Goal: Task Accomplishment & Management: Use online tool/utility

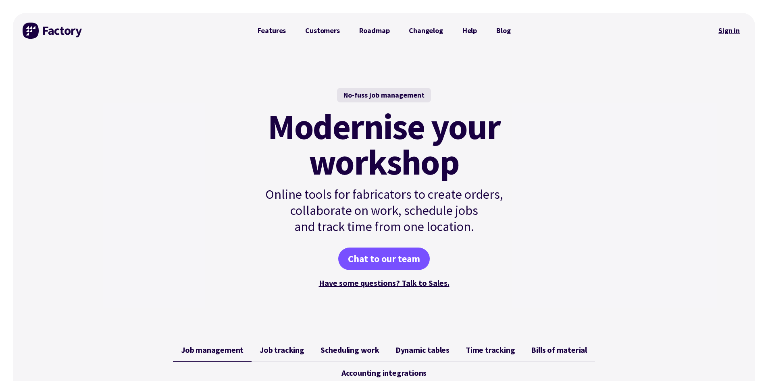
click at [735, 33] on link "Sign in" at bounding box center [728, 30] width 33 height 19
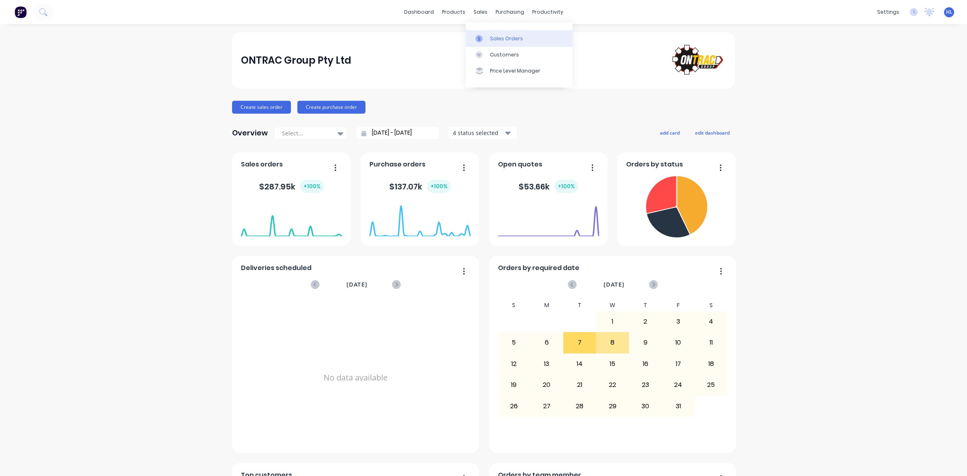
click at [510, 43] on link "Sales Orders" at bounding box center [519, 38] width 107 height 16
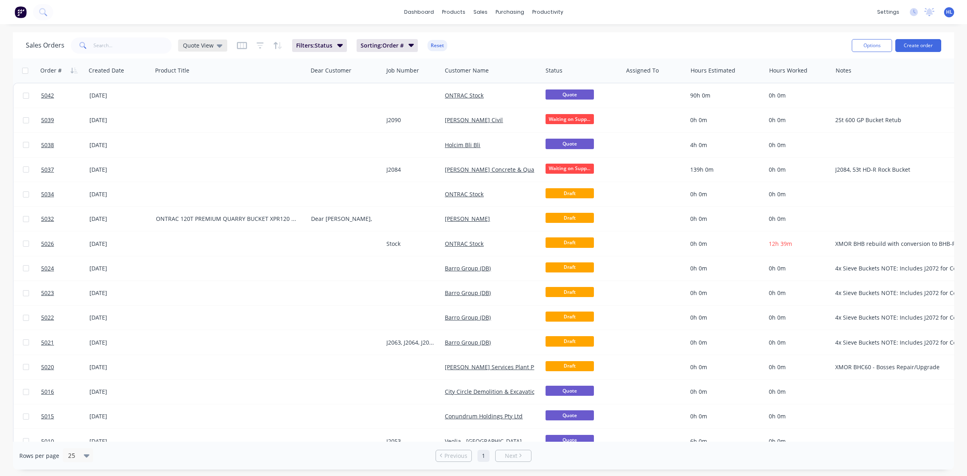
click at [208, 42] on span "Quote View" at bounding box center [198, 45] width 31 height 8
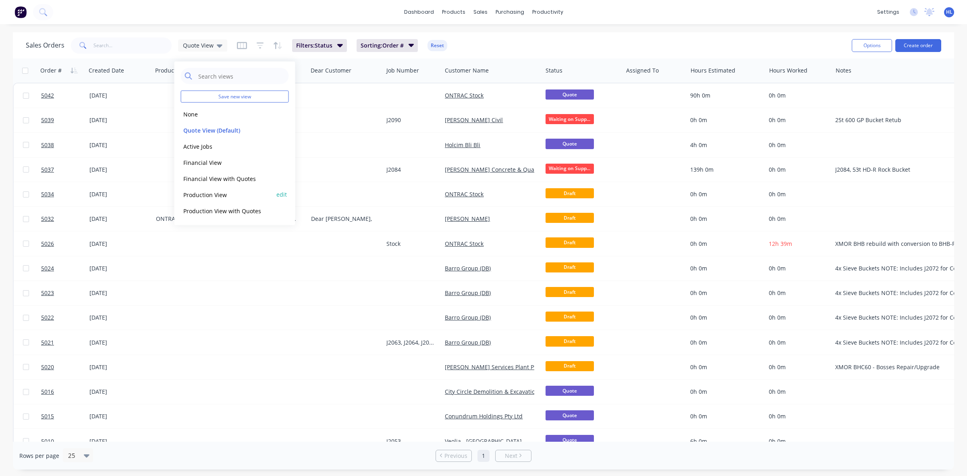
click at [226, 194] on button "Production View" at bounding box center [227, 194] width 92 height 9
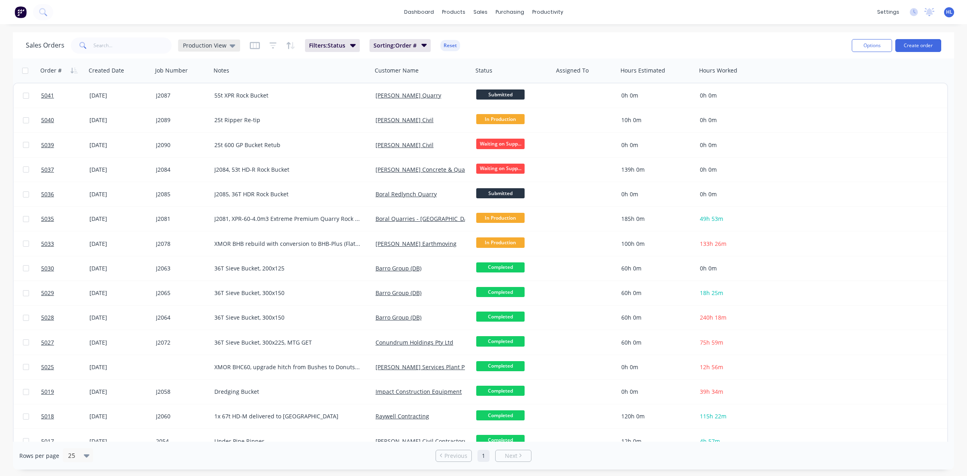
click at [230, 42] on icon at bounding box center [233, 45] width 6 height 9
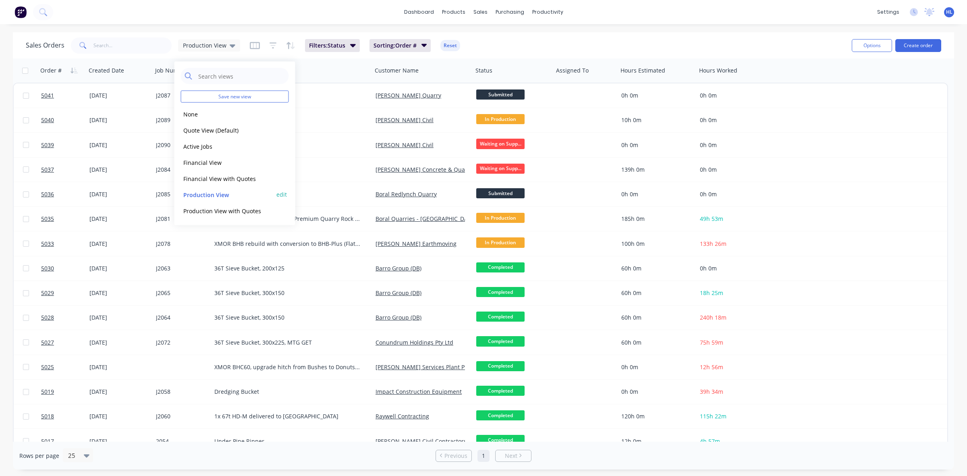
click at [281, 195] on button "edit" at bounding box center [281, 194] width 10 height 8
click at [321, 95] on div "Set as your default view" at bounding box center [365, 95] width 108 height 8
click at [313, 91] on input "Set as your default view" at bounding box center [314, 95] width 6 height 8
checkbox input "true"
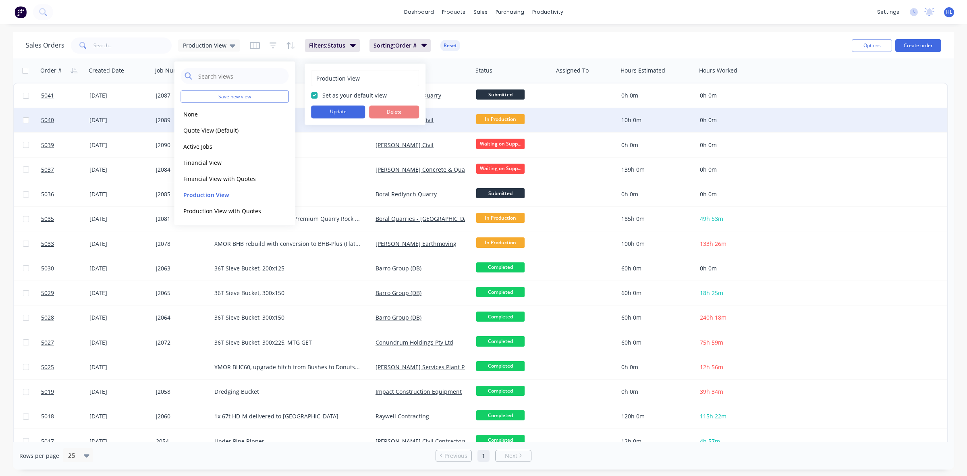
click at [324, 111] on button "Update" at bounding box center [338, 112] width 54 height 13
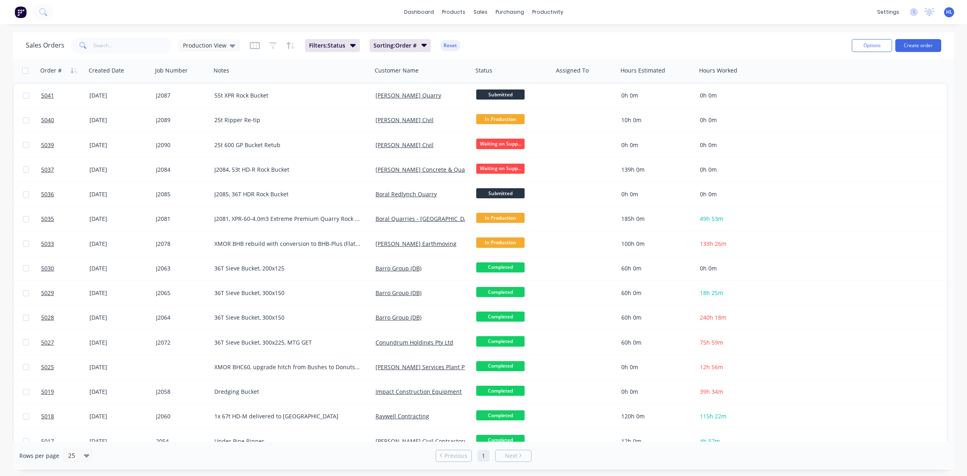
click at [154, 31] on div "dashboard products sales purchasing productivity dashboard products Product Cat…" at bounding box center [483, 238] width 967 height 476
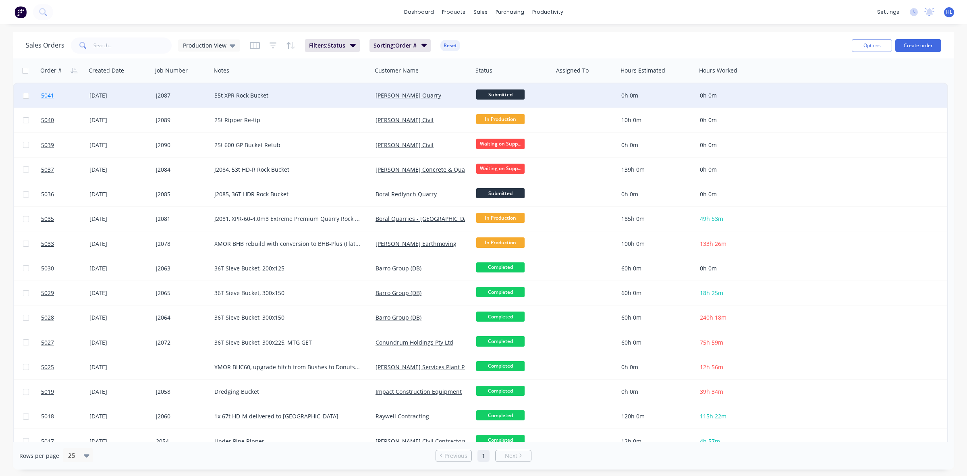
click at [65, 95] on link "5041" at bounding box center [65, 95] width 48 height 24
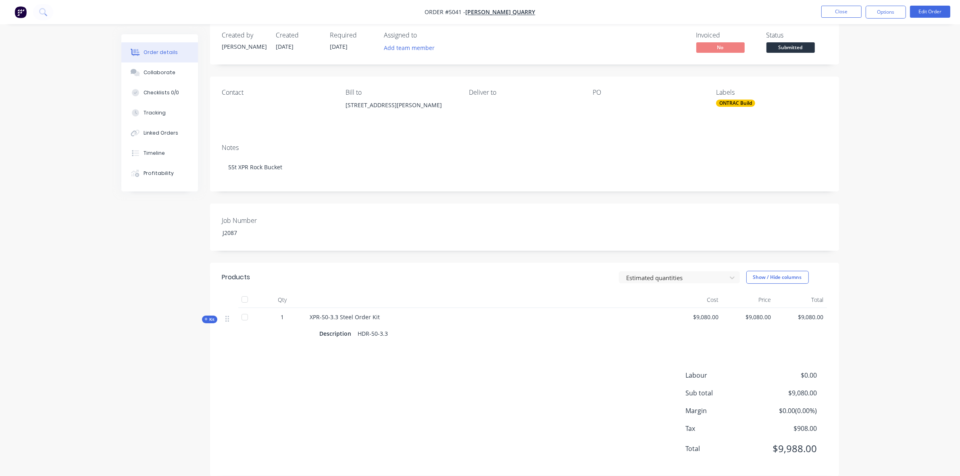
scroll to position [25, 0]
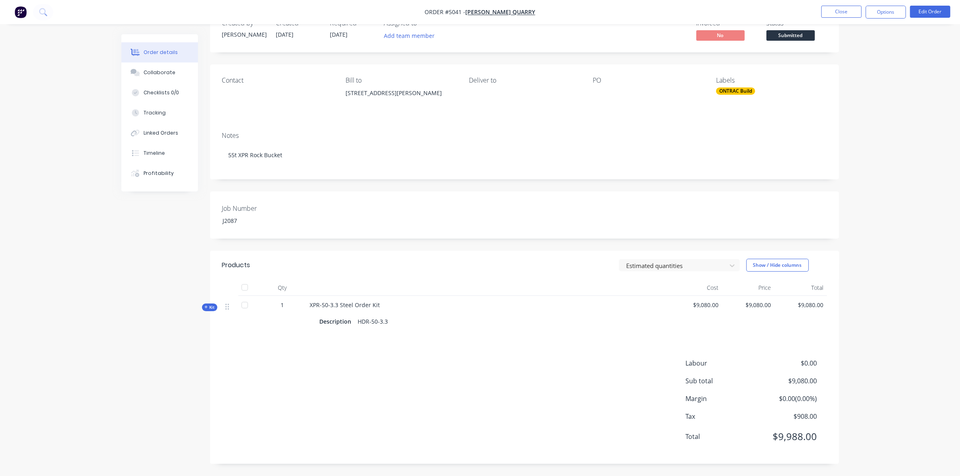
click at [204, 303] on div "Created by Hayden Created 08/10/25 Required 08/10/25 Assigned to Add team membe…" at bounding box center [479, 243] width 717 height 466
click at [208, 307] on icon "button" at bounding box center [206, 307] width 4 height 4
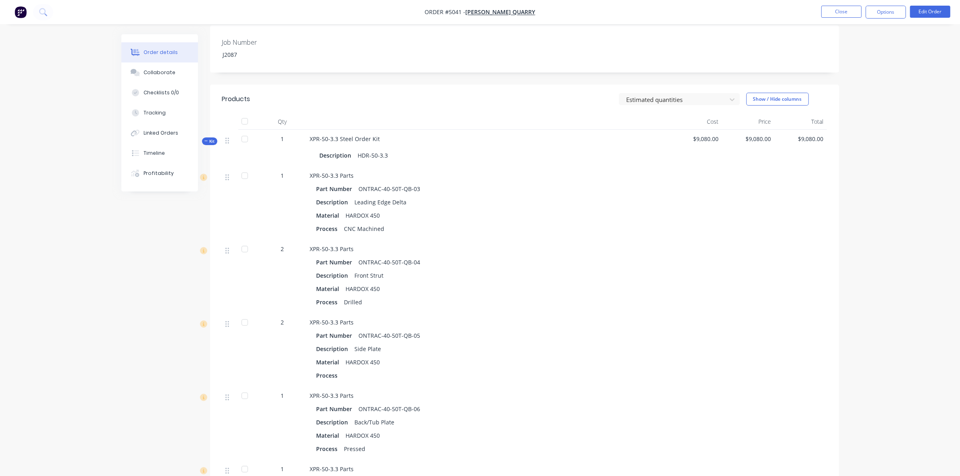
scroll to position [76, 0]
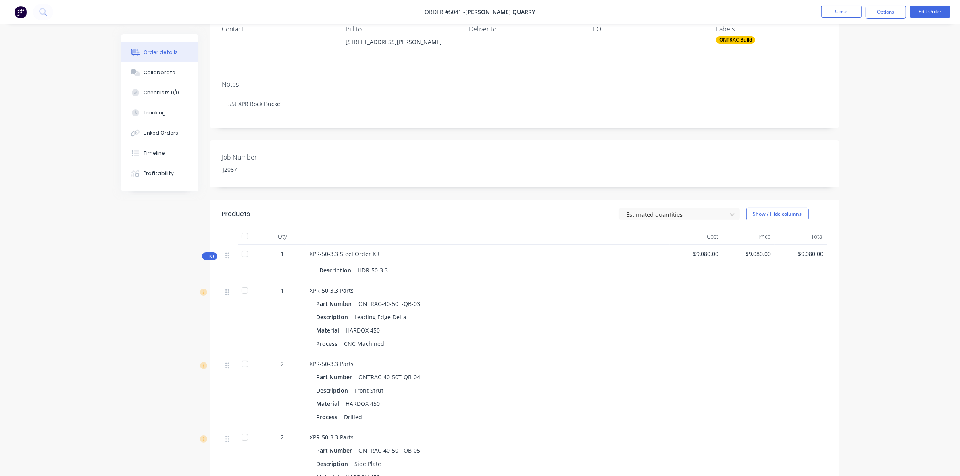
click at [787, 282] on div at bounding box center [800, 317] width 52 height 73
click at [166, 132] on div "Linked Orders" at bounding box center [160, 132] width 35 height 7
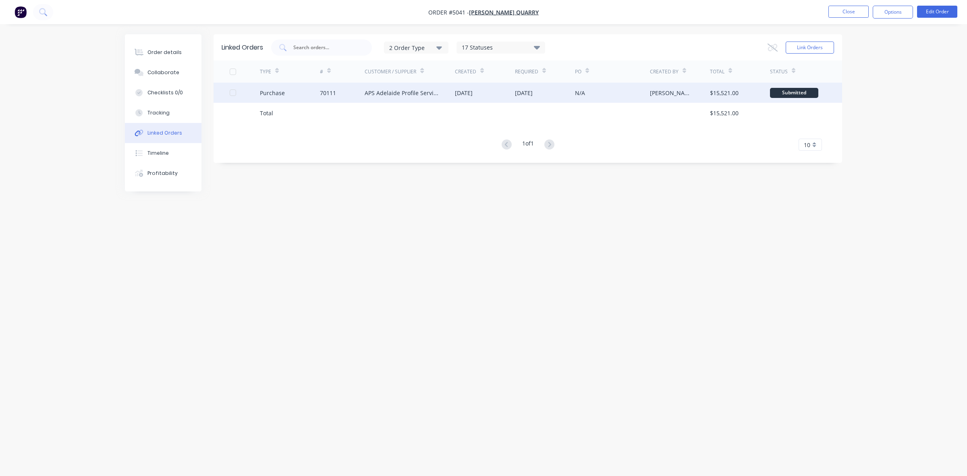
click at [307, 97] on div "Purchase" at bounding box center [290, 93] width 60 height 20
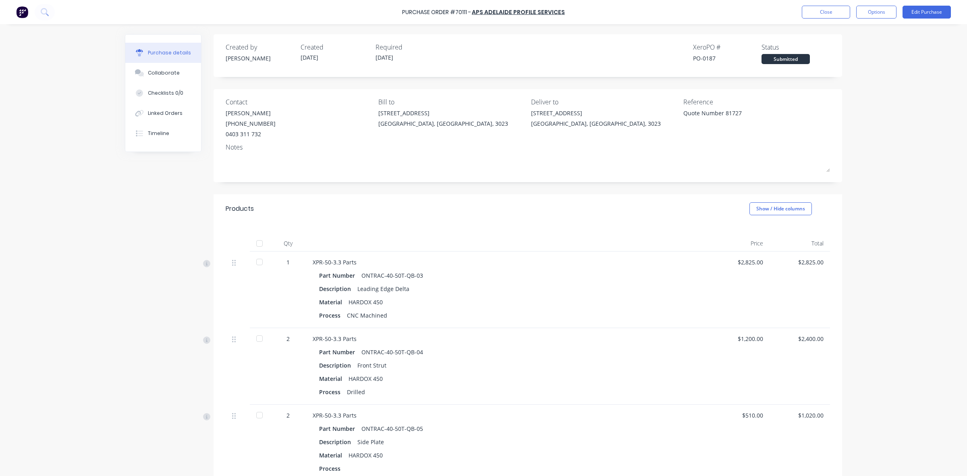
type textarea "x"
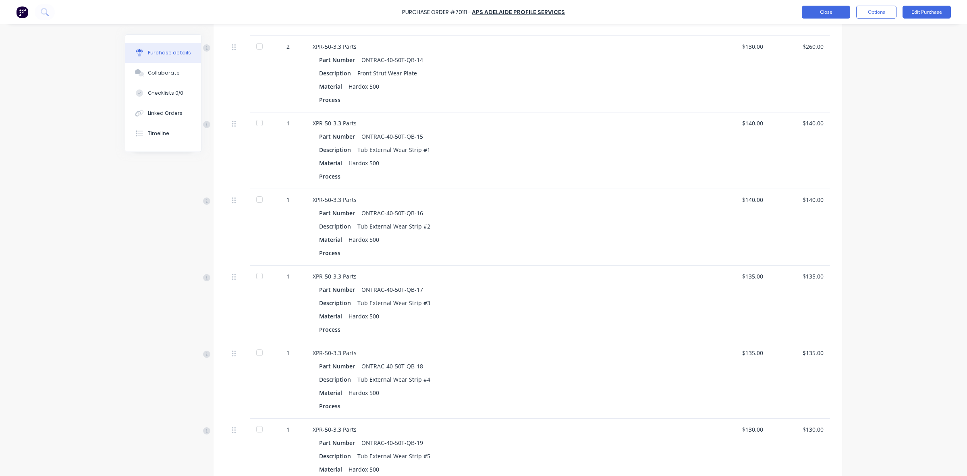
scroll to position [653, 0]
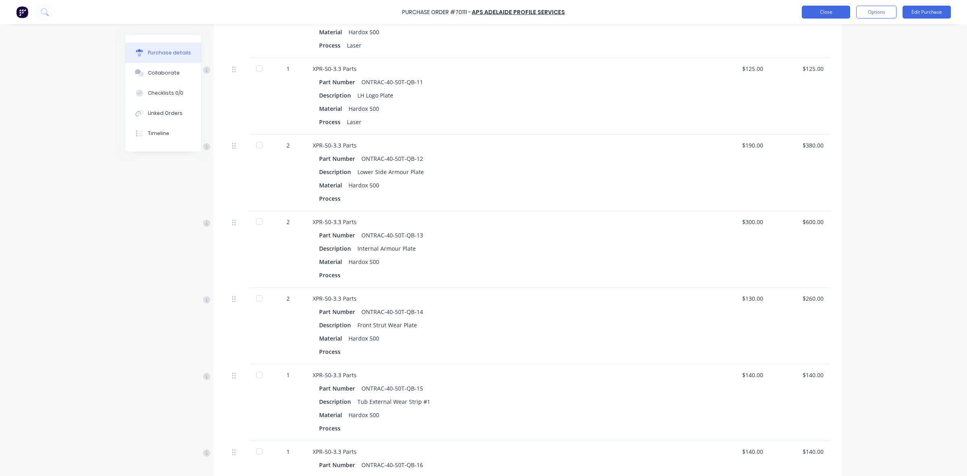
click at [815, 12] on button "Close" at bounding box center [826, 12] width 48 height 13
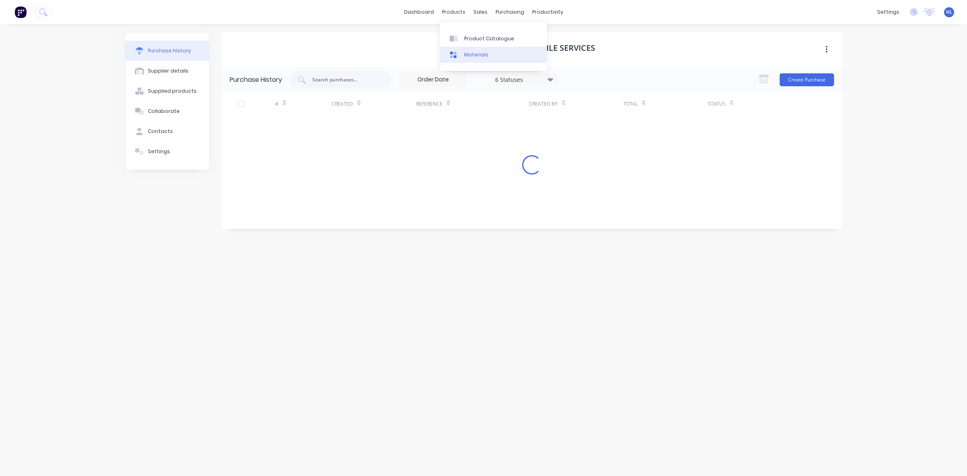
click at [486, 47] on link "Materials" at bounding box center [493, 55] width 107 height 16
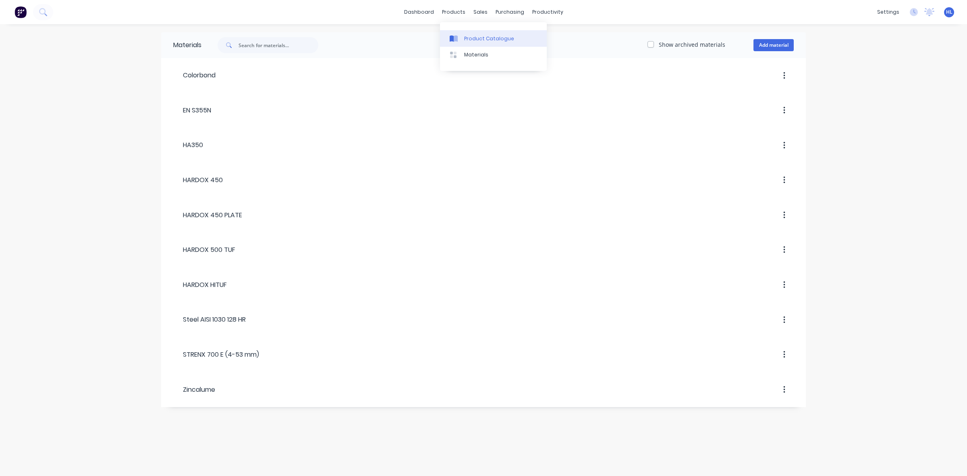
click at [478, 42] on div "Product Catalogue" at bounding box center [489, 38] width 50 height 7
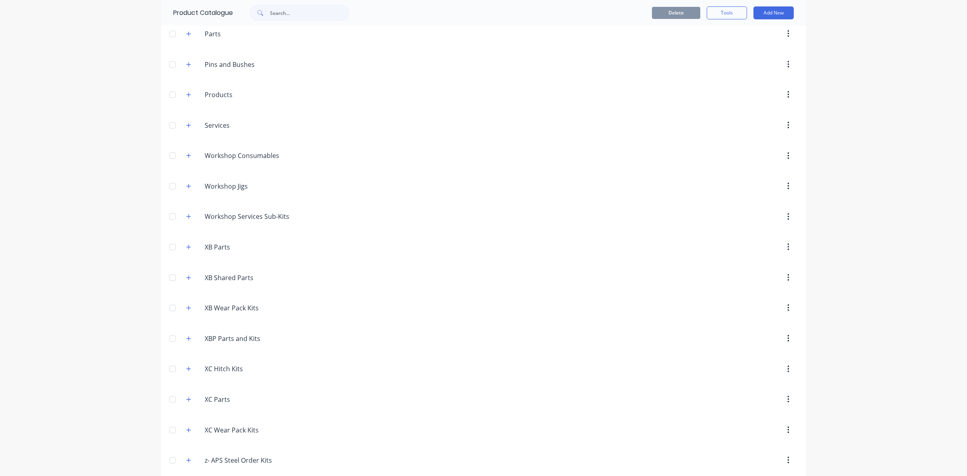
scroll to position [536, 0]
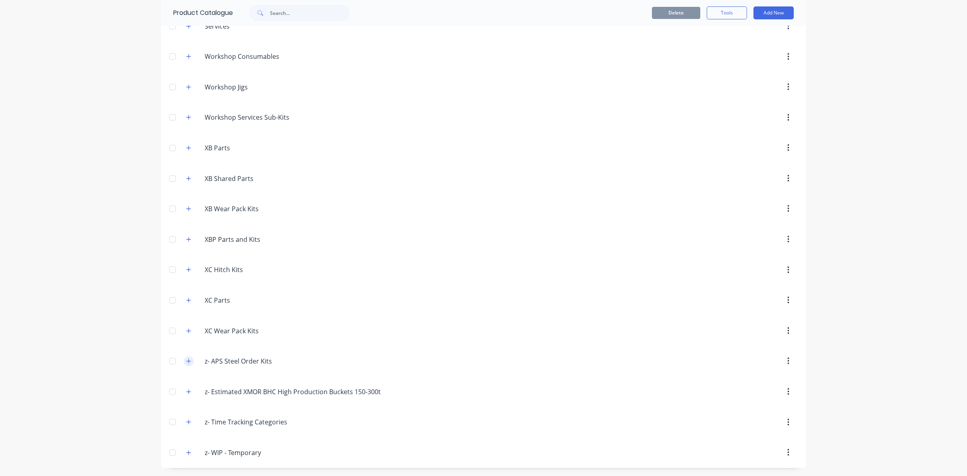
click at [185, 357] on button "button" at bounding box center [189, 361] width 10 height 10
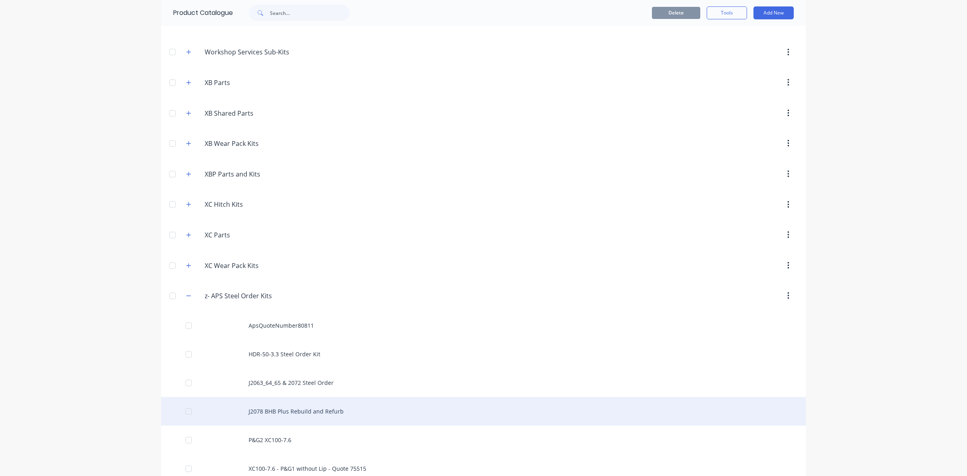
scroll to position [708, 0]
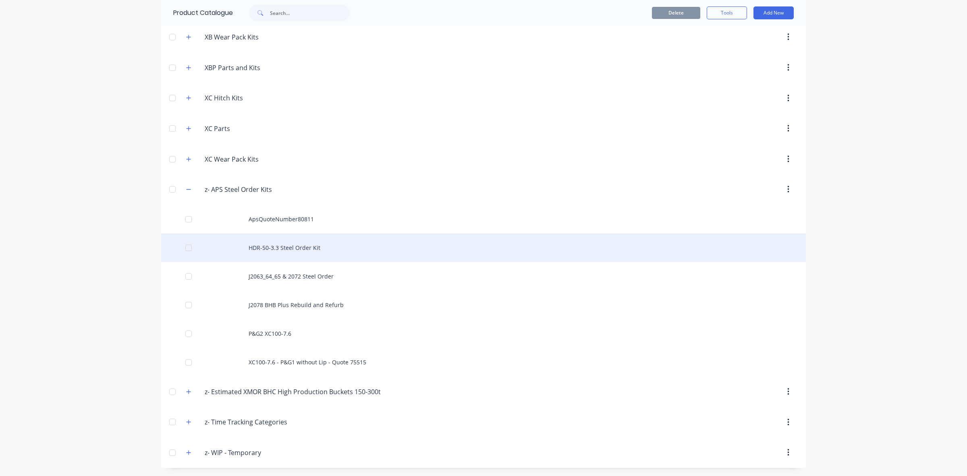
click at [754, 244] on div "HDR-50-3.3 Steel Order Kit" at bounding box center [483, 247] width 645 height 29
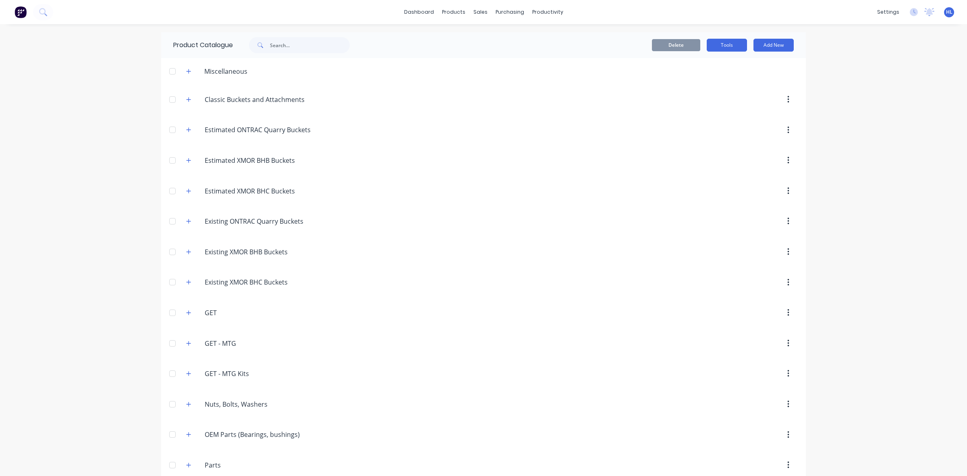
click at [718, 44] on button "Tools" at bounding box center [727, 45] width 40 height 13
click at [725, 45] on button "Tools" at bounding box center [727, 45] width 40 height 13
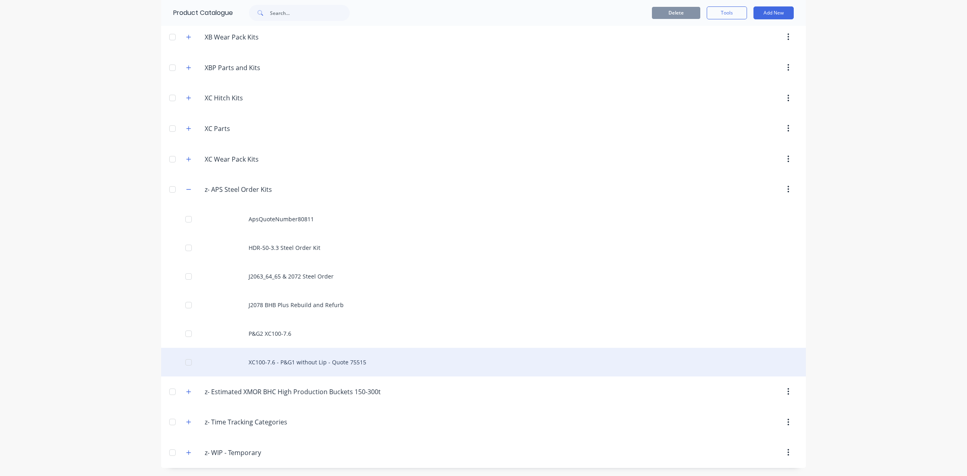
scroll to position [708, 0]
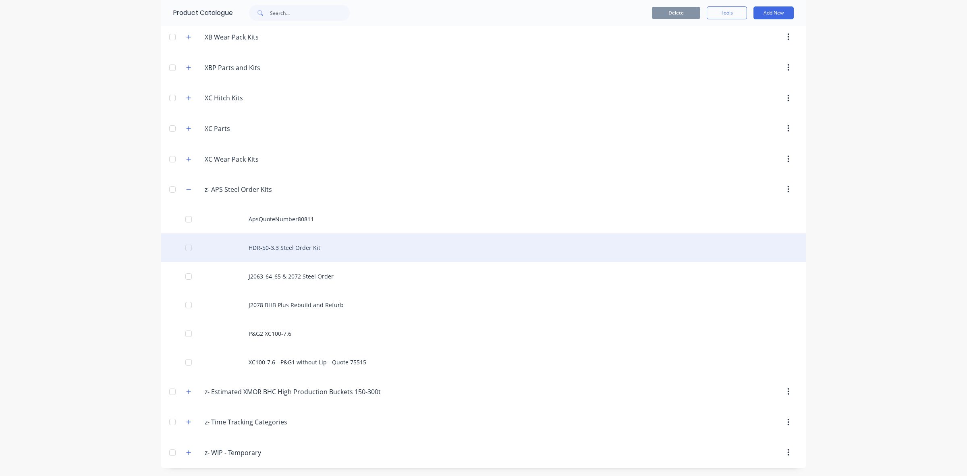
click at [185, 247] on div at bounding box center [189, 248] width 16 height 16
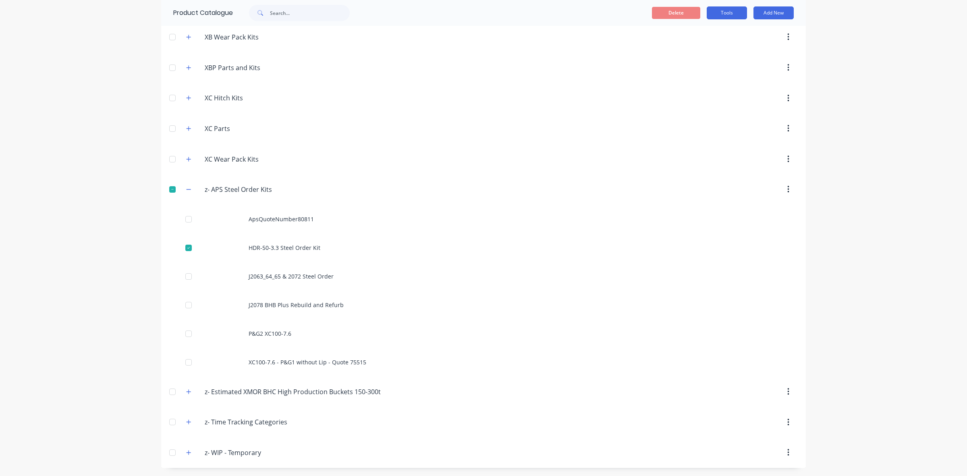
click at [727, 12] on button "Tools" at bounding box center [727, 12] width 40 height 13
click at [721, 29] on span "Duplicate product" at bounding box center [708, 33] width 60 height 8
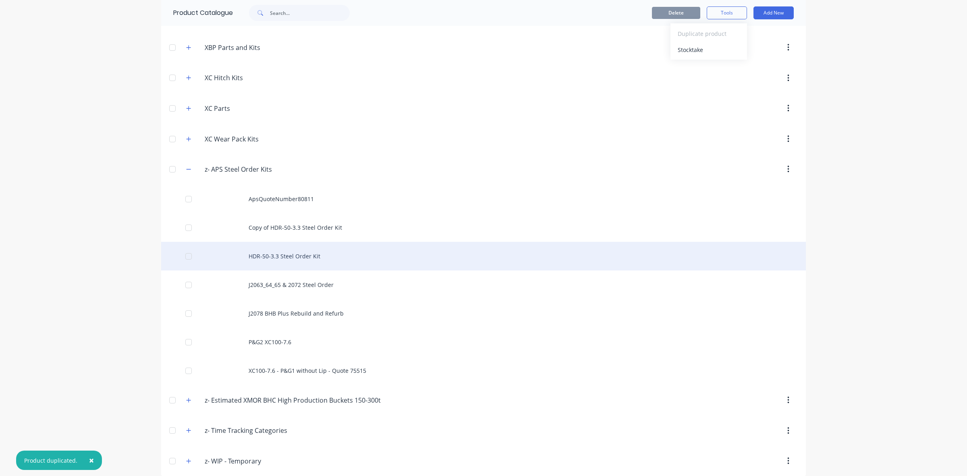
scroll to position [736, 0]
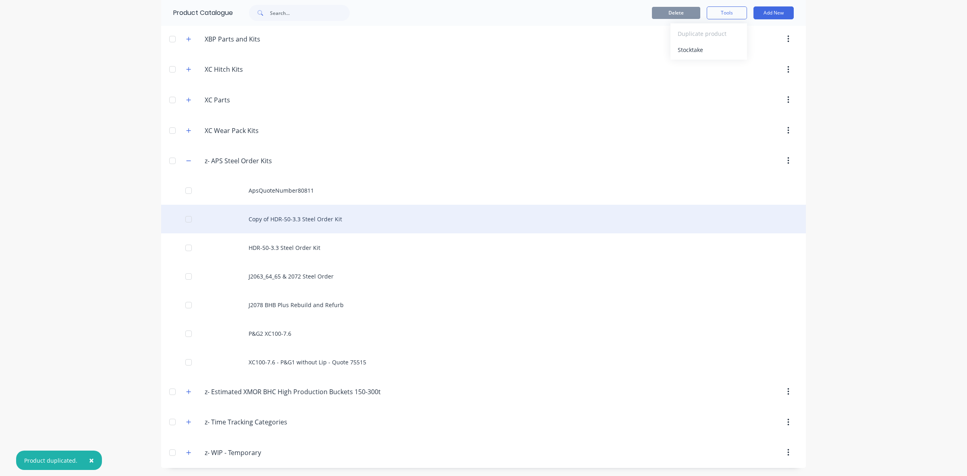
click at [341, 219] on div "Copy of HDR-50-3.3 Steel Order Kit" at bounding box center [483, 219] width 645 height 29
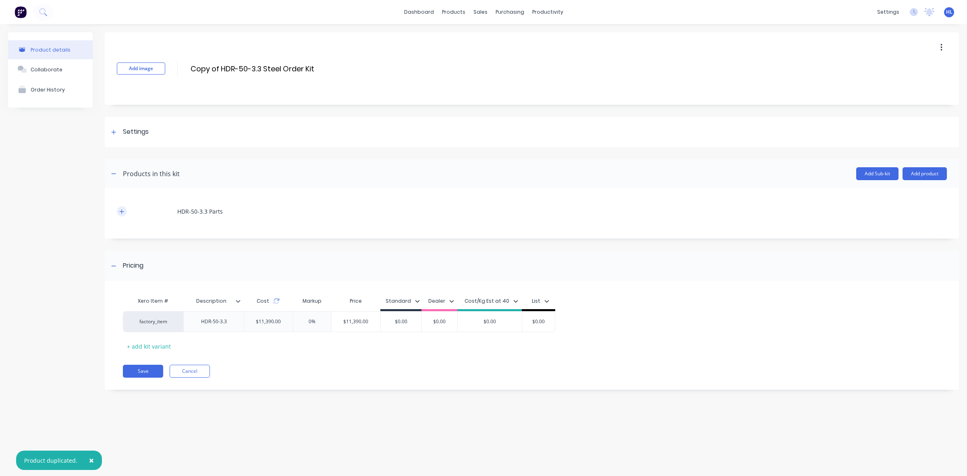
click at [123, 209] on icon "button" at bounding box center [121, 212] width 5 height 6
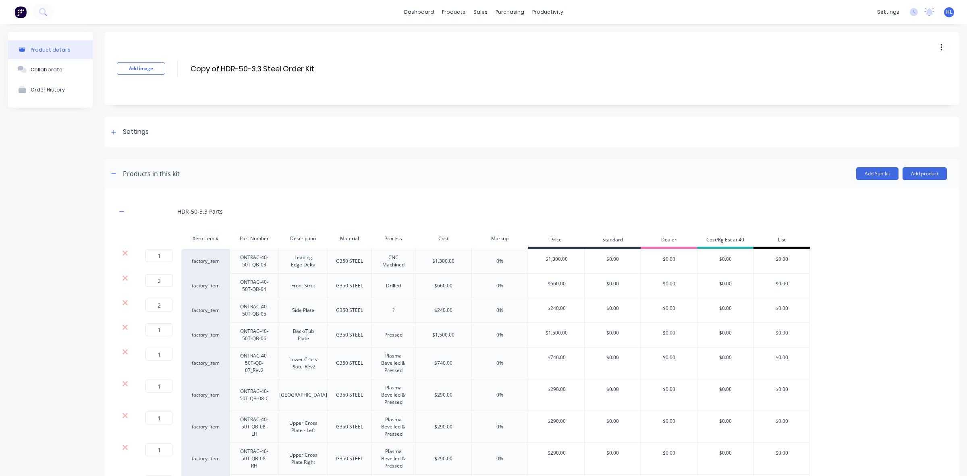
click at [181, 214] on div "HDR-50-3.3 Parts" at bounding box center [200, 211] width 46 height 8
click at [444, 262] on div "$1,300.00" at bounding box center [443, 261] width 22 height 7
drag, startPoint x: 452, startPoint y: 261, endPoint x: 456, endPoint y: 261, distance: 4.0
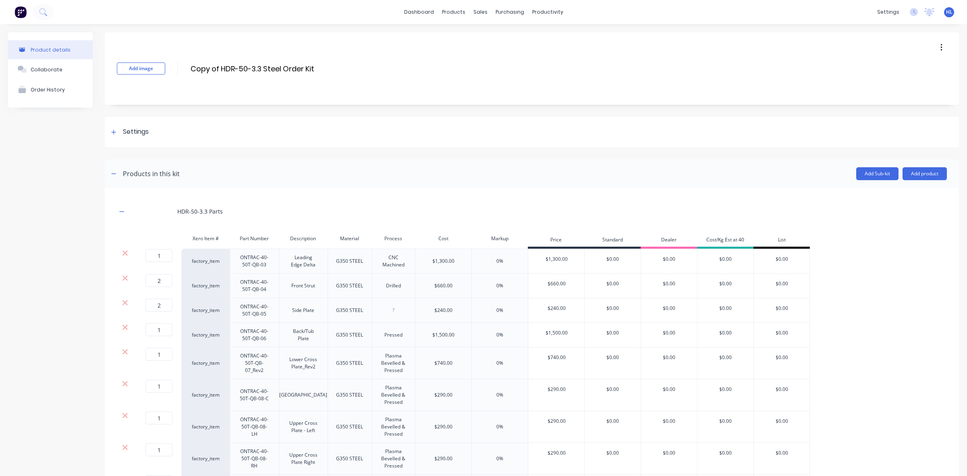
click at [453, 261] on div "$1,300.00" at bounding box center [443, 261] width 22 height 7
click at [451, 262] on div "$1,300.00" at bounding box center [443, 261] width 22 height 7
click at [126, 253] on icon at bounding box center [125, 253] width 6 height 8
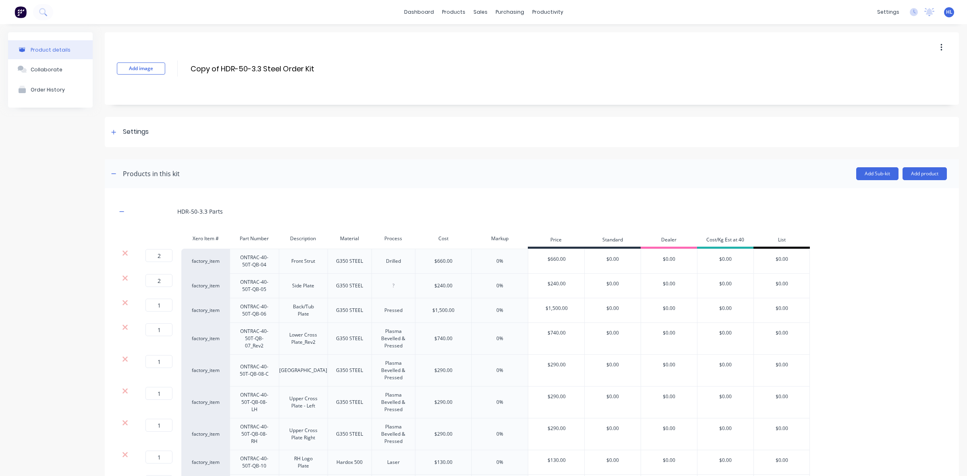
click at [126, 253] on icon at bounding box center [125, 253] width 6 height 8
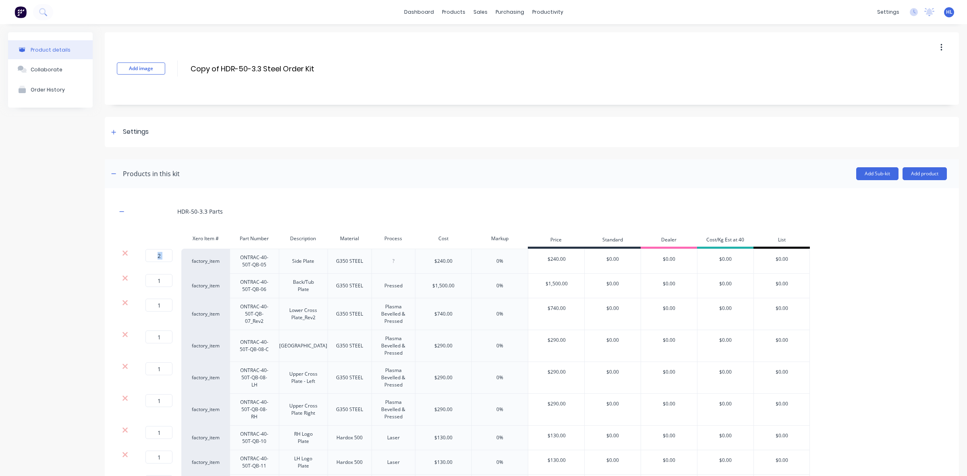
click at [126, 253] on icon at bounding box center [125, 253] width 6 height 8
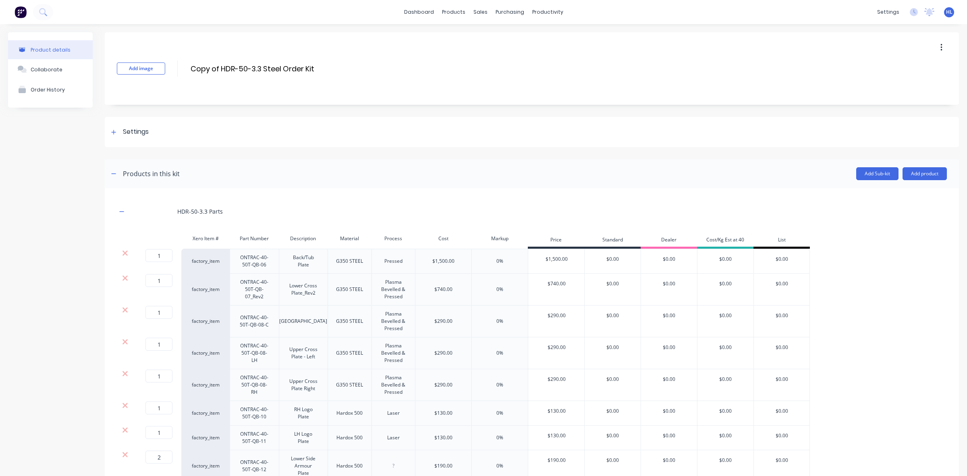
click at [126, 253] on icon at bounding box center [125, 253] width 6 height 8
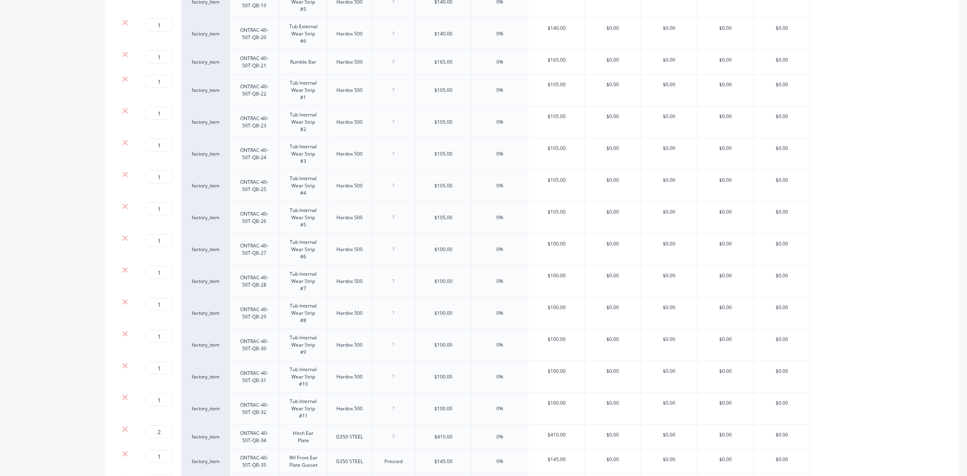
scroll to position [1005, 0]
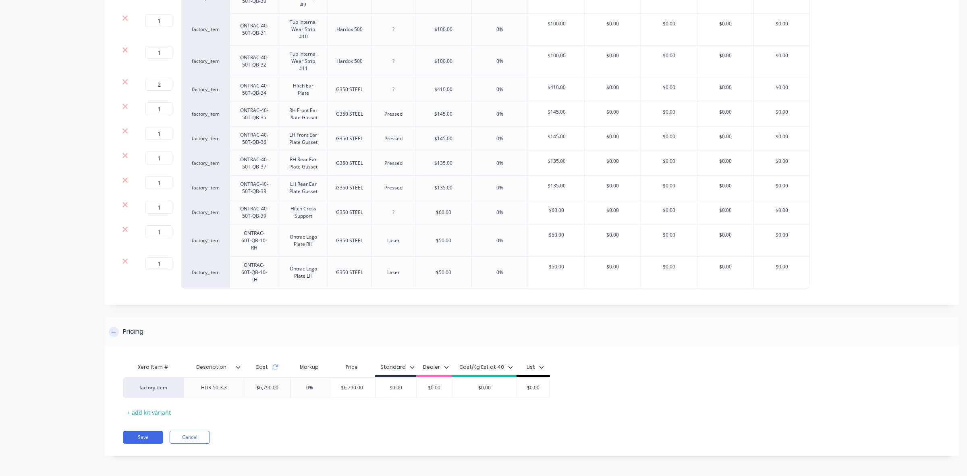
click at [351, 319] on div "Pricing" at bounding box center [532, 332] width 854 height 30
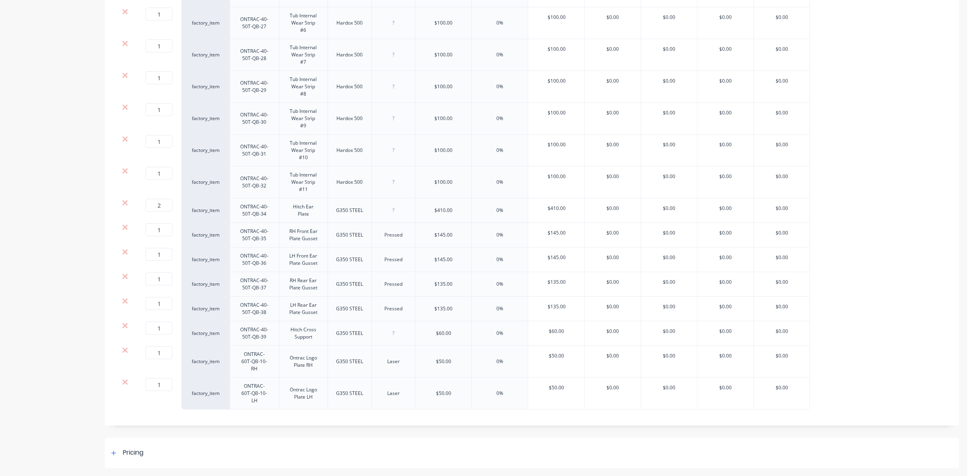
scroll to position [884, 0]
click at [193, 448] on div "Pricing" at bounding box center [532, 453] width 854 height 30
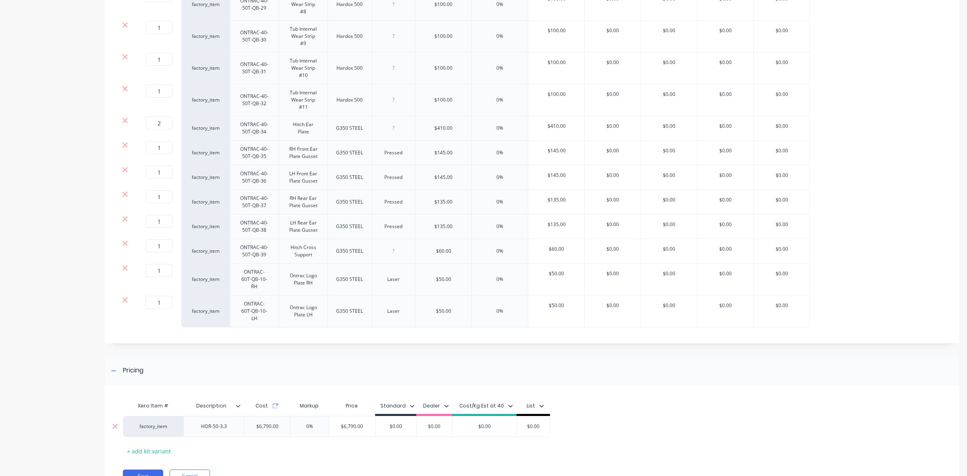
scroll to position [1005, 0]
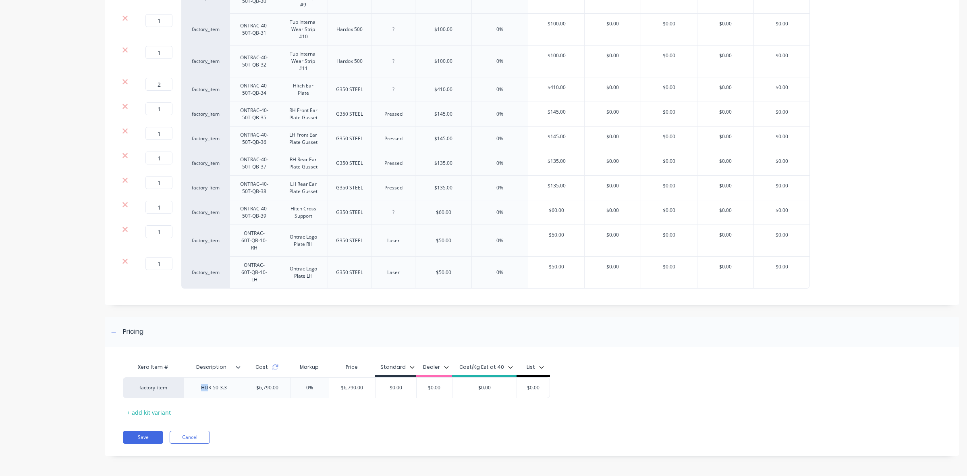
drag, startPoint x: 208, startPoint y: 389, endPoint x: 187, endPoint y: 400, distance: 23.8
click at [187, 400] on div "Xero Item # Description Cost Markup Price Standard Dealer Cost/Kg Est at 40 Lis…" at bounding box center [528, 389] width 810 height 60
click at [268, 413] on div "Xero Item # Description Cost Markup Price Standard Dealer Cost/Kg Est at 40 Lis…" at bounding box center [528, 389] width 810 height 60
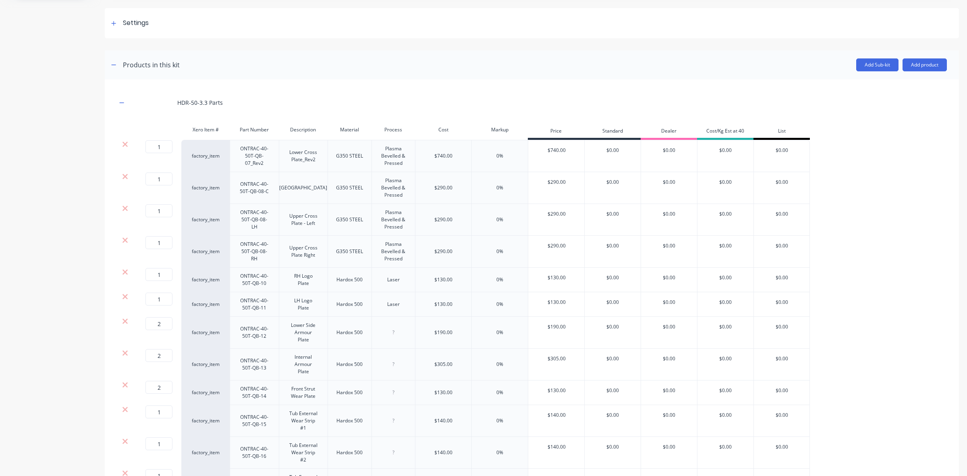
scroll to position [0, 0]
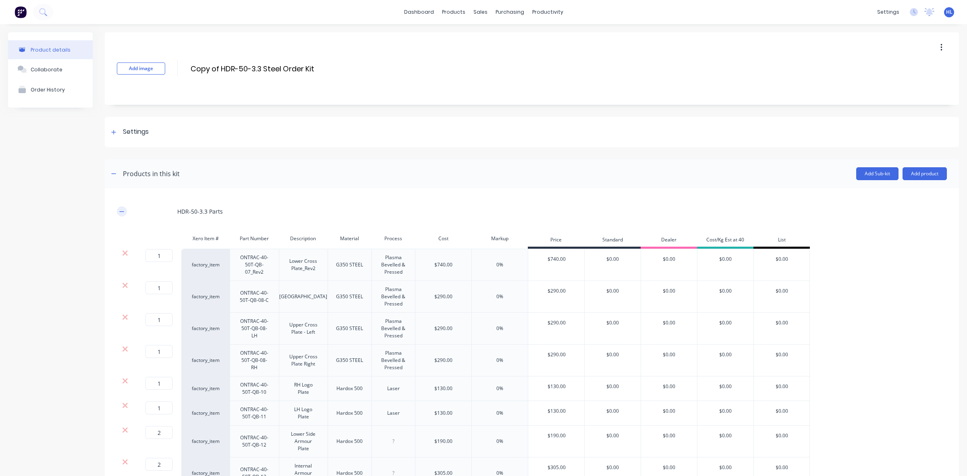
click at [122, 210] on icon "button" at bounding box center [121, 212] width 5 height 6
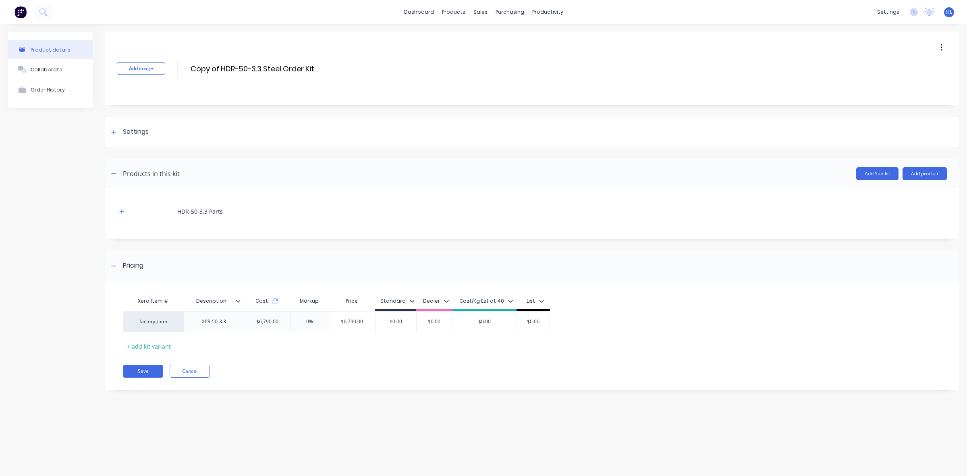
drag, startPoint x: 230, startPoint y: 69, endPoint x: 166, endPoint y: 69, distance: 64.1
click at [166, 69] on div "Add image Copy of HDR-50-3.3 Steel Order Kit Copy of HDR-50-3.3 Steel Order Kit…" at bounding box center [532, 68] width 854 height 73
type input "XPR-50-3.3 Steel Order Kit"
click at [355, 94] on div "Add image XPR-50-3.3 Steel Order Kit XPR-50-3.3 Steel Order Kit Enter kit name" at bounding box center [532, 68] width 854 height 73
click at [143, 138] on div "Settings" at bounding box center [532, 132] width 854 height 30
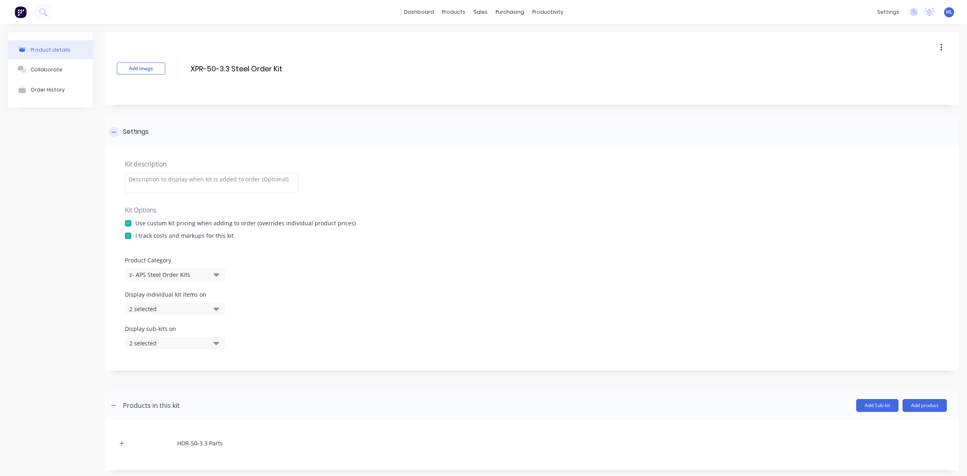
click at [144, 136] on div "Settings" at bounding box center [136, 132] width 26 height 10
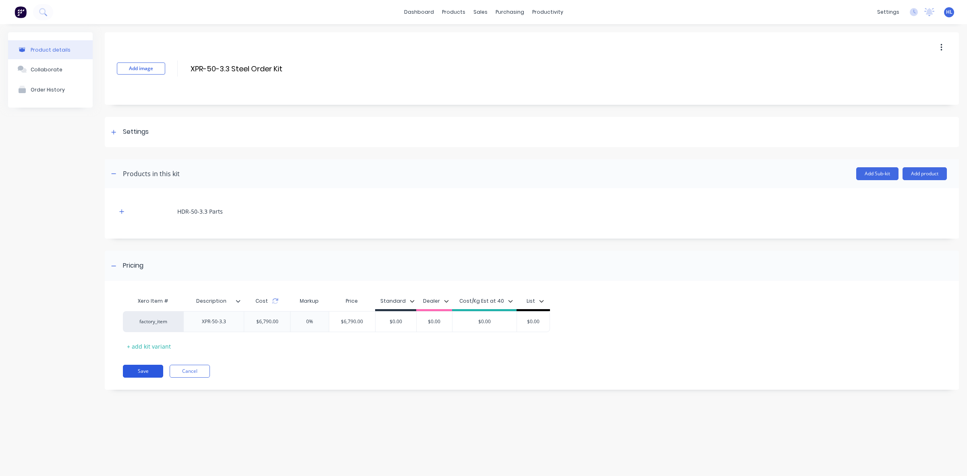
click at [156, 376] on button "Save" at bounding box center [143, 371] width 40 height 13
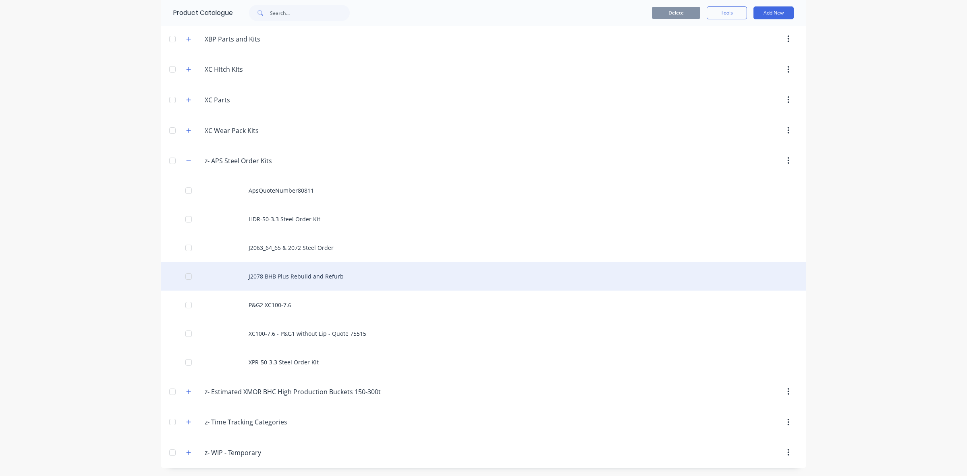
scroll to position [736, 0]
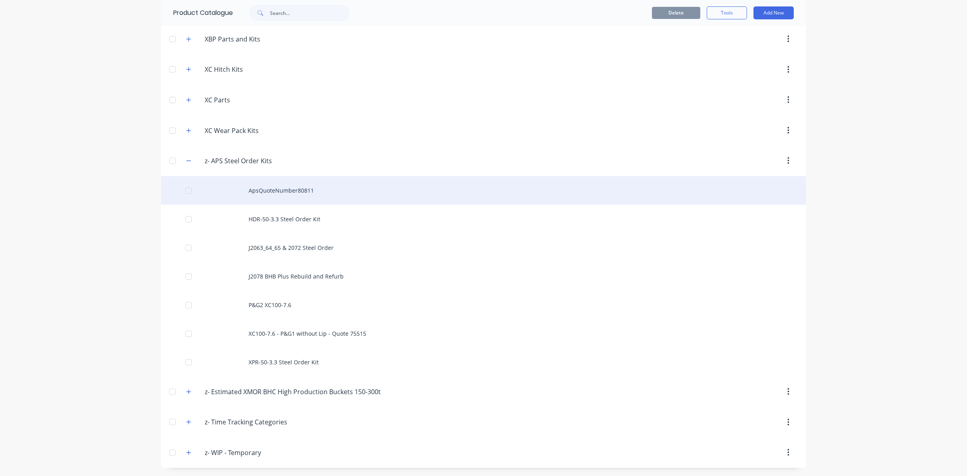
click at [359, 188] on div "ApsQuoteNumber80811" at bounding box center [483, 190] width 645 height 29
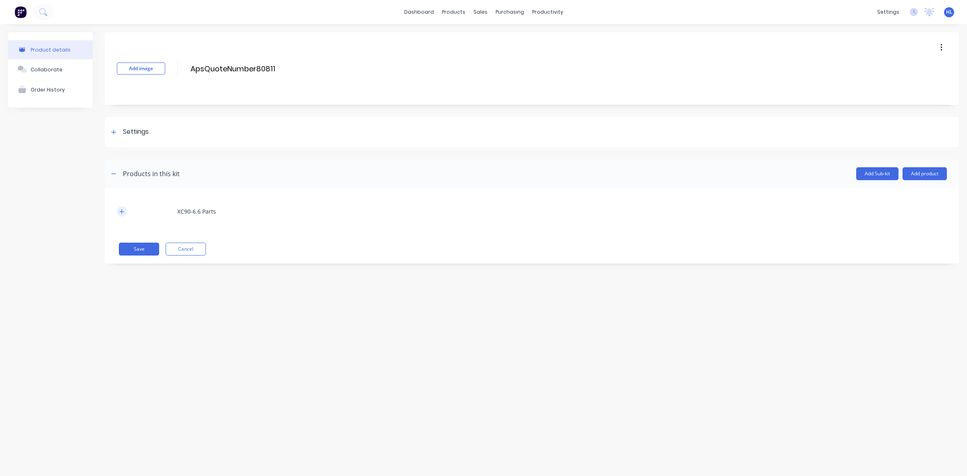
click at [119, 216] on button "button" at bounding box center [122, 211] width 10 height 10
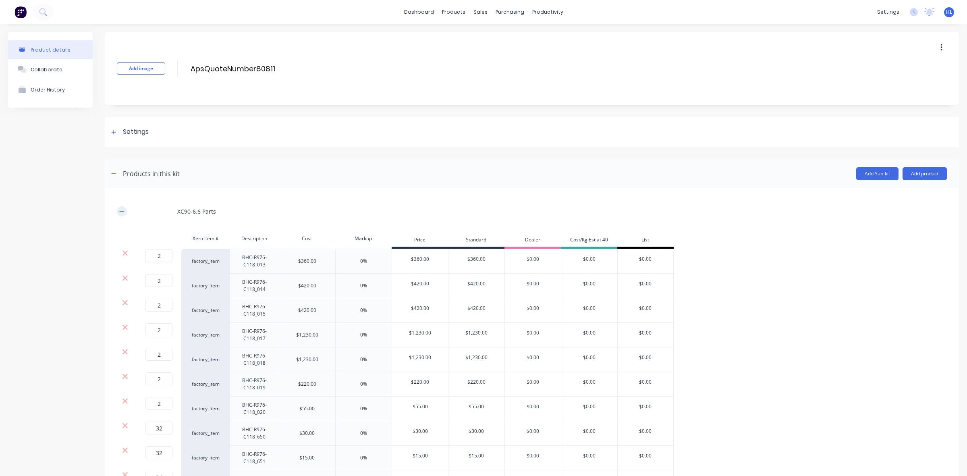
click at [119, 216] on button "button" at bounding box center [122, 211] width 10 height 10
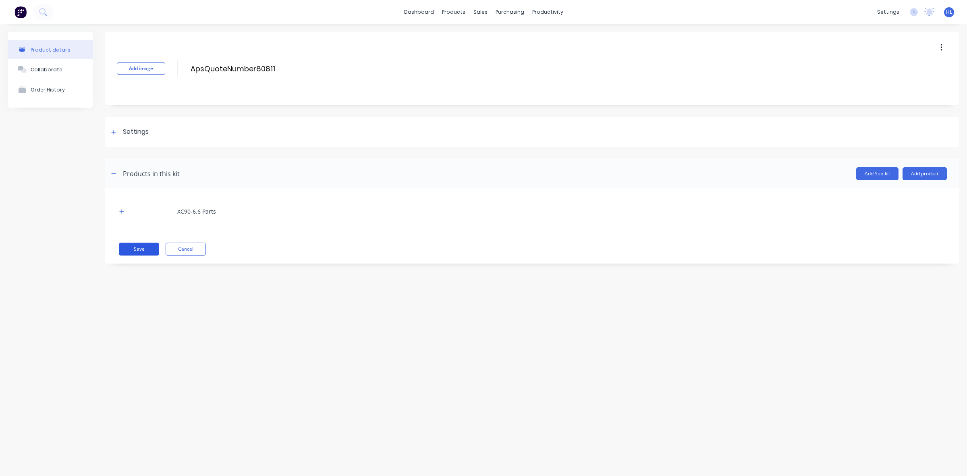
click at [138, 251] on button "Save" at bounding box center [139, 249] width 40 height 13
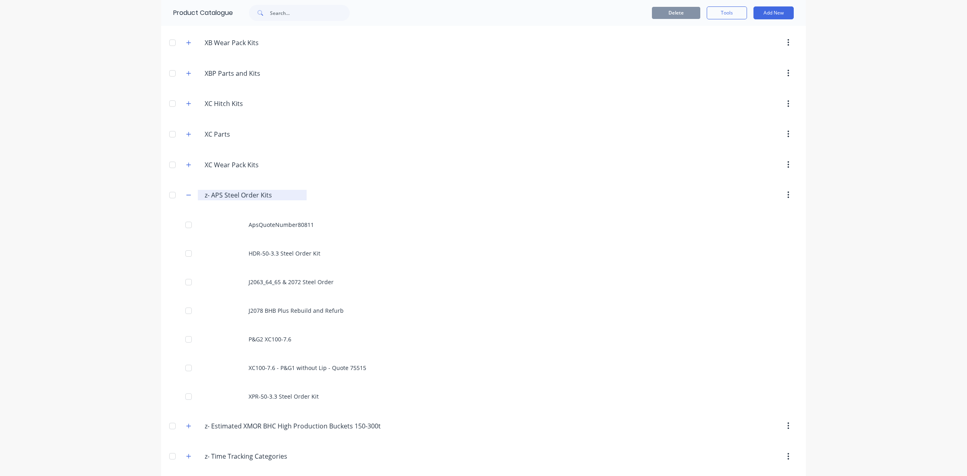
scroll to position [736, 0]
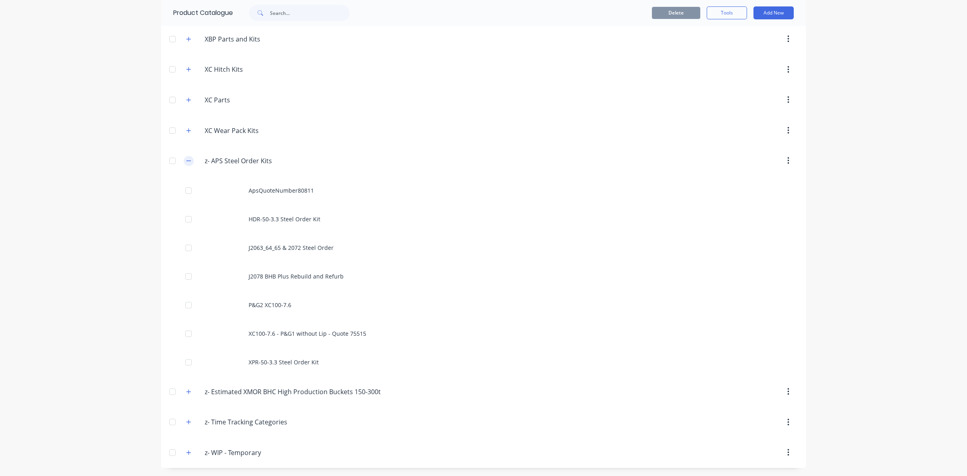
click at [184, 158] on button "button" at bounding box center [189, 161] width 10 height 10
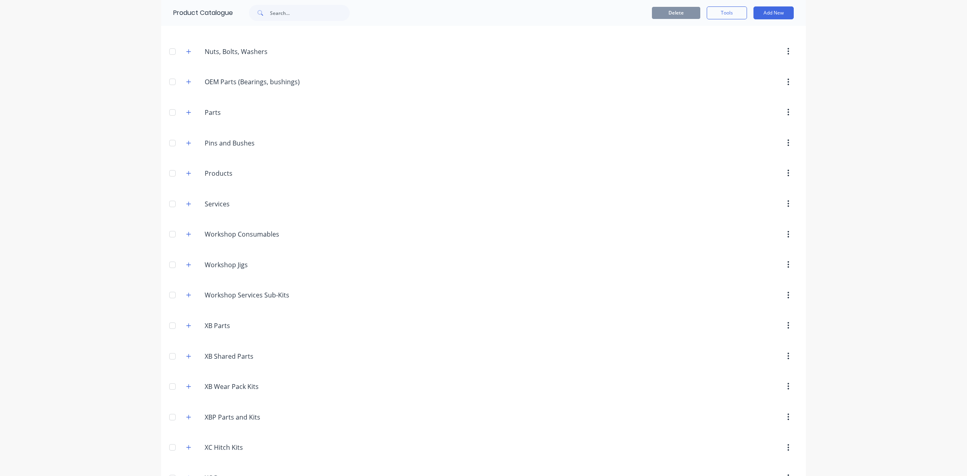
scroll to position [536, 0]
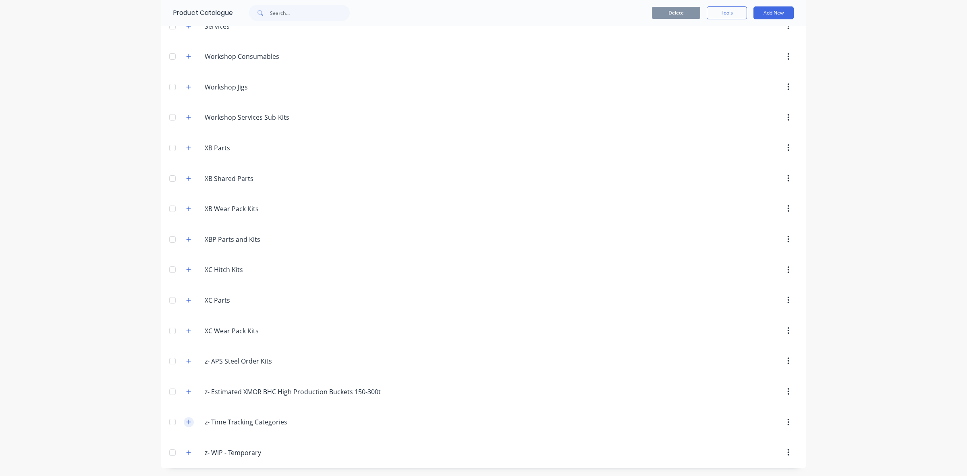
click at [186, 420] on icon "button" at bounding box center [188, 422] width 5 height 6
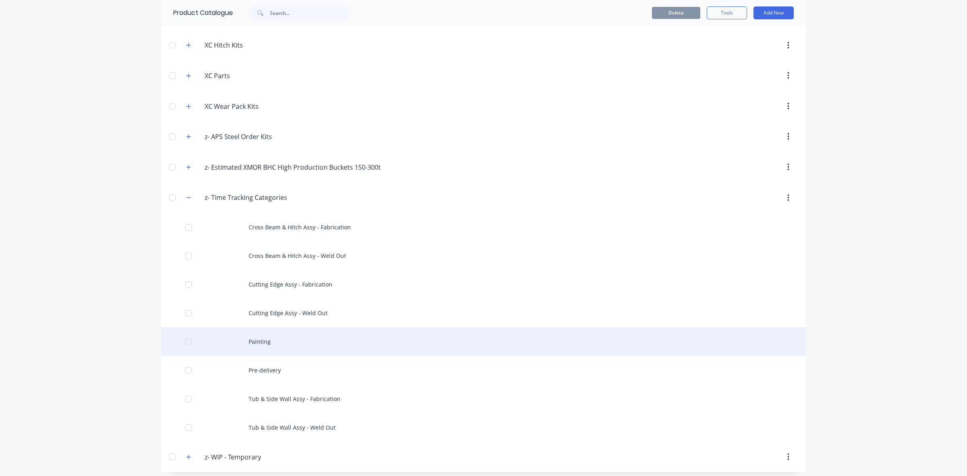
scroll to position [764, 0]
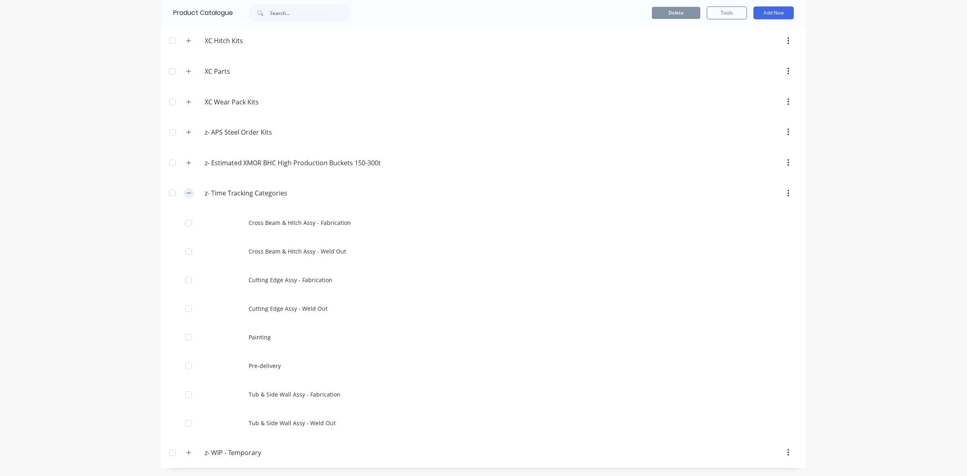
click at [186, 194] on icon "button" at bounding box center [188, 193] width 5 height 6
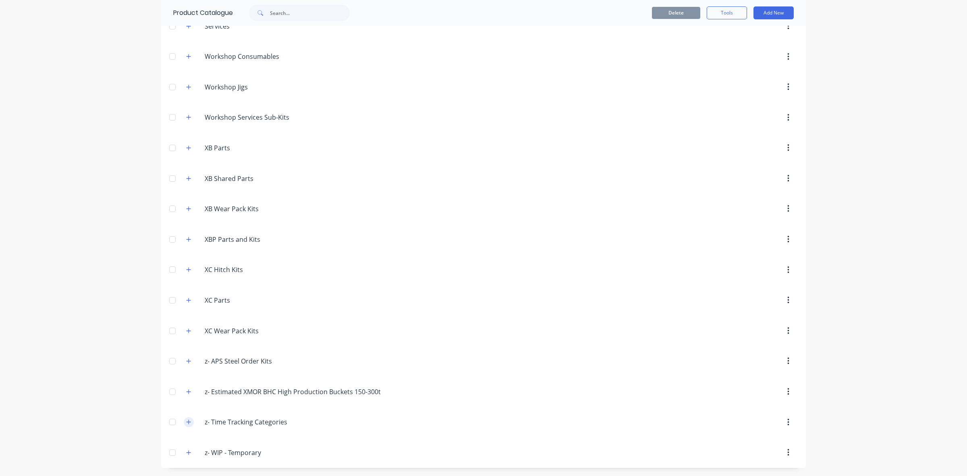
click at [186, 422] on icon "button" at bounding box center [188, 422] width 5 height 6
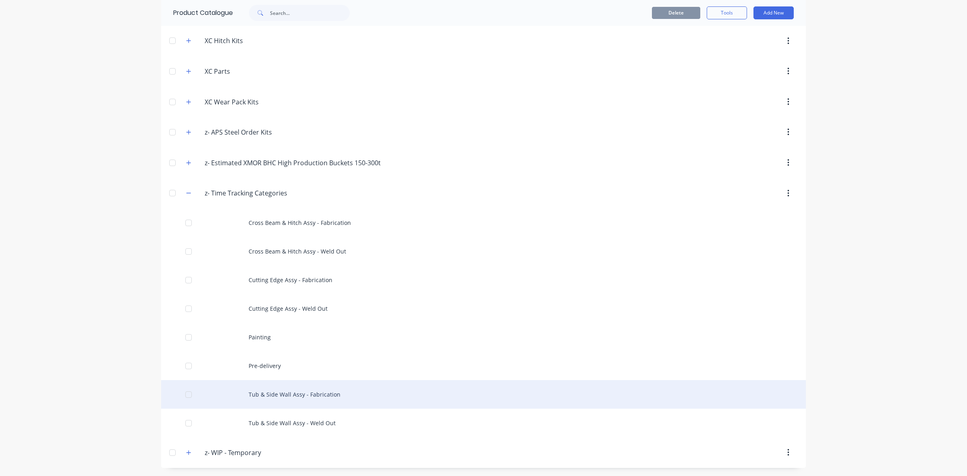
drag, startPoint x: 185, startPoint y: 420, endPoint x: 190, endPoint y: 404, distance: 16.7
click at [185, 420] on div at bounding box center [189, 423] width 16 height 16
click at [186, 395] on div at bounding box center [189, 394] width 16 height 16
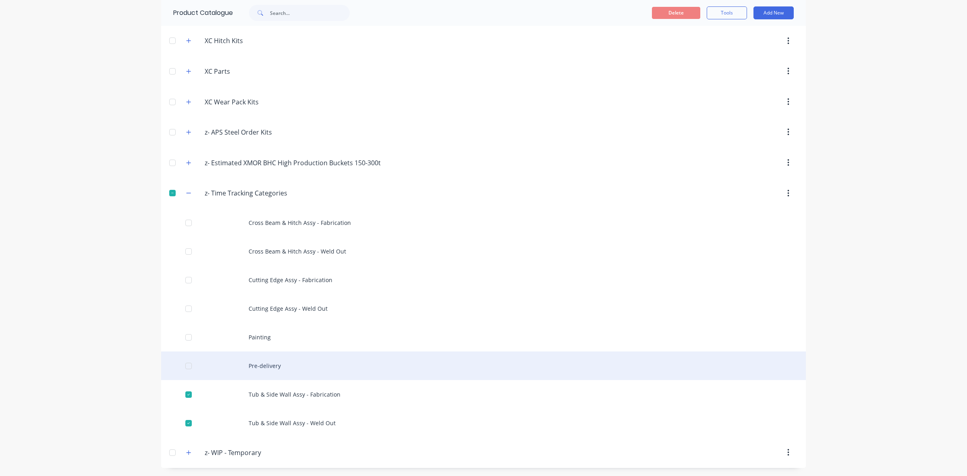
click at [184, 367] on div at bounding box center [189, 366] width 16 height 16
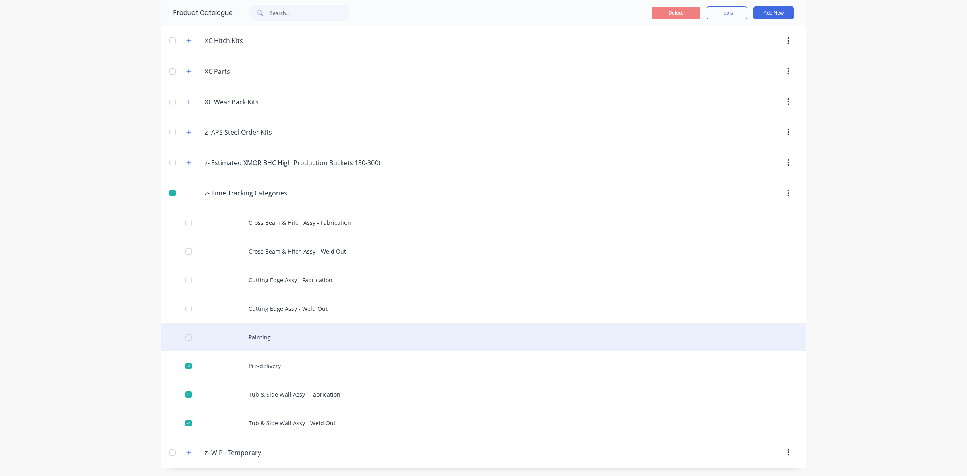
click at [183, 335] on div at bounding box center [189, 337] width 16 height 16
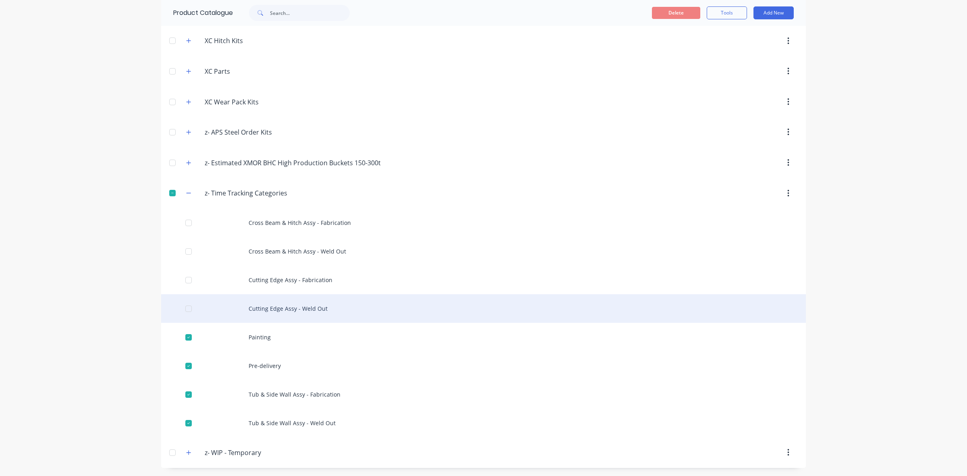
click at [184, 309] on div at bounding box center [189, 309] width 16 height 16
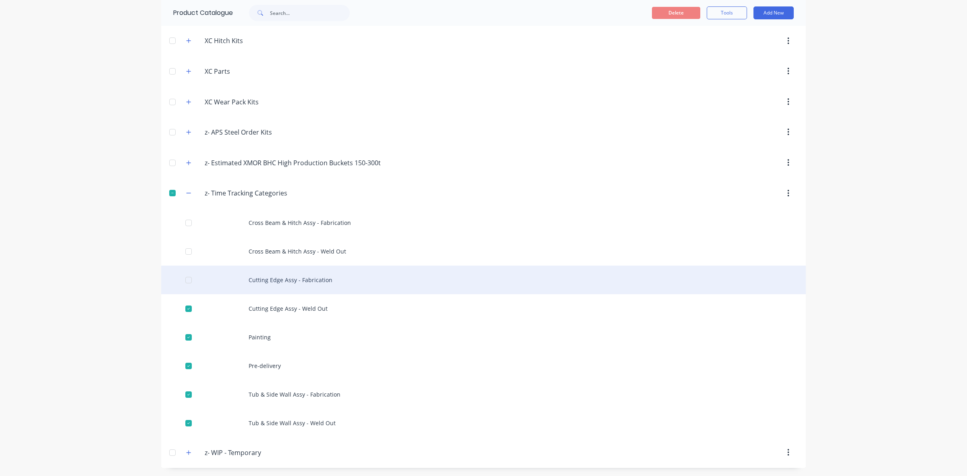
click at [185, 285] on div at bounding box center [189, 280] width 16 height 16
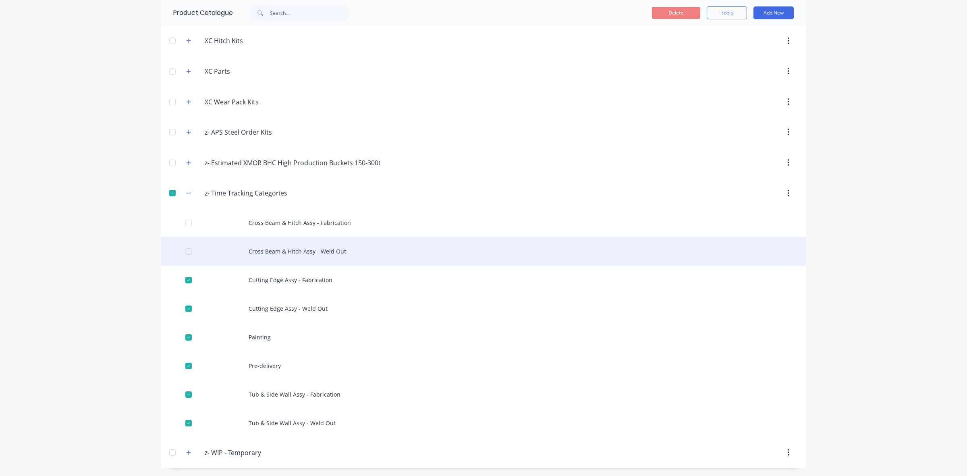
drag, startPoint x: 184, startPoint y: 258, endPoint x: 188, endPoint y: 242, distance: 17.0
click at [185, 258] on div at bounding box center [189, 251] width 16 height 16
click at [190, 255] on div at bounding box center [189, 251] width 16 height 16
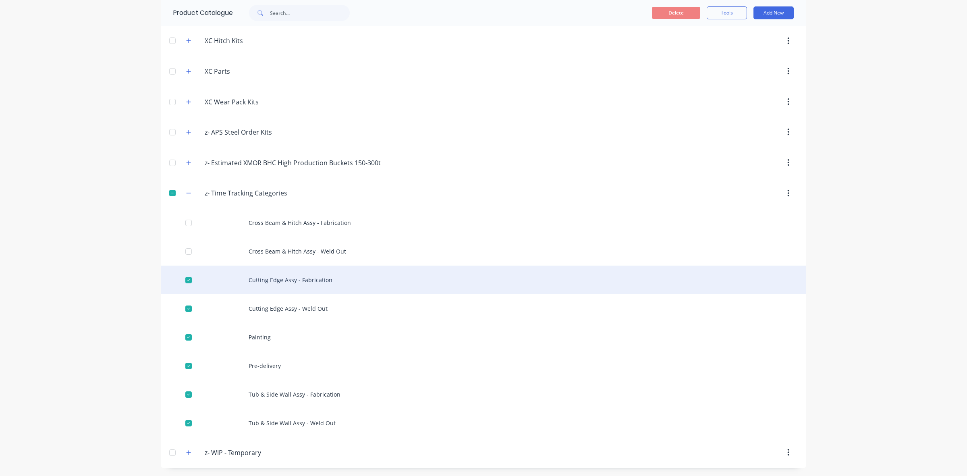
click at [185, 285] on div at bounding box center [189, 280] width 16 height 16
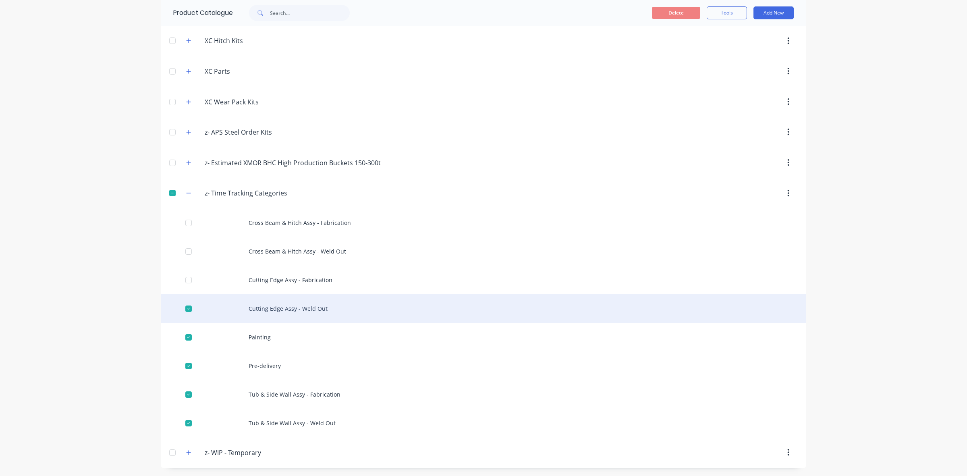
click at [186, 303] on div at bounding box center [189, 309] width 16 height 16
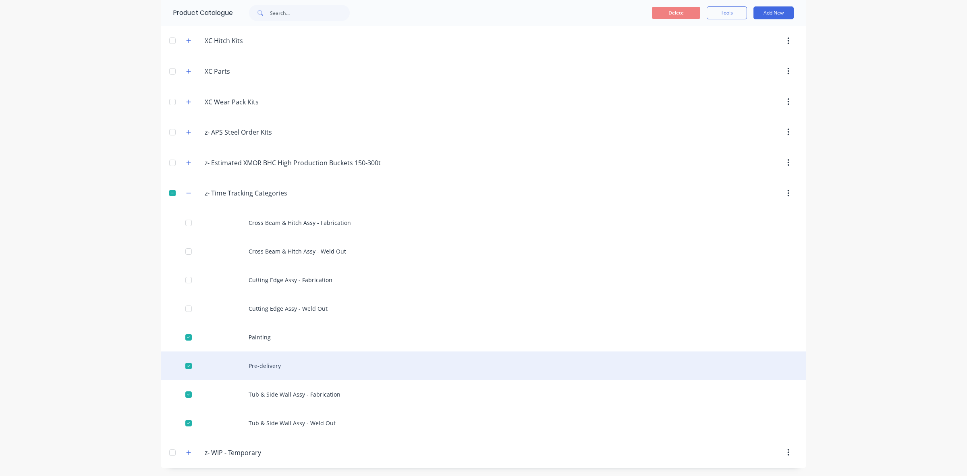
drag, startPoint x: 182, startPoint y: 337, endPoint x: 184, endPoint y: 355, distance: 18.2
click at [181, 337] on div at bounding box center [189, 337] width 16 height 16
click at [184, 355] on div "Pre-delivery" at bounding box center [483, 365] width 645 height 29
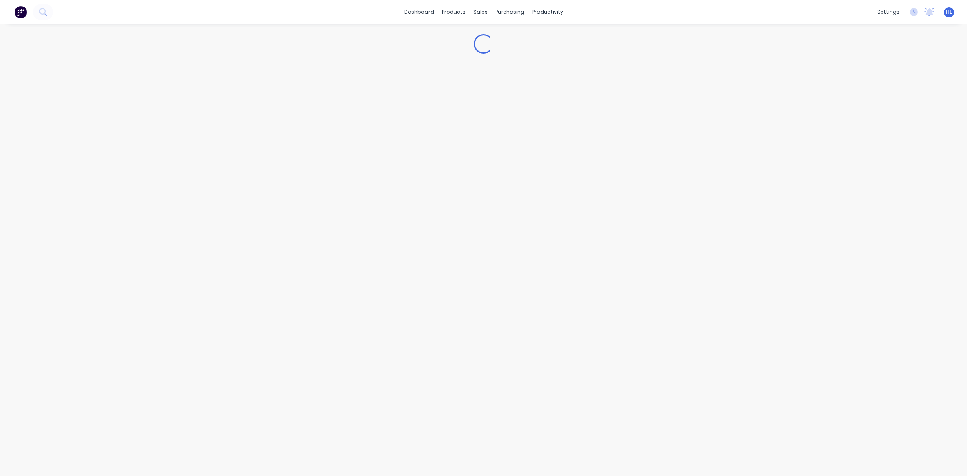
type textarea "x"
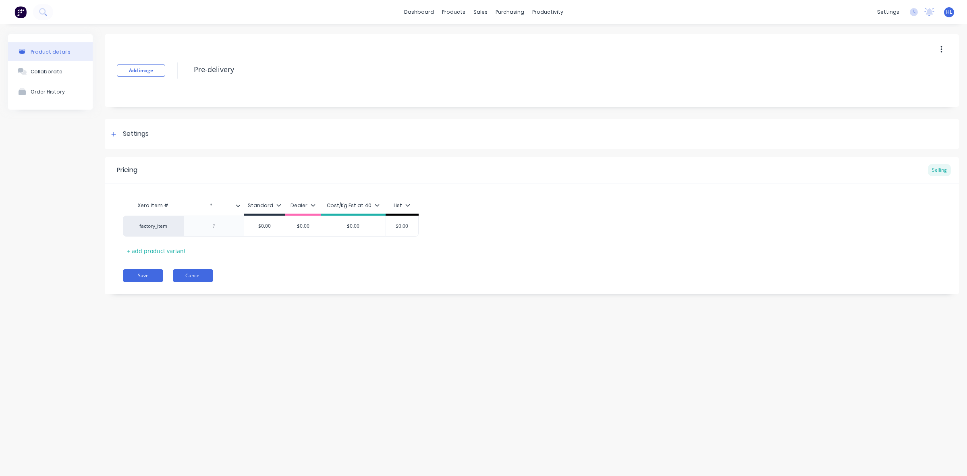
click at [206, 273] on button "Cancel" at bounding box center [193, 275] width 40 height 13
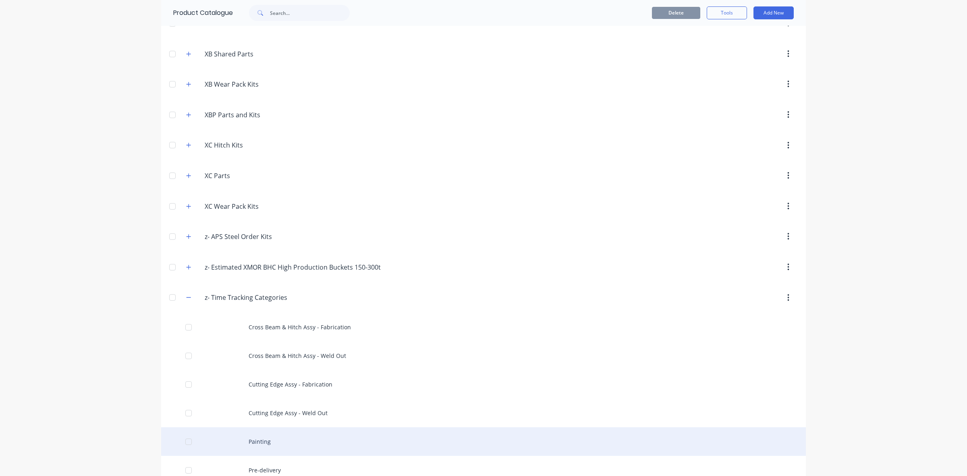
scroll to position [764, 0]
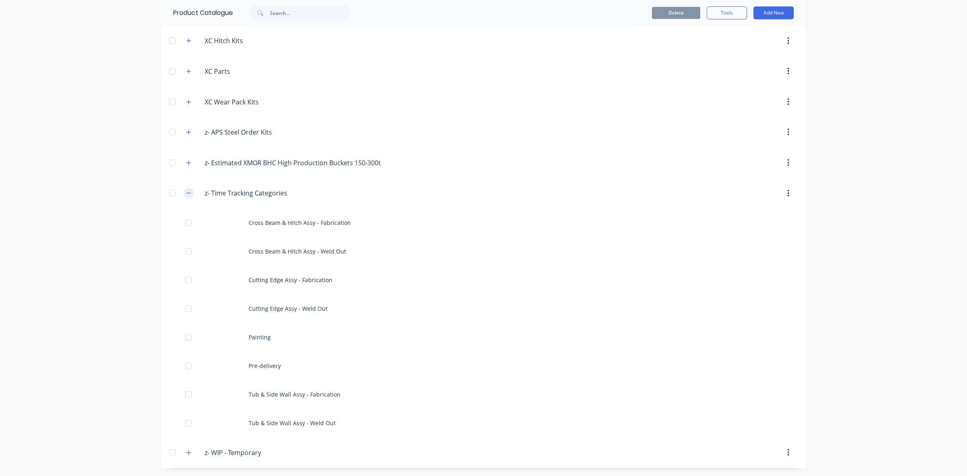
click at [184, 193] on button "button" at bounding box center [189, 193] width 10 height 10
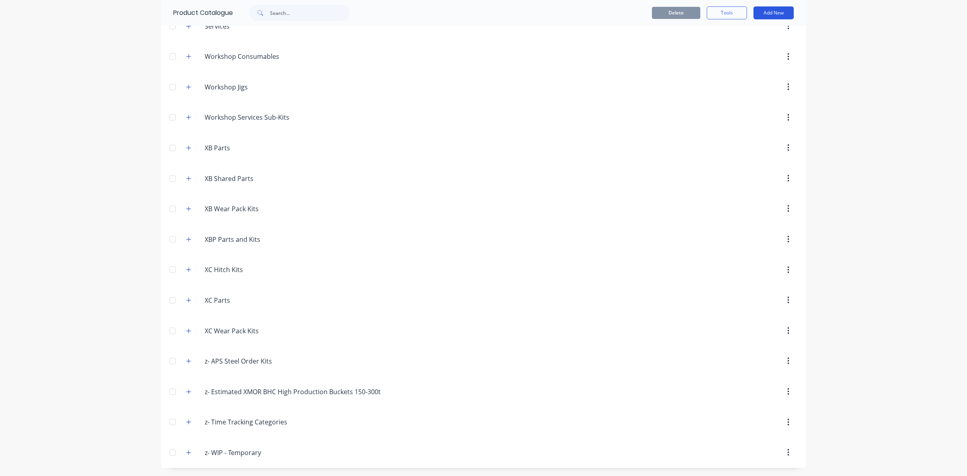
click at [777, 9] on button "Add New" at bounding box center [774, 12] width 40 height 13
click at [756, 34] on div "Category" at bounding box center [756, 34] width 62 height 12
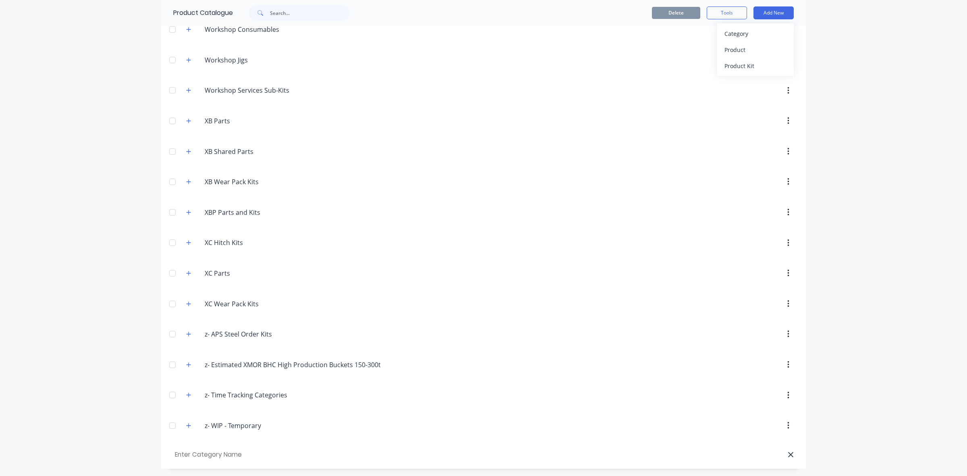
scroll to position [563, 0]
type input "z- APS Steel Parts"
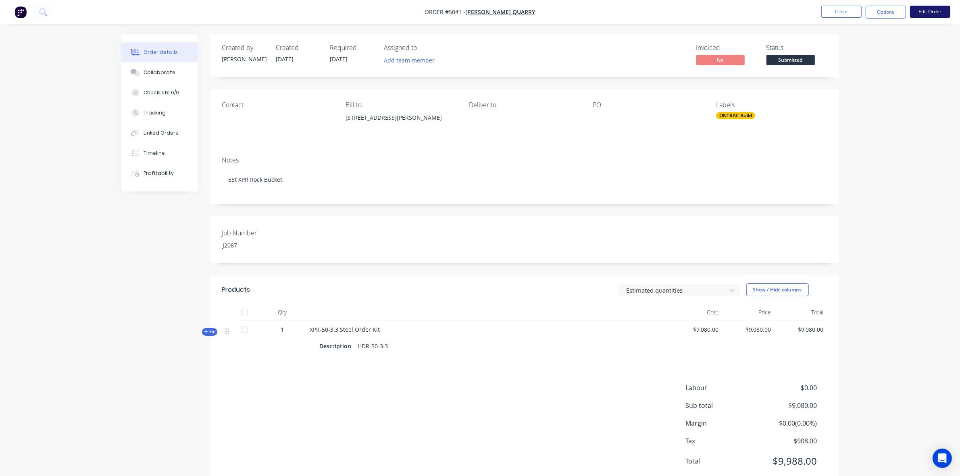
click at [928, 9] on button "Edit Order" at bounding box center [930, 12] width 40 height 12
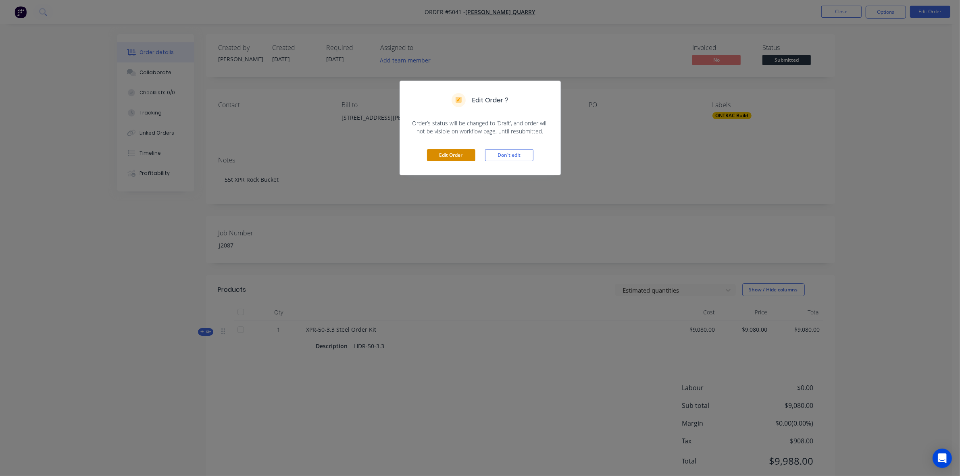
click at [448, 158] on button "Edit Order" at bounding box center [451, 155] width 48 height 12
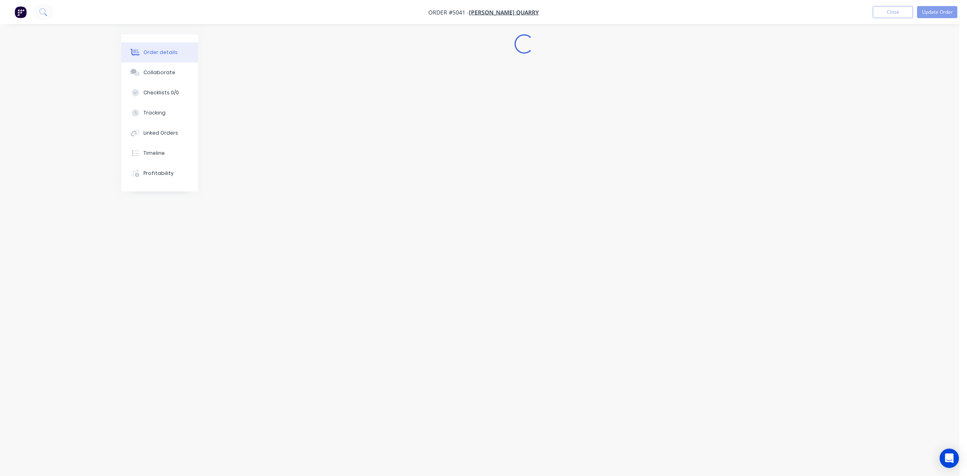
click at [448, 155] on div "Edit Order Don't edit" at bounding box center [483, 134] width 160 height 39
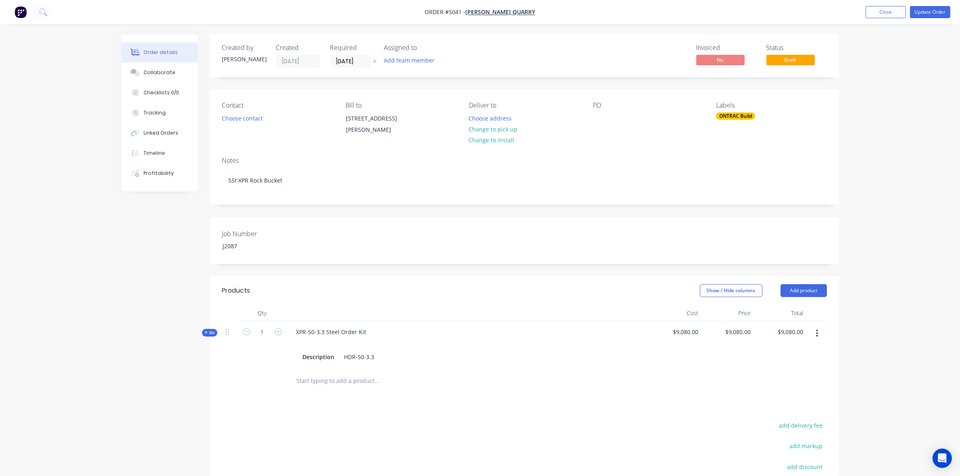
click at [683, 329] on span "$9,080.00" at bounding box center [675, 332] width 46 height 8
click at [684, 329] on span "$9,080.00" at bounding box center [675, 332] width 46 height 8
drag, startPoint x: 694, startPoint y: 334, endPoint x: 689, endPoint y: 332, distance: 5.4
click at [694, 334] on span "$9,080.00" at bounding box center [675, 332] width 46 height 8
click at [689, 332] on span "$9,080.00" at bounding box center [675, 332] width 46 height 8
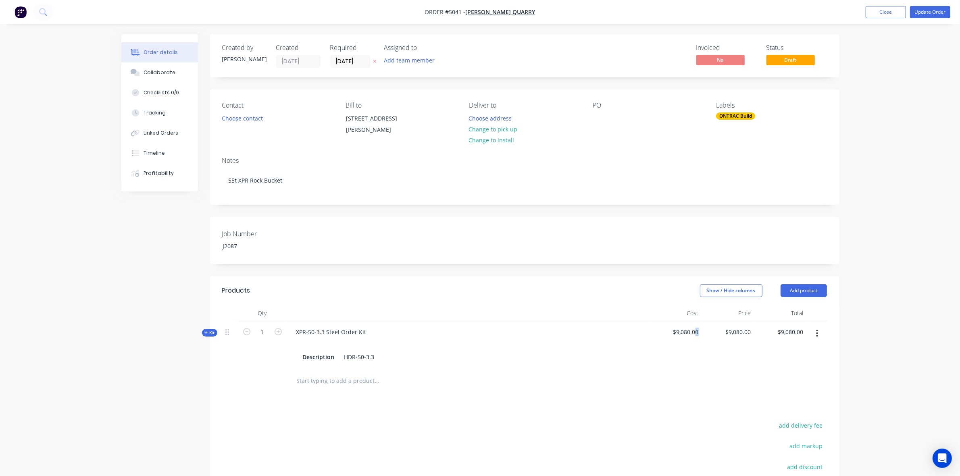
click at [696, 331] on span "$9,080.00" at bounding box center [675, 332] width 46 height 8
click at [633, 312] on div at bounding box center [468, 313] width 363 height 16
drag, startPoint x: 364, startPoint y: 332, endPoint x: 294, endPoint y: 328, distance: 69.8
click at [294, 328] on div "XPR-50-3.3 Steel Order Kit" at bounding box center [331, 332] width 83 height 12
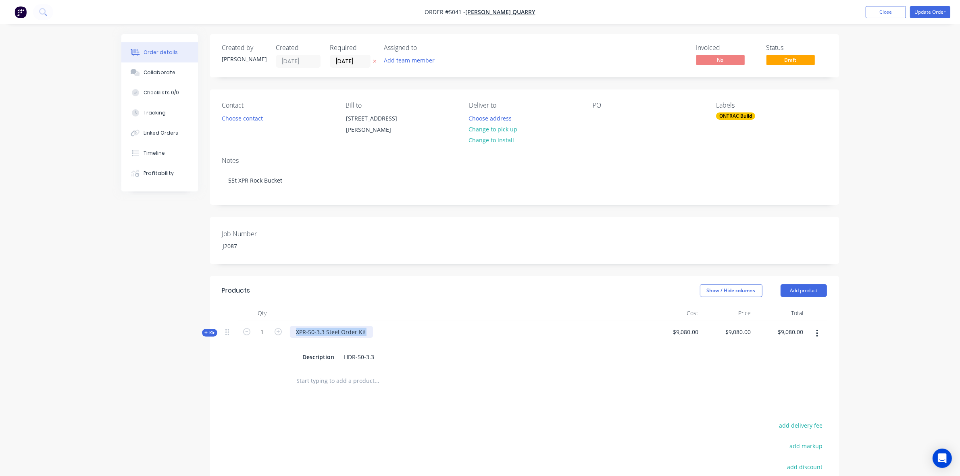
click at [353, 331] on div "XPR-50-3.3 Steel Order Kit" at bounding box center [331, 332] width 83 height 12
drag, startPoint x: 355, startPoint y: 334, endPoint x: 400, endPoint y: 329, distance: 44.6
click at [400, 329] on div "XPR-50-3.3 Steel Order Kit Description HDR-50-3.3" at bounding box center [468, 344] width 363 height 47
drag, startPoint x: 360, startPoint y: 333, endPoint x: 258, endPoint y: 324, distance: 102.3
click at [258, 324] on div "Kit 1 XPR-50-3.3 Steel Order Description HDR-50-3.3 $9,080.00 $9,080.00 $9,080.…" at bounding box center [524, 344] width 604 height 47
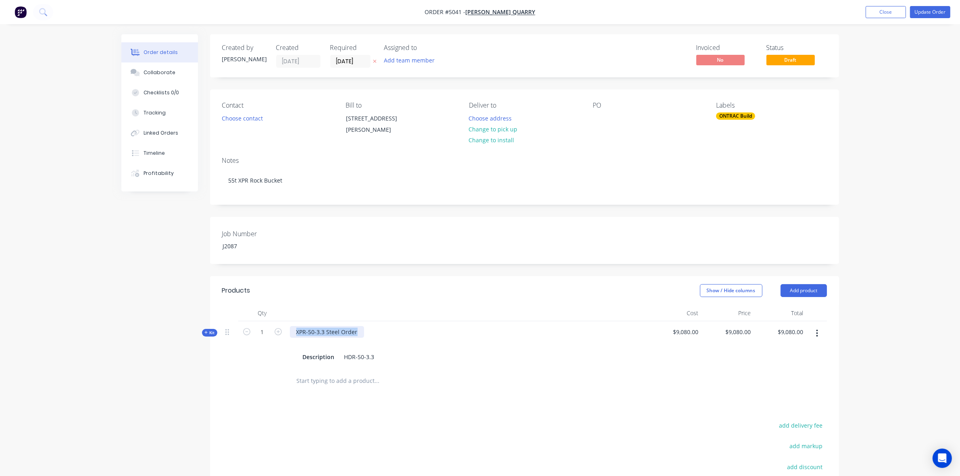
copy div "XPR-50-3.3 Steel Order"
click at [323, 381] on input "text" at bounding box center [376, 381] width 161 height 16
paste input "XPR-50-3.3 Steel Order"
type input "XPR-50-3.3 Steel Order"
click at [403, 279] on header "Products Show / Hide columns Add product" at bounding box center [524, 290] width 629 height 29
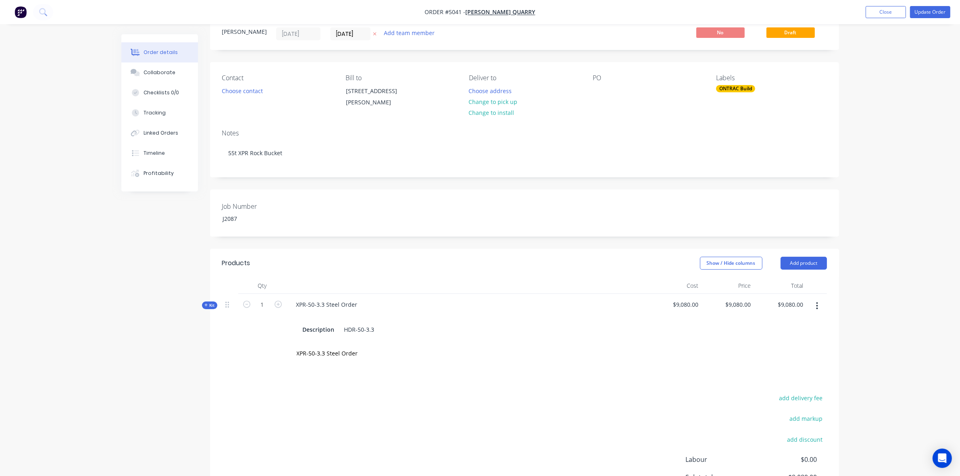
scroll to position [50, 0]
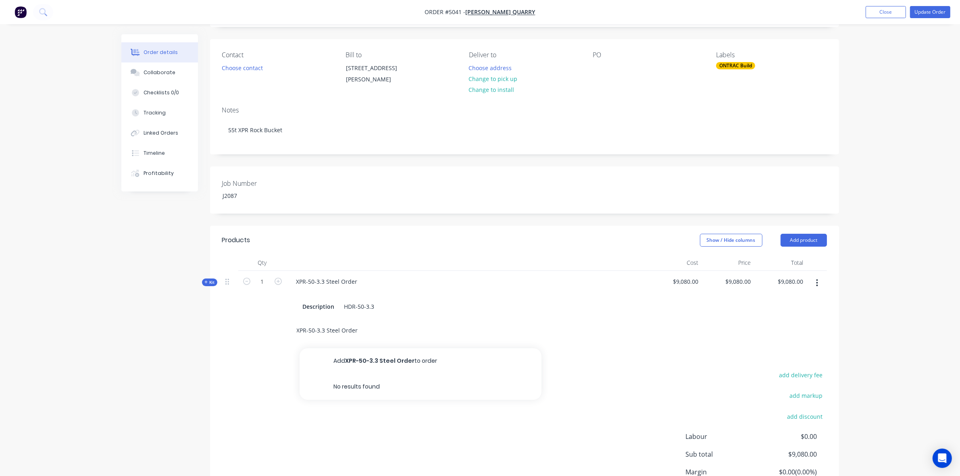
drag, startPoint x: 364, startPoint y: 331, endPoint x: 228, endPoint y: 326, distance: 135.5
click at [228, 326] on div "XPR-50-3.3 Steel Order Add XPR-50-3.3 Steel Order to order No results found" at bounding box center [524, 331] width 604 height 26
click at [413, 218] on div "Created by Hayden Created 08/10/25 Required 08/10/25 Assigned to Add team membe…" at bounding box center [524, 260] width 629 height 553
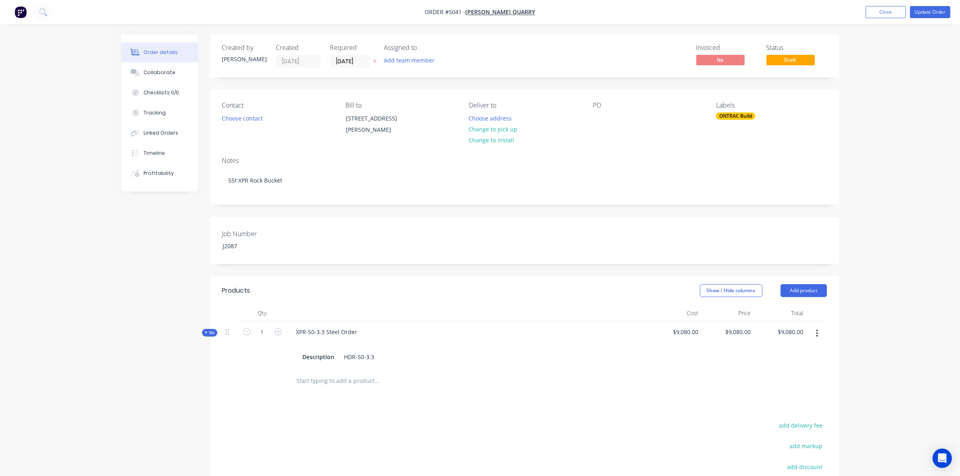
drag, startPoint x: 885, startPoint y: 15, endPoint x: 484, endPoint y: 194, distance: 438.2
click at [483, 230] on div "Order #5041 - Lewis Quarry Add product Close Update Order Order details Collabo…" at bounding box center [480, 300] width 960 height 600
click at [812, 332] on button "button" at bounding box center [816, 333] width 19 height 15
click at [906, 334] on div "Order details Collaborate Checklists 0/0 Tracking Linked Orders Timeline Profit…" at bounding box center [480, 300] width 960 height 600
click at [872, 8] on button "Close" at bounding box center [885, 12] width 40 height 12
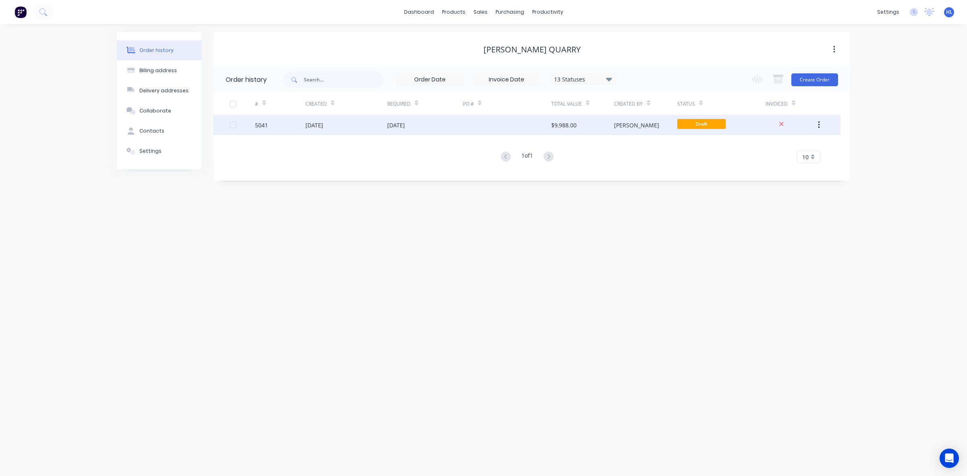
click at [274, 122] on div "5041" at bounding box center [280, 125] width 50 height 20
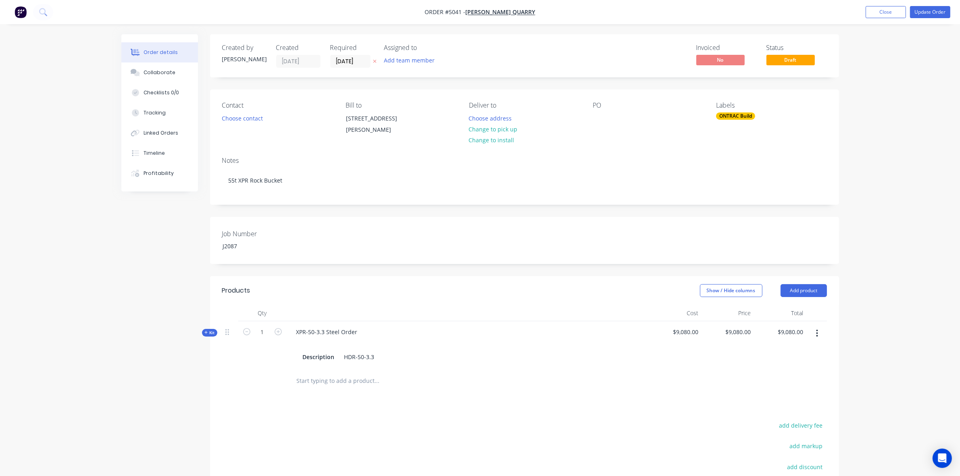
click at [814, 331] on button "button" at bounding box center [816, 333] width 19 height 15
click at [773, 422] on div "Delete" at bounding box center [788, 419] width 62 height 12
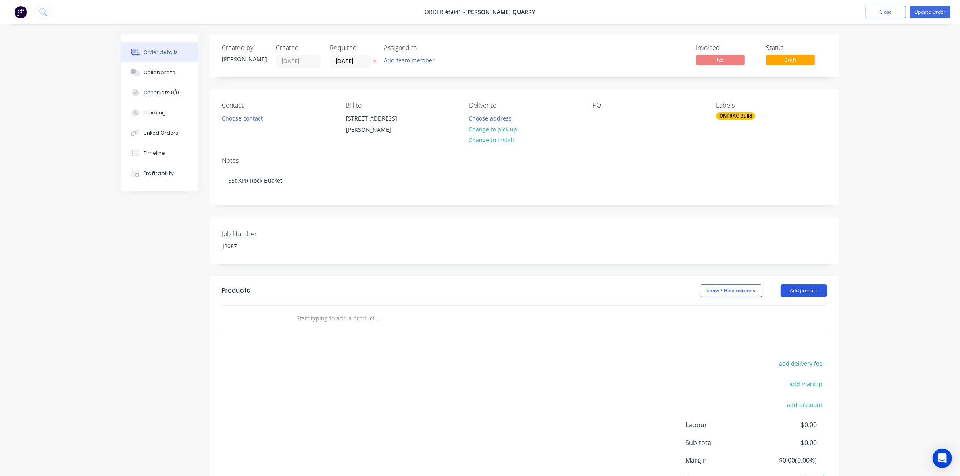
click at [802, 287] on button "Add product" at bounding box center [803, 290] width 46 height 13
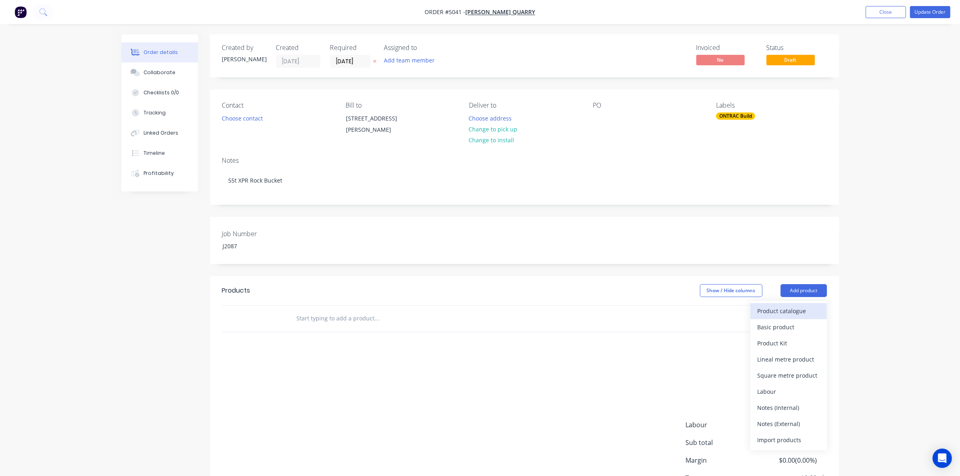
click at [797, 305] on button "Product catalogue" at bounding box center [788, 311] width 77 height 16
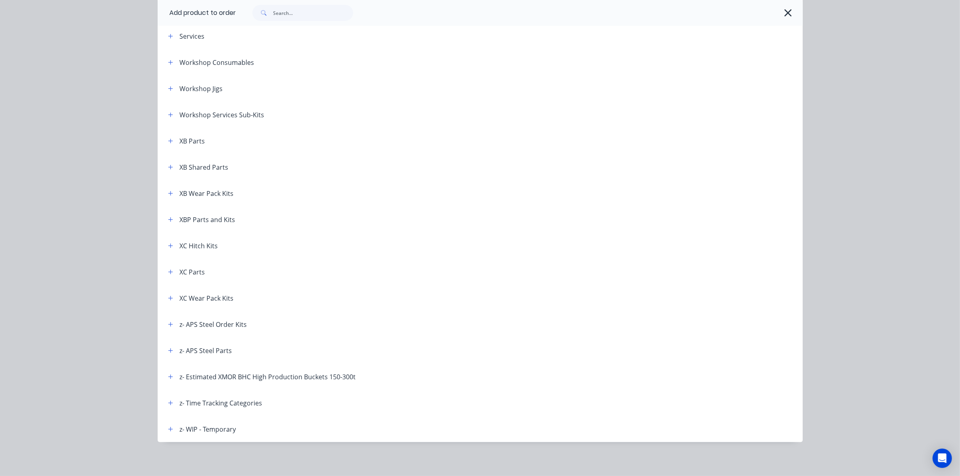
scroll to position [460, 0]
click at [168, 320] on icon "button" at bounding box center [170, 323] width 5 height 6
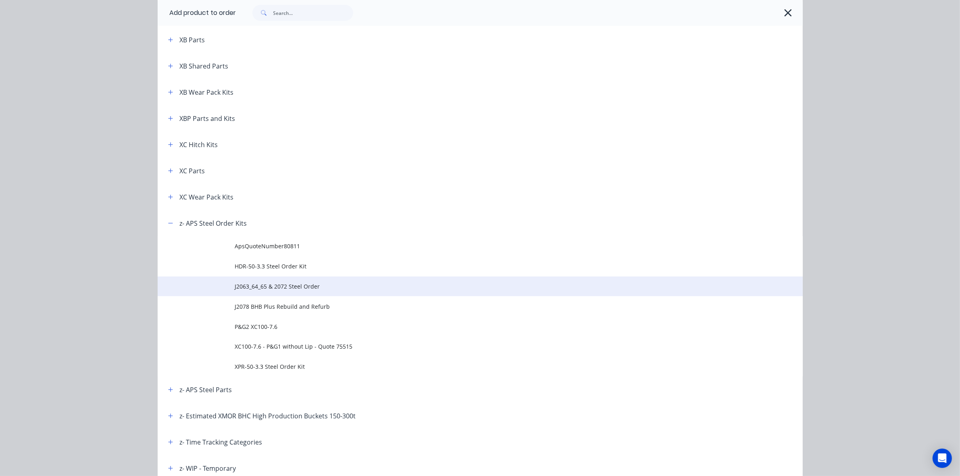
scroll to position [561, 0]
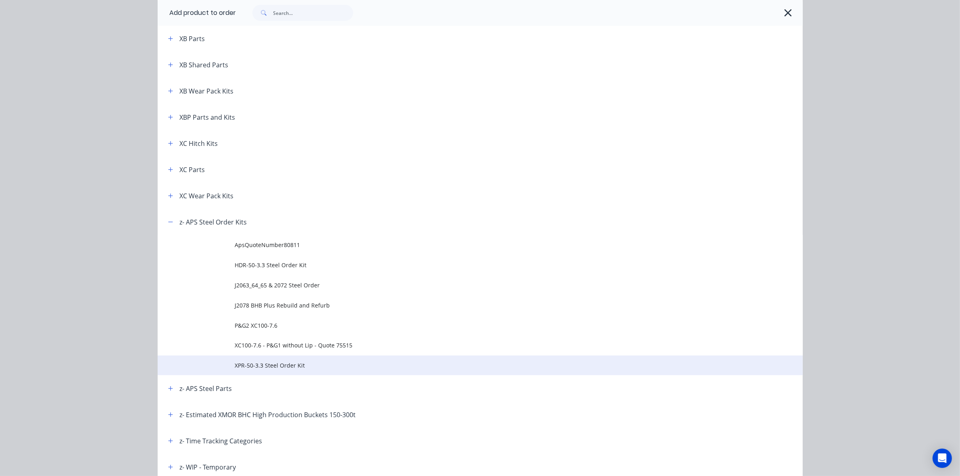
click at [289, 363] on span "XPR-50-3.3 Steel Order Kit" at bounding box center [462, 365] width 454 height 8
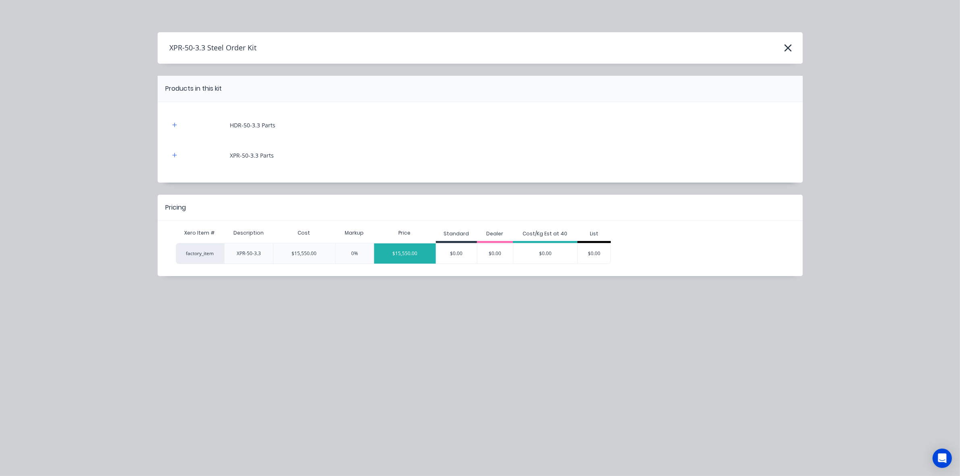
click at [420, 255] on div "$15,550.00" at bounding box center [405, 253] width 62 height 20
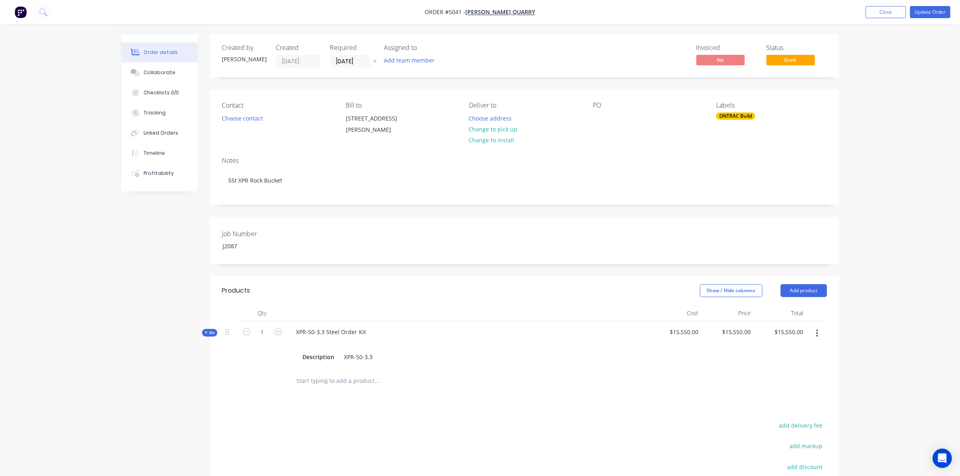
click at [207, 334] on icon "button" at bounding box center [206, 332] width 4 height 4
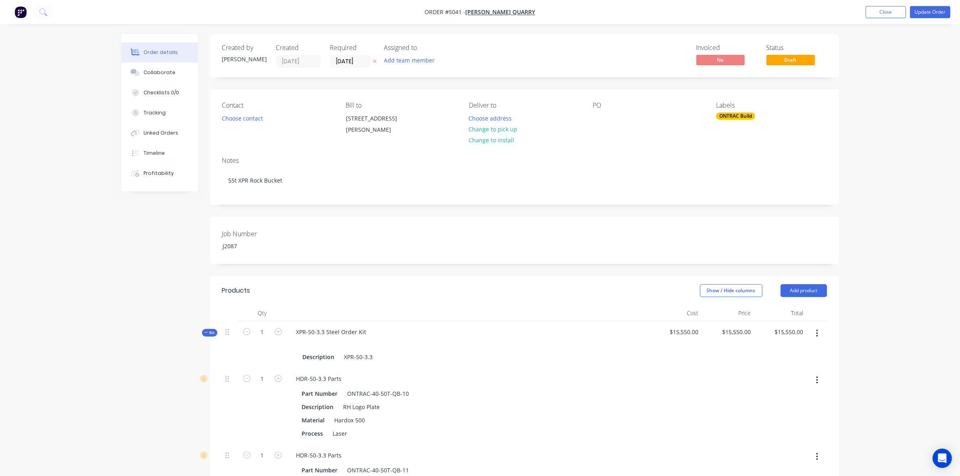
click at [204, 332] on button "Kit" at bounding box center [209, 333] width 15 height 8
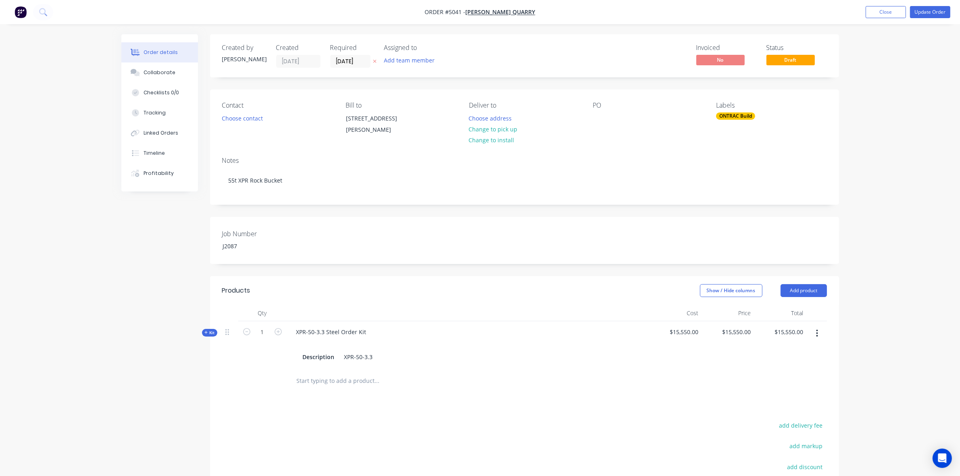
click at [210, 332] on span "Kit" at bounding box center [209, 333] width 10 height 6
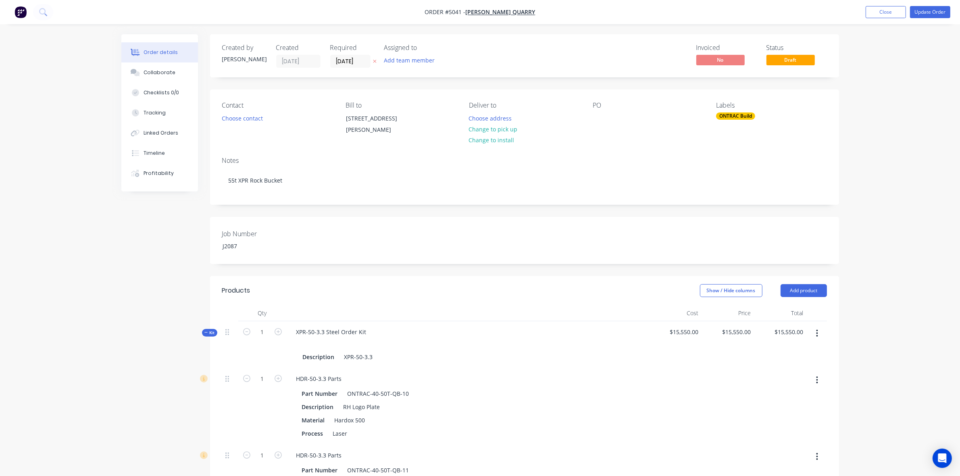
click at [210, 335] on span "Kit" at bounding box center [209, 333] width 10 height 6
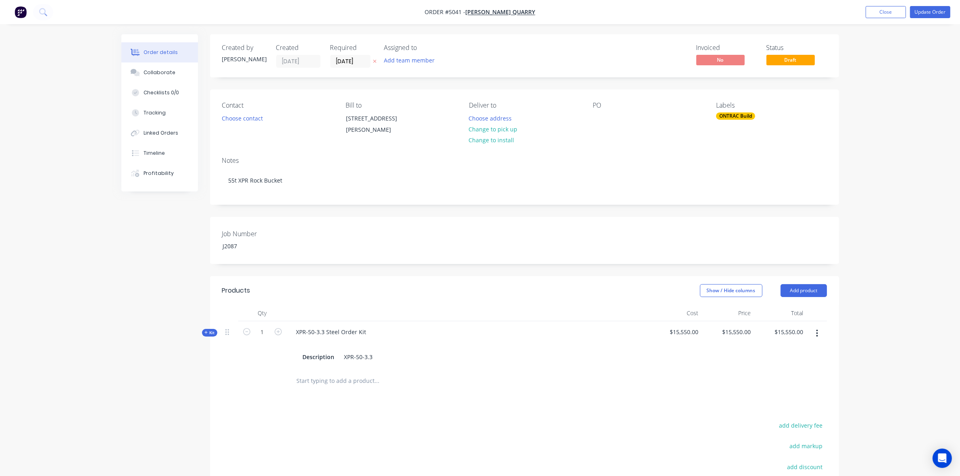
click at [208, 333] on span "Kit" at bounding box center [209, 333] width 10 height 6
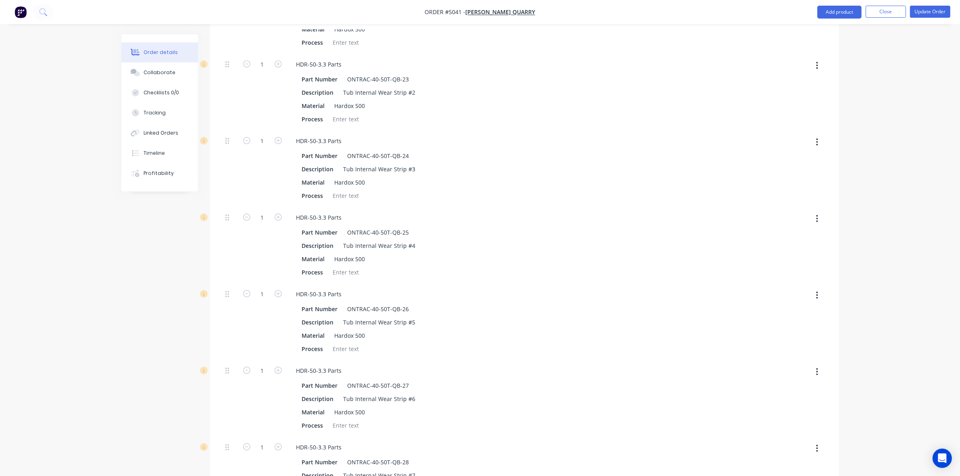
scroll to position [1410, 0]
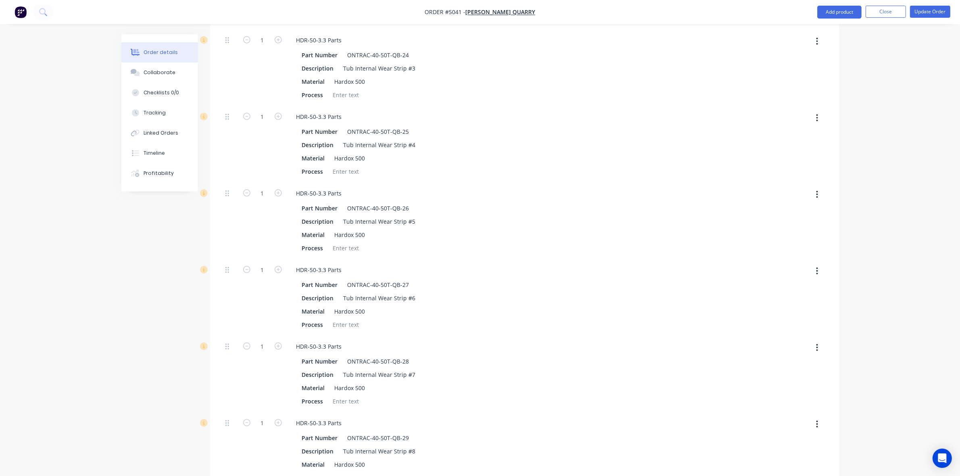
click at [811, 351] on button "button" at bounding box center [816, 348] width 19 height 15
click at [814, 349] on button "button" at bounding box center [816, 348] width 19 height 15
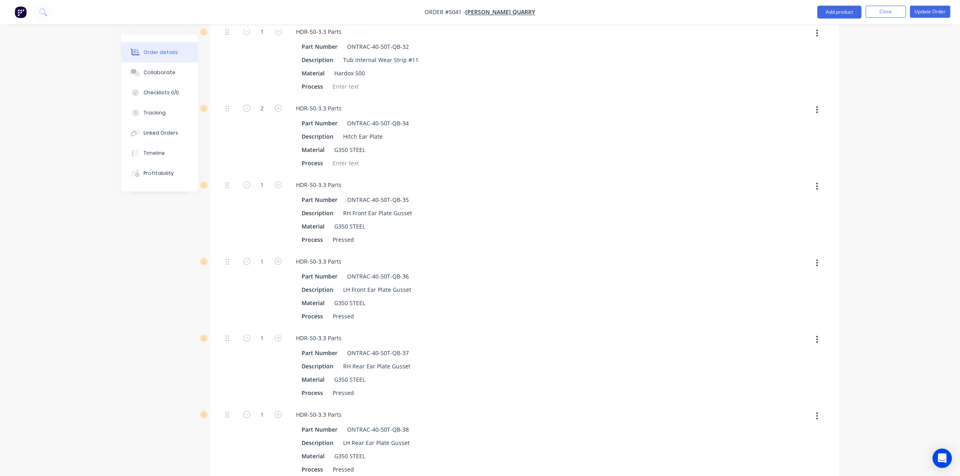
scroll to position [1965, 0]
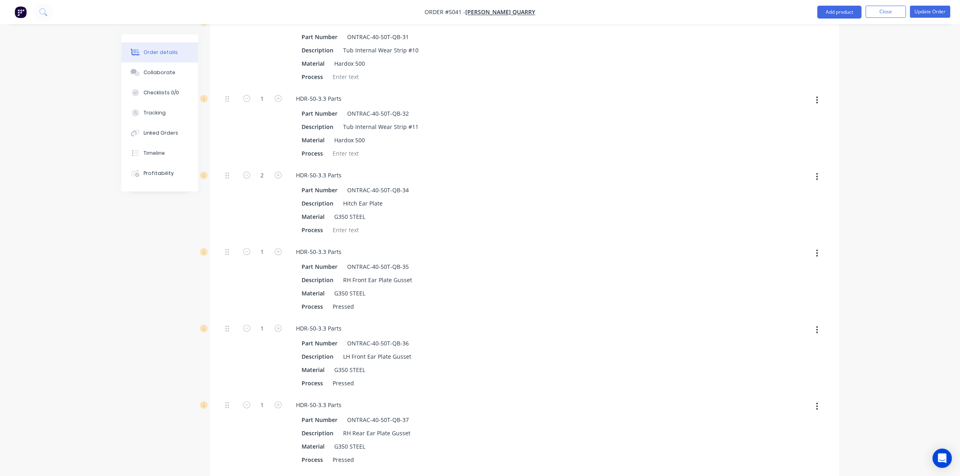
click at [811, 177] on button "button" at bounding box center [816, 176] width 19 height 15
click at [799, 231] on div "Delete" at bounding box center [788, 230] width 62 height 12
type input "$14,730.00"
click at [814, 184] on div at bounding box center [816, 202] width 20 height 77
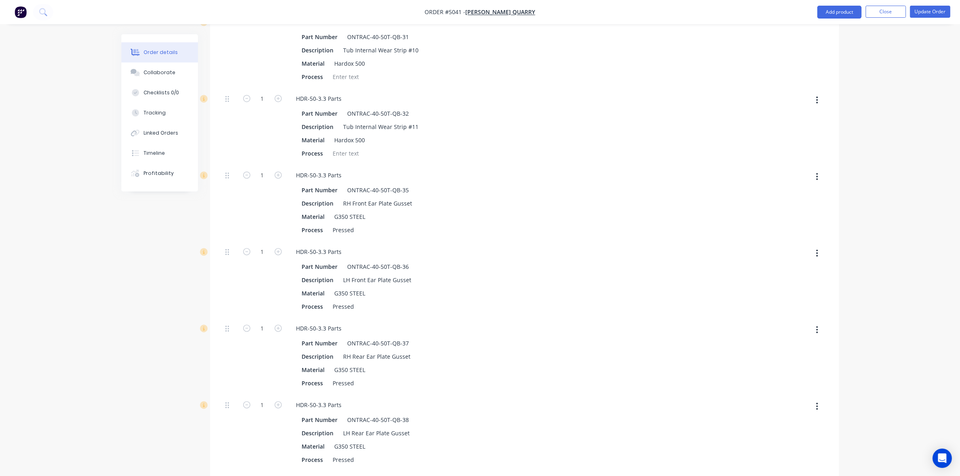
click at [817, 181] on icon "button" at bounding box center [817, 176] width 2 height 9
click at [799, 235] on div "Delete" at bounding box center [788, 230] width 62 height 12
type input "$14,585.00"
click at [819, 176] on button "button" at bounding box center [816, 176] width 19 height 15
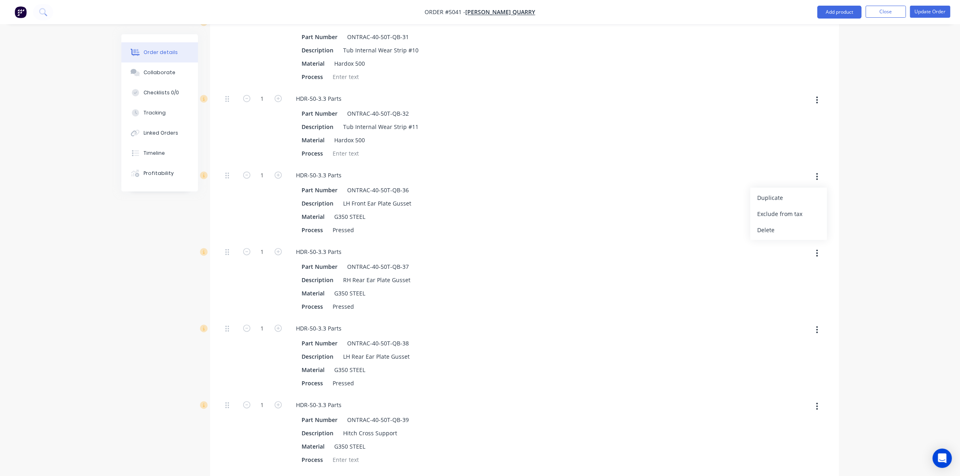
drag, startPoint x: 803, startPoint y: 235, endPoint x: 811, endPoint y: 213, distance: 23.2
click at [803, 235] on div "Delete" at bounding box center [788, 230] width 62 height 12
type input "$14,440.00"
click at [819, 178] on button "button" at bounding box center [816, 176] width 19 height 15
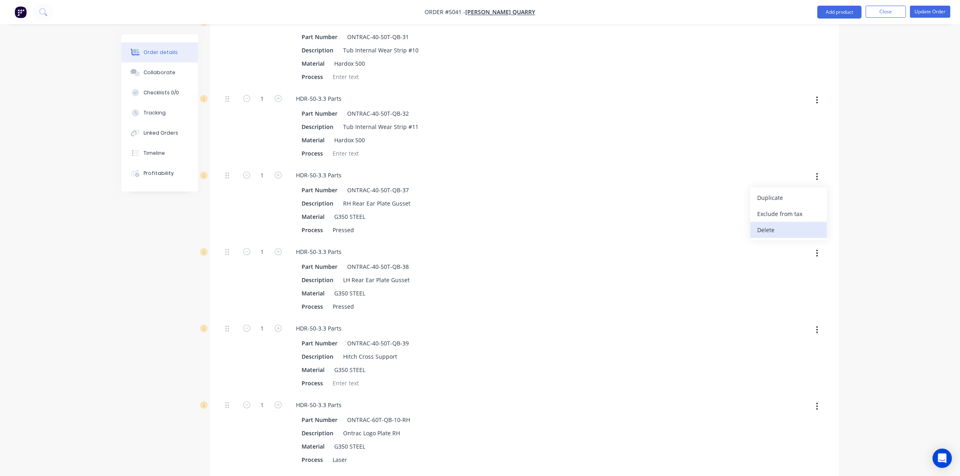
click at [801, 235] on div "Delete" at bounding box center [788, 230] width 62 height 12
type input "$14,305.00"
click at [816, 179] on icon "button" at bounding box center [817, 176] width 2 height 9
click at [799, 233] on div "Delete" at bounding box center [788, 230] width 62 height 12
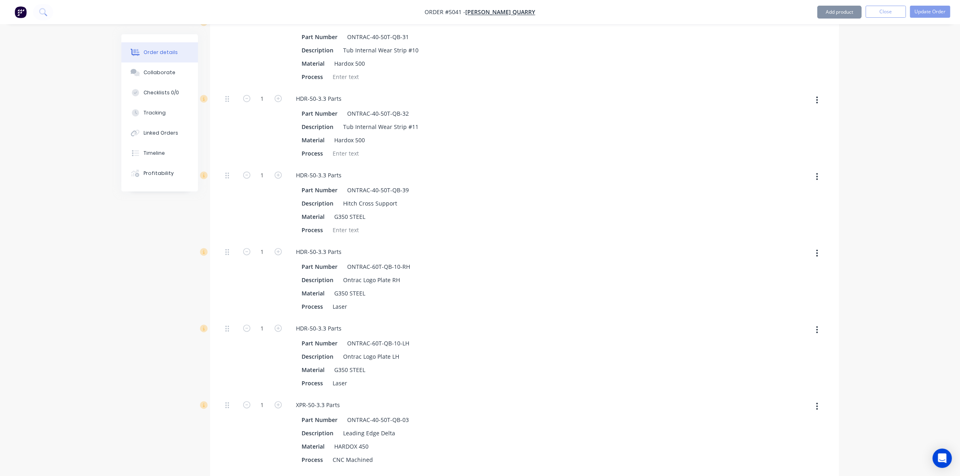
type input "$14,170.00"
click at [817, 178] on icon "button" at bounding box center [817, 176] width 2 height 9
click at [795, 232] on div "Delete" at bounding box center [788, 230] width 62 height 12
type input "$14,110.00"
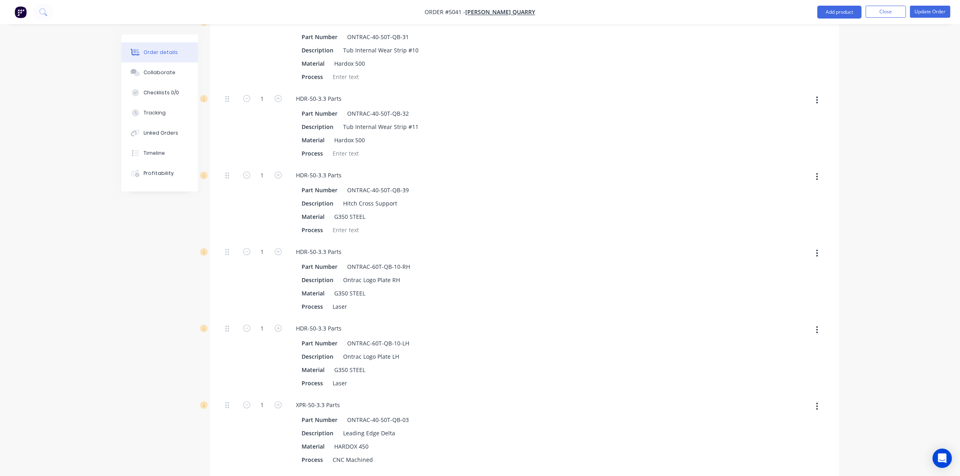
type input "$14,110.00"
click at [807, 179] on button "button" at bounding box center [816, 176] width 19 height 15
click at [640, 226] on div "Part Number ONTRAC-60T-QB-10-RH Description Ontrac Logo Plate RH Material G350 …" at bounding box center [468, 209] width 356 height 53
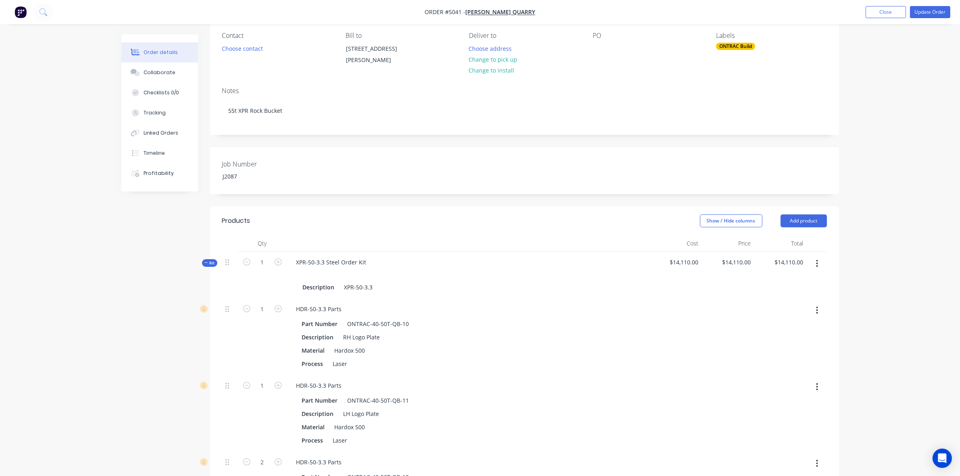
scroll to position [0, 0]
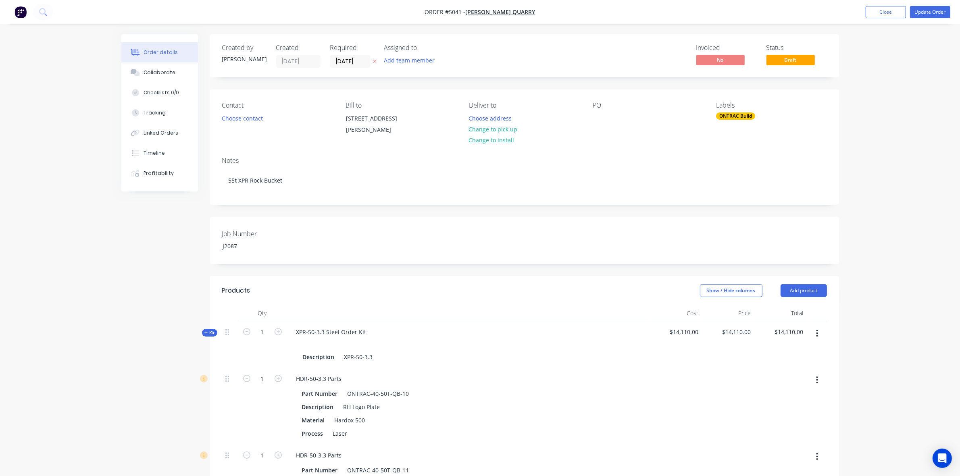
click at [214, 330] on span "Kit" at bounding box center [209, 333] width 10 height 6
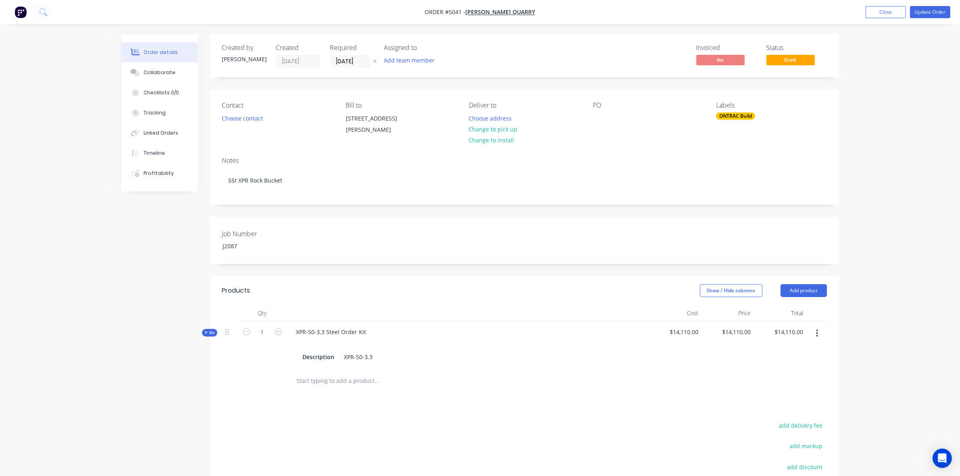
click at [897, 353] on div "Order details Collaborate Checklists 0/0 Tracking Linked Orders Timeline Profit…" at bounding box center [480, 300] width 960 height 600
click at [347, 390] on div at bounding box center [432, 381] width 290 height 26
click at [352, 381] on input "text" at bounding box center [376, 381] width 161 height 16
click at [818, 291] on button "Add product" at bounding box center [803, 290] width 46 height 13
click at [808, 314] on div "Product catalogue" at bounding box center [788, 311] width 62 height 12
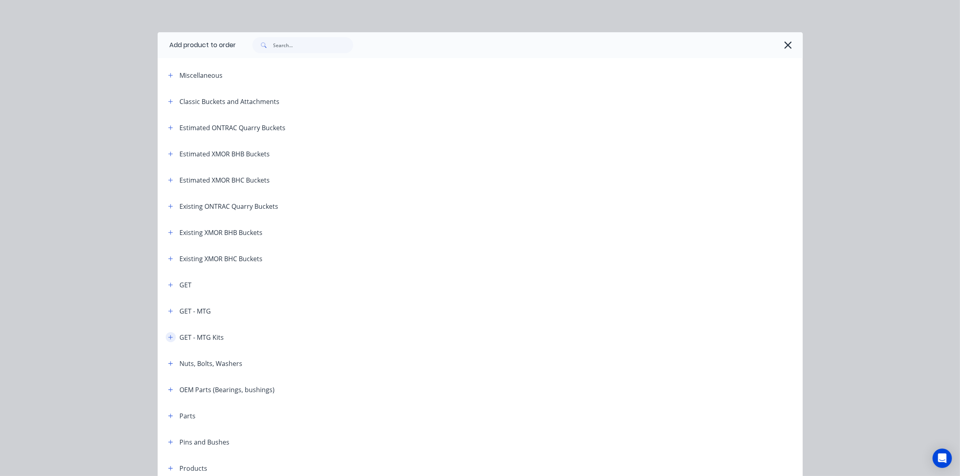
click at [166, 337] on button "button" at bounding box center [171, 337] width 10 height 10
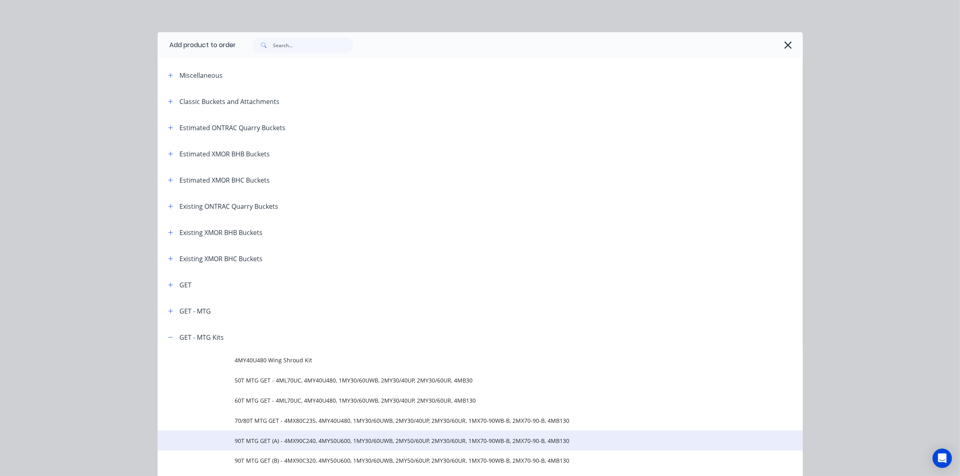
scroll to position [302, 0]
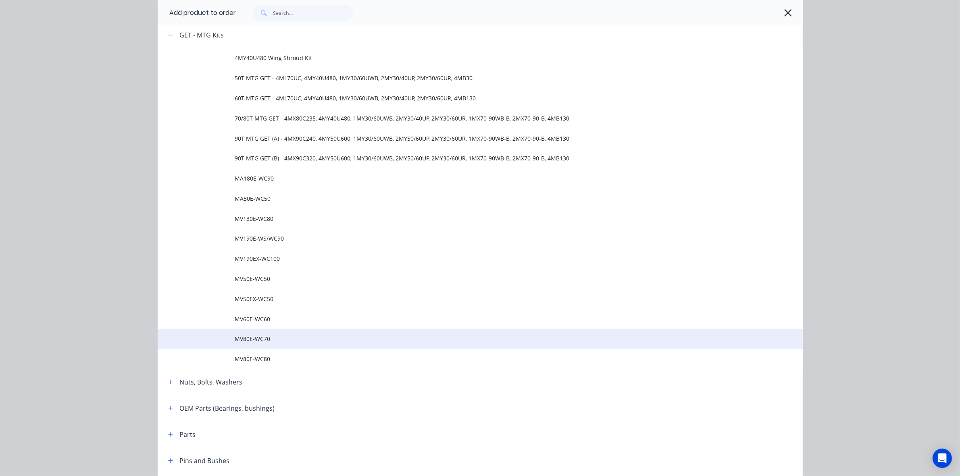
click at [240, 334] on span "MV80E-WC70" at bounding box center [462, 338] width 454 height 8
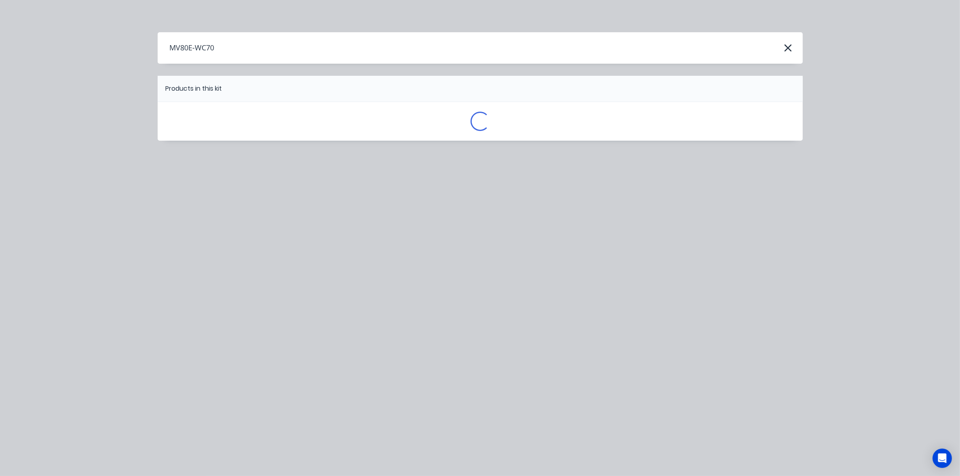
scroll to position [0, 0]
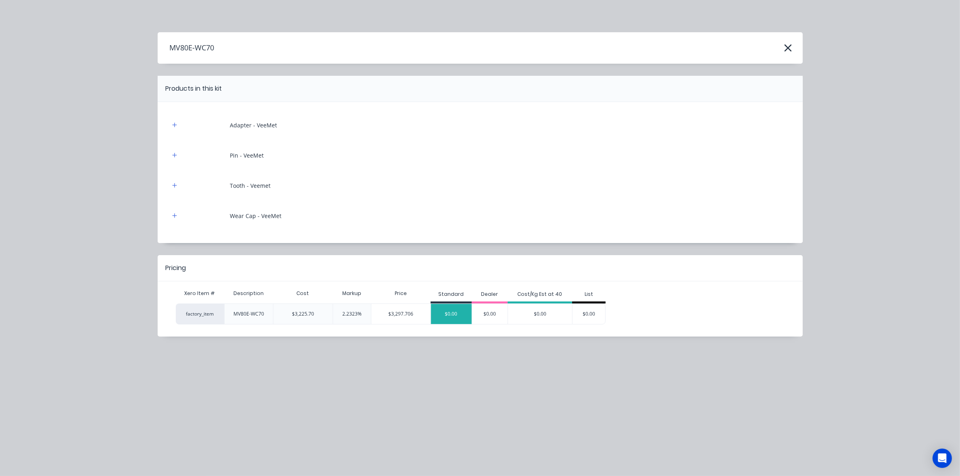
click at [463, 319] on div "$0.00" at bounding box center [451, 314] width 41 height 20
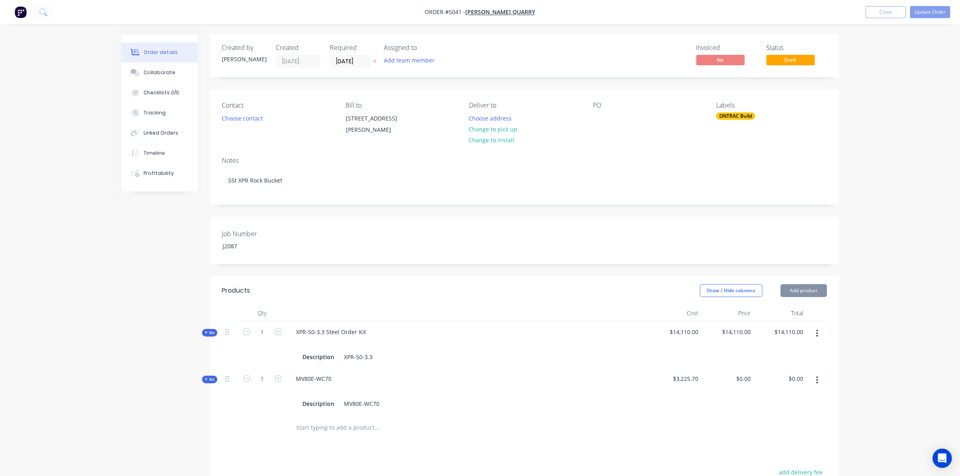
click at [697, 380] on span "$3,225.70" at bounding box center [675, 378] width 46 height 8
drag, startPoint x: 698, startPoint y: 380, endPoint x: 648, endPoint y: 383, distance: 49.7
click at [648, 383] on div "Kit 1 MV80E-WC70 Description MV80E-WC70 $3,225.70 $0.00 $0.00 $0.00 $0.00" at bounding box center [524, 391] width 604 height 47
copy span "$3,225.70"
click at [739, 379] on div "0 0" at bounding box center [728, 391] width 52 height 47
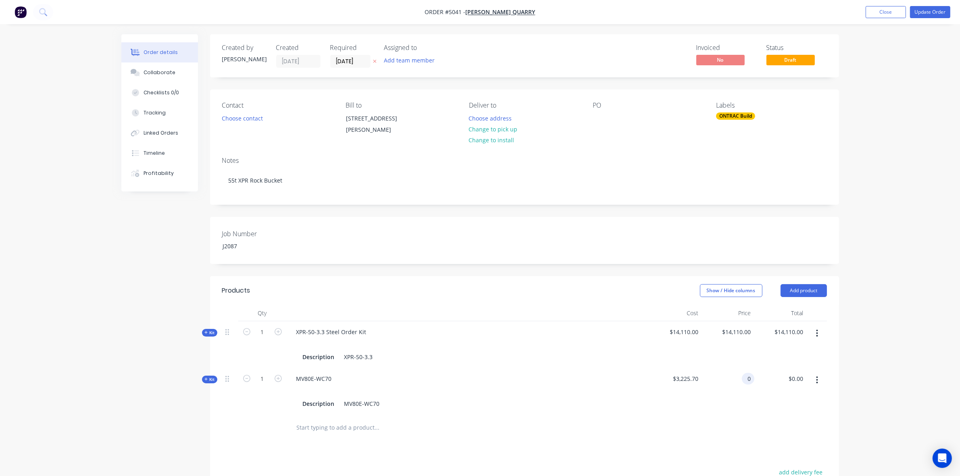
paste input "3225.7"
click at [773, 407] on div "$0.00 $0.00" at bounding box center [780, 391] width 52 height 47
type input "$3,225.70"
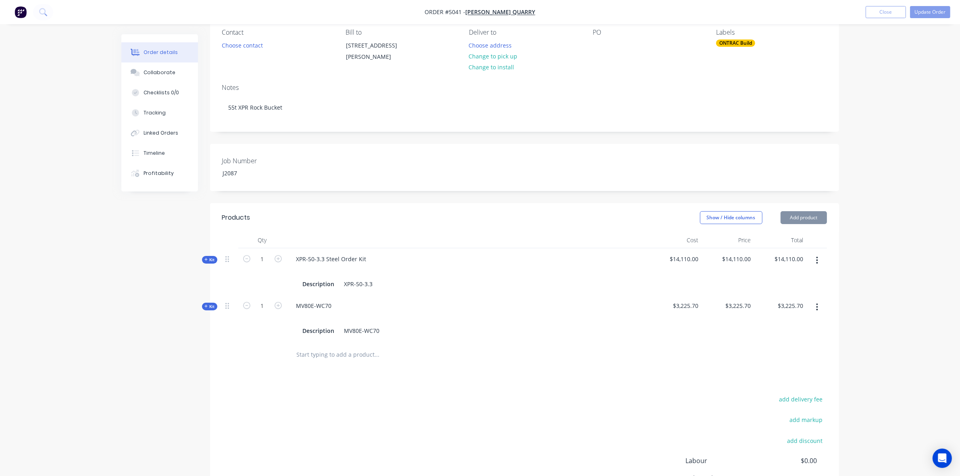
scroll to position [151, 0]
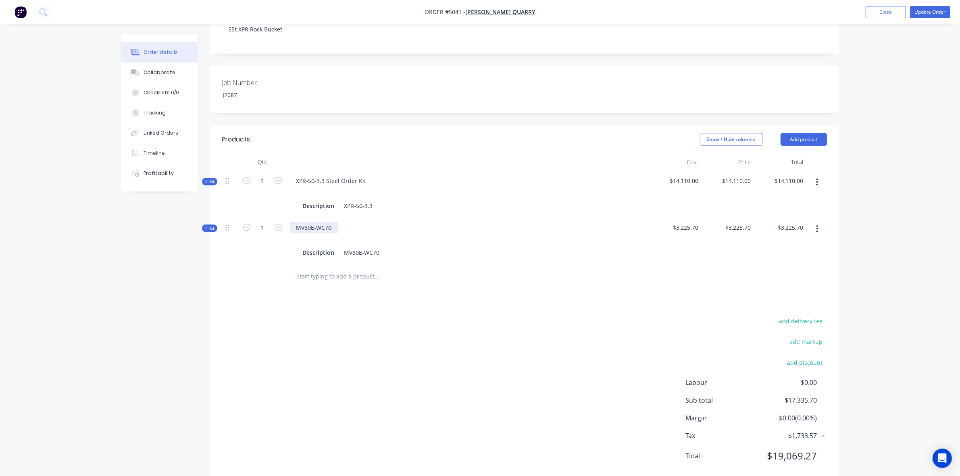
click at [312, 228] on div "MV80E-WC70" at bounding box center [314, 228] width 48 height 12
click at [314, 228] on div "MV80E-WC70" at bounding box center [314, 228] width 48 height 12
click at [375, 259] on div "MV80EX-WC70 Description MV80E-WC70" at bounding box center [468, 240] width 363 height 47
click at [362, 254] on div "MV80E-WC70" at bounding box center [362, 253] width 42 height 12
click at [204, 234] on div "Created by Hayden Created 08/10/25 Required 08/10/25 Assigned to Add team membe…" at bounding box center [479, 189] width 717 height 612
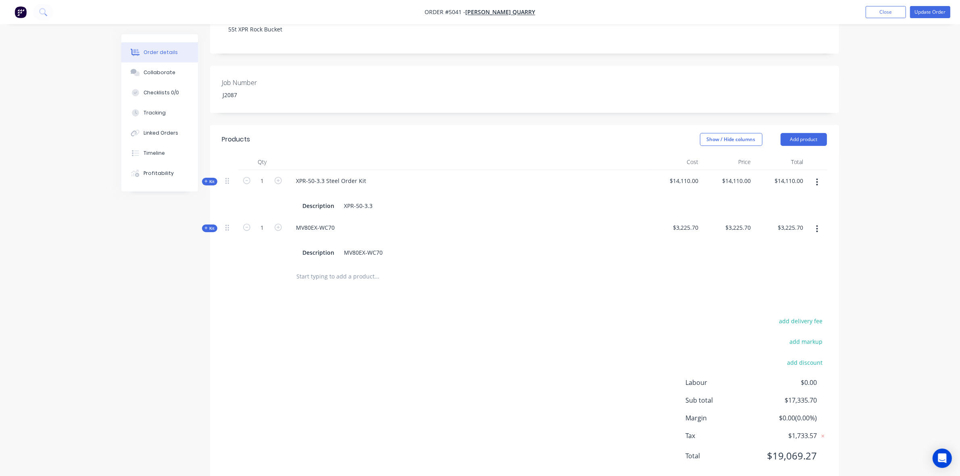
click at [202, 226] on button "Kit" at bounding box center [209, 228] width 15 height 8
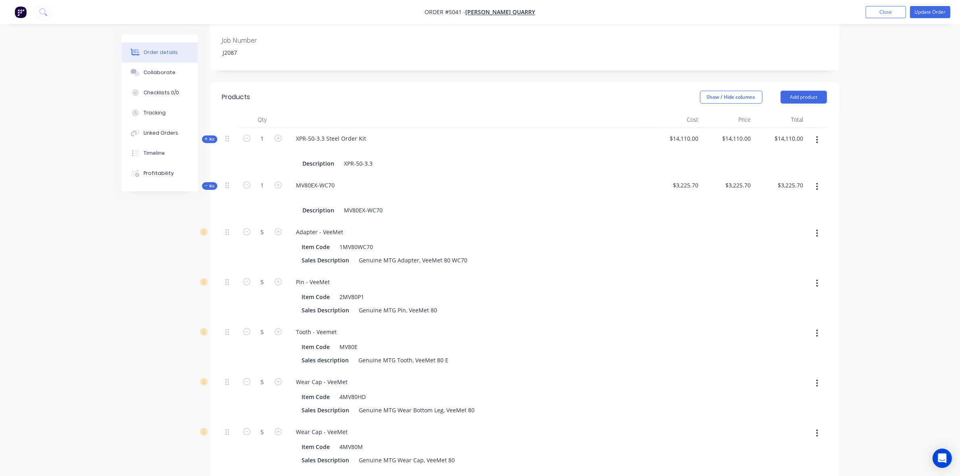
scroll to position [252, 0]
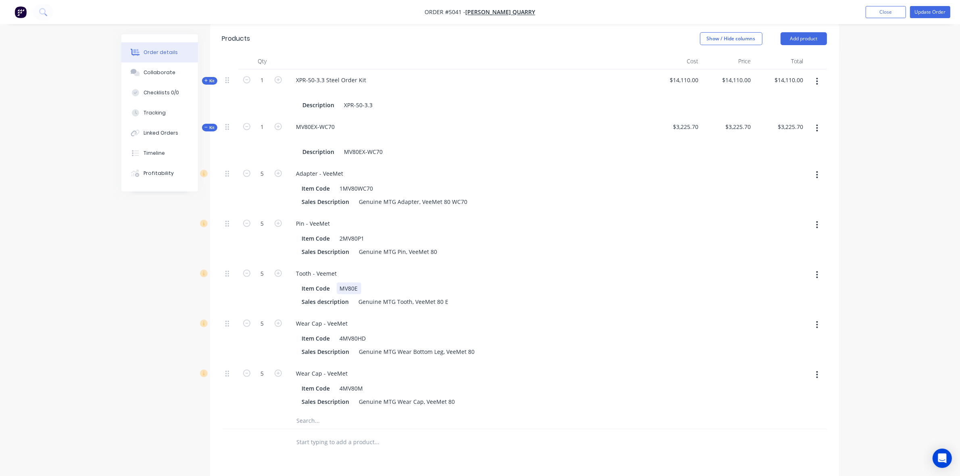
click at [390, 290] on div "Item Code MV80E" at bounding box center [466, 288] width 335 height 12
click at [450, 303] on div "Sales description Genuine MTG Tooth, VeeMet 80 E" at bounding box center [466, 302] width 335 height 12
click at [875, 204] on div "Order details Collaborate Checklists 0/0 Tracking Linked Orders Timeline Profit…" at bounding box center [480, 204] width 960 height 913
click at [814, 132] on button "button" at bounding box center [816, 128] width 19 height 15
click at [796, 214] on div "Delete" at bounding box center [788, 214] width 62 height 12
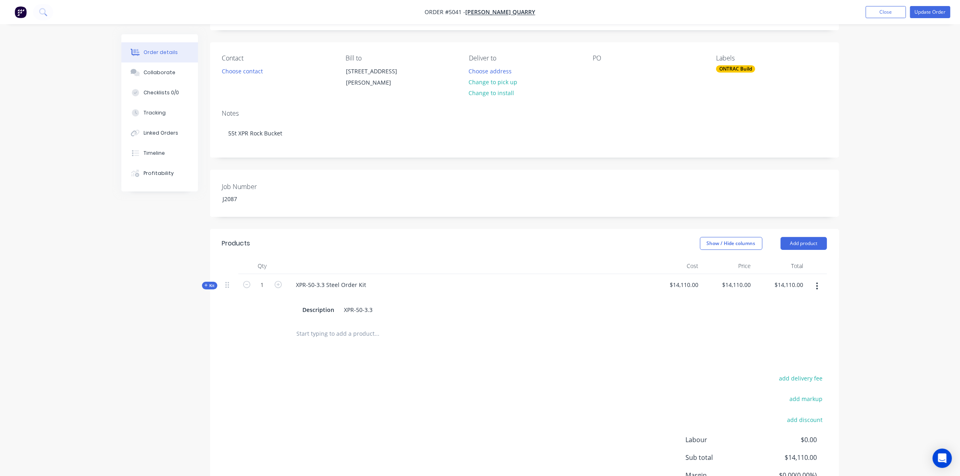
scroll to position [0, 0]
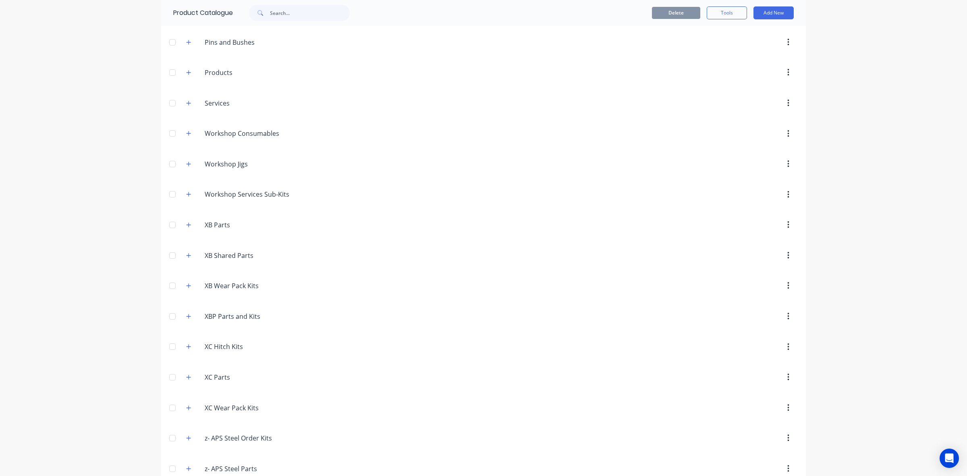
scroll to position [567, 0]
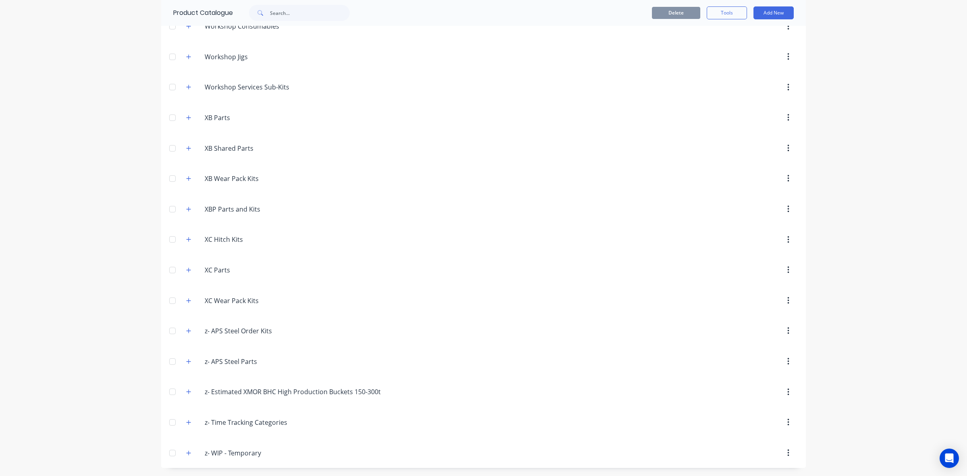
click at [782, 330] on button "button" at bounding box center [788, 331] width 19 height 15
click at [186, 331] on icon "button" at bounding box center [188, 331] width 5 height 6
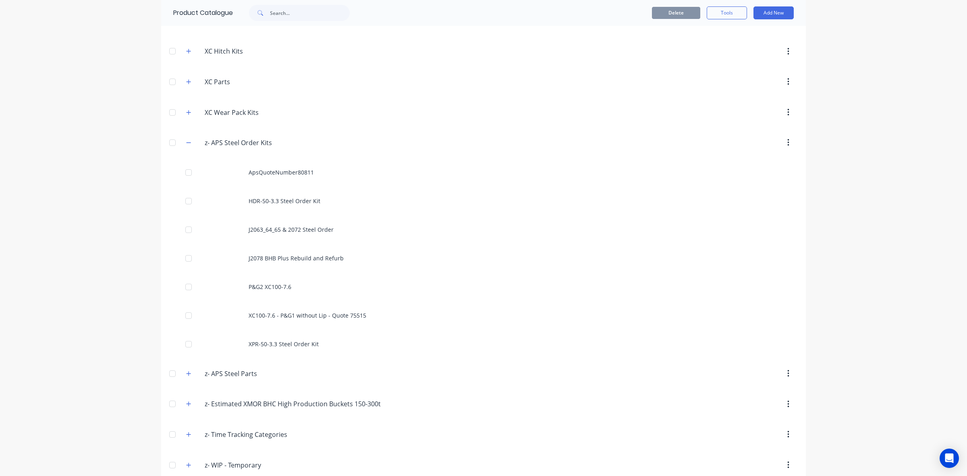
scroll to position [766, 0]
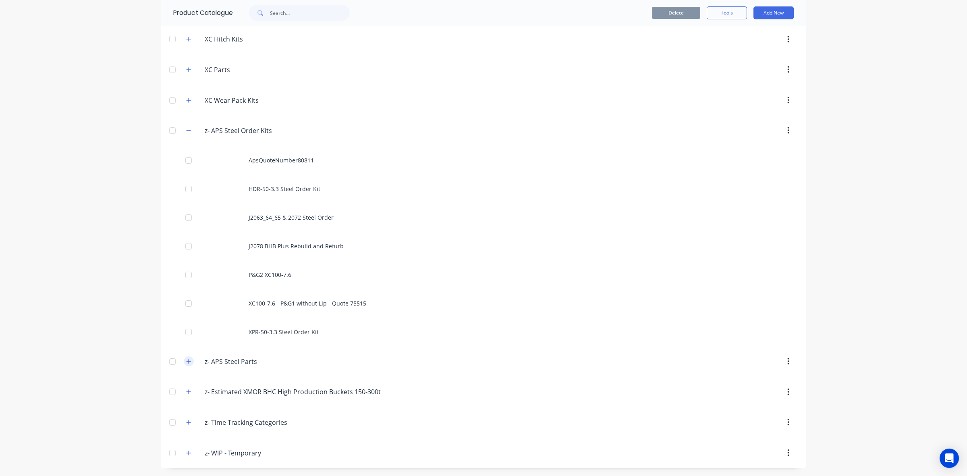
click at [187, 361] on icon "button" at bounding box center [188, 362] width 5 height 6
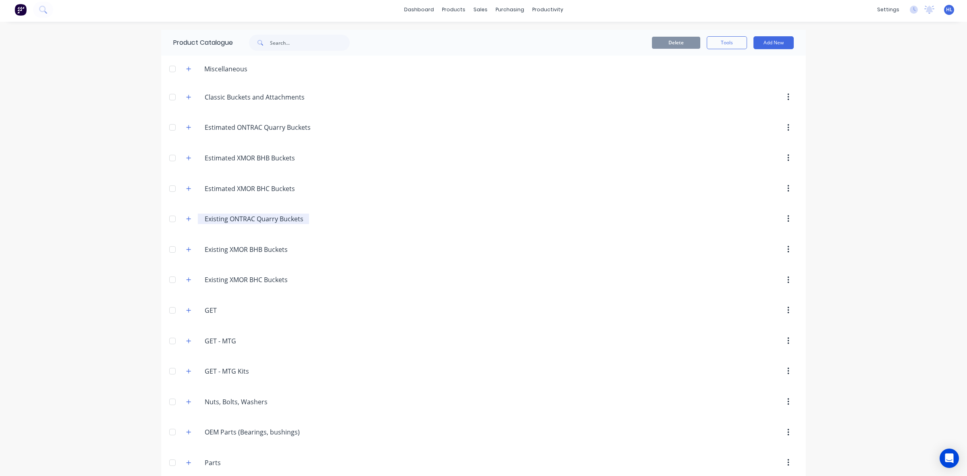
scroll to position [0, 0]
click at [188, 221] on button "button" at bounding box center [189, 221] width 10 height 10
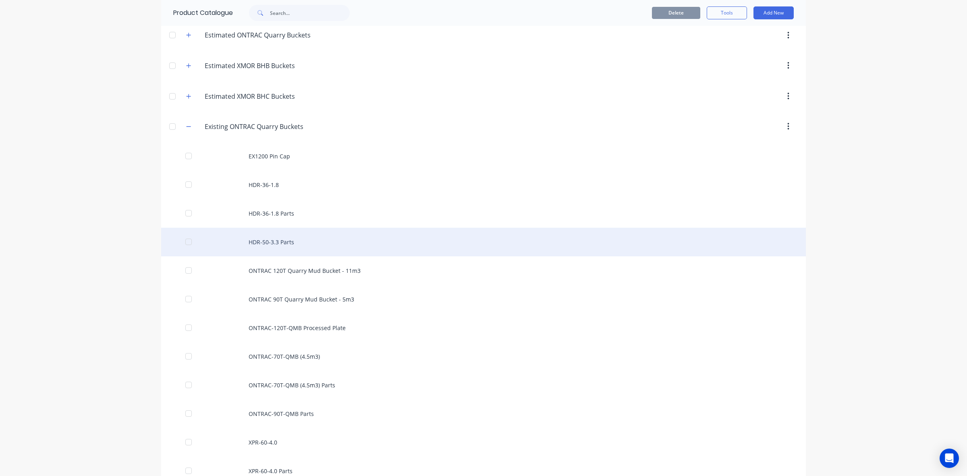
scroll to position [101, 0]
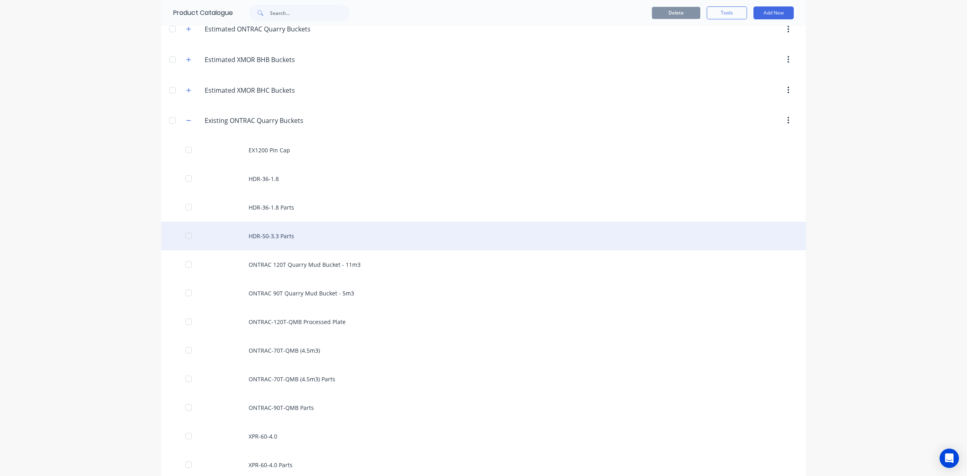
click at [327, 232] on div "HDR-50-3.3 Parts" at bounding box center [483, 236] width 645 height 29
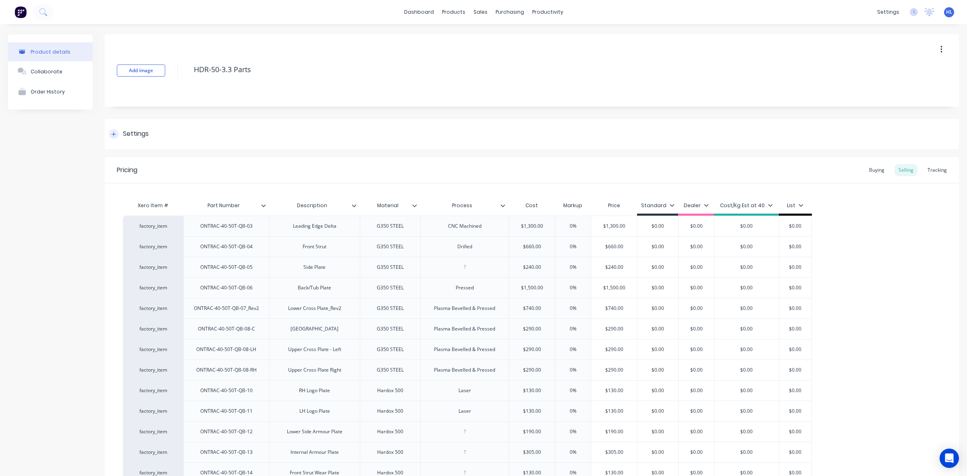
click at [137, 143] on div "Settings" at bounding box center [532, 134] width 854 height 30
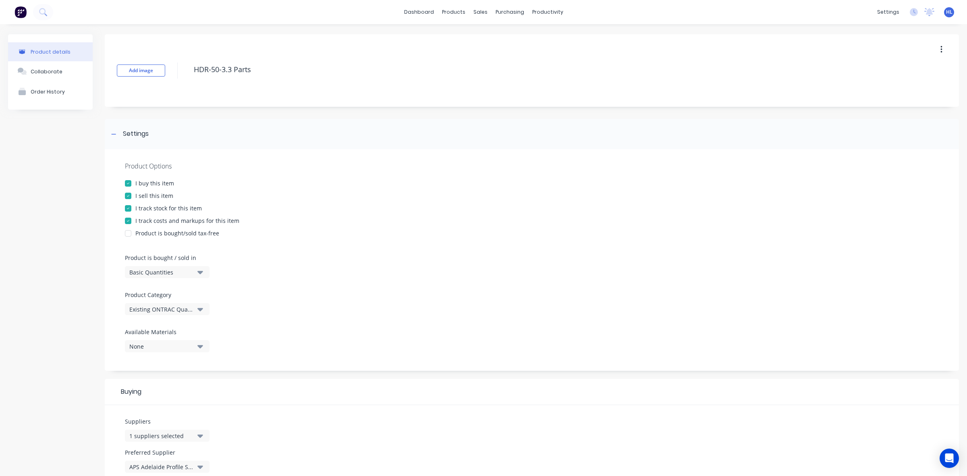
click at [190, 305] on div "Existing ONTRAC Quarry Buckets" at bounding box center [161, 309] width 64 height 8
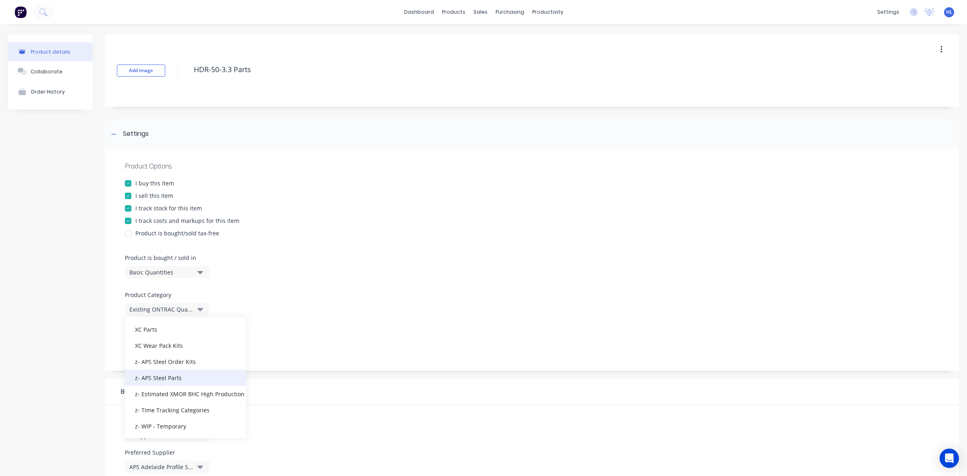
click at [189, 380] on div "z- APS Steel Parts" at bounding box center [185, 378] width 121 height 16
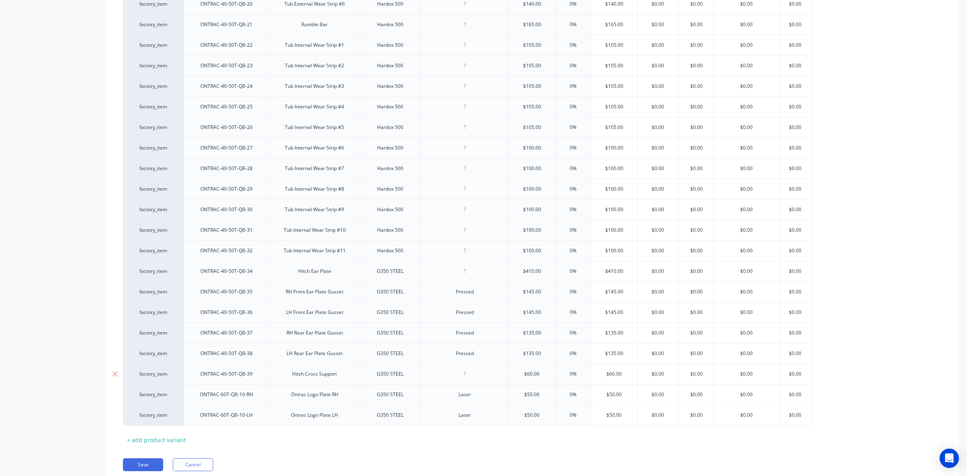
scroll to position [968, 0]
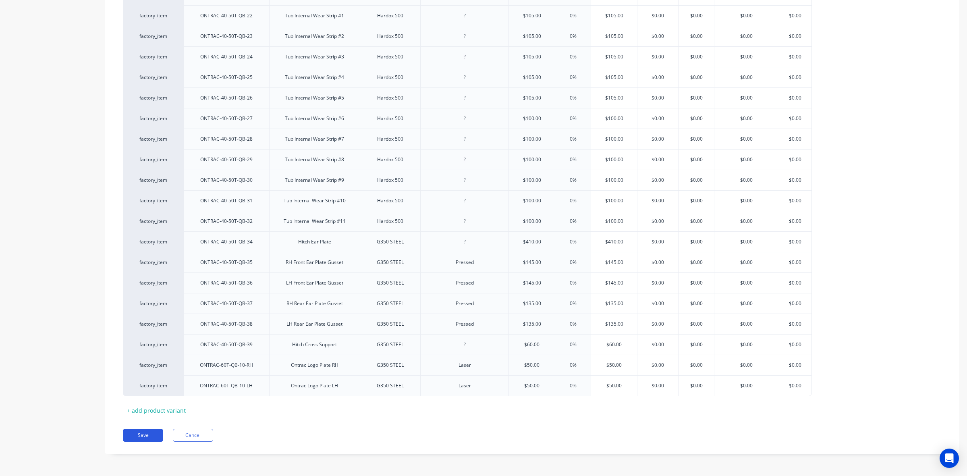
click at [152, 433] on button "Save" at bounding box center [143, 435] width 40 height 13
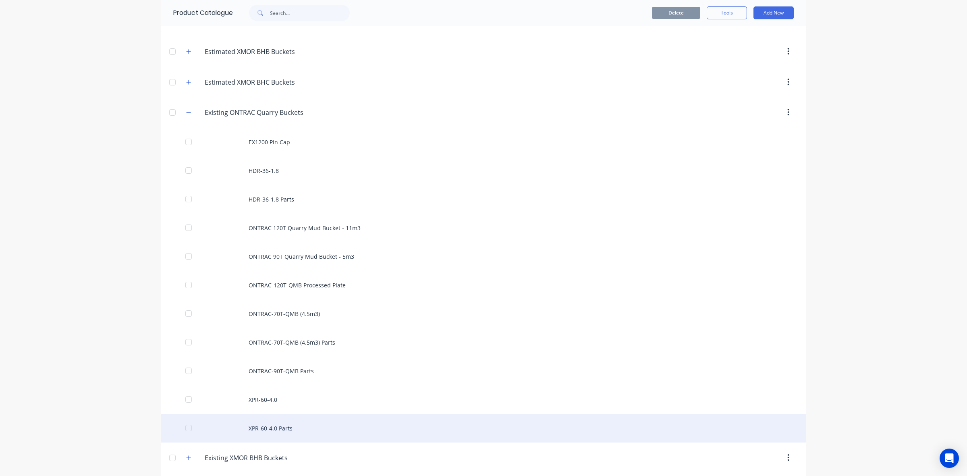
scroll to position [151, 0]
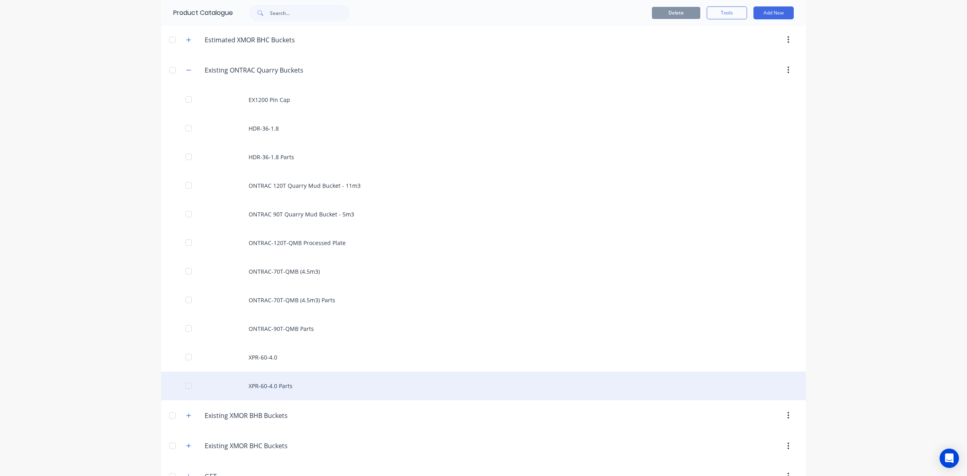
click at [269, 389] on div "XPR-60-4.0 Parts" at bounding box center [483, 386] width 645 height 29
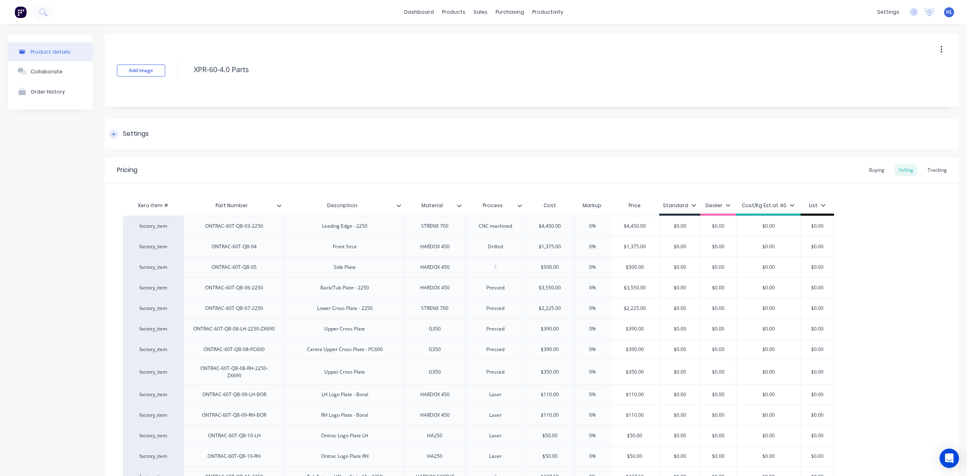
click at [140, 138] on div "Settings" at bounding box center [136, 134] width 26 height 10
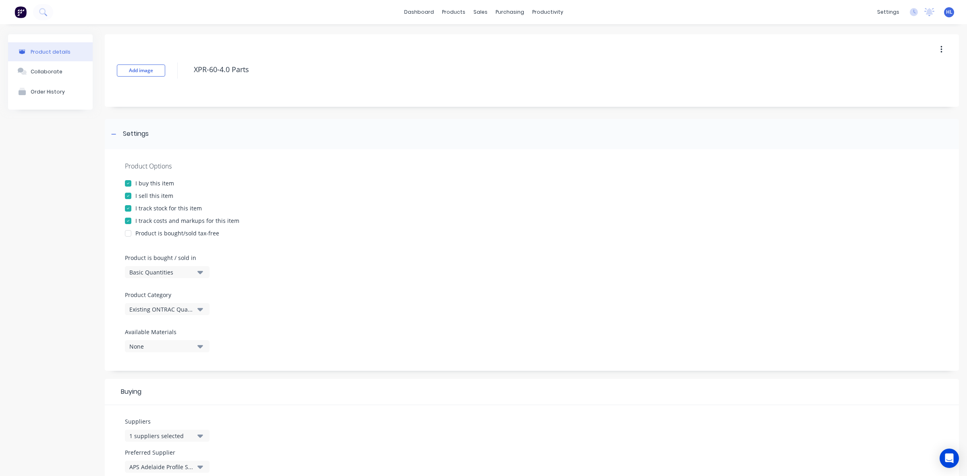
click at [182, 312] on div "Existing ONTRAC Quarry Buckets" at bounding box center [161, 309] width 64 height 8
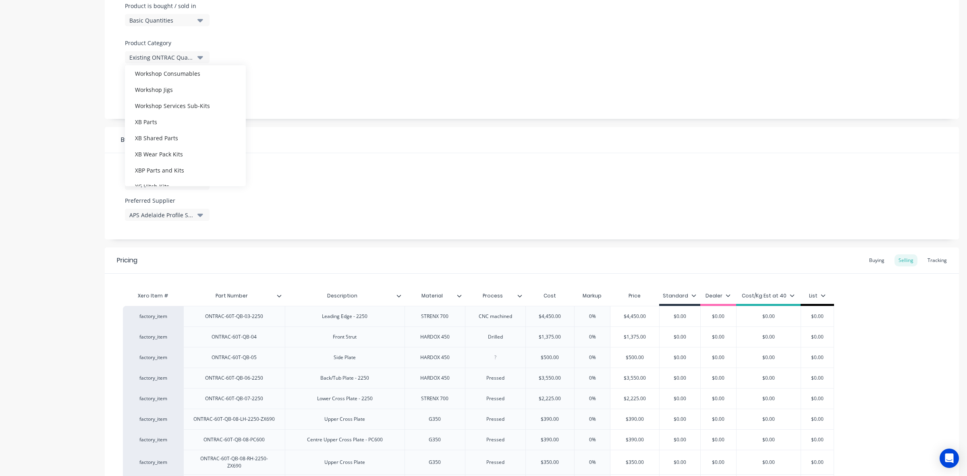
scroll to position [427, 0]
click at [174, 127] on div "z- APS Steel Parts" at bounding box center [185, 126] width 121 height 16
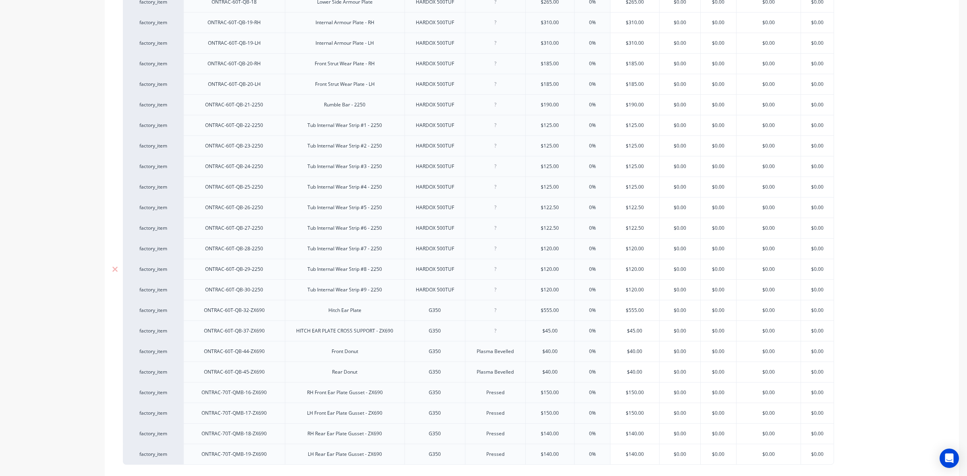
scroll to position [1091, 0]
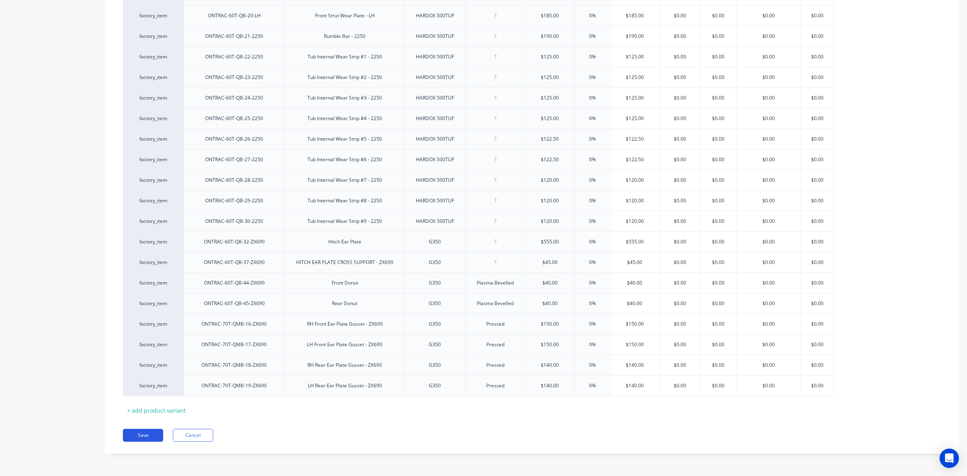
click at [137, 439] on button "Save" at bounding box center [143, 435] width 40 height 13
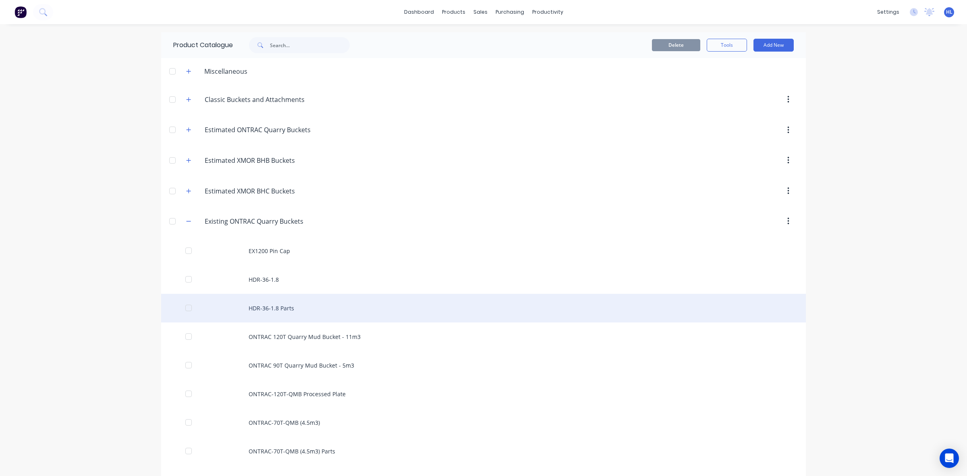
scroll to position [50, 0]
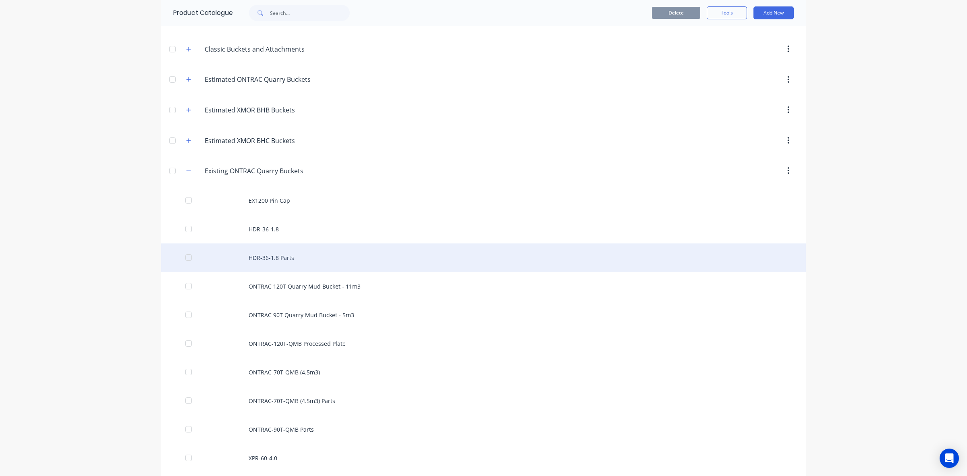
click at [320, 258] on div "HDR-36-1.8 Parts" at bounding box center [483, 257] width 645 height 29
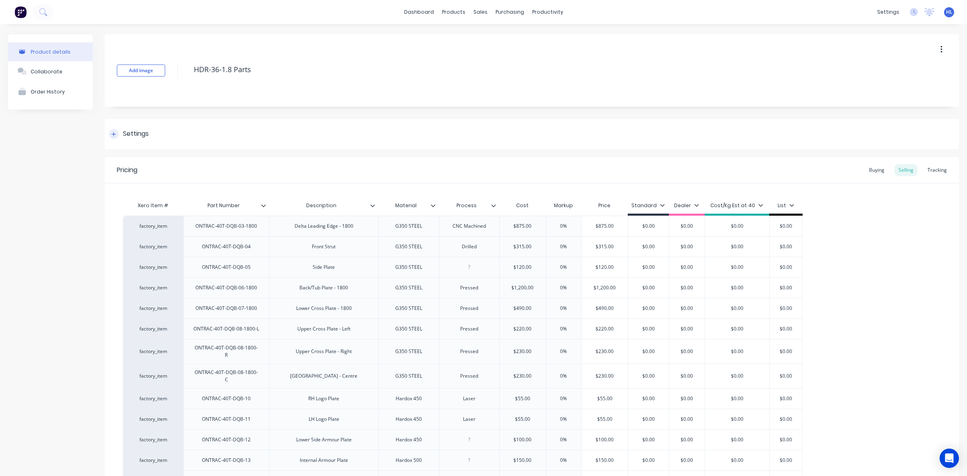
click at [120, 130] on div "Settings" at bounding box center [129, 134] width 40 height 10
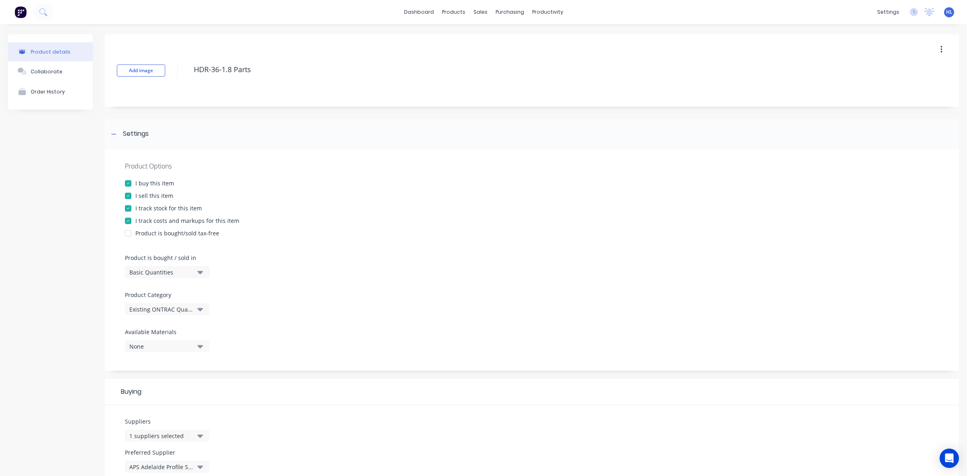
click at [178, 302] on div "Product Category Existing ONTRAC Quarry Buckets" at bounding box center [165, 303] width 81 height 25
click at [180, 318] on div "Product Options I buy this item I sell this item I track stock for this item I …" at bounding box center [532, 260] width 854 height 222
click at [188, 308] on div "Existing ONTRAC Quarry Buckets" at bounding box center [161, 309] width 64 height 8
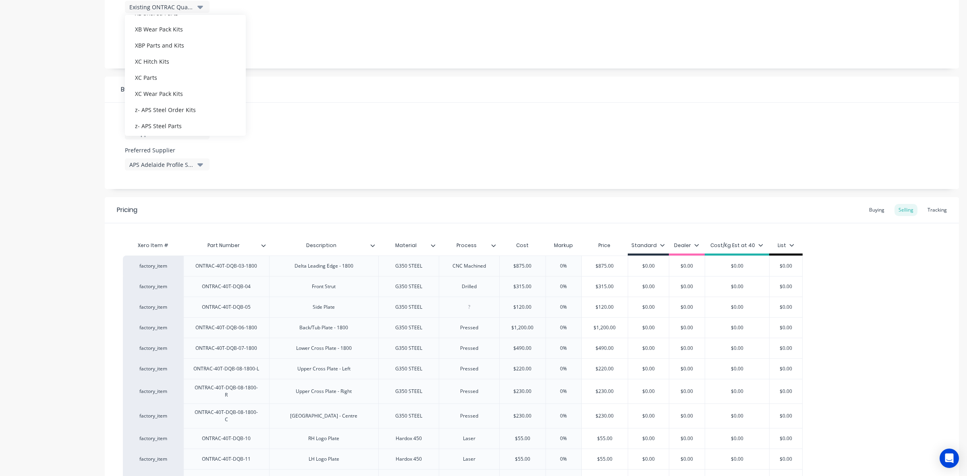
scroll to position [427, 0]
click at [183, 70] on div "z- APS Steel Parts" at bounding box center [185, 75] width 121 height 16
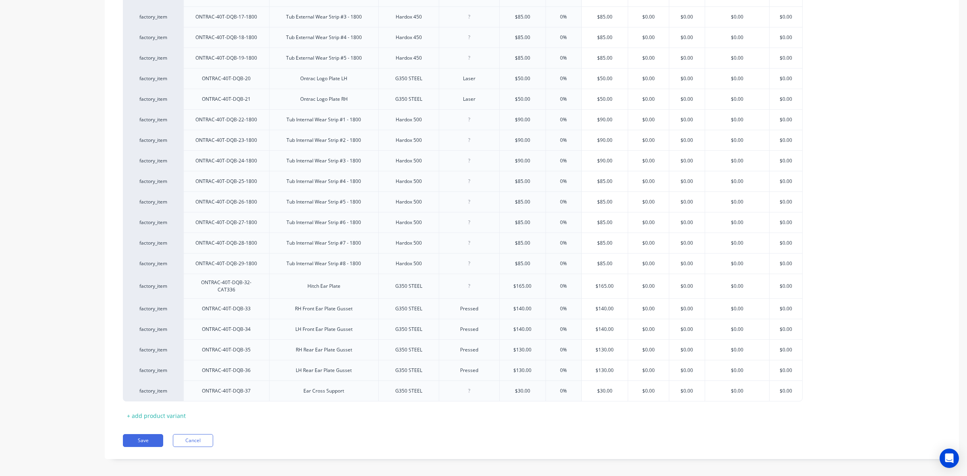
scroll to position [868, 0]
click at [144, 433] on button "Save" at bounding box center [143, 439] width 40 height 13
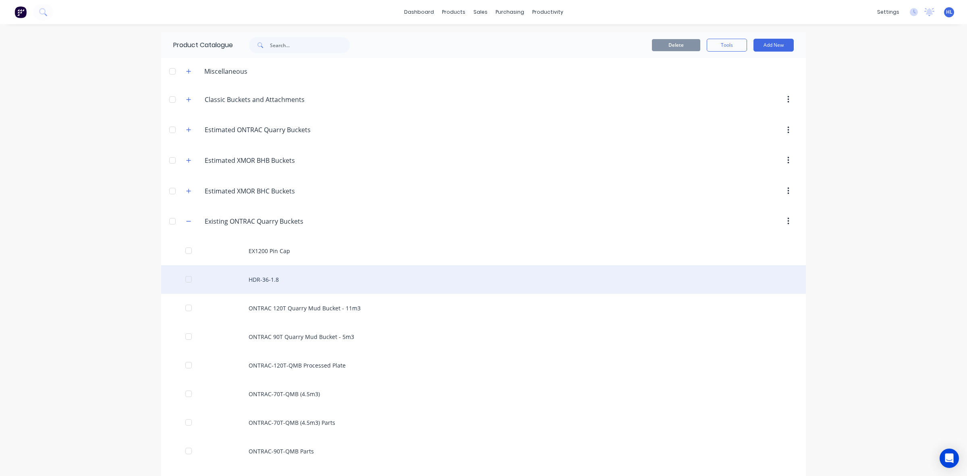
click at [285, 279] on div "HDR-36-1.8" at bounding box center [483, 279] width 645 height 29
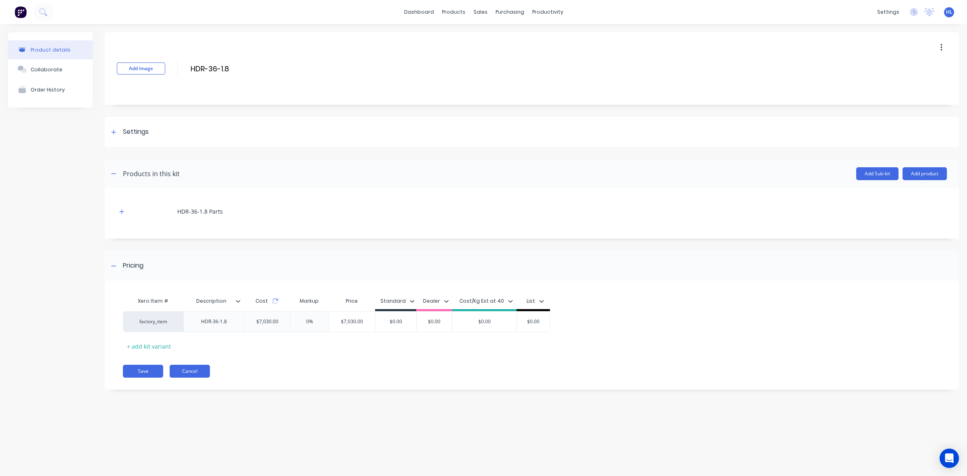
click at [192, 372] on button "Cancel" at bounding box center [190, 371] width 40 height 13
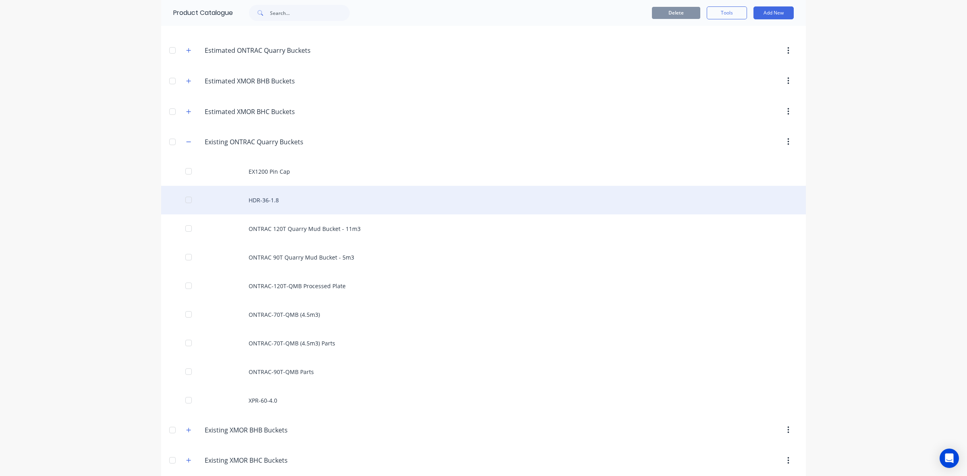
scroll to position [101, 0]
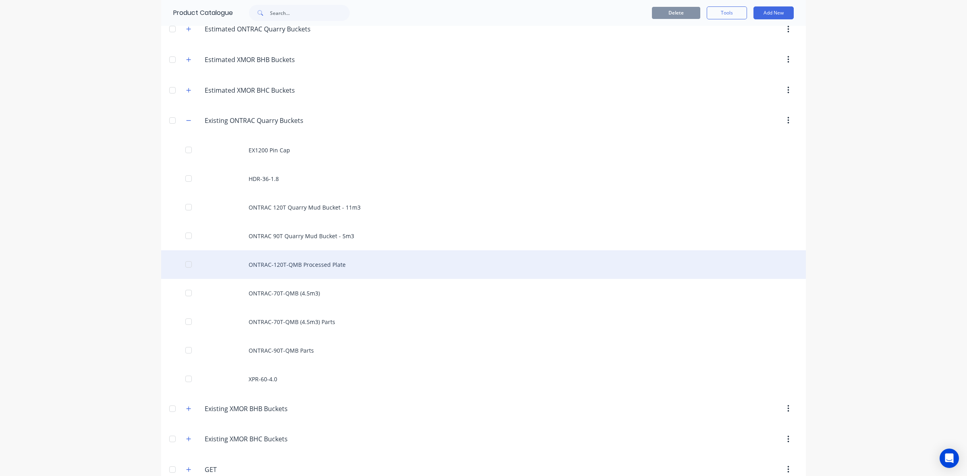
click at [334, 266] on div "ONTRAC-120T-QMB Processed Plate" at bounding box center [483, 264] width 645 height 29
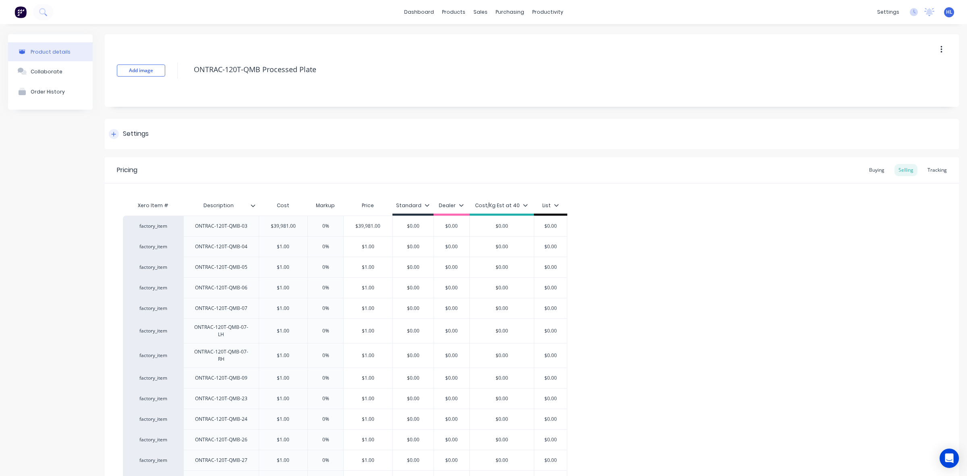
click at [124, 129] on div "Settings" at bounding box center [136, 134] width 26 height 10
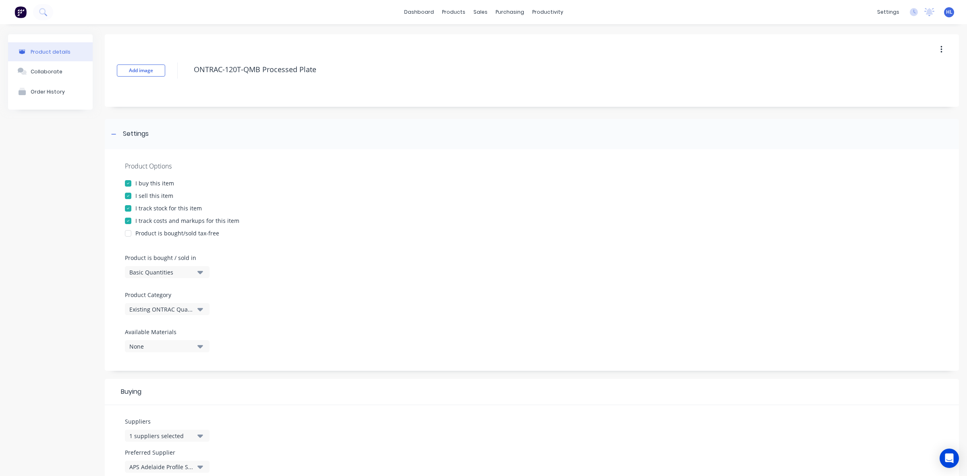
click at [169, 305] on div "Existing ONTRAC Quarry Buckets" at bounding box center [161, 309] width 64 height 8
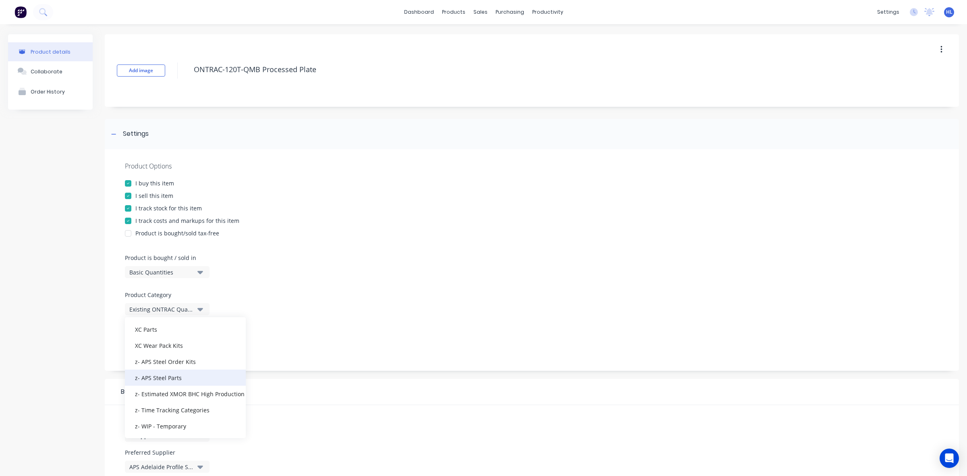
click at [192, 382] on div "z- APS Steel Parts" at bounding box center [185, 378] width 121 height 16
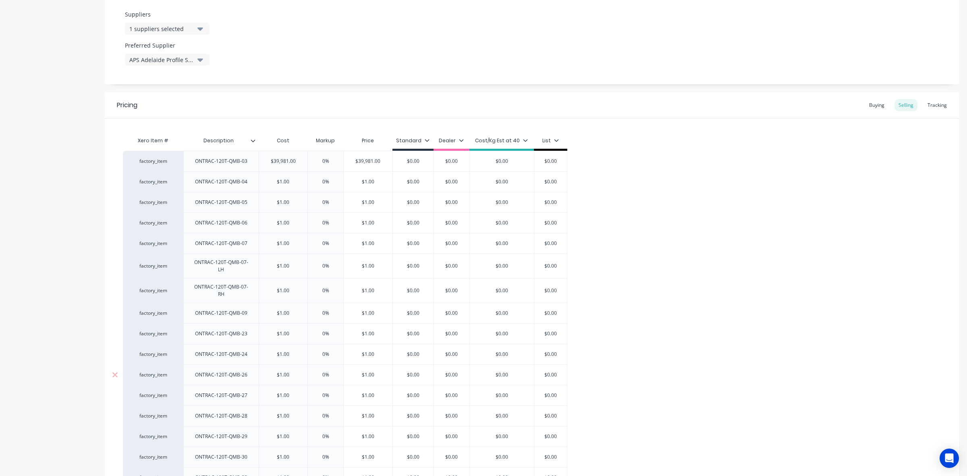
scroll to position [583, 0]
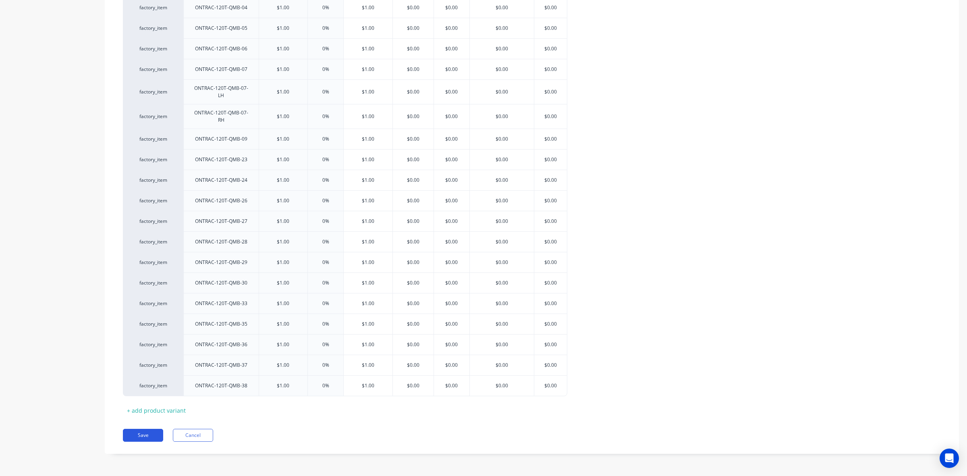
click at [149, 430] on button "Save" at bounding box center [143, 435] width 40 height 13
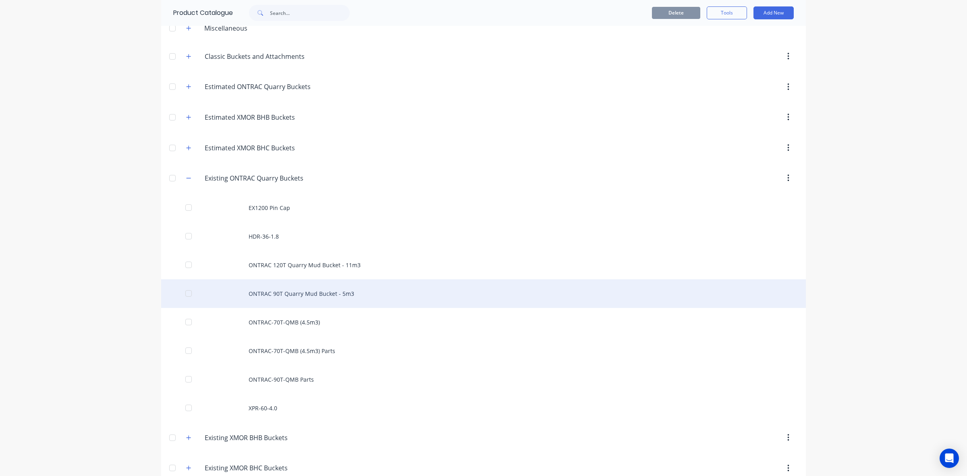
scroll to position [101, 0]
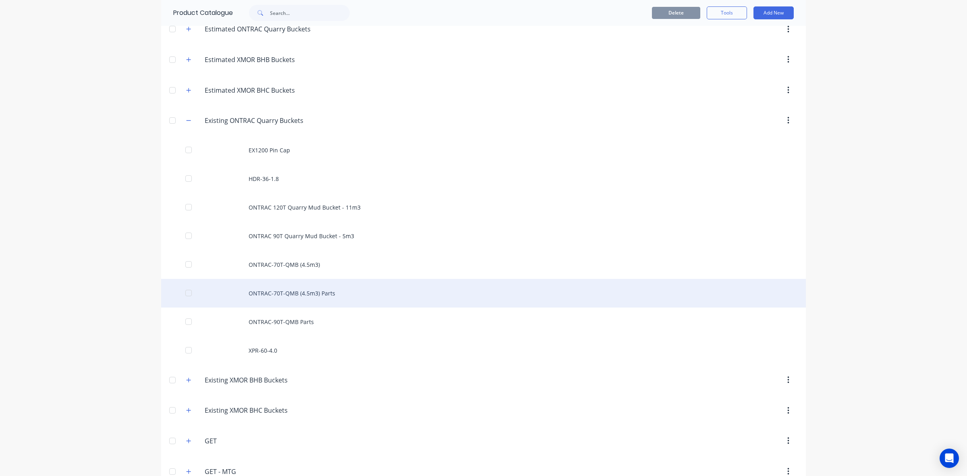
click at [339, 292] on div "ONTRAC-70T-QMB (4.5m3) Parts" at bounding box center [483, 293] width 645 height 29
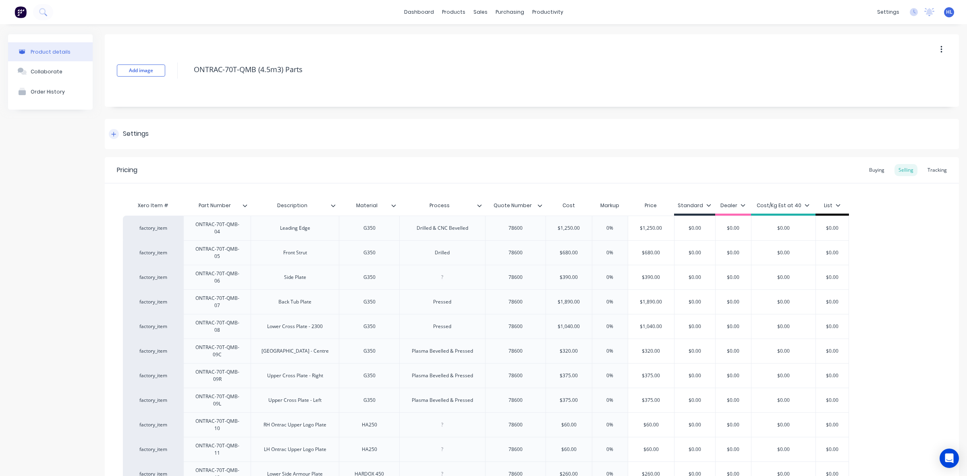
click at [135, 136] on div "Settings" at bounding box center [136, 134] width 26 height 10
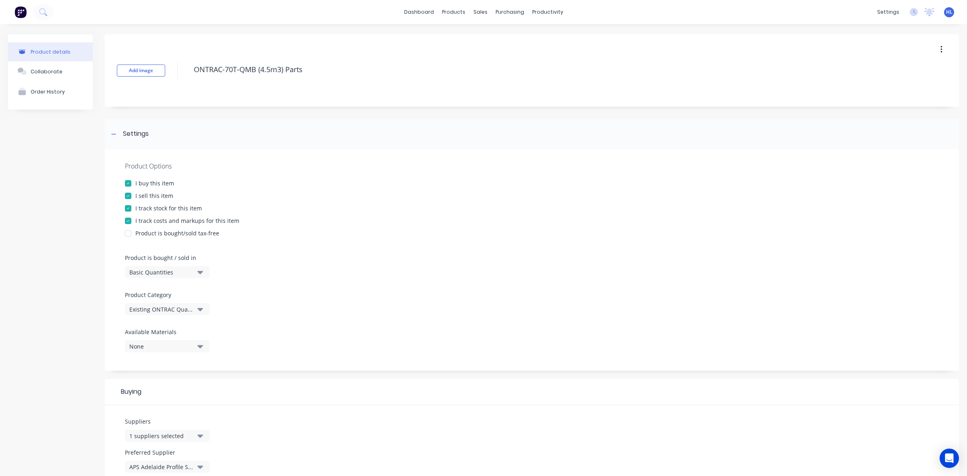
click at [172, 308] on div "Existing ONTRAC Quarry Buckets" at bounding box center [161, 309] width 64 height 8
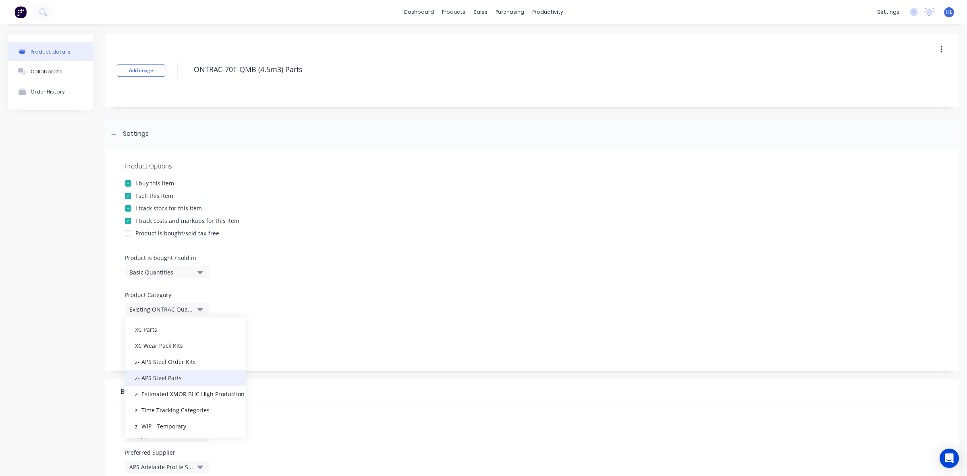
click at [185, 373] on div "z- APS Steel Parts" at bounding box center [185, 378] width 121 height 16
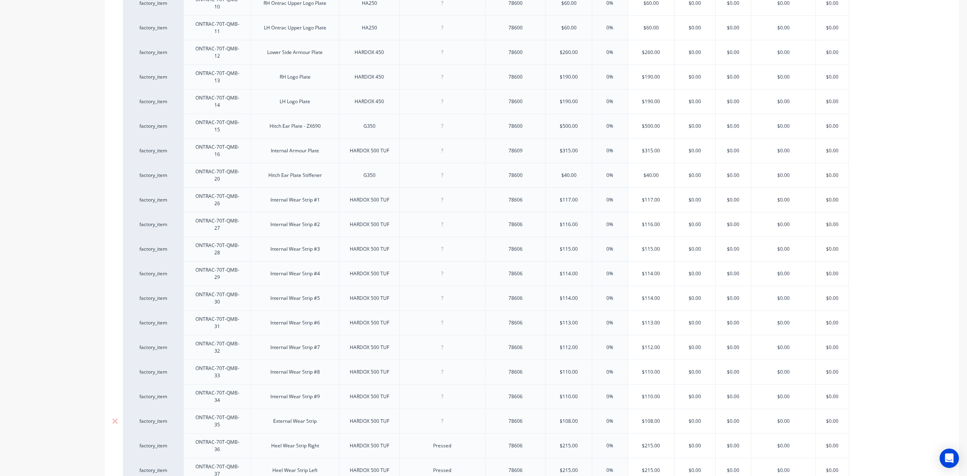
scroll to position [877, 0]
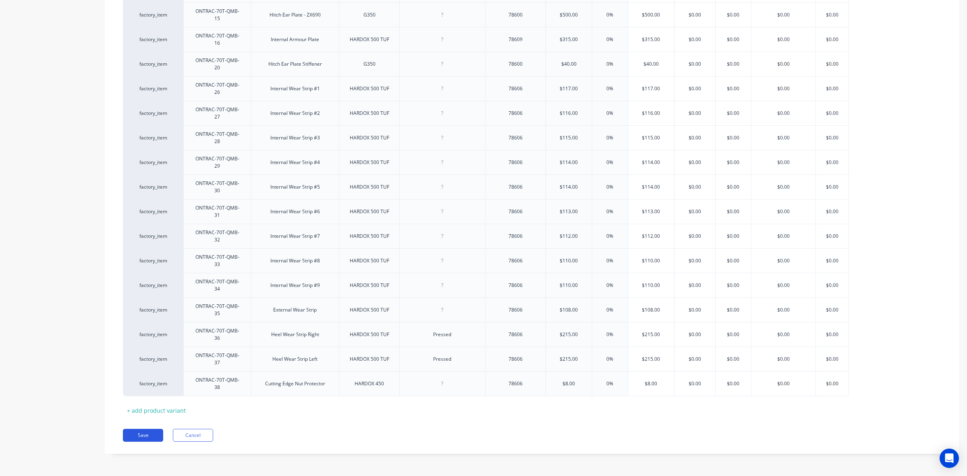
click at [141, 436] on button "Save" at bounding box center [143, 435] width 40 height 13
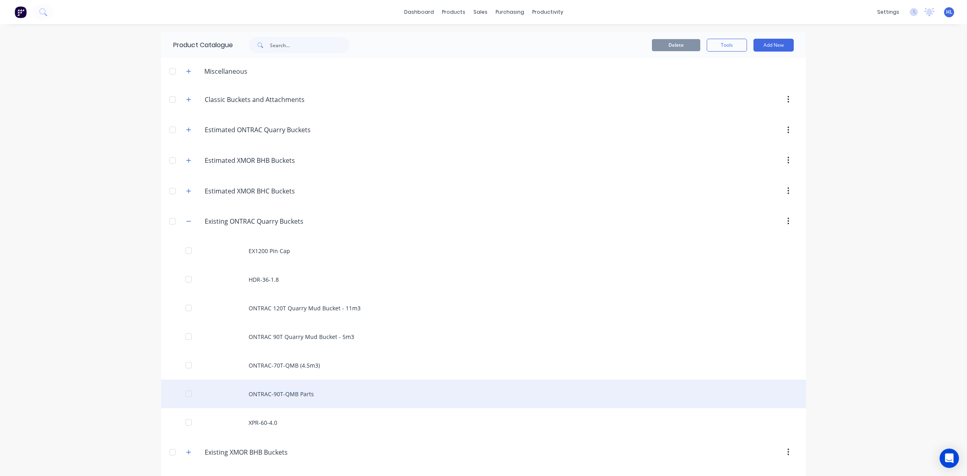
click at [312, 389] on div "ONTRAC-90T-QMB Parts" at bounding box center [483, 394] width 645 height 29
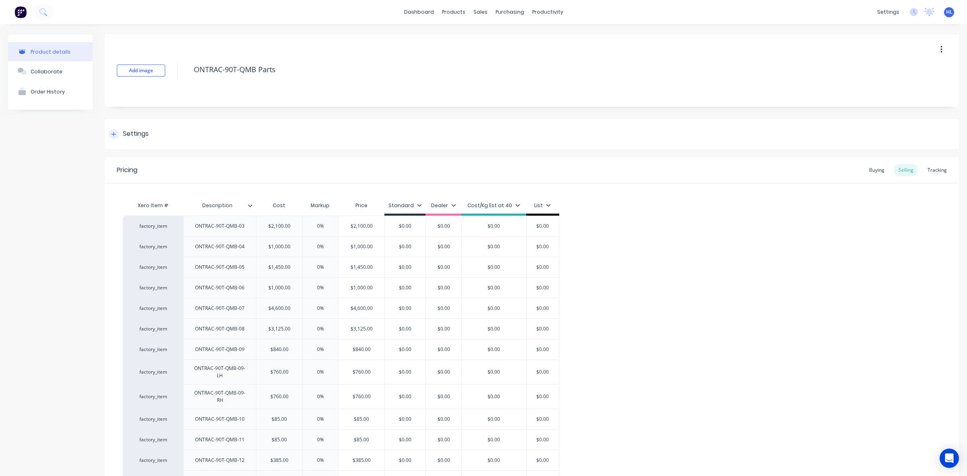
click at [134, 136] on div "Settings" at bounding box center [136, 134] width 26 height 10
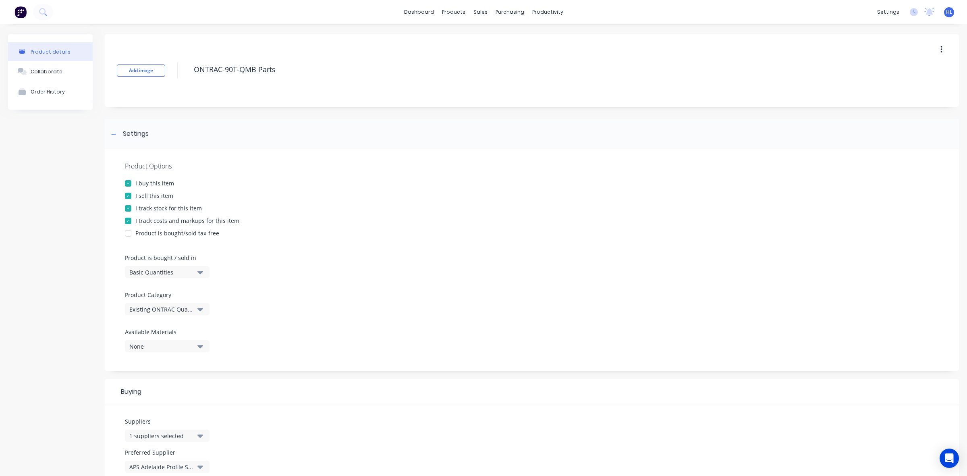
click at [192, 309] on div "Existing ONTRAC Quarry Buckets" at bounding box center [161, 309] width 64 height 8
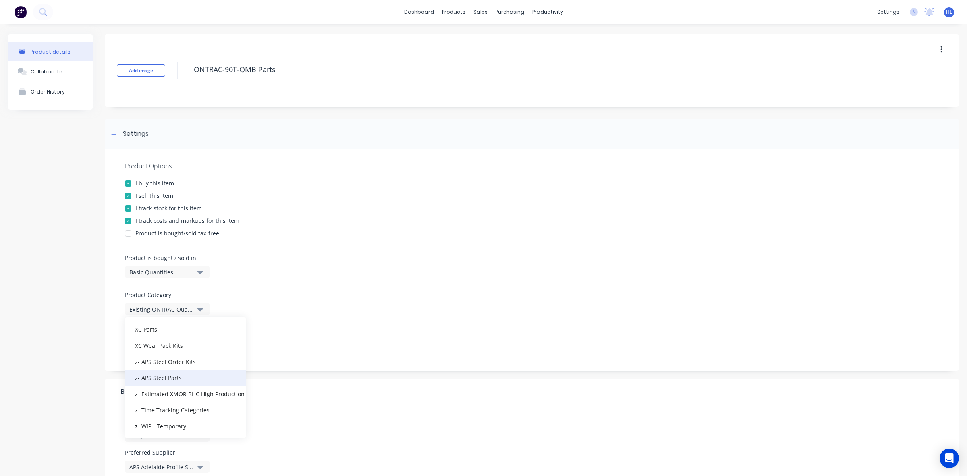
click at [188, 378] on div "z- APS Steel Parts" at bounding box center [185, 378] width 121 height 16
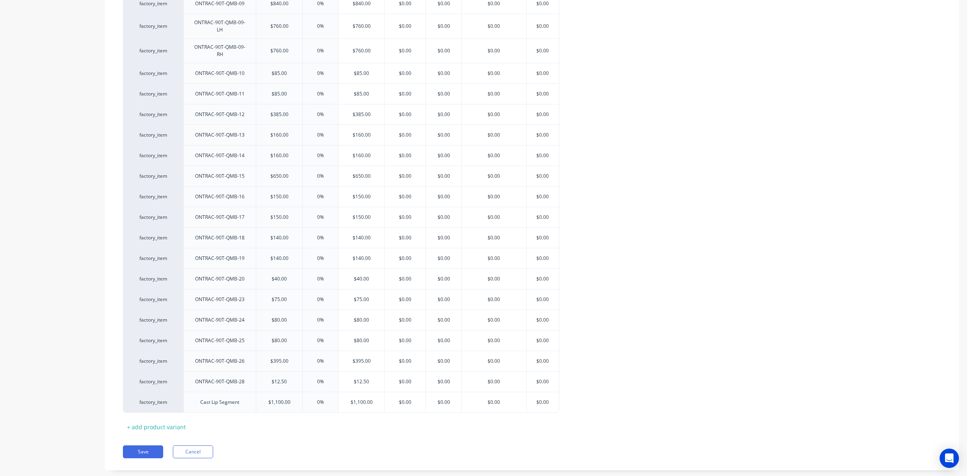
scroll to position [707, 0]
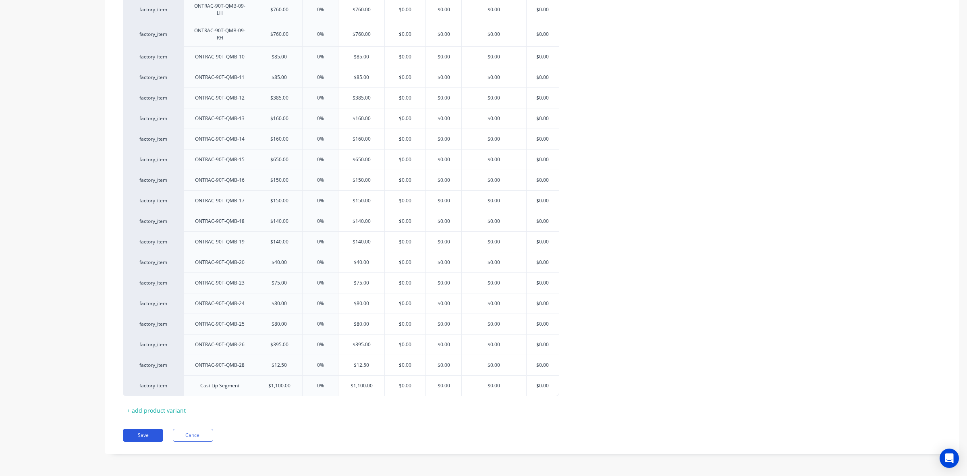
click at [143, 435] on button "Save" at bounding box center [143, 435] width 40 height 13
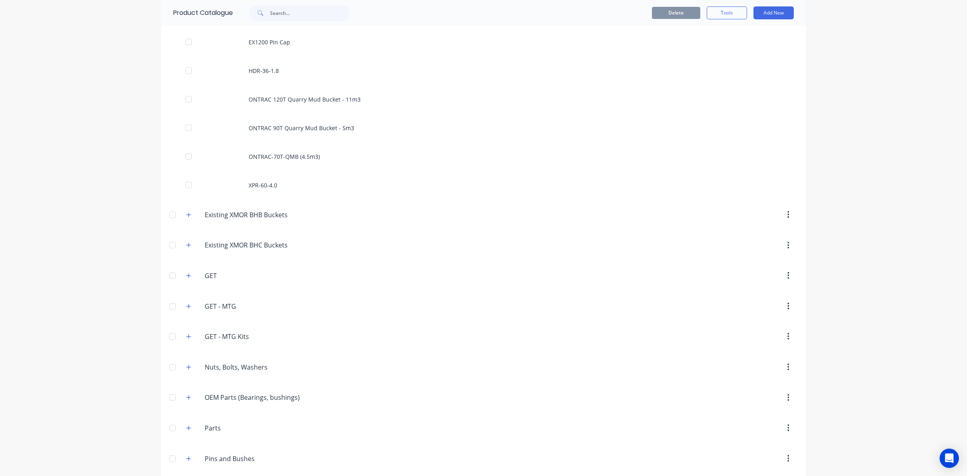
scroll to position [101, 0]
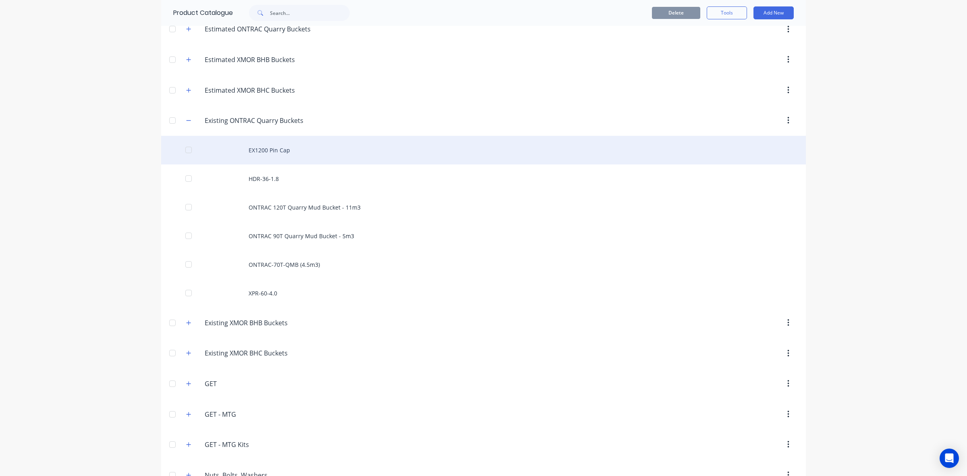
click at [341, 149] on div "EX1200 Pin Cap" at bounding box center [483, 150] width 645 height 29
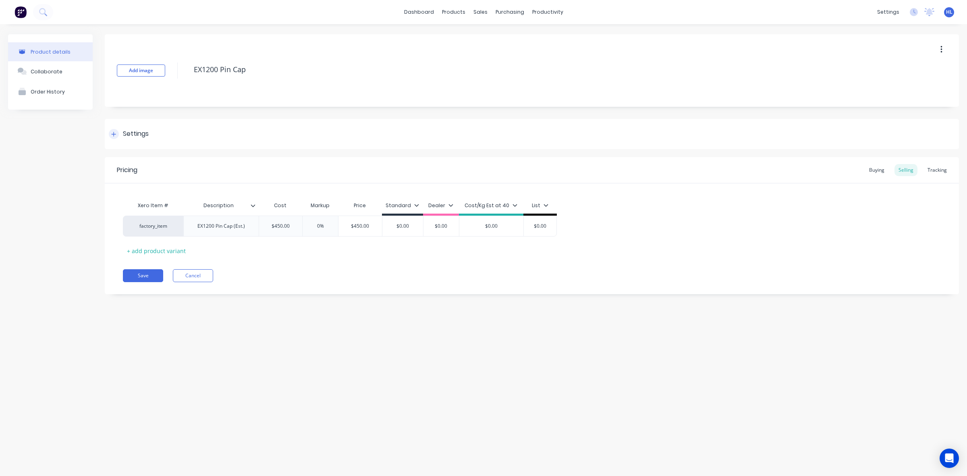
click at [127, 131] on div "Settings" at bounding box center [136, 134] width 26 height 10
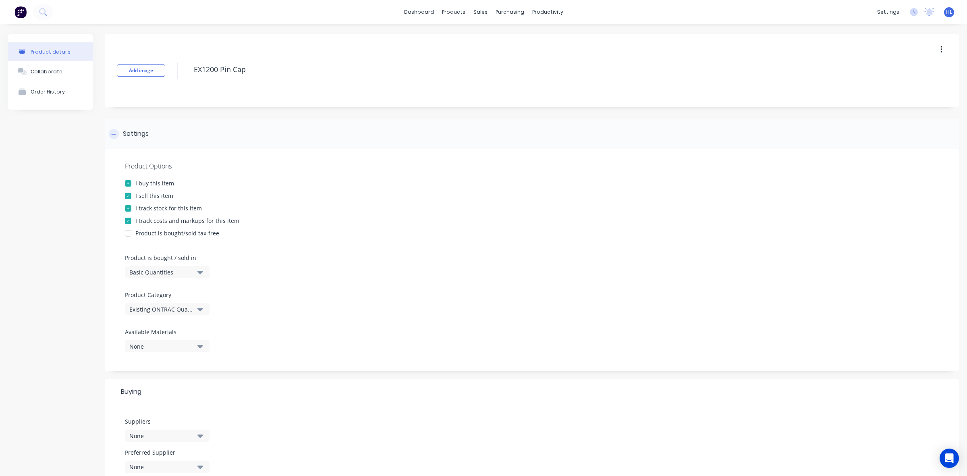
click at [127, 131] on div "Settings" at bounding box center [136, 134] width 26 height 10
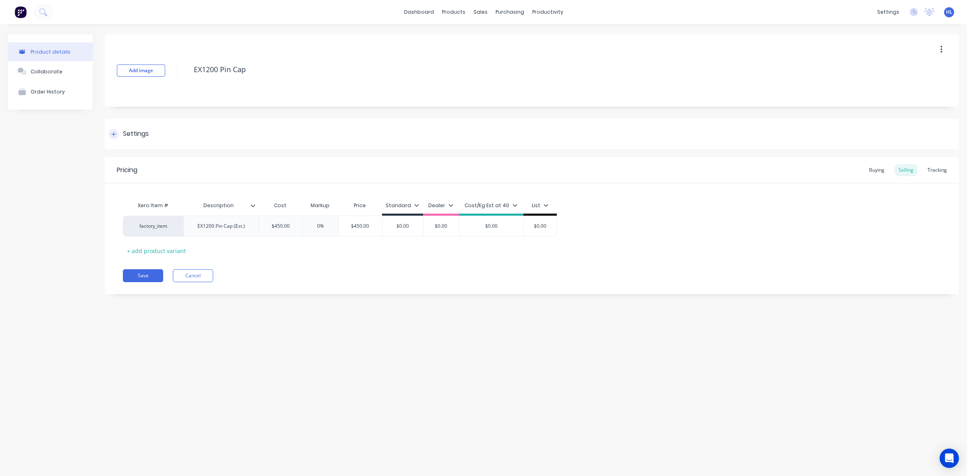
click at [128, 130] on div "Settings" at bounding box center [136, 134] width 26 height 10
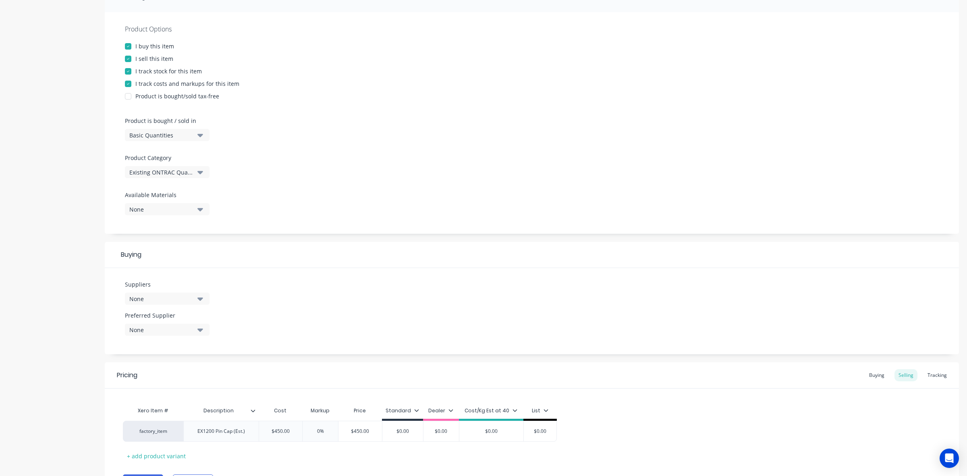
scroll to position [183, 0]
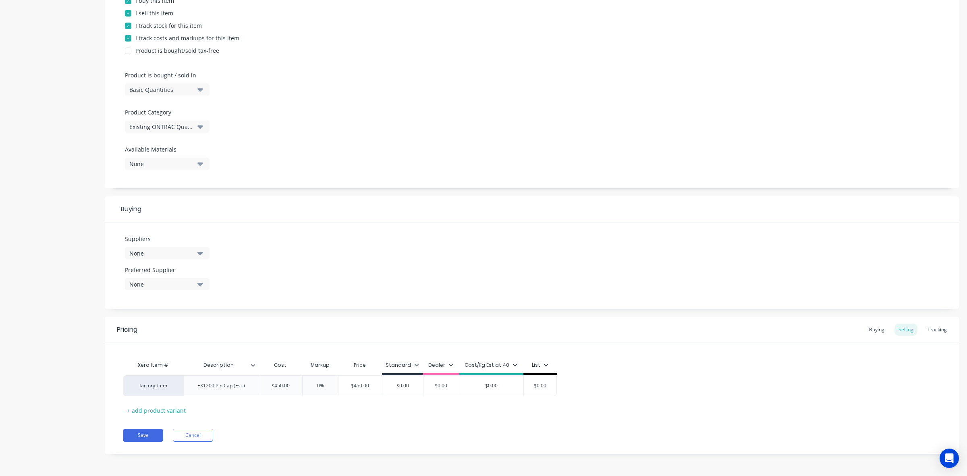
click at [178, 126] on div "Existing ONTRAC Quarry Buckets" at bounding box center [161, 127] width 64 height 8
click at [166, 206] on div "Parts" at bounding box center [185, 205] width 121 height 16
click at [182, 129] on div "Parts" at bounding box center [161, 127] width 64 height 8
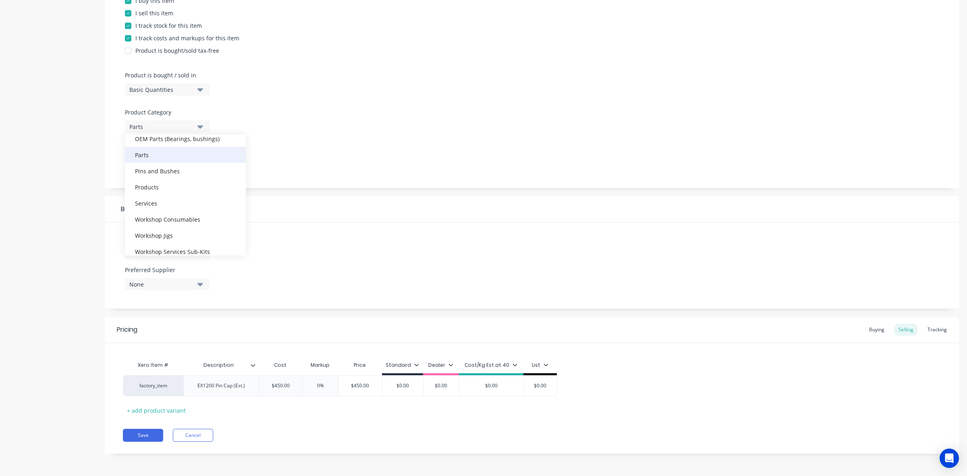
click at [168, 158] on div "Parts" at bounding box center [185, 155] width 121 height 16
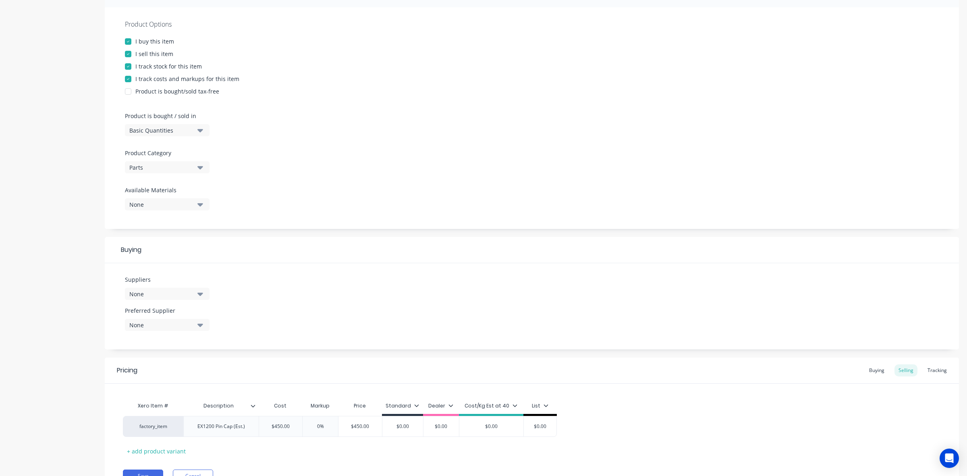
scroll to position [183, 0]
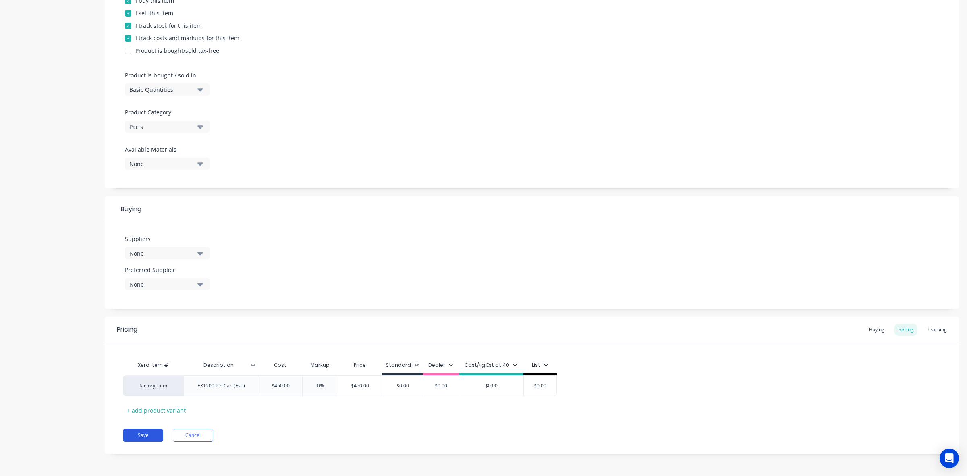
click at [146, 430] on button "Save" at bounding box center [143, 435] width 40 height 13
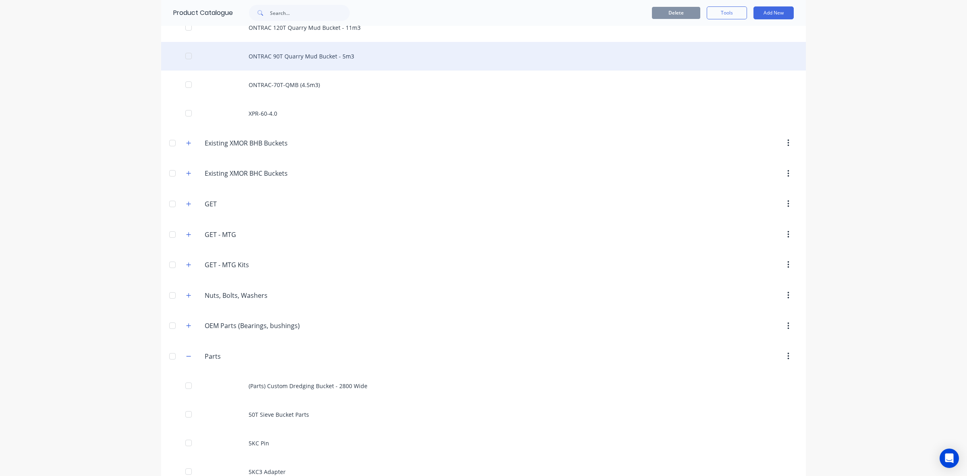
scroll to position [50, 0]
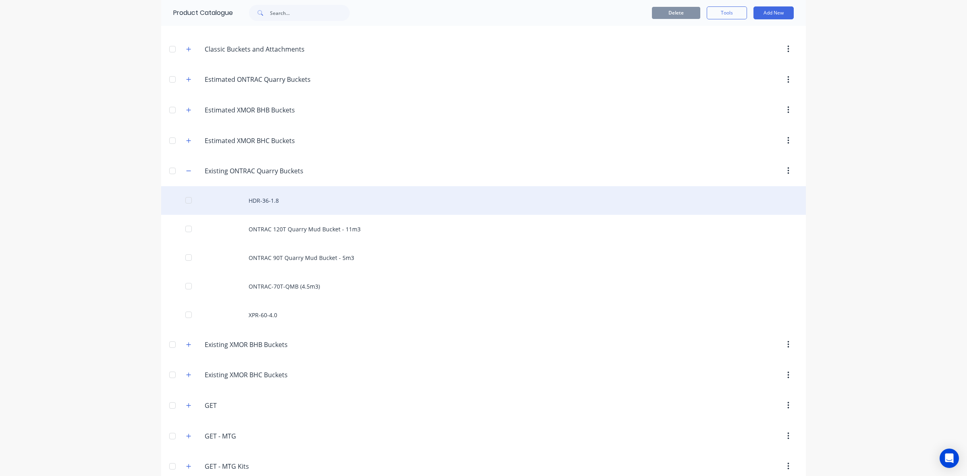
click at [380, 191] on div "HDR-36-1.8" at bounding box center [483, 200] width 645 height 29
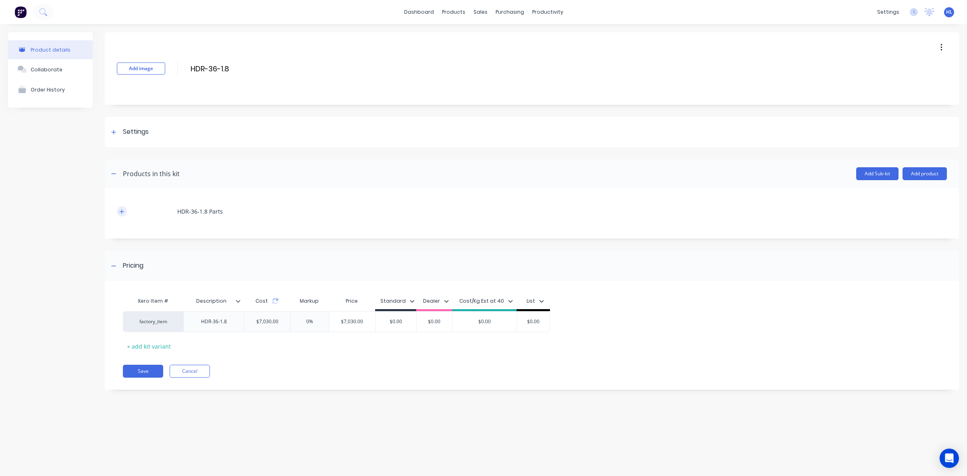
click at [125, 208] on button "button" at bounding box center [122, 211] width 10 height 10
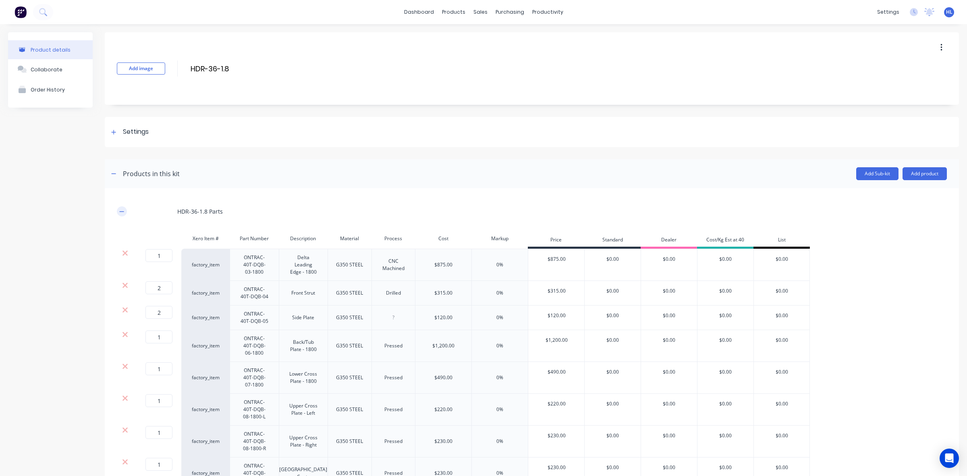
click at [125, 208] on button "button" at bounding box center [122, 211] width 10 height 10
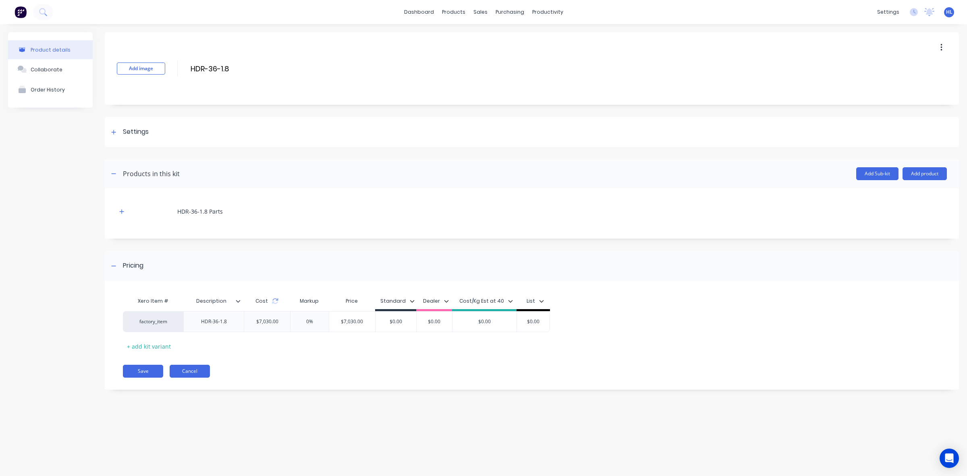
click at [195, 375] on button "Cancel" at bounding box center [190, 371] width 40 height 13
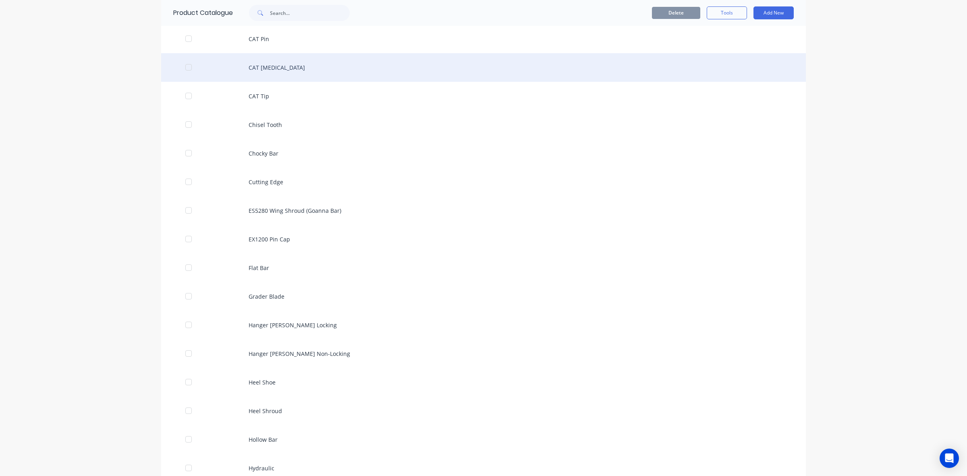
scroll to position [453, 0]
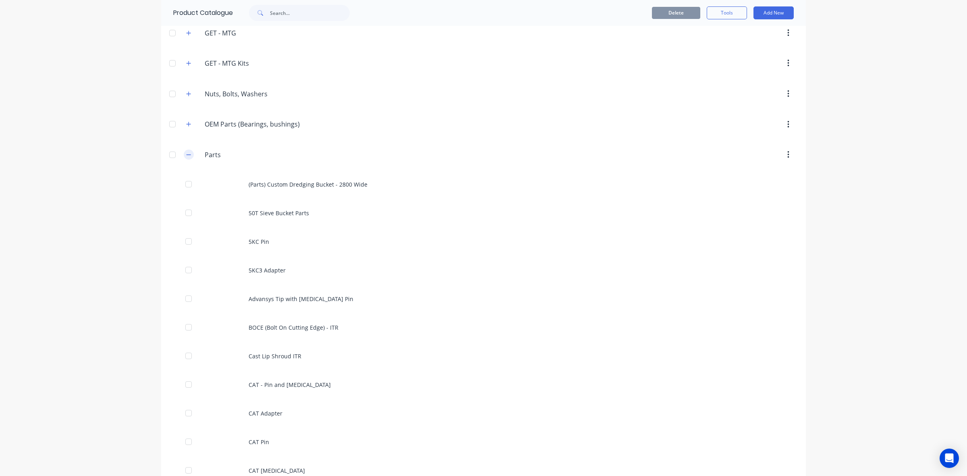
click at [186, 156] on icon "button" at bounding box center [188, 155] width 5 height 6
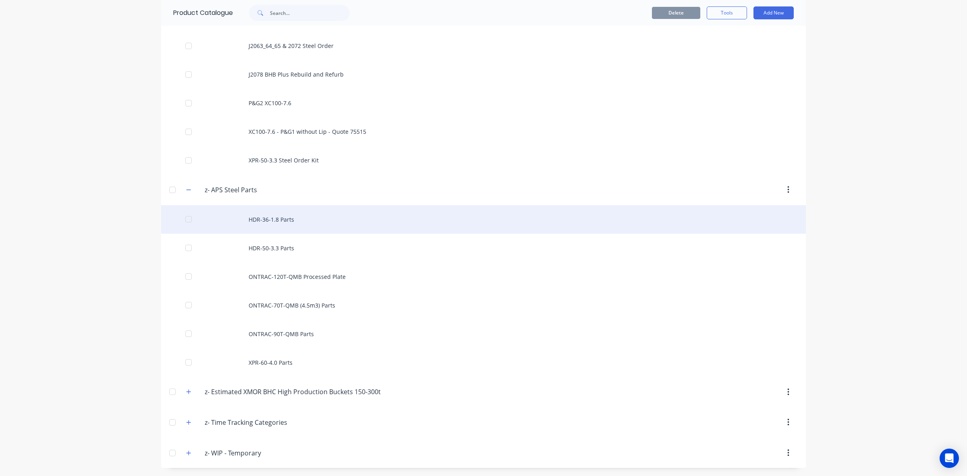
scroll to position [779, 0]
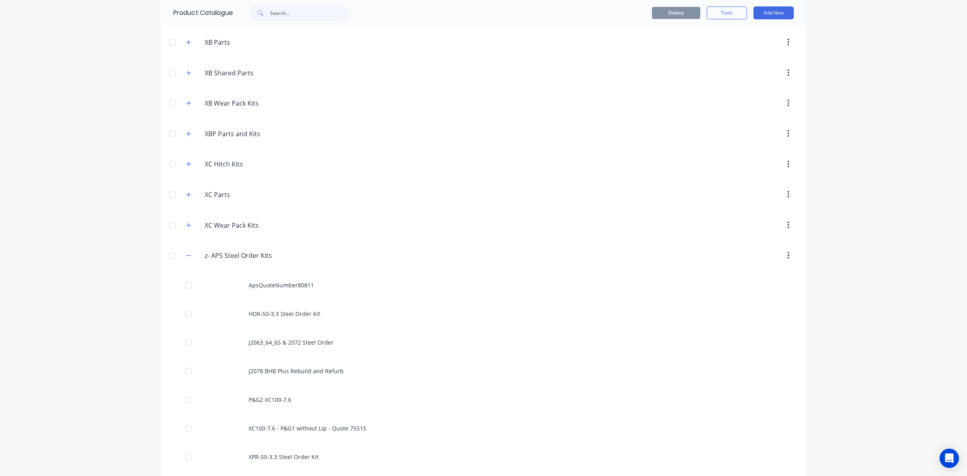
click at [191, 257] on div "z-.APS.Steel.Order.Kits z- APS Steel Order Kits" at bounding box center [243, 255] width 127 height 15
click at [189, 259] on button "button" at bounding box center [189, 256] width 10 height 10
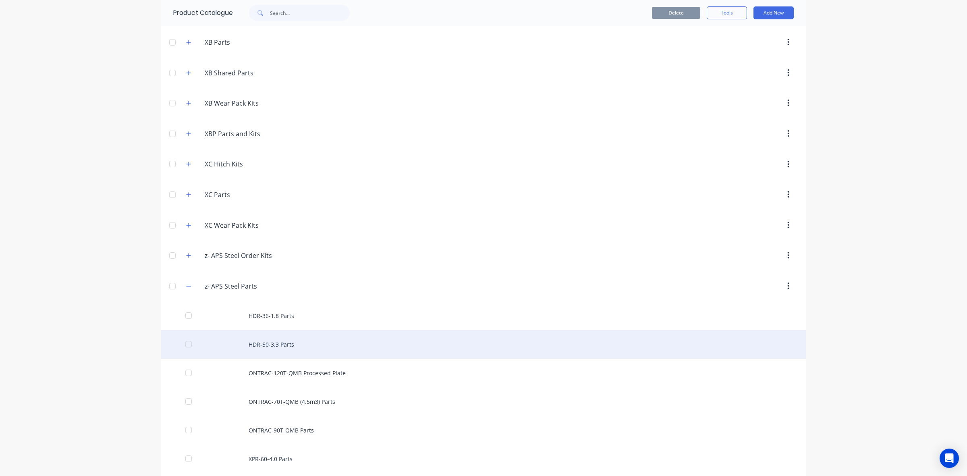
scroll to position [881, 0]
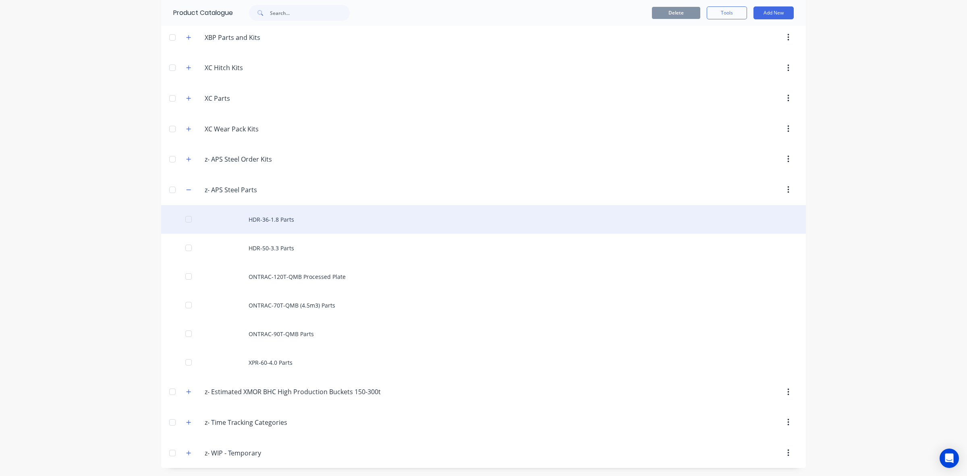
click at [184, 218] on div at bounding box center [189, 219] width 16 height 16
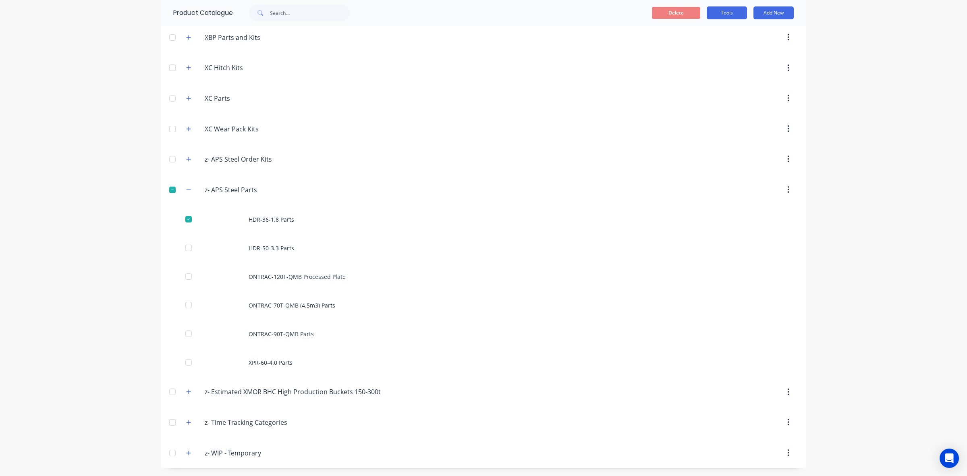
click at [735, 16] on button "Tools" at bounding box center [727, 12] width 40 height 13
click at [719, 35] on span "Duplicate product" at bounding box center [708, 33] width 60 height 8
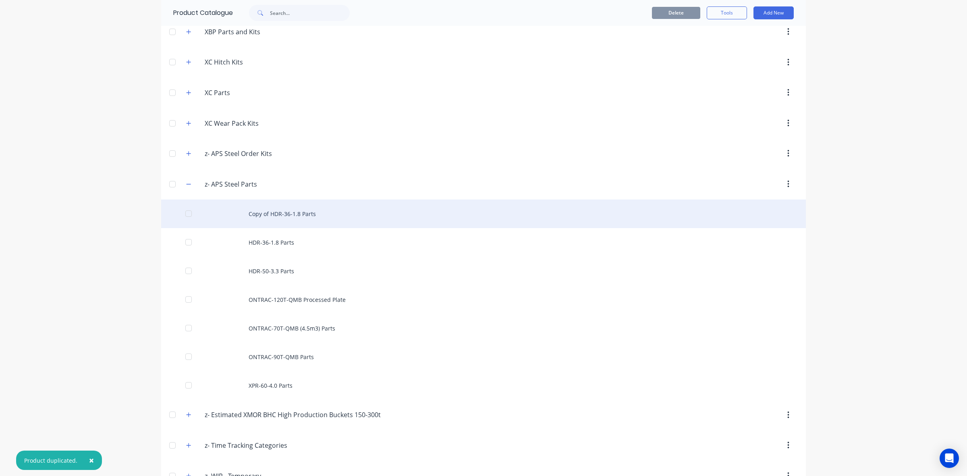
click at [291, 220] on div "Copy of HDR-36-1.8 Parts" at bounding box center [483, 213] width 645 height 29
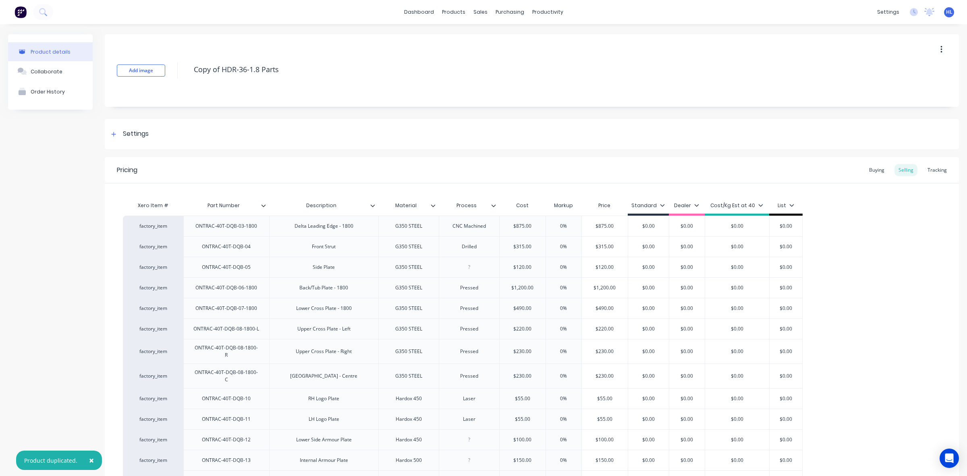
drag, startPoint x: 233, startPoint y: 71, endPoint x: 178, endPoint y: 70, distance: 54.4
click at [177, 70] on div "Add image Copy of HDR-36-1.8 Parts" at bounding box center [532, 70] width 854 height 73
type textarea "x"
type textarea "XR-36-1.8 Parts"
type textarea "x"
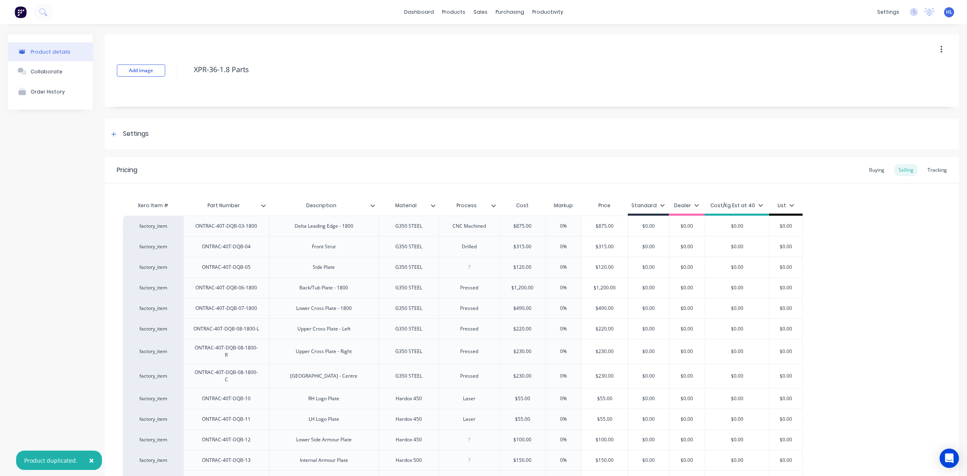
type textarea "XPR-36-1.8 Parts"
click at [378, 105] on div "Add image XPR-36-1.8 Parts" at bounding box center [532, 70] width 854 height 73
type textarea "x"
type textarea "XPR-36-1.8 Parts"
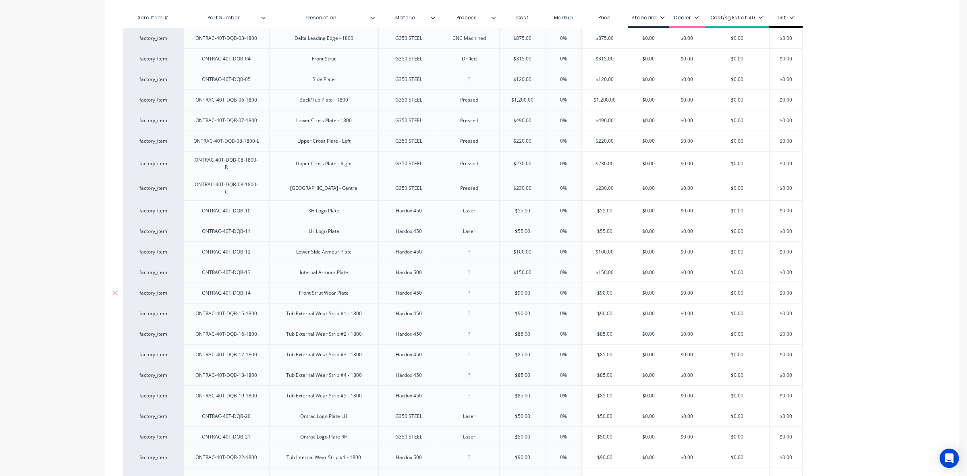
scroll to position [201, 0]
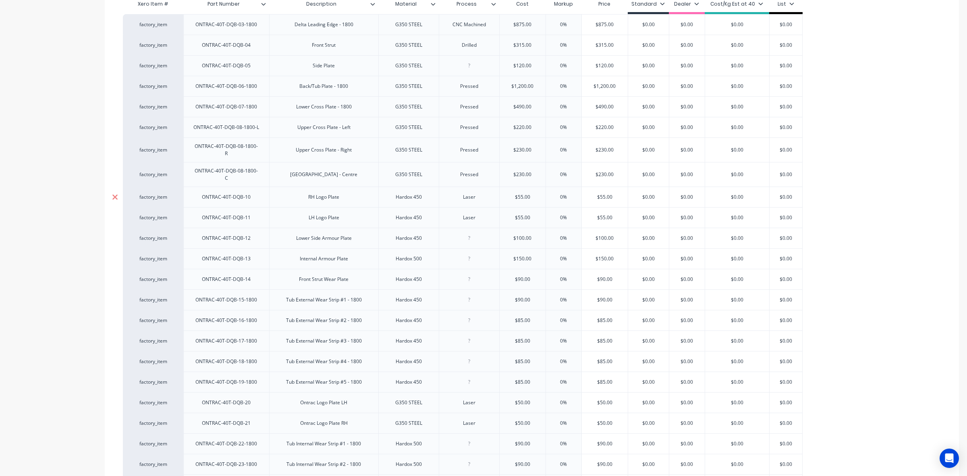
click at [113, 194] on icon at bounding box center [114, 196] width 5 height 5
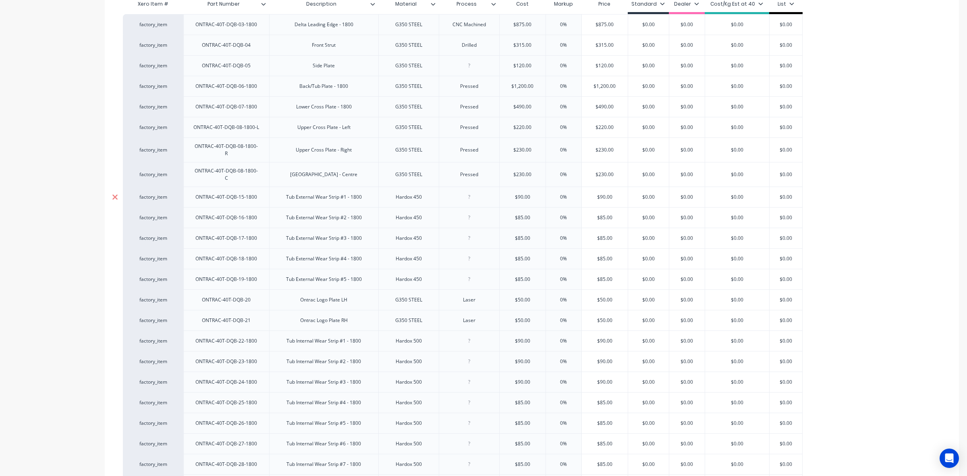
click at [113, 194] on icon at bounding box center [114, 196] width 5 height 5
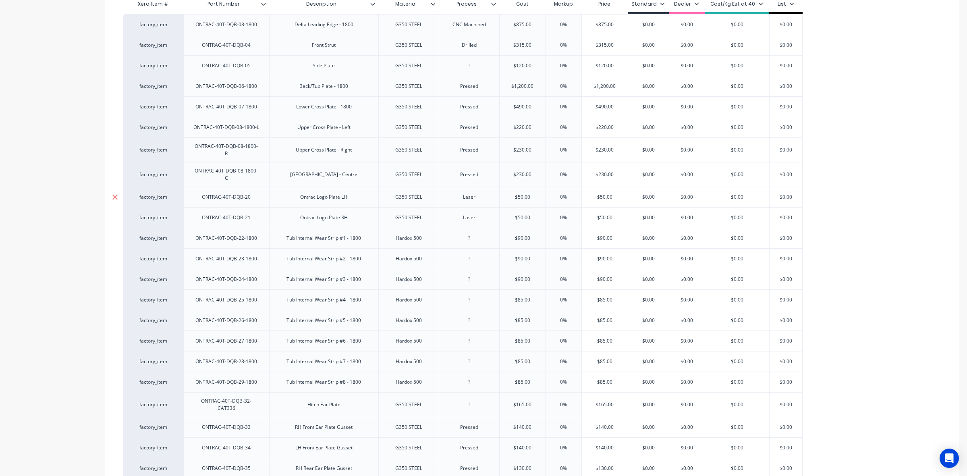
click at [113, 194] on icon at bounding box center [114, 196] width 5 height 5
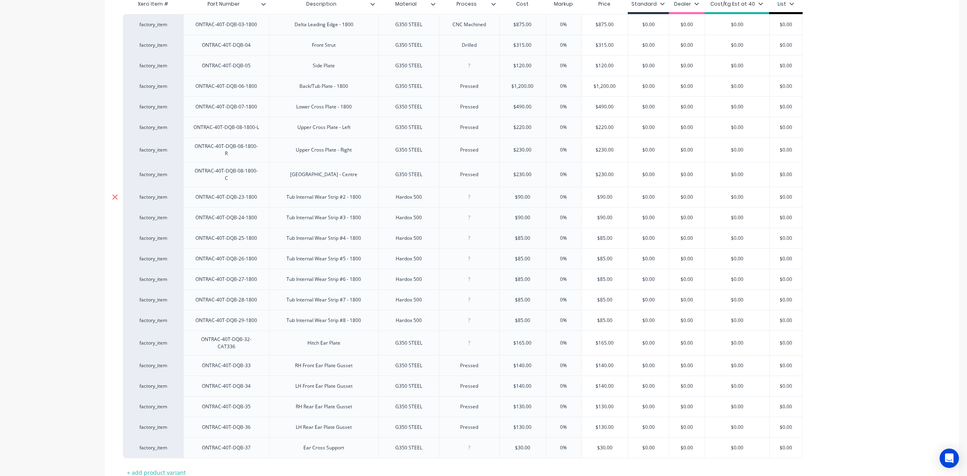
click at [113, 194] on icon at bounding box center [114, 196] width 5 height 5
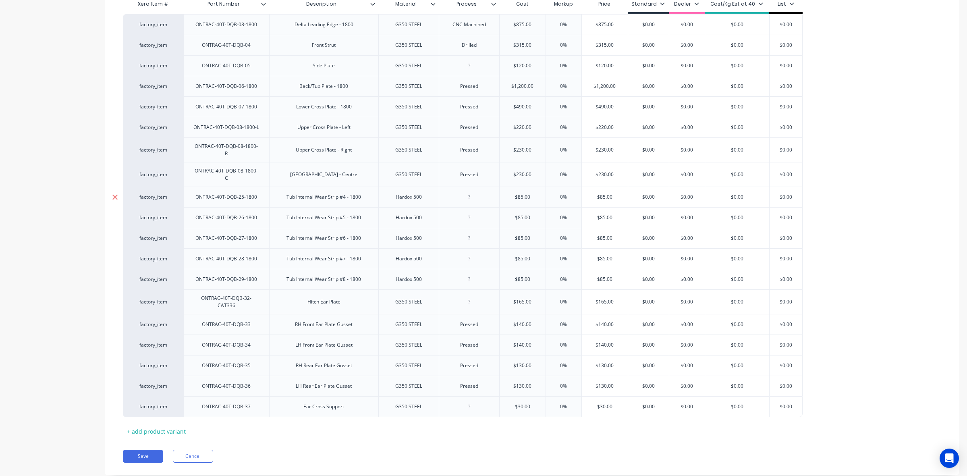
click at [113, 194] on icon at bounding box center [114, 196] width 5 height 5
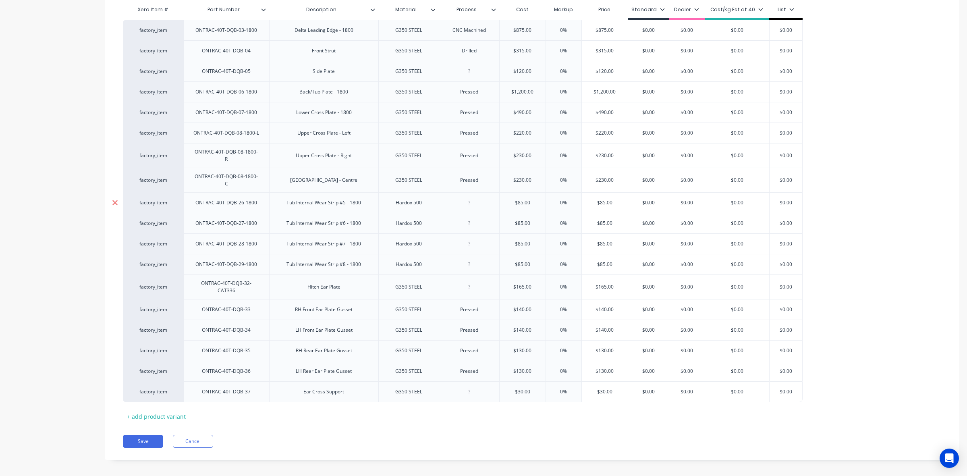
click at [113, 199] on icon at bounding box center [115, 203] width 6 height 8
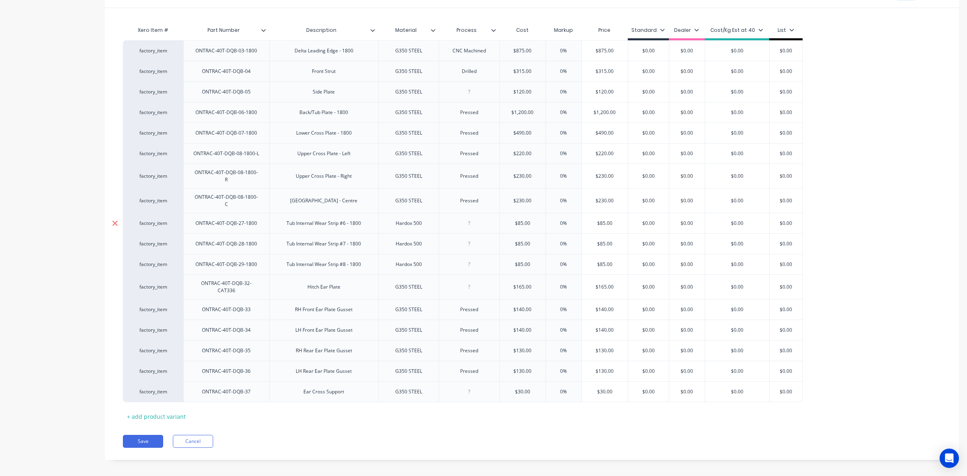
click at [113, 220] on icon at bounding box center [114, 222] width 5 height 5
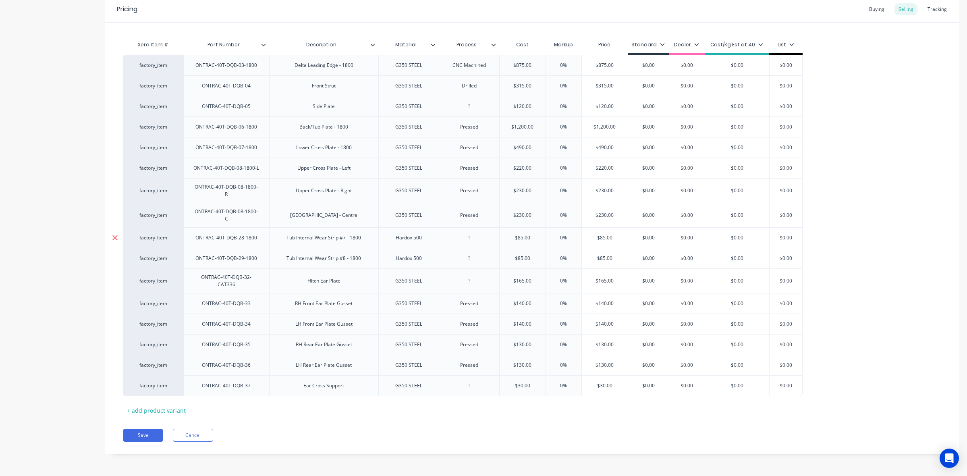
scroll to position [154, 0]
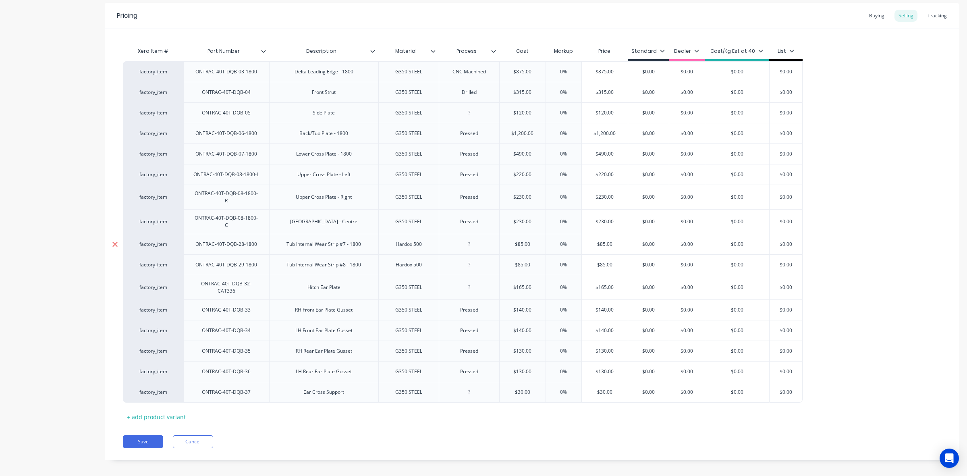
click at [115, 240] on icon at bounding box center [115, 244] width 6 height 8
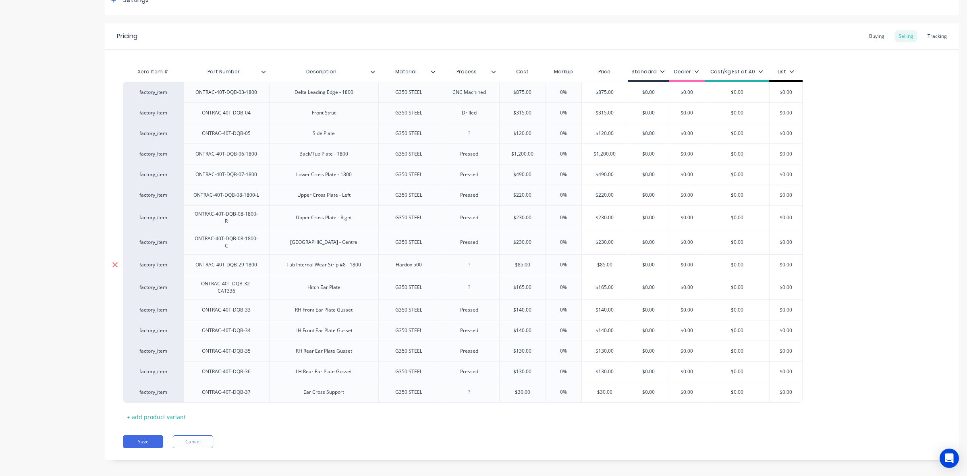
click at [116, 261] on icon at bounding box center [115, 265] width 6 height 8
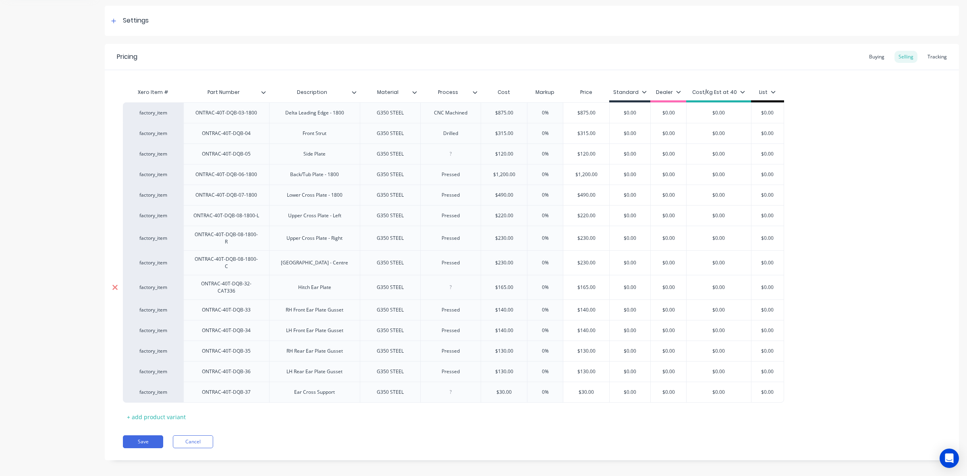
click at [116, 285] on icon at bounding box center [114, 287] width 5 height 5
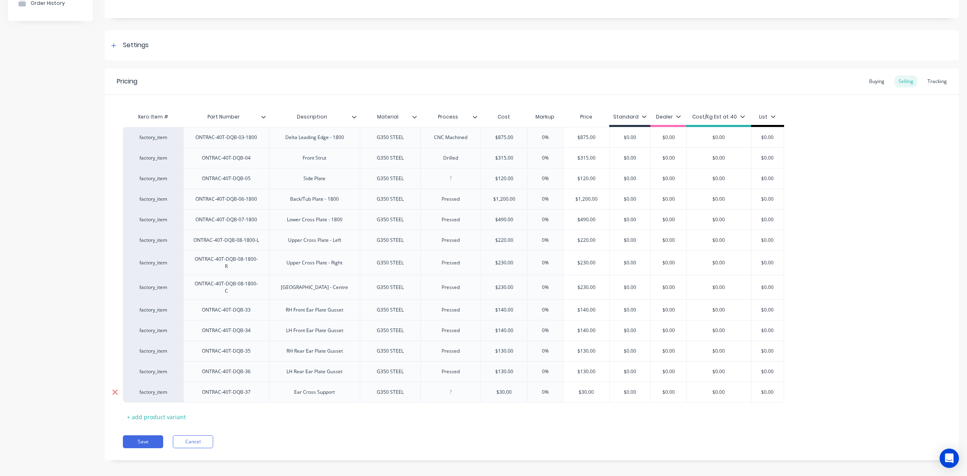
click at [114, 390] on icon at bounding box center [114, 392] width 5 height 5
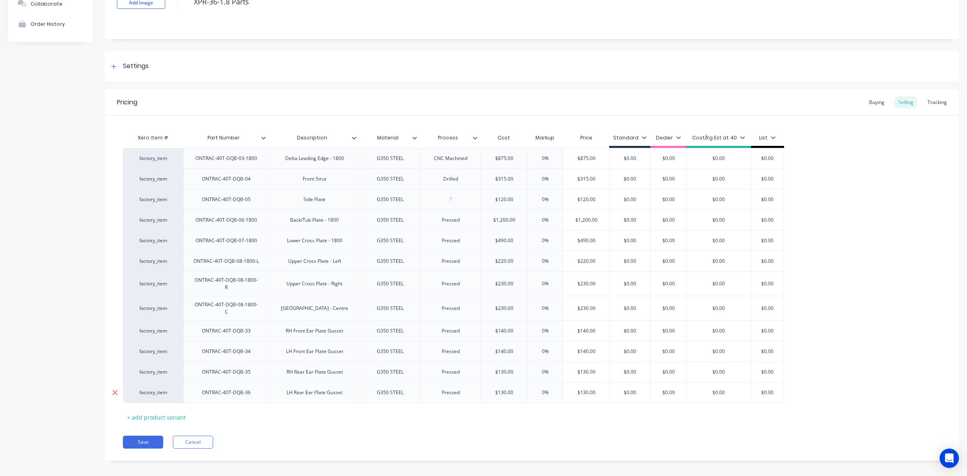
click at [114, 390] on icon at bounding box center [114, 392] width 5 height 5
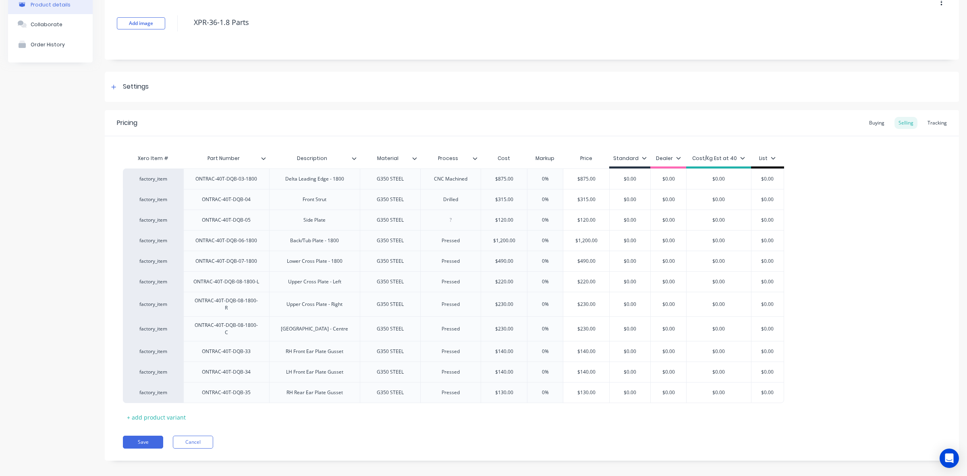
click at [114, 390] on icon at bounding box center [114, 392] width 5 height 5
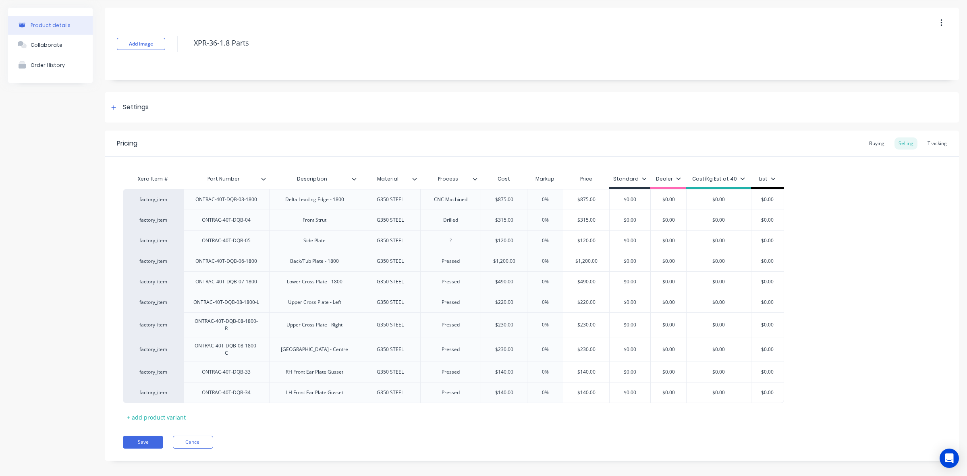
click at [114, 390] on icon at bounding box center [114, 392] width 5 height 5
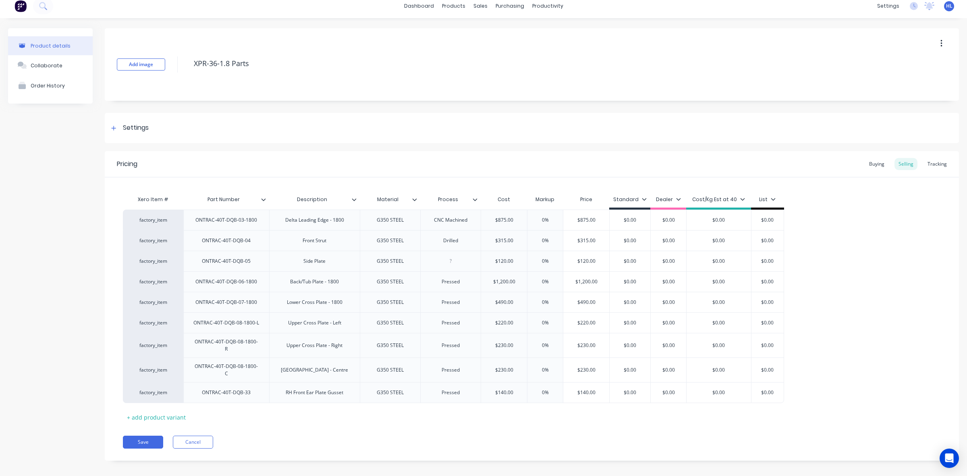
click at [114, 390] on icon at bounding box center [114, 392] width 5 height 5
type textarea "x"
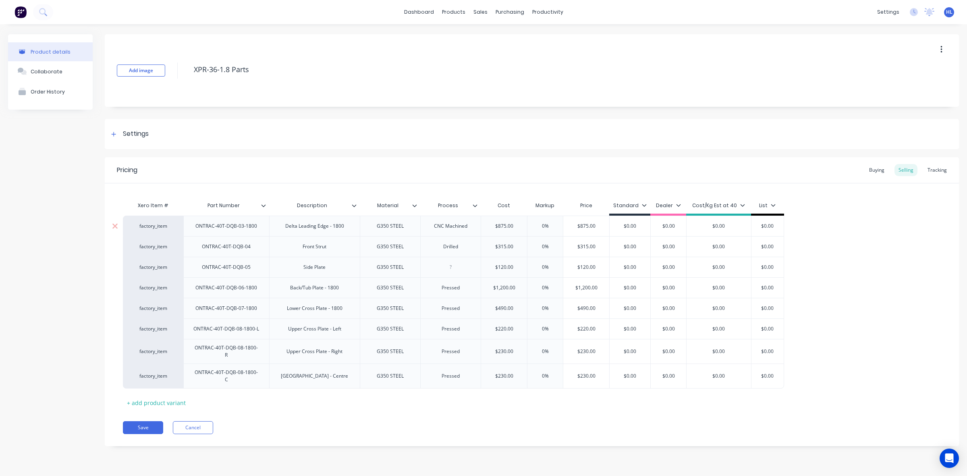
click at [388, 227] on div "G350 STEEL" at bounding box center [390, 226] width 40 height 10
drag, startPoint x: 407, startPoint y: 226, endPoint x: 374, endPoint y: 200, distance: 43.0
click at [337, 231] on div "factory_item ONTRAC-40T-DQB-03-1800 Delta Leading Edge - 1800 G350 STEEL CNC Ma…" at bounding box center [453, 226] width 661 height 21
copy div "HARDOX 450"
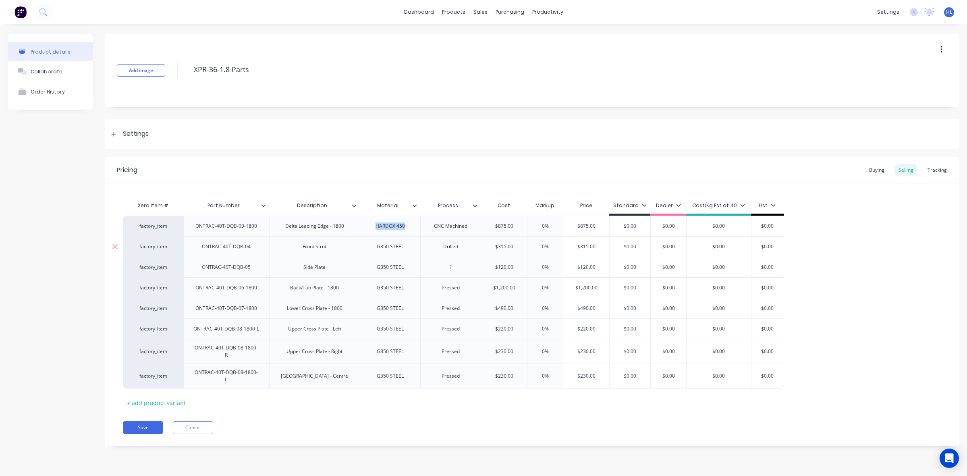
type textarea "x"
drag, startPoint x: 377, startPoint y: 248, endPoint x: 424, endPoint y: 250, distance: 47.6
click at [426, 249] on div "factory_item ONTRAC-40T-DQB-04 Front Strut G350 STEEL Drilled $315.00 0% $315.0…" at bounding box center [453, 246] width 661 height 21
paste div
type textarea "x"
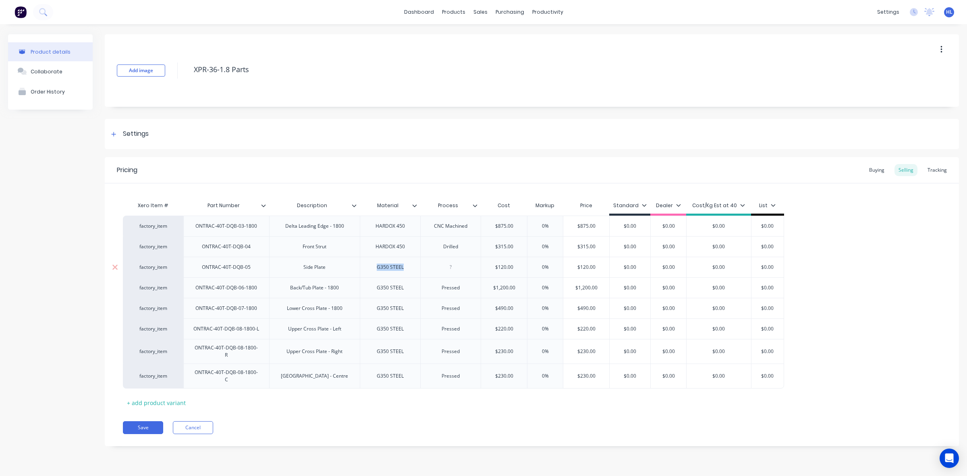
drag, startPoint x: 375, startPoint y: 269, endPoint x: 465, endPoint y: 270, distance: 90.3
click at [465, 270] on div "factory_item ONTRAC-40T-DQB-05 Side Plate G350 STEEL $120.00 0% $120.00 $0.00 $…" at bounding box center [453, 267] width 661 height 21
paste div
type textarea "x"
drag, startPoint x: 378, startPoint y: 291, endPoint x: 484, endPoint y: 299, distance: 106.4
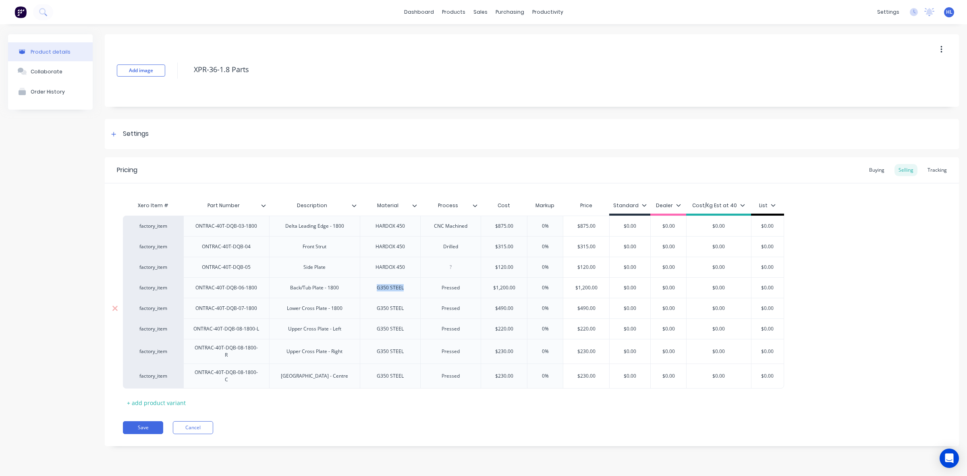
click at [484, 299] on div "factory_item ONTRAC-40T-DQB-03-1800 Delta Leading Edge - 1800 HARDOX 450 CNC Ma…" at bounding box center [532, 302] width 818 height 173
paste div
drag, startPoint x: 369, startPoint y: 309, endPoint x: 440, endPoint y: 309, distance: 71.3
click at [444, 311] on div "factory_item ONTRAC-40T-DQB-03-1800 Delta Leading Edge - 1800 HARDOX 450 CNC Ma…" at bounding box center [532, 302] width 818 height 172
type textarea "x"
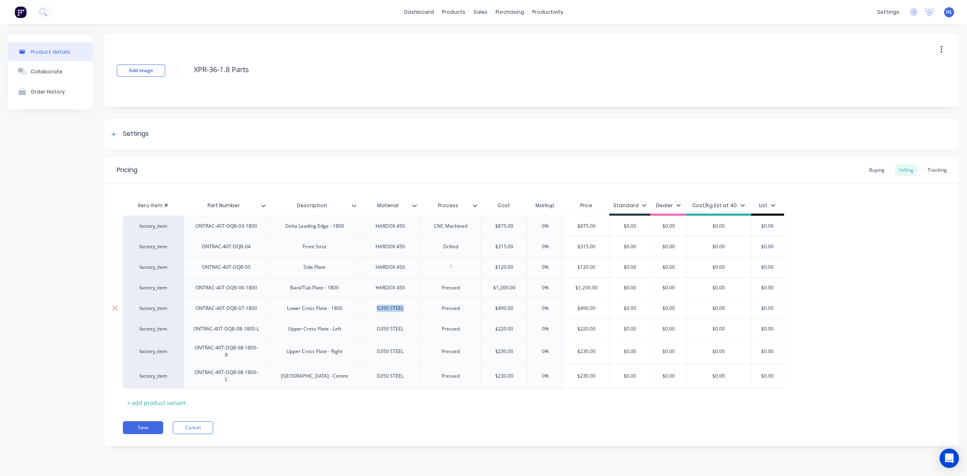
drag, startPoint x: 379, startPoint y: 310, endPoint x: 443, endPoint y: 309, distance: 64.5
click at [443, 309] on div "factory_item ONTRAC-40T-DQB-07-1800 Lower Cross Plate - 1800 G350 STEEL Pressed…" at bounding box center [453, 308] width 661 height 21
drag, startPoint x: 380, startPoint y: 307, endPoint x: 432, endPoint y: 312, distance: 52.9
click at [432, 312] on div "factory_item ONTRAC-40T-DQB-07-1800 Lower Cross Plate - 1800 STRENX 700 Pressed…" at bounding box center [453, 308] width 661 height 21
copy div "STRENX 700"
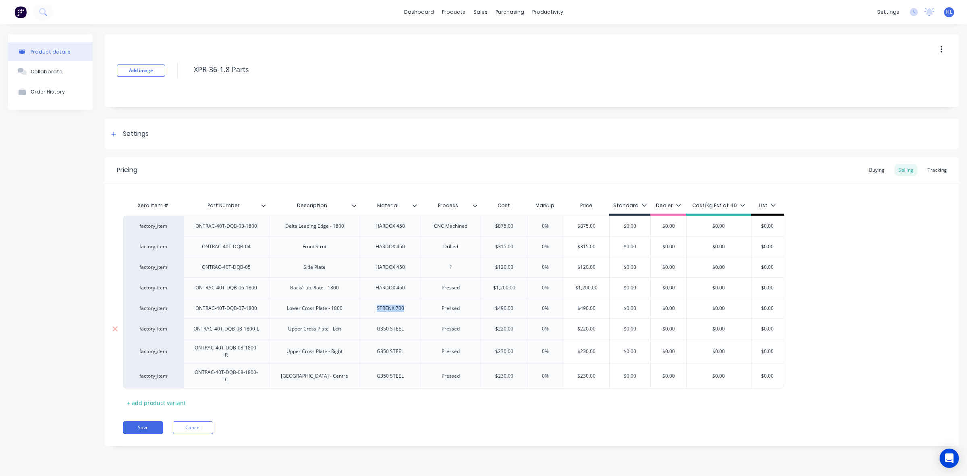
type textarea "x"
drag, startPoint x: 376, startPoint y: 333, endPoint x: 411, endPoint y: 329, distance: 35.6
click at [411, 329] on div "G350 STEEL" at bounding box center [390, 328] width 60 height 21
paste div
type textarea "x"
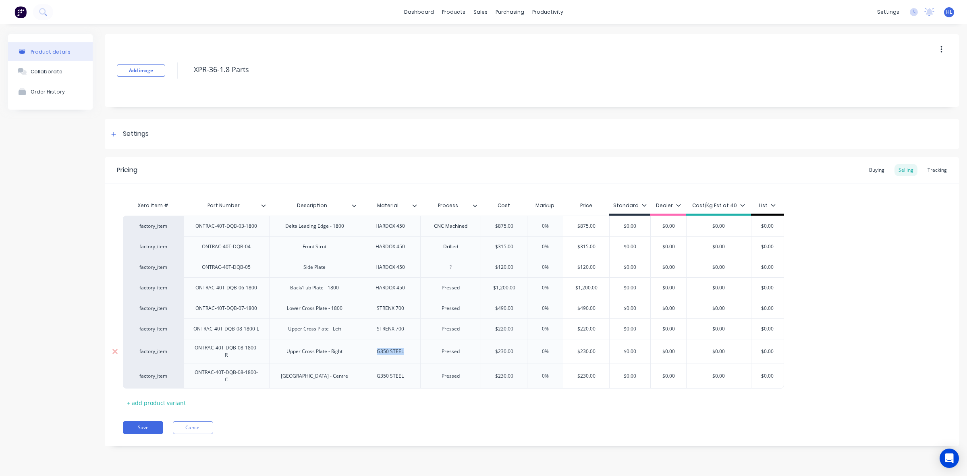
drag, startPoint x: 380, startPoint y: 353, endPoint x: 424, endPoint y: 351, distance: 43.9
click at [424, 351] on div "factory_item ONTRAC-40T-DQB-08-1800-R Upper Cross Plate - Right G350 STEEL Pres…" at bounding box center [453, 351] width 661 height 25
paste div
type textarea "x"
drag, startPoint x: 382, startPoint y: 372, endPoint x: 424, endPoint y: 385, distance: 43.5
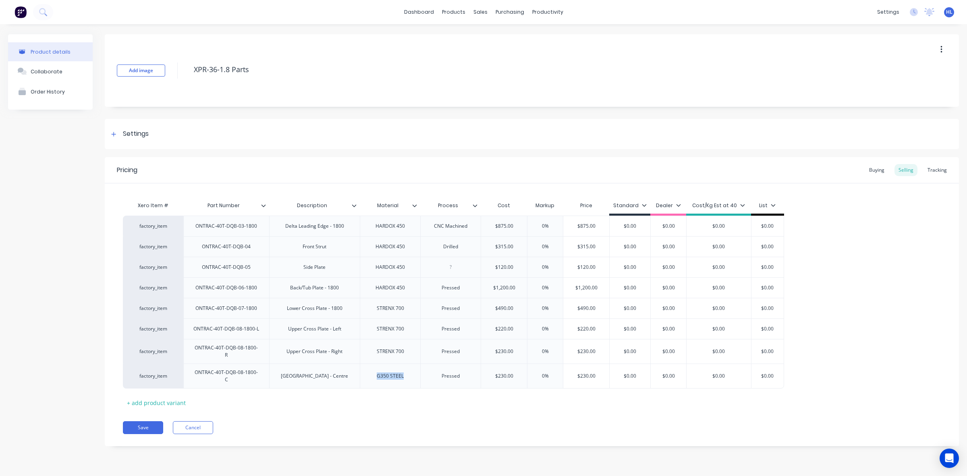
click at [426, 375] on div "factory_item ONTRAC-40T-DQB-08-1800-C Upper Cross Plate - Centre G350 STEEL Pre…" at bounding box center [453, 375] width 661 height 25
paste div
type textarea "x"
click at [428, 432] on div "Pricing Buying Selling Tracking Xero Item # Part Number Description Material Pr…" at bounding box center [532, 301] width 854 height 289
type input "$490.00"
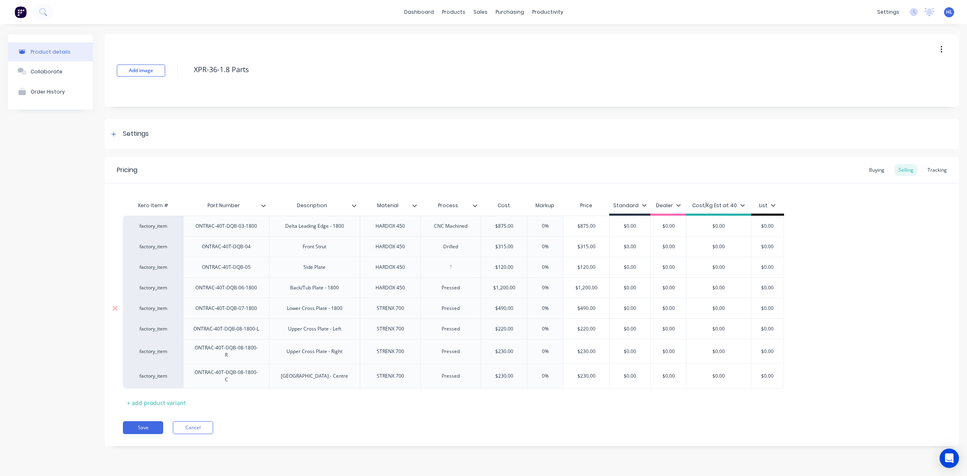
click at [502, 310] on input "$490.00" at bounding box center [504, 308] width 46 height 7
drag, startPoint x: 511, startPoint y: 309, endPoint x: 496, endPoint y: 310, distance: 14.6
click at [494, 311] on input "$490.00" at bounding box center [504, 308] width 46 height 7
type textarea "x"
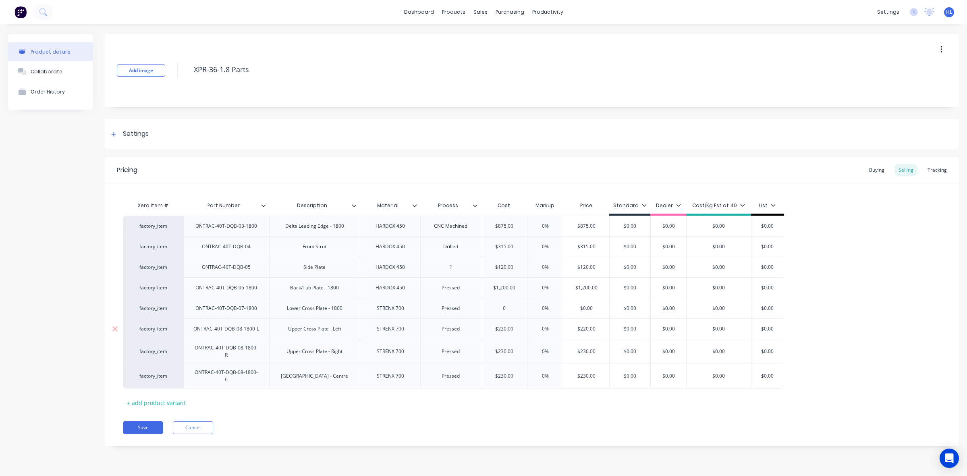
type input "0"
type input "$220.00"
drag, startPoint x: 514, startPoint y: 330, endPoint x: 510, endPoint y: 349, distance: 19.5
click at [493, 330] on input "$220.00" at bounding box center [504, 328] width 46 height 7
type textarea "x"
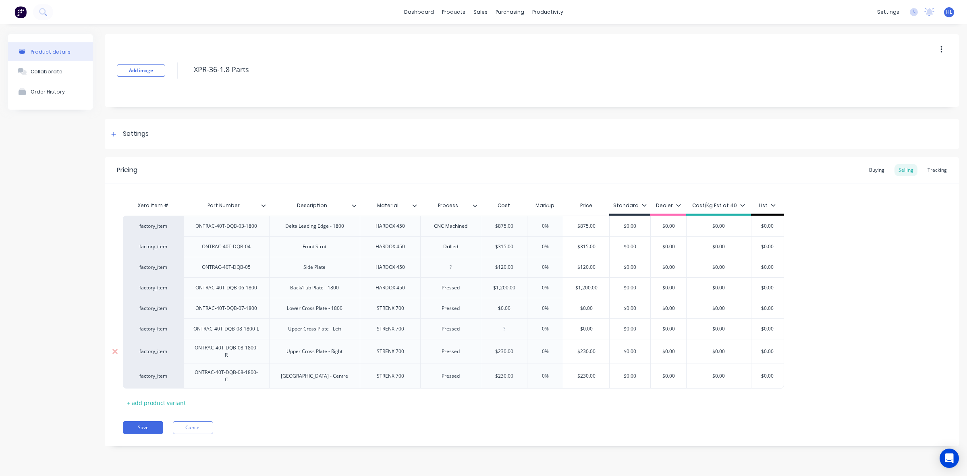
type input "$230.00"
drag, startPoint x: 515, startPoint y: 352, endPoint x: 488, endPoint y: 349, distance: 26.8
click at [488, 349] on input "$230.00" at bounding box center [504, 351] width 46 height 7
type textarea "x"
type input "$230.00"
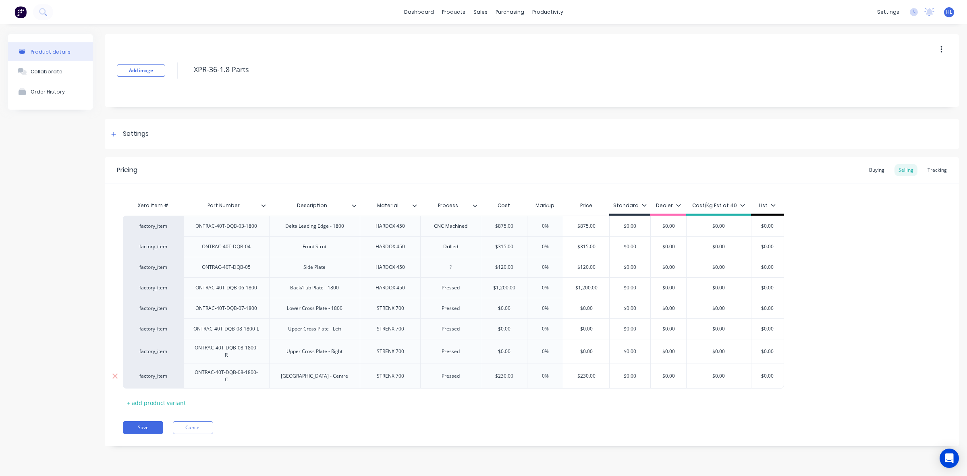
drag, startPoint x: 515, startPoint y: 373, endPoint x: 490, endPoint y: 373, distance: 24.2
click at [490, 372] on input "$230.00" at bounding box center [504, 375] width 46 height 7
type textarea "x"
click at [528, 421] on div "Save Cancel" at bounding box center [541, 427] width 836 height 13
click at [522, 411] on div "Pricing Buying Selling Tracking Xero Item # Part Number Description Material Pr…" at bounding box center [532, 301] width 854 height 289
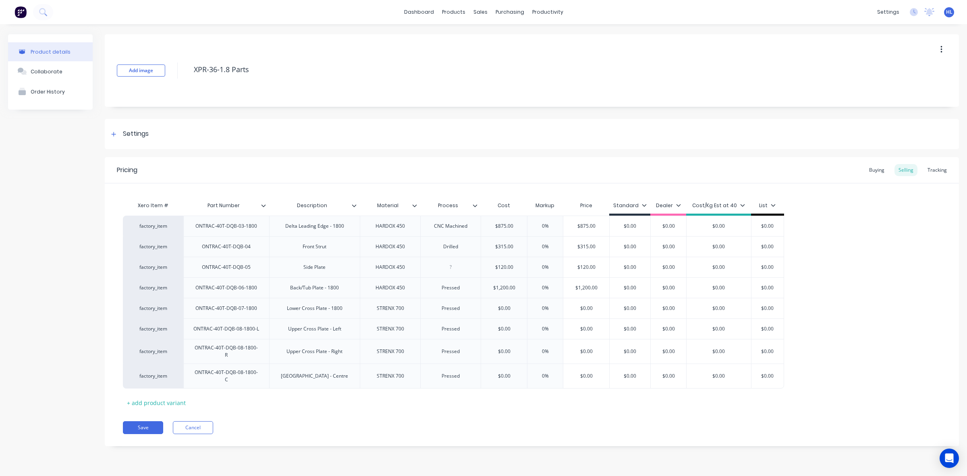
click at [522, 411] on div "Pricing Buying Selling Tracking Xero Item # Part Number Description Material Pr…" at bounding box center [532, 301] width 854 height 289
type input "$875.00"
click at [502, 224] on input "$875.00" at bounding box center [504, 225] width 46 height 7
type textarea "x"
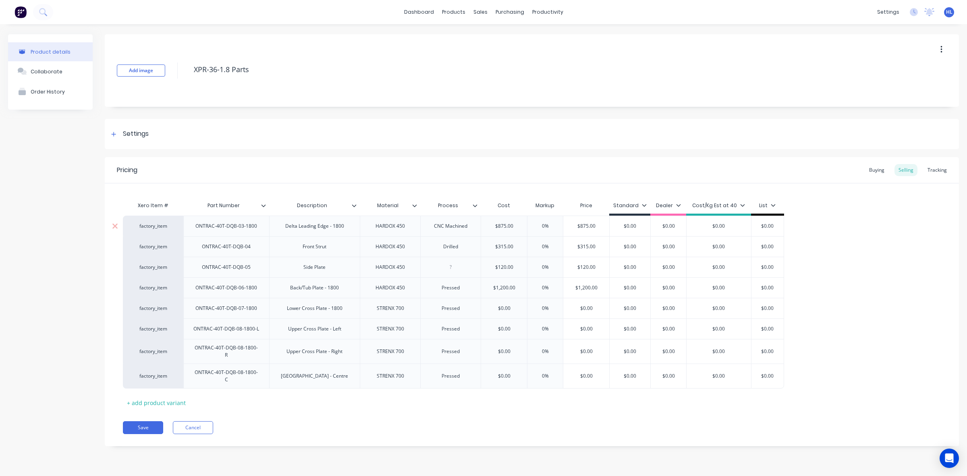
type input "$1"
type textarea "x"
type input "$165"
type textarea "x"
type input "$1655"
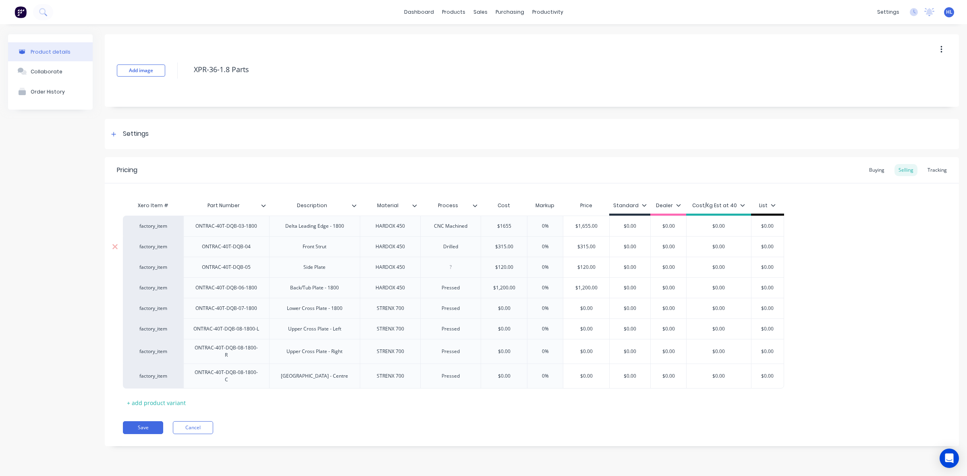
type textarea "x"
type input "$165"
type textarea "x"
type input "$1650"
type input "$315.00"
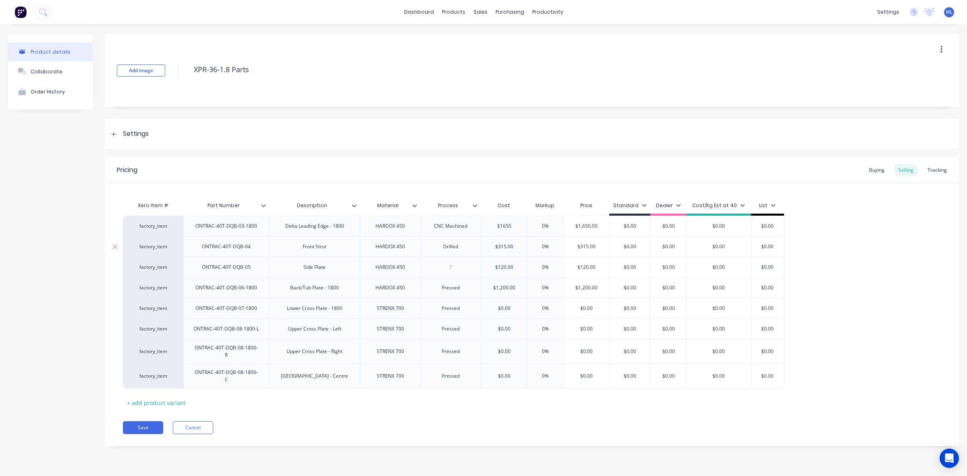
click at [504, 244] on input "$315.00" at bounding box center [504, 246] width 46 height 7
type textarea "x"
type input "$6"
type textarea "x"
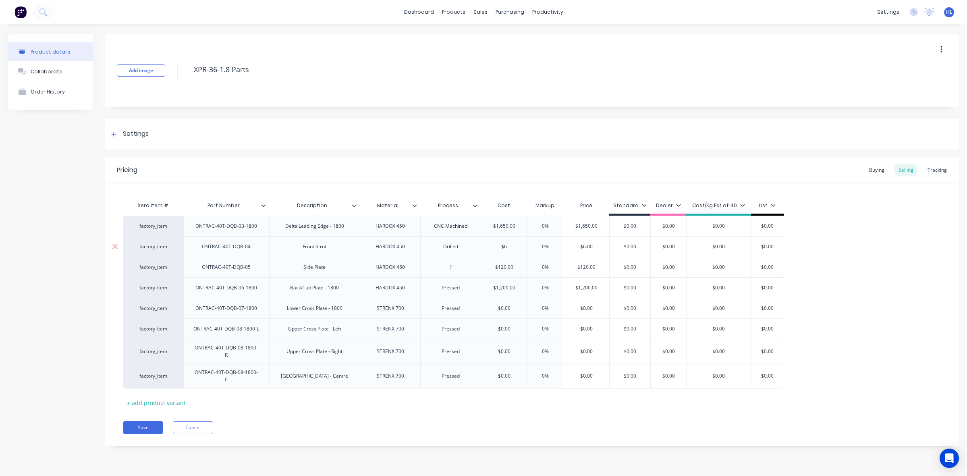
type input "$64"
type textarea "x"
click at [507, 271] on div "$120.00" at bounding box center [504, 267] width 46 height 20
type input "$640"
type input "$120.00"
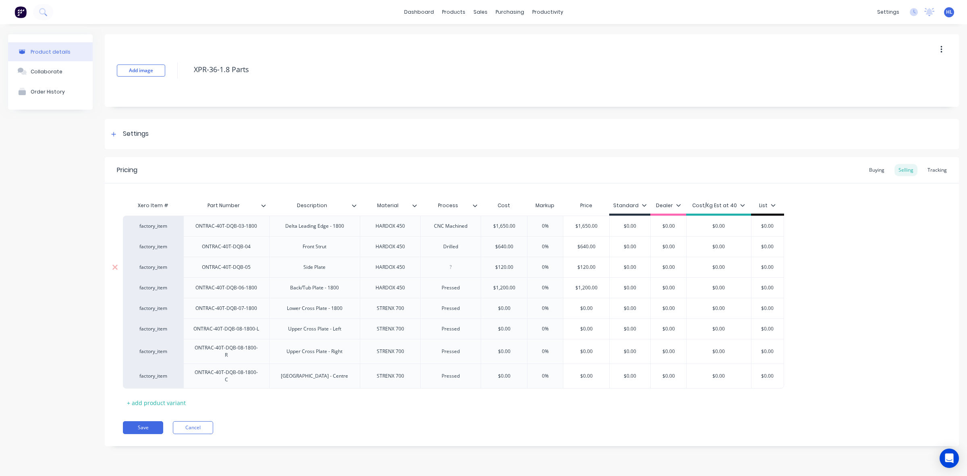
click at [507, 271] on div "$120.00" at bounding box center [504, 267] width 46 height 20
type textarea "x"
type input "$120.002"
type textarea "x"
type input "$120.0024"
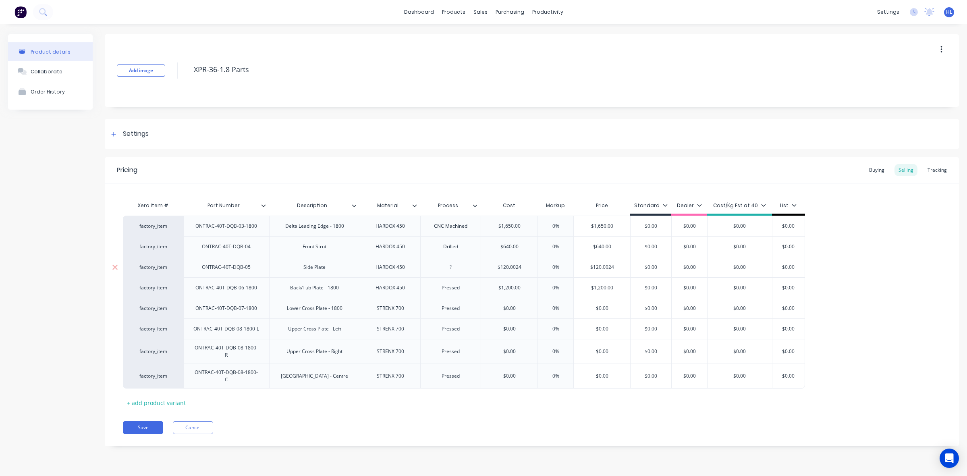
click at [506, 268] on input "$120.0024" at bounding box center [509, 267] width 56 height 7
type textarea "x"
type input "$24"
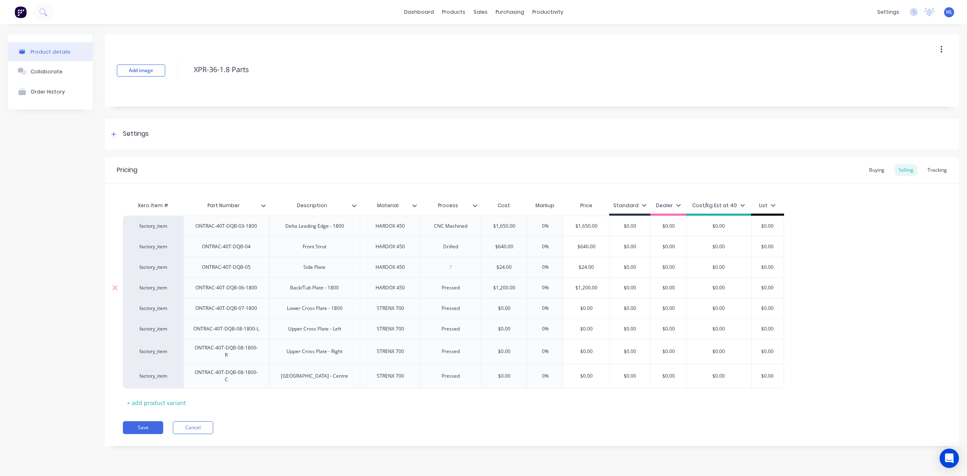
type textarea "x"
type input "$240"
type input "$1,200.00"
click at [504, 288] on input "$1,200.00" at bounding box center [504, 287] width 46 height 7
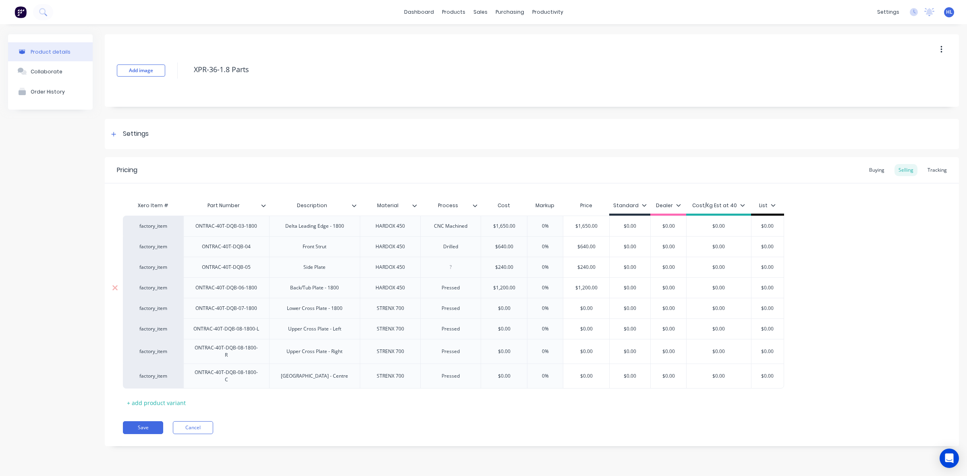
click at [504, 288] on input "$1,200.00" at bounding box center [504, 287] width 46 height 7
type textarea "x"
type input "$1"
type textarea "x"
type input "$18"
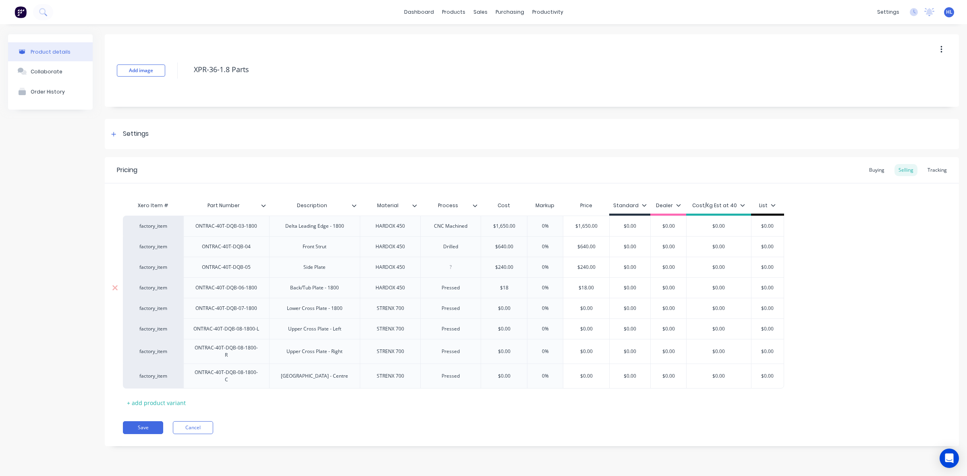
type textarea "x"
type input "$183"
type textarea "x"
type input "$1830"
type input "$0.00"
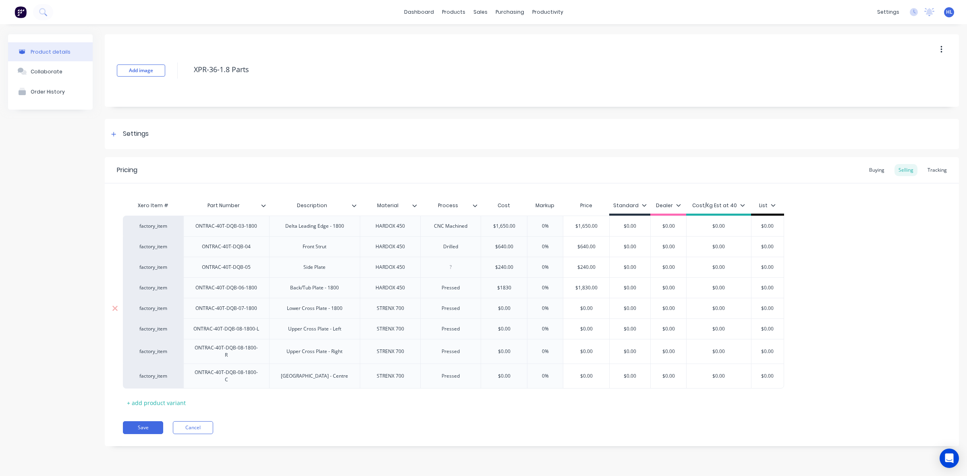
click at [506, 311] on input "$0.00" at bounding box center [504, 308] width 46 height 7
type textarea "x"
type input "$93"
type textarea "x"
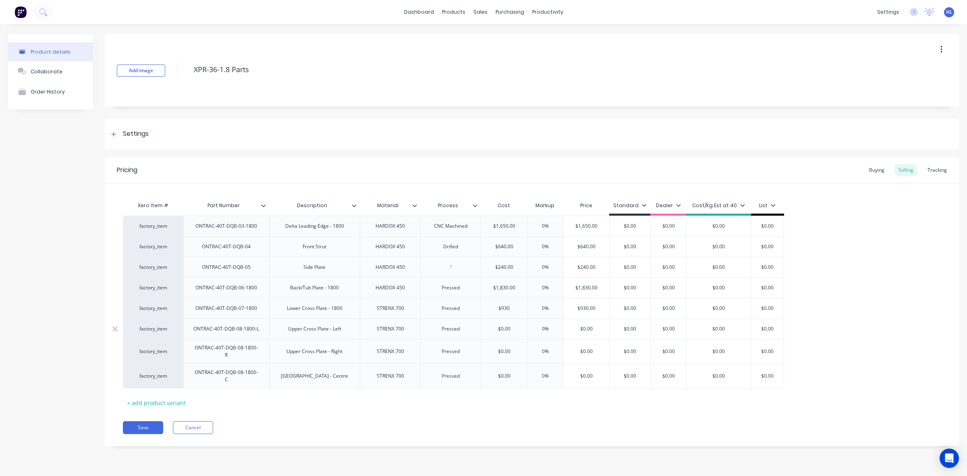
type input "$930"
type input "$0.00"
click at [505, 328] on input "$0.00" at bounding box center [504, 328] width 46 height 7
type textarea "x"
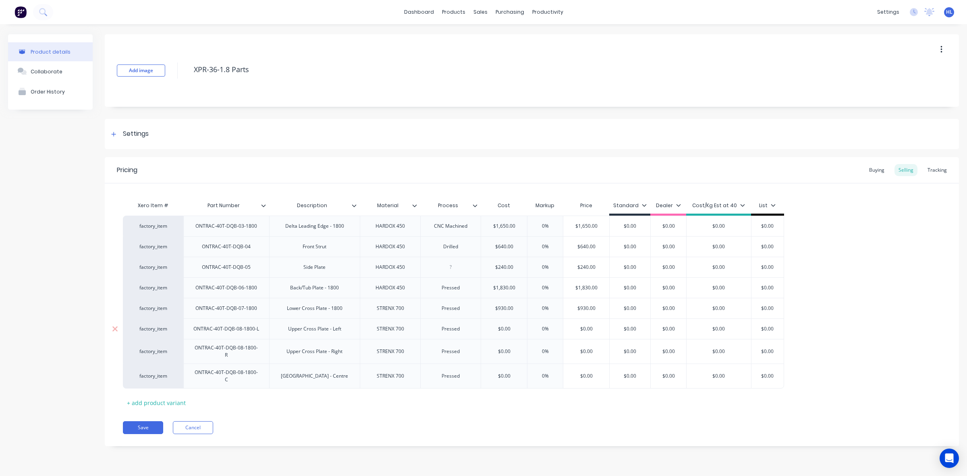
type input "$3"
type textarea "x"
type input "$330"
type textarea "x"
type input "$330"
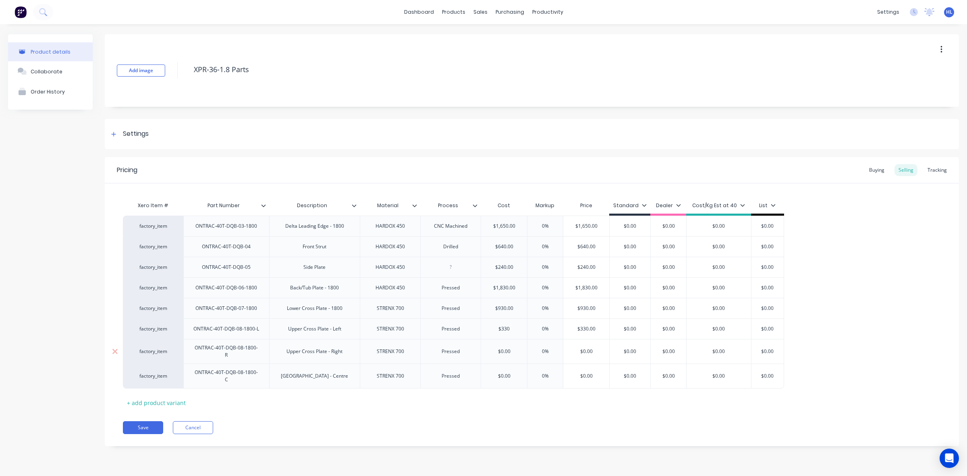
type input "$0.00"
click at [505, 353] on input "$0.00" at bounding box center [504, 351] width 46 height 7
type textarea "x"
type input "$3"
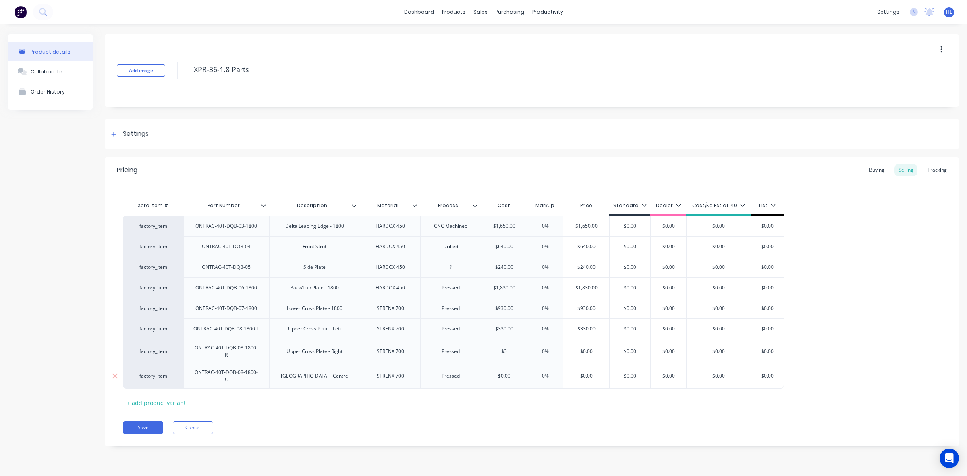
type textarea "x"
type input "$33"
type textarea "x"
type input "$330"
type textarea "x"
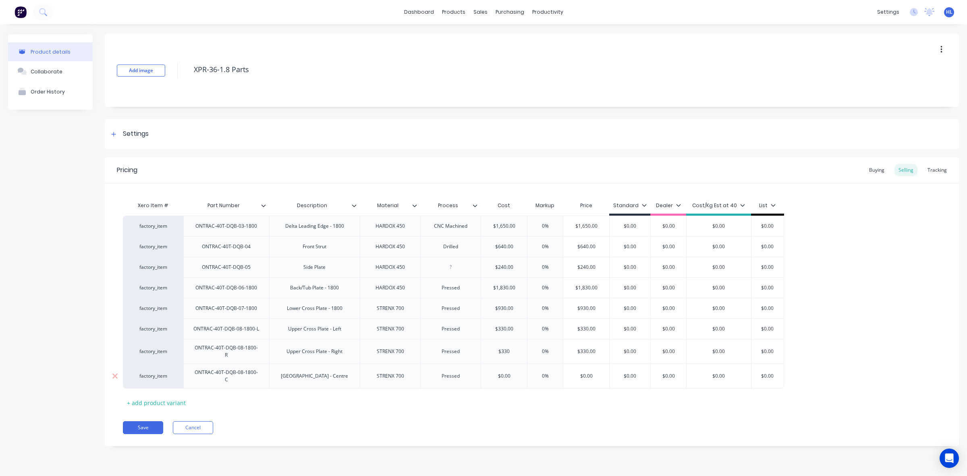
type input "$33"
type textarea "x"
type input "$3"
type textarea "x"
type input "$3790"
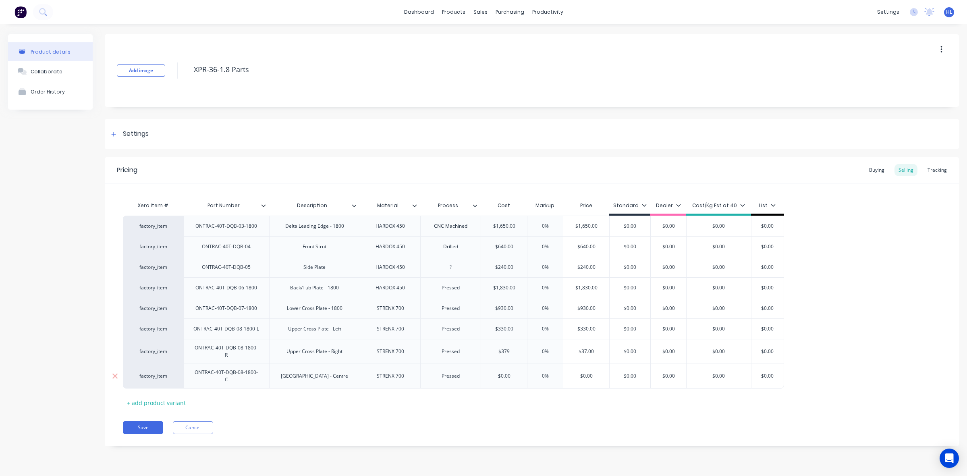
type textarea "x"
type input "$3790"
click at [507, 374] on input "$0.0" at bounding box center [504, 375] width 46 height 7
type input "$00"
type input "$3,790.00"
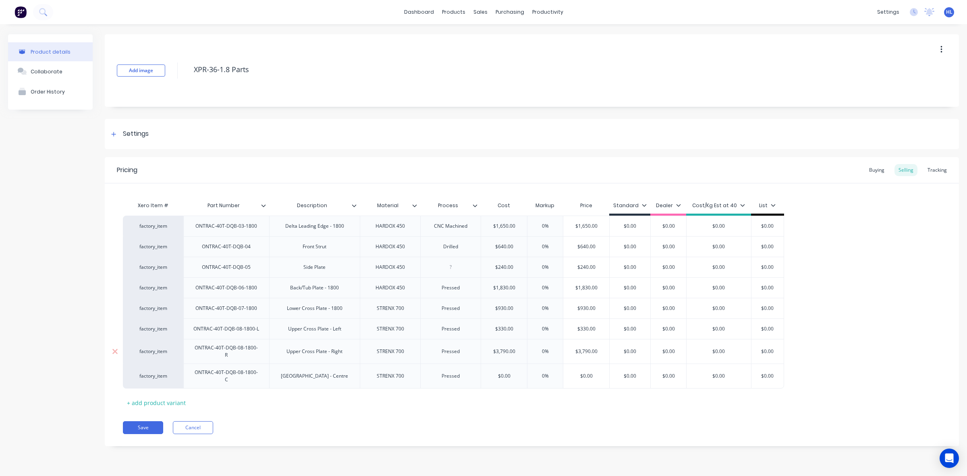
click at [504, 352] on input "$3,790.00" at bounding box center [504, 351] width 46 height 7
type textarea "x"
click at [508, 353] on input "$3,70.00" at bounding box center [504, 351] width 46 height 7
type input "$3,70.00"
type input "$0.00"
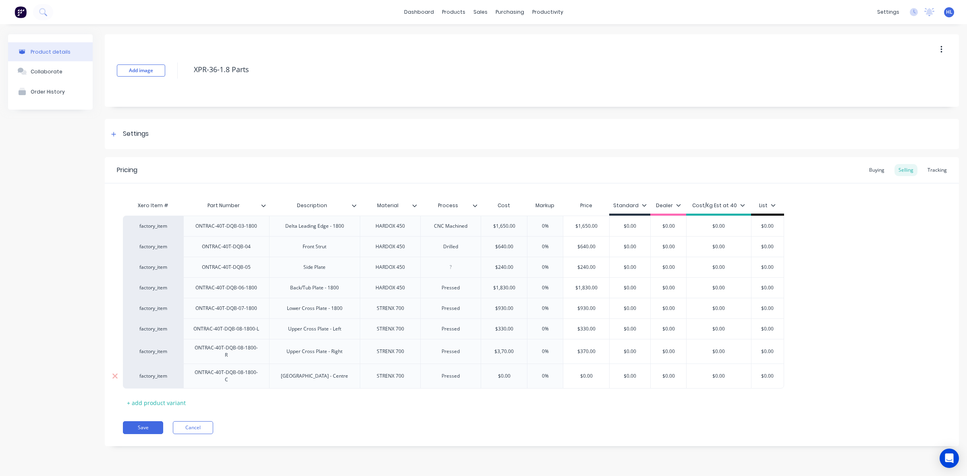
click at [515, 374] on input "$0.00" at bounding box center [504, 375] width 46 height 7
click at [534, 421] on div "Save Cancel" at bounding box center [541, 427] width 836 height 13
type input "$370.00"
click at [507, 351] on input "$370.00" at bounding box center [504, 351] width 46 height 7
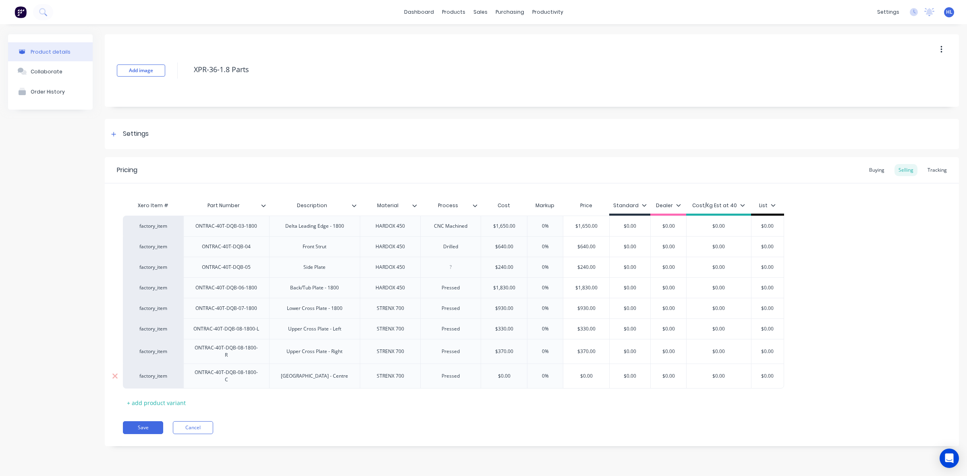
click at [505, 372] on input "$0.00" at bounding box center [504, 375] width 46 height 7
paste input "37"
type textarea "x"
type input "$370.00"
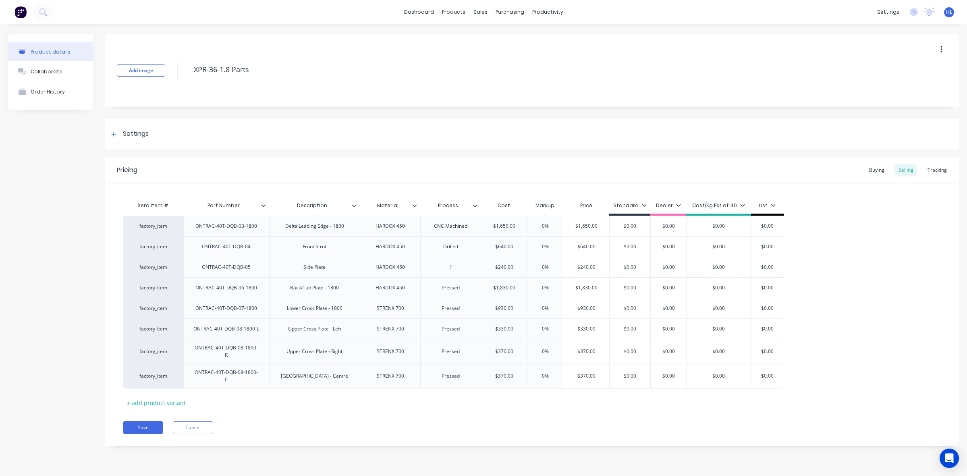
click at [519, 413] on div "Pricing Buying Selling Tracking Xero Item # Part Number Description Material Pr…" at bounding box center [532, 301] width 854 height 289
click at [123, 128] on div "Settings" at bounding box center [532, 134] width 854 height 30
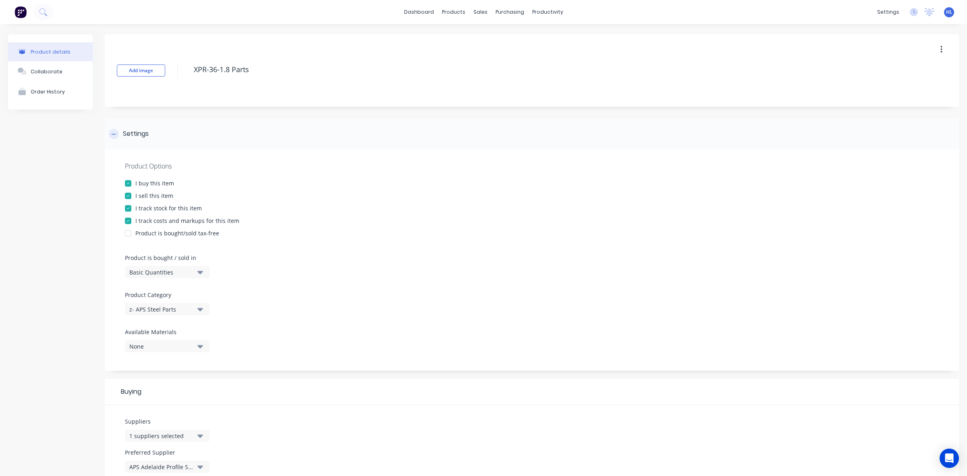
click at [141, 132] on div "Settings" at bounding box center [136, 134] width 26 height 10
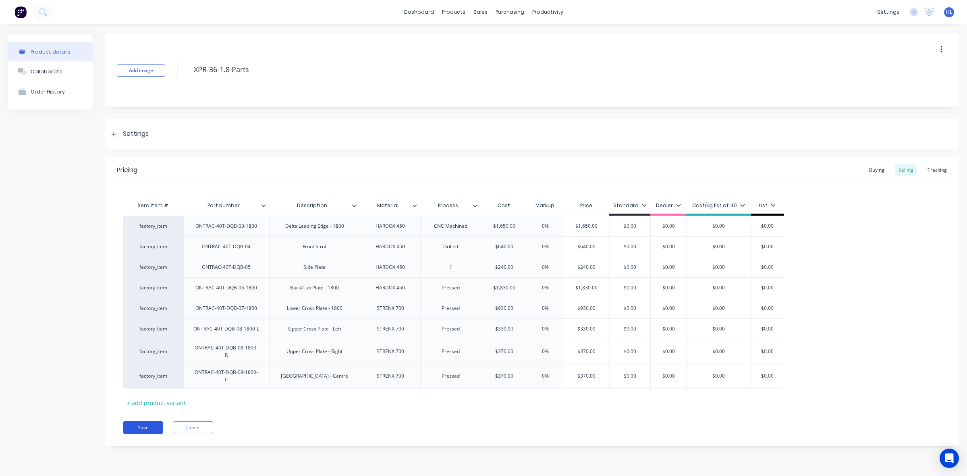
click at [143, 421] on button "Save" at bounding box center [143, 427] width 40 height 13
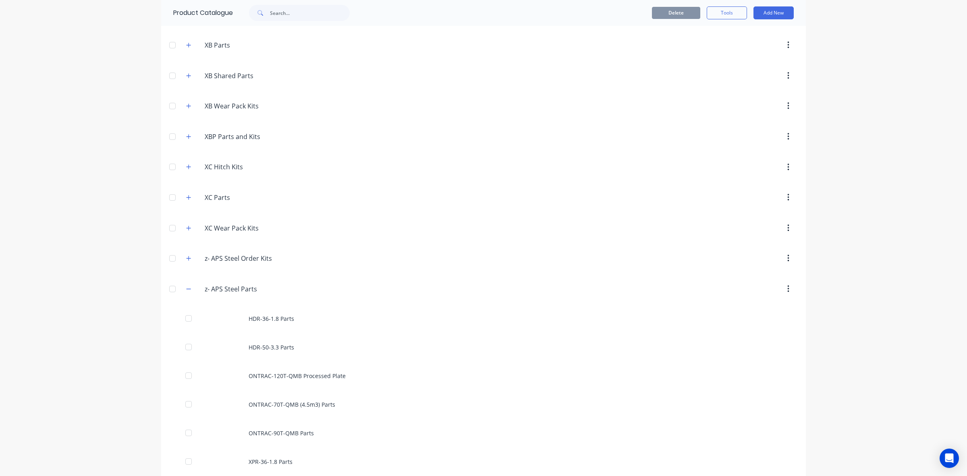
scroll to position [910, 0]
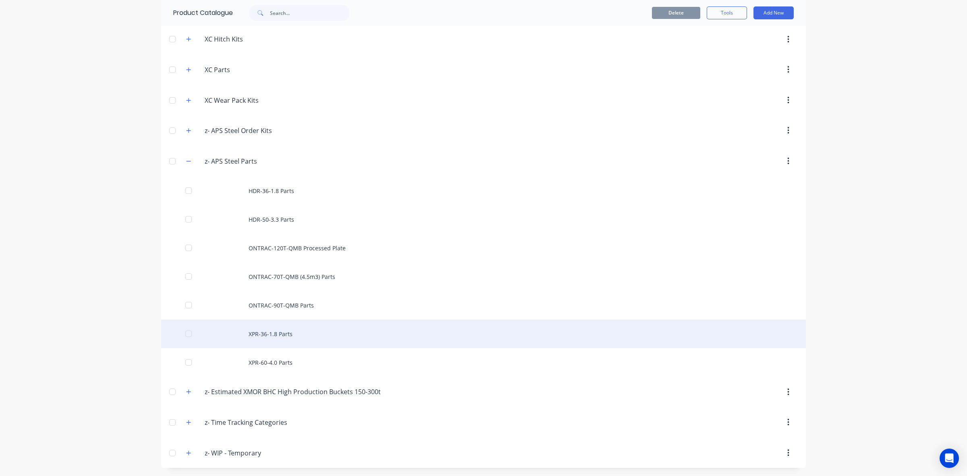
click at [299, 337] on div "XPR-36-1.8 Parts" at bounding box center [483, 334] width 645 height 29
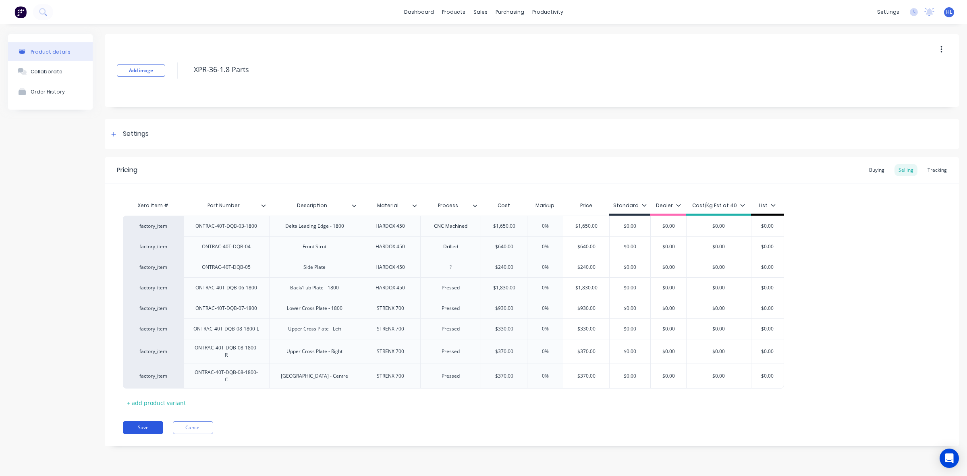
click at [148, 424] on button "Save" at bounding box center [143, 427] width 40 height 13
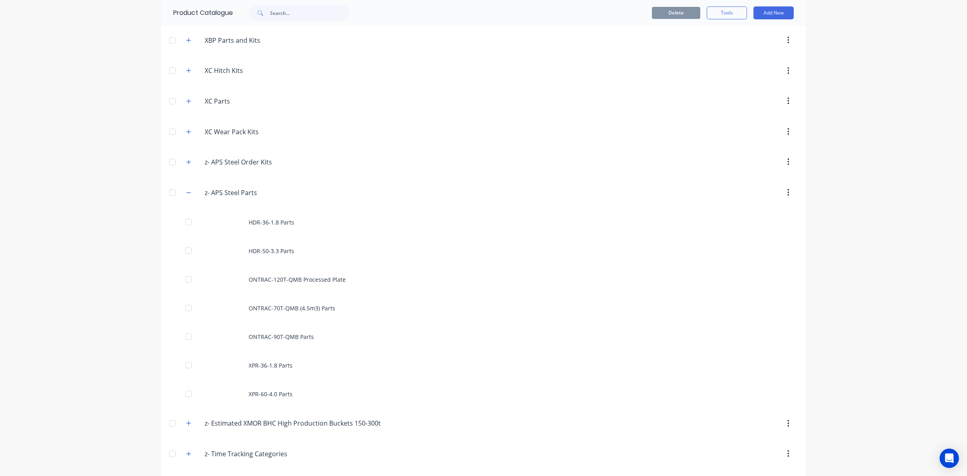
scroll to position [910, 0]
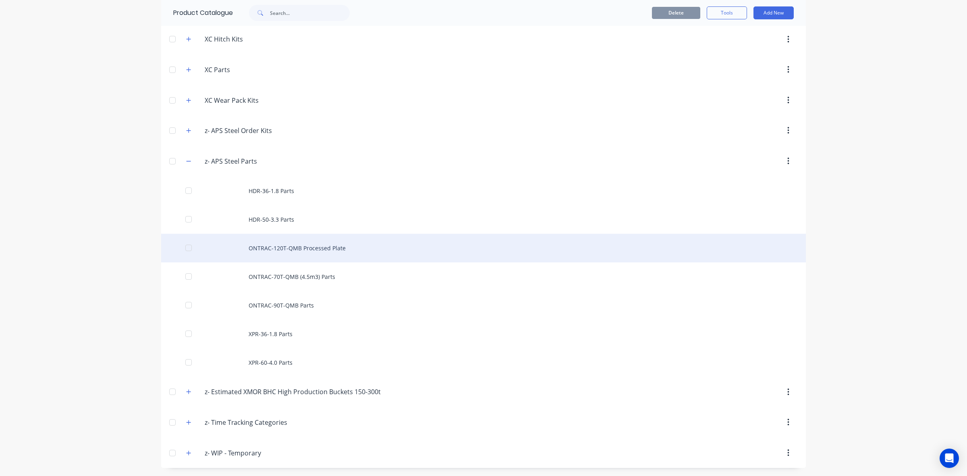
click at [324, 251] on div "ONTRAC-120T-QMB Processed Plate" at bounding box center [483, 248] width 645 height 29
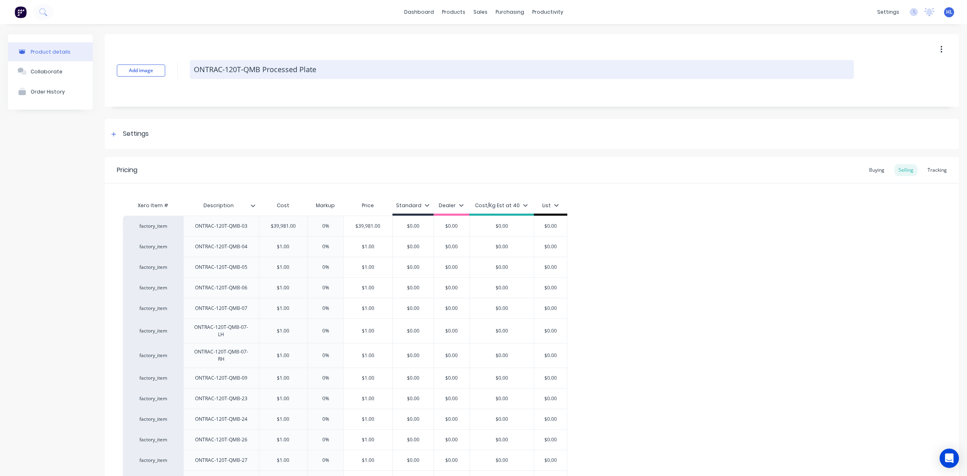
drag, startPoint x: 324, startPoint y: 69, endPoint x: 267, endPoint y: 78, distance: 57.5
click at [267, 78] on textarea "ONTRAC-120T-QMB Processed Plate" at bounding box center [522, 69] width 664 height 19
type textarea "x"
type textarea "ONTRAC-120T-QMB Pa"
type textarea "x"
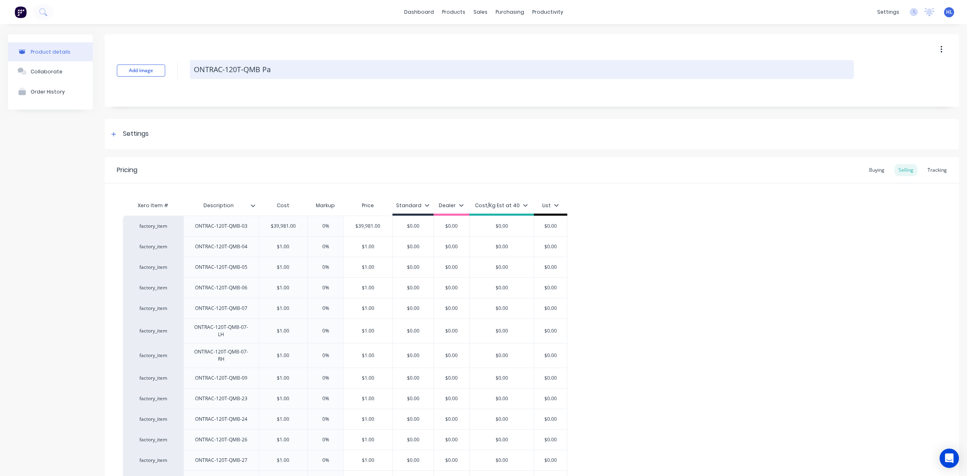
type textarea "ONTRAC-120T-QMB Par"
type textarea "x"
type textarea "ONTRAC-120T-QMB Part"
type textarea "x"
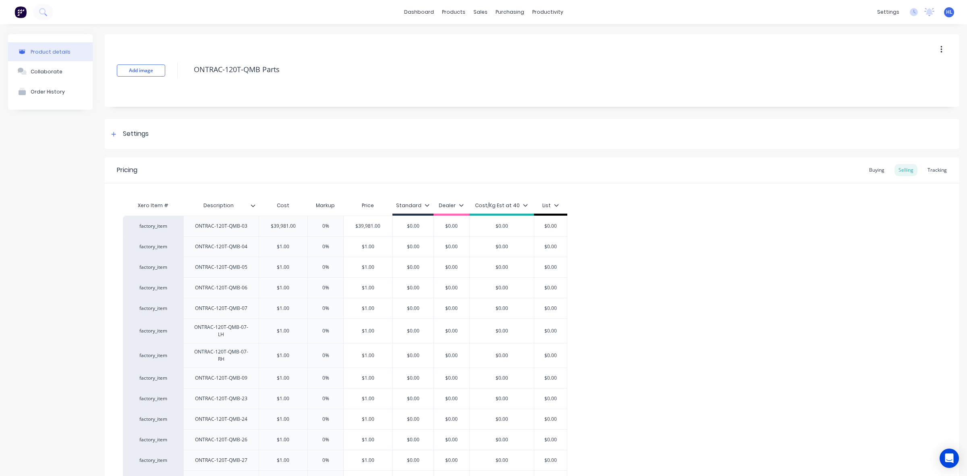
type textarea "ONTRAC-120T-QMB Parts"
type textarea "x"
type textarea "ONTRAC-120T-QMB Parts"
click at [283, 91] on div "Add image ONTRAC-120T-QMB Parts" at bounding box center [532, 70] width 854 height 73
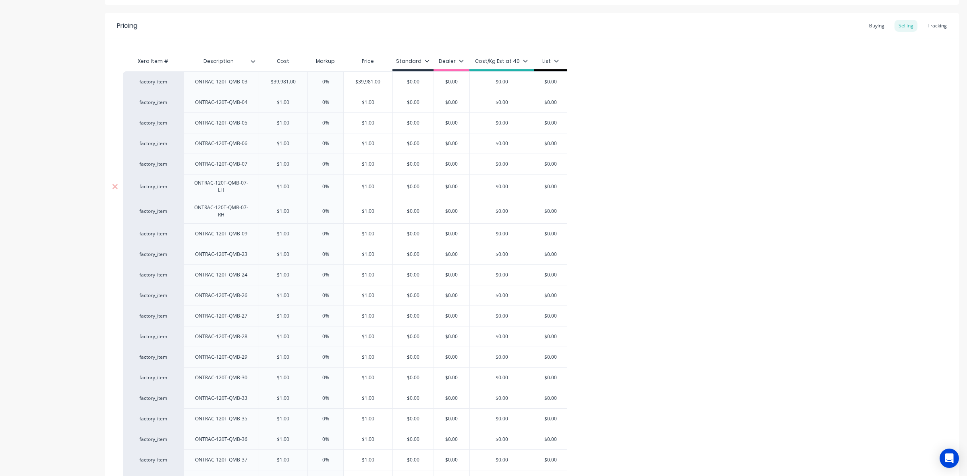
scroll to position [241, 0]
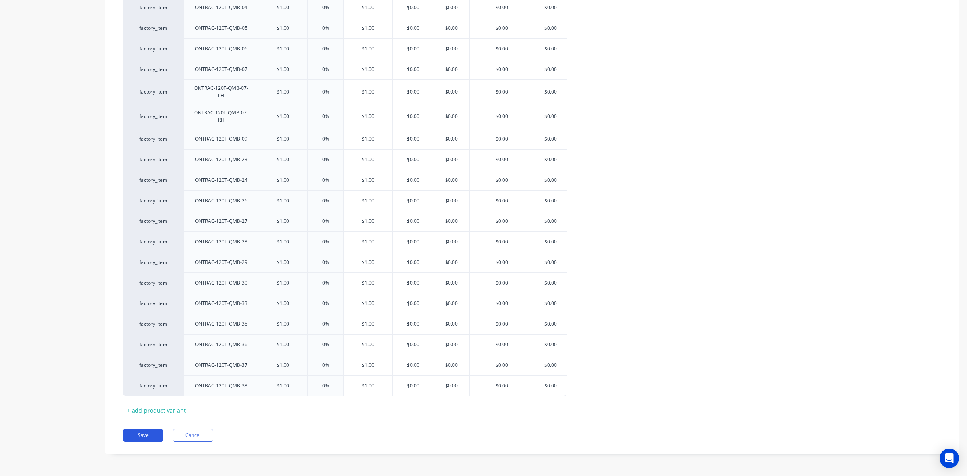
click at [141, 438] on button "Save" at bounding box center [143, 435] width 40 height 13
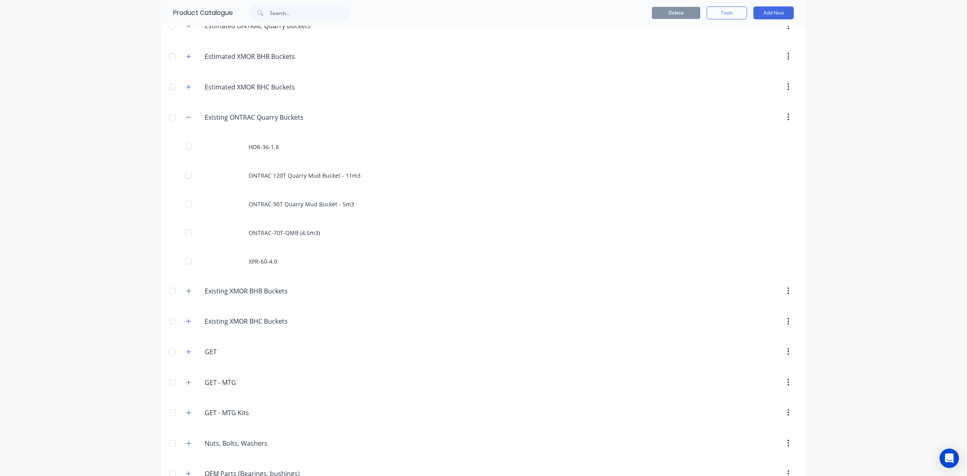
scroll to position [104, 0]
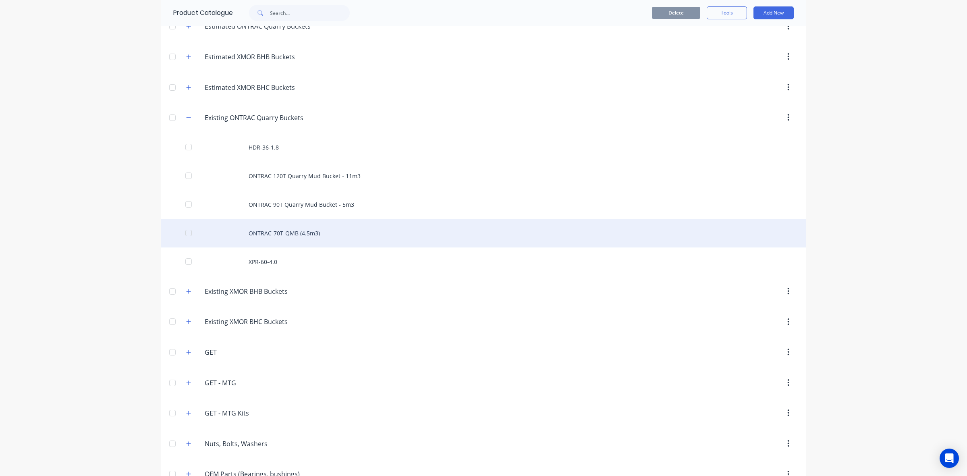
click at [498, 233] on div "ONTRAC-70T-QMB (4.5m3)" at bounding box center [483, 233] width 645 height 29
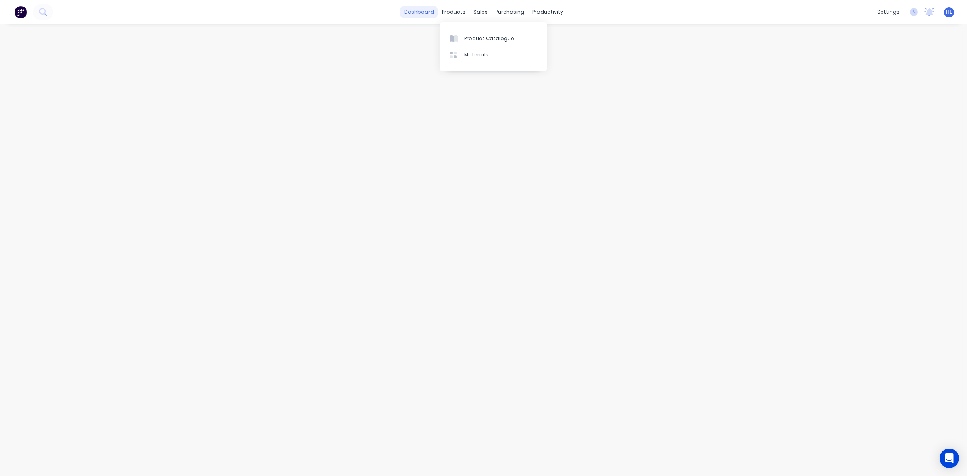
click at [437, 10] on link "dashboard" at bounding box center [419, 12] width 38 height 12
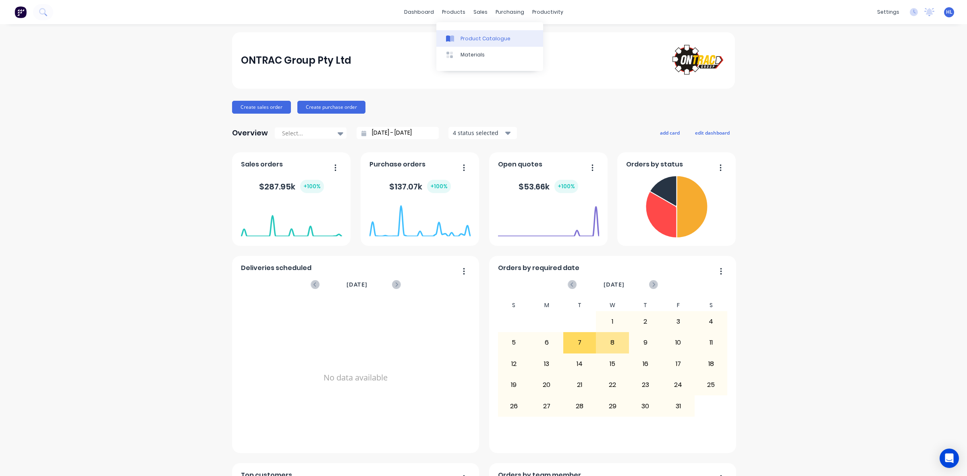
click at [476, 41] on div "Product Catalogue" at bounding box center [486, 38] width 50 height 7
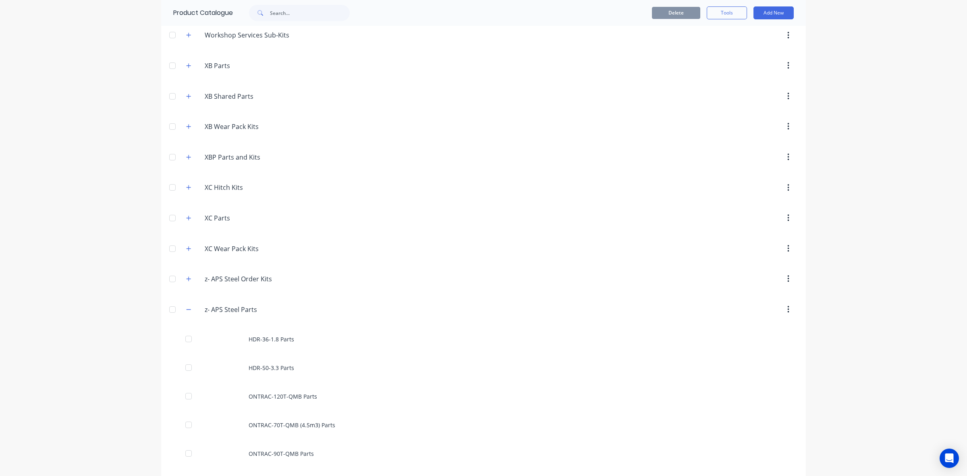
scroll to position [910, 0]
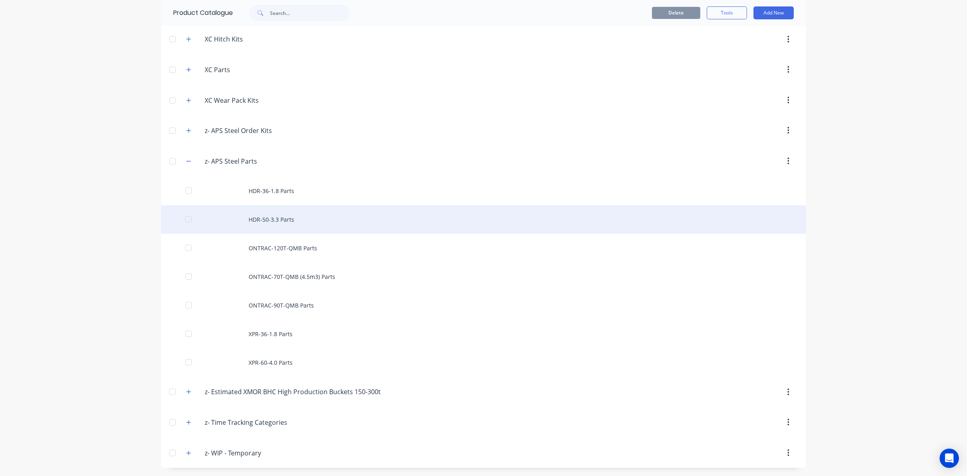
click at [305, 221] on div "HDR-50-3.3 Parts" at bounding box center [483, 219] width 645 height 29
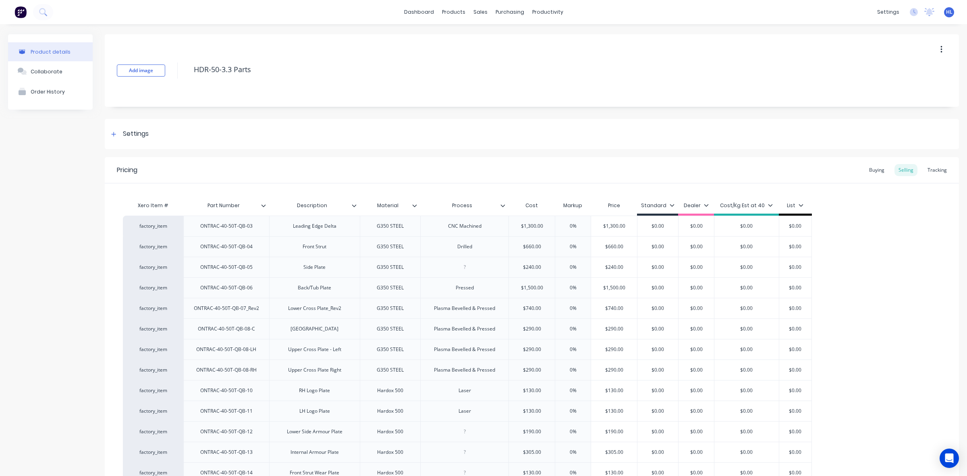
click at [937, 48] on button "button" at bounding box center [941, 49] width 19 height 15
click at [901, 73] on span "Duplicate" at bounding box center [912, 70] width 60 height 8
click at [463, 36] on div "Product Catalogue" at bounding box center [486, 38] width 50 height 7
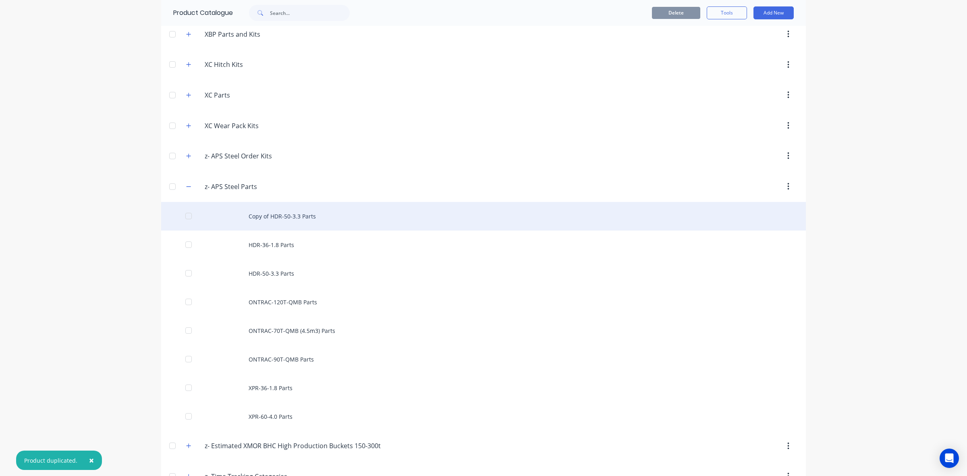
scroll to position [938, 0]
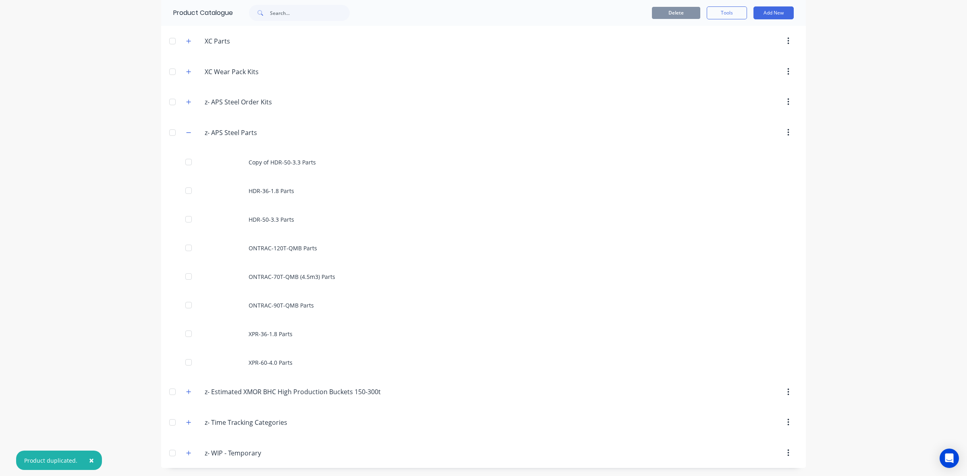
click at [89, 459] on span "×" at bounding box center [91, 460] width 5 height 11
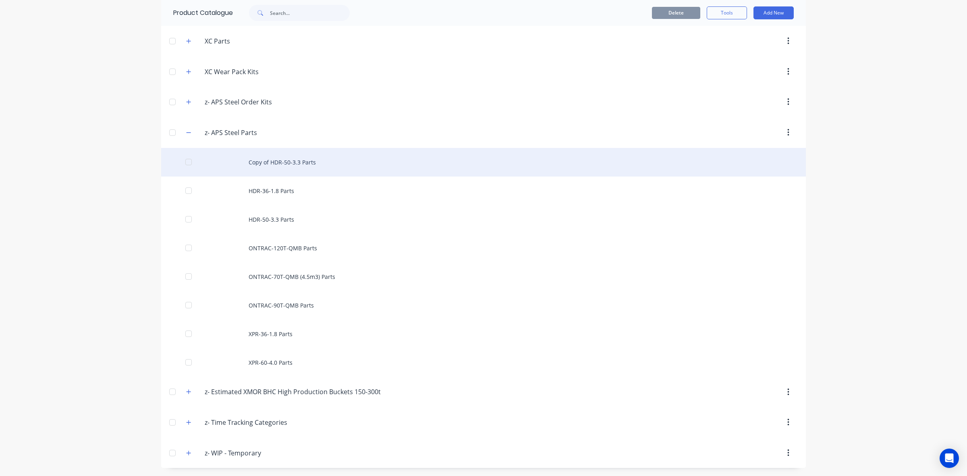
click at [334, 164] on div "Copy of HDR-50-3.3 Parts" at bounding box center [483, 162] width 645 height 29
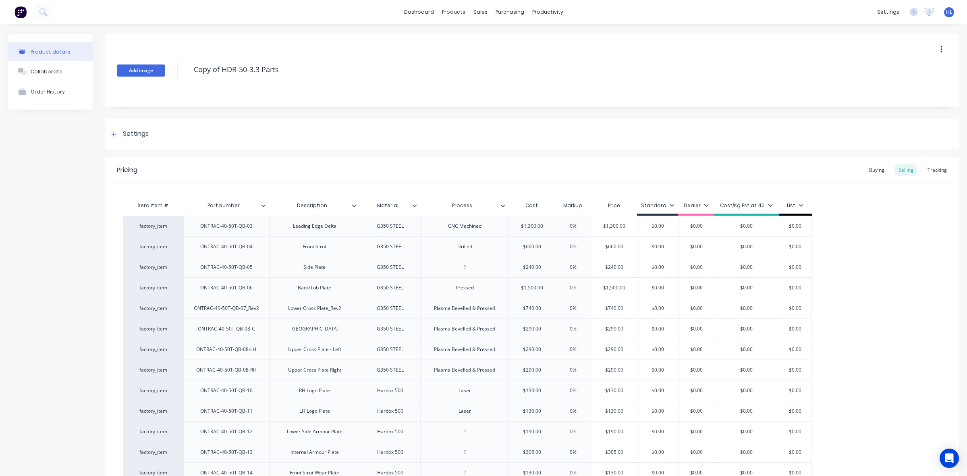
drag, startPoint x: 208, startPoint y: 73, endPoint x: 123, endPoint y: 76, distance: 85.1
click at [123, 77] on div "Add image Copy of HDR-50-3.3 Parts" at bounding box center [532, 70] width 854 height 73
type textarea "x"
type textarea "XR-50-3.3 Parts"
type textarea "x"
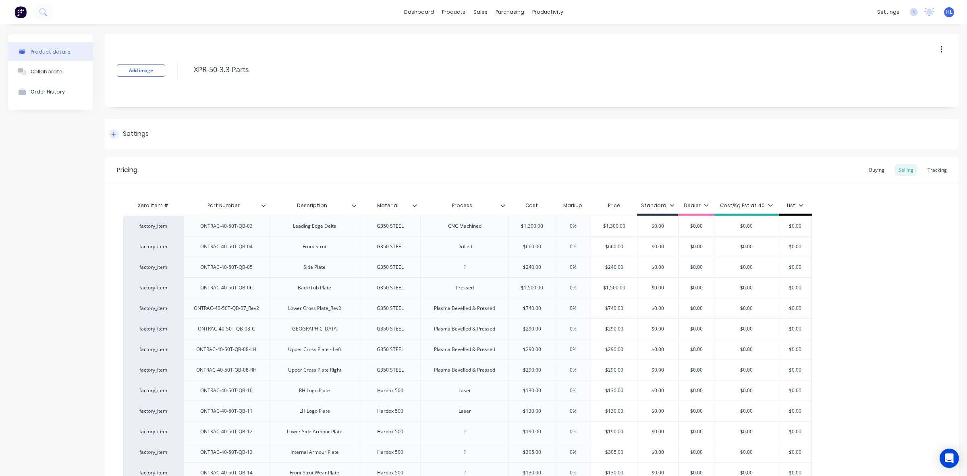
type textarea "XPR-50-3.3 Parts"
click at [415, 127] on div "Settings" at bounding box center [532, 134] width 854 height 30
type textarea "x"
type textarea "XPR-50-3.3 Parts"
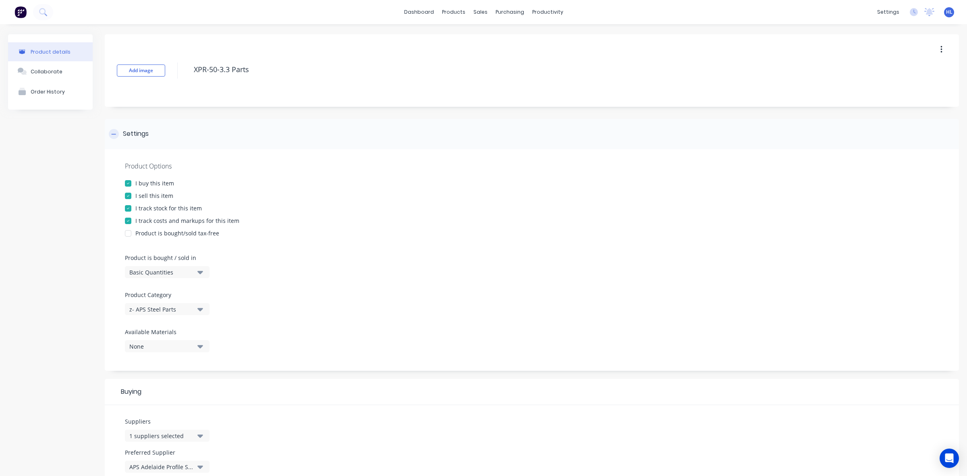
click at [415, 127] on div "Settings" at bounding box center [532, 134] width 854 height 30
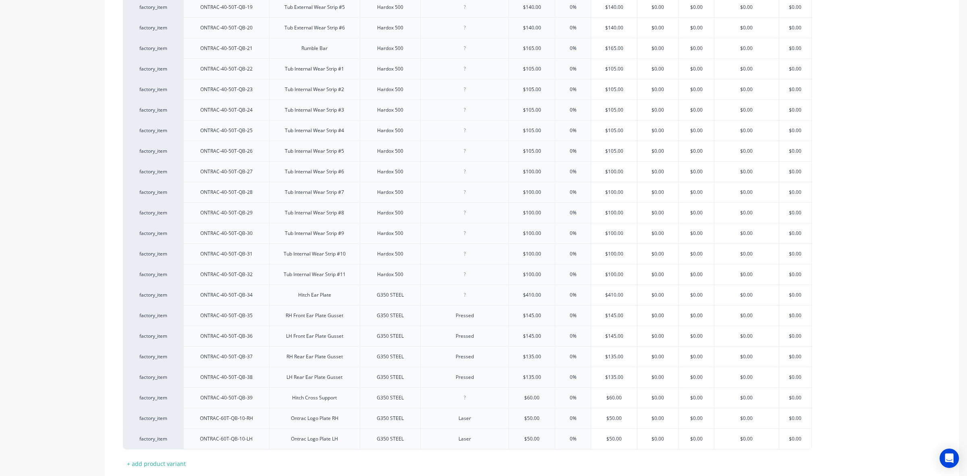
scroll to position [625, 0]
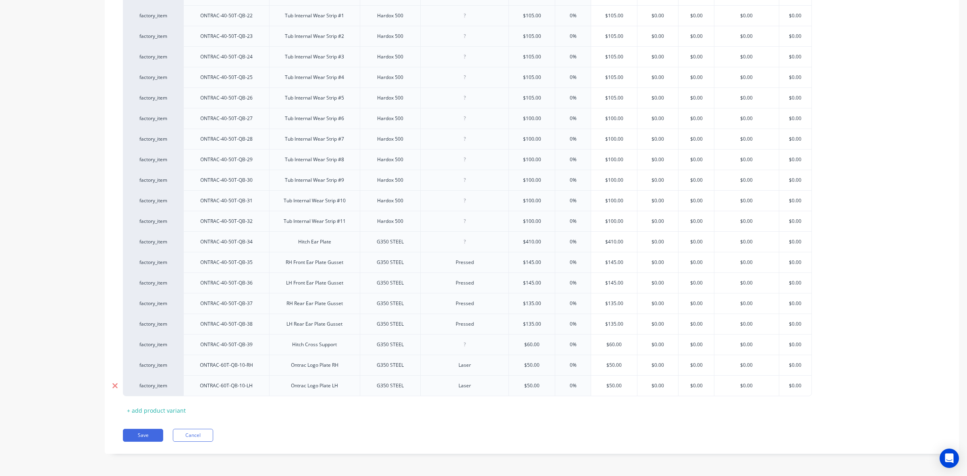
click at [114, 386] on icon at bounding box center [114, 385] width 5 height 5
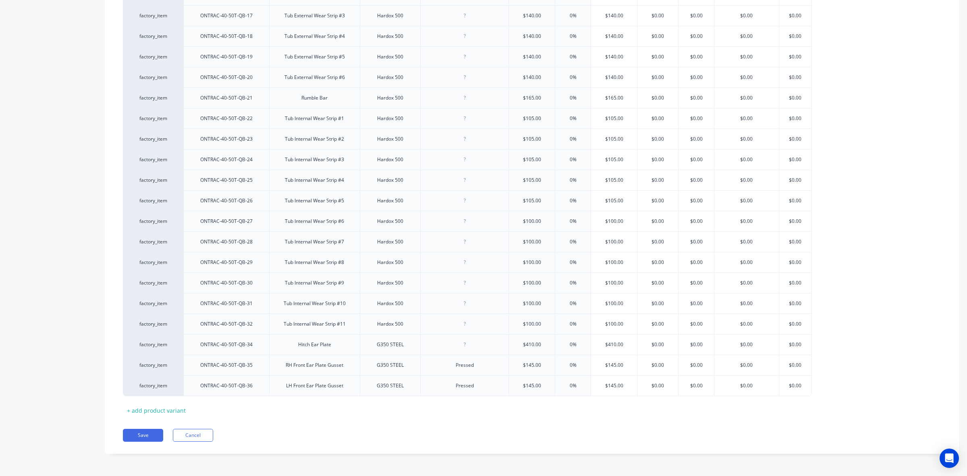
click at [114, 386] on icon at bounding box center [114, 385] width 5 height 5
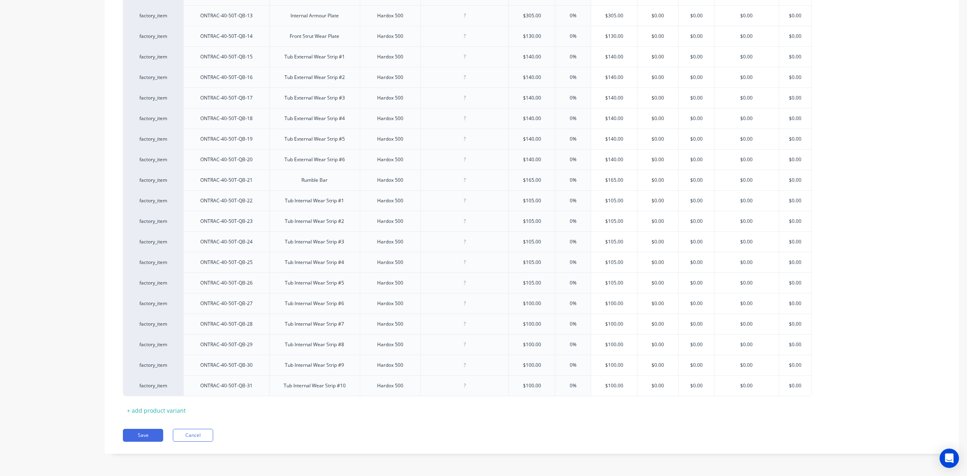
click at [114, 386] on icon at bounding box center [114, 385] width 5 height 5
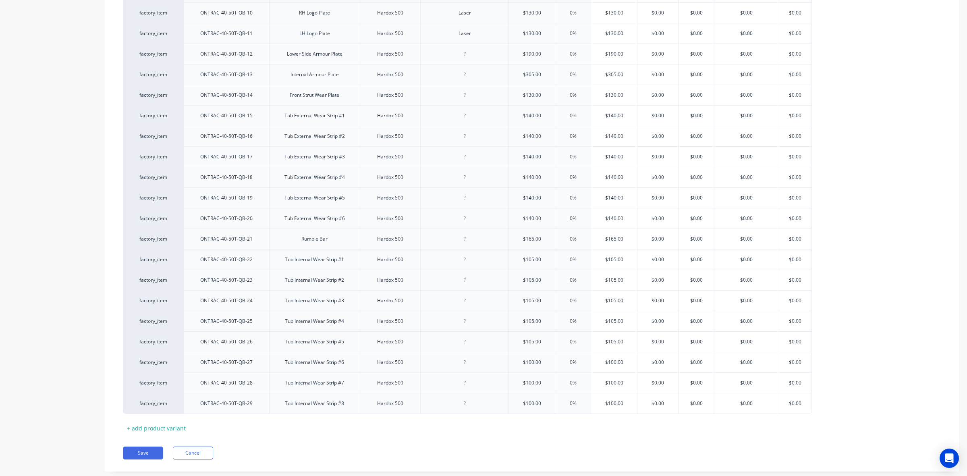
click at [114, 385] on icon at bounding box center [114, 382] width 5 height 5
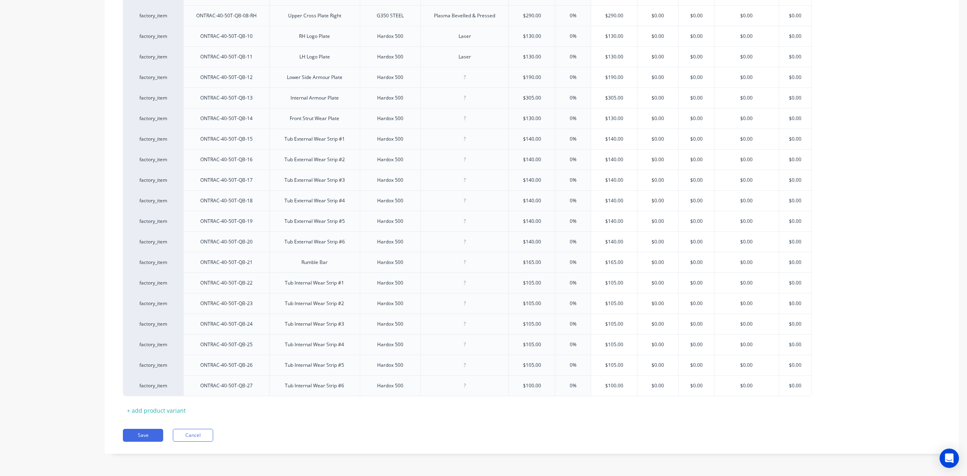
click at [114, 386] on icon at bounding box center [114, 385] width 5 height 5
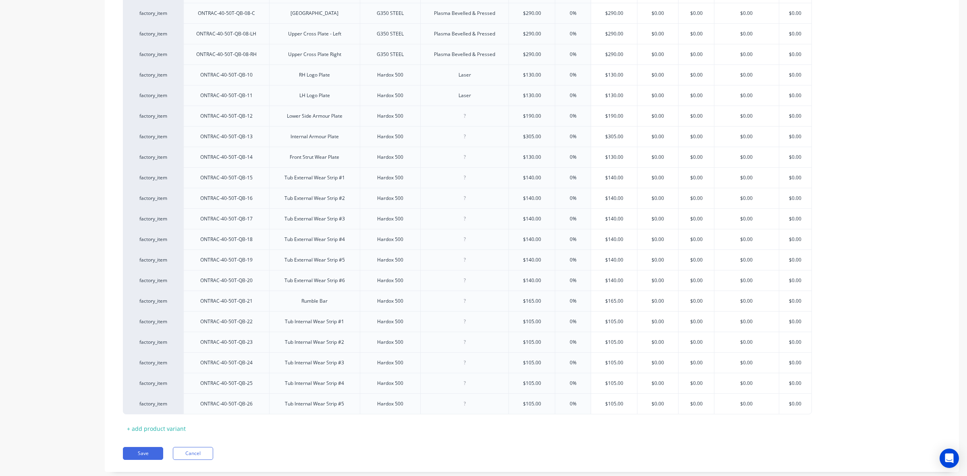
click at [114, 386] on icon at bounding box center [114, 382] width 5 height 5
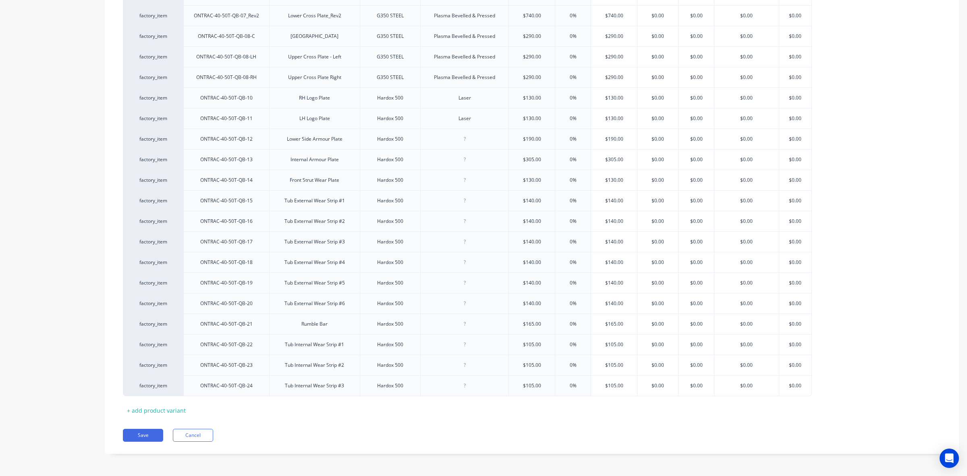
click at [114, 386] on icon at bounding box center [114, 385] width 5 height 5
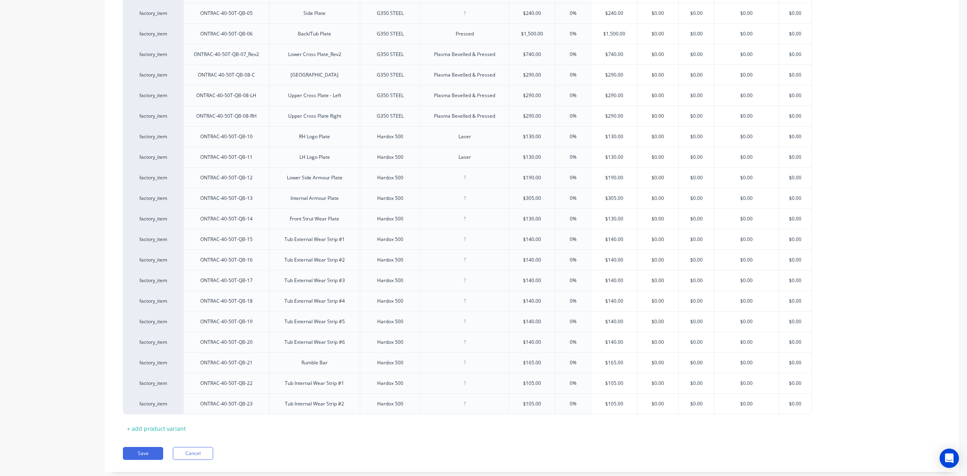
click at [114, 386] on icon at bounding box center [114, 382] width 5 height 5
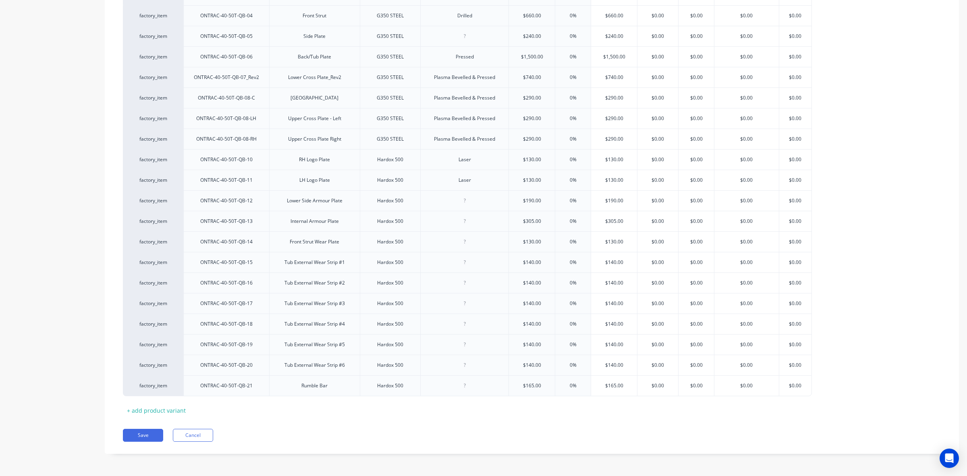
click at [114, 386] on icon at bounding box center [114, 385] width 5 height 5
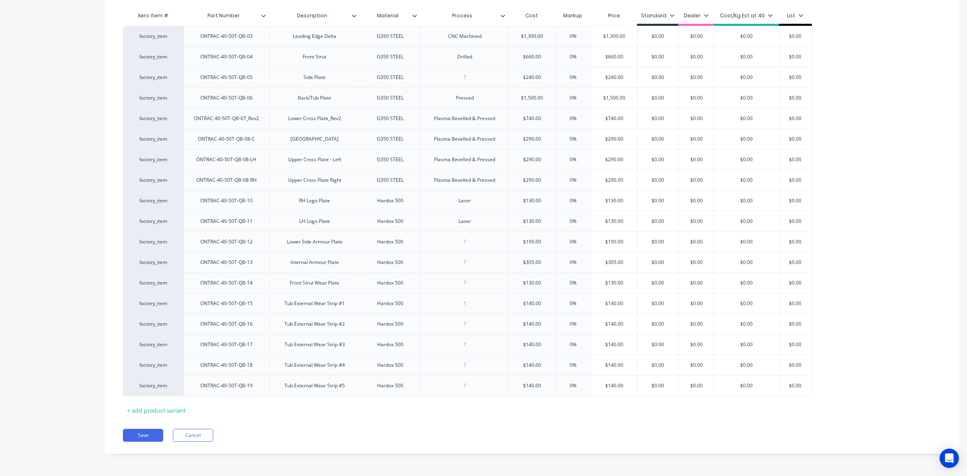
click at [114, 386] on icon at bounding box center [114, 385] width 5 height 5
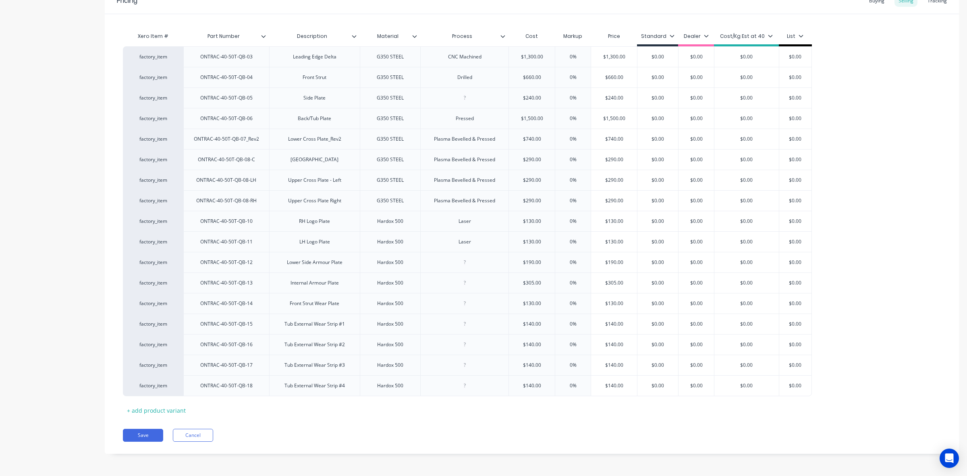
click at [114, 386] on icon at bounding box center [114, 385] width 5 height 5
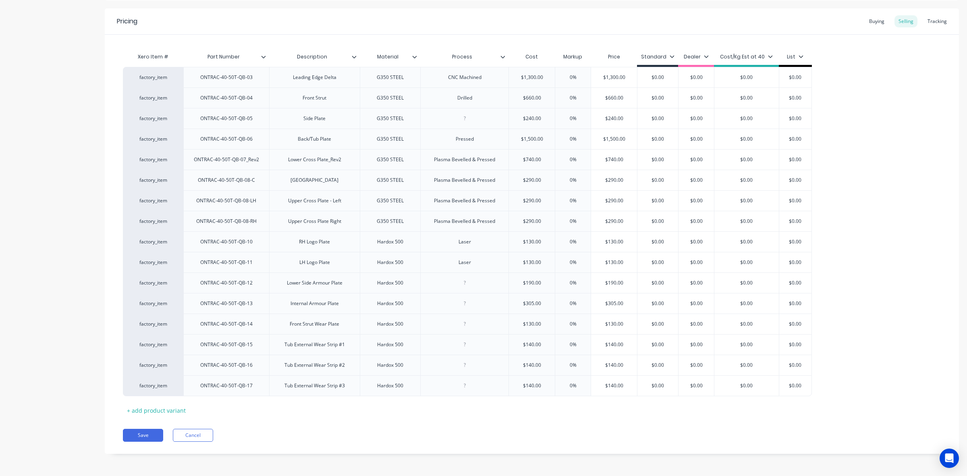
click at [114, 386] on icon at bounding box center [114, 385] width 5 height 5
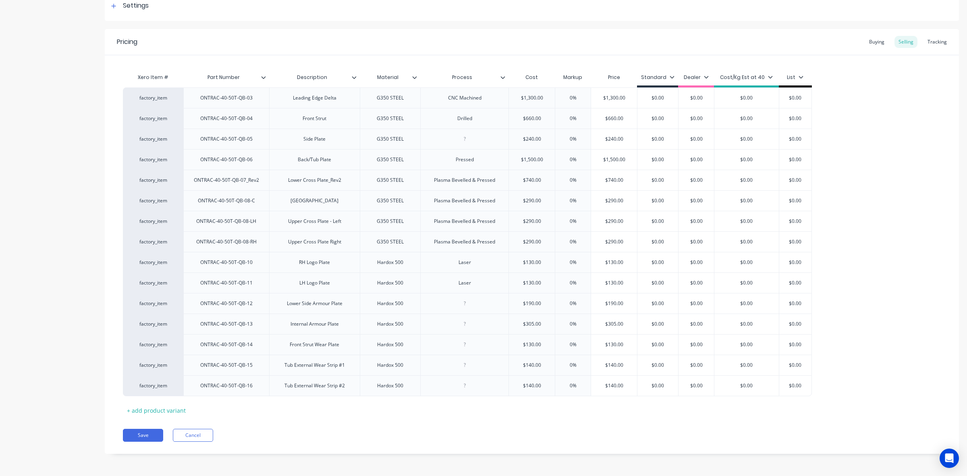
click at [114, 386] on icon at bounding box center [114, 385] width 5 height 5
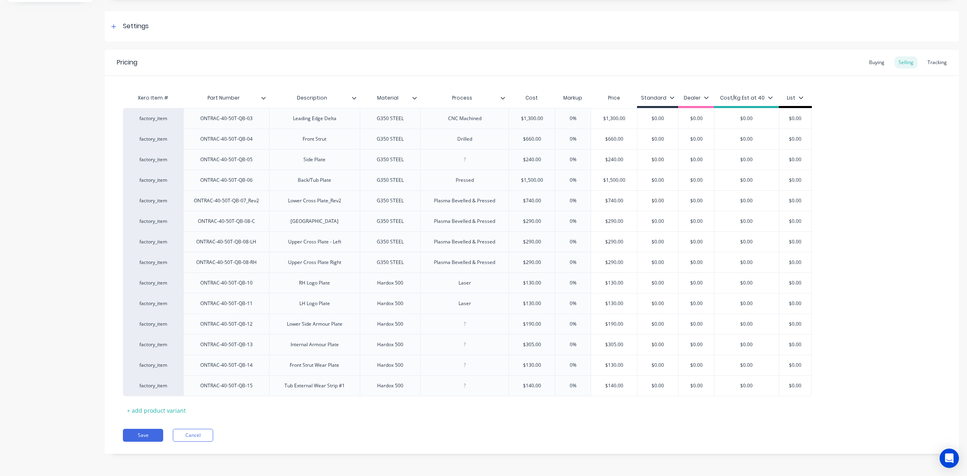
click at [114, 386] on icon at bounding box center [114, 385] width 5 height 5
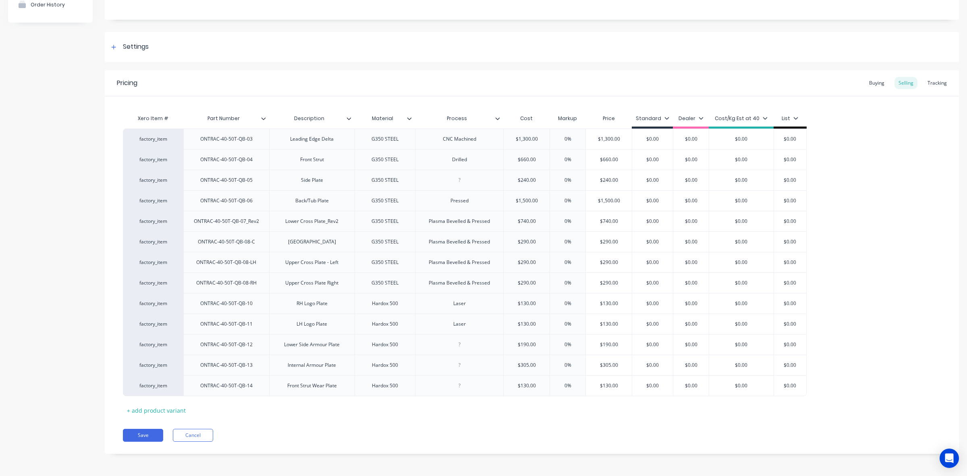
click at [114, 386] on icon at bounding box center [114, 385] width 5 height 5
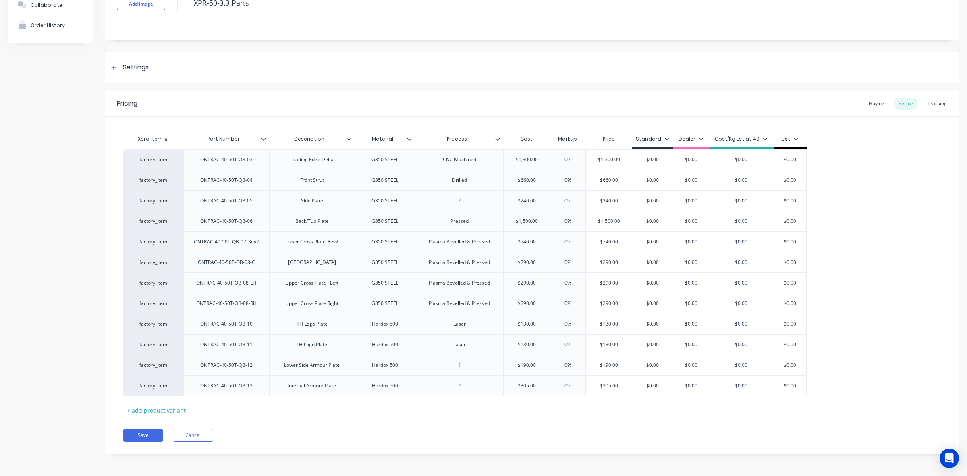
click at [114, 386] on icon at bounding box center [114, 385] width 5 height 5
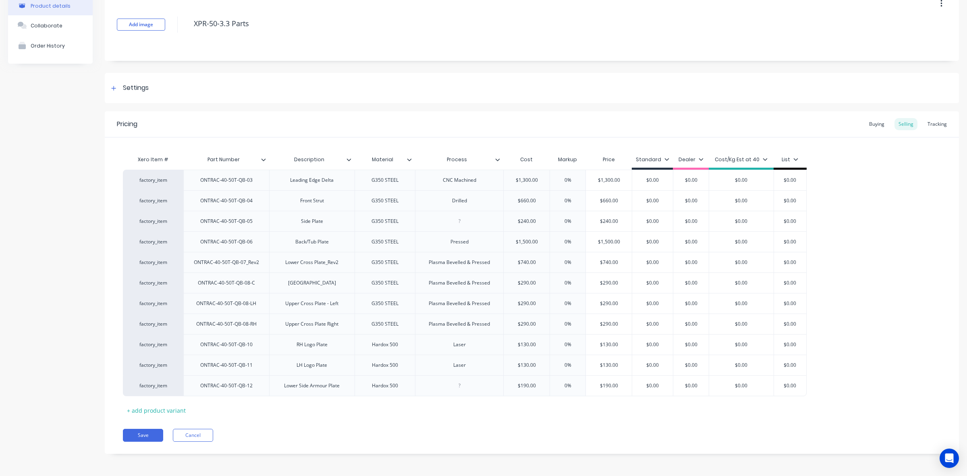
click at [114, 386] on icon at bounding box center [114, 385] width 5 height 5
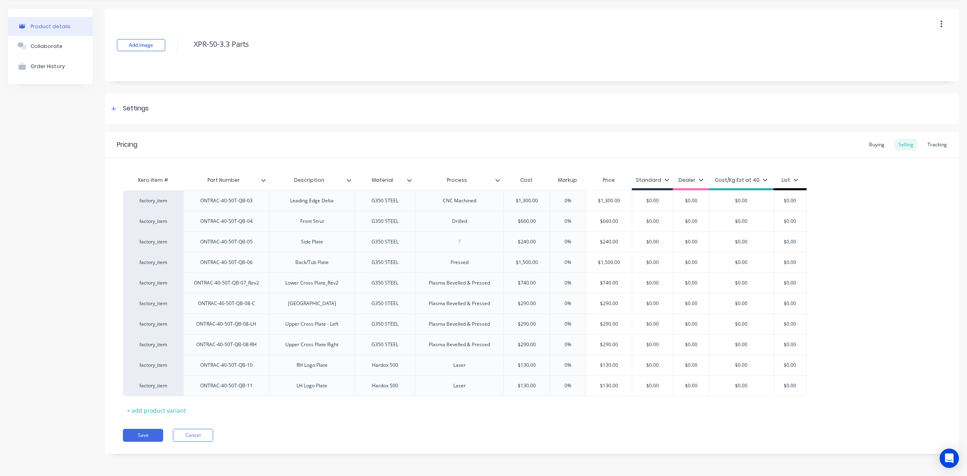
click at [114, 386] on icon at bounding box center [114, 385] width 5 height 5
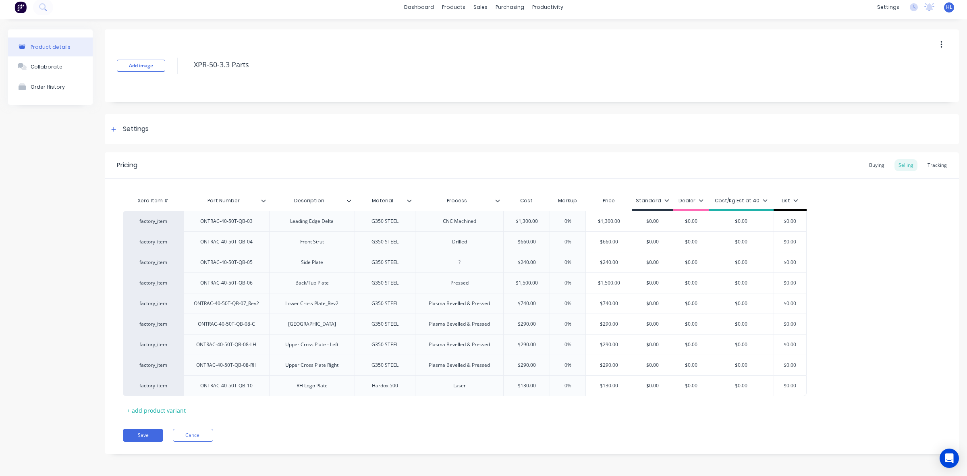
scroll to position [6, 0]
click at [114, 386] on icon at bounding box center [114, 385] width 5 height 5
type textarea "x"
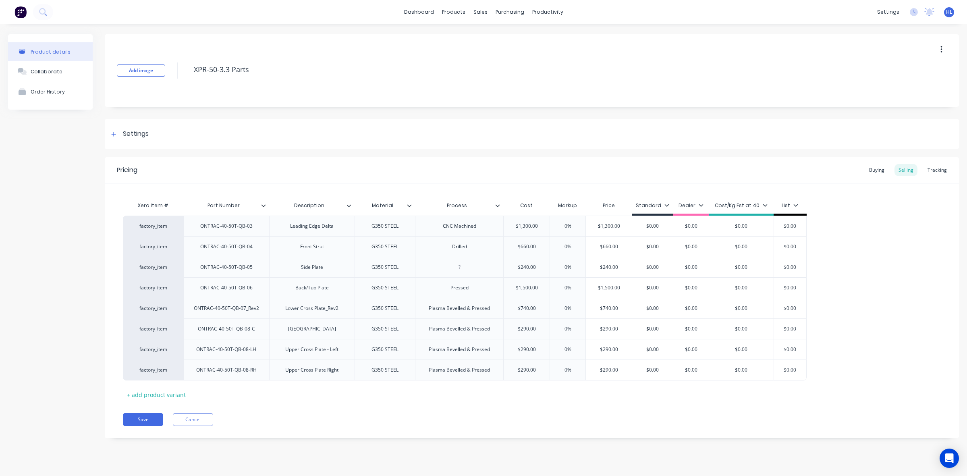
scroll to position [0, 0]
click at [523, 226] on input "text" at bounding box center [527, 225] width 46 height 7
type input "$1,300.00"
click at [523, 226] on input "$1,300.00" at bounding box center [527, 225] width 46 height 7
type textarea "x"
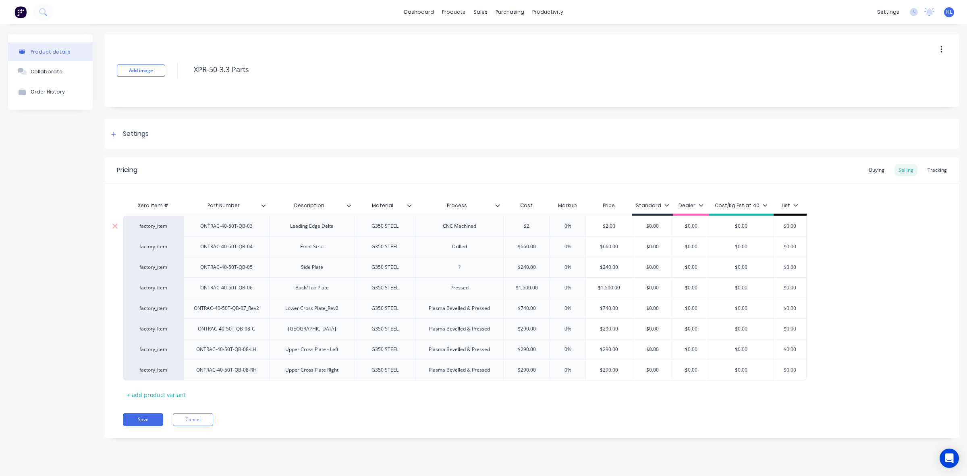
type input "$28"
type textarea "x"
type input "$282"
type textarea "x"
click at [530, 252] on div "$660.00" at bounding box center [527, 247] width 46 height 20
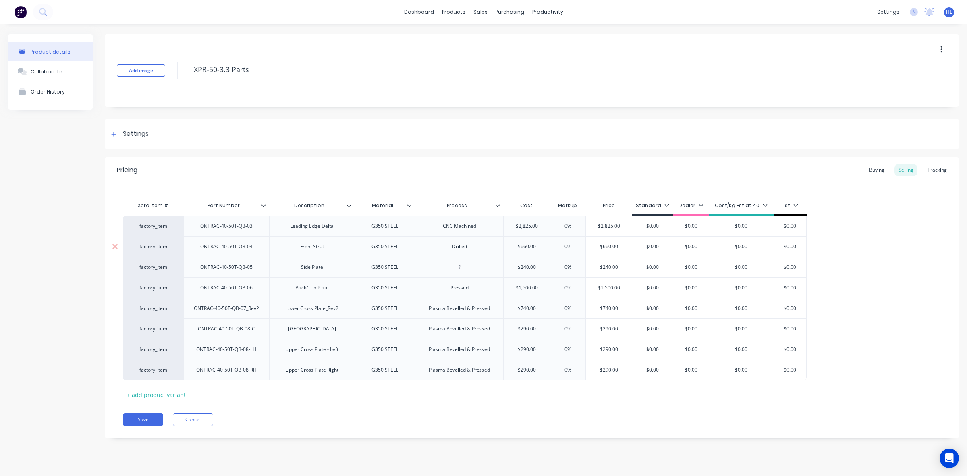
type input "$2825"
type input "$660.00"
click at [528, 245] on input "$660.00" at bounding box center [527, 246] width 46 height 7
type textarea "x"
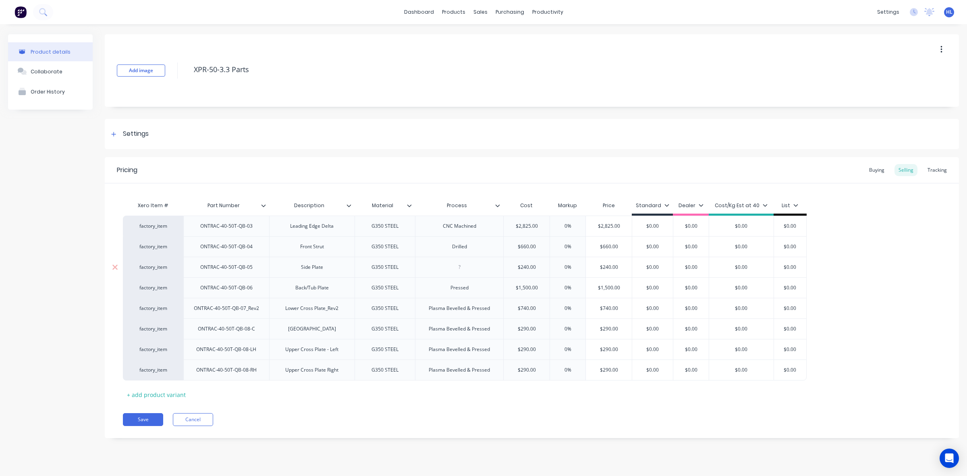
type input "$1"
type textarea "x"
type input "$12"
type textarea "x"
type input "$120"
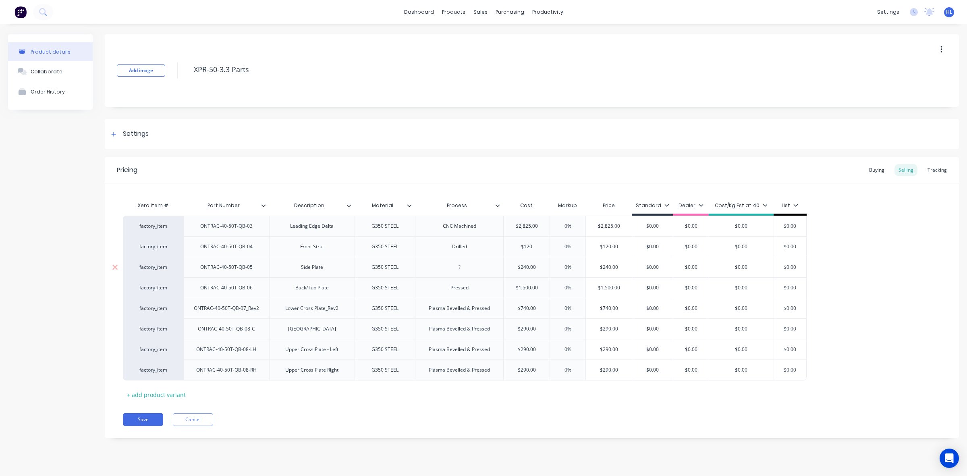
type textarea "x"
type input "$1200"
type input "$240.00"
click at [527, 266] on input "$240.00" at bounding box center [527, 267] width 46 height 7
click at [526, 271] on input "$240.00" at bounding box center [527, 267] width 46 height 7
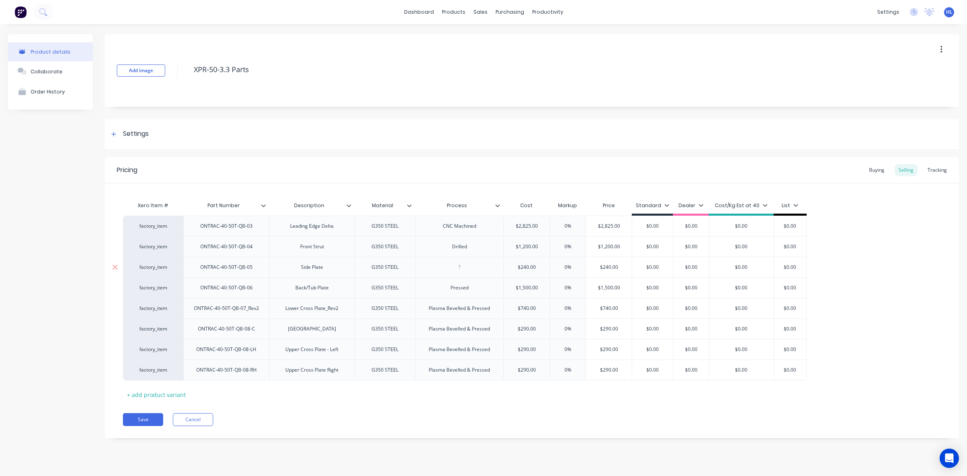
click at [526, 271] on input "$240.00" at bounding box center [527, 267] width 46 height 7
type textarea "x"
type input "$51"
type textarea "x"
type input "$510"
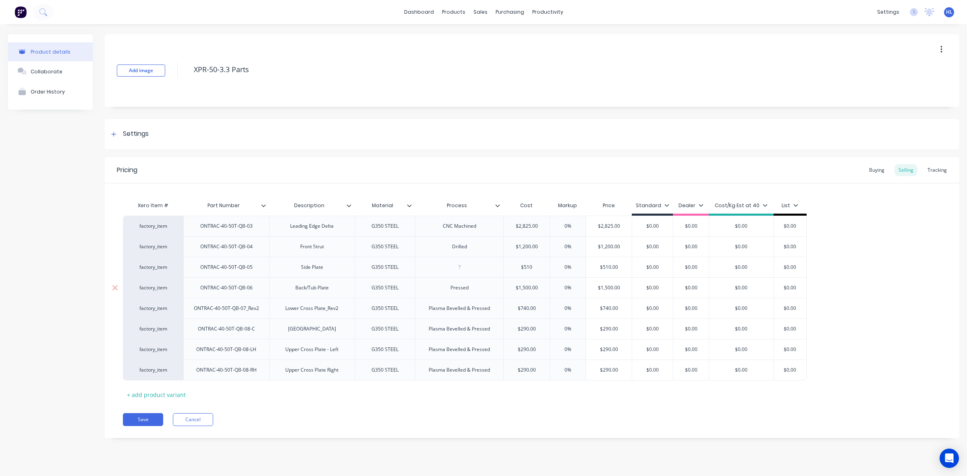
type input "$1,500.00"
click at [528, 286] on input "$1,500.00" at bounding box center [527, 287] width 46 height 7
click at [527, 288] on input "$1,500.00" at bounding box center [527, 287] width 46 height 7
type textarea "x"
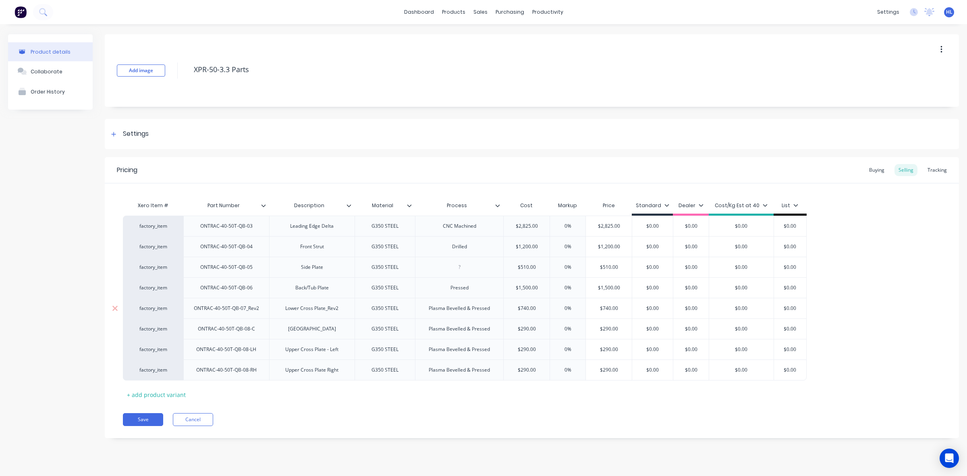
type input "$2"
type textarea "x"
type input "$26"
type textarea "x"
type input "$265"
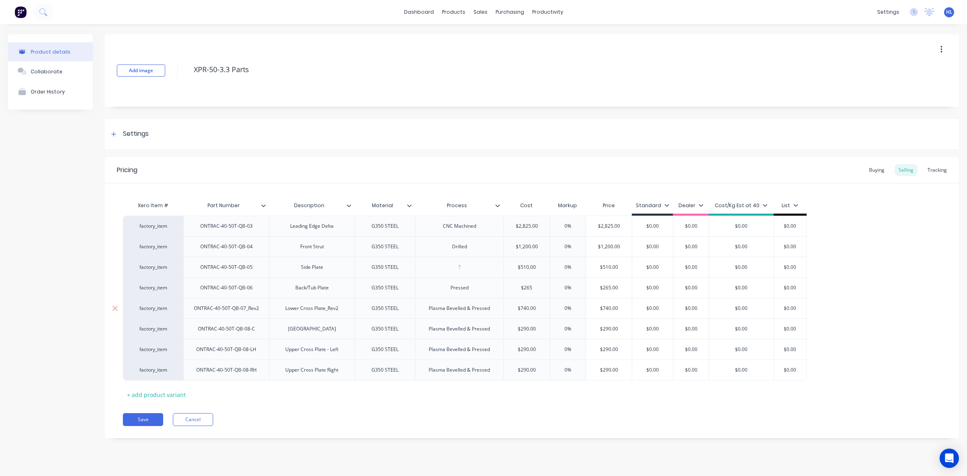
type textarea "x"
type input "$2650"
type input "$740.00"
click at [528, 309] on input "$740.00" at bounding box center [527, 308] width 46 height 7
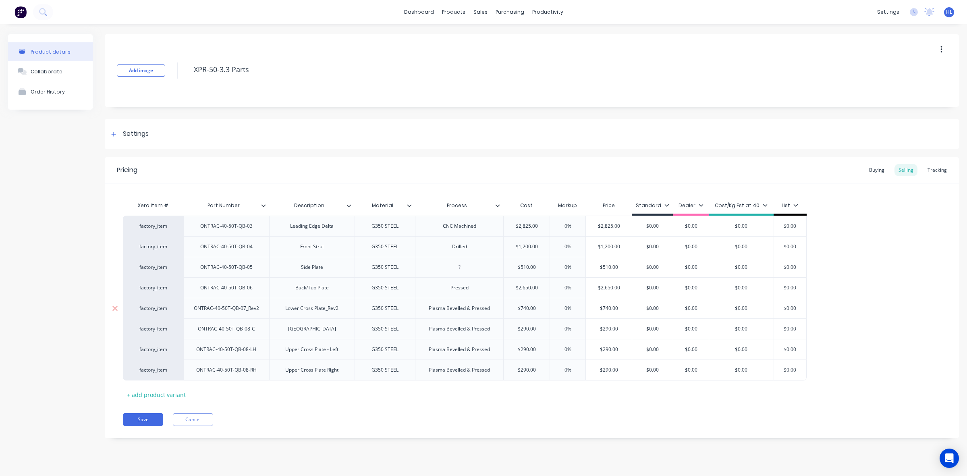
click at [528, 309] on input "$740.00" at bounding box center [527, 308] width 46 height 7
type textarea "x"
type input "$14"
type textarea "x"
type input "$147"
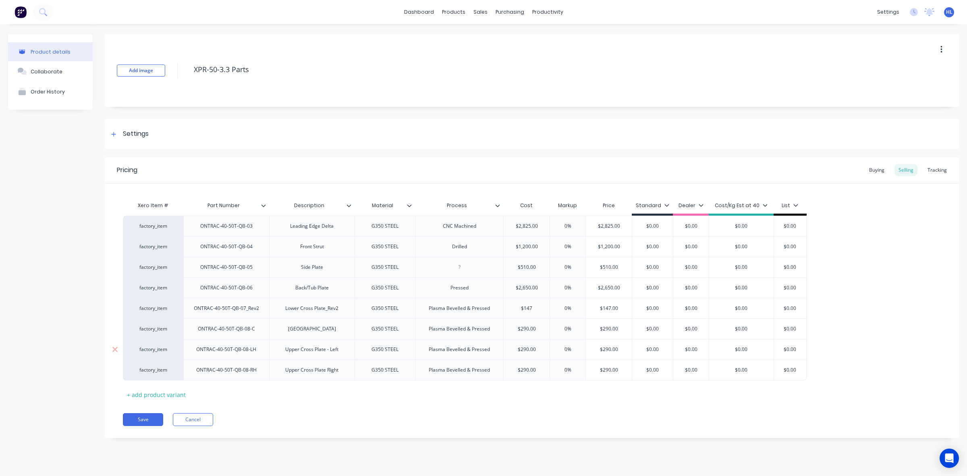
type textarea "x"
type input "$1475"
type input "$290.00"
click at [530, 328] on input "$290.00" at bounding box center [527, 328] width 46 height 7
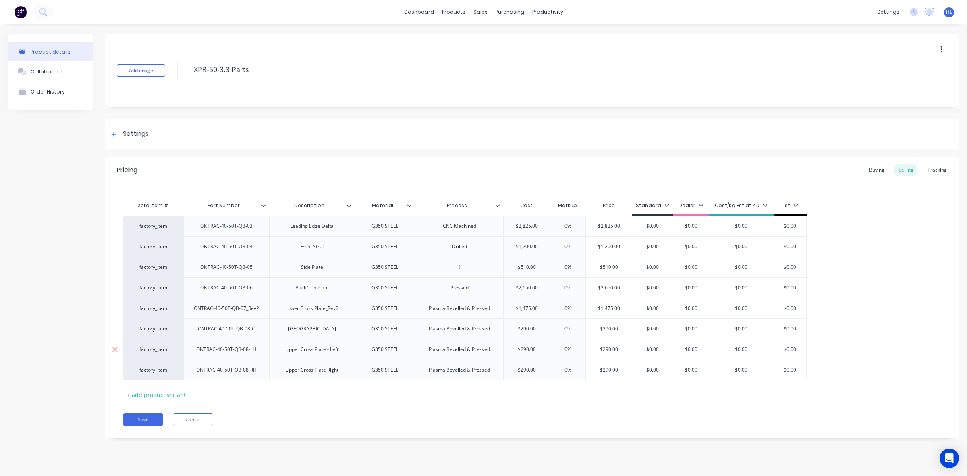
type textarea "x"
type input "$"
type input "$290.00"
click at [530, 353] on input "$290.00" at bounding box center [527, 349] width 46 height 7
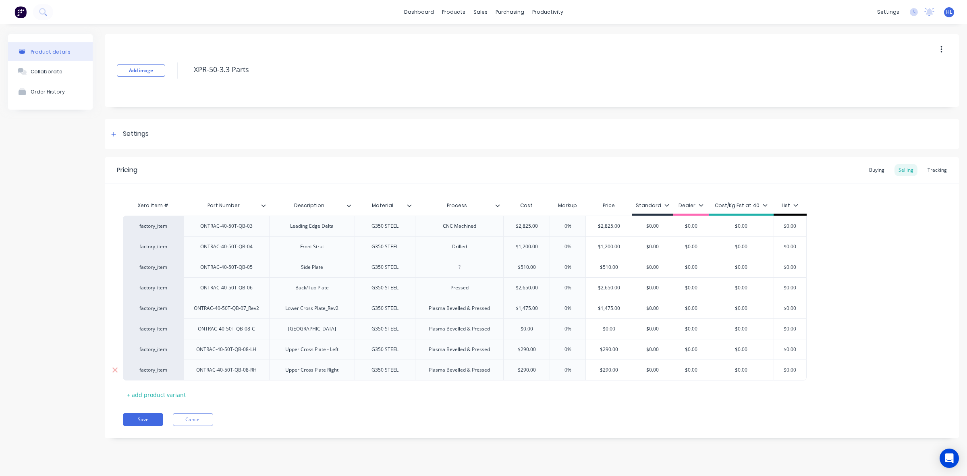
type textarea "x"
type input "$"
type input "$290.00"
click at [532, 374] on input "$290.00" at bounding box center [527, 369] width 46 height 7
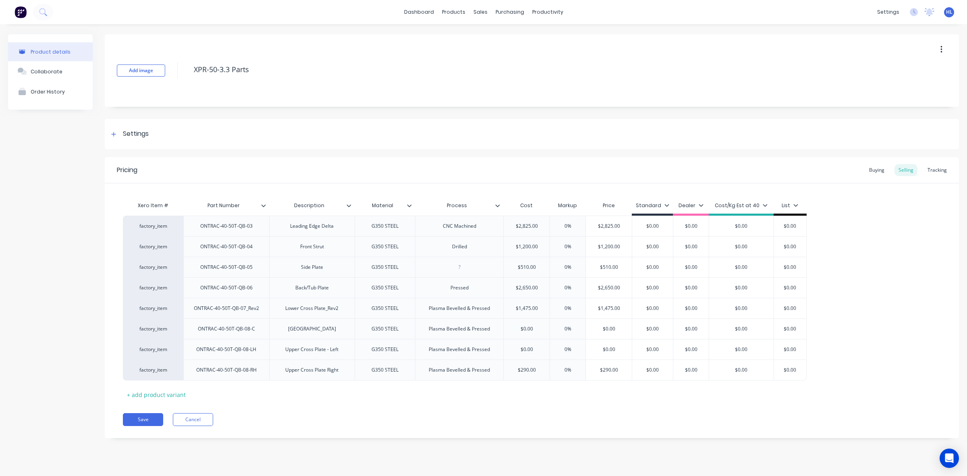
type textarea "x"
type input "$"
click at [545, 405] on div "Pricing Buying Selling Tracking Xero Item # Part Number Description Material Pr…" at bounding box center [532, 297] width 854 height 281
click at [389, 224] on div "G350 STEEL" at bounding box center [385, 226] width 40 height 10
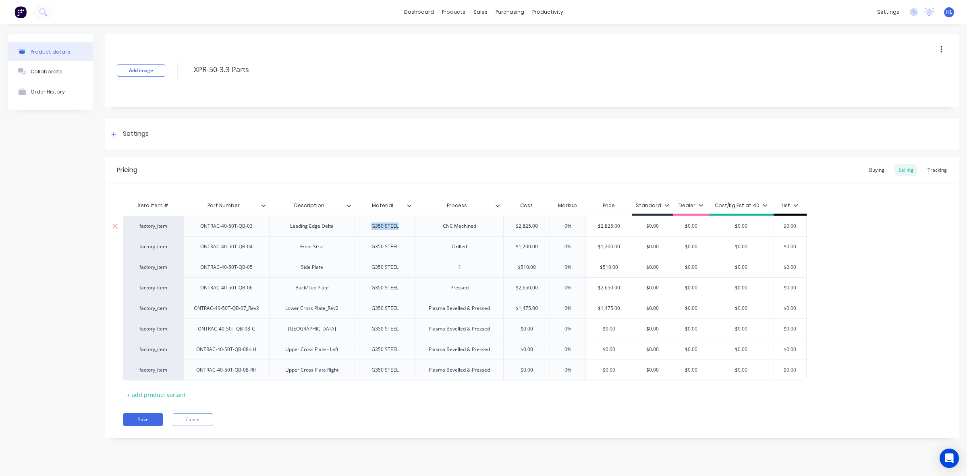
drag, startPoint x: 371, startPoint y: 223, endPoint x: 418, endPoint y: 224, distance: 47.2
click at [418, 224] on div "factory_item ONTRAC-40-50T-QB-03 Leading Edge Delta G350 STEEL CNC Machined $2,…" at bounding box center [465, 226] width 684 height 21
drag, startPoint x: 370, startPoint y: 224, endPoint x: 427, endPoint y: 225, distance: 57.6
click at [427, 225] on div "factory_item ONTRAC-40-50T-QB-03 Leading Edge Delta HARDOX 450 CNC Machined $2,…" at bounding box center [465, 226] width 684 height 21
copy div "HARDOX 450"
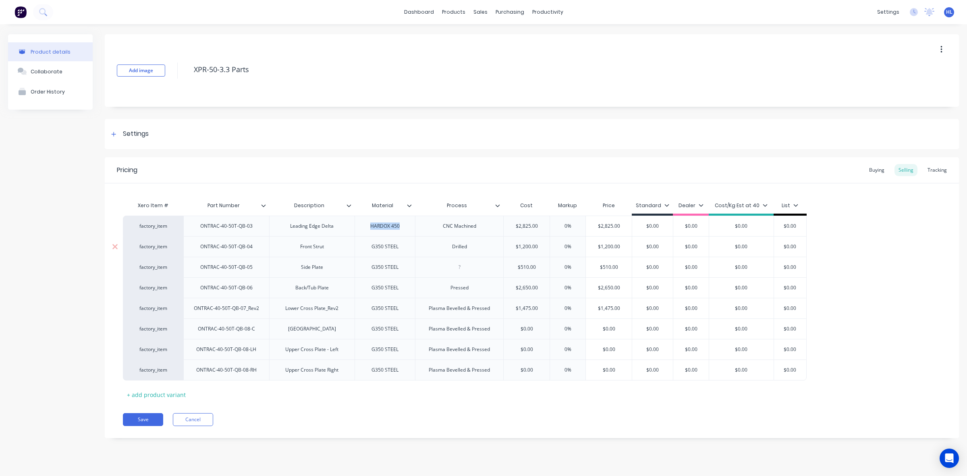
type textarea "x"
drag, startPoint x: 376, startPoint y: 247, endPoint x: 420, endPoint y: 250, distance: 43.7
click at [420, 250] on div "factory_item ONTRAC-40-50T-QB-04 Front Strut G350 STEEL Drilled $1,200.00 $1200…" at bounding box center [465, 246] width 684 height 21
paste div
type textarea "x"
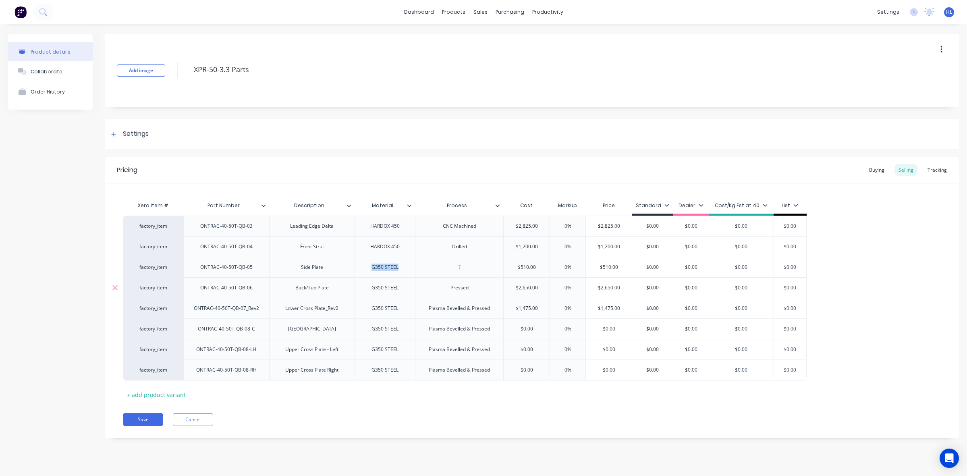
drag, startPoint x: 377, startPoint y: 267, endPoint x: 399, endPoint y: 283, distance: 27.2
click at [413, 270] on div "G350 STEEL" at bounding box center [385, 267] width 60 height 21
paste div
type textarea "x"
drag, startPoint x: 379, startPoint y: 291, endPoint x: 409, endPoint y: 292, distance: 29.8
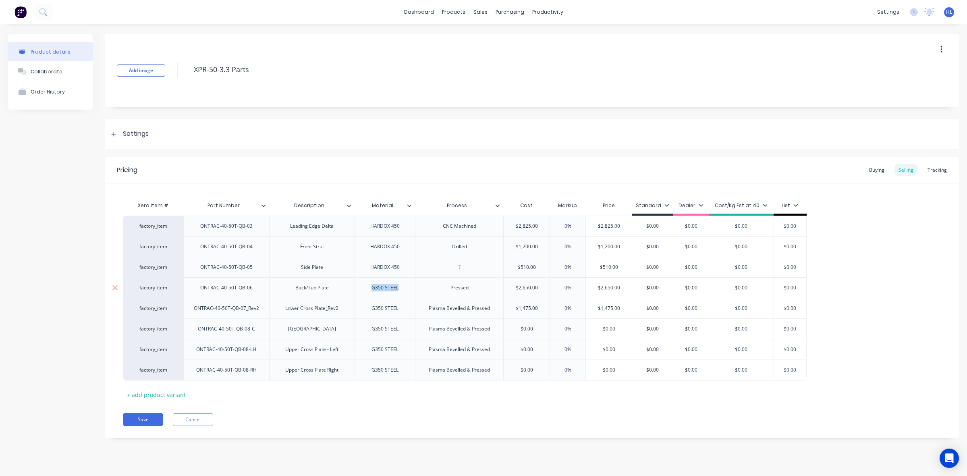
click at [409, 292] on div "G350 STEEL" at bounding box center [385, 287] width 60 height 21
paste div
type textarea "x"
drag, startPoint x: 370, startPoint y: 311, endPoint x: 414, endPoint y: 312, distance: 44.8
click at [414, 312] on div "G350 STEEL" at bounding box center [385, 308] width 60 height 21
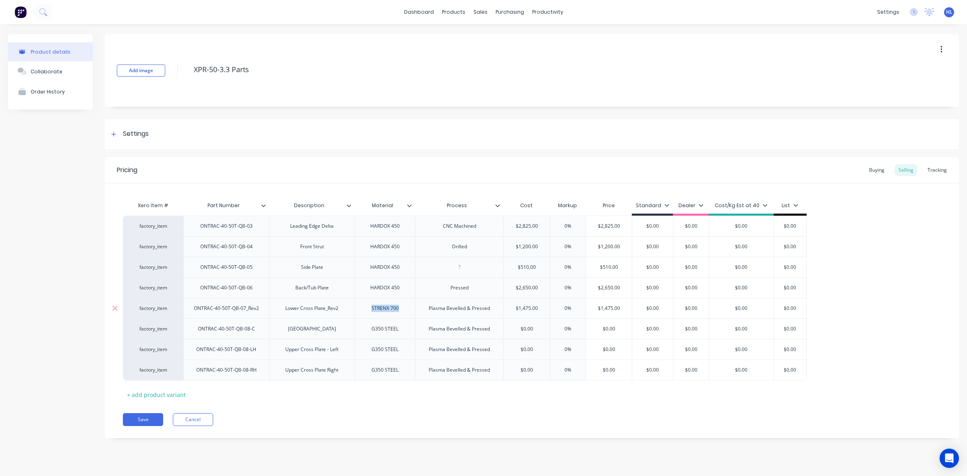
drag, startPoint x: 372, startPoint y: 309, endPoint x: 447, endPoint y: 313, distance: 75.4
click at [447, 313] on div "factory_item ONTRAC-40-50T-QB-07_Rev2 Lower Cross Plate_Rev2 STRENX 700 Plasma …" at bounding box center [465, 308] width 684 height 21
copy div "STRENX 700"
type textarea "x"
drag, startPoint x: 372, startPoint y: 333, endPoint x: 422, endPoint y: 333, distance: 50.8
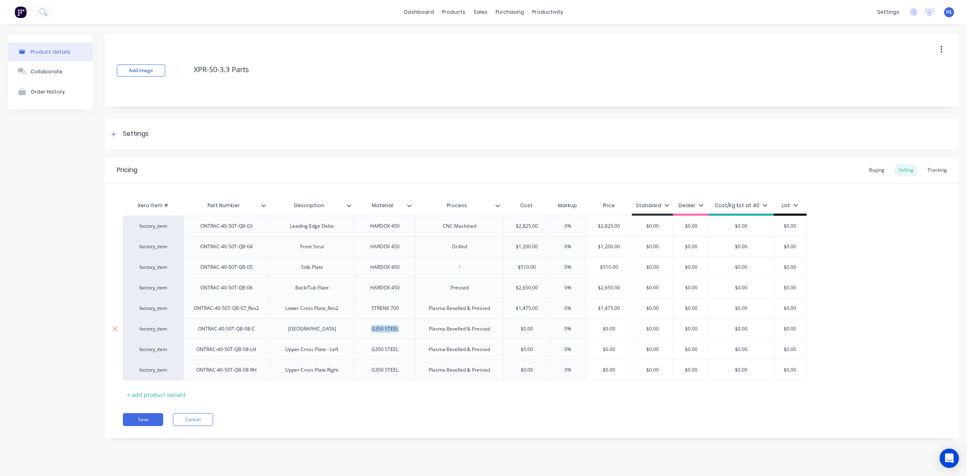
click at [422, 333] on div "factory_item ONTRAC-40-50T-QB-08-C Upper Cross Plate Centre G350 STEEL Plasma B…" at bounding box center [465, 328] width 684 height 21
paste div
click at [373, 350] on div "G350 STEEL" at bounding box center [385, 349] width 40 height 10
type textarea "x"
drag, startPoint x: 373, startPoint y: 350, endPoint x: 412, endPoint y: 354, distance: 38.9
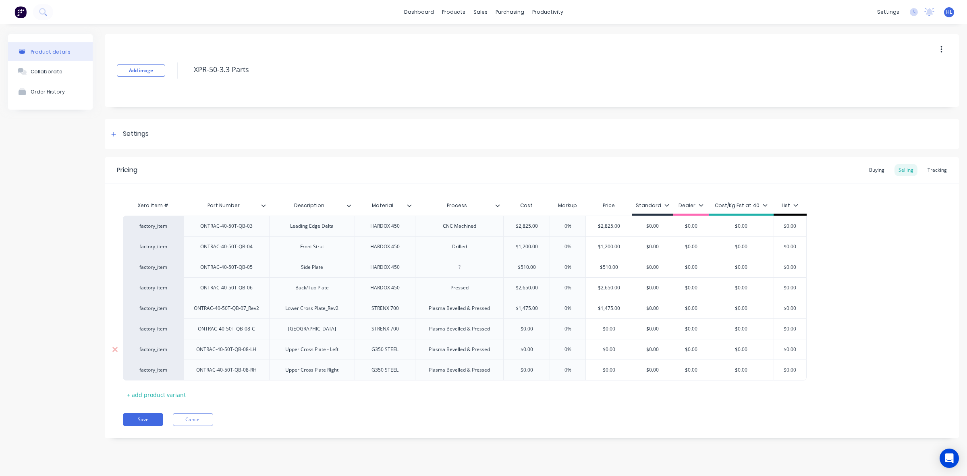
click at [415, 355] on div "factory_item ONTRAC-40-50T-QB-08-LH Upper Cross Plate - Left G350 STEEL Plasma …" at bounding box center [465, 349] width 684 height 21
drag, startPoint x: 372, startPoint y: 353, endPoint x: 438, endPoint y: 357, distance: 66.2
click at [438, 357] on div "factory_item ONTRAC-40-50T-QB-08-LH Upper Cross Plate - Left G350 STEEL Plasma …" at bounding box center [465, 349] width 684 height 21
paste div
type textarea "x"
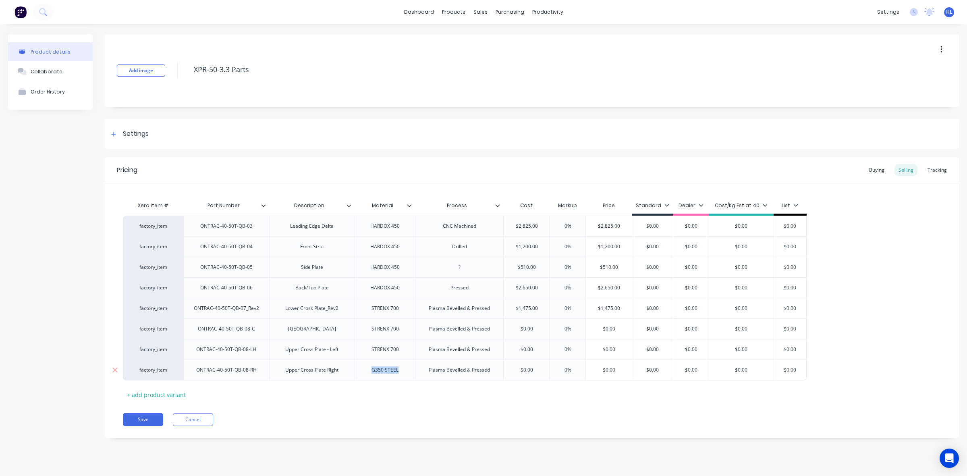
drag, startPoint x: 370, startPoint y: 371, endPoint x: 432, endPoint y: 381, distance: 62.8
click at [430, 374] on div "factory_item ONTRAC-40-50T-QB-08-RH Upper Cross Plate Right G350 STEEL Plasma B…" at bounding box center [465, 369] width 684 height 21
paste div
click at [433, 398] on div "Xero Item # Part Number Description Material Process Cost Markup Price Standard…" at bounding box center [532, 299] width 818 height 204
click at [451, 422] on div "Save Cancel" at bounding box center [541, 419] width 836 height 13
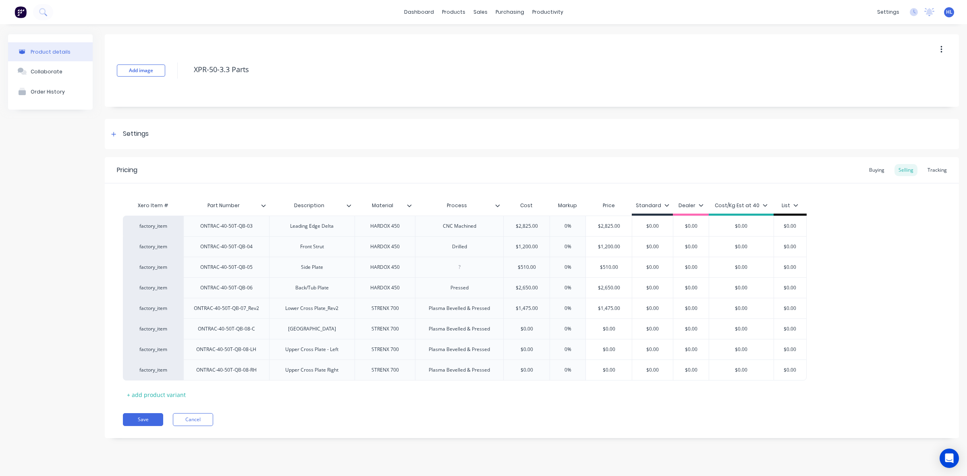
click at [429, 434] on div "Pricing Buying Selling Tracking Xero Item # Part Number Description Material Pr…" at bounding box center [532, 297] width 854 height 281
click at [145, 417] on button "Save" at bounding box center [143, 419] width 40 height 13
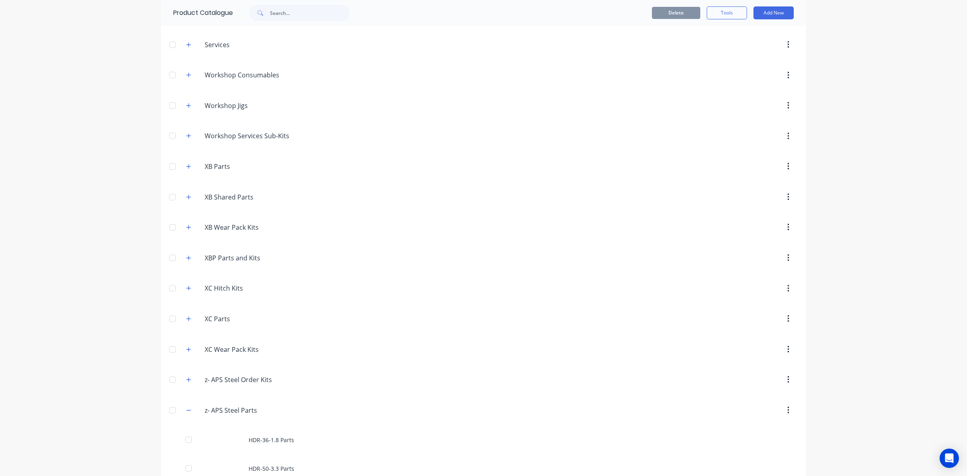
scroll to position [938, 0]
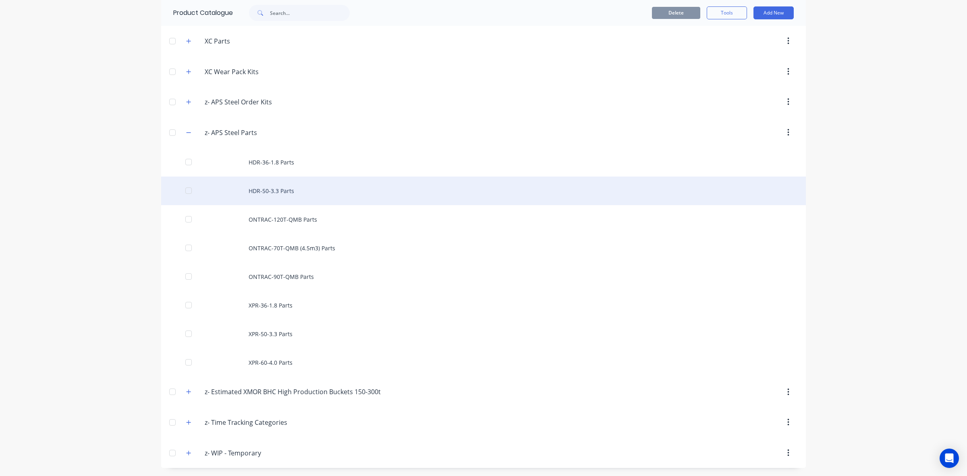
click at [289, 188] on div "HDR-50-3.3 Parts" at bounding box center [483, 191] width 645 height 29
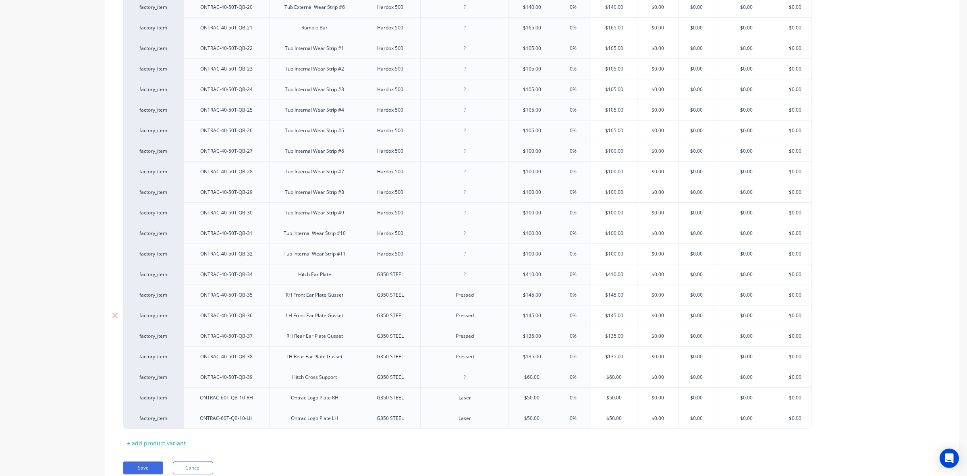
scroll to position [625, 0]
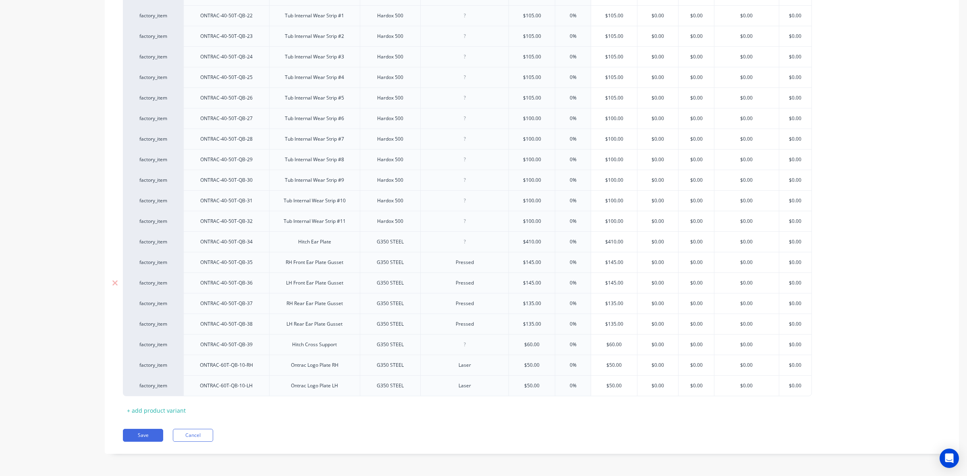
type textarea "x"
click at [195, 434] on button "Cancel" at bounding box center [193, 435] width 40 height 13
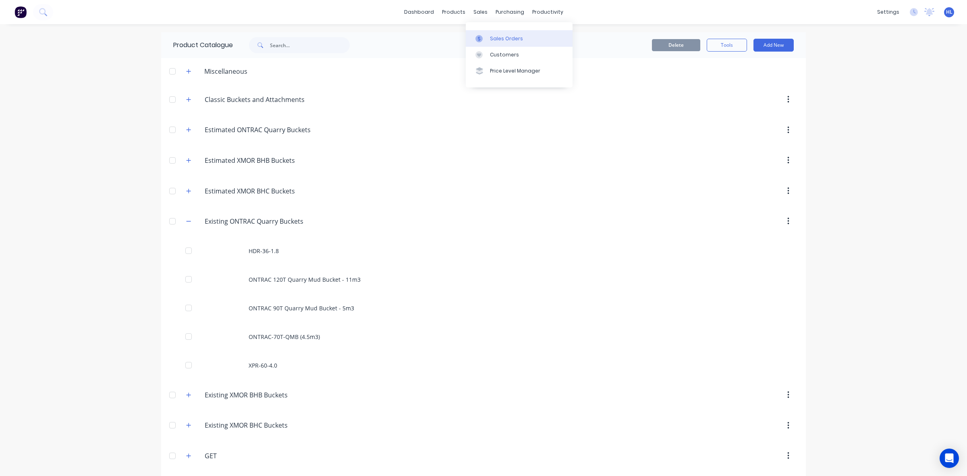
click at [482, 30] on link "Sales Orders" at bounding box center [519, 38] width 107 height 16
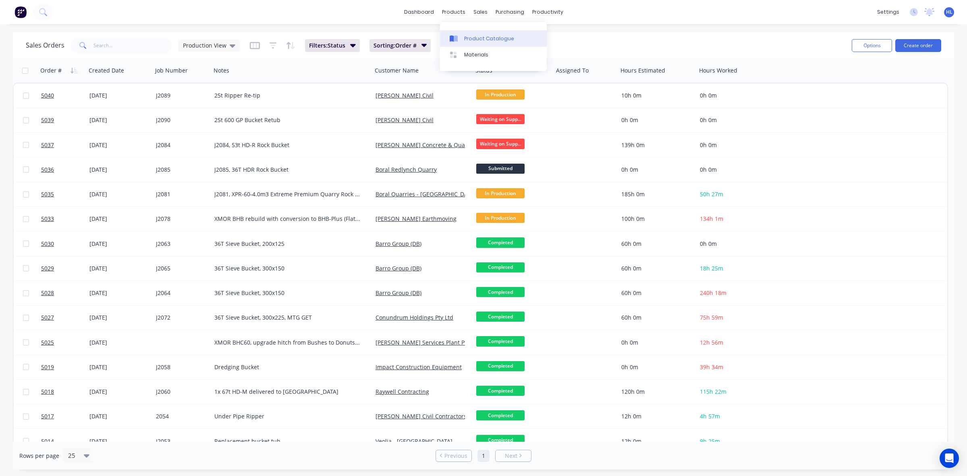
click at [468, 33] on link "Product Catalogue" at bounding box center [493, 38] width 107 height 16
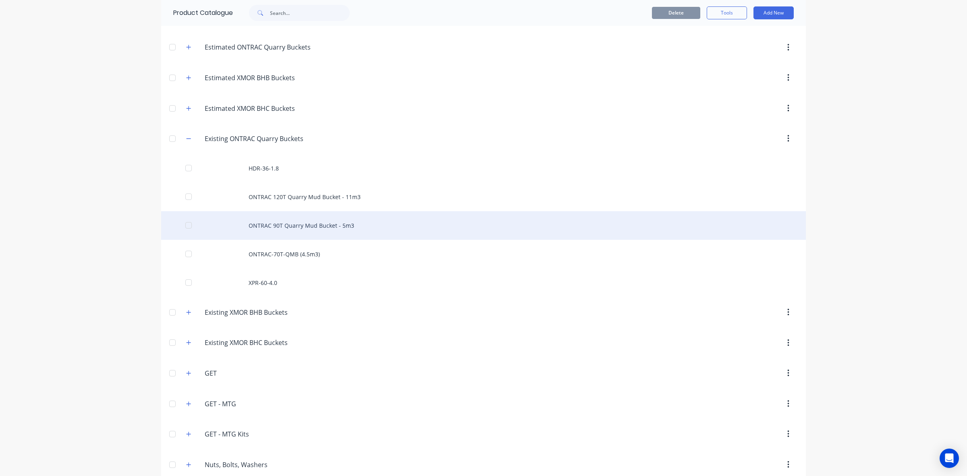
scroll to position [82, 0]
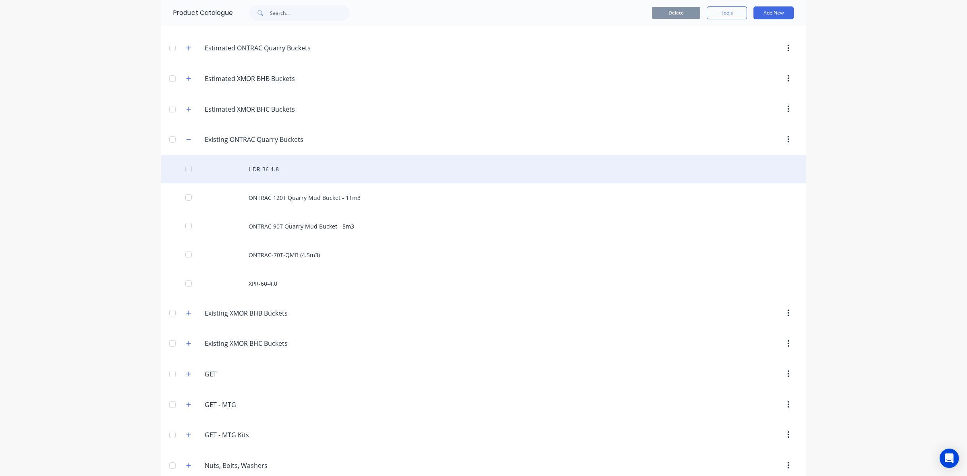
click at [736, 168] on div "HDR-36-1.8" at bounding box center [483, 169] width 645 height 29
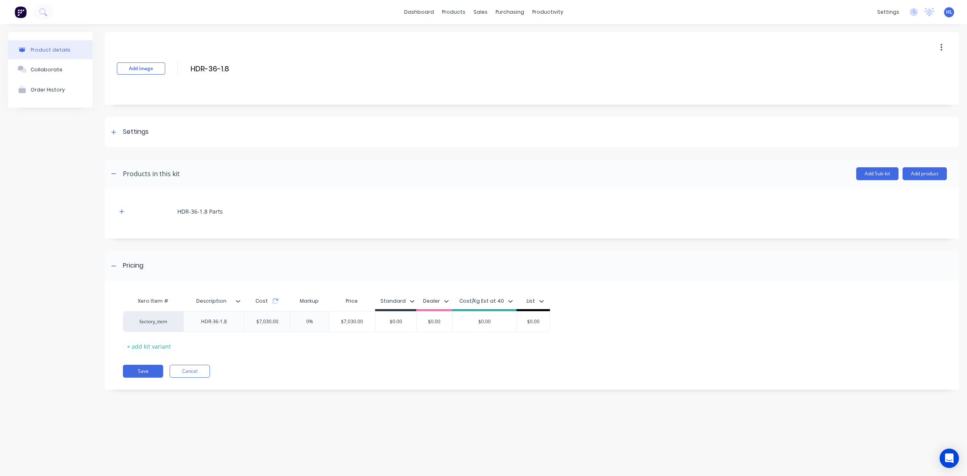
click at [935, 50] on button "button" at bounding box center [941, 47] width 19 height 15
click at [904, 71] on span "Duplicate" at bounding box center [912, 68] width 60 height 8
click at [98, 458] on span "×" at bounding box center [99, 460] width 5 height 11
click at [474, 35] on div "Product Catalogue" at bounding box center [489, 38] width 50 height 7
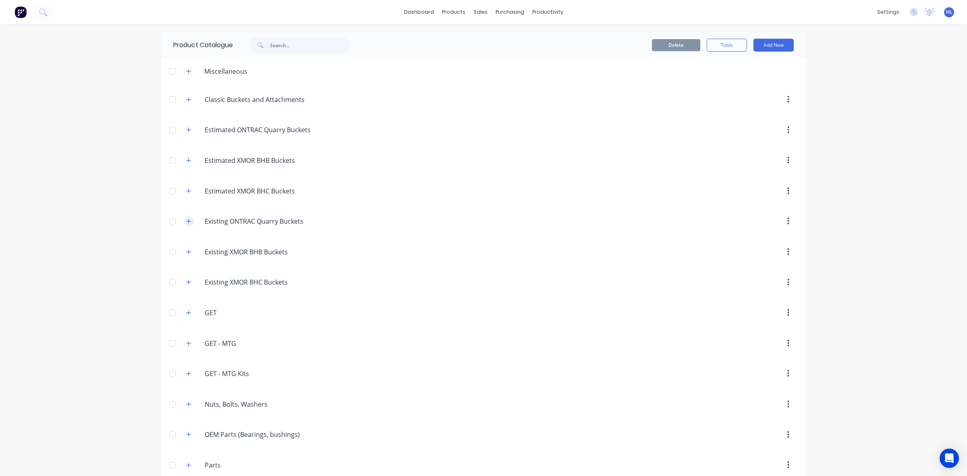
click at [186, 224] on icon "button" at bounding box center [188, 221] width 5 height 6
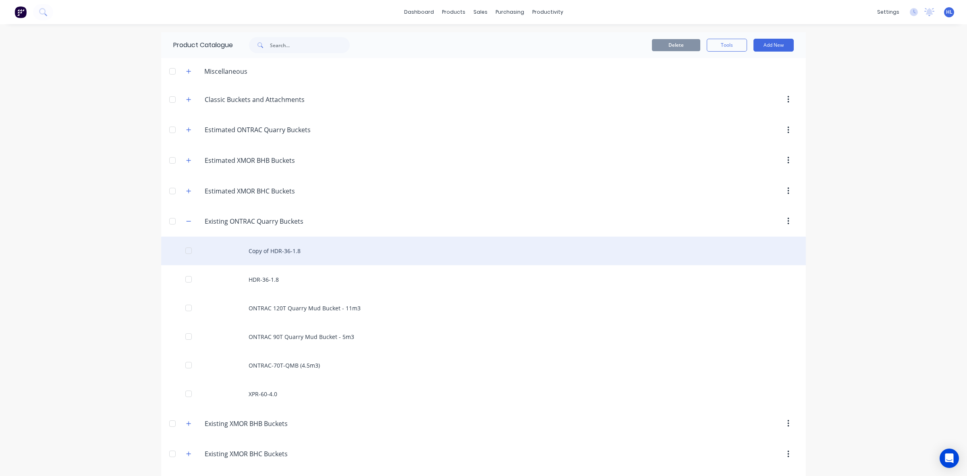
click at [297, 256] on div "Copy of HDR-36-1.8" at bounding box center [483, 251] width 645 height 29
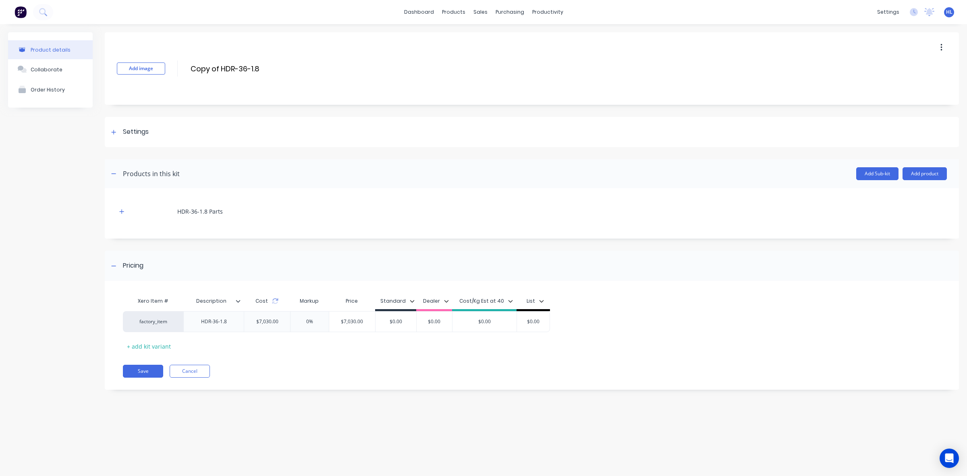
drag, startPoint x: 228, startPoint y: 71, endPoint x: 172, endPoint y: 75, distance: 55.8
click at [148, 69] on div "Add image Copy of HDR-36-1.8 Copy of HDR-36-1.8 Enter kit name" at bounding box center [532, 68] width 854 height 73
type input "XPR-36-1.8"
click at [254, 105] on div "Add image XPR-36-1.8 XPR-36-1.8 Enter kit name Settings Kit description Kit Opt…" at bounding box center [532, 217] width 854 height 370
click at [119, 208] on button "button" at bounding box center [122, 211] width 10 height 10
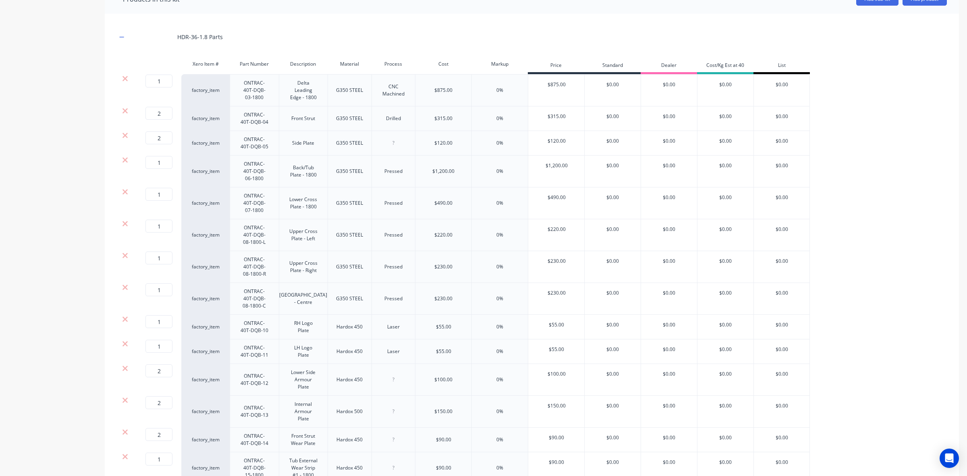
scroll to position [151, 0]
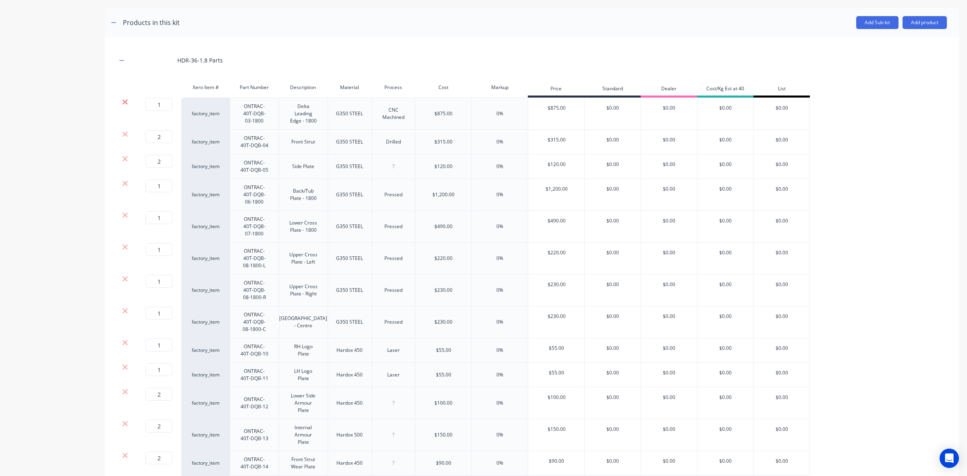
click at [126, 102] on icon at bounding box center [125, 102] width 6 height 8
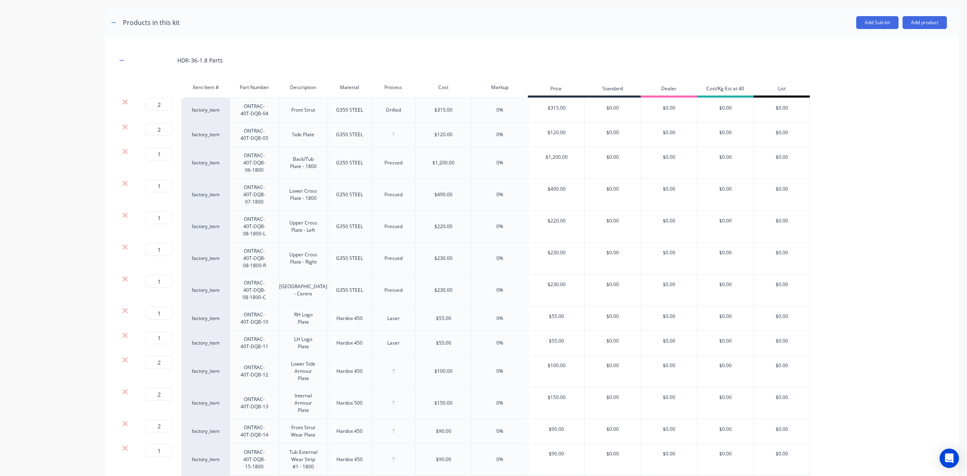
click at [126, 102] on icon at bounding box center [125, 102] width 6 height 8
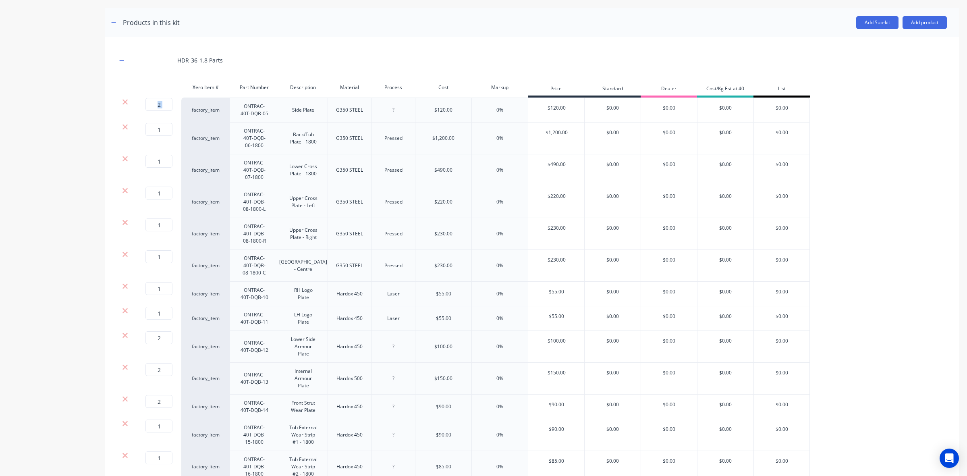
click at [126, 102] on icon at bounding box center [125, 102] width 6 height 8
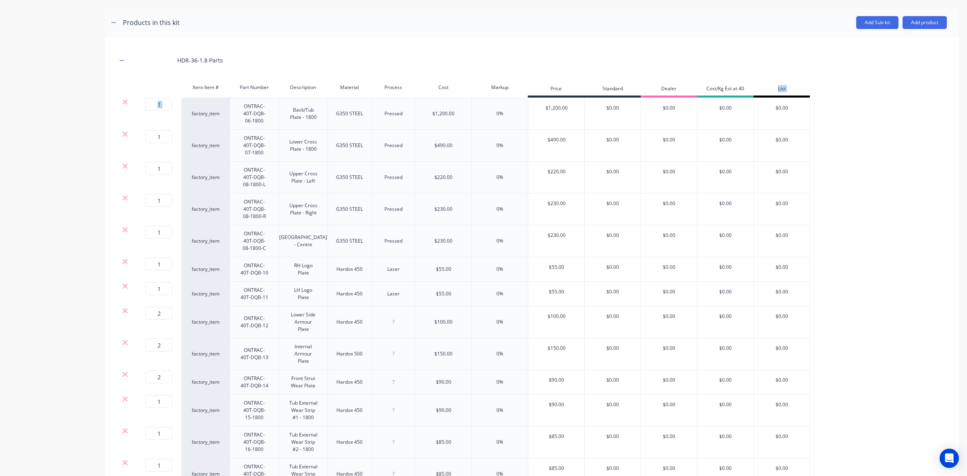
click at [126, 102] on icon at bounding box center [125, 102] width 6 height 8
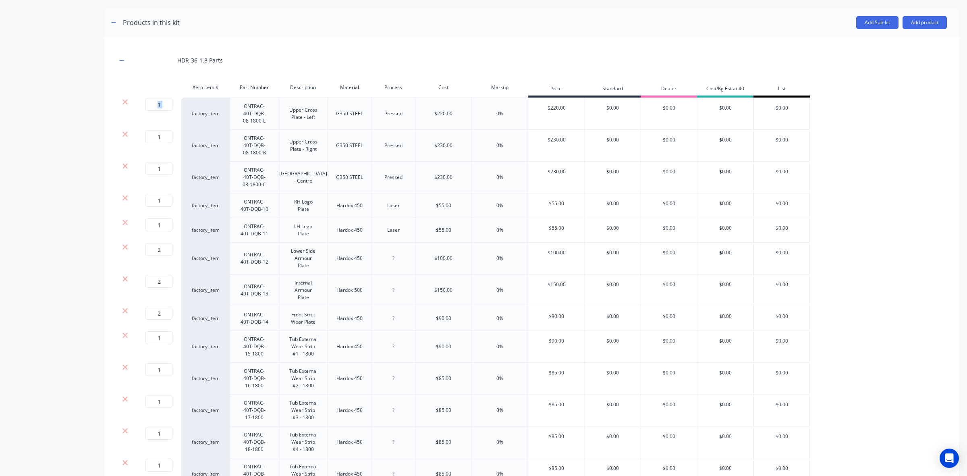
click at [126, 102] on icon at bounding box center [125, 102] width 6 height 8
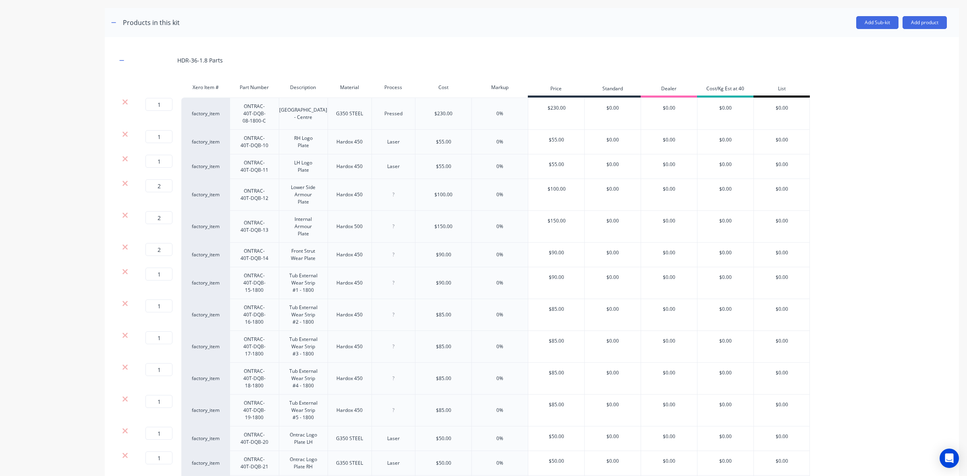
click at [126, 102] on icon at bounding box center [125, 102] width 6 height 8
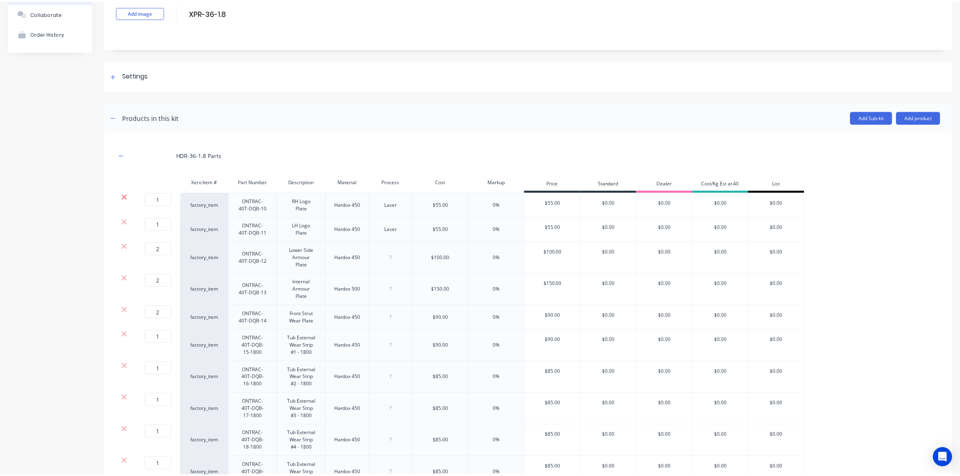
scroll to position [0, 0]
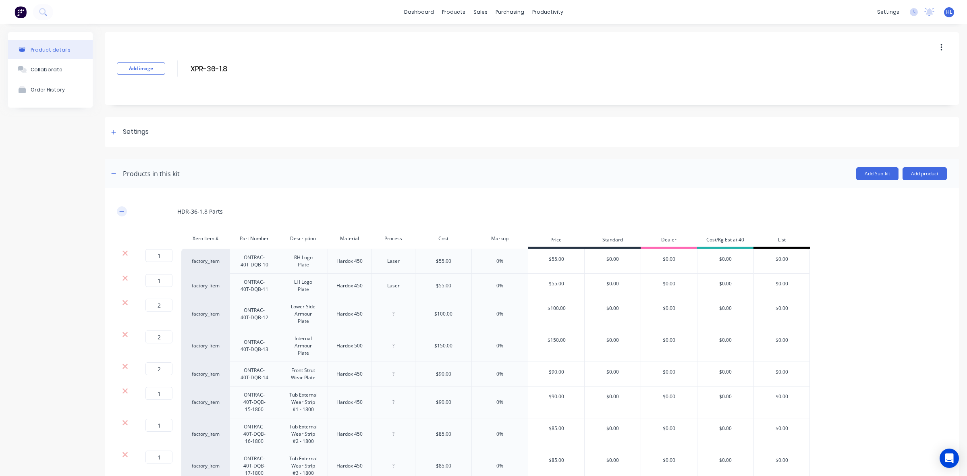
click at [124, 213] on icon "button" at bounding box center [121, 212] width 5 height 6
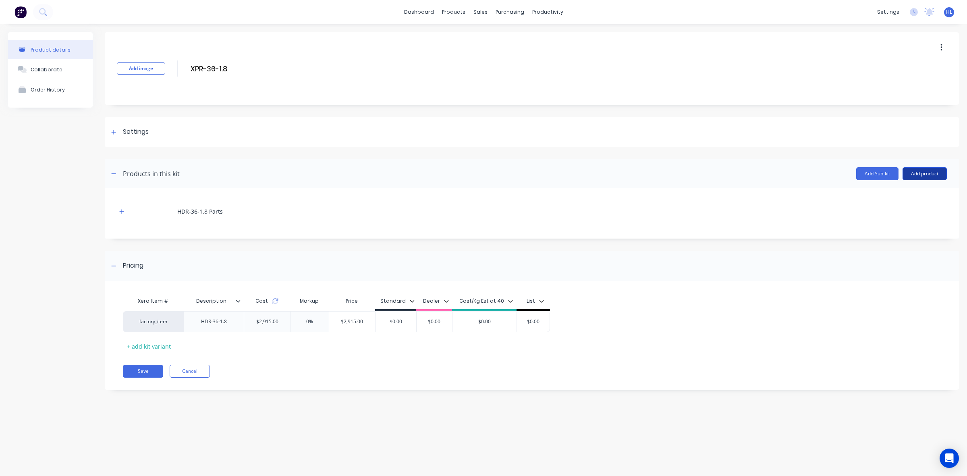
click at [919, 174] on button "Add product" at bounding box center [925, 173] width 44 height 13
click at [910, 193] on div "Product catalogue" at bounding box center [909, 195] width 62 height 12
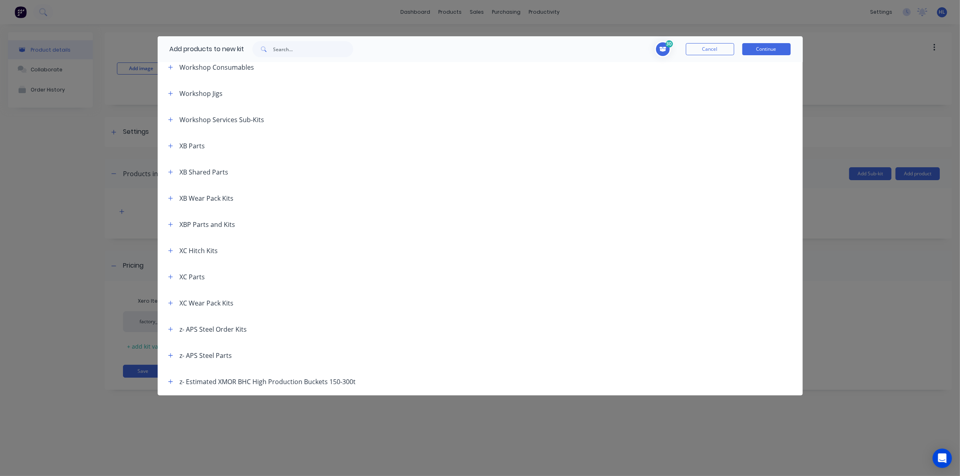
scroll to position [505, 0]
click at [168, 303] on icon "button" at bounding box center [170, 304] width 5 height 6
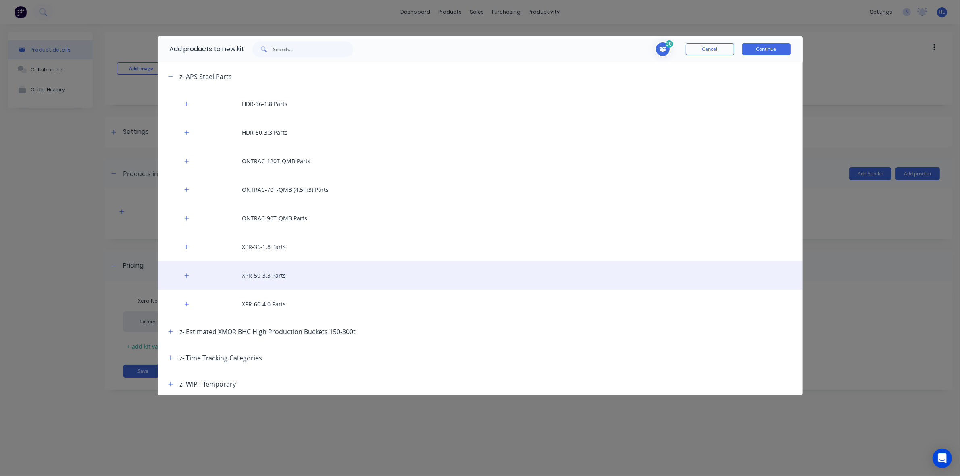
scroll to position [733, 0]
click at [276, 272] on div "XPR-50-3.3 Parts" at bounding box center [480, 274] width 645 height 29
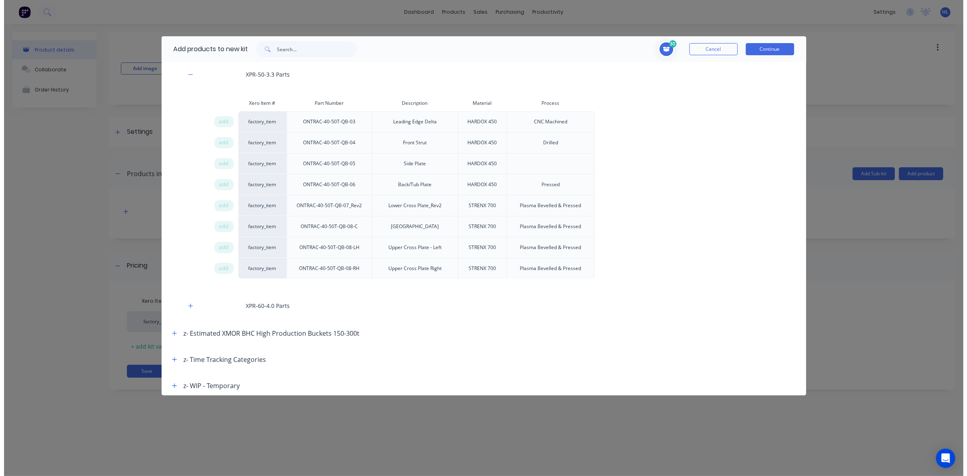
scroll to position [935, 0]
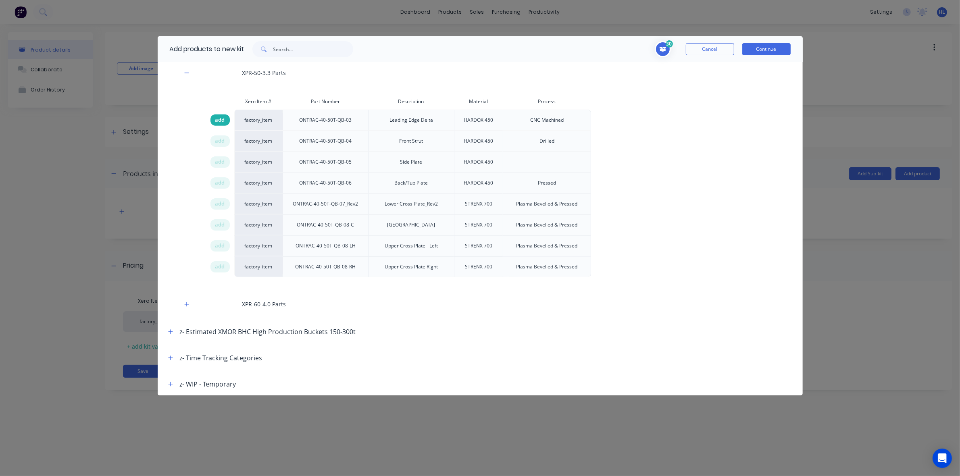
click at [222, 120] on span "add" at bounding box center [220, 120] width 10 height 8
click at [226, 140] on div "add" at bounding box center [219, 140] width 19 height 11
click at [224, 164] on span "add" at bounding box center [220, 162] width 10 height 8
click at [222, 183] on span "add" at bounding box center [220, 183] width 10 height 8
click at [220, 208] on span "add" at bounding box center [220, 204] width 10 height 8
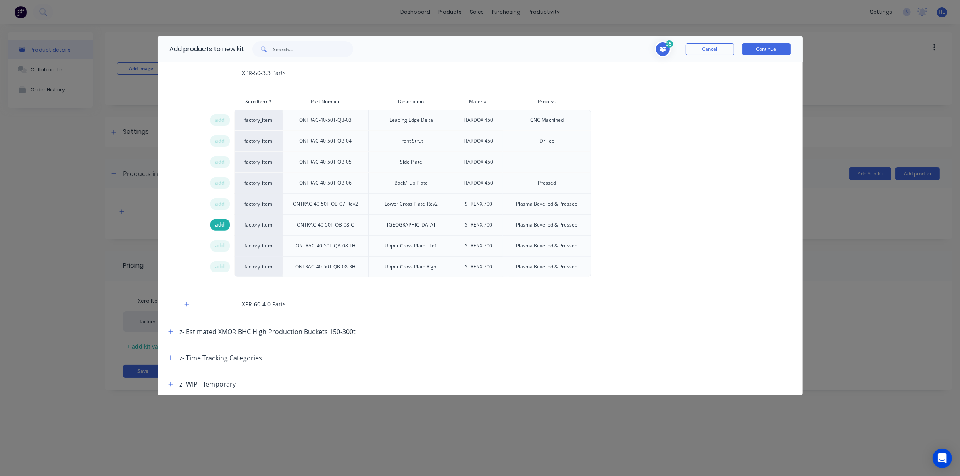
click at [224, 228] on span "add" at bounding box center [220, 225] width 10 height 8
click at [224, 246] on span "add" at bounding box center [220, 246] width 10 height 8
click at [224, 269] on span "add" at bounding box center [220, 267] width 10 height 8
click at [774, 50] on button "Continue" at bounding box center [766, 49] width 48 height 12
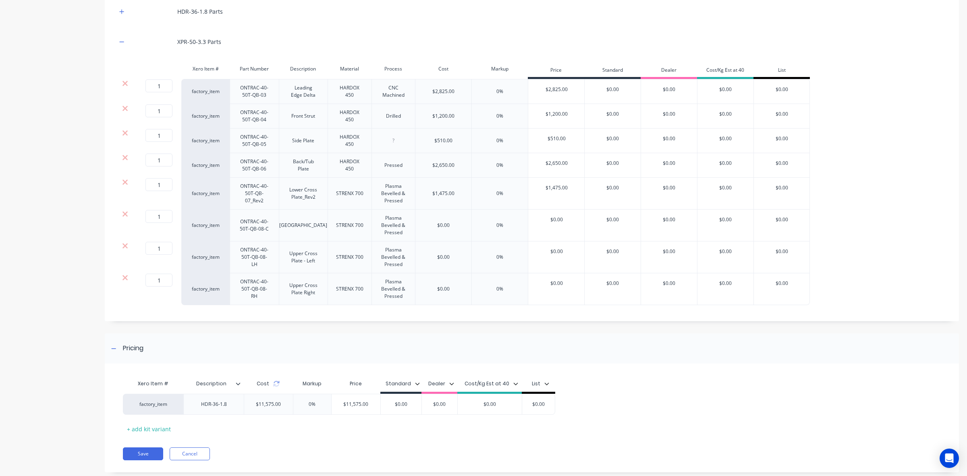
scroll to position [218, 0]
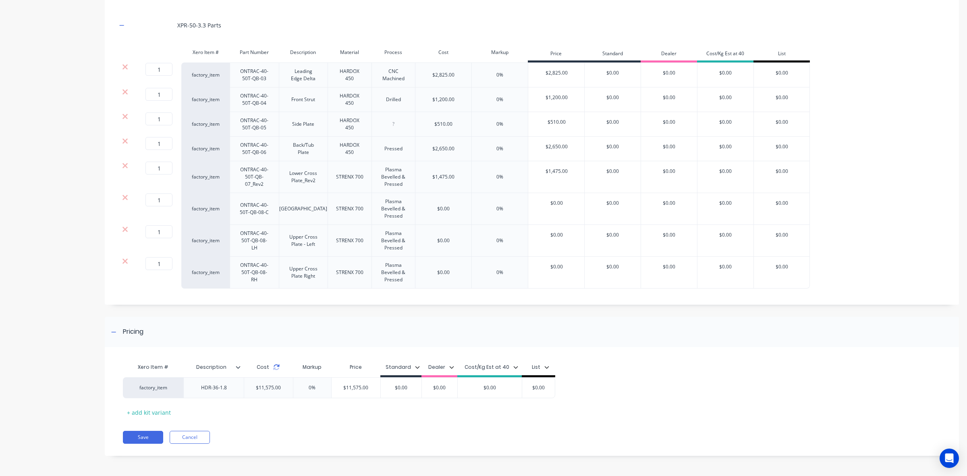
click at [277, 367] on icon at bounding box center [276, 367] width 6 height 6
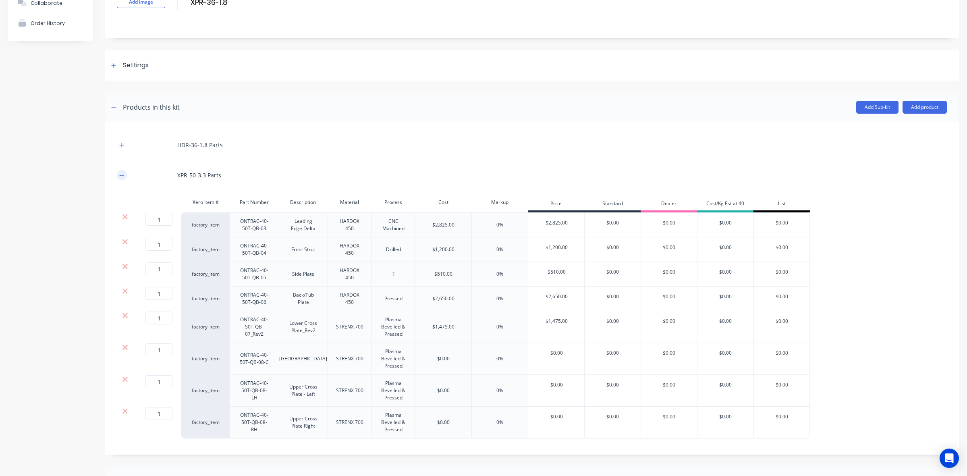
click at [122, 174] on icon "button" at bounding box center [121, 175] width 5 height 6
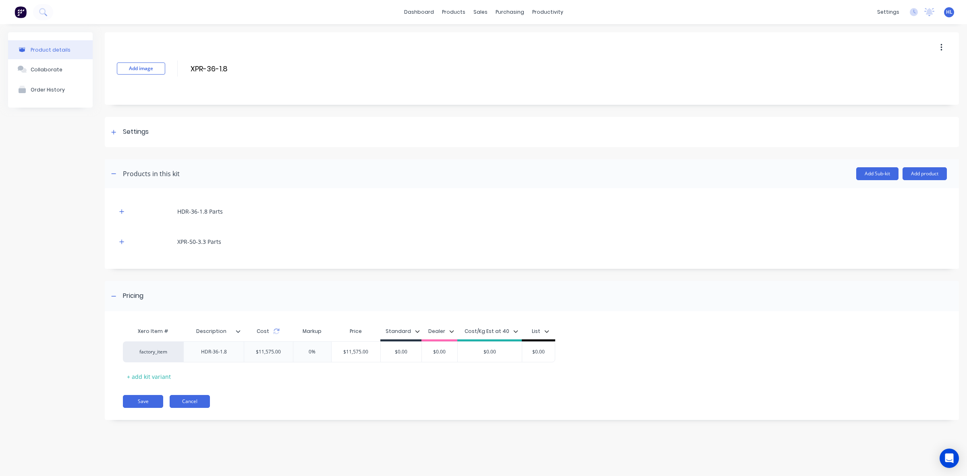
click at [201, 405] on button "Cancel" at bounding box center [190, 401] width 40 height 13
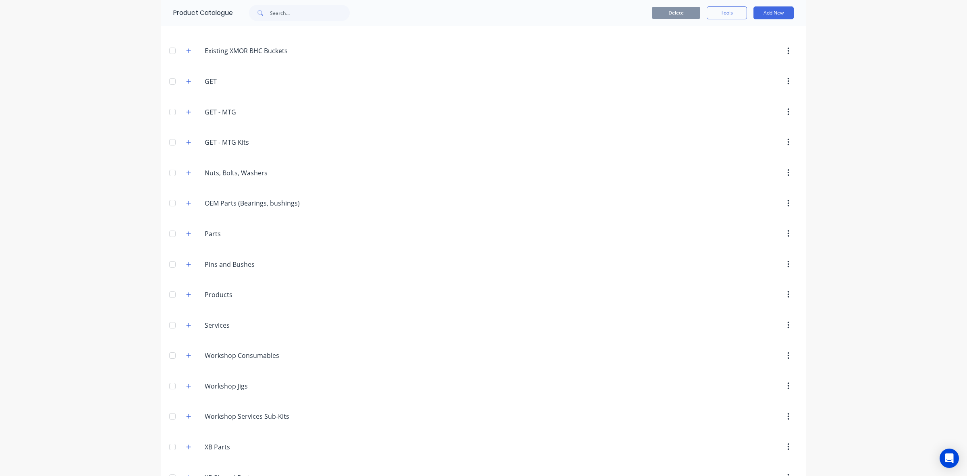
scroll to position [738, 0]
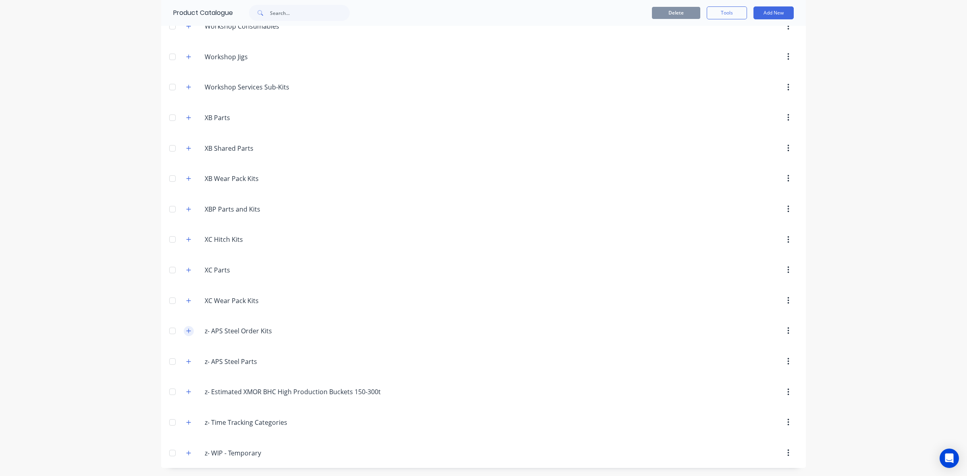
click at [184, 326] on button "button" at bounding box center [189, 331] width 10 height 10
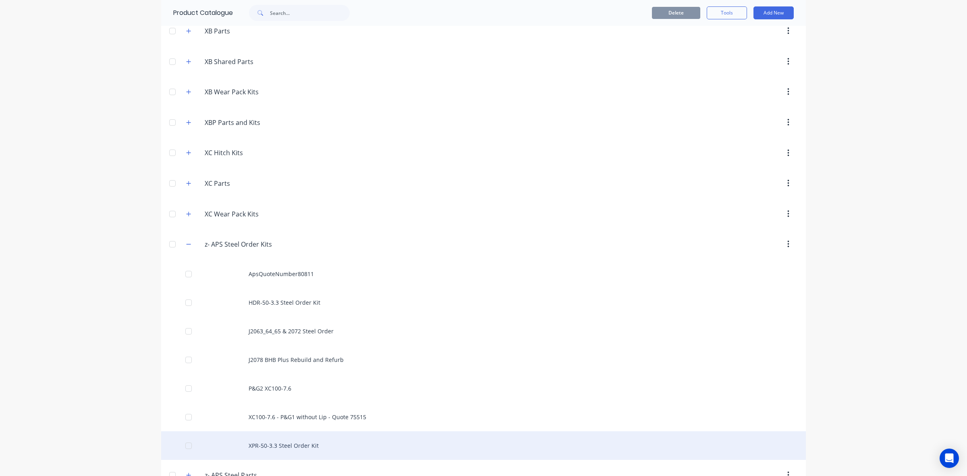
scroll to position [938, 0]
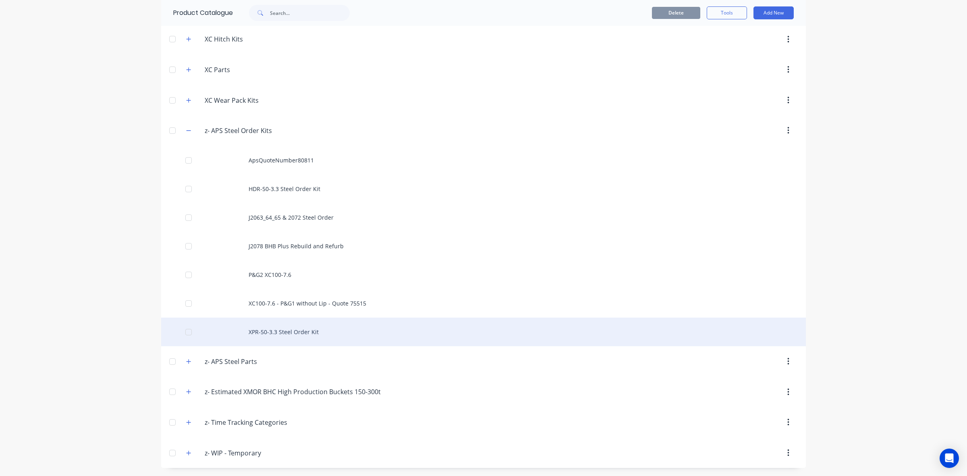
click at [317, 330] on div "XPR-50-3.3 Steel Order Kit" at bounding box center [483, 332] width 645 height 29
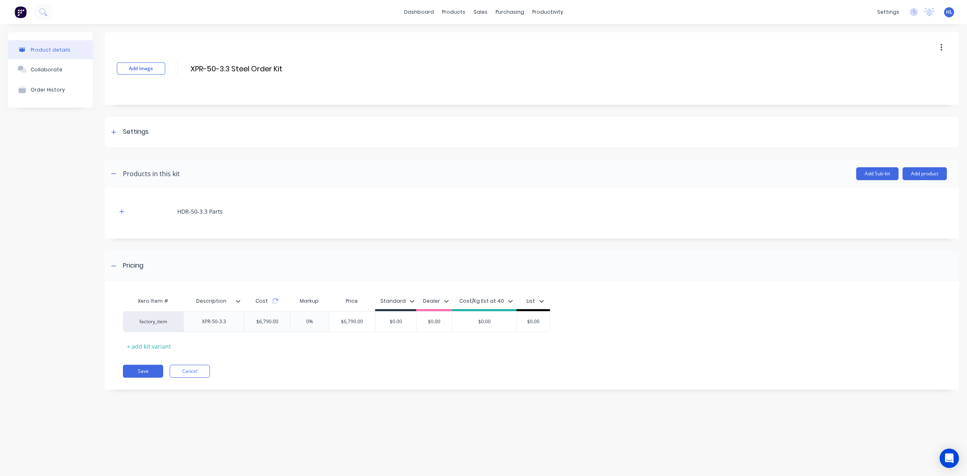
click at [122, 216] on div "HDR-50-3.3 Parts" at bounding box center [532, 211] width 830 height 22
click at [121, 212] on icon "button" at bounding box center [122, 211] width 4 height 4
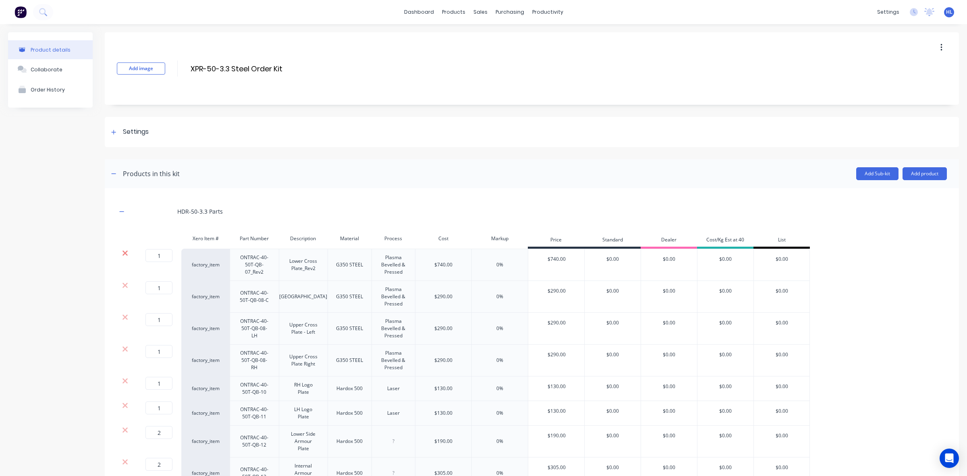
click at [122, 250] on icon at bounding box center [125, 253] width 6 height 8
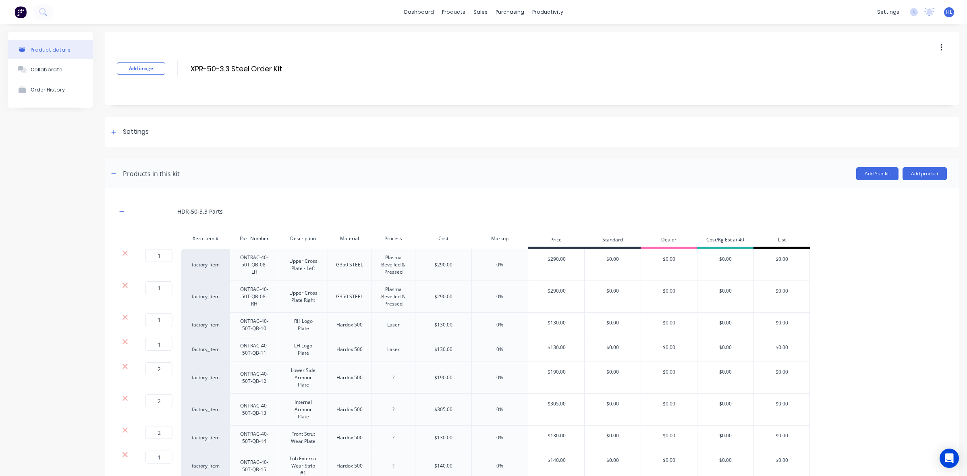
click at [122, 250] on icon at bounding box center [125, 253] width 6 height 8
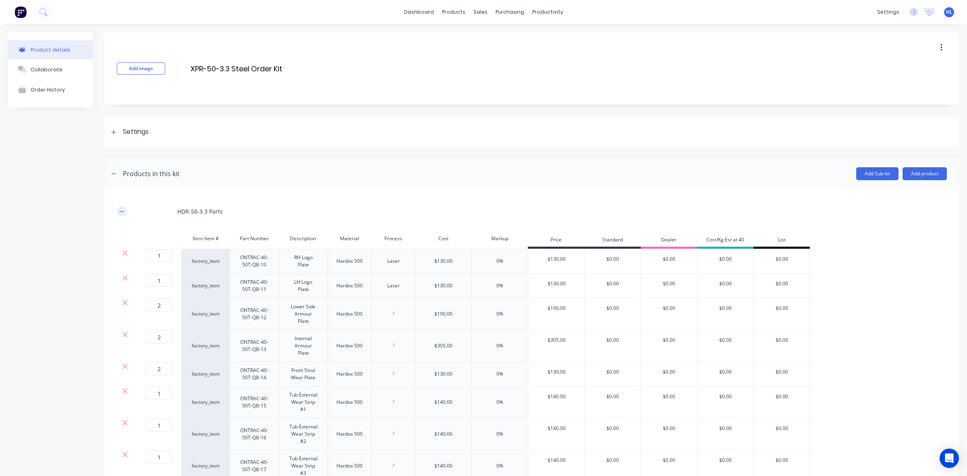
click at [121, 214] on icon "button" at bounding box center [121, 212] width 5 height 6
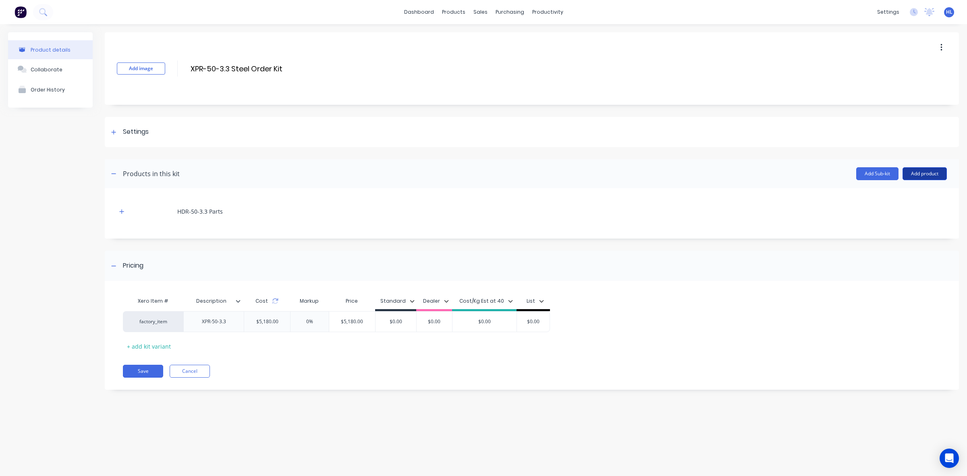
drag, startPoint x: 919, startPoint y: 168, endPoint x: 914, endPoint y: 180, distance: 13.0
click at [919, 170] on button "Add product" at bounding box center [925, 173] width 44 height 13
click at [909, 194] on div "Product catalogue" at bounding box center [909, 195] width 62 height 12
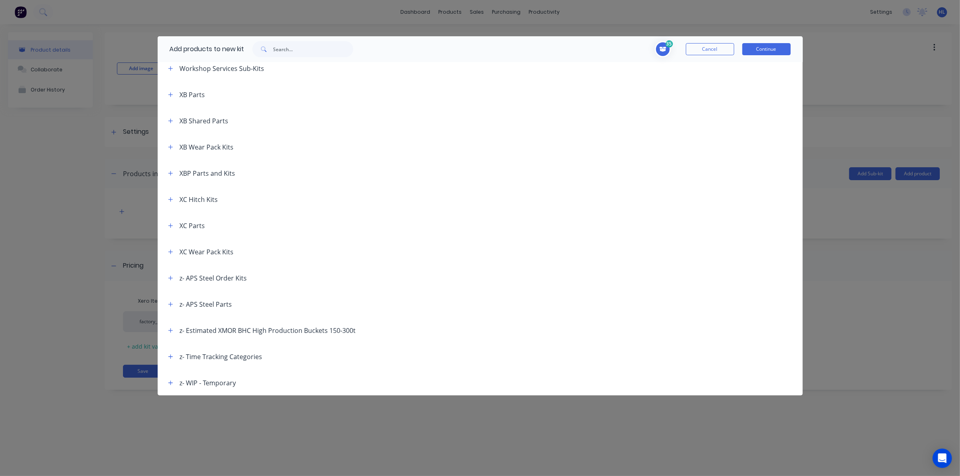
scroll to position [40, 0]
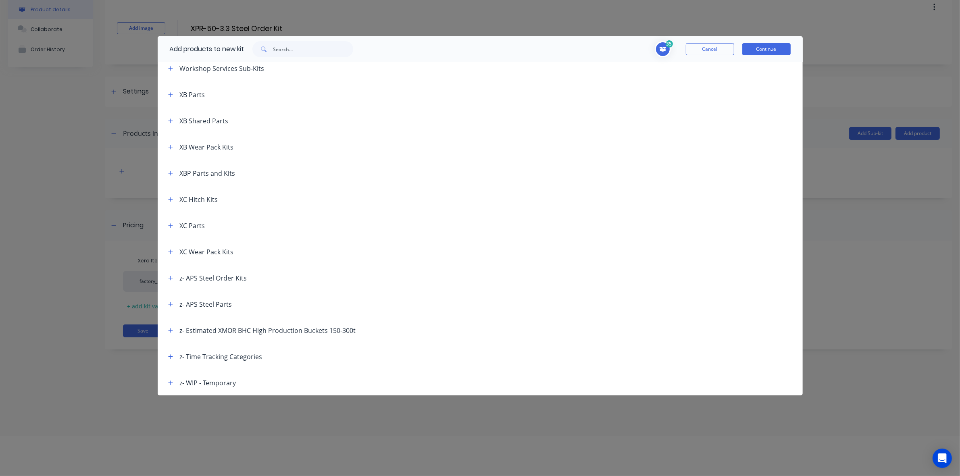
click at [176, 303] on div "z- APS Steel Parts" at bounding box center [197, 304] width 71 height 10
click at [173, 302] on button "button" at bounding box center [171, 304] width 10 height 10
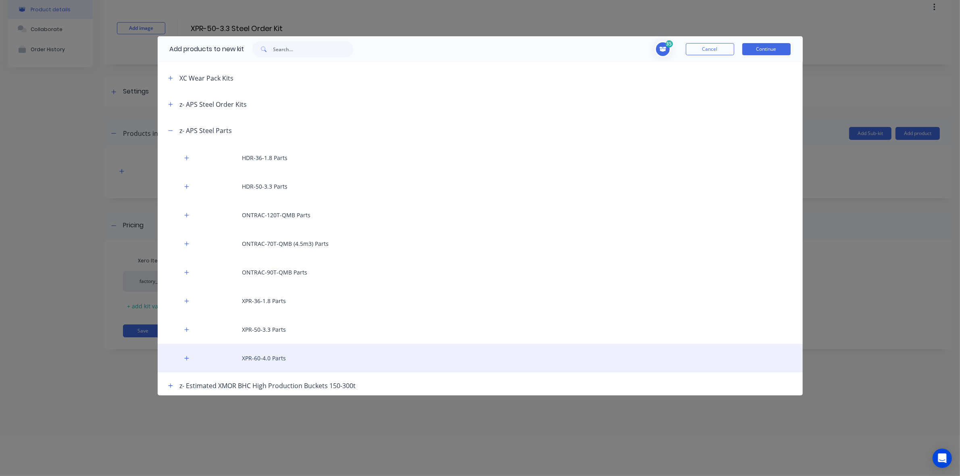
scroll to position [733, 0]
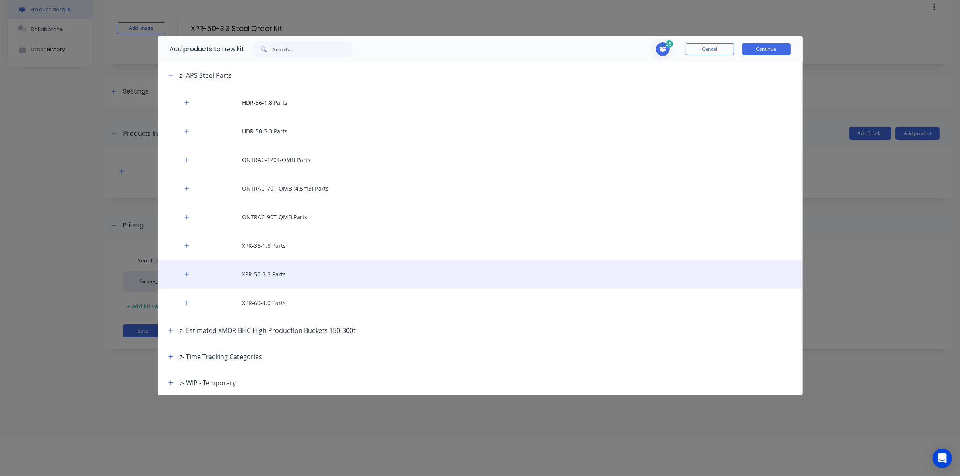
click at [296, 277] on div "XPR-50-3.3 Parts" at bounding box center [480, 274] width 645 height 29
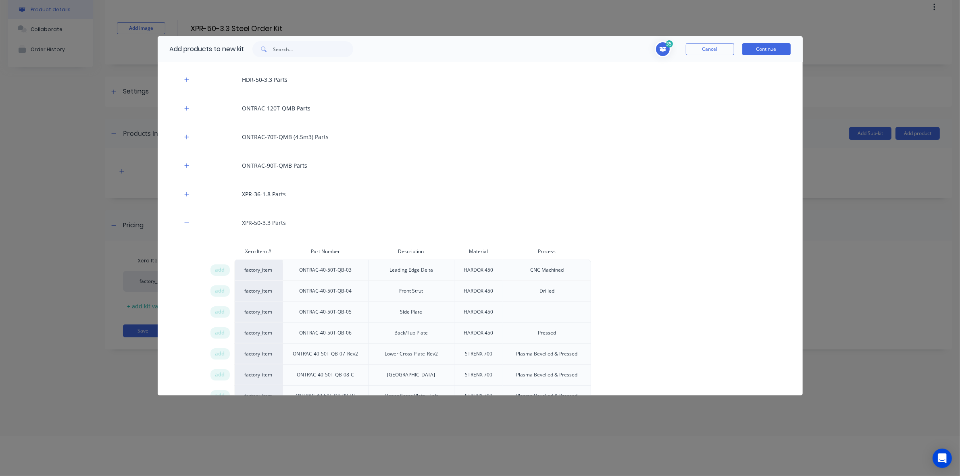
scroll to position [885, 0]
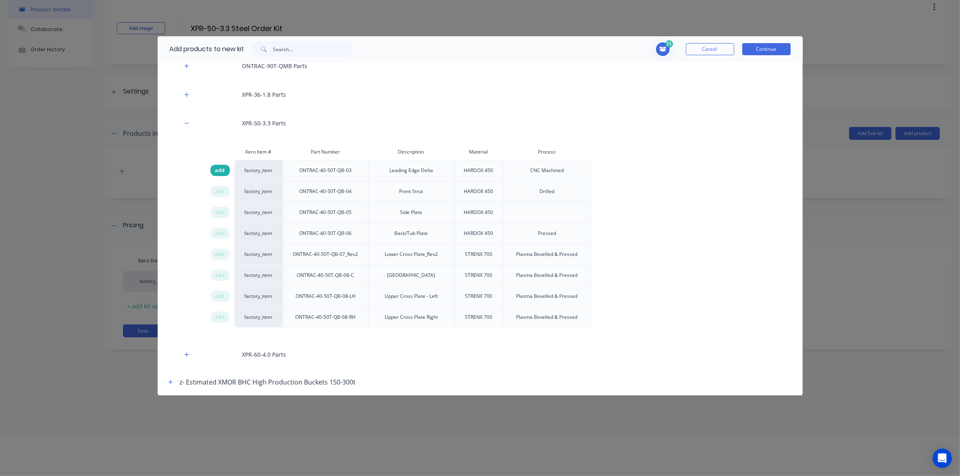
click at [220, 170] on span "add" at bounding box center [220, 170] width 10 height 8
click at [222, 190] on span "add" at bounding box center [220, 191] width 10 height 8
click at [221, 212] on span "add" at bounding box center [220, 212] width 10 height 8
click at [222, 234] on span "add" at bounding box center [220, 233] width 10 height 8
click at [219, 256] on span "add" at bounding box center [220, 254] width 10 height 8
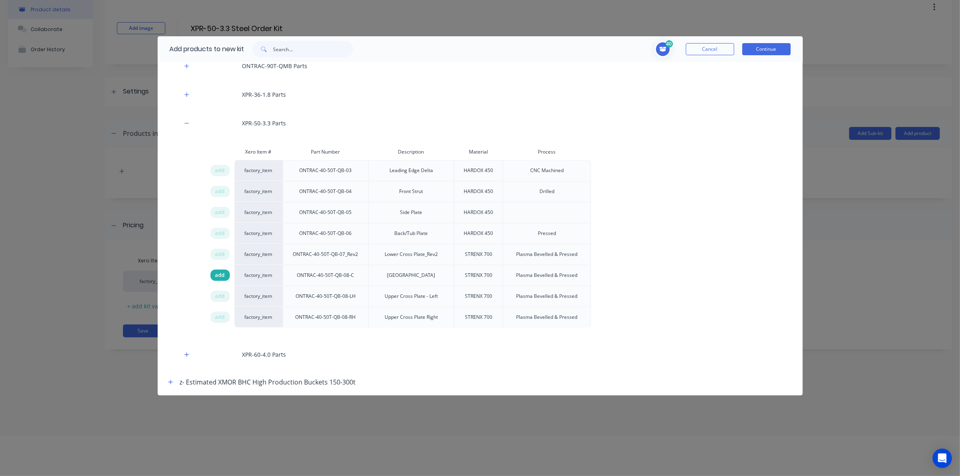
click at [219, 275] on span "add" at bounding box center [220, 275] width 10 height 8
click at [220, 299] on span "add" at bounding box center [220, 296] width 10 height 8
click at [220, 318] on span "add" at bounding box center [220, 317] width 10 height 8
click at [769, 50] on button "Continue" at bounding box center [766, 49] width 48 height 12
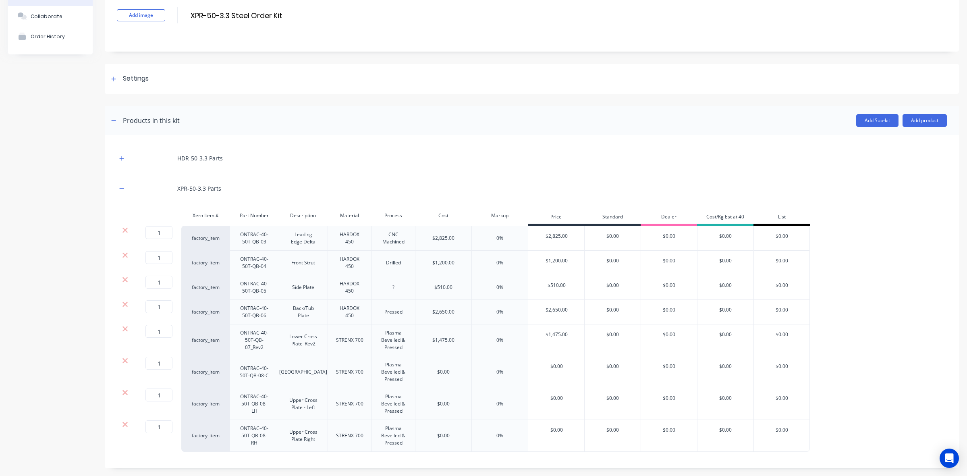
scroll to position [201, 0]
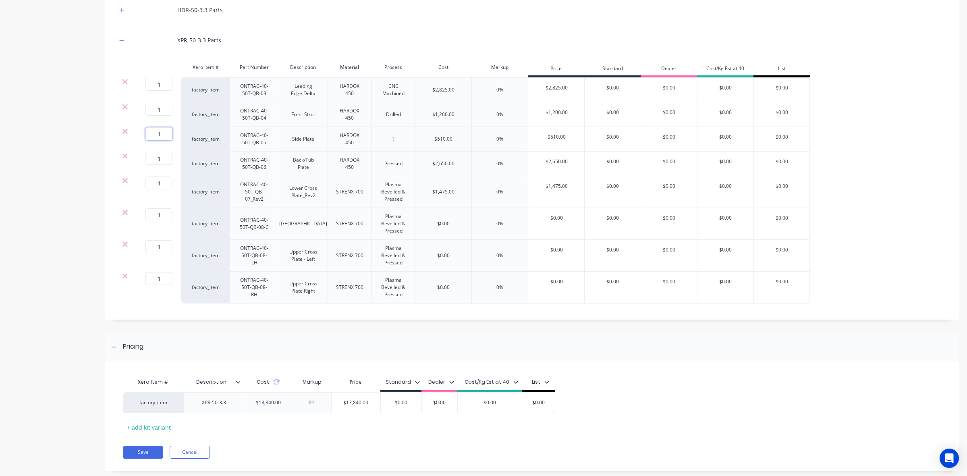
click at [154, 134] on input "1" at bounding box center [158, 133] width 27 height 13
type input "2"
click at [161, 113] on input "1" at bounding box center [158, 109] width 27 height 13
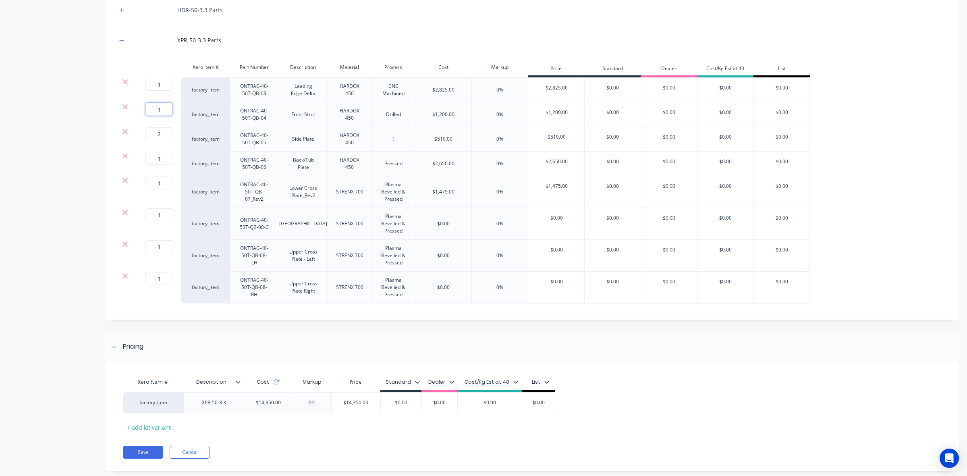
type input "2"
click at [178, 123] on div "2 2 ?" at bounding box center [157, 114] width 48 height 25
click at [277, 384] on icon at bounding box center [276, 382] width 6 height 6
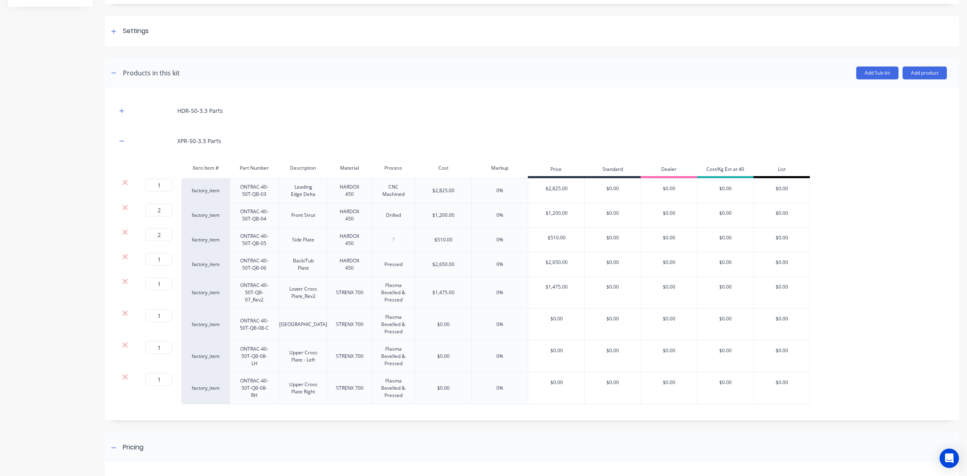
scroll to position [50, 0]
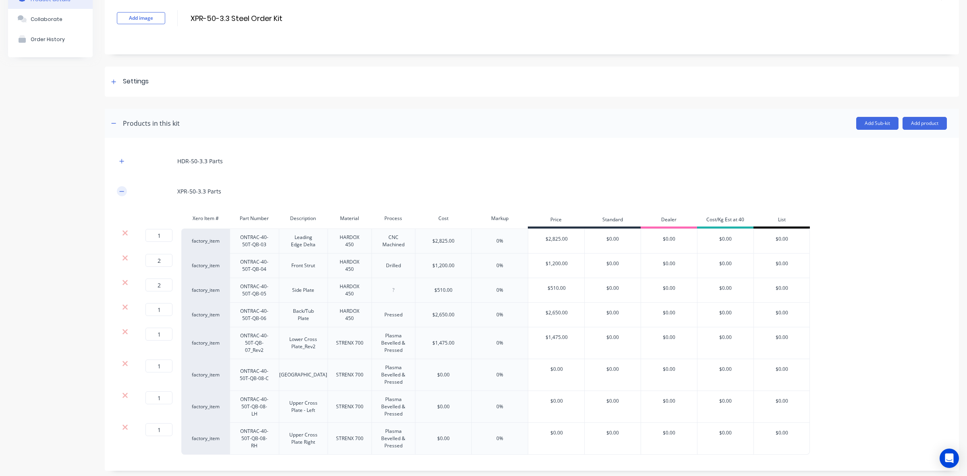
click at [123, 192] on icon "button" at bounding box center [121, 192] width 5 height 6
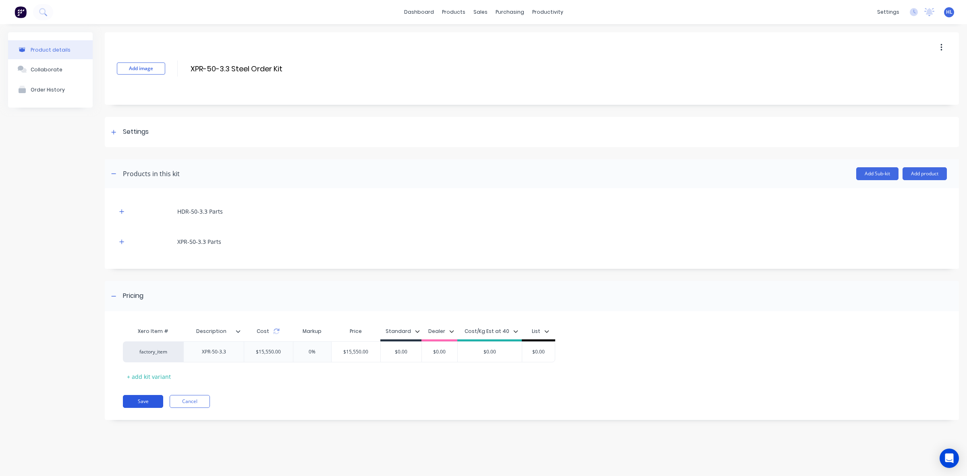
click at [141, 402] on button "Save" at bounding box center [143, 401] width 40 height 13
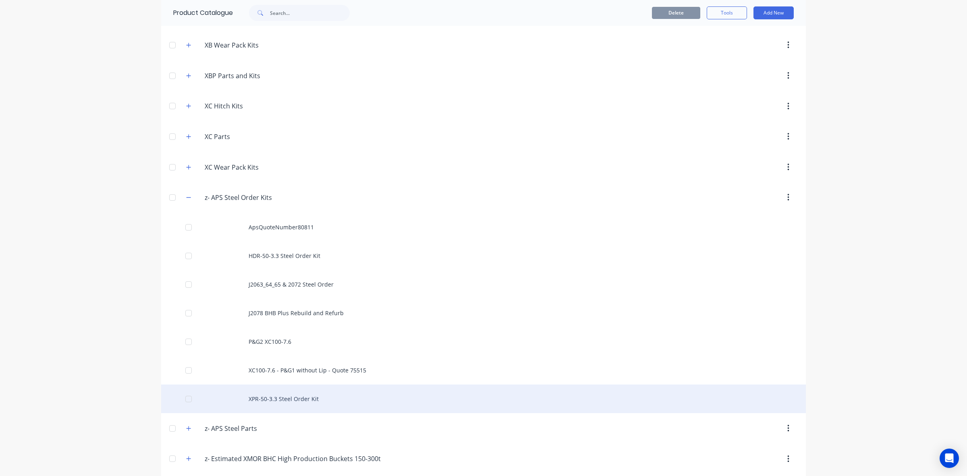
scroll to position [938, 0]
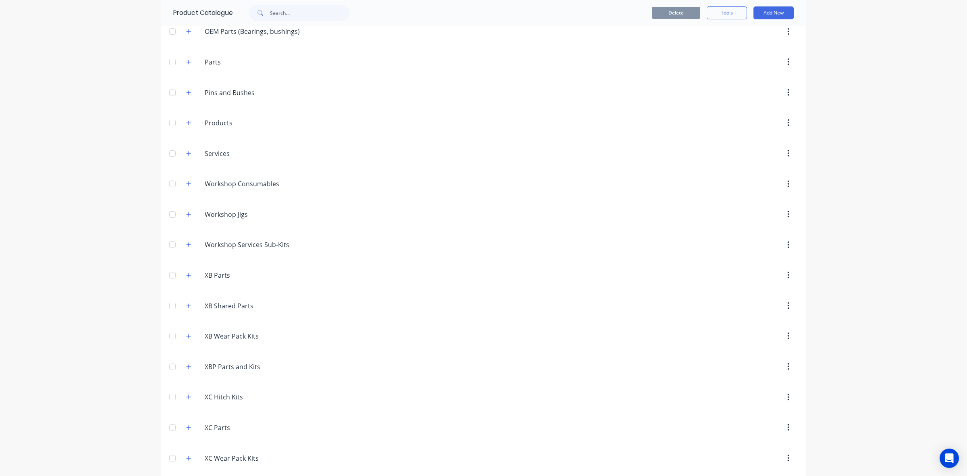
scroll to position [567, 0]
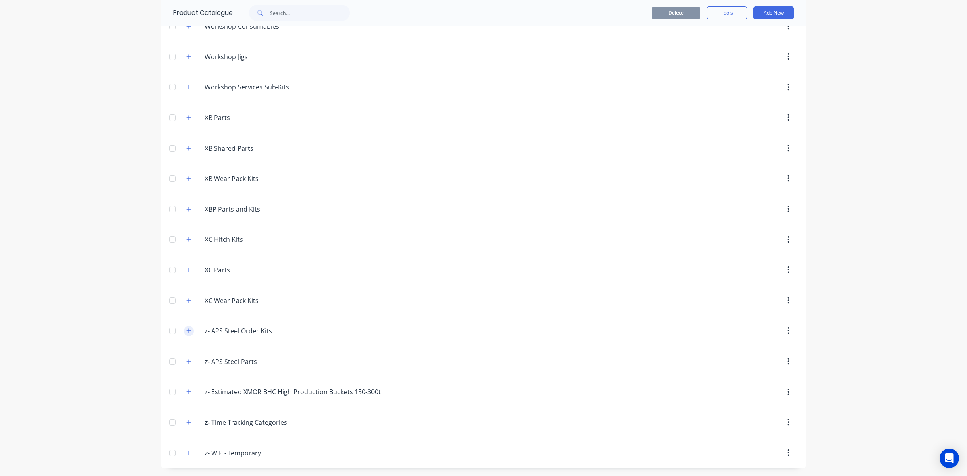
click at [184, 329] on button "button" at bounding box center [189, 331] width 10 height 10
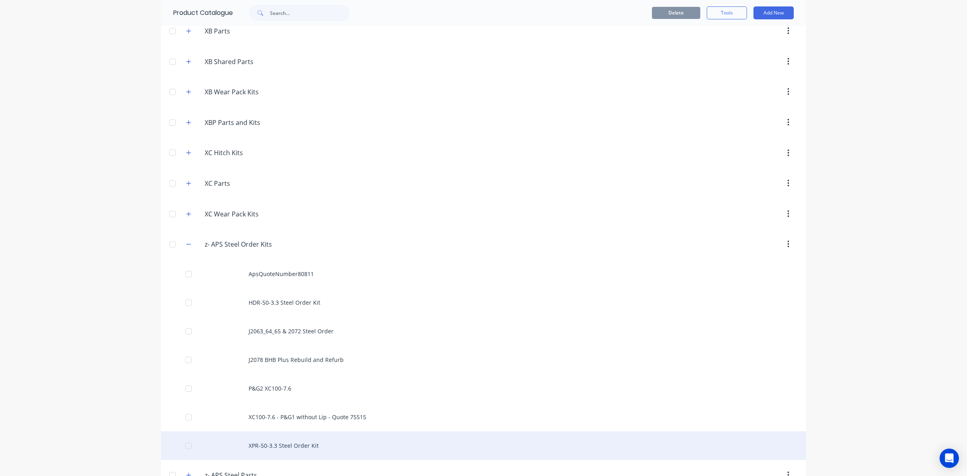
scroll to position [766, 0]
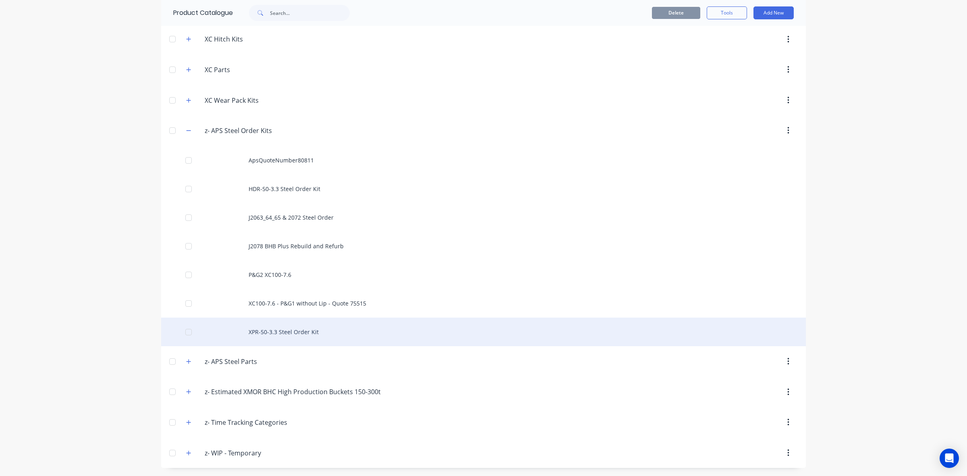
click at [285, 335] on div "XPR-50-3.3 Steel Order Kit" at bounding box center [483, 332] width 645 height 29
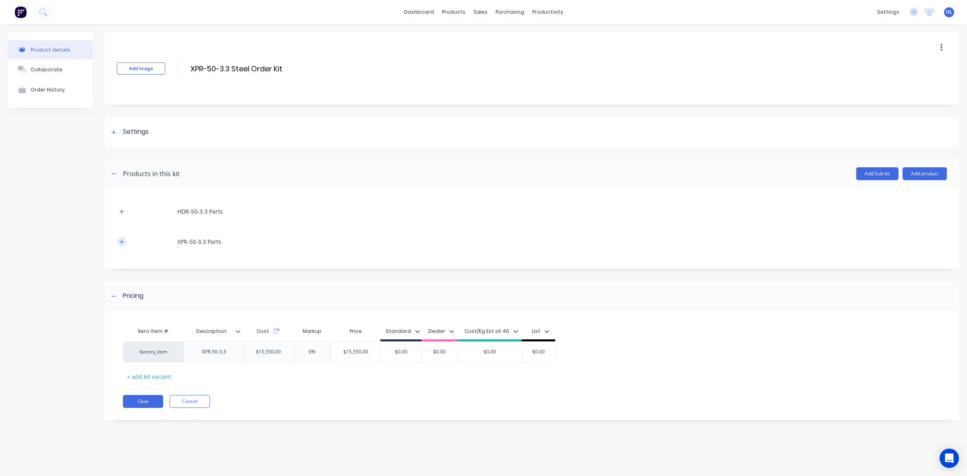
click at [121, 244] on icon "button" at bounding box center [121, 242] width 5 height 6
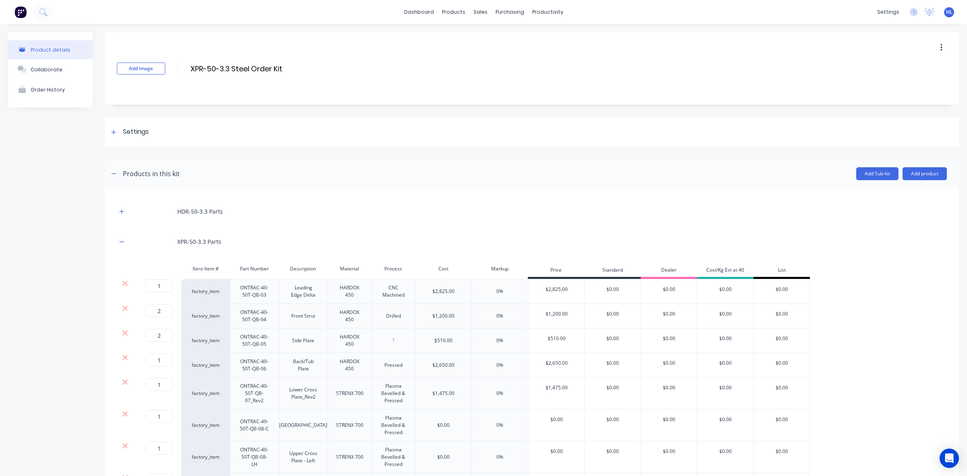
click at [120, 217] on div "HDR-50-3.3 Parts" at bounding box center [532, 211] width 830 height 22
click at [130, 210] on div "HDR-50-3.3 Parts" at bounding box center [532, 211] width 830 height 22
click at [125, 209] on button "button" at bounding box center [122, 211] width 10 height 10
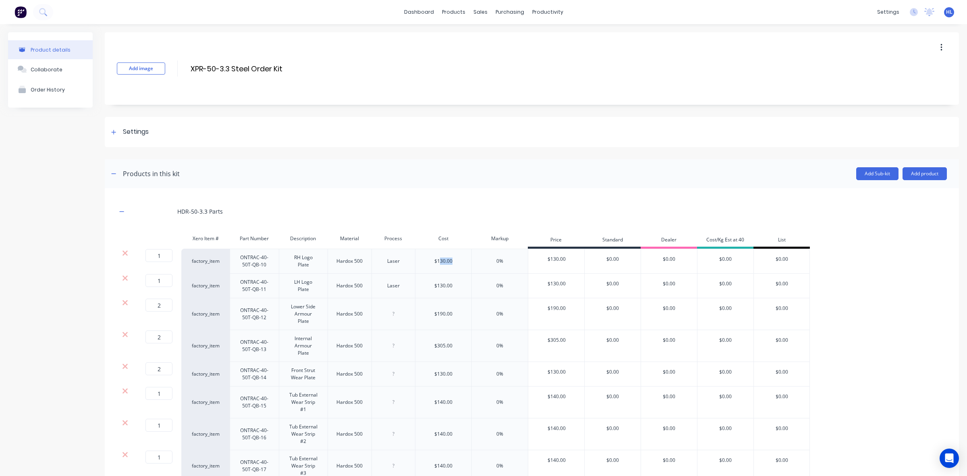
drag, startPoint x: 438, startPoint y: 263, endPoint x: 455, endPoint y: 259, distance: 16.6
click at [455, 259] on div "$130.00" at bounding box center [443, 261] width 56 height 25
click at [462, 175] on div "Add Sub-kit Add product" at bounding box center [563, 173] width 767 height 13
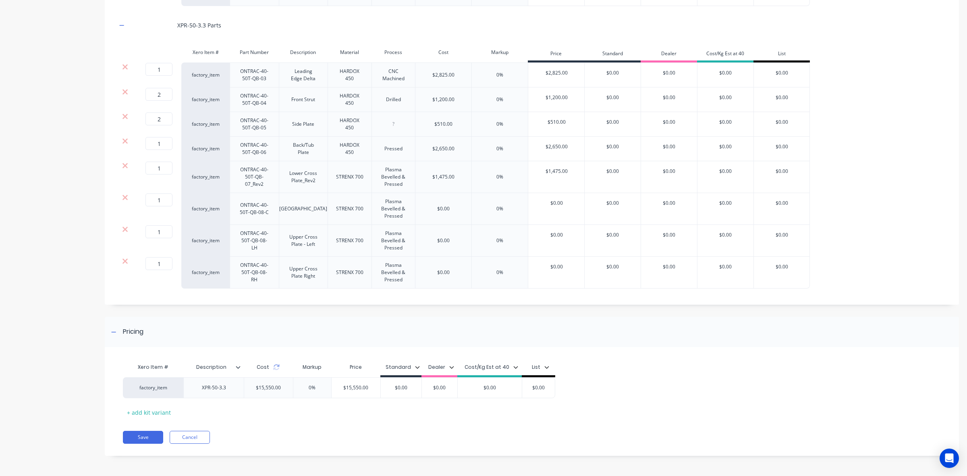
scroll to position [1161, 0]
click at [138, 436] on button "Save" at bounding box center [143, 437] width 40 height 13
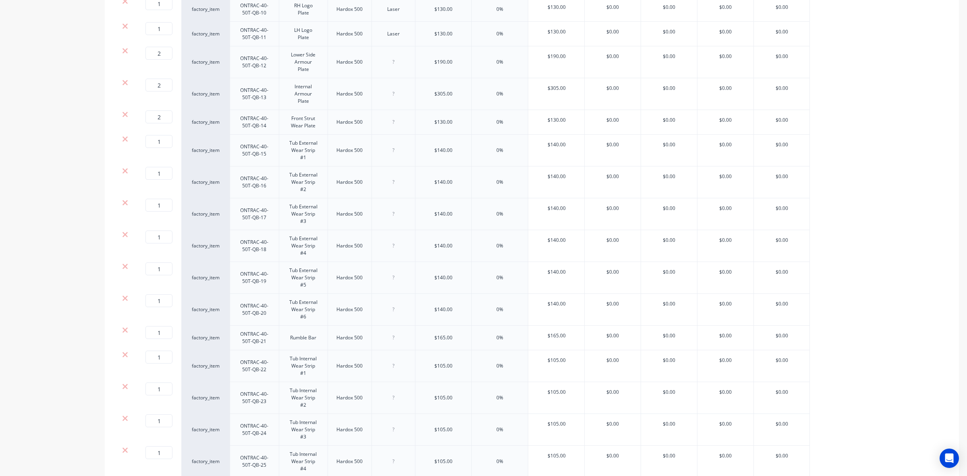
scroll to position [491, 0]
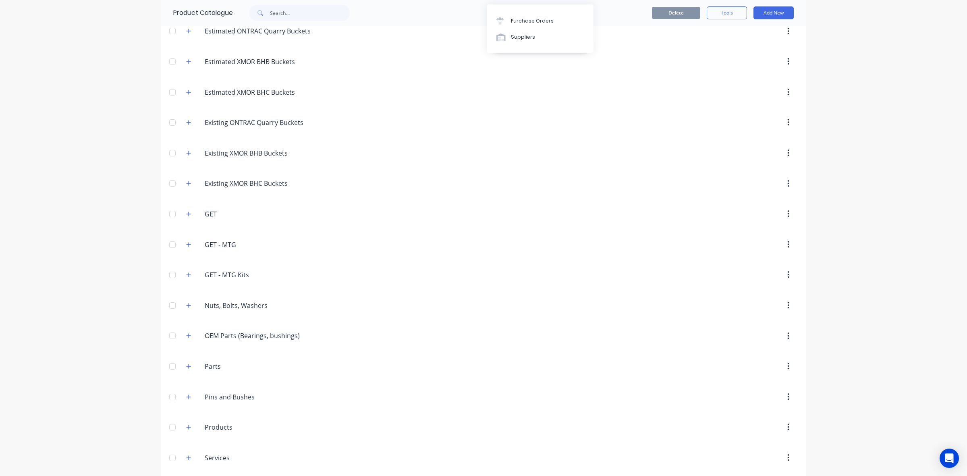
scroll to position [302, 0]
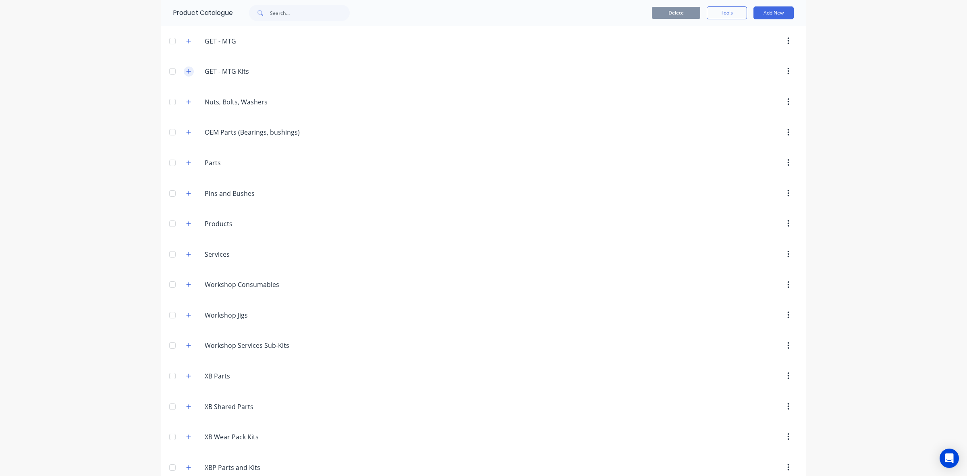
click at [186, 77] on button "button" at bounding box center [189, 71] width 10 height 10
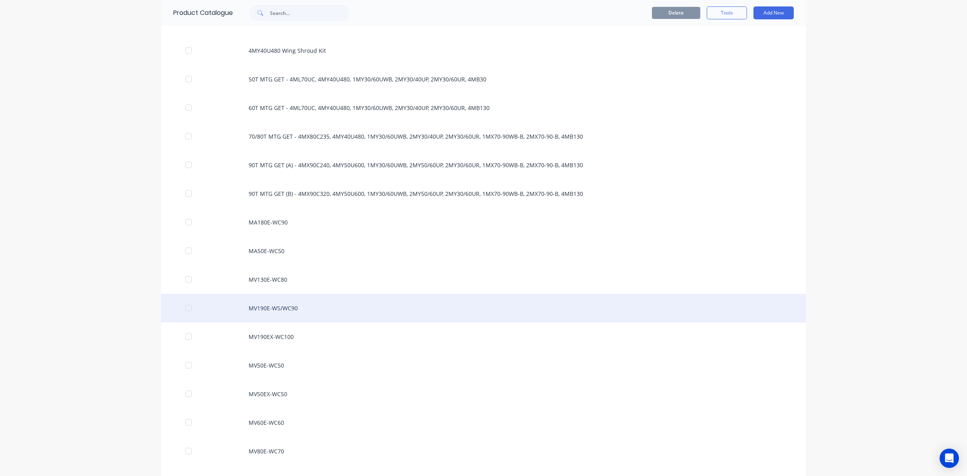
scroll to position [403, 0]
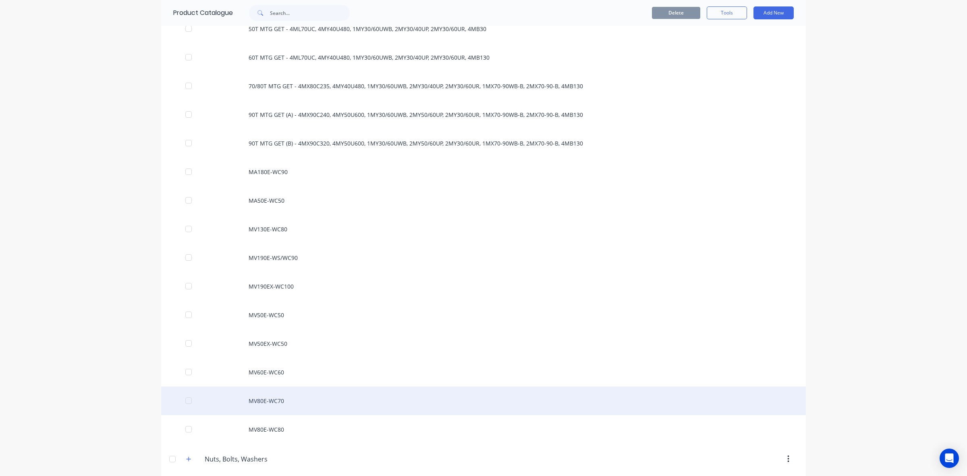
click at [273, 404] on div "MV80E-WC70" at bounding box center [483, 400] width 645 height 29
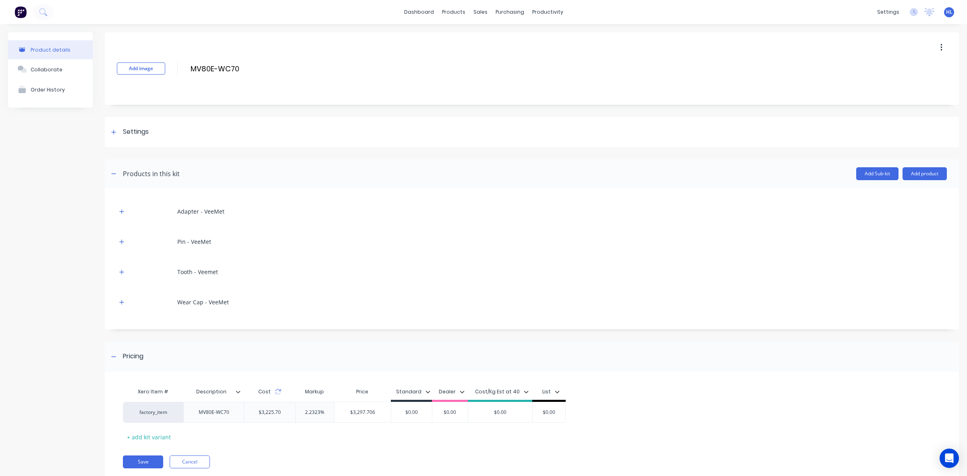
click at [932, 48] on button "button" at bounding box center [941, 47] width 19 height 15
click at [899, 69] on span "Duplicate" at bounding box center [912, 68] width 60 height 8
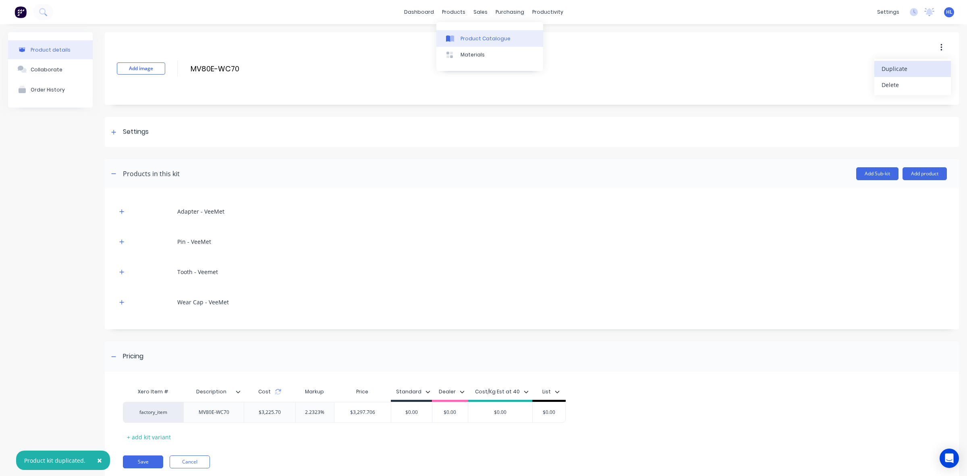
click at [466, 33] on link "Product Catalogue" at bounding box center [489, 38] width 107 height 16
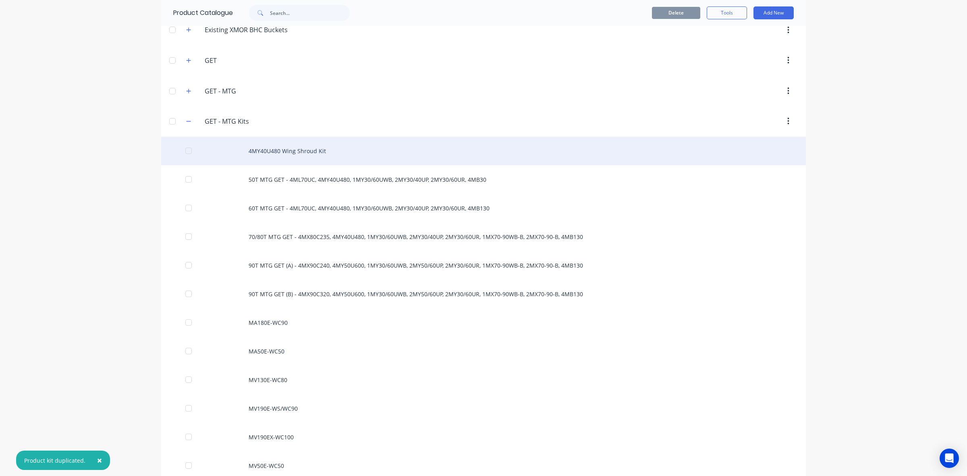
scroll to position [252, 0]
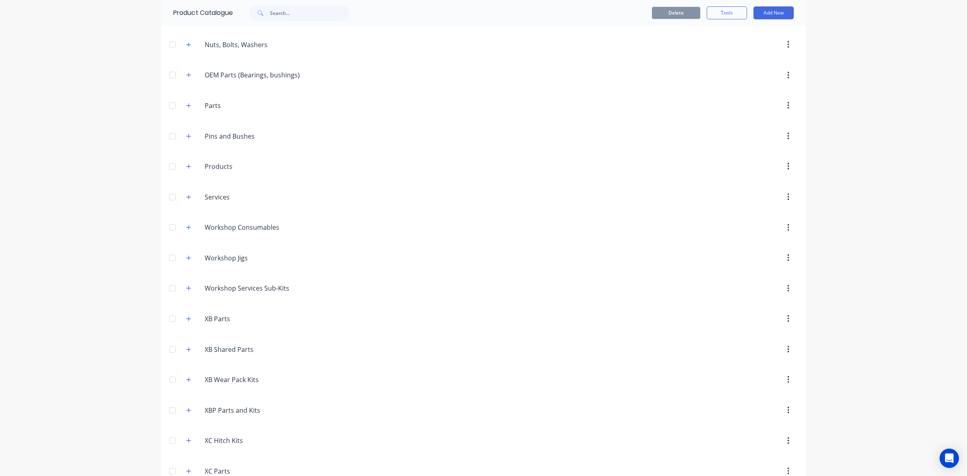
scroll to position [214, 0]
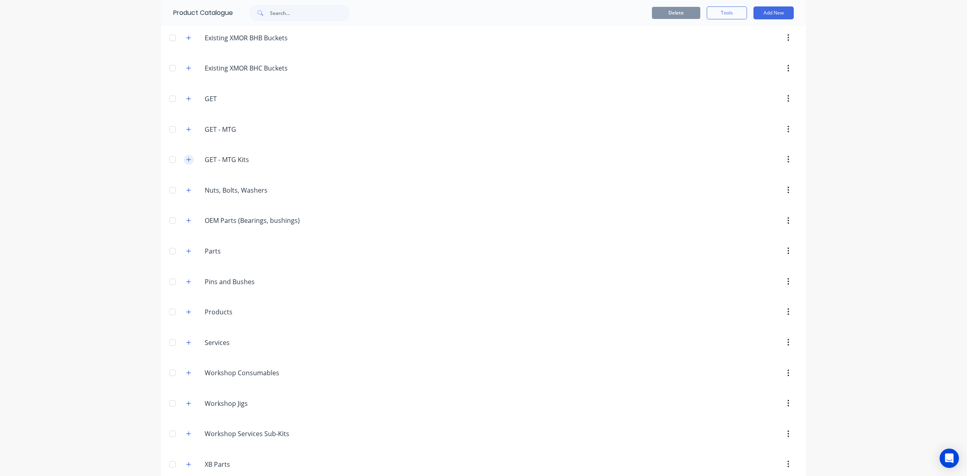
click at [184, 162] on button "button" at bounding box center [189, 160] width 10 height 10
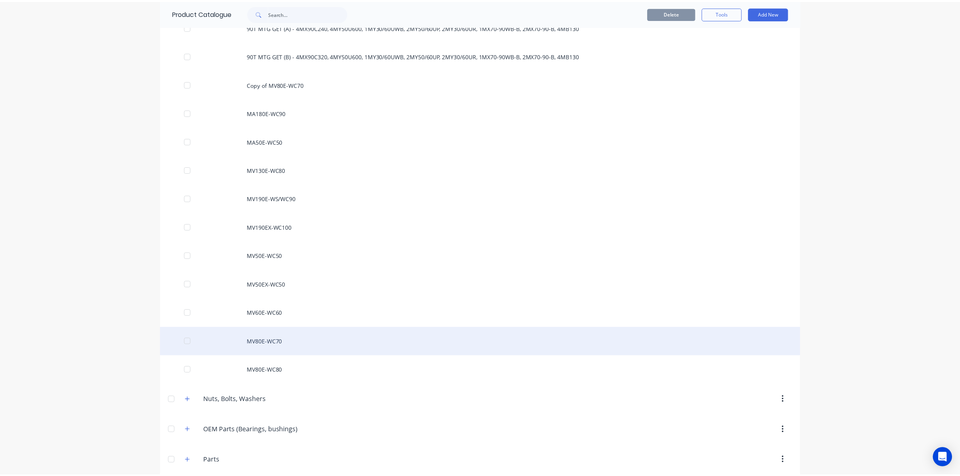
scroll to position [415, 0]
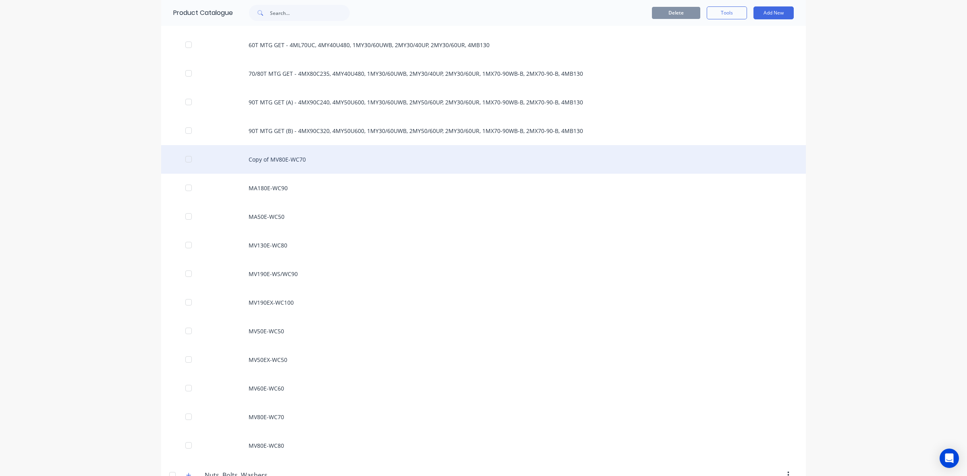
click at [314, 157] on div "Copy of MV80E-WC70" at bounding box center [483, 159] width 645 height 29
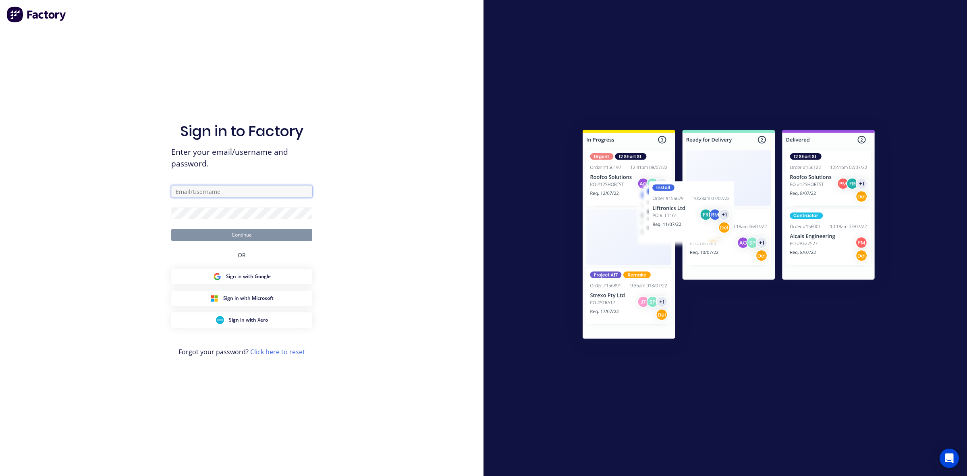
type input "[PERSON_NAME][EMAIL_ADDRESS][DOMAIN_NAME]"
click at [253, 234] on button "Continue" at bounding box center [241, 235] width 141 height 12
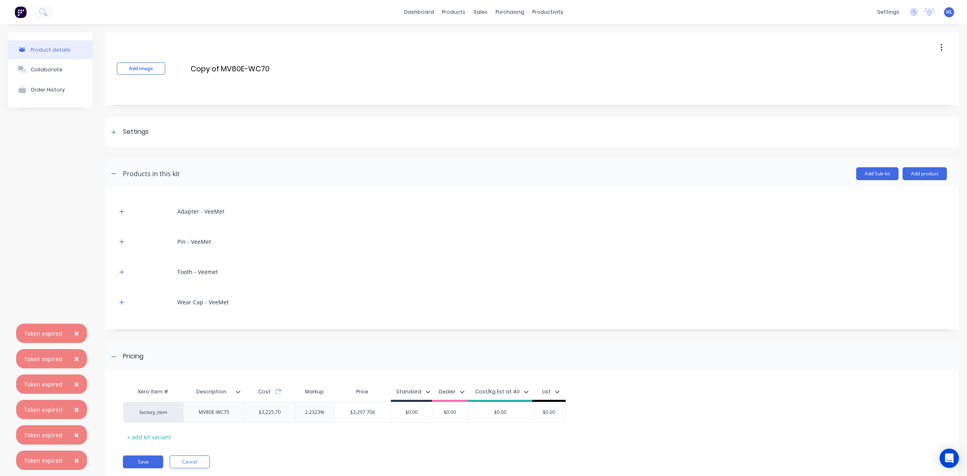
click at [77, 335] on span "×" at bounding box center [76, 333] width 5 height 11
click at [77, 357] on button "×" at bounding box center [76, 358] width 21 height 19
click at [77, 384] on span "×" at bounding box center [76, 383] width 5 height 11
click at [75, 410] on span "×" at bounding box center [76, 409] width 5 height 11
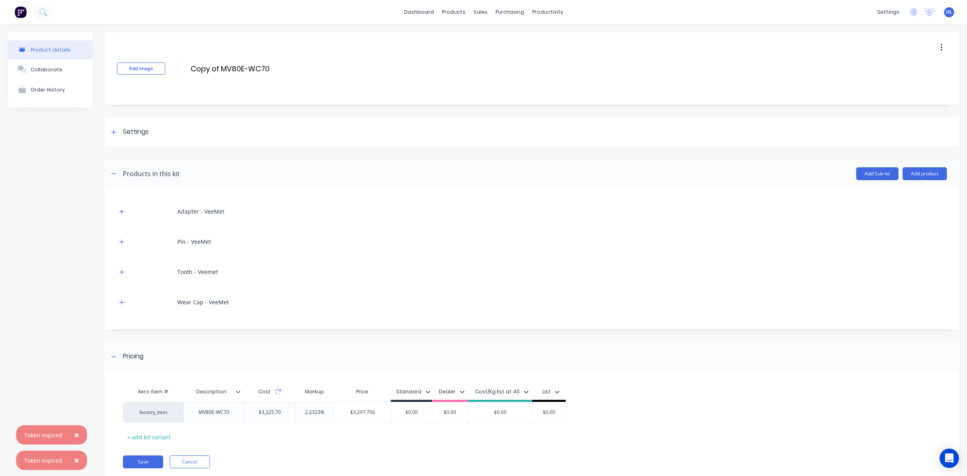
click at [75, 431] on span "×" at bounding box center [76, 434] width 5 height 11
drag, startPoint x: 76, startPoint y: 465, endPoint x: 83, endPoint y: 452, distance: 15.5
click at [75, 465] on span "×" at bounding box center [76, 460] width 5 height 11
drag, startPoint x: 222, startPoint y: 71, endPoint x: 162, endPoint y: 78, distance: 60.8
click at [159, 77] on div "Add image Copy of MV80E-WC70 Copy of MV80E-WC70 Enter kit name" at bounding box center [532, 68] width 854 height 73
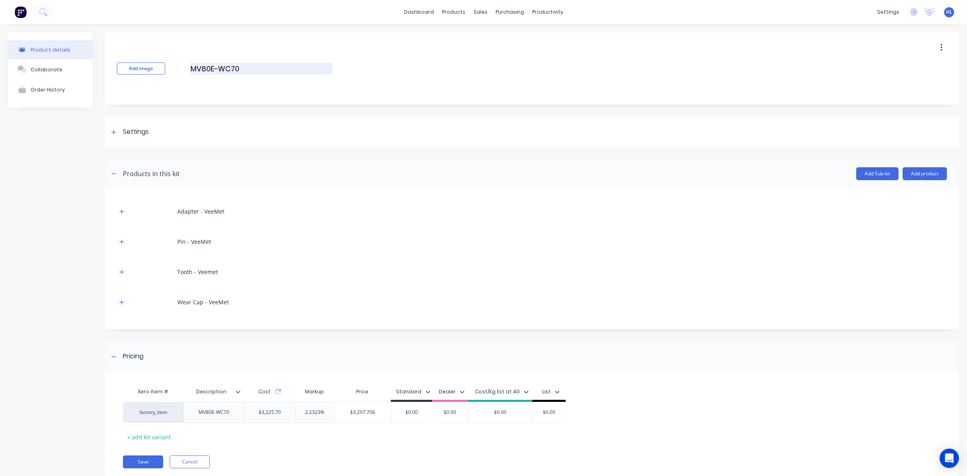
click at [212, 67] on input "MV80E-WC70" at bounding box center [261, 69] width 143 height 12
type input "MV80EX-WC70"
click at [247, 108] on div "Add image MV80EX-WC70 MV80EX-WC70 Enter kit name Settings Kit description Kit O…" at bounding box center [532, 262] width 854 height 460
click at [240, 91] on div "Add image MV80EX-WC70 MV80EX-WC70 Enter kit name" at bounding box center [532, 68] width 854 height 73
click at [216, 72] on input "MV80EX-WC70" at bounding box center [261, 69] width 143 height 12
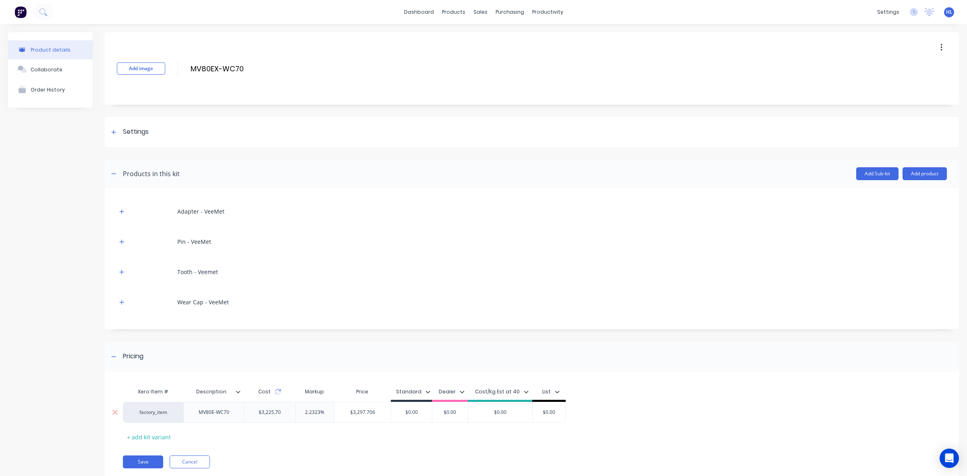
click at [215, 416] on div "MV80E-WC70" at bounding box center [214, 412] width 44 height 10
click at [214, 416] on div "MV80E-WC70" at bounding box center [214, 412] width 44 height 10
click at [121, 267] on button "button" at bounding box center [122, 272] width 10 height 10
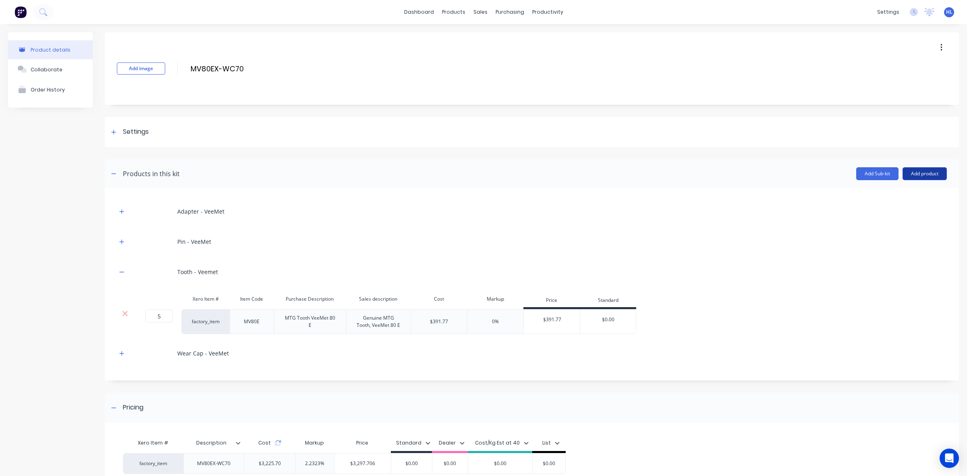
click at [914, 172] on button "Add product" at bounding box center [925, 173] width 44 height 13
click at [900, 187] on button "Product catalogue" at bounding box center [908, 194] width 77 height 16
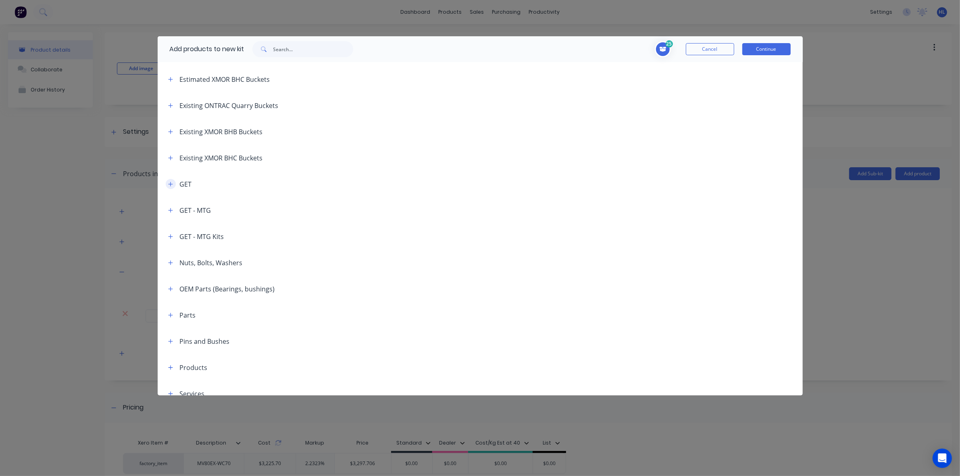
click at [171, 184] on icon "button" at bounding box center [170, 184] width 4 height 4
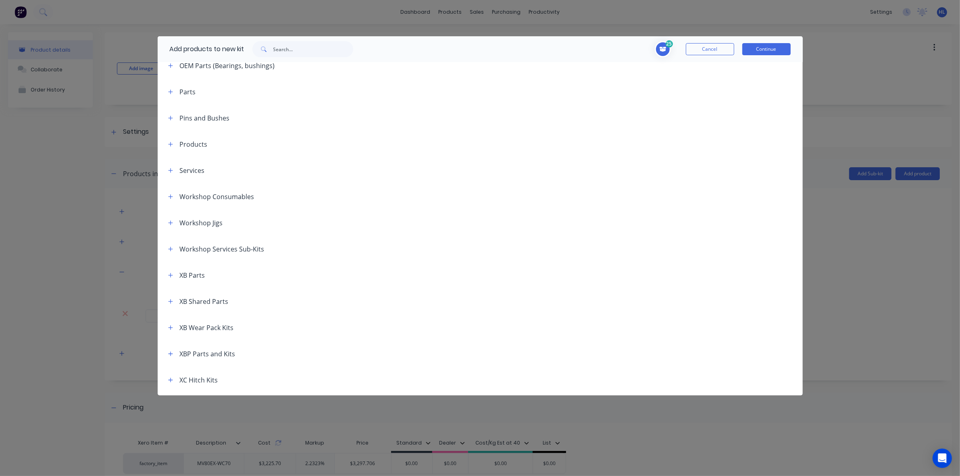
scroll to position [101, 0]
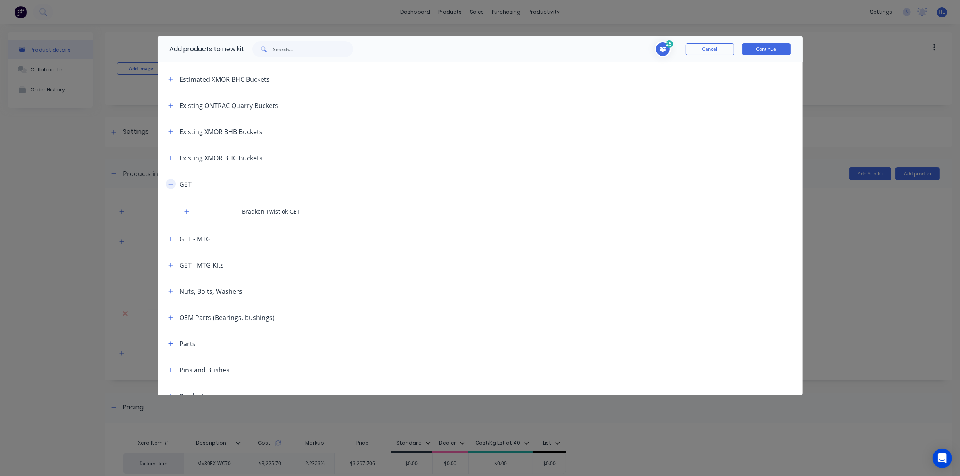
click at [168, 186] on icon "button" at bounding box center [170, 184] width 5 height 6
click at [170, 208] on icon "button" at bounding box center [170, 210] width 4 height 4
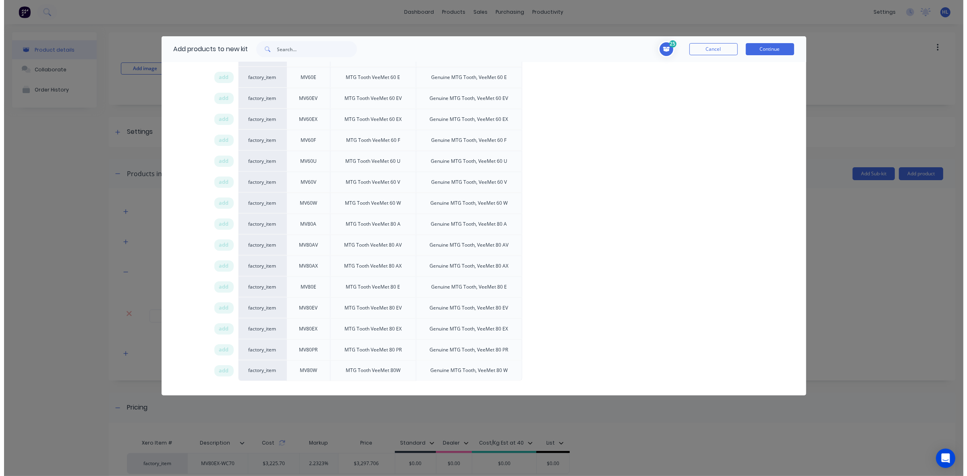
scroll to position [1763, 0]
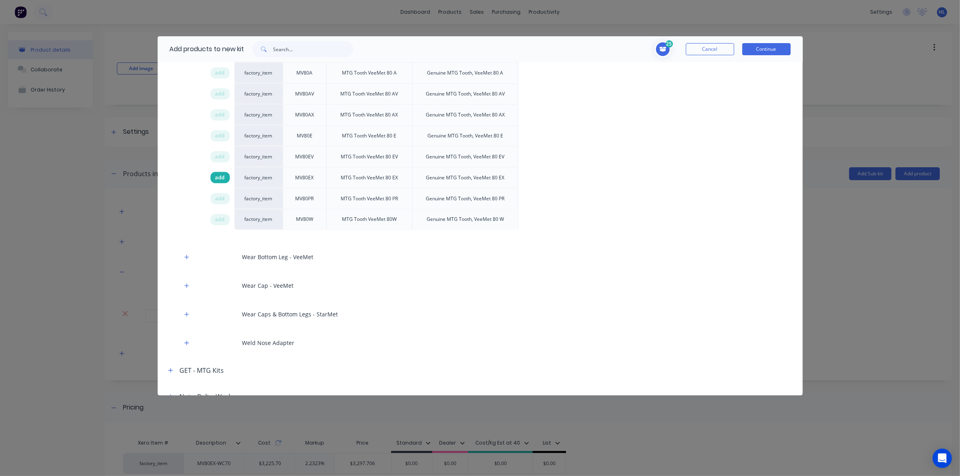
drag, startPoint x: 218, startPoint y: 244, endPoint x: 226, endPoint y: 242, distance: 8.3
click at [219, 182] on span "add" at bounding box center [220, 178] width 10 height 8
click at [762, 44] on button "Continue" at bounding box center [766, 49] width 48 height 12
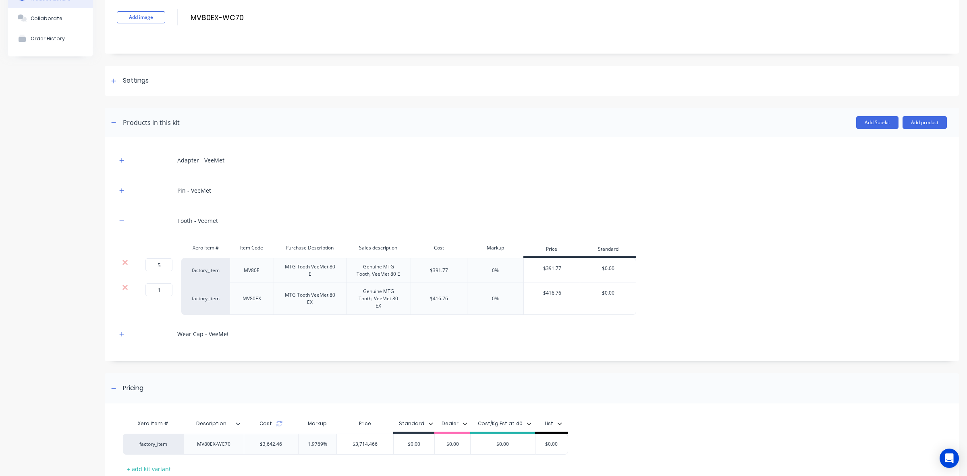
scroll to position [108, 0]
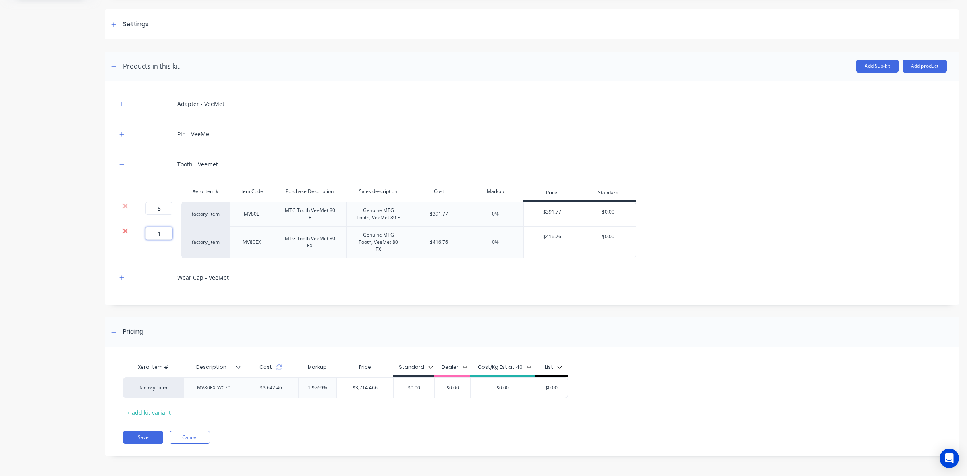
drag, startPoint x: 168, startPoint y: 233, endPoint x: 127, endPoint y: 228, distance: 40.9
click at [127, 228] on div "1 1 ? factory_item MV80EX MTG Tooth VeeMet 80 EX Genuine MTG Tooth, VeeMet 80 E…" at bounding box center [376, 242] width 519 height 32
type input "5"
click at [263, 269] on div "Wear Cap - VeeMet" at bounding box center [532, 277] width 830 height 22
click at [126, 208] on icon at bounding box center [125, 206] width 6 height 8
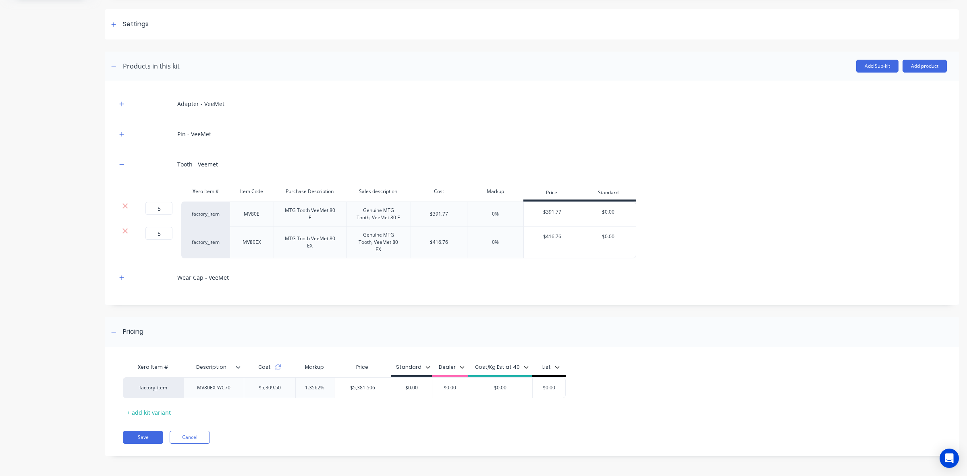
scroll to position [83, 0]
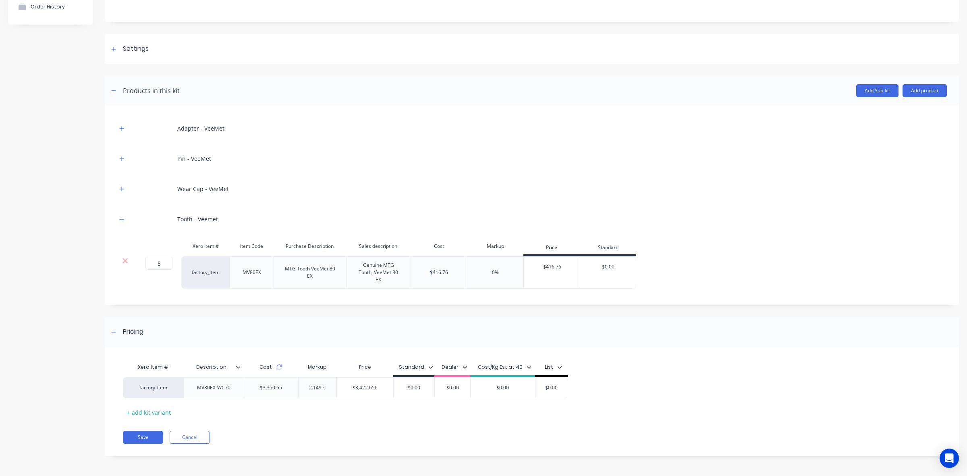
drag, startPoint x: 365, startPoint y: 309, endPoint x: 355, endPoint y: 313, distance: 11.1
click at [366, 309] on div "Add image MV80EX-WC70 MV80EX-WC70 Enter kit name Settings Kit description Kit O…" at bounding box center [532, 208] width 854 height 519
click at [276, 370] on icon at bounding box center [279, 367] width 6 height 6
click at [280, 367] on icon at bounding box center [279, 367] width 6 height 6
click at [152, 434] on button "Save" at bounding box center [143, 437] width 40 height 13
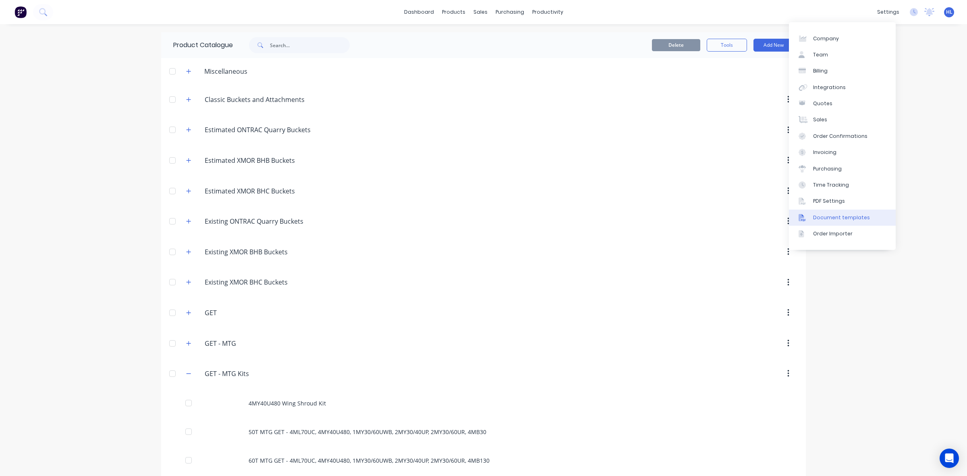
click at [854, 214] on div "Document templates" at bounding box center [841, 217] width 57 height 7
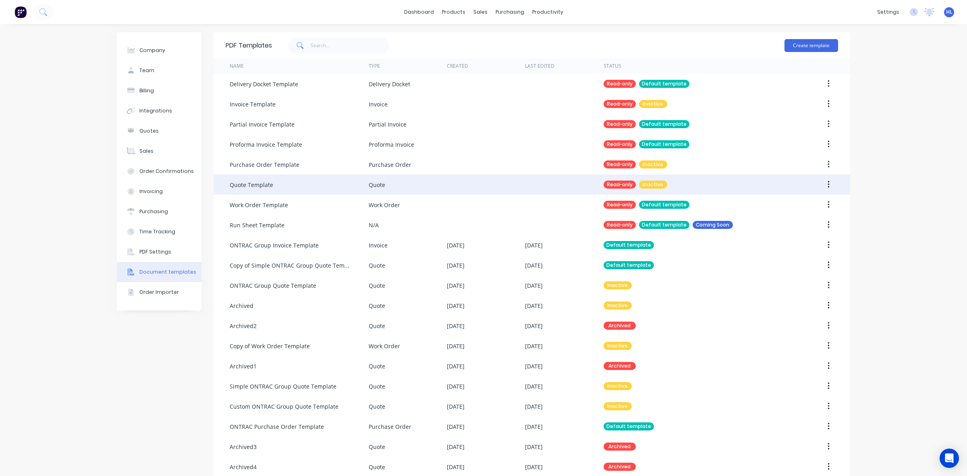
scroll to position [12, 0]
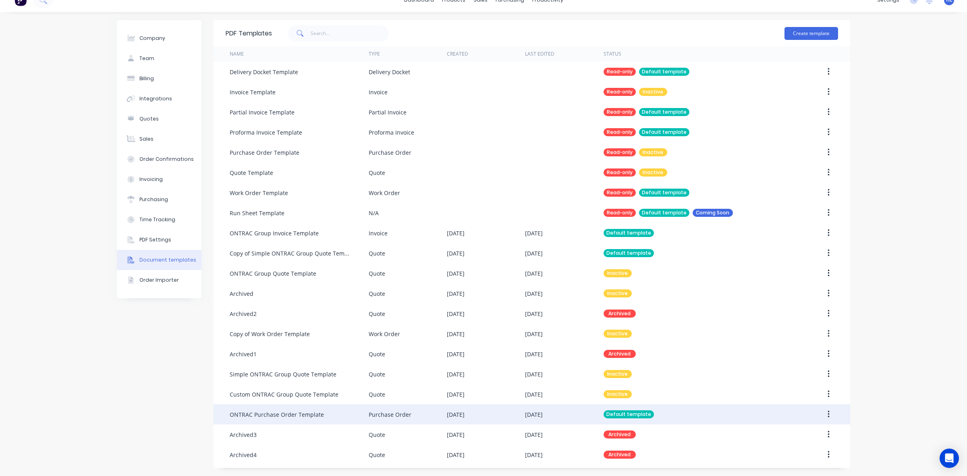
click at [699, 415] on div "Default template" at bounding box center [695, 414] width 183 height 20
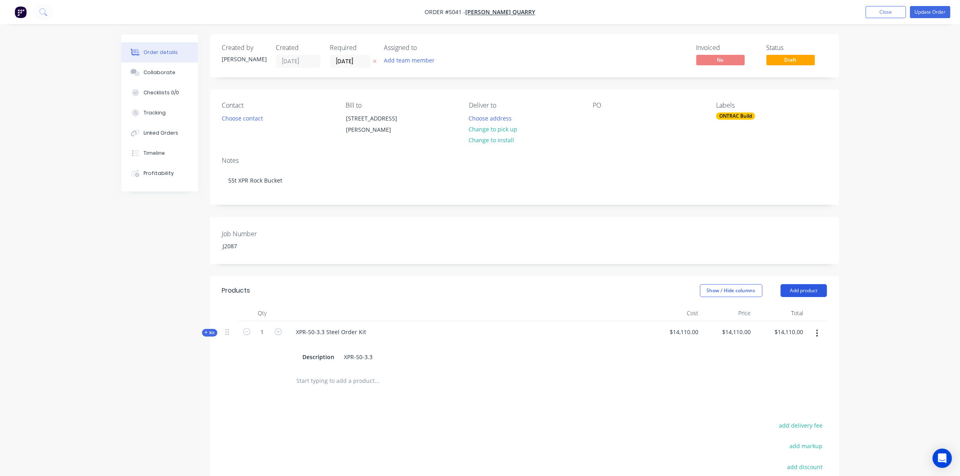
click at [813, 289] on button "Add product" at bounding box center [803, 290] width 46 height 13
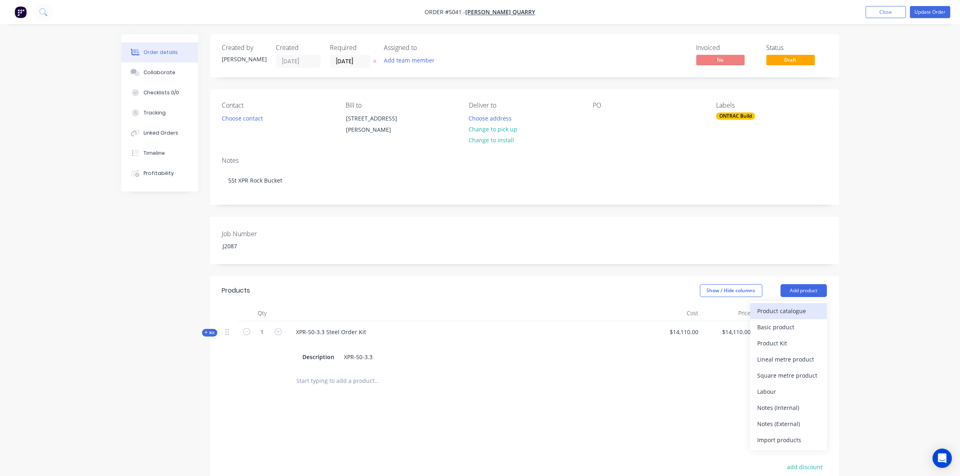
click at [813, 307] on div "Product catalogue" at bounding box center [788, 311] width 62 height 12
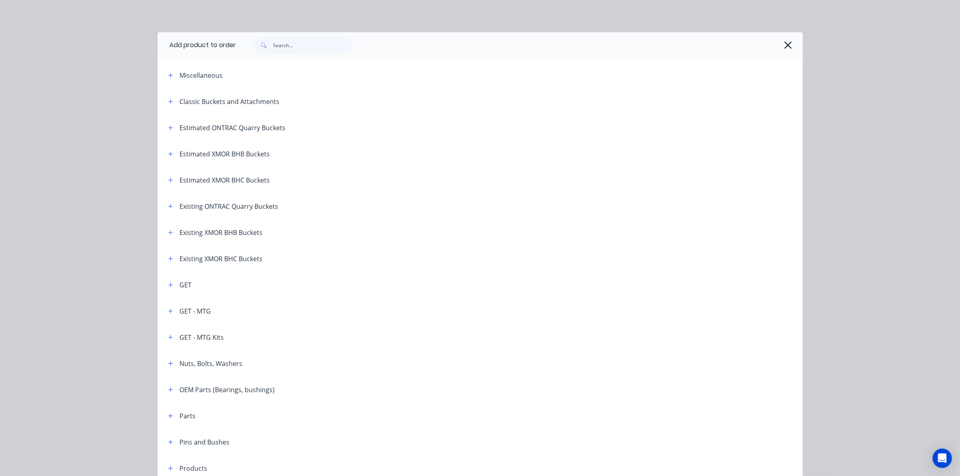
scroll to position [252, 0]
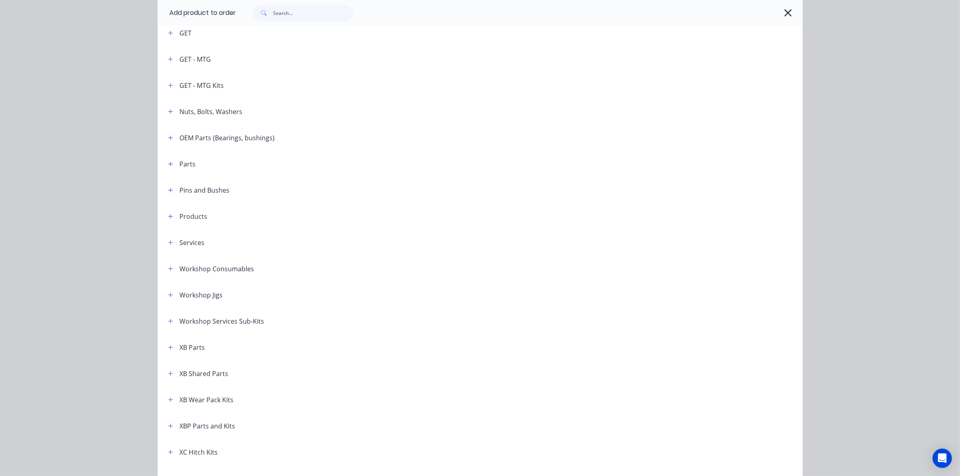
click at [162, 87] on div "GET - MTG Kits" at bounding box center [193, 85] width 62 height 10
click at [168, 85] on icon "button" at bounding box center [170, 85] width 4 height 4
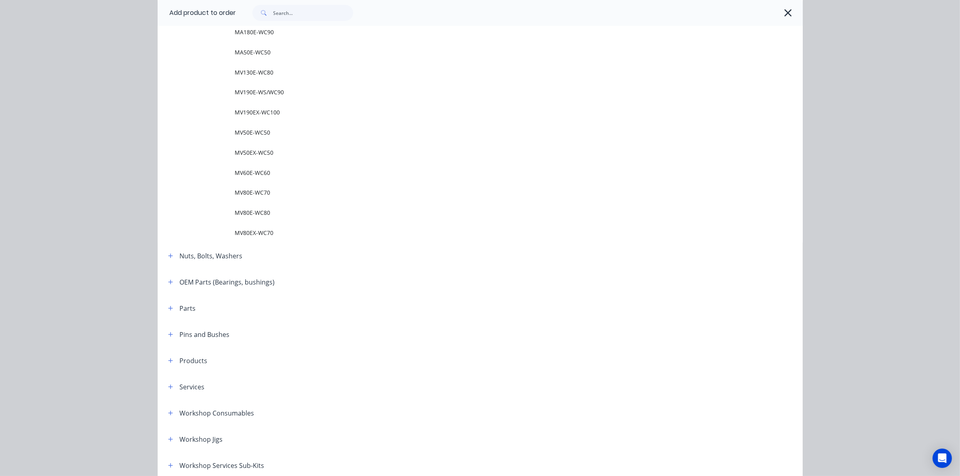
scroll to position [453, 0]
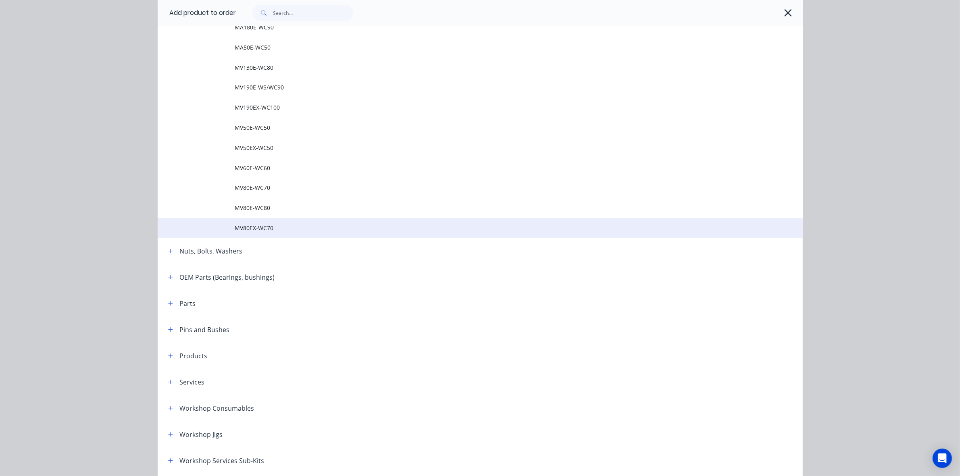
click at [259, 233] on td "MV80EX-WC70" at bounding box center [518, 228] width 567 height 20
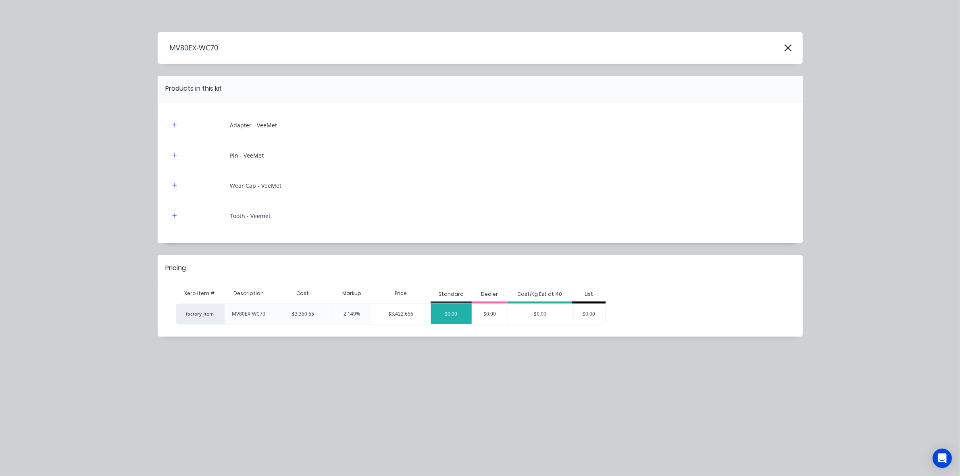
click at [444, 309] on div "$0.00" at bounding box center [451, 314] width 41 height 20
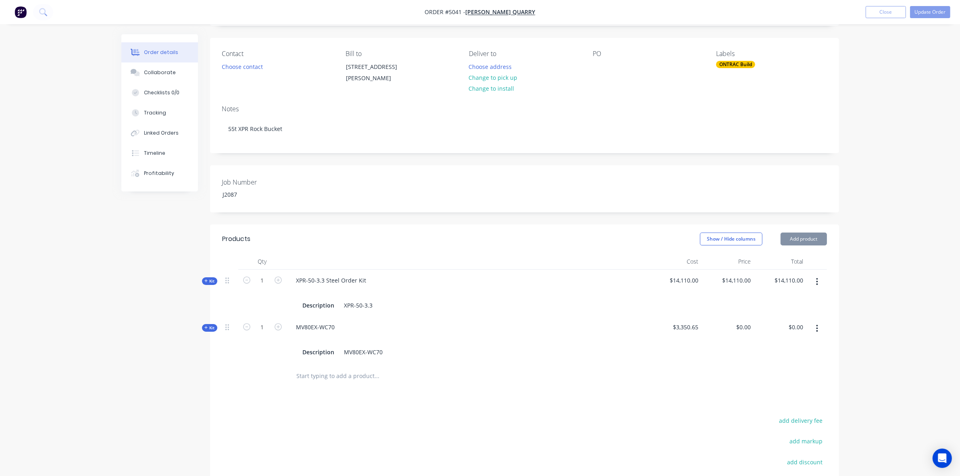
scroll to position [101, 0]
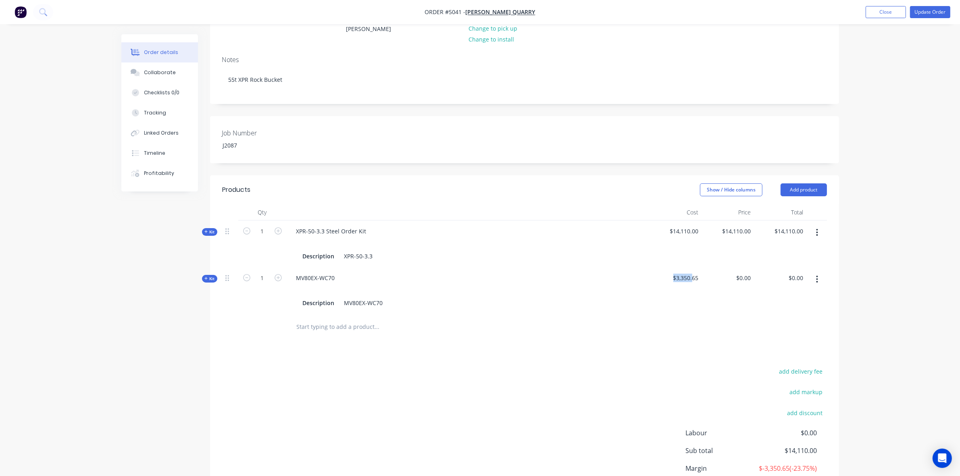
drag, startPoint x: 672, startPoint y: 276, endPoint x: 692, endPoint y: 277, distance: 19.4
click at [692, 277] on span "$3,350.65" at bounding box center [675, 278] width 46 height 8
click at [690, 277] on span "$3,350.65" at bounding box center [675, 278] width 46 height 8
drag, startPoint x: 696, startPoint y: 277, endPoint x: 676, endPoint y: 282, distance: 21.1
click at [676, 282] on span "$3,350.65" at bounding box center [675, 278] width 46 height 8
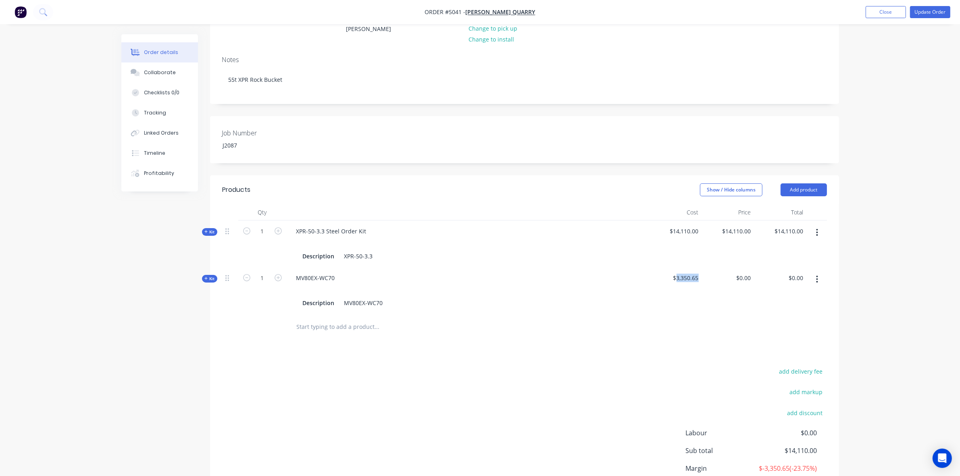
copy span "3,350.65"
click at [741, 276] on div "0 $0.00" at bounding box center [728, 290] width 52 height 47
paste input "3350.65"
type input "$3,350.65"
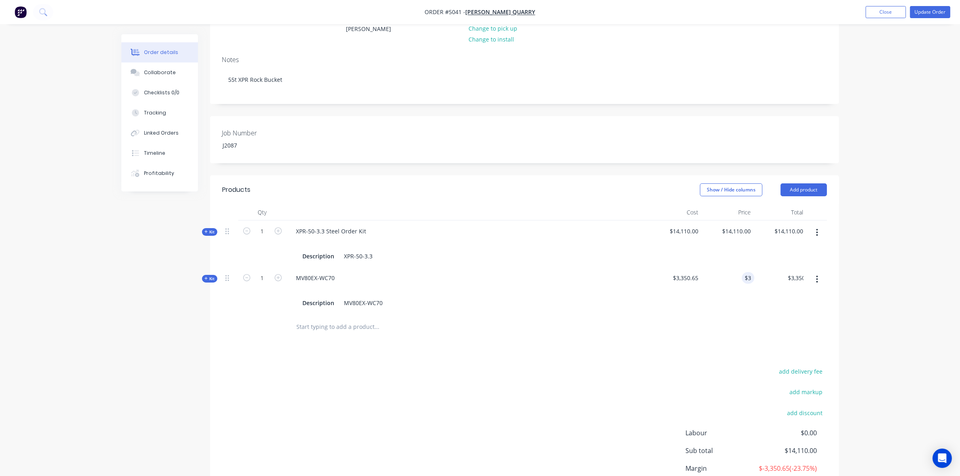
click at [750, 319] on div at bounding box center [524, 327] width 604 height 26
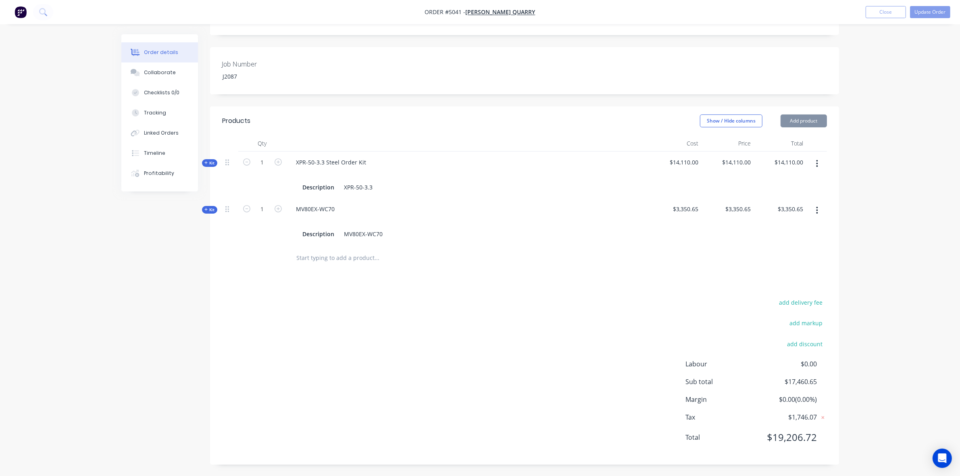
scroll to position [170, 0]
click at [885, 265] on div "Order details Collaborate Checklists 0/0 Tracking Linked Orders Timeline Profit…" at bounding box center [480, 153] width 960 height 646
click at [206, 214] on div "Created by [PERSON_NAME] Created [DATE] Required [DATE] Assigned to Add team me…" at bounding box center [479, 170] width 717 height 612
click at [210, 210] on span "Kit" at bounding box center [209, 209] width 10 height 6
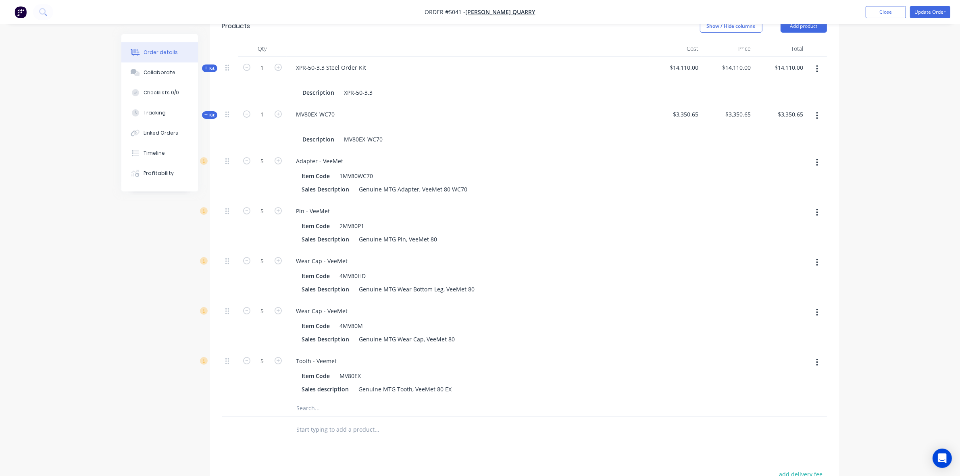
scroll to position [271, 0]
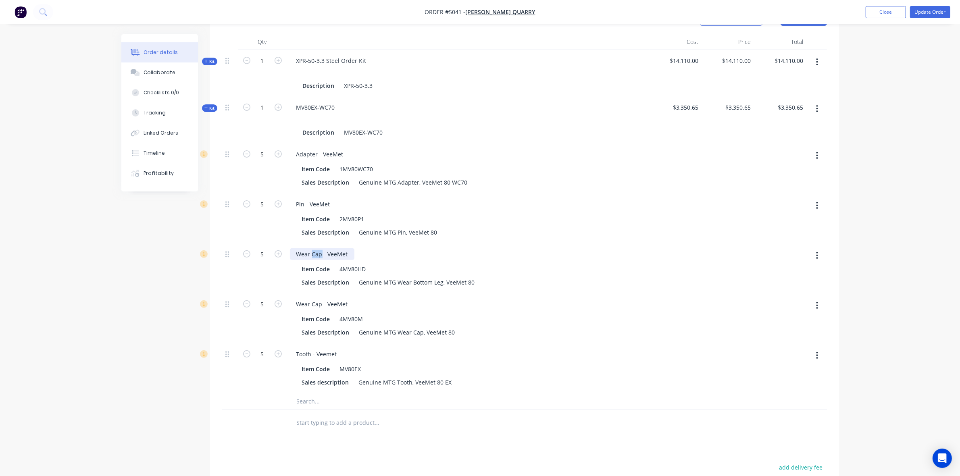
drag, startPoint x: 320, startPoint y: 254, endPoint x: 317, endPoint y: 261, distance: 7.0
click at [312, 256] on div "Wear Cap - VeeMet" at bounding box center [322, 254] width 64 height 12
click at [113, 319] on div "Order details Collaborate Checklists 0/0 Tracking Linked Orders Timeline Profit…" at bounding box center [479, 202] width 733 height 879
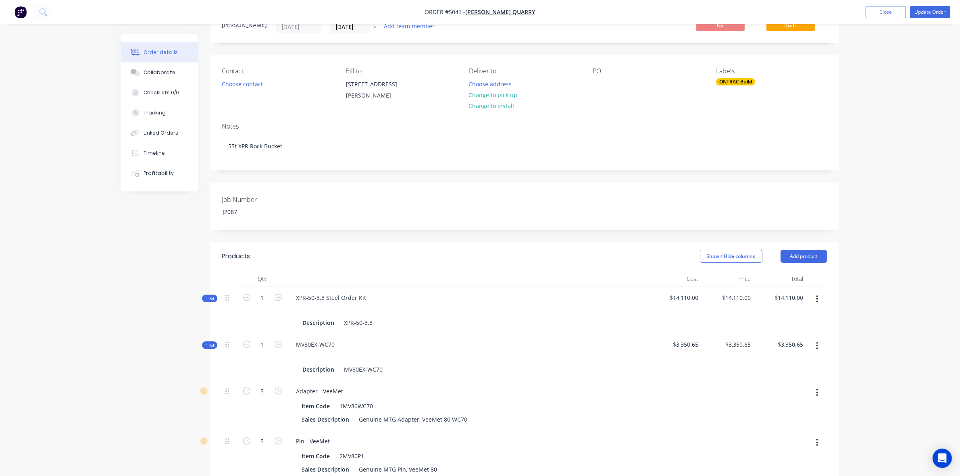
scroll to position [0, 0]
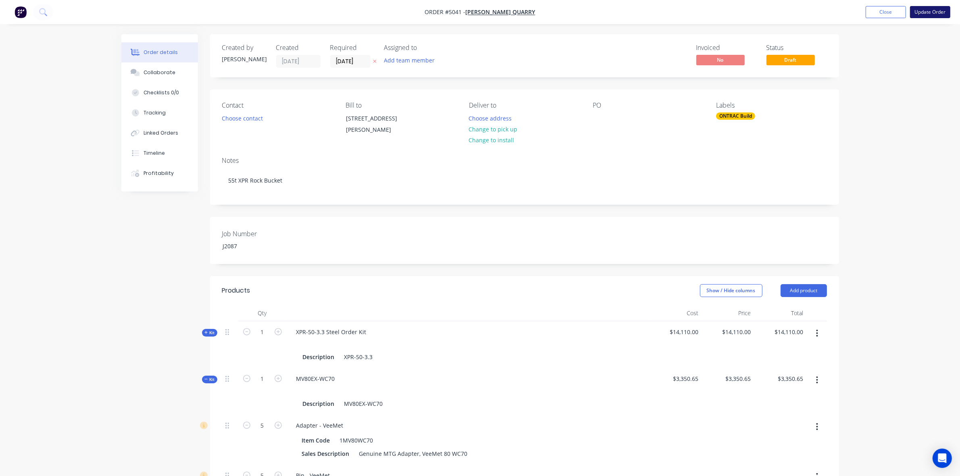
click at [921, 11] on button "Update Order" at bounding box center [930, 12] width 40 height 12
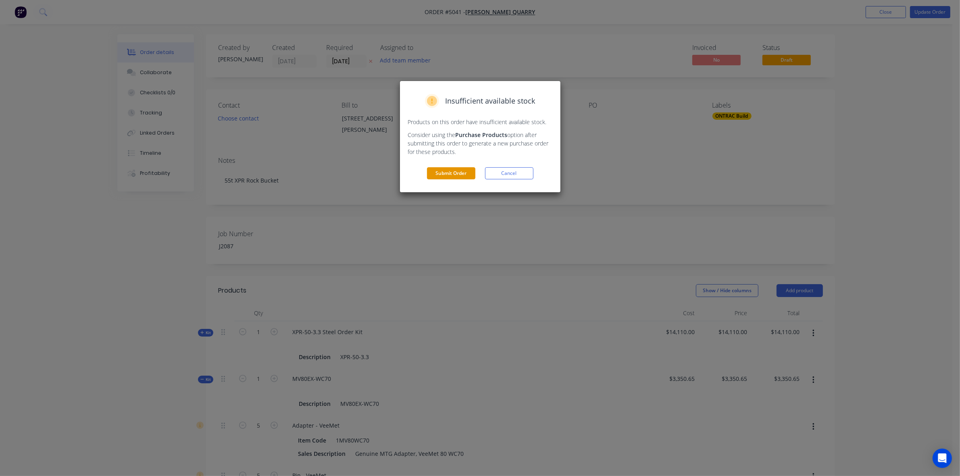
click at [458, 170] on button "Submit Order" at bounding box center [451, 173] width 48 height 12
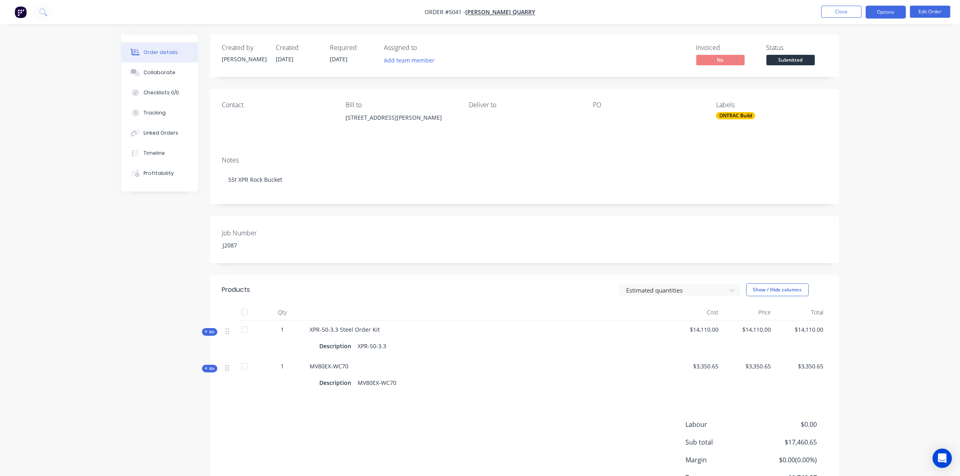
click at [887, 9] on button "Options" at bounding box center [885, 12] width 40 height 13
click at [858, 140] on div "Purchase Products" at bounding box center [861, 146] width 74 height 12
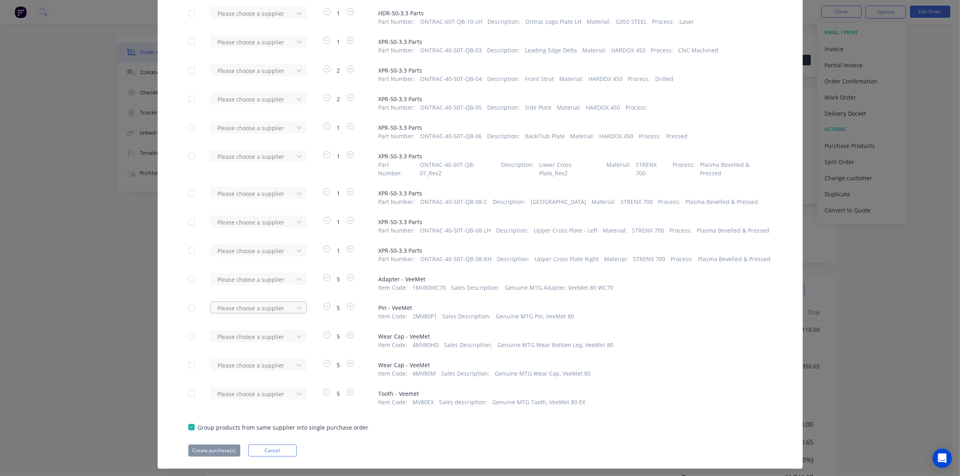
scroll to position [775, 0]
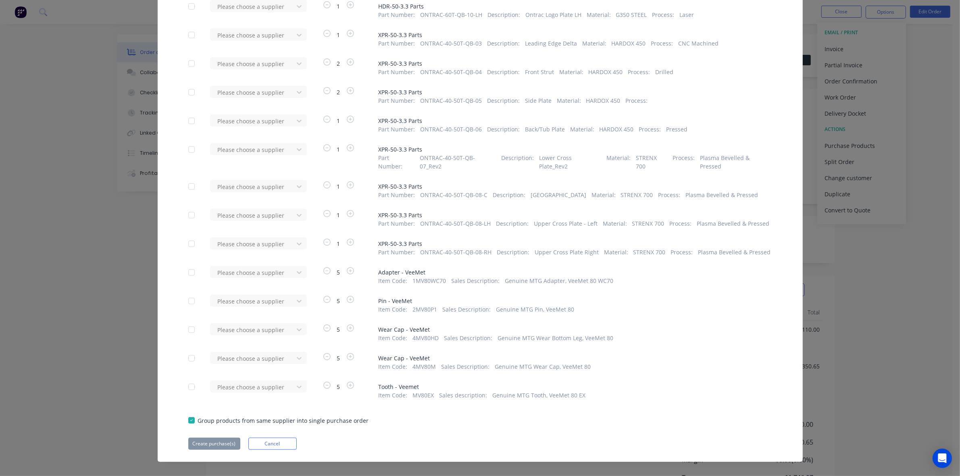
click at [188, 379] on div at bounding box center [191, 387] width 16 height 16
drag, startPoint x: 184, startPoint y: 348, endPoint x: 190, endPoint y: 342, distance: 8.5
click at [184, 350] on div at bounding box center [191, 358] width 16 height 16
click at [190, 322] on div at bounding box center [191, 330] width 16 height 16
click at [191, 293] on div at bounding box center [191, 301] width 16 height 16
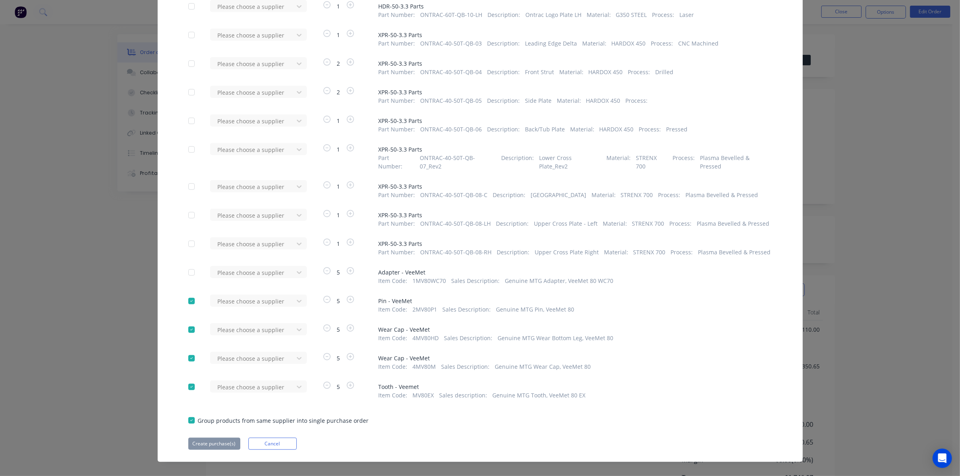
click at [185, 264] on div at bounding box center [191, 272] width 16 height 16
click at [262, 268] on div at bounding box center [253, 273] width 73 height 10
type input "n"
type input "mtg"
click at [250, 295] on div "METALOGENIA AUSTRALIA PTY LTD - (MTG)" at bounding box center [258, 306] width 97 height 23
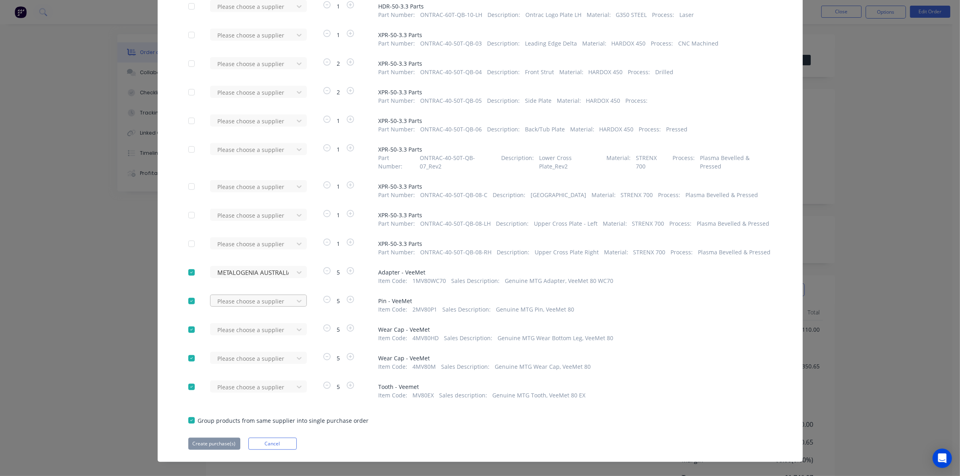
click at [252, 296] on div at bounding box center [253, 301] width 73 height 10
type input "mtg"
click at [247, 323] on div "METALOGENIA AUSTRALIA PTY LTD - (MTG)" at bounding box center [258, 334] width 97 height 23
click at [248, 325] on div at bounding box center [253, 330] width 73 height 10
type input "mtg"
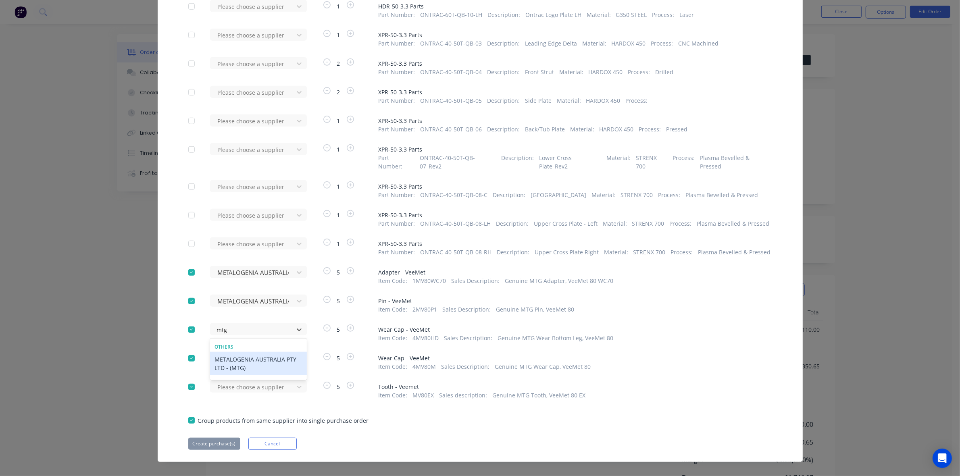
click at [240, 352] on div "METALOGENIA AUSTRALIA PTY LTD - (MTG)" at bounding box center [258, 363] width 97 height 23
click at [240, 352] on div "Please choose a supplier" at bounding box center [252, 358] width 77 height 12
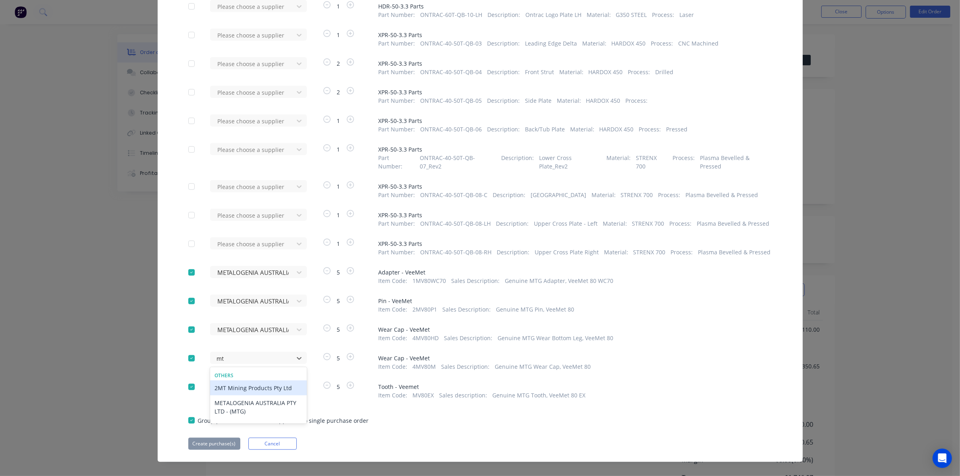
type input "mtg"
click at [238, 380] on div "METALOGENIA AUSTRALIA PTY LTD - (MTG)" at bounding box center [258, 391] width 97 height 23
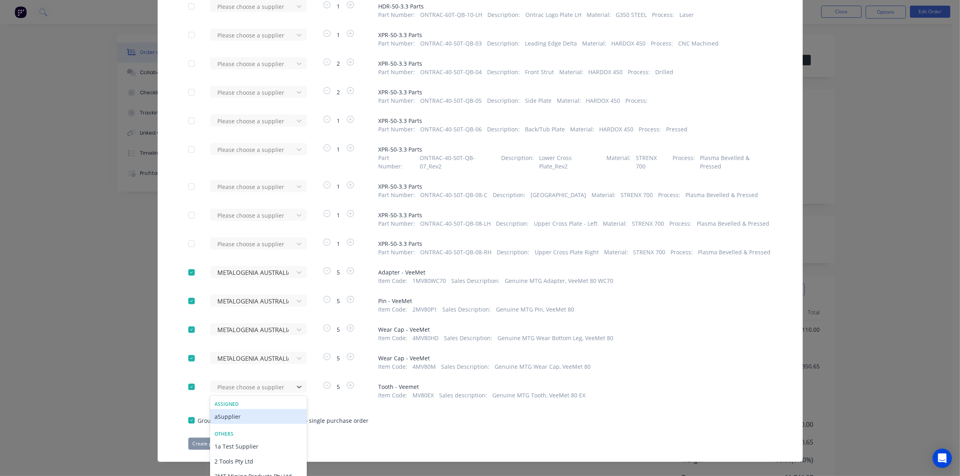
click at [238, 380] on div "523 results available. Use Up and Down to choose options, press Enter to select…" at bounding box center [254, 386] width 89 height 12
type input "mtg"
click at [289, 409] on div "METALOGENIA AUSTRALIA PTY LTD - (MTG)" at bounding box center [258, 420] width 97 height 23
click at [229, 438] on button "Create purchase(s)" at bounding box center [214, 444] width 52 height 12
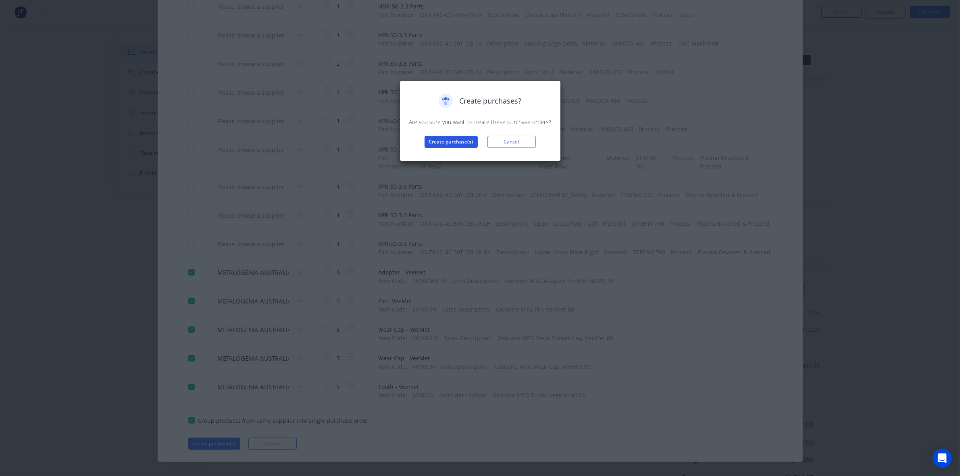
click at [457, 138] on button "Create purchase(s)" at bounding box center [450, 142] width 53 height 12
click at [457, 156] on button "View purchase(s)" at bounding box center [451, 155] width 48 height 12
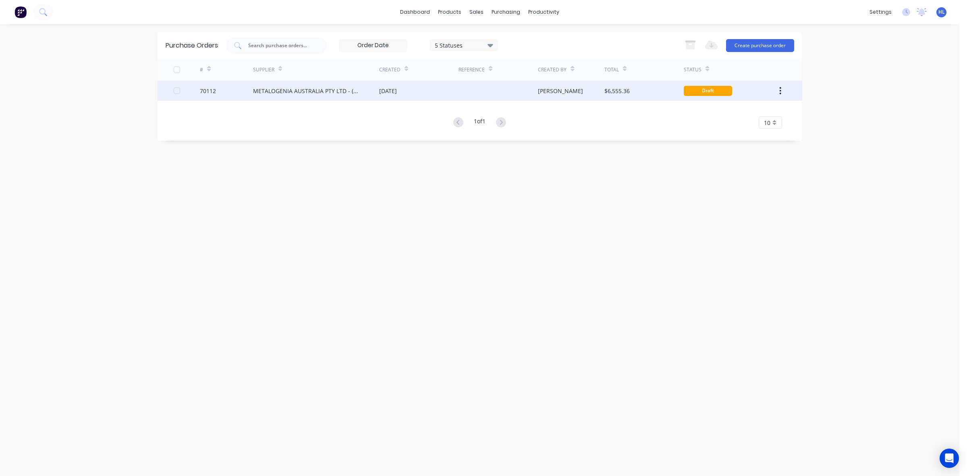
click at [276, 94] on div "METALOGENIA AUSTRALIA PTY LTD - (MTG)" at bounding box center [308, 91] width 110 height 8
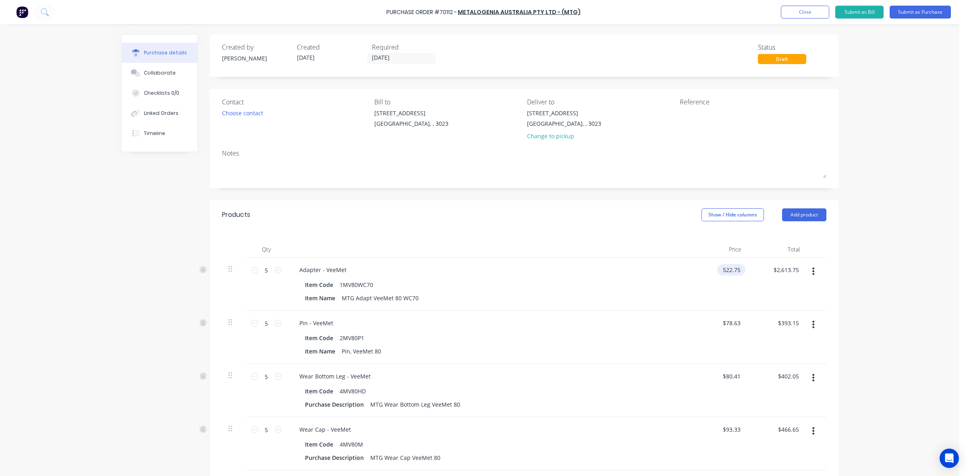
drag, startPoint x: 737, startPoint y: 271, endPoint x: 733, endPoint y: 271, distance: 4.8
click at [737, 270] on input "522.75" at bounding box center [729, 270] width 25 height 12
drag, startPoint x: 736, startPoint y: 270, endPoint x: 638, endPoint y: 269, distance: 98.7
click at [638, 270] on div "5 5 Adapter - VeeMet Item Code 1MV80WC70 Item Name MTG Adapt VeeMet 80 WC70 522…" at bounding box center [524, 284] width 604 height 53
type input "$1.00"
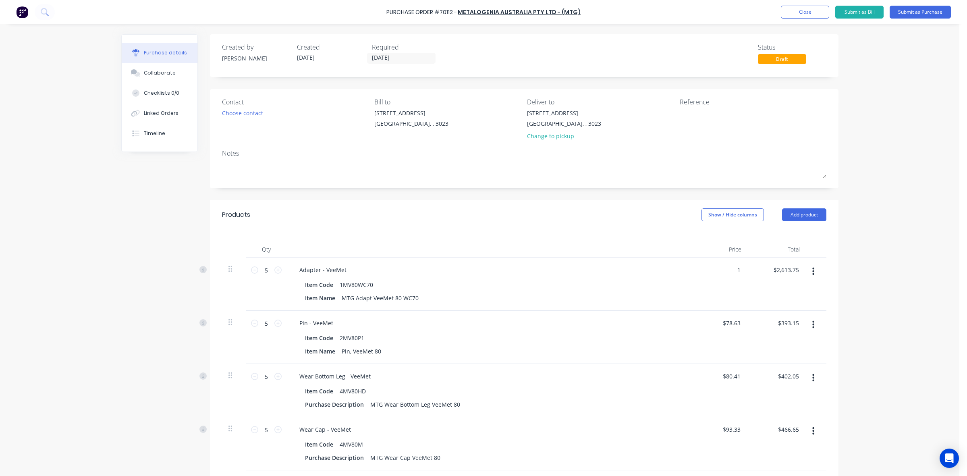
type input "$5.00"
click at [644, 258] on div "Adapter - VeeMet Item Code 1MV80WC70 Item Name MTG Adapt VeeMet 80 WC70" at bounding box center [488, 284] width 403 height 53
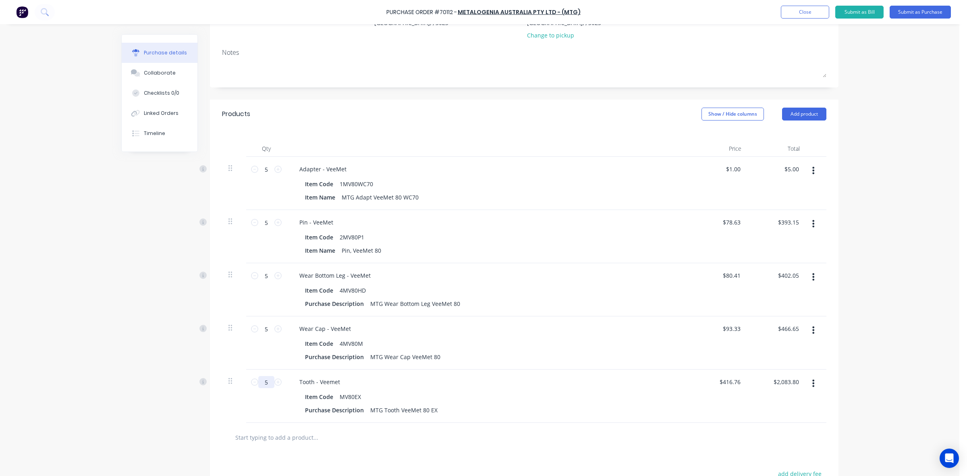
click at [268, 380] on input "5" at bounding box center [266, 382] width 16 height 12
type input "1"
type input "$416.76"
type input "10"
type input "$4,167.60"
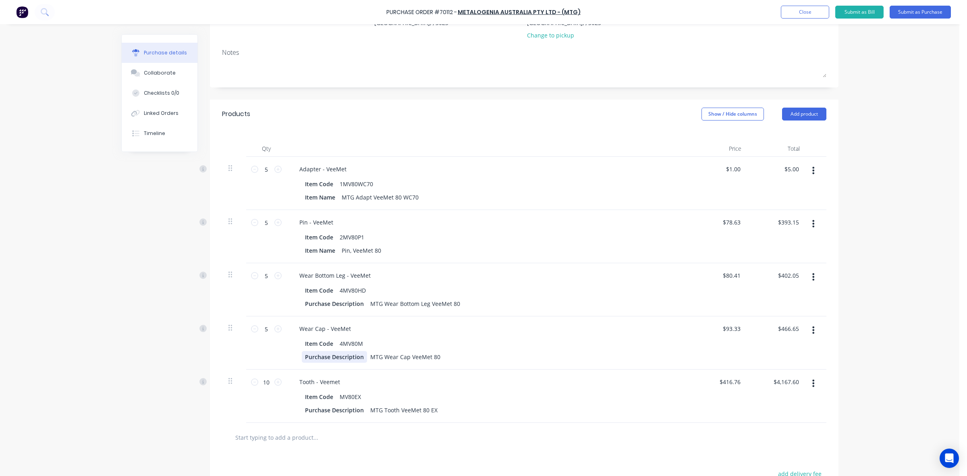
click at [299, 369] on div "Wear Cap - VeeMet Item Code 4MV80M Purchase Description MTG Wear Cap VeeMet 80" at bounding box center [488, 342] width 403 height 53
click at [913, 315] on div "Purchase Order #70112 - METALOGENIA AUSTRALIA PTY LTD - (MTG) Add product Close…" at bounding box center [480, 238] width 960 height 476
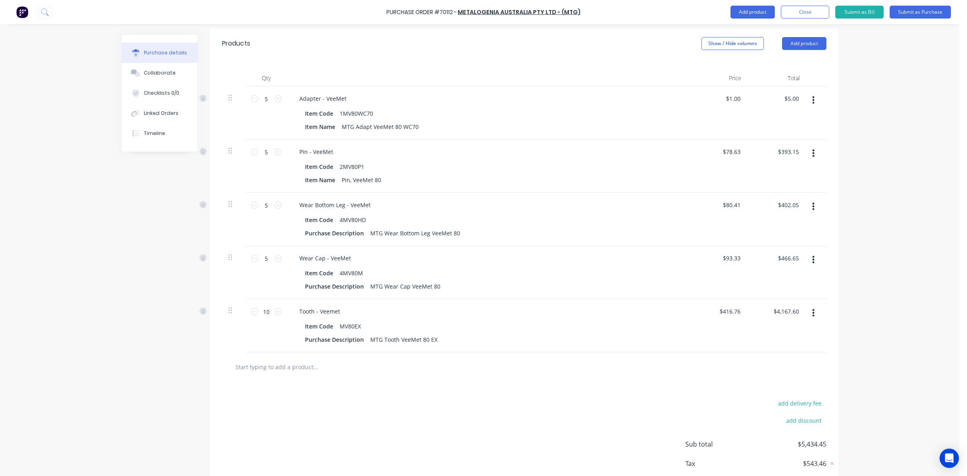
scroll to position [219, 0]
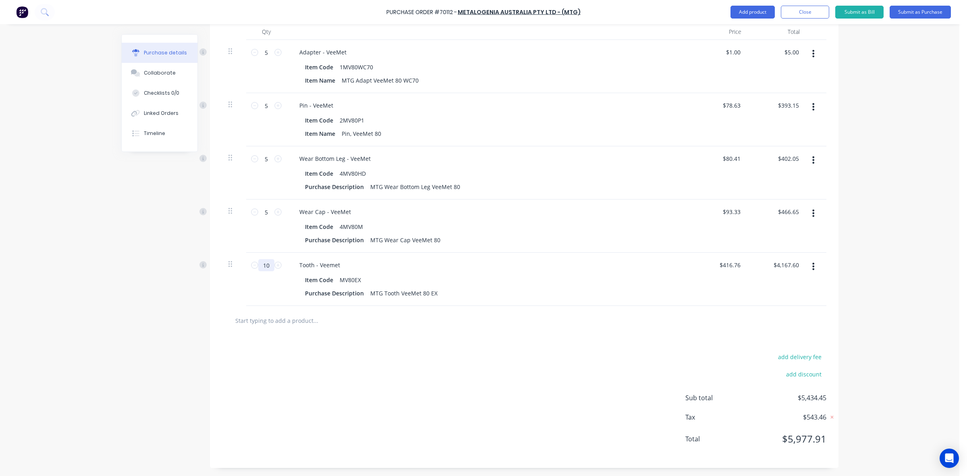
click at [266, 266] on input "10" at bounding box center [266, 265] width 16 height 12
type input "5"
type input "$2,083.80"
type input "5"
click at [928, 298] on div "Purchase Order #70112 - METALOGENIA AUSTRALIA PTY LTD - (MTG) Add product Close…" at bounding box center [480, 238] width 960 height 476
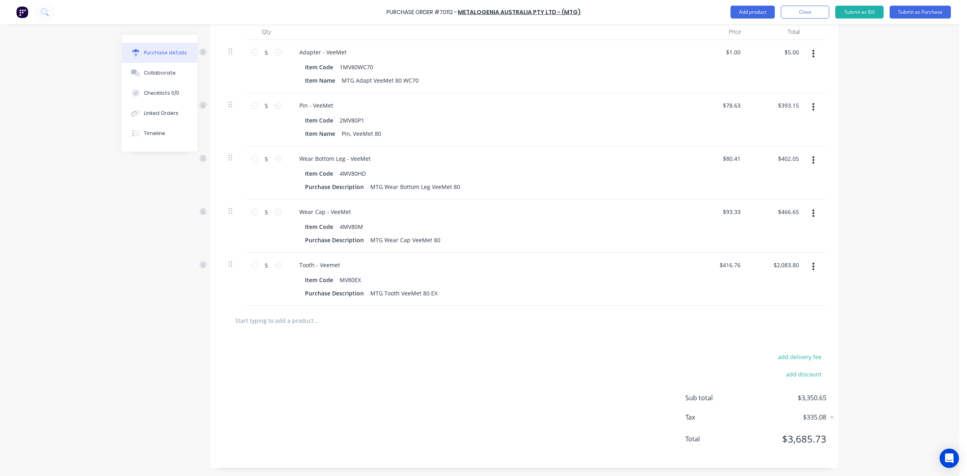
click at [867, 268] on div "Purchase Order #70112 - METALOGENIA AUSTRALIA PTY LTD - (MTG) Add product Close…" at bounding box center [480, 238] width 960 height 476
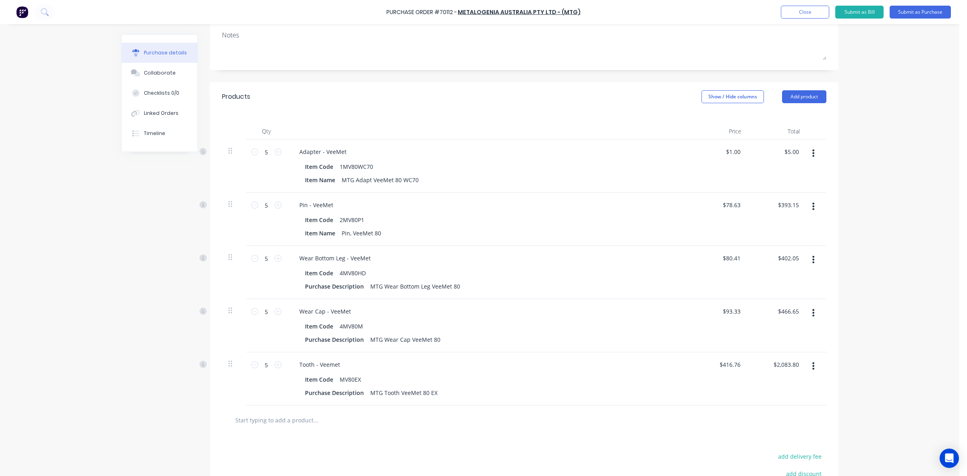
scroll to position [0, 0]
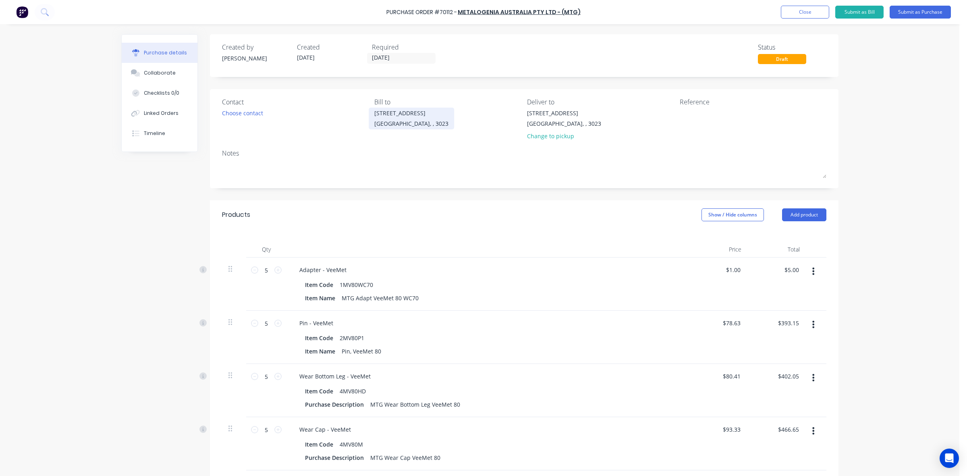
click at [377, 113] on div "20 Ravenhall Way" at bounding box center [411, 113] width 74 height 8
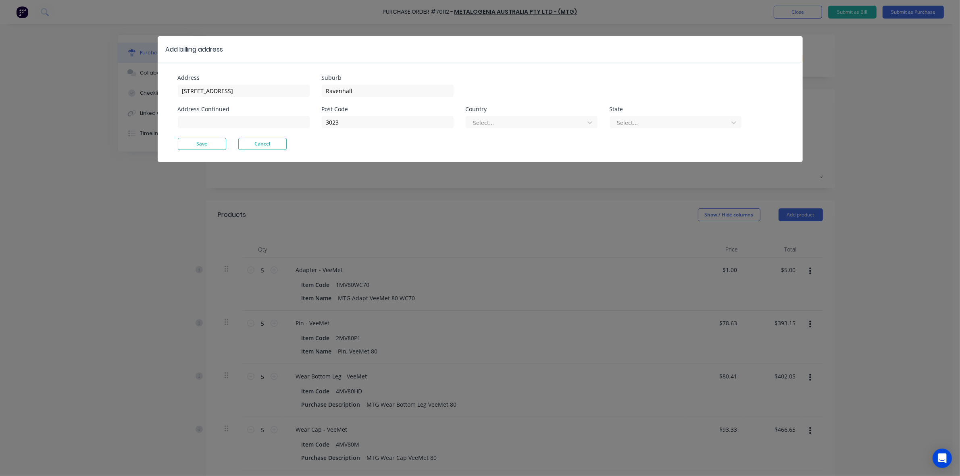
click at [528, 130] on div "Post Code 3023 Country Select... State Select..." at bounding box center [532, 121] width 420 height 31
click at [531, 124] on div at bounding box center [526, 123] width 108 height 10
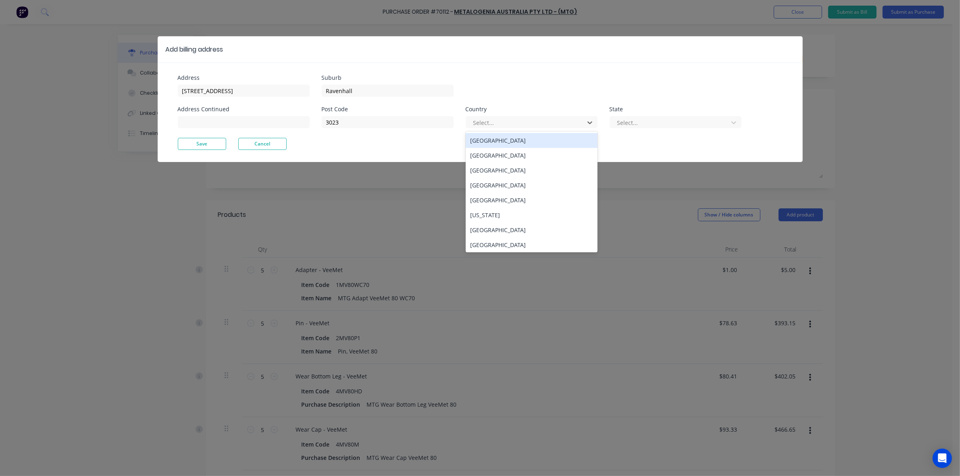
click at [533, 135] on div "Australia" at bounding box center [531, 140] width 132 height 15
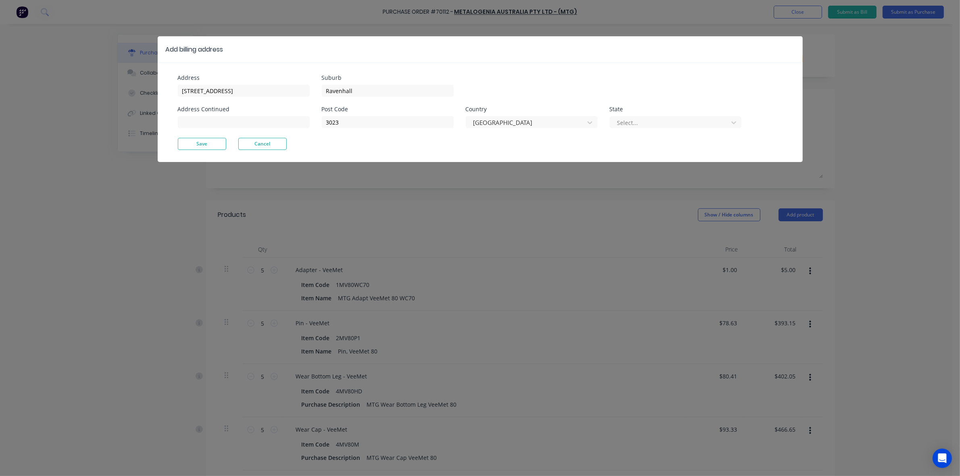
click at [640, 113] on div "State Select..." at bounding box center [675, 117] width 132 height 22
click at [639, 118] on div at bounding box center [670, 123] width 108 height 10
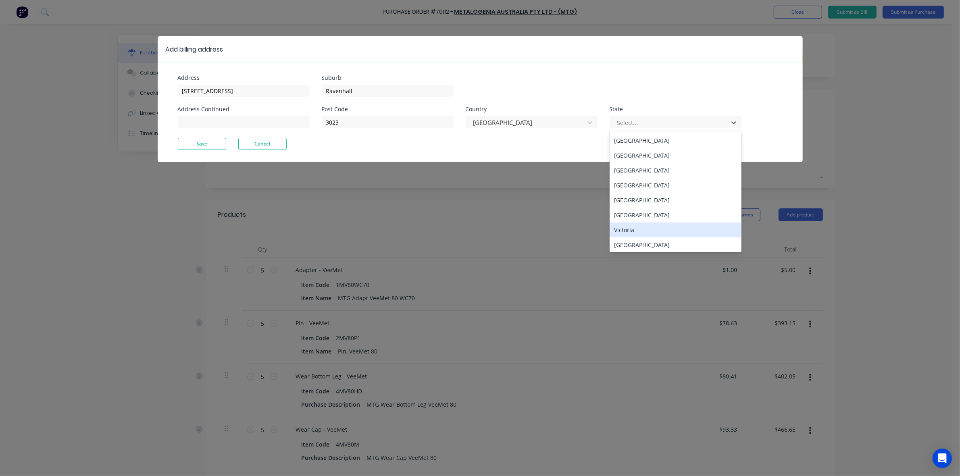
click at [627, 232] on div "Victoria" at bounding box center [675, 229] width 132 height 15
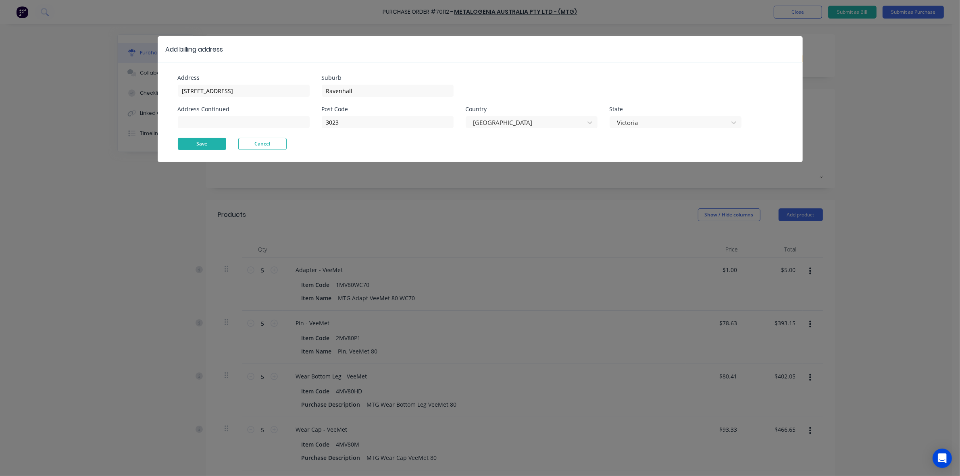
click at [197, 145] on button "Save" at bounding box center [202, 144] width 48 height 12
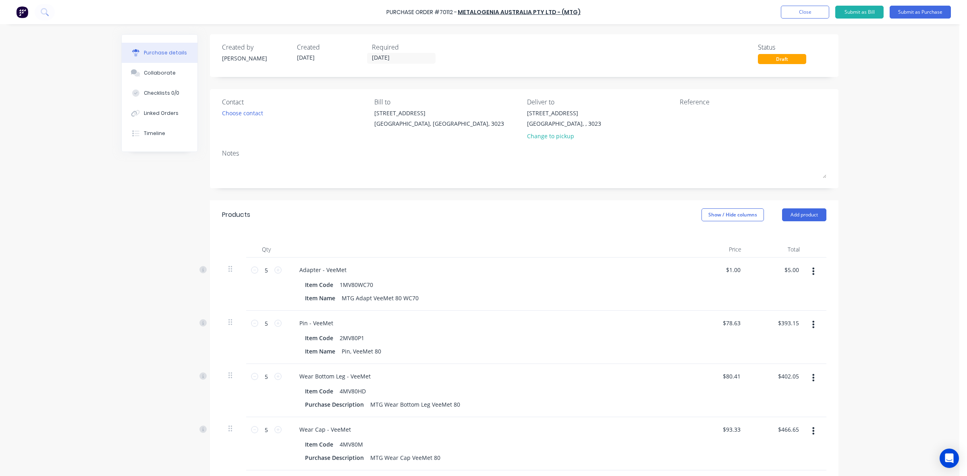
click at [594, 123] on div "20 Ravenhall Way Ravenhall, , 3023 Change to pickup" at bounding box center [600, 126] width 147 height 35
click at [538, 123] on div "Ravenhall, , 3023" at bounding box center [564, 123] width 74 height 8
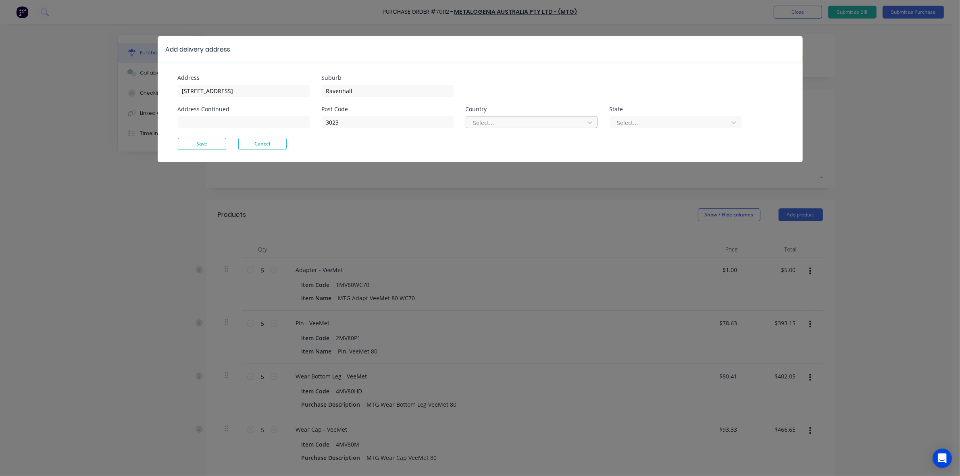
click at [515, 120] on div at bounding box center [526, 123] width 108 height 10
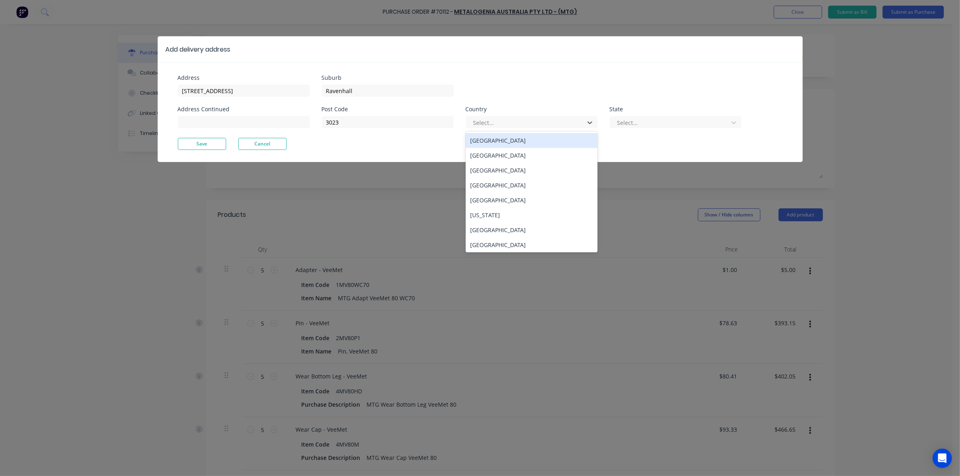
drag, startPoint x: 529, startPoint y: 146, endPoint x: 629, endPoint y: 129, distance: 100.9
click at [531, 145] on div "Australia" at bounding box center [531, 140] width 132 height 15
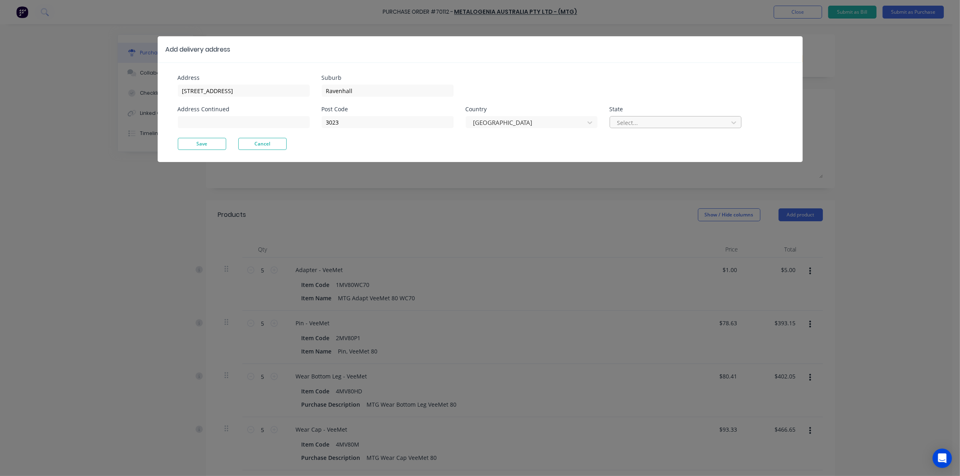
click at [683, 118] on div at bounding box center [670, 123] width 108 height 10
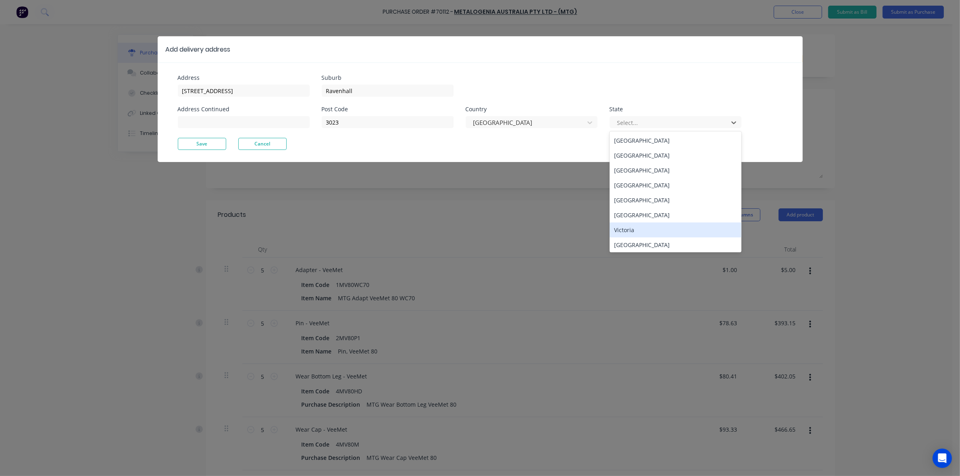
click at [626, 234] on div "Victoria" at bounding box center [675, 229] width 132 height 15
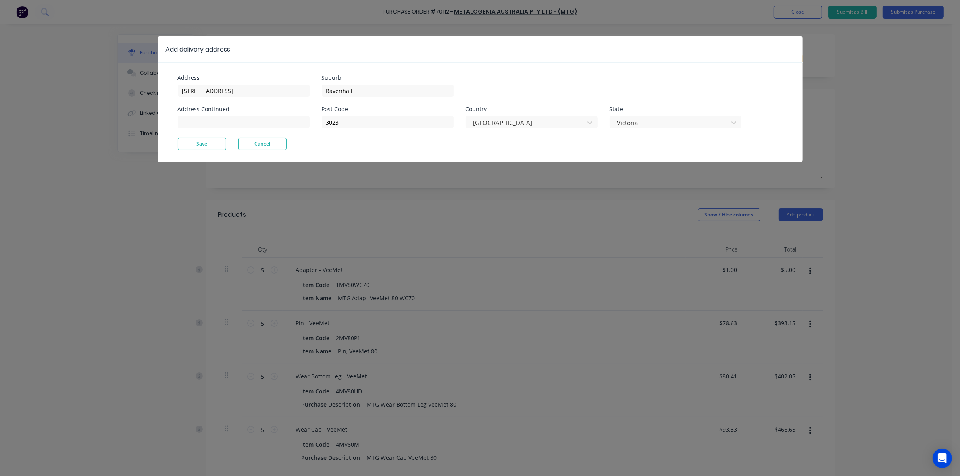
drag, startPoint x: 195, startPoint y: 148, endPoint x: 223, endPoint y: 135, distance: 30.3
click at [196, 148] on button "Save" at bounding box center [202, 144] width 48 height 12
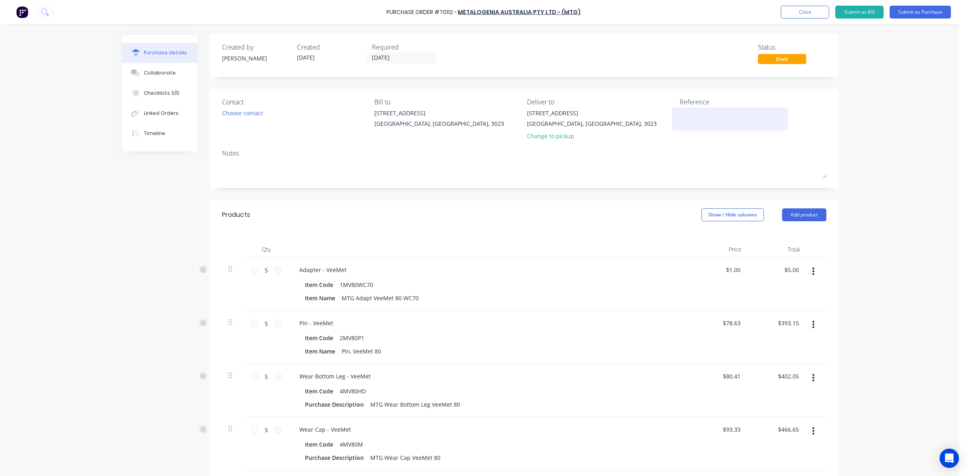
click at [680, 125] on textarea at bounding box center [730, 118] width 101 height 18
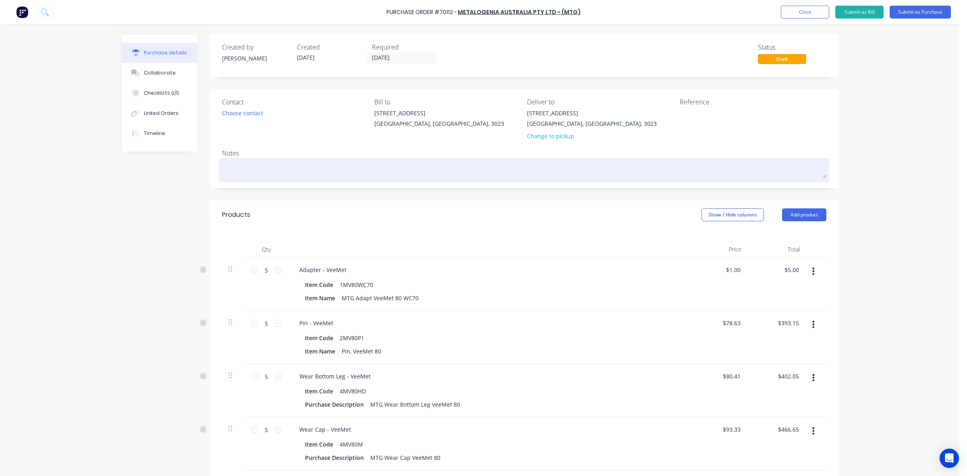
click at [677, 162] on textarea at bounding box center [524, 169] width 604 height 18
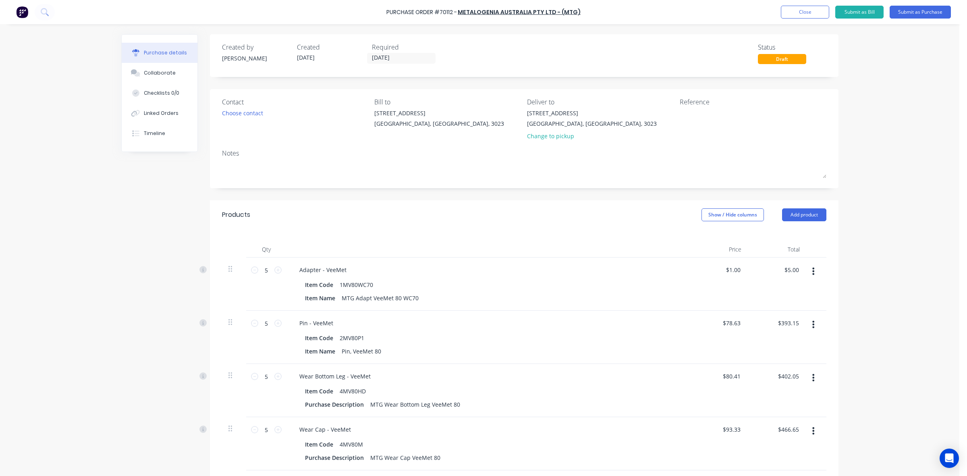
click at [460, 193] on div "Created by Hayden Created 09/10/25 Required 09/10/25 Status Draft Contact Choos…" at bounding box center [524, 359] width 629 height 651
click at [756, 124] on textarea at bounding box center [730, 118] width 101 height 18
type textarea "JO2087"
type textarea "x"
type textarea "JO2087"
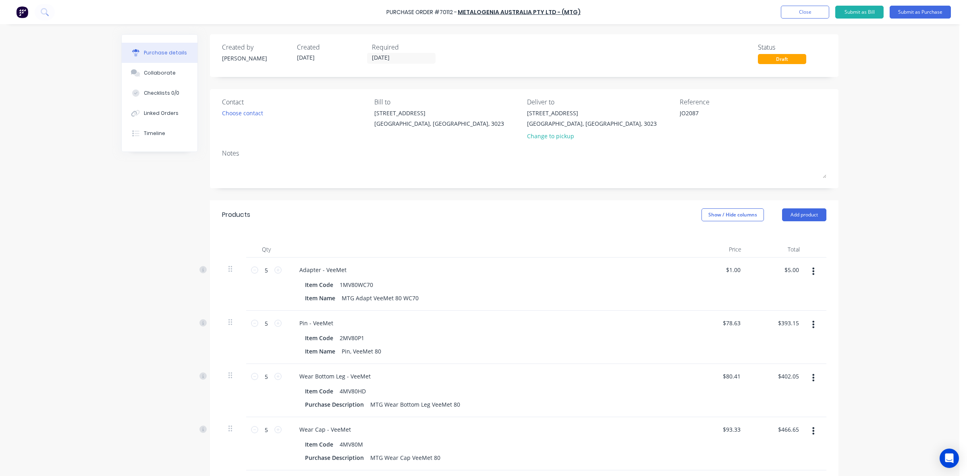
click at [889, 80] on div "Purchase Order #70112 - METALOGENIA AUSTRALIA PTY LTD - (MTG) Add product Close…" at bounding box center [480, 238] width 960 height 476
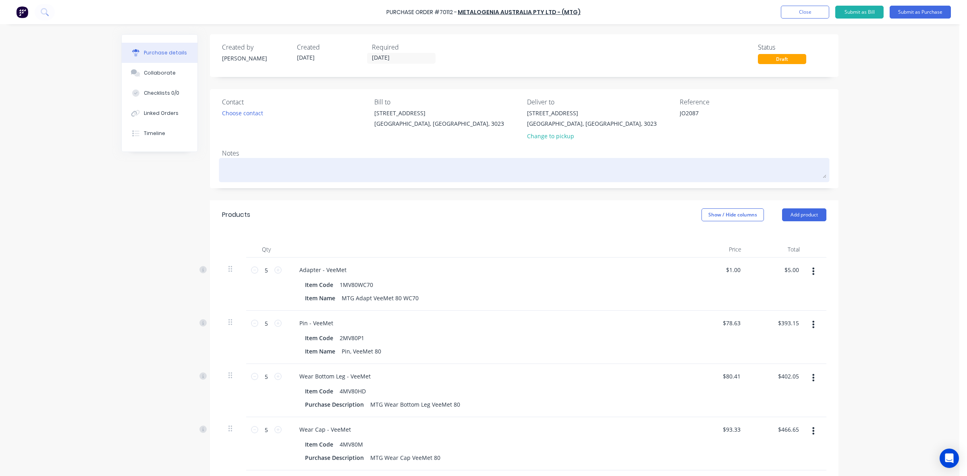
click at [299, 160] on div at bounding box center [524, 170] width 604 height 20
click at [299, 164] on textarea at bounding box center [524, 169] width 604 height 18
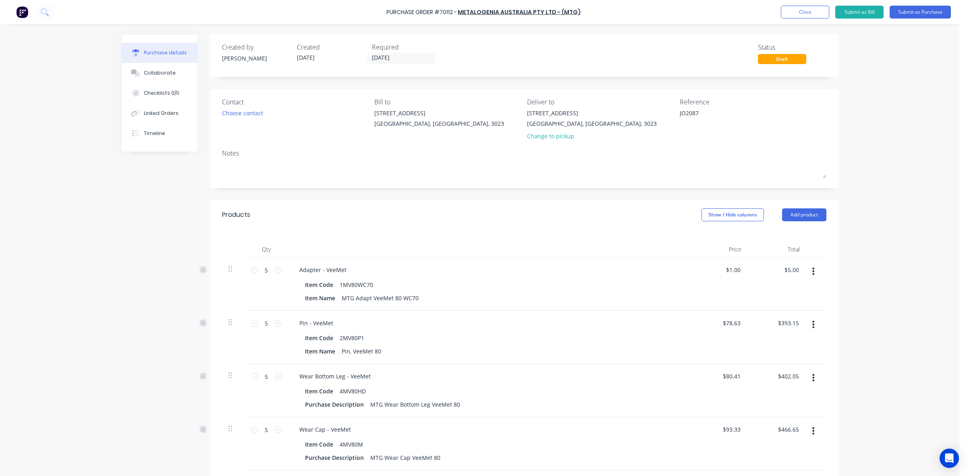
click at [301, 154] on div "Notes" at bounding box center [524, 153] width 604 height 10
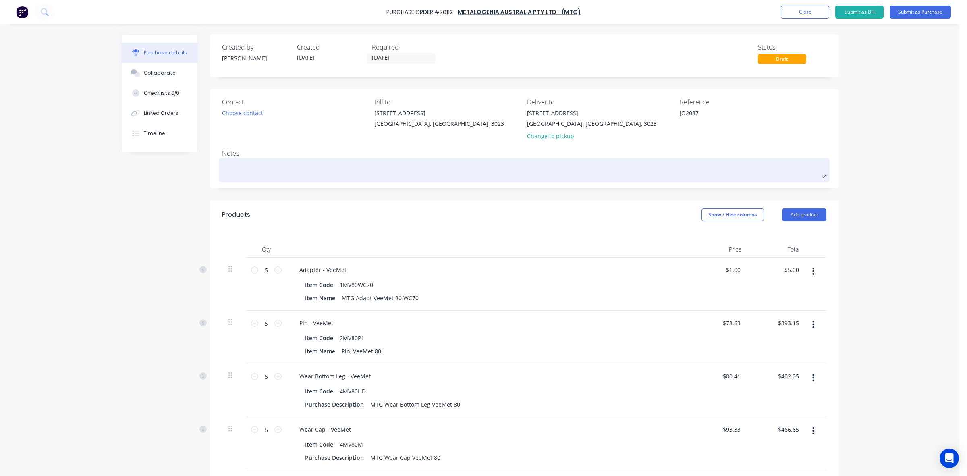
click at [297, 170] on textarea at bounding box center [524, 169] width 604 height 18
type textarea "x"
type textarea "P"
type textarea "x"
type textarea "Pl"
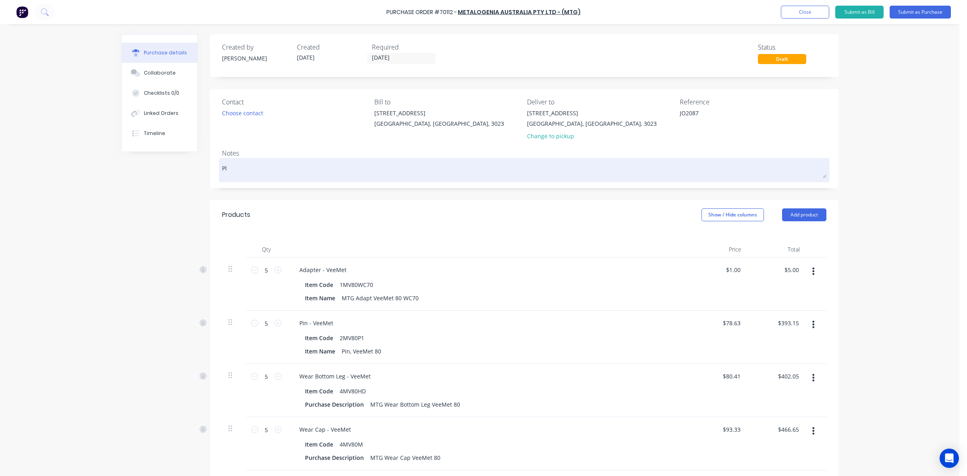
type textarea "x"
type textarea "Ple"
type textarea "x"
type textarea "Plea"
type textarea "x"
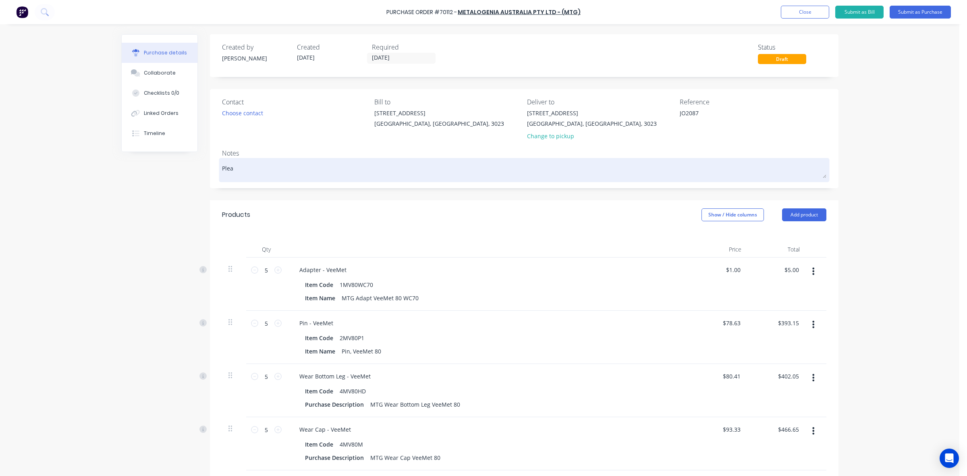
type textarea "Pleas"
type textarea "x"
type textarea "Please"
type textarea "x"
type textarea "Please"
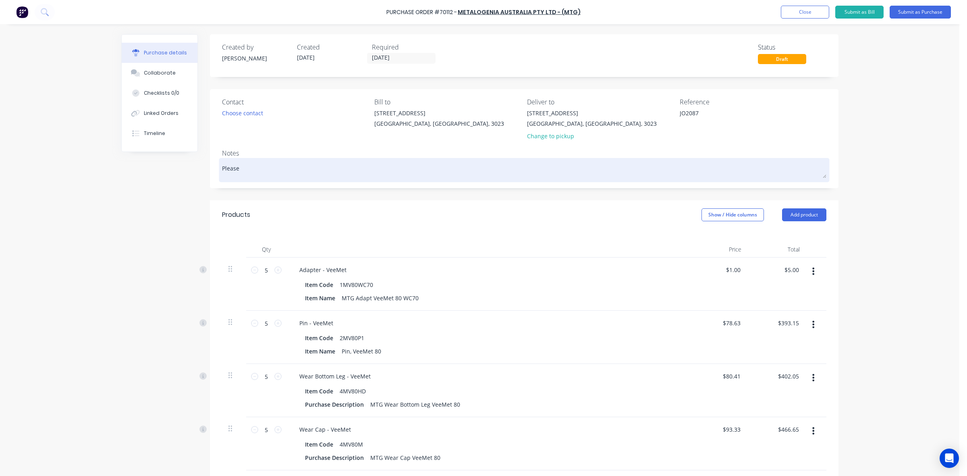
type textarea "x"
type textarea "Please s"
type textarea "x"
type textarea "Please sen"
type textarea "x"
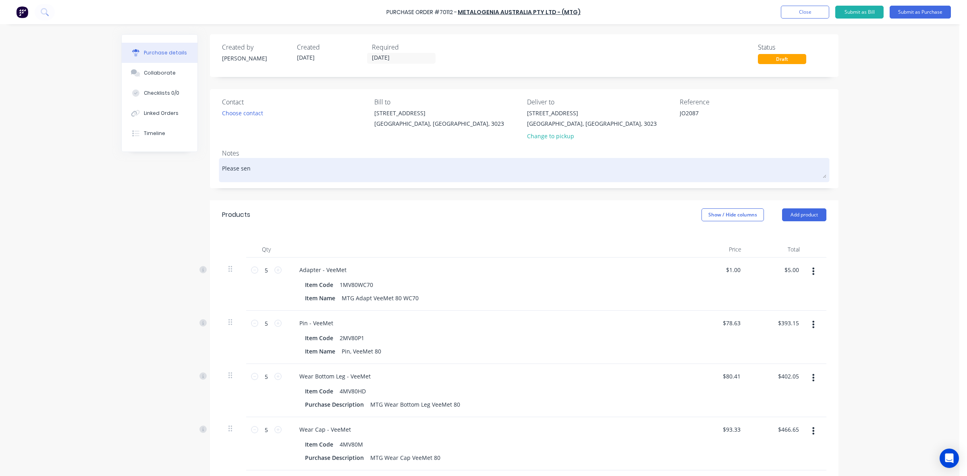
type textarea "Please send"
type textarea "x"
type textarea "Please send"
type textarea "x"
type textarea "Please send w"
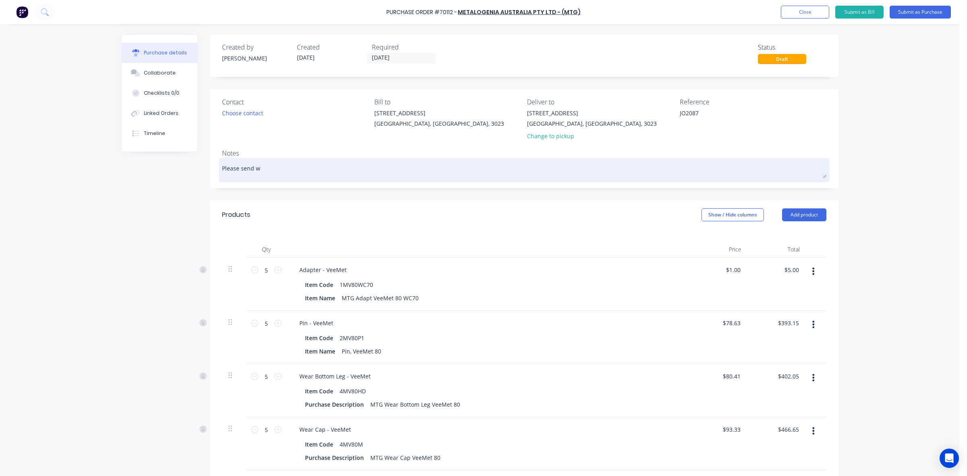
type textarea "x"
type textarea "Please send we"
type textarea "x"
type textarea "Please send wei"
type textarea "x"
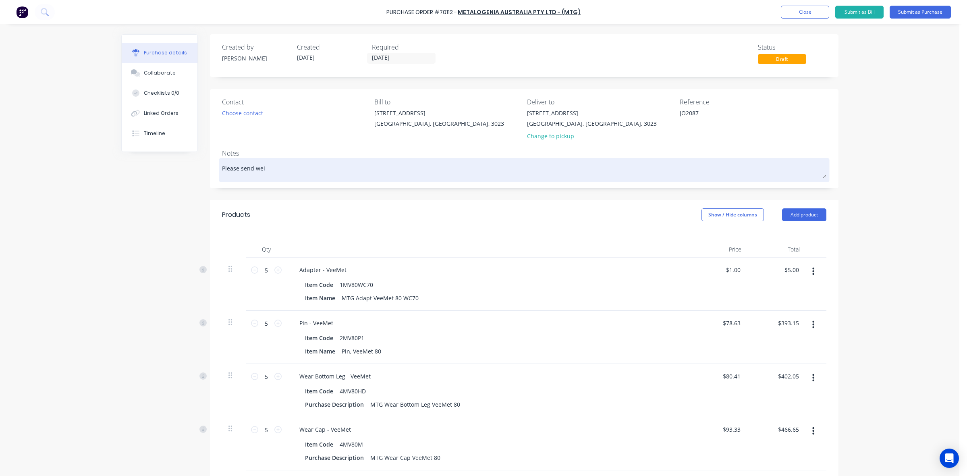
type textarea "Please send weig"
type textarea "x"
type textarea "Please send weigh"
type textarea "x"
type textarea "Please send weight"
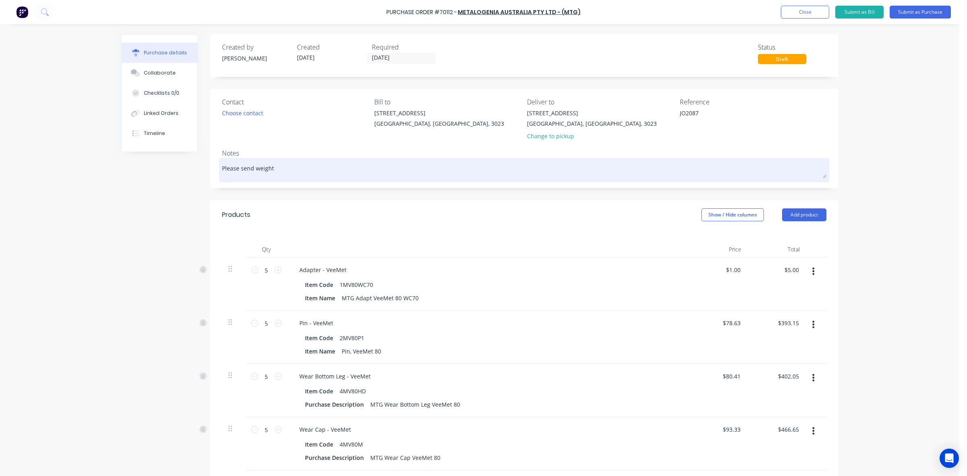
type textarea "x"
type textarea "Please send weight"
type textarea "x"
type textarea "Please send weight s"
type textarea "x"
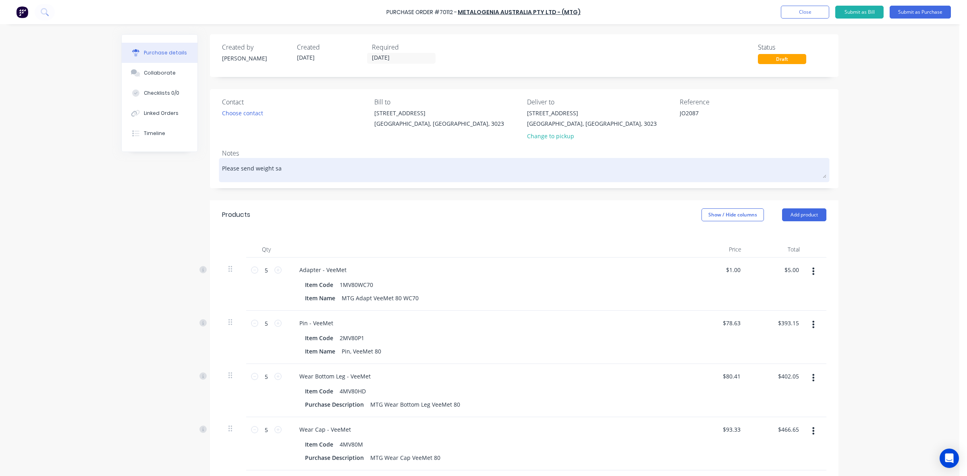
type textarea "Please send weight san"
type textarea "x"
type textarea "Please send weight sa"
type textarea "x"
type textarea "Please send weight s"
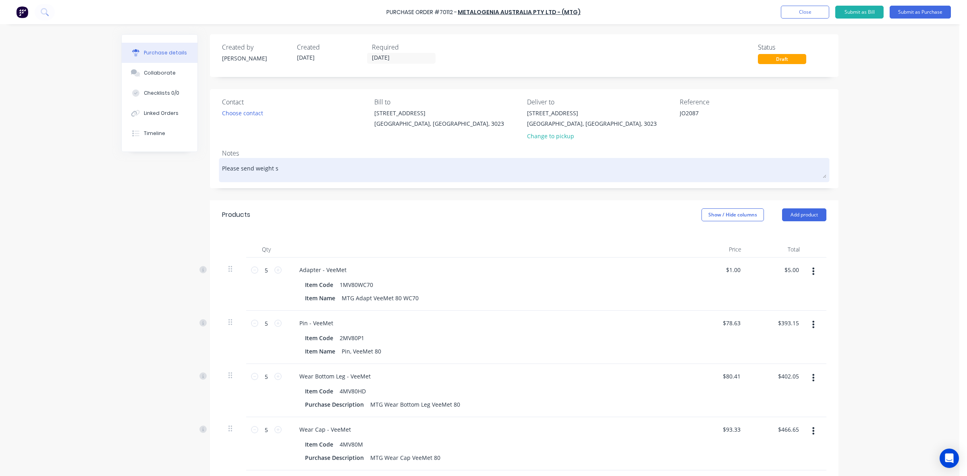
type textarea "x"
type textarea "Please send weight"
type textarea "x"
type textarea "Please send weight"
type textarea "x"
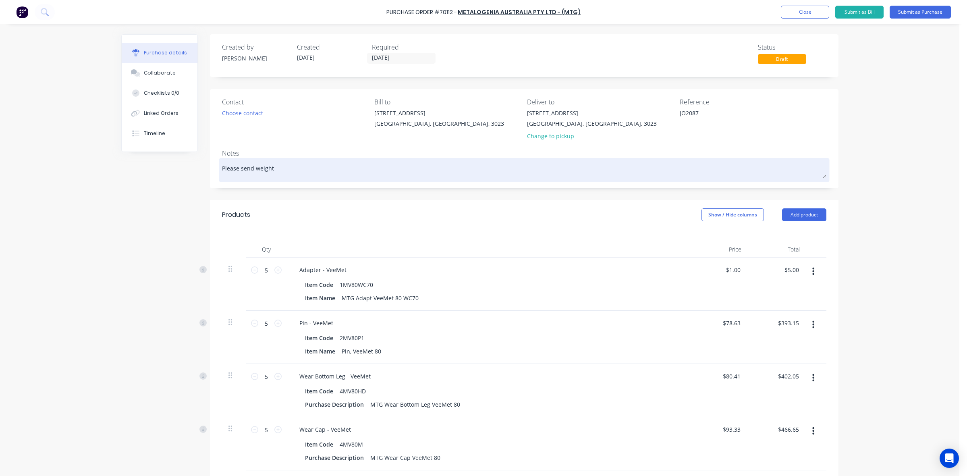
type textarea "Please send weights"
type textarea "x"
type textarea "Please send weights"
type textarea "x"
type textarea "Please send weights a"
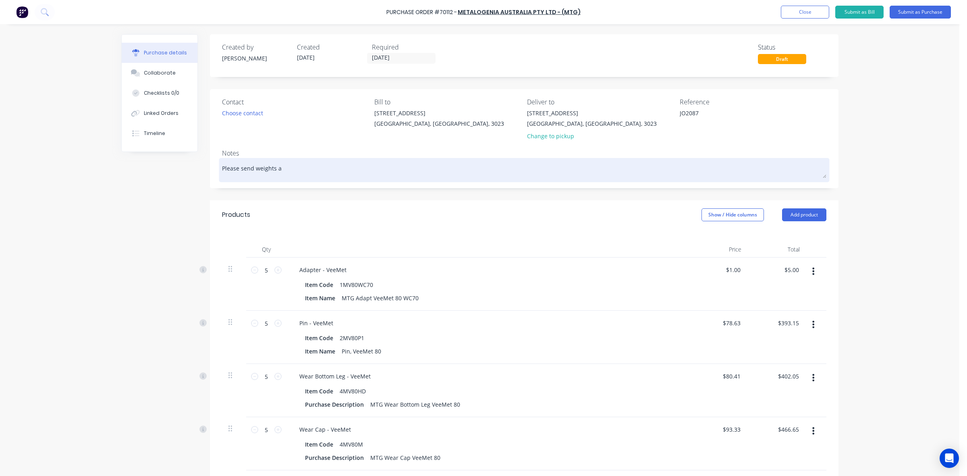
type textarea "x"
type textarea "Please send weights an"
type textarea "x"
type textarea "Please send weights and"
type textarea "x"
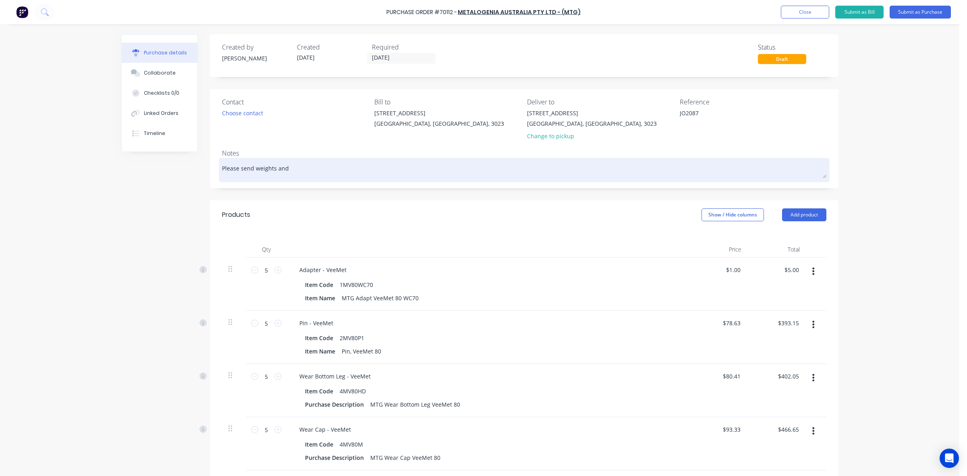
type textarea "Please send weights and"
type textarea "x"
type textarea "Please send weights and d"
type textarea "x"
type textarea "Please send weights and di"
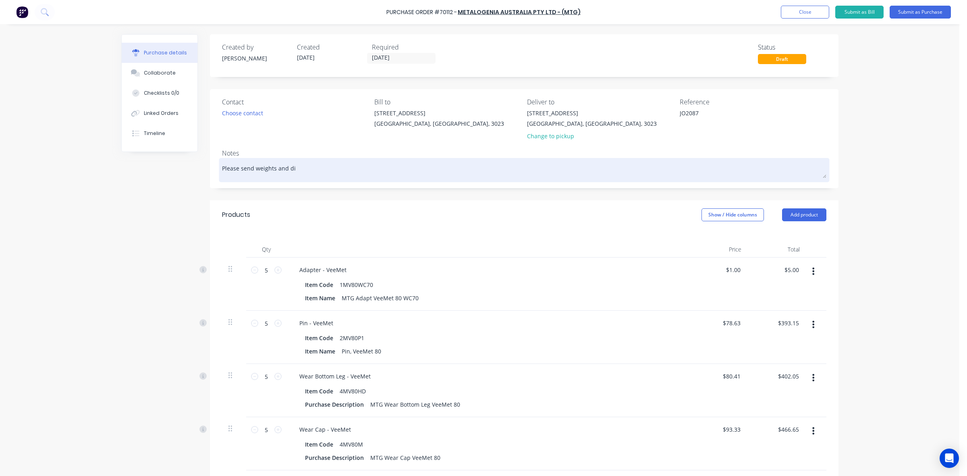
type textarea "x"
type textarea "Please send weights and dim"
type textarea "x"
type textarea "Please send weights and dime"
type textarea "x"
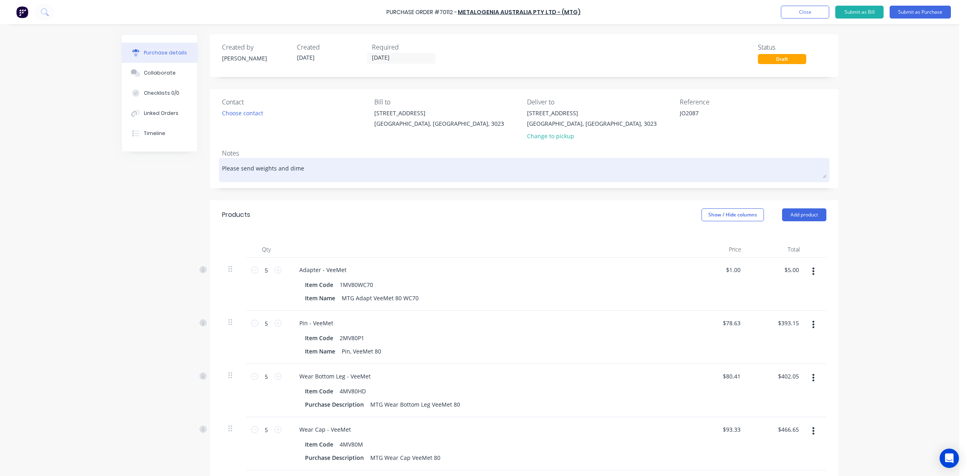
type textarea "Please send weights and dimen"
type textarea "x"
type textarea "Please send weights and dimens"
type textarea "x"
type textarea "Please send weights and dimensi"
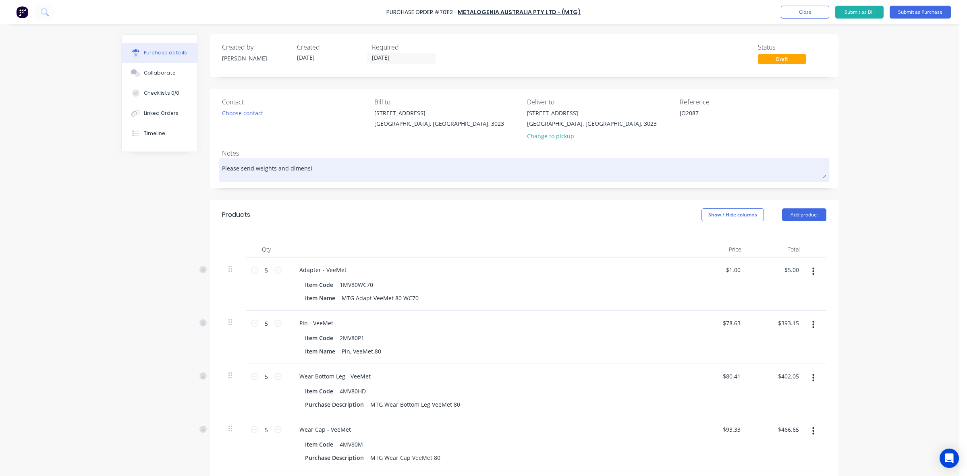
type textarea "x"
type textarea "Please send weights and dimensio"
type textarea "x"
type textarea "Please send weights and dimension"
type textarea "x"
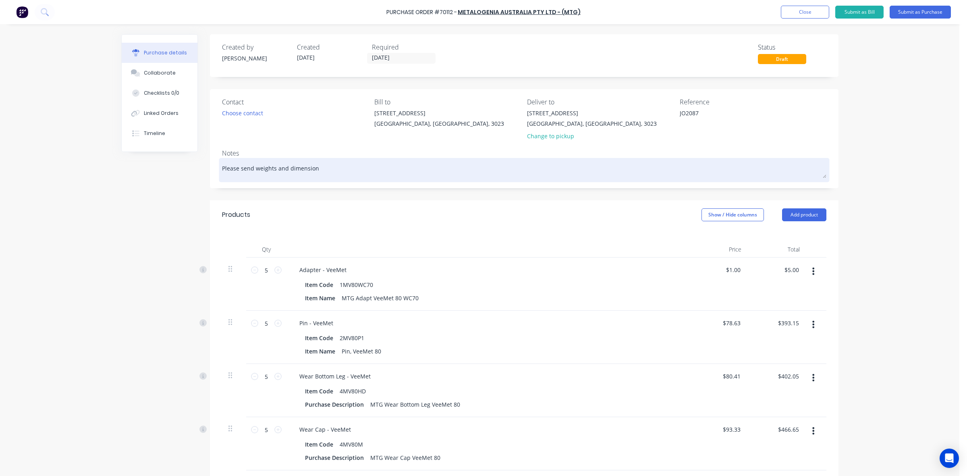
type textarea "Please send weights and dimensions"
type textarea "x"
type textarea "Please send weights and dimensions"
type textarea "x"
type textarea "Please send weights and dimensions t"
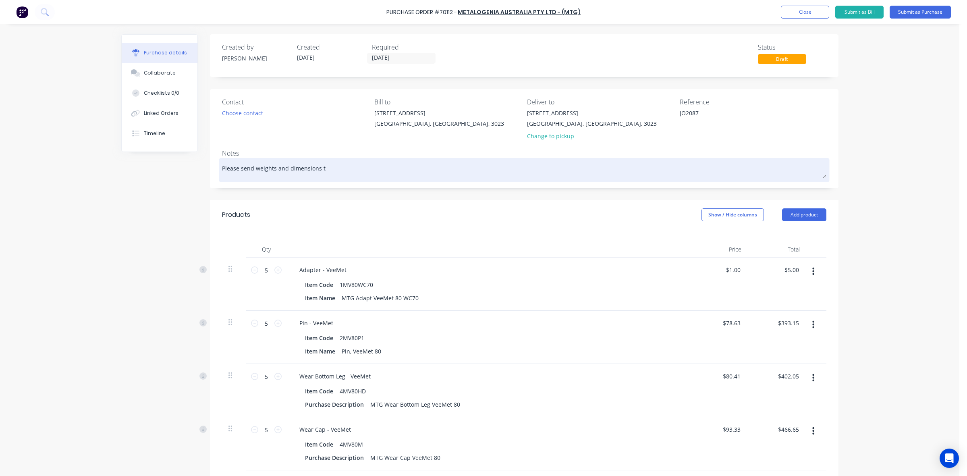
type textarea "x"
type textarea "Please send weights and dimensions to"
type textarea "x"
type textarea "Please send weights and dimensions to"
type textarea "x"
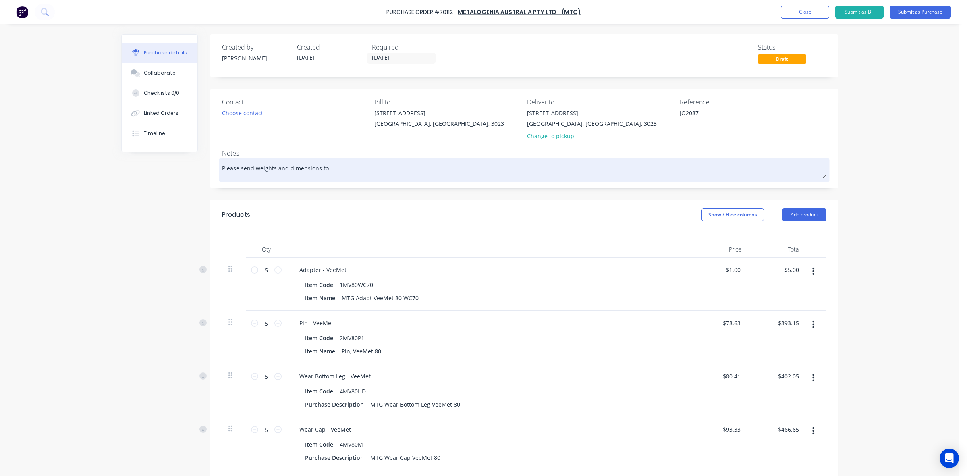
type textarea "Please send weights and dimensions to k"
type textarea "x"
type textarea "Please send weights and dimensions to ke"
type textarea "x"
type textarea "Please send weights and dimensions to kel"
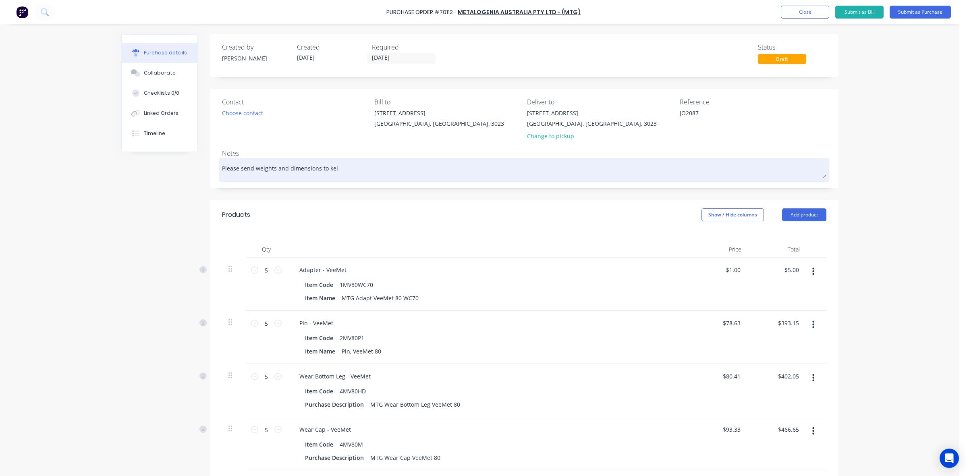
type textarea "x"
type textarea "Please send weights and dimensions to keli"
type textarea "x"
type textarea "Please send weights and dimensions to kelis"
type textarea "x"
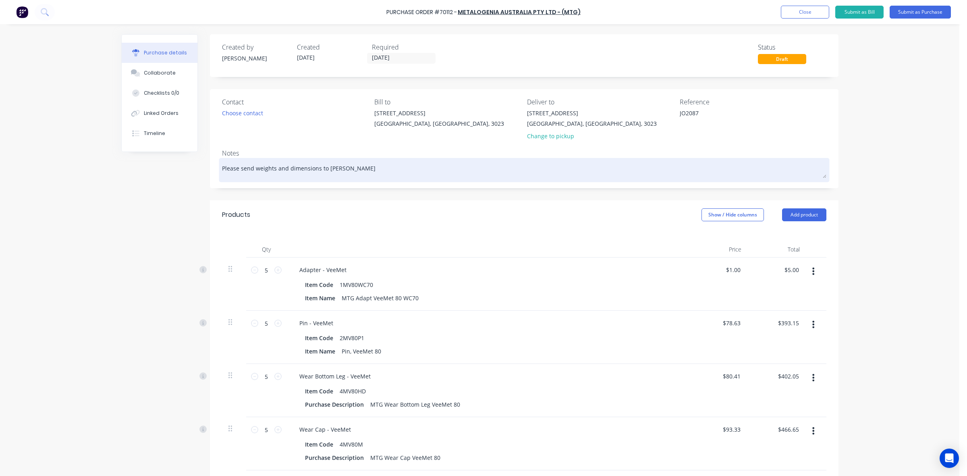
type textarea "Please send weights and dimensions to kelish"
type textarea "x"
type textarea "Please send weights and dimensions to kelisha"
type textarea "x"
type textarea "Please send weights and dimensions to kelisha."
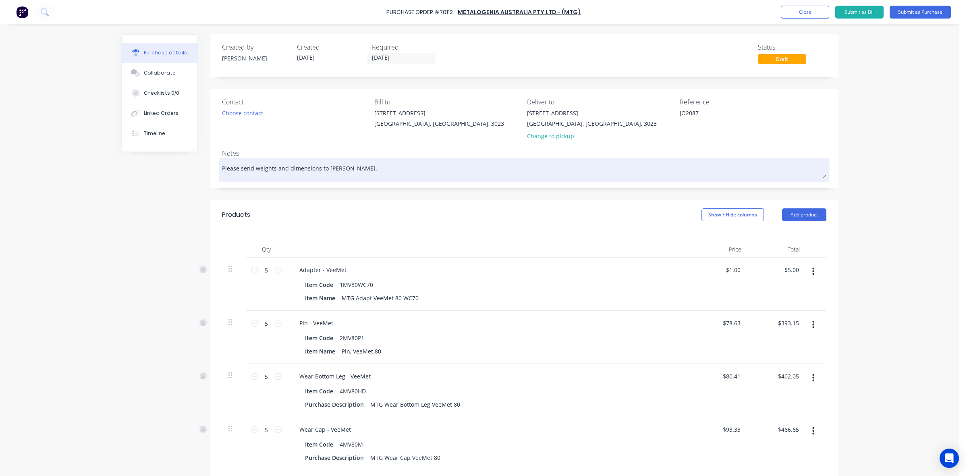
type textarea "x"
type textarea "Please send weights and dimensions to kelisha.,"
type textarea "x"
type textarea "Please send weights and dimensions to kelisha."
type textarea "x"
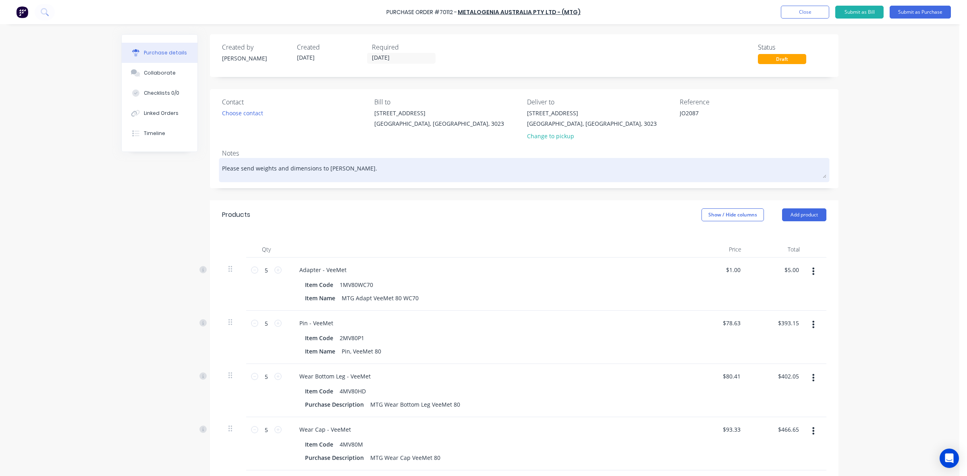
type textarea "Please send weights and dimensions to kelisha"
type textarea "x"
type textarea "Please send weights and dimensions to kelisha."
type textarea "x"
type textarea "Please send weights and dimensions to kelisha.a"
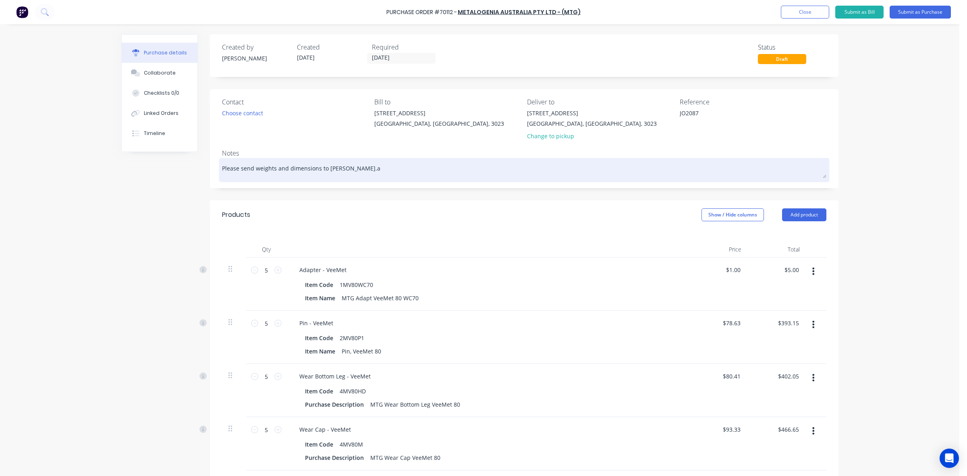
type textarea "x"
type textarea "Please send weights and dimensions to kelisha.a@"
type textarea "x"
type textarea "Please send weights and dimensions to kelisha.a@o"
type textarea "x"
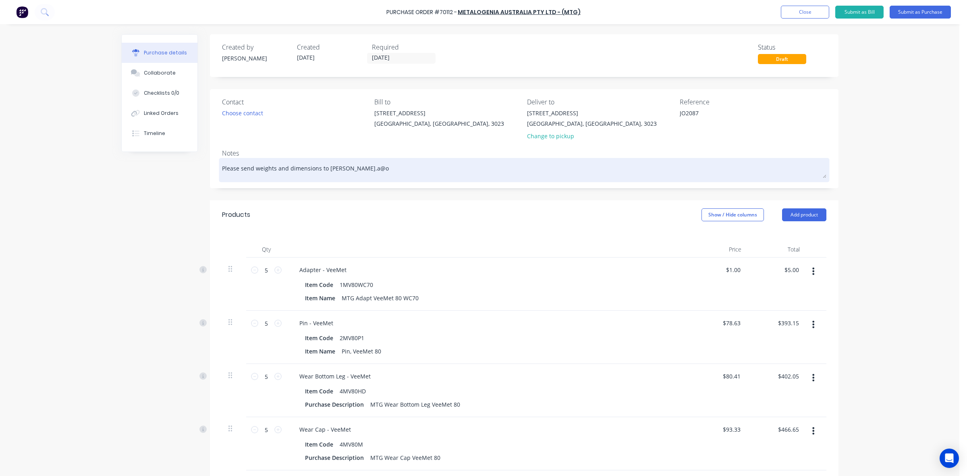
type textarea "Please send weights and dimensions to kelisha.a@on"
type textarea "x"
type textarea "Please send weights and dimensions to kelisha.a@ont"
type textarea "x"
type textarea "Please send weights and dimensions to kelisha.a@ontr"
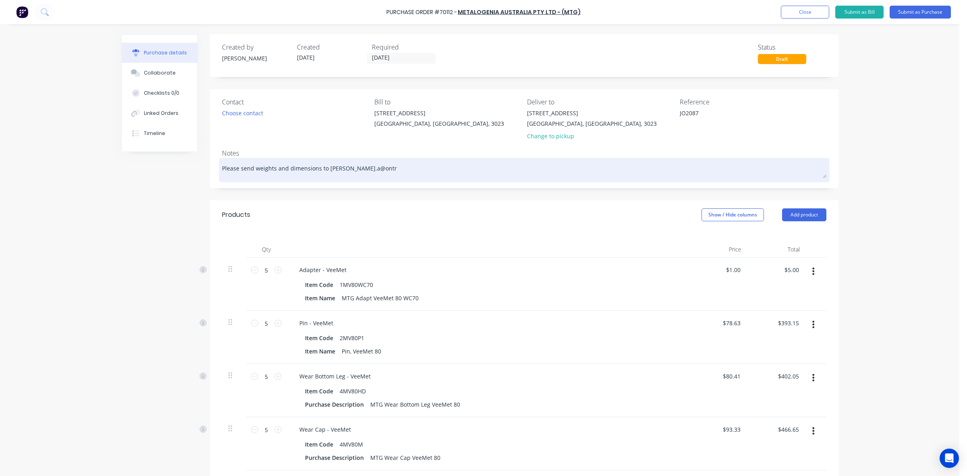
type textarea "x"
type textarea "Please send weights and dimensions to kelisha.a@ontra"
type textarea "x"
type textarea "Please send weights and dimensions to kelisha.a@ontrac"
type textarea "x"
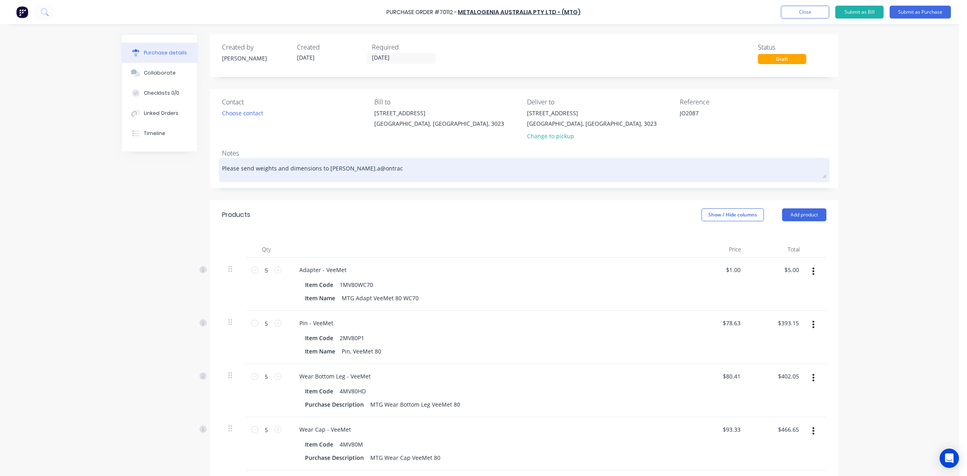
type textarea "Please send weights and dimensions to kelisha.a@ontracg"
type textarea "x"
type textarea "Please send weights and dimensions to kelisha.a@ontracgr"
type textarea "x"
type textarea "Please send weights and dimensions to kelisha.a@ontracgro"
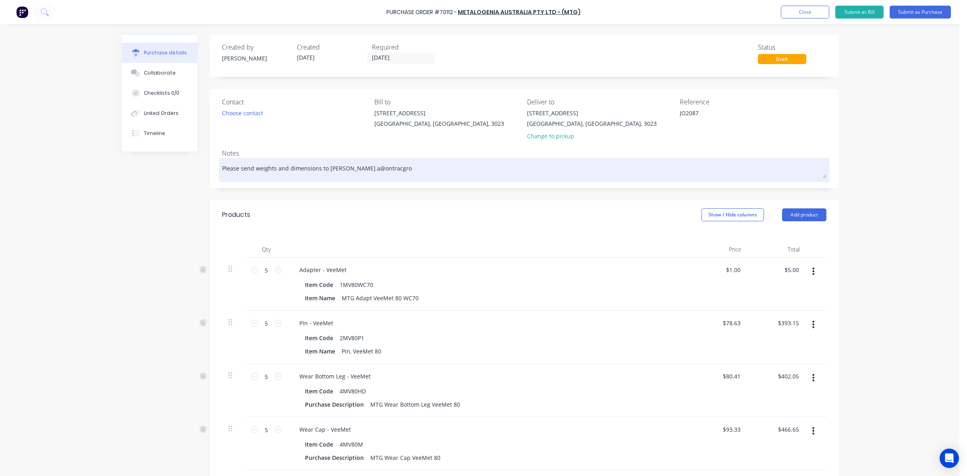
type textarea "x"
type textarea "Please send weights and dimensions to kelisha.a@ontracgrou"
type textarea "x"
type textarea "Please send weights and dimensions to kelisha.a@ontracgroup"
type textarea "x"
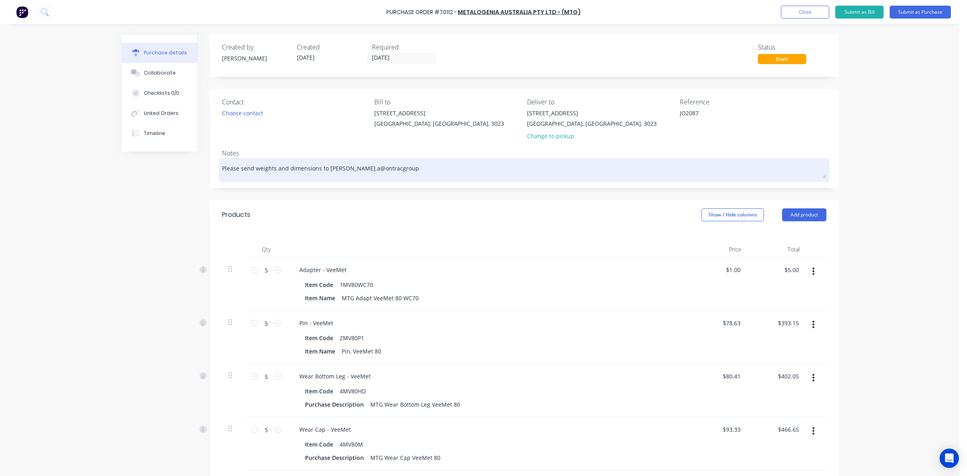
type textarea "Please send weights and dimensions to kelisha.a@ontracgroup."
type textarea "x"
type textarea "Please send weights and dimensions to kelisha.a@ontracgroup.c"
type textarea "x"
type textarea "Please send weights and dimensions to kelisha.a@ontracgroup.co"
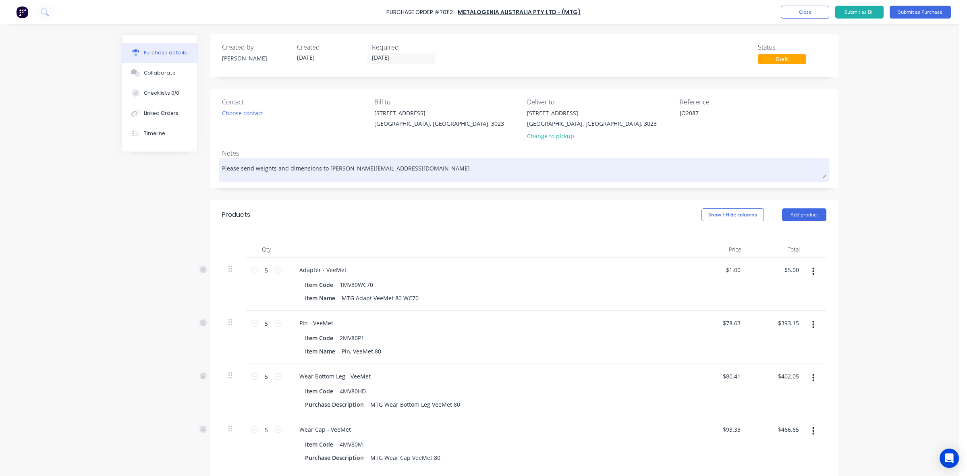
type textarea "x"
type textarea "Please send weights and dimensions to kelisha.a@ontracgroup.com"
type textarea "x"
type textarea "Please send weights and dimensions to kelisha.a@ontracgroup.com."
type textarea "x"
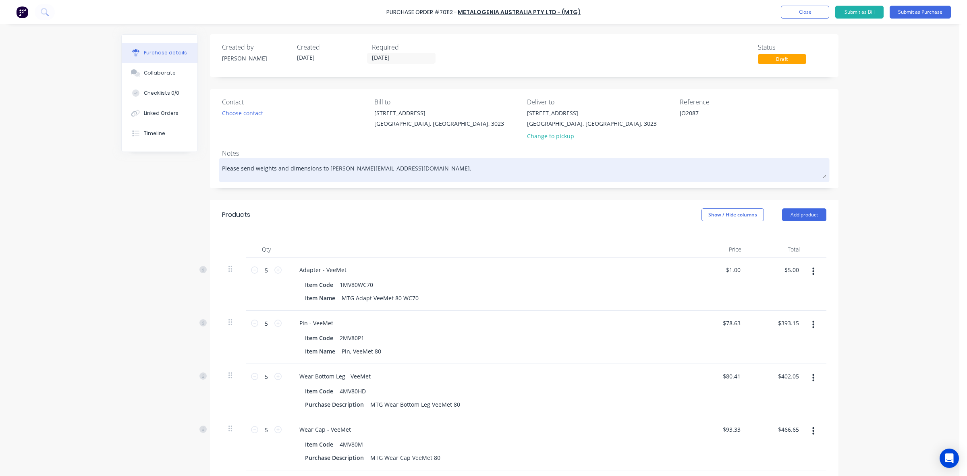
type textarea "Please send weights and dimensions to kelisha.a@ontracgroup.com.a"
type textarea "x"
type textarea "Please send weights and dimensions to kelisha.a@ontracgroup.com.au"
type textarea "x"
type textarea "Please send weights and dimensions to kelisha.a@ontracgroup.com.au"
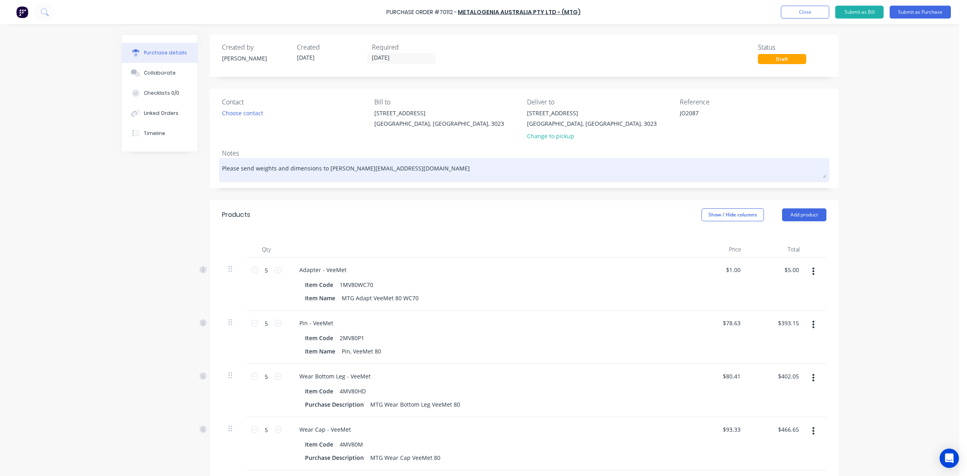
click at [442, 174] on textarea "Please send weights and dimensions to kelisha.a@ontracgroup.com.au" at bounding box center [524, 169] width 604 height 18
type textarea "x"
type textarea "Please send weights and dimensions to kelisha.a@ontracgroup.com.au"
type textarea "x"
type textarea "Please send weights and dimensions to kelisha.a@ontracgroup.com.au t"
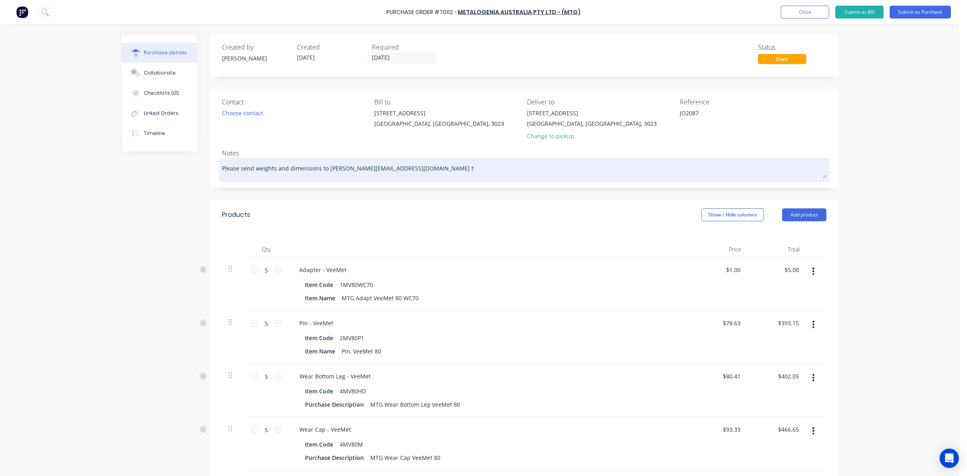
type textarea "x"
type textarea "Please send weights and dimensions to kelisha.a@ontracgroup.com.au to"
type textarea "x"
type textarea "Please send weights and dimensions to kelisha.a@ontracgroup.com.au to"
type textarea "x"
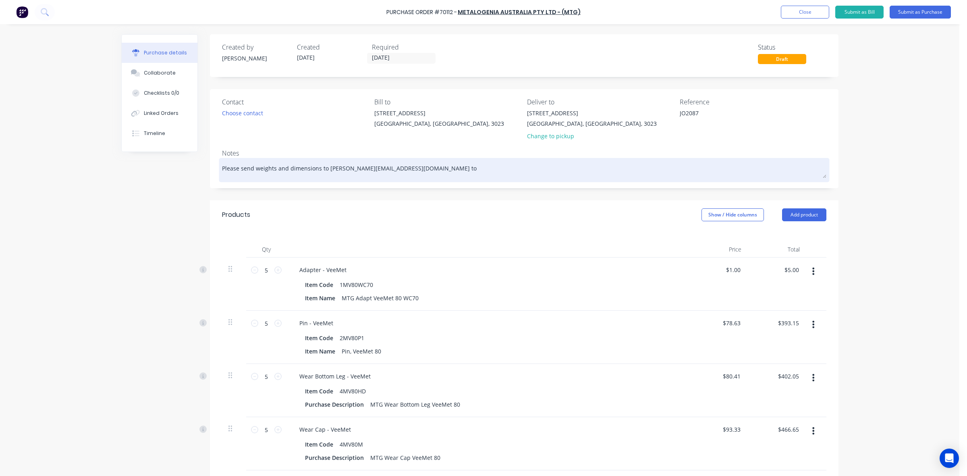
type textarea "Please send weights and dimensions to kelisha.a@ontracgroup.com.au to a"
type textarea "x"
type textarea "Please send weights and dimensions to kelisha.a@ontracgroup.com.au to ar"
type textarea "x"
type textarea "Please send weights and dimensions to kelisha.a@ontracgroup.com.au to arr"
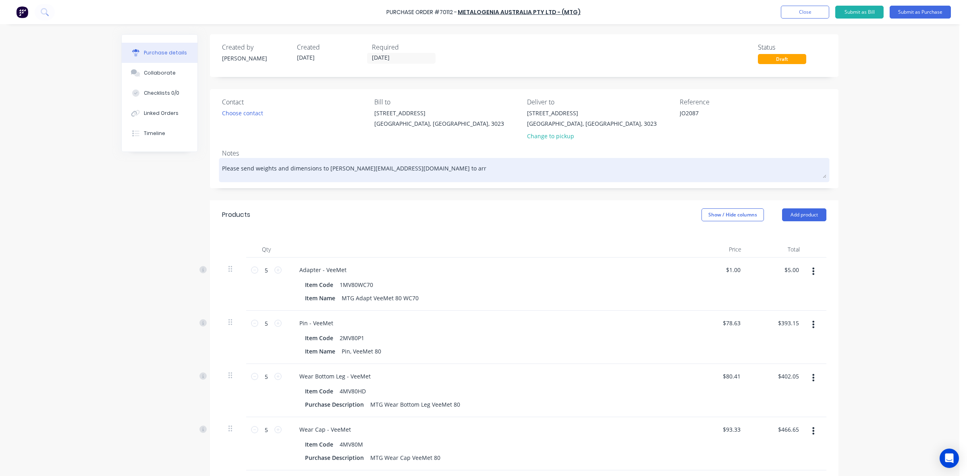
type textarea "x"
type textarea "Please send weights and dimensions to kelisha.a@ontracgroup.com.au to arra"
type textarea "x"
type textarea "Please send weights and dimensions to kelisha.a@ontracgroup.com.au to arran"
type textarea "x"
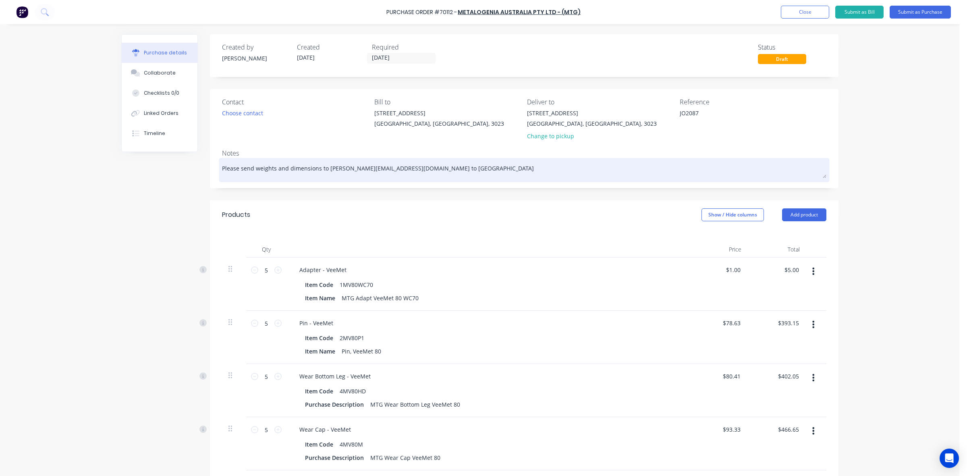
type textarea "Please send weights and dimensions to kelisha.a@ontracgroup.com.au to arrang"
type textarea "x"
type textarea "Please send weights and dimensions to kelisha.a@ontracgroup.com.au to arrange"
type textarea "x"
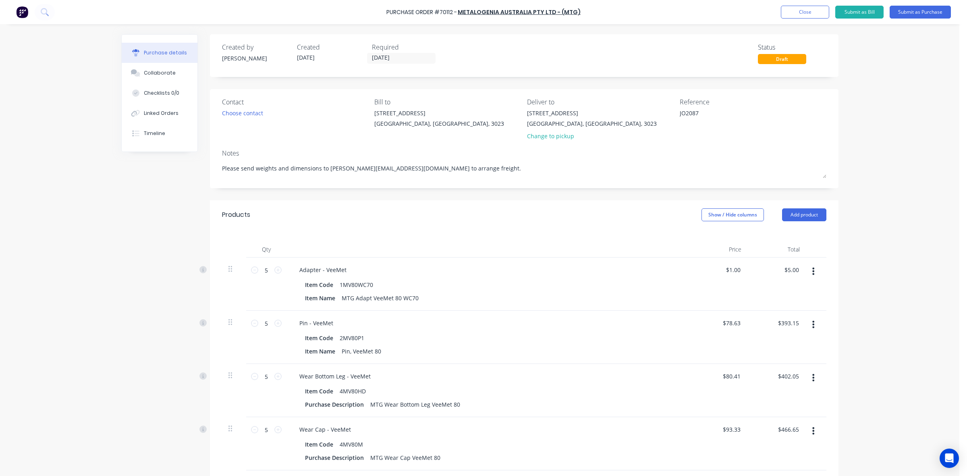
click at [764, 141] on div "Reference JO2087" at bounding box center [753, 120] width 147 height 47
click at [240, 111] on div "Choose contact" at bounding box center [242, 113] width 41 height 8
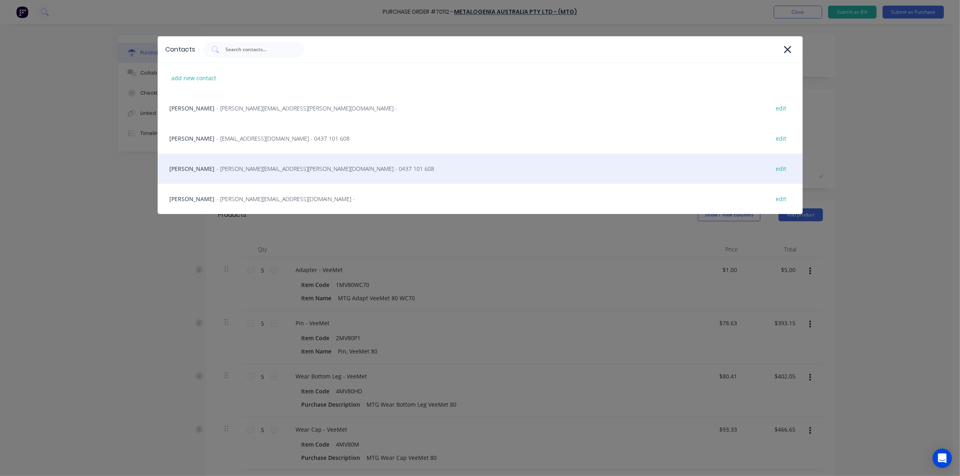
click at [265, 170] on span "- jason.allardice@mtgcorp.com - 0437 101 608" at bounding box center [326, 168] width 218 height 8
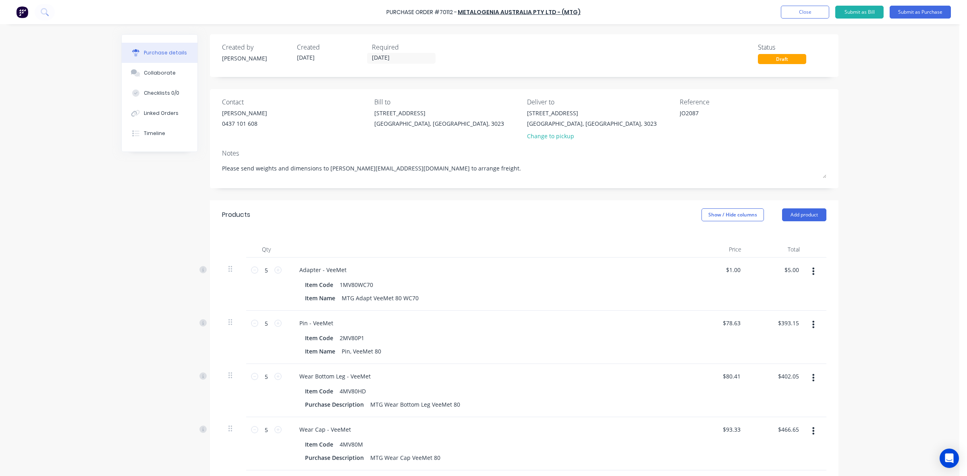
click at [411, 184] on div "Contact Jason Allardice 0437 101 608 Bill to 20 Ravenhall Way Ravenhall, Victor…" at bounding box center [524, 138] width 629 height 99
click at [254, 118] on div "Jason Allardice 0437 101 608" at bounding box center [244, 119] width 45 height 21
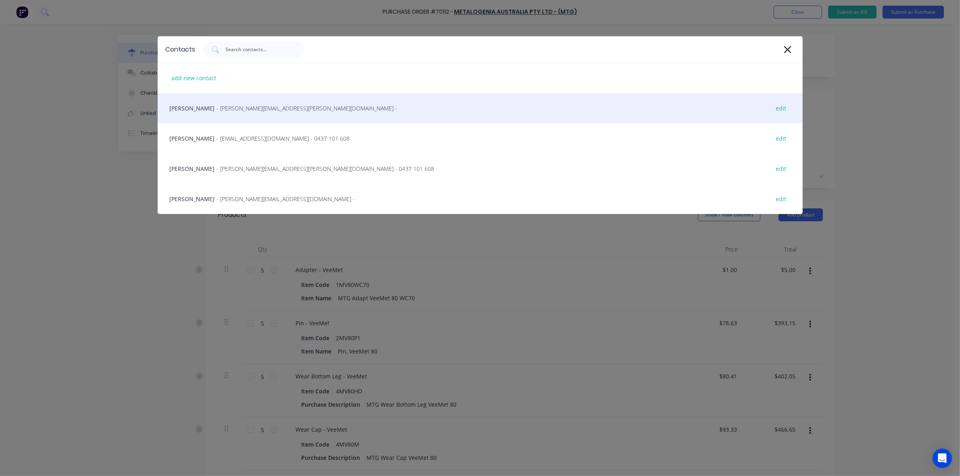
click at [259, 113] on div "Amanda Harvey - amanda.harvey@mtgcorp.com - edit" at bounding box center [480, 108] width 645 height 30
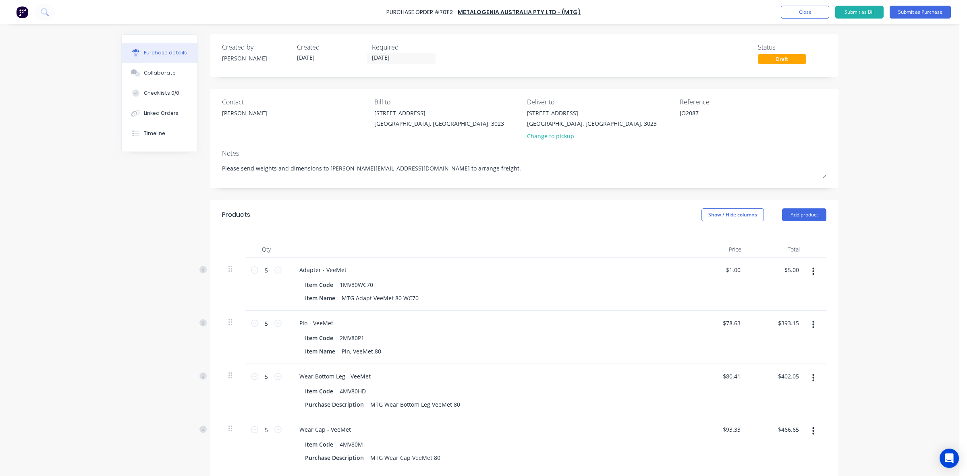
click at [262, 186] on div "Contact Amanda Harvey Bill to 20 Ravenhall Way Ravenhall, Victoria, 3023 Delive…" at bounding box center [524, 138] width 629 height 99
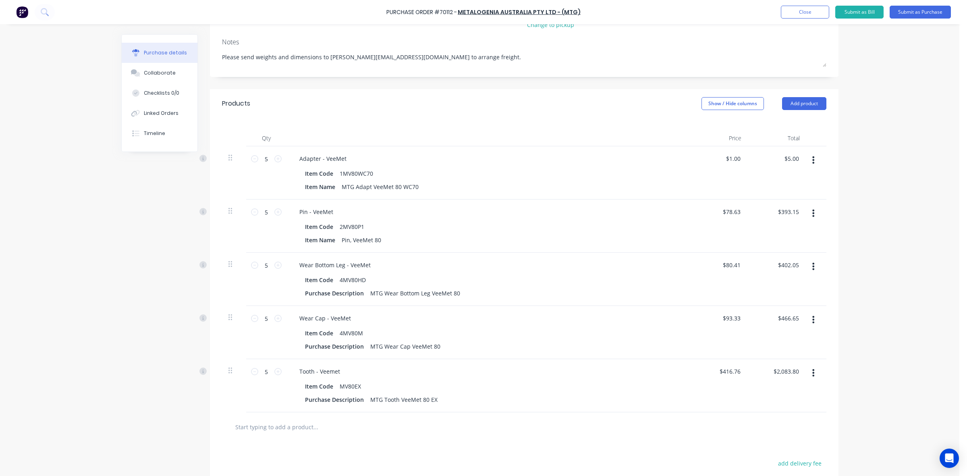
scroll to position [201, 0]
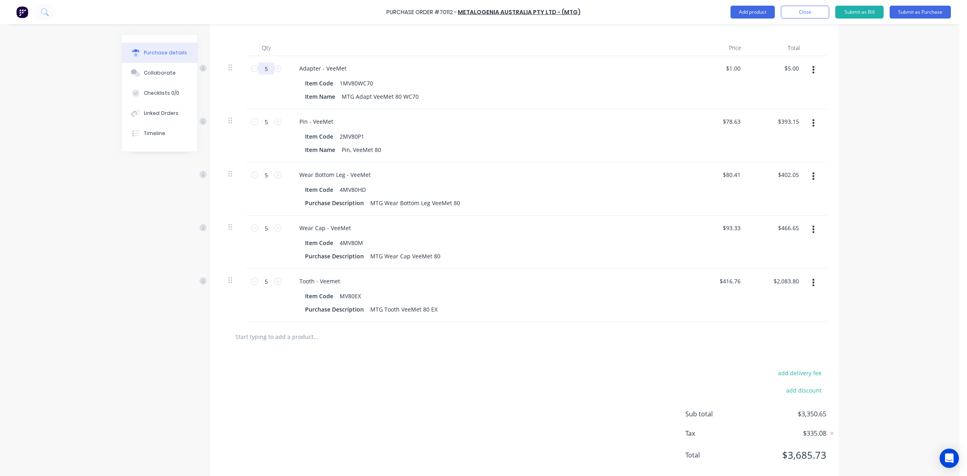
click at [258, 65] on input "5" at bounding box center [266, 68] width 16 height 12
click at [261, 285] on input "5" at bounding box center [266, 281] width 16 height 12
click at [430, 353] on div "add delivery fee add discount Sub total $5,434.45 Tax $543.46 Total $5,977.91" at bounding box center [524, 417] width 629 height 133
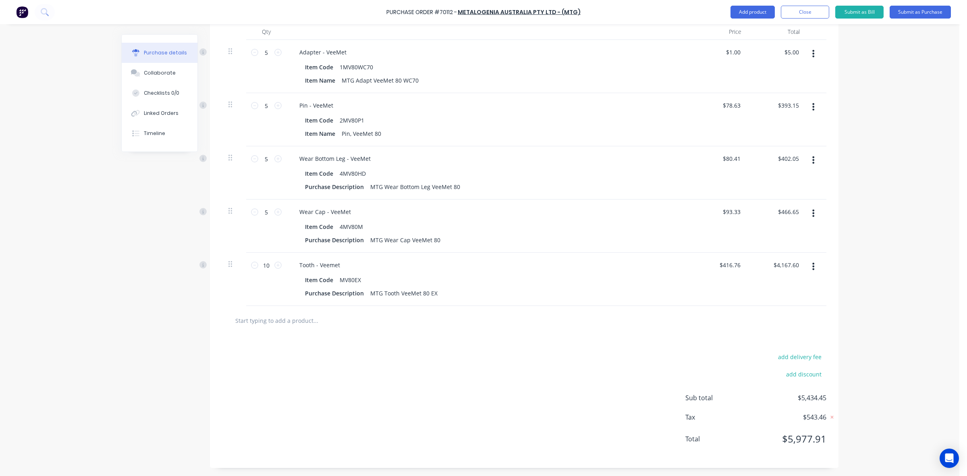
scroll to position [0, 0]
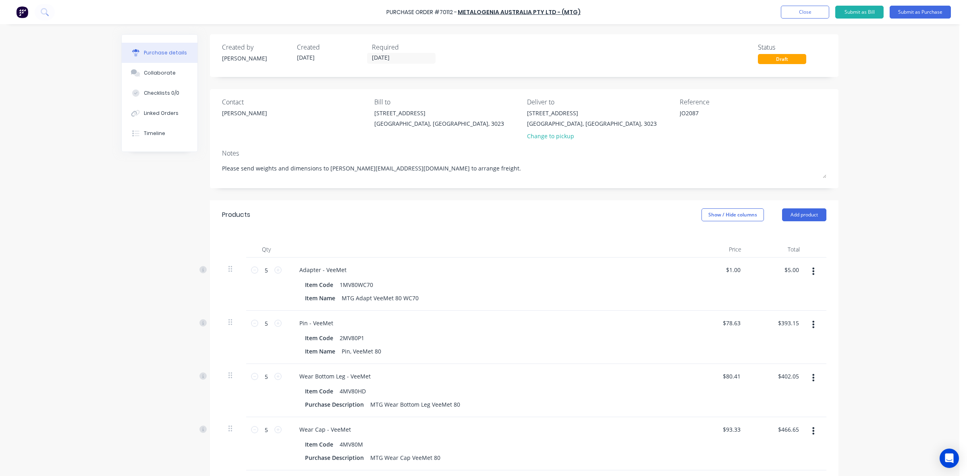
click at [912, 181] on div "Purchase Order #70112 - METALOGENIA AUSTRALIA PTY LTD - (MTG) Add product Close…" at bounding box center [480, 238] width 960 height 476
click at [915, 168] on div "Purchase Order #70112 - METALOGENIA AUSTRALIA PTY LTD - (MTG) Add product Close…" at bounding box center [480, 238] width 960 height 476
click at [886, 107] on div "Purchase Order #70112 - METALOGENIA AUSTRALIA PTY LTD - (MTG) Add product Close…" at bounding box center [480, 238] width 960 height 476
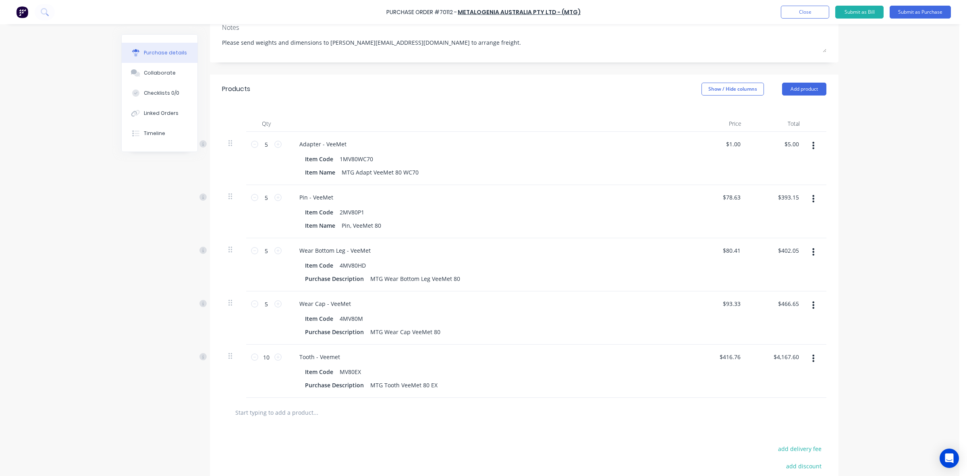
scroll to position [151, 0]
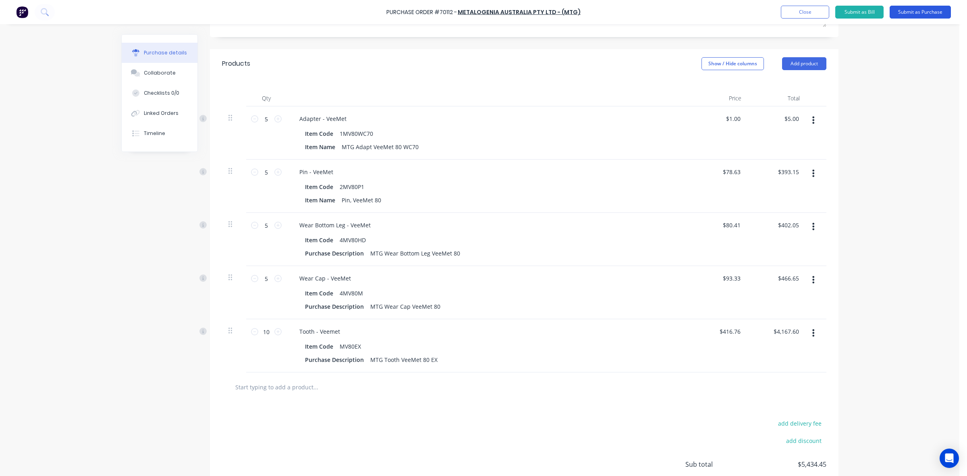
click at [902, 12] on button "Submit as Purchase" at bounding box center [920, 12] width 61 height 13
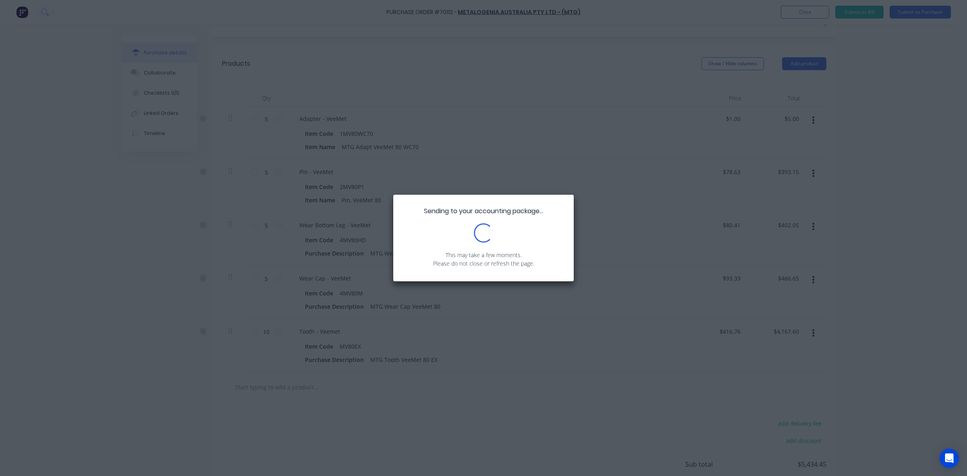
scroll to position [0, 0]
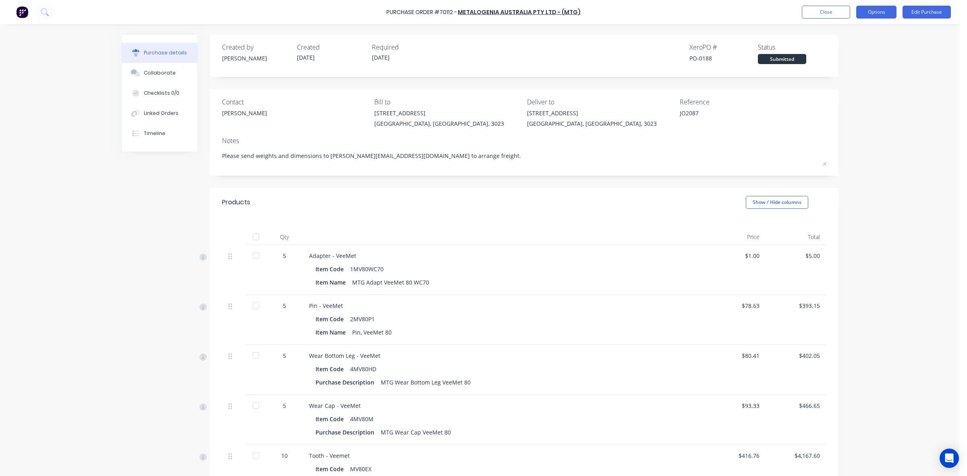
click at [881, 15] on button "Options" at bounding box center [876, 12] width 40 height 13
click at [860, 35] on div "Print / Email" at bounding box center [858, 33] width 62 height 12
click at [851, 51] on div "With pricing" at bounding box center [858, 49] width 62 height 12
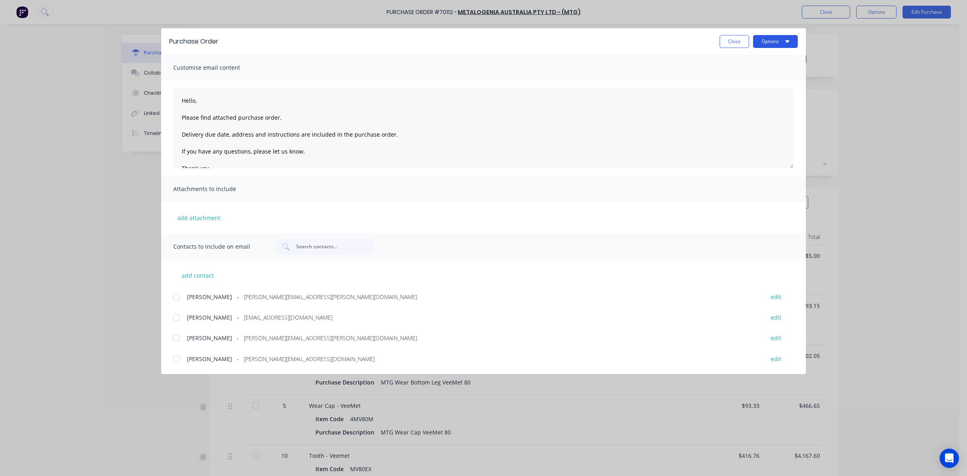
click at [764, 39] on button "Options" at bounding box center [775, 41] width 45 height 13
click at [766, 78] on div "Print" at bounding box center [760, 78] width 62 height 12
click at [736, 44] on button "Close" at bounding box center [734, 41] width 29 height 13
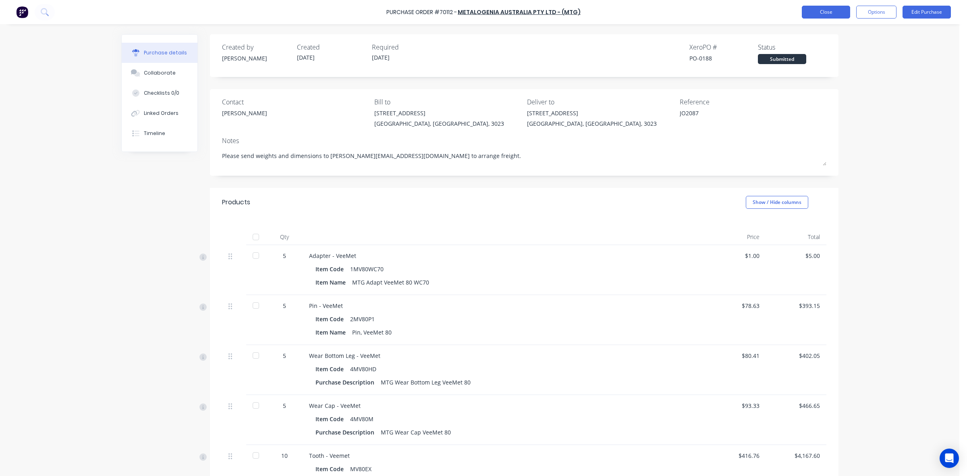
click at [811, 9] on button "Close" at bounding box center [826, 12] width 48 height 13
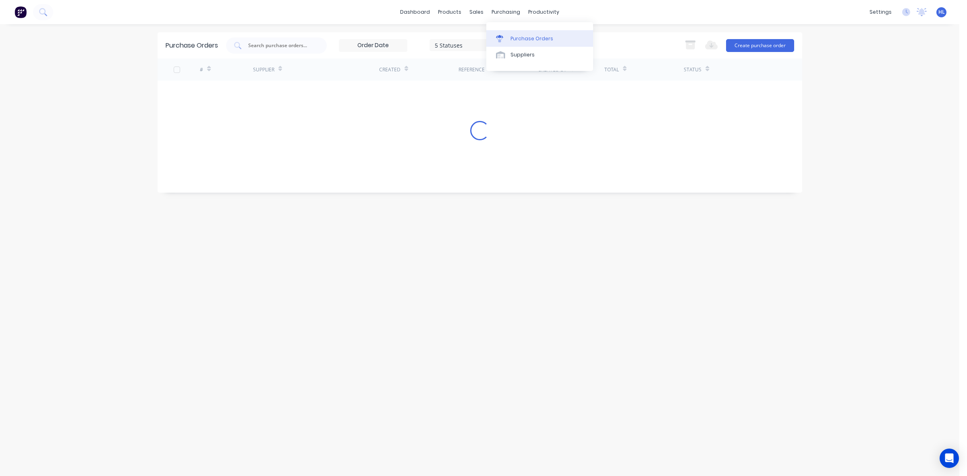
click at [529, 42] on link "Purchase Orders" at bounding box center [539, 38] width 107 height 16
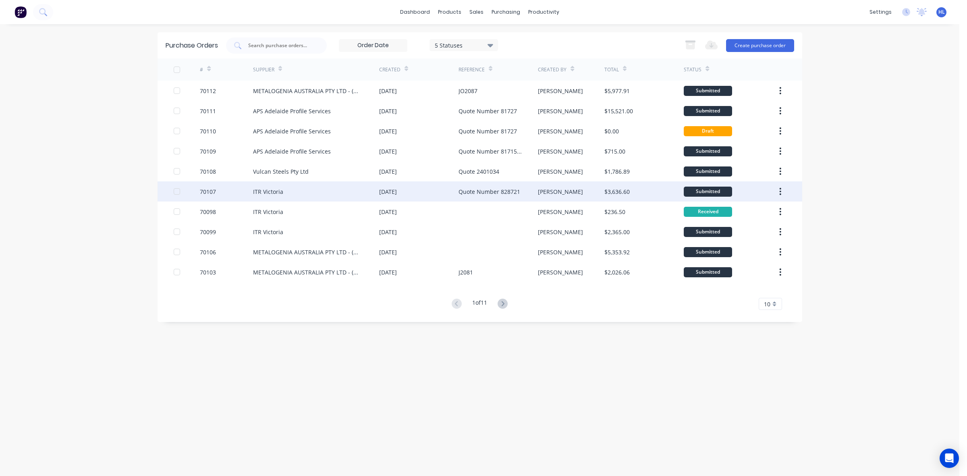
click at [243, 195] on div "70107" at bounding box center [226, 191] width 53 height 20
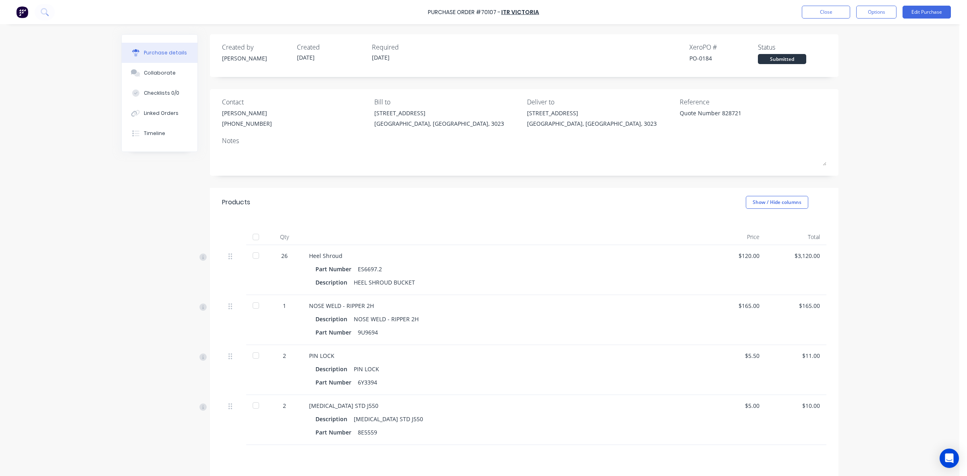
scroll to position [84, 0]
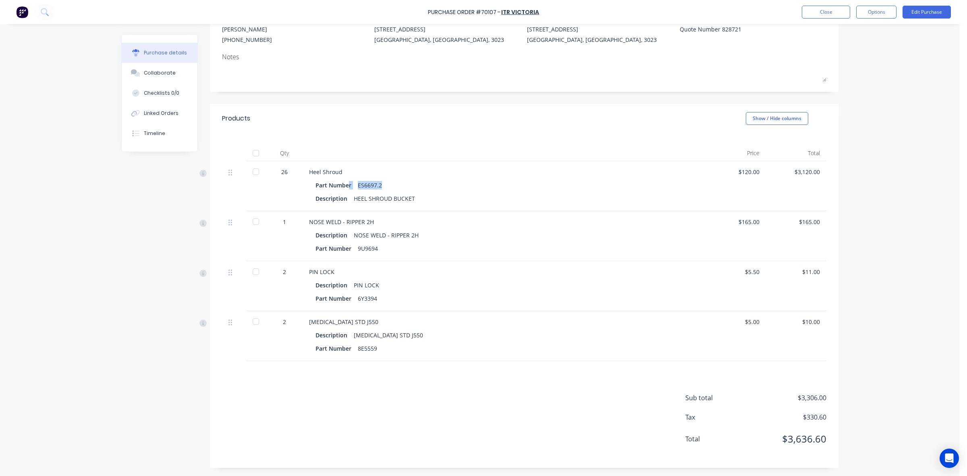
drag, startPoint x: 378, startPoint y: 184, endPoint x: 343, endPoint y: 185, distance: 35.1
click at [343, 185] on div "Part Number ES6697.2" at bounding box center [504, 185] width 377 height 12
copy div "r ES6697.2"
click at [355, 164] on div "Heel Shroud Part Number ES6697.2 Description HEEL SHROUD BUCKET" at bounding box center [504, 186] width 403 height 50
drag, startPoint x: 380, startPoint y: 185, endPoint x: 353, endPoint y: 187, distance: 26.3
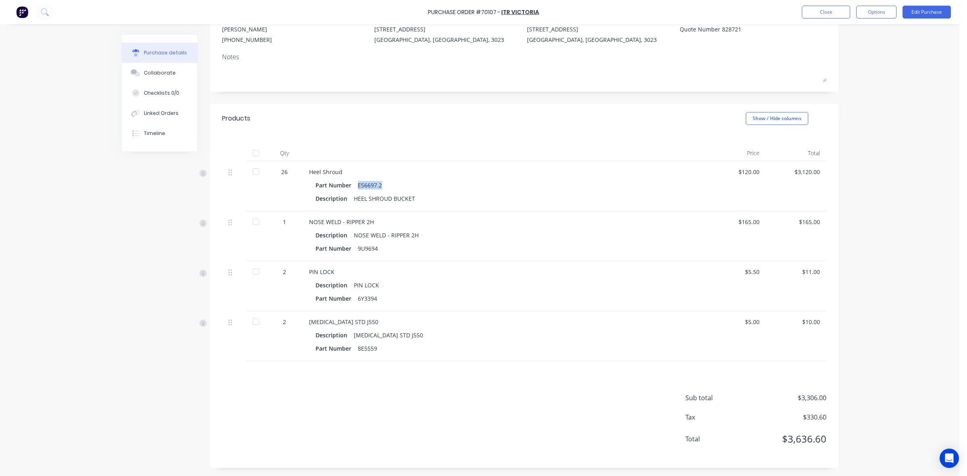
click at [353, 187] on div "Part Number ES6697.2" at bounding box center [504, 185] width 377 height 12
copy div "ES6697.2"
click at [533, 263] on div "PIN LOCK Description PIN LOCK Part Number 6Y3394" at bounding box center [504, 286] width 403 height 50
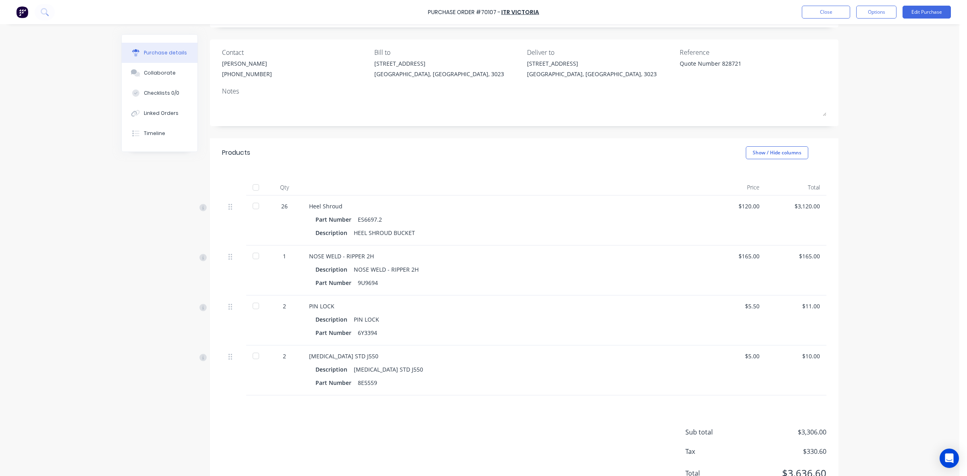
scroll to position [0, 0]
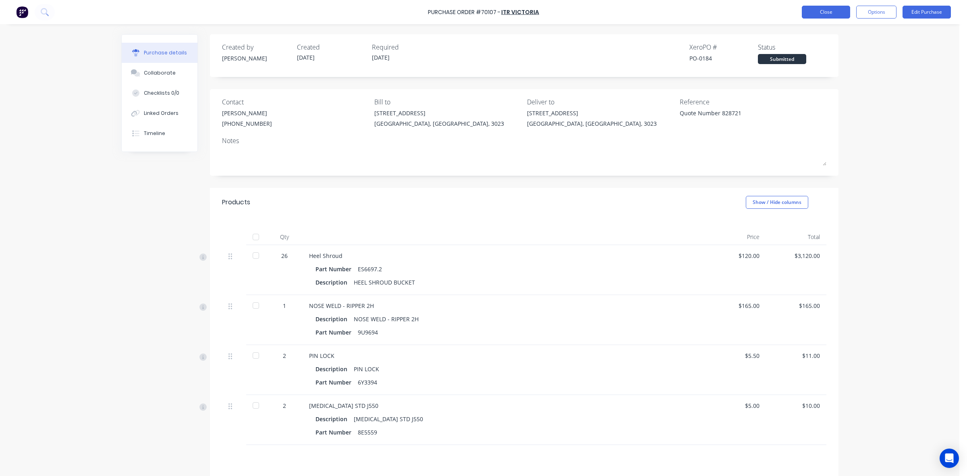
click at [817, 10] on button "Close" at bounding box center [826, 12] width 48 height 13
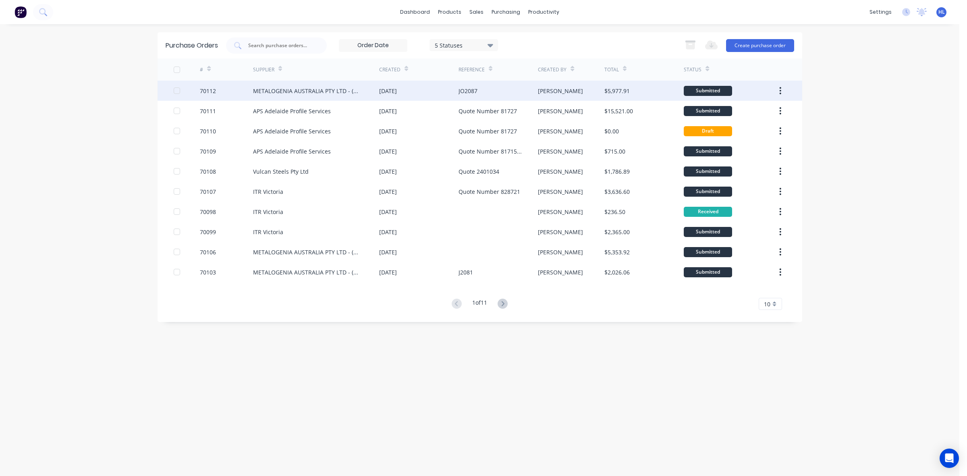
click at [200, 89] on div "70112" at bounding box center [208, 91] width 16 height 8
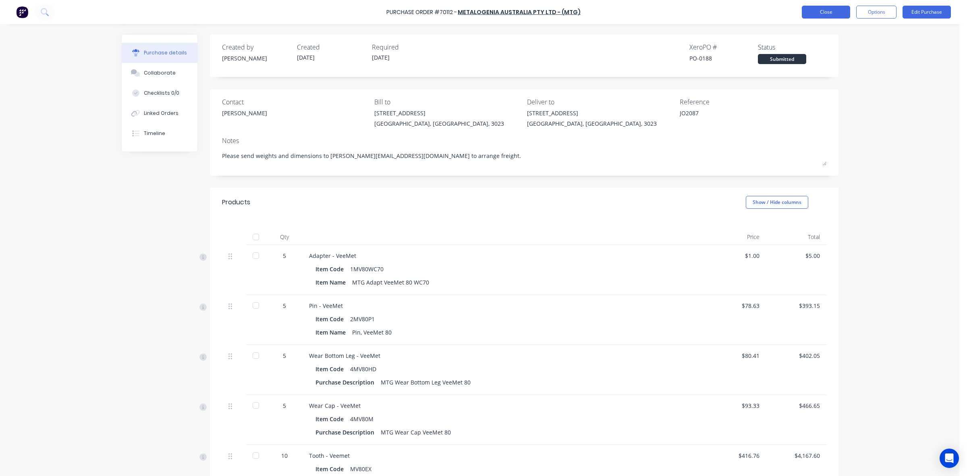
click at [815, 7] on button "Close" at bounding box center [826, 12] width 48 height 13
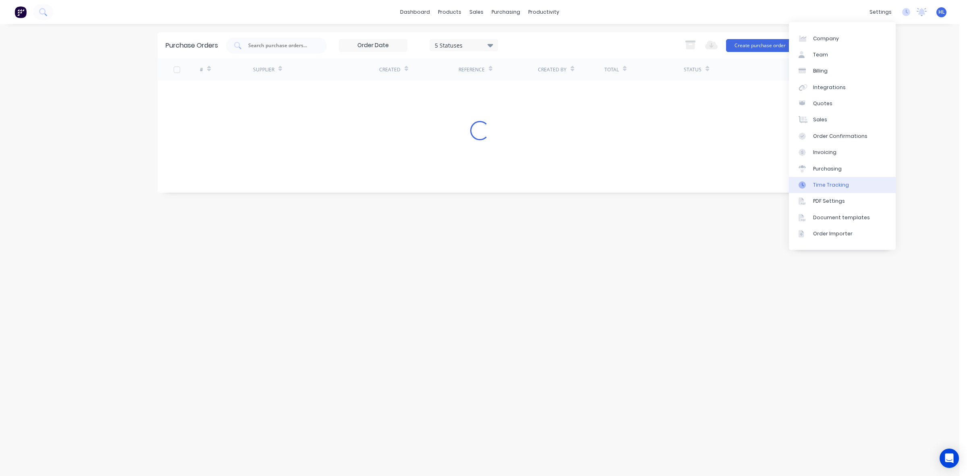
click at [846, 185] on link "Time Tracking" at bounding box center [842, 185] width 107 height 16
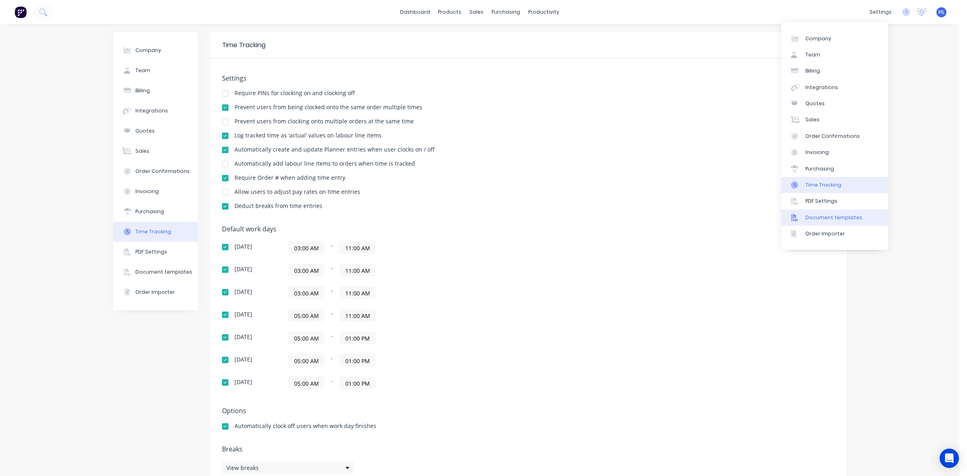
click at [849, 216] on div "Document templates" at bounding box center [834, 217] width 57 height 7
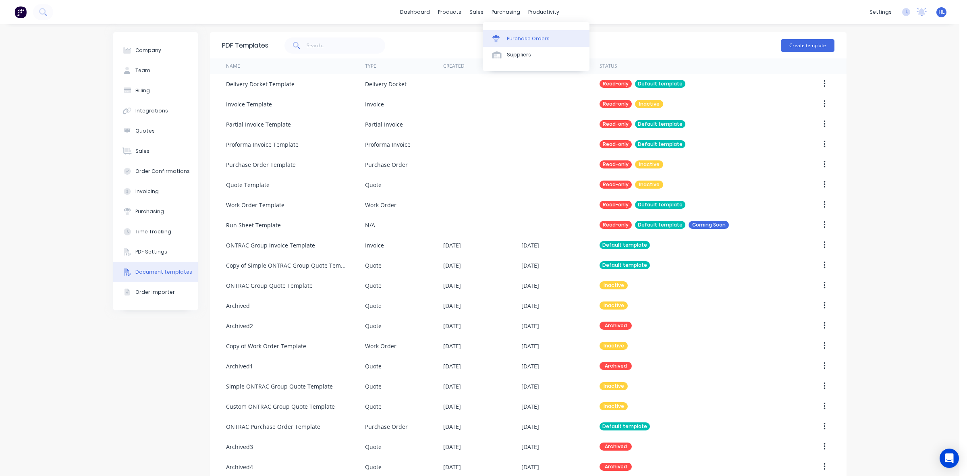
click at [512, 38] on div "Purchase Orders" at bounding box center [528, 38] width 43 height 7
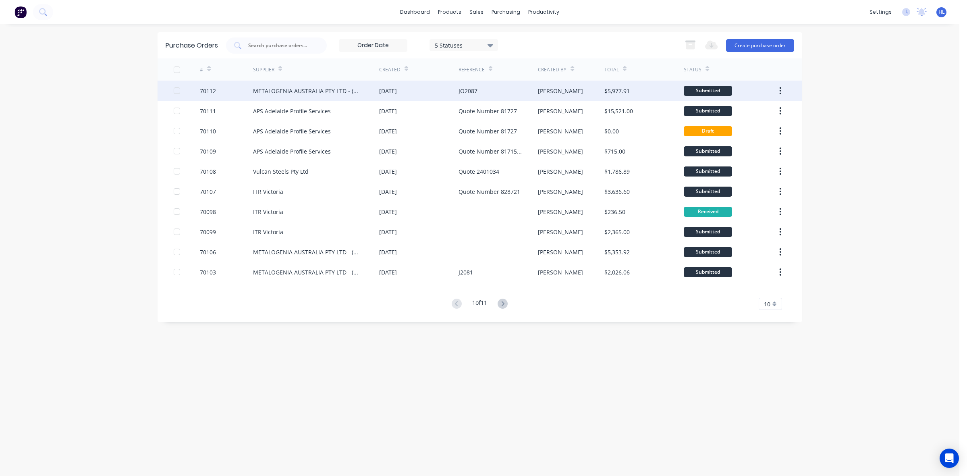
click at [201, 93] on div "70112" at bounding box center [208, 91] width 16 height 8
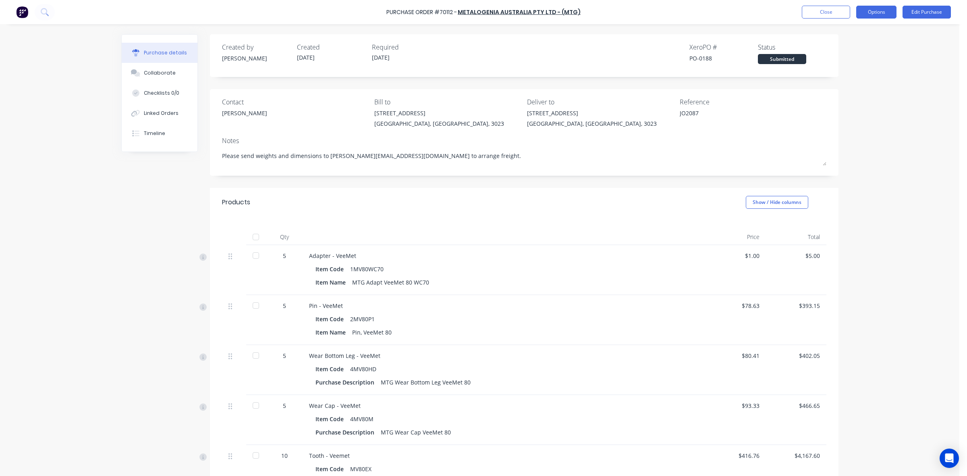
click at [877, 15] on button "Options" at bounding box center [876, 12] width 40 height 13
click at [865, 32] on div "Print / Email" at bounding box center [858, 33] width 62 height 12
click at [855, 47] on div "With pricing" at bounding box center [858, 49] width 62 height 12
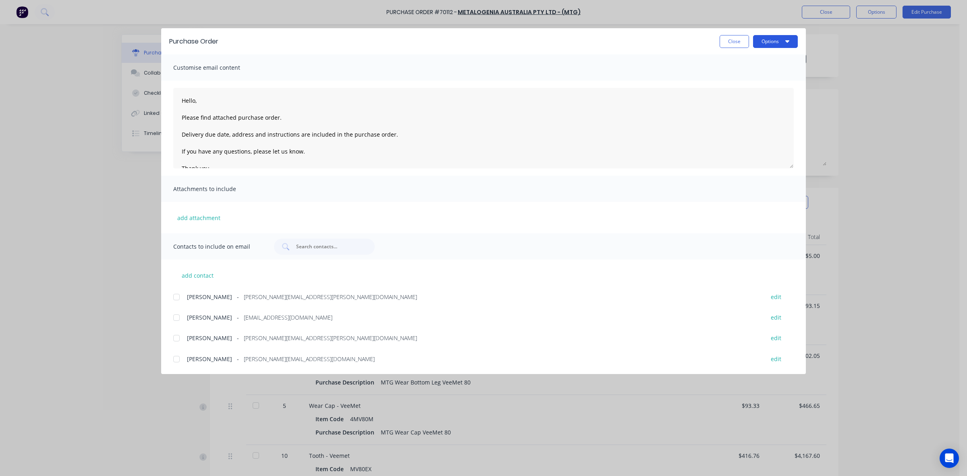
click at [767, 38] on button "Options" at bounding box center [775, 41] width 45 height 13
click at [764, 57] on div "Preview" at bounding box center [760, 62] width 62 height 12
click at [771, 39] on button "Options" at bounding box center [775, 41] width 45 height 13
click at [754, 65] on div "Preview" at bounding box center [760, 62] width 62 height 12
click at [727, 40] on button "Close" at bounding box center [734, 41] width 29 height 13
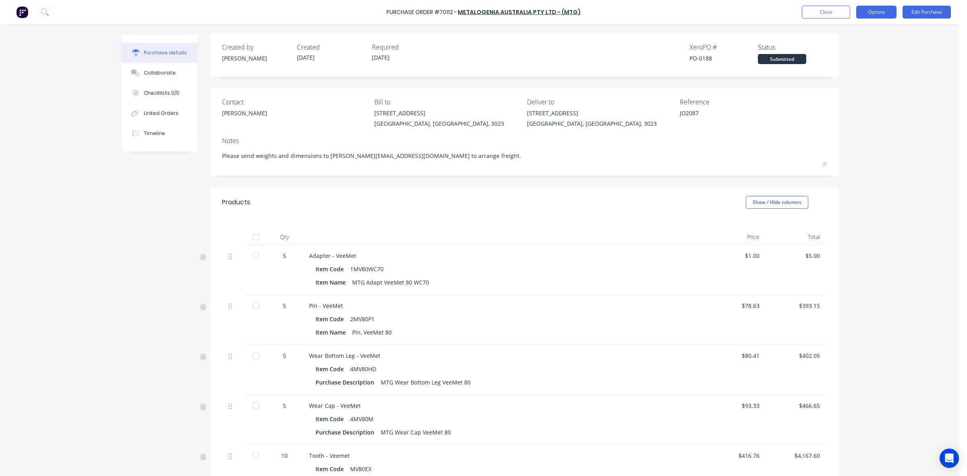
click at [885, 9] on button "Options" at bounding box center [876, 12] width 40 height 13
click at [864, 37] on div "Print / Email" at bounding box center [858, 33] width 62 height 12
click at [864, 49] on div "With pricing" at bounding box center [858, 49] width 62 height 12
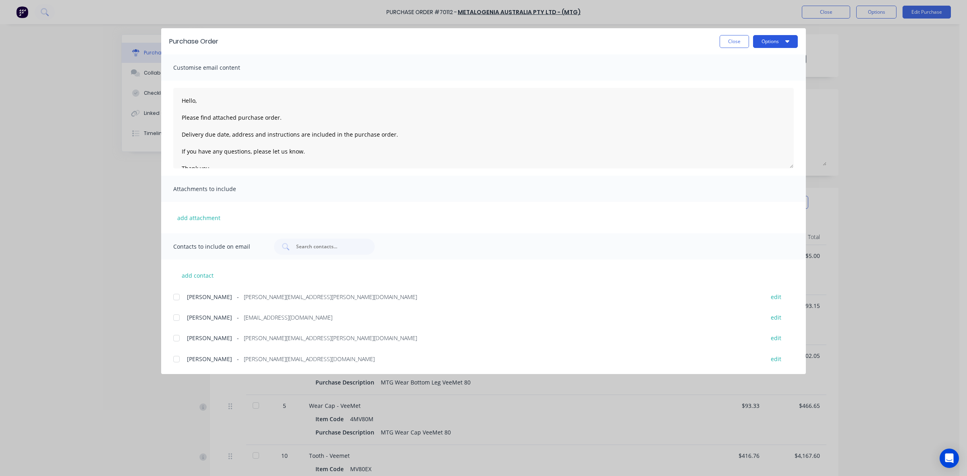
click at [781, 46] on button "Options" at bounding box center [775, 41] width 45 height 13
click at [775, 64] on div "Preview" at bounding box center [760, 62] width 62 height 12
click at [764, 43] on button "Options" at bounding box center [775, 41] width 45 height 13
click at [758, 59] on div "Preview" at bounding box center [760, 62] width 62 height 12
click at [731, 40] on button "Close" at bounding box center [734, 41] width 29 height 13
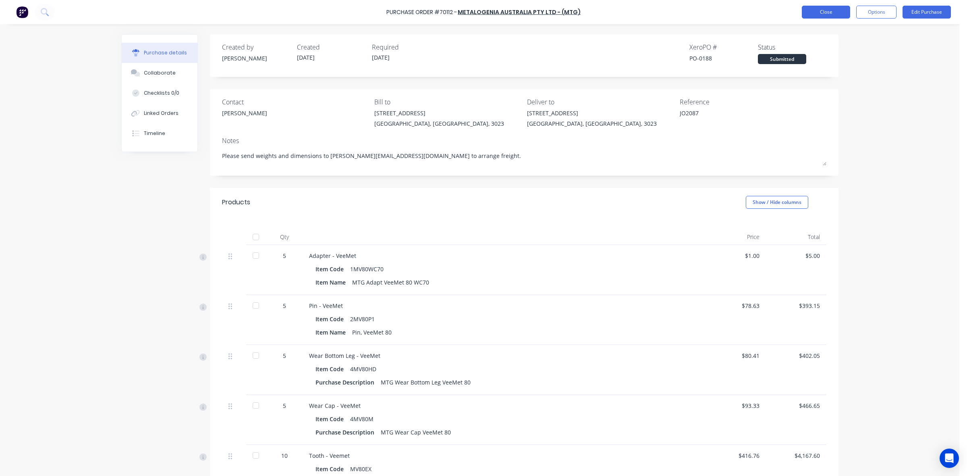
click at [823, 7] on button "Close" at bounding box center [826, 12] width 48 height 13
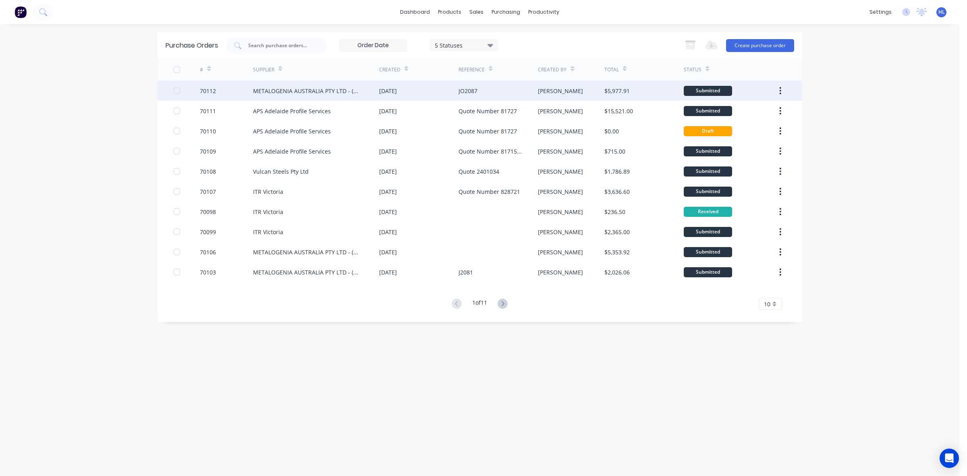
click at [206, 91] on div "70112" at bounding box center [208, 91] width 16 height 8
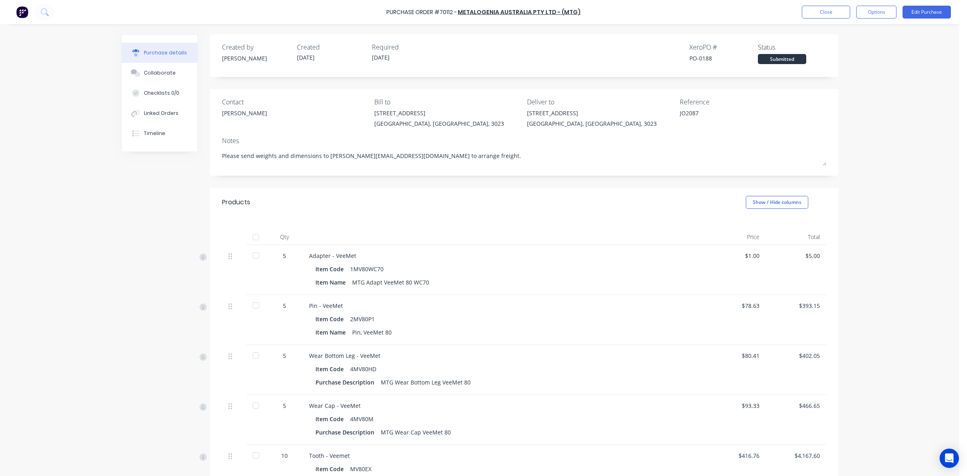
drag, startPoint x: 465, startPoint y: 160, endPoint x: 142, endPoint y: 165, distance: 323.6
click at [142, 165] on div "Created by Hayden Created 09/10/25 Required 09/10/25 Xero PO # PO-0188 Status S…" at bounding box center [479, 317] width 717 height 567
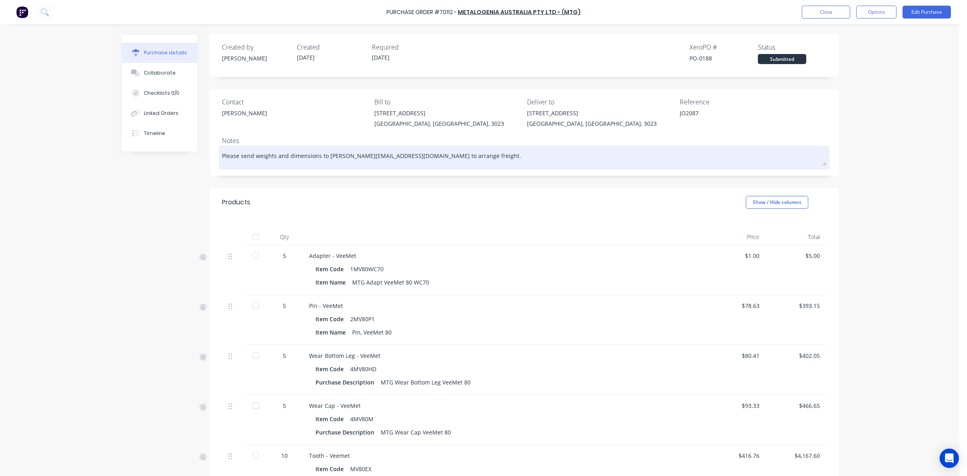
click at [469, 156] on textarea "Please send weights and dimensions to kelisha.a@ontracgroup.com.au to arrange f…" at bounding box center [524, 156] width 604 height 18
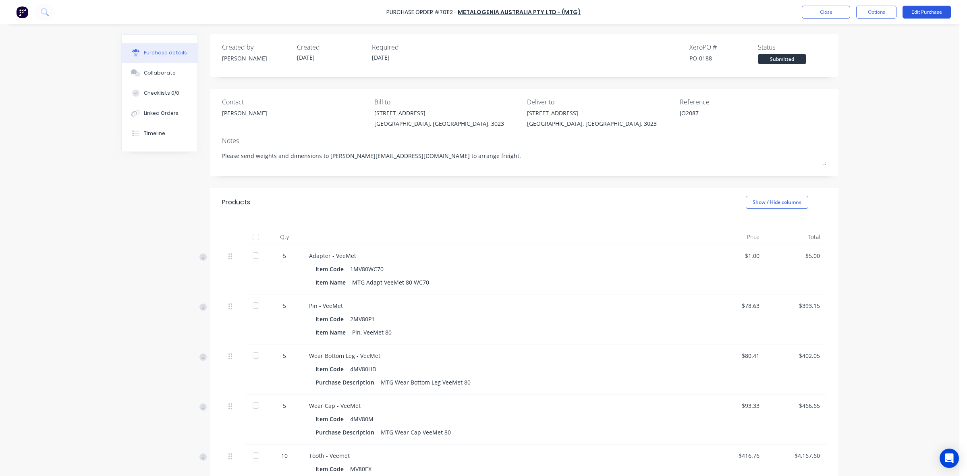
click at [920, 15] on button "Edit Purchase" at bounding box center [927, 12] width 48 height 13
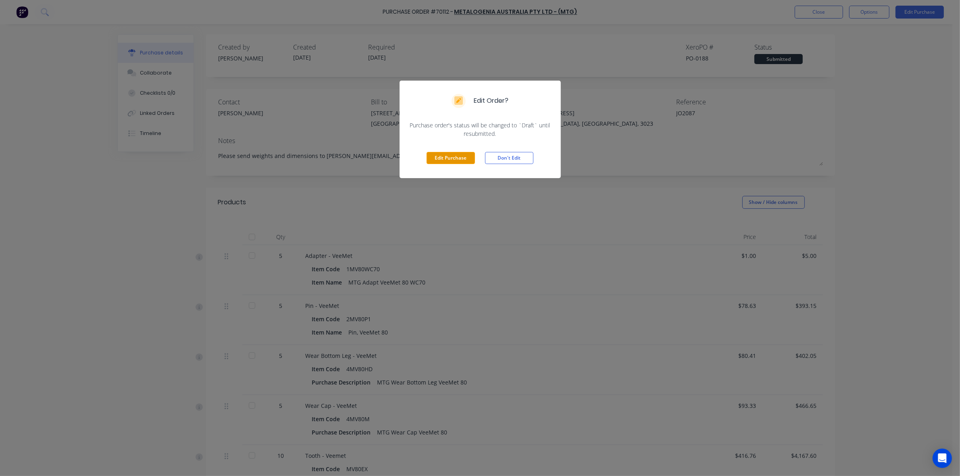
click at [451, 155] on button "Edit Purchase" at bounding box center [450, 158] width 48 height 12
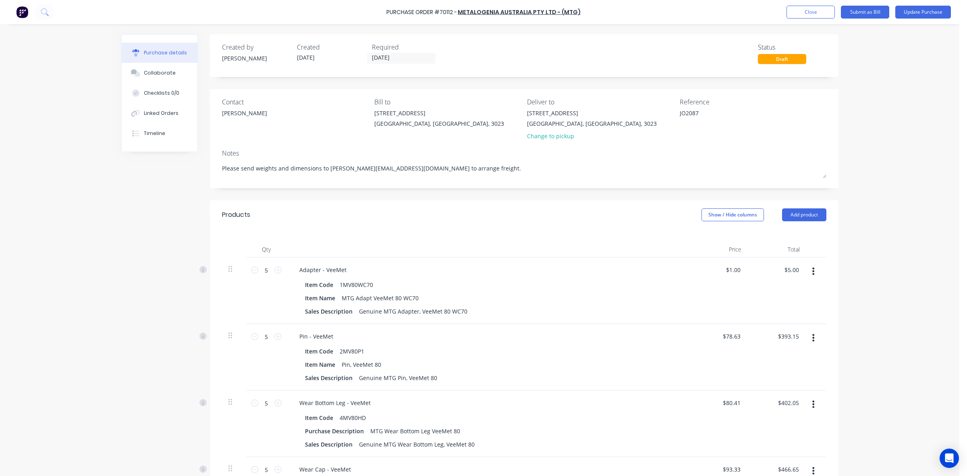
drag, startPoint x: 388, startPoint y: 161, endPoint x: 164, endPoint y: 158, distance: 223.3
click at [141, 160] on div "Created by Hayden Created 09/10/25 Required 09/10/25 Status Draft Contact Amand…" at bounding box center [479, 393] width 717 height 718
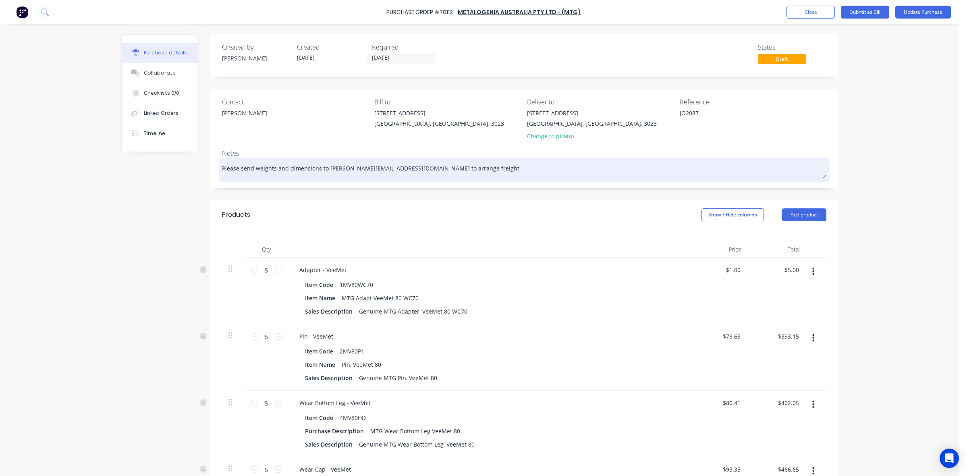
click at [490, 174] on textarea "Please send weights and dimensions to kelisha.a@ontracgroup.com.au to arrange f…" at bounding box center [524, 169] width 604 height 18
paste textarea "Please send weights and dimensions to kelisha.a@ontracgroup.com.au to arrange f…"
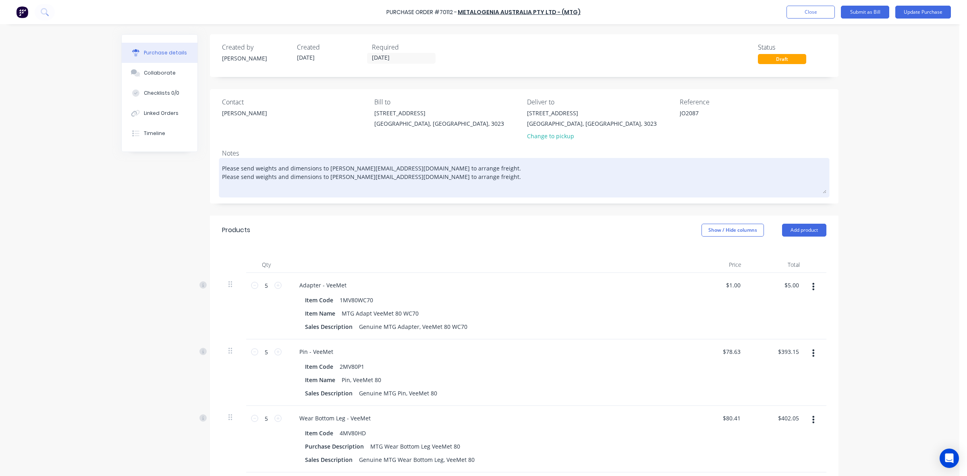
paste textarea "Please send weights and dimensions to kelisha.a@ontracgroup.com.au to arrange f…"
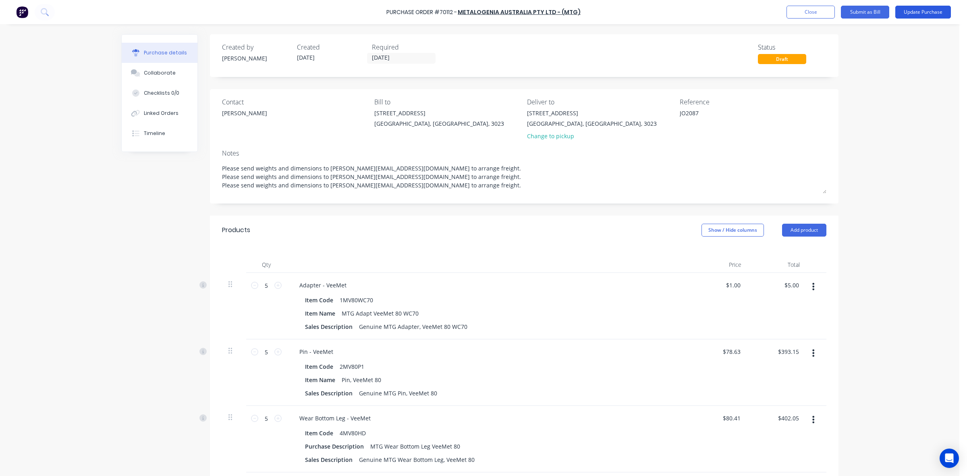
click at [915, 10] on button "Update Purchase" at bounding box center [923, 12] width 56 height 13
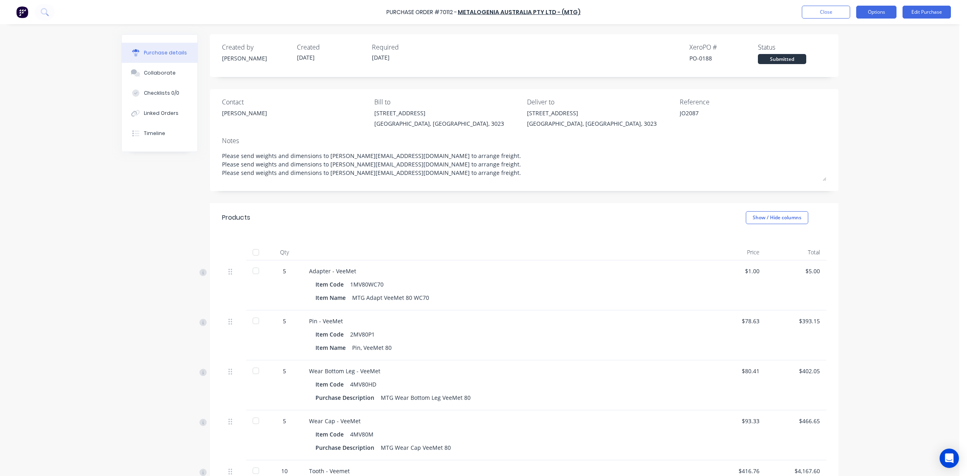
click at [873, 14] on button "Options" at bounding box center [876, 12] width 40 height 13
click at [861, 37] on div "Print / Email" at bounding box center [858, 33] width 62 height 12
click at [849, 47] on div "With pricing" at bounding box center [858, 49] width 62 height 12
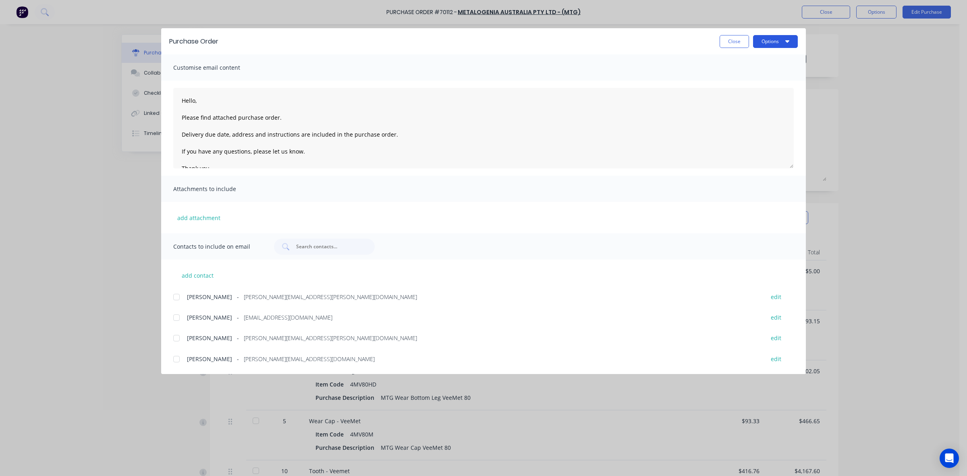
click at [776, 39] on button "Options" at bounding box center [775, 41] width 45 height 13
click at [773, 62] on div "Preview" at bounding box center [760, 62] width 62 height 12
click at [731, 45] on button "Close" at bounding box center [734, 41] width 29 height 13
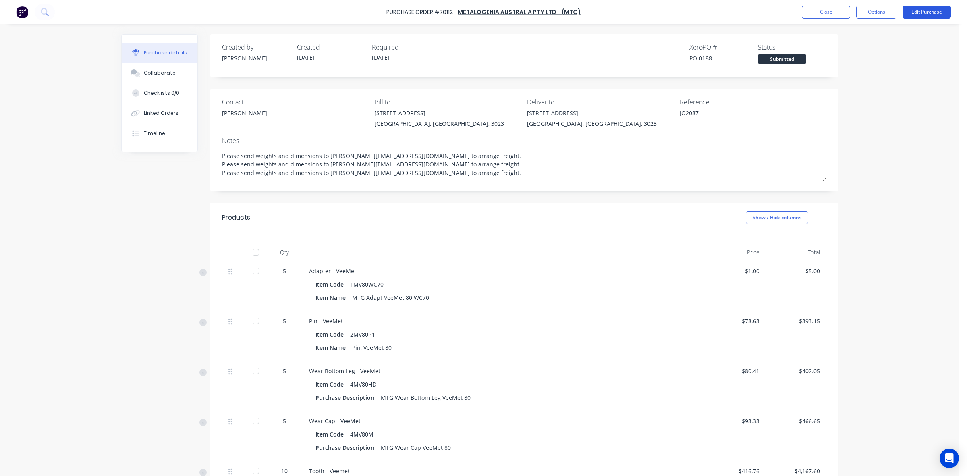
click at [918, 12] on button "Edit Purchase" at bounding box center [927, 12] width 48 height 13
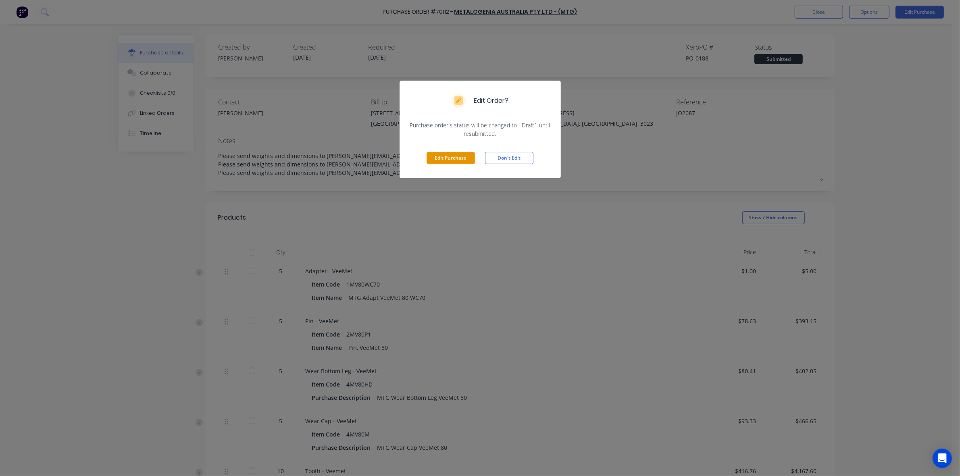
click at [442, 156] on button "Edit Purchase" at bounding box center [450, 158] width 48 height 12
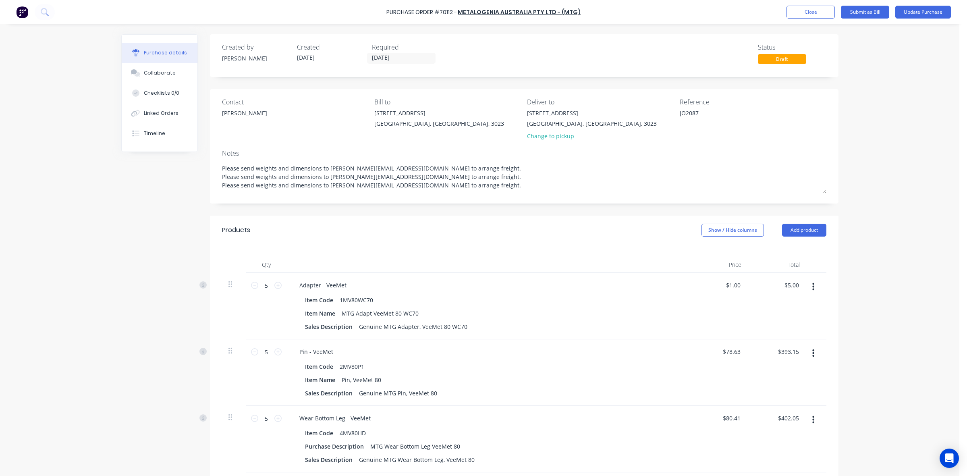
drag, startPoint x: 466, startPoint y: 184, endPoint x: 210, endPoint y: 175, distance: 256.0
click at [210, 175] on div "Contact Amanda Harvey Bill to 20 Ravenhall Way Ravenhall, Victoria, 3023 Delive…" at bounding box center [524, 146] width 629 height 114
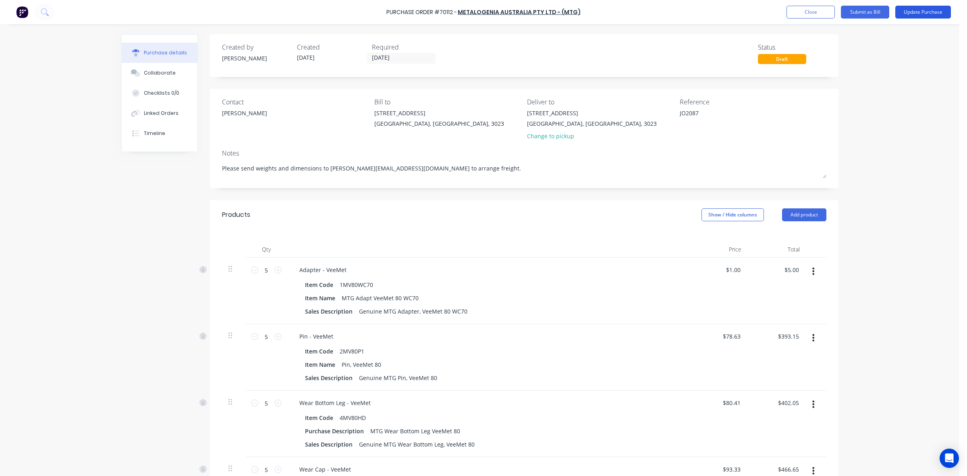
click at [920, 15] on button "Update Purchase" at bounding box center [923, 12] width 56 height 13
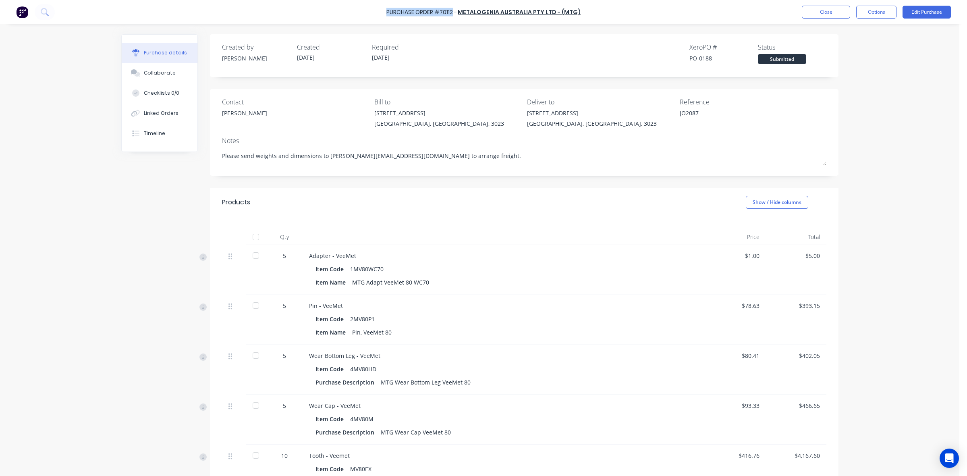
drag, startPoint x: 456, startPoint y: 11, endPoint x: 426, endPoint y: 17, distance: 30.8
click at [426, 17] on div "Purchase Order #70112 - METALOGENIA AUSTRALIA PTY LTD - (MTG) Close Options Edi…" at bounding box center [483, 12] width 967 height 24
click at [438, 19] on div "Purchase Order #70112 - METALOGENIA AUSTRALIA PTY LTD - (MTG) Close Options Edi…" at bounding box center [483, 12] width 967 height 24
click at [829, 12] on button "Close" at bounding box center [826, 12] width 48 height 13
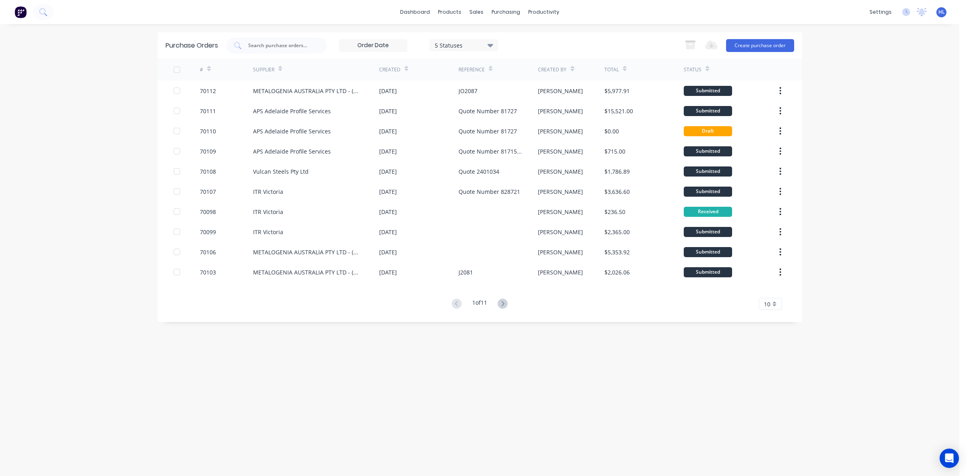
click at [455, 47] on div "5 Statuses" at bounding box center [464, 45] width 58 height 8
click at [457, 43] on div "5 Statuses" at bounding box center [464, 45] width 58 height 8
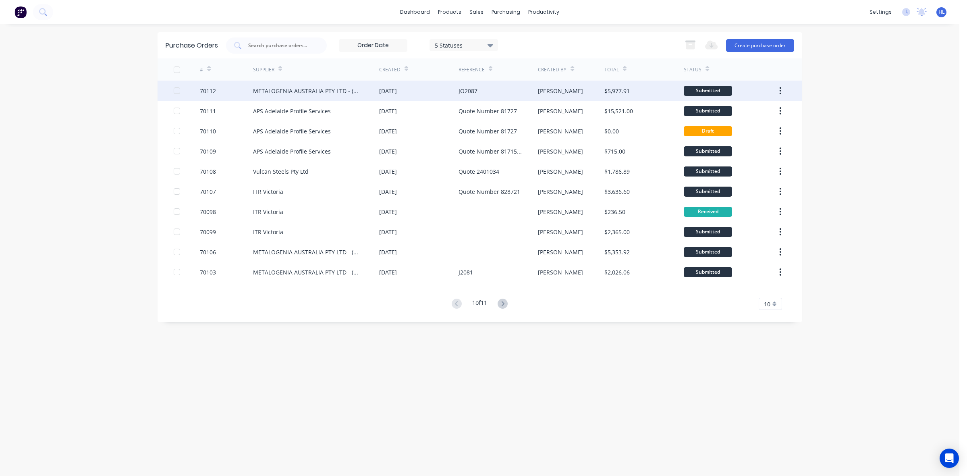
click at [305, 87] on div "METALOGENIA AUSTRALIA PTY LTD - (MTG)" at bounding box center [308, 91] width 110 height 8
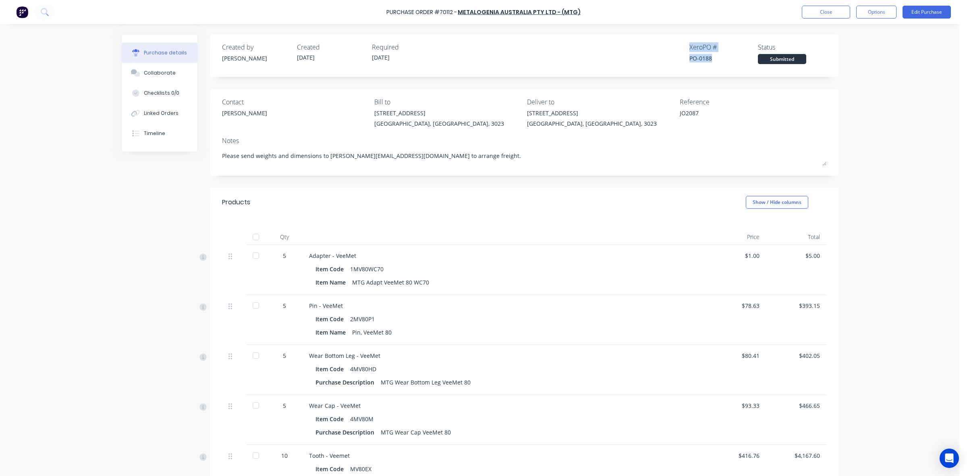
drag, startPoint x: 714, startPoint y: 60, endPoint x: 668, endPoint y: 44, distance: 49.1
click at [668, 44] on div "Created by Hayden Created 09/10/25 Required 09/10/25 Xero PO # PO-0188 Status S…" at bounding box center [524, 53] width 604 height 22
drag, startPoint x: 458, startPoint y: 13, endPoint x: 410, endPoint y: 12, distance: 48.0
click at [410, 12] on div "Purchase Order #70112 -" at bounding box center [421, 12] width 71 height 8
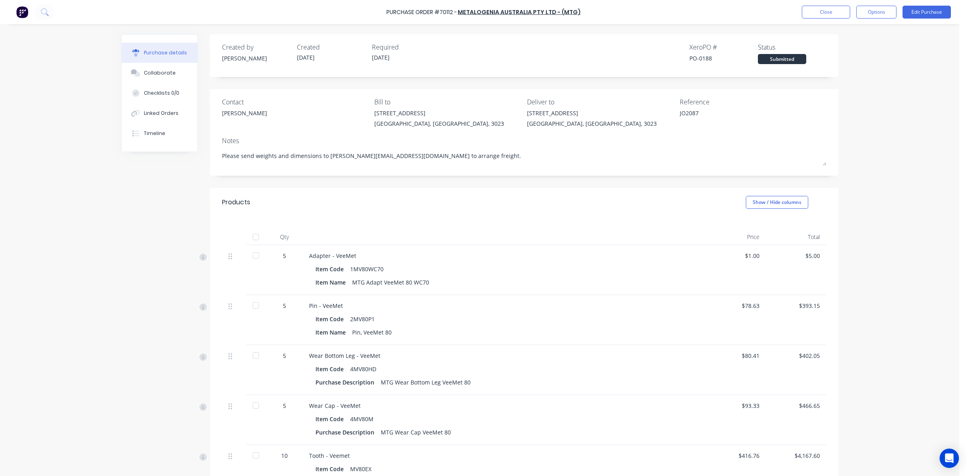
click at [422, 21] on div "Purchase Order #70112 - METALOGENIA AUSTRALIA PTY LTD - (MTG) Close Options Edi…" at bounding box center [483, 12] width 967 height 24
click at [824, 19] on div "Purchase Order #70112 - METALOGENIA AUSTRALIA PTY LTD - (MTG) Close Options Edi…" at bounding box center [483, 12] width 967 height 24
click at [829, 13] on button "Close" at bounding box center [826, 12] width 48 height 13
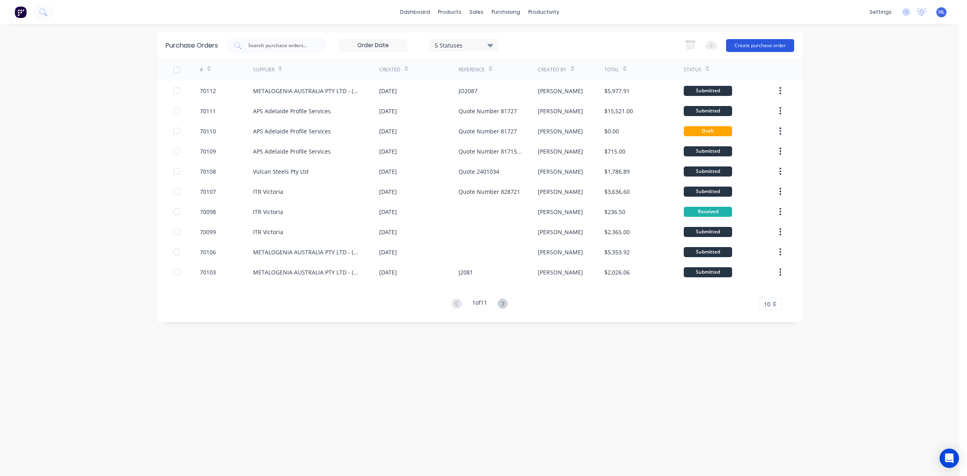
click at [760, 47] on button "Create purchase order" at bounding box center [760, 45] width 68 height 13
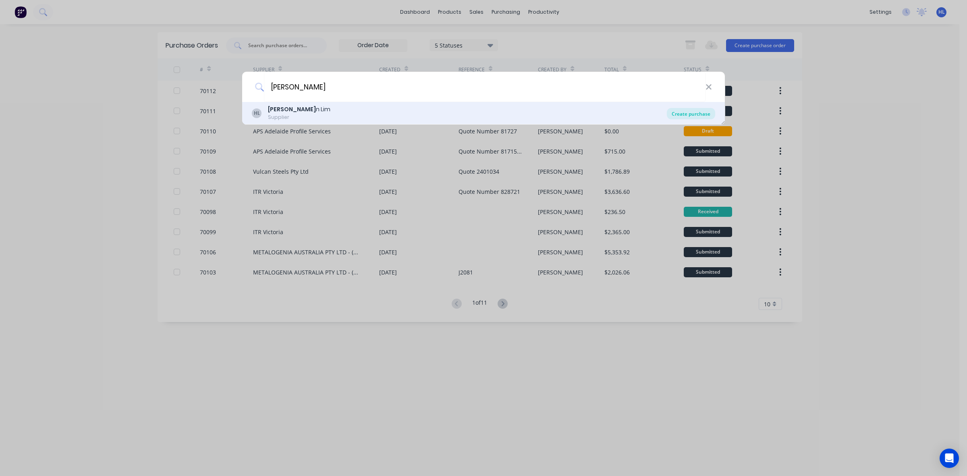
click at [692, 110] on div "Create purchase" at bounding box center [691, 113] width 48 height 11
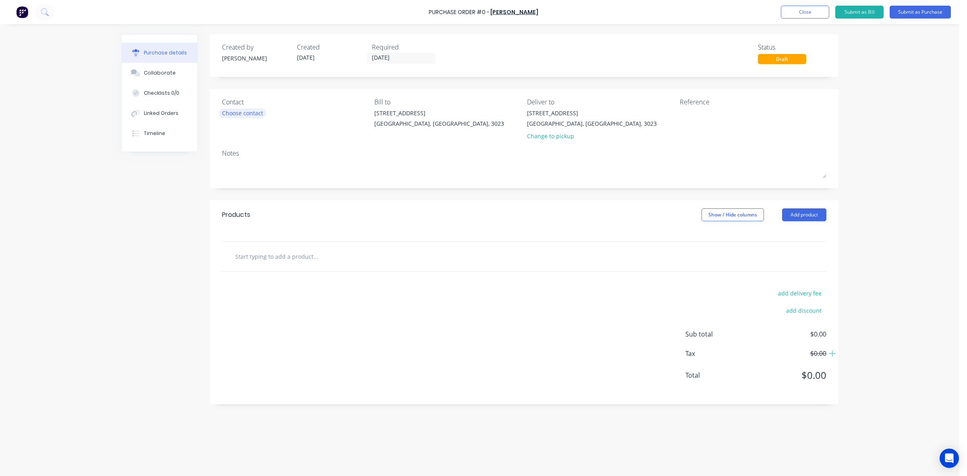
click at [257, 115] on div "Choose contact" at bounding box center [242, 113] width 41 height 8
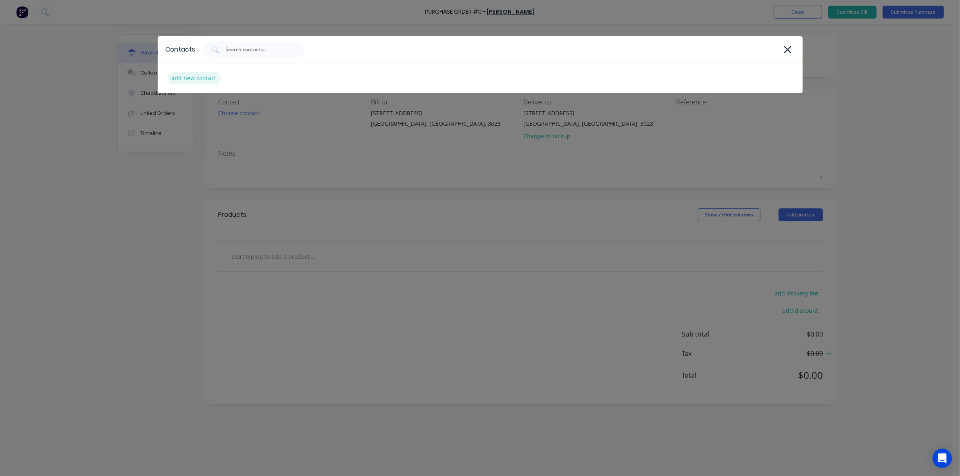
click at [211, 75] on div "add new contact" at bounding box center [194, 78] width 53 height 12
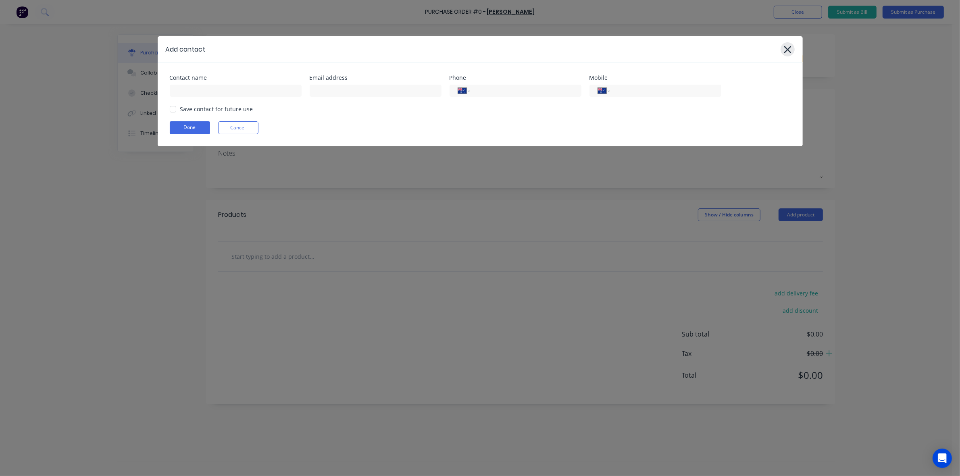
drag, startPoint x: 781, startPoint y: 45, endPoint x: 785, endPoint y: 48, distance: 4.7
click at [782, 45] on div at bounding box center [787, 49] width 14 height 14
click at [801, 54] on div "Add contact" at bounding box center [480, 49] width 645 height 26
drag, startPoint x: 779, startPoint y: 59, endPoint x: 788, endPoint y: 51, distance: 12.3
click at [781, 56] on div "Add contact" at bounding box center [480, 49] width 645 height 26
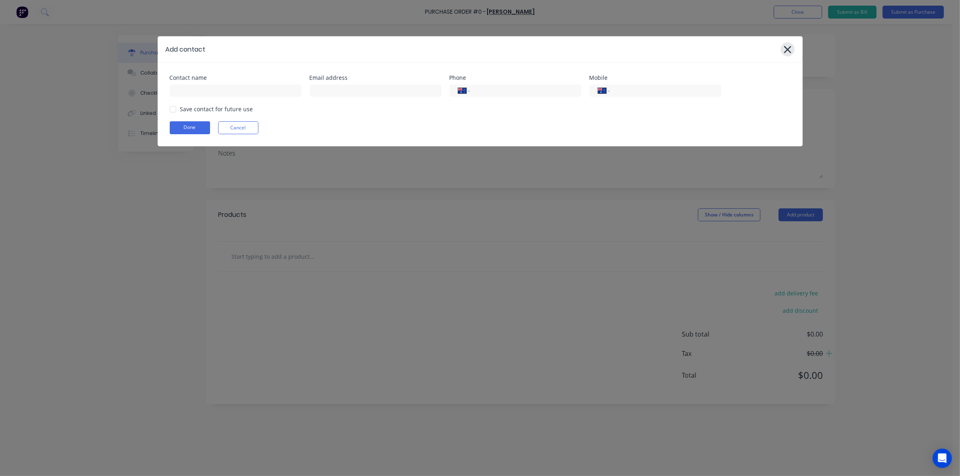
click at [788, 51] on icon at bounding box center [787, 49] width 8 height 11
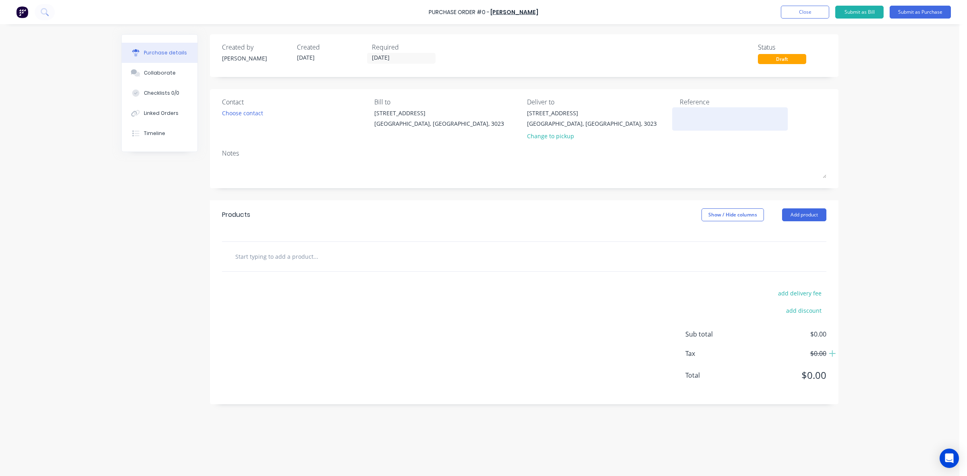
click at [687, 117] on textarea at bounding box center [730, 118] width 101 height 18
click at [287, 254] on input "text" at bounding box center [315, 256] width 161 height 16
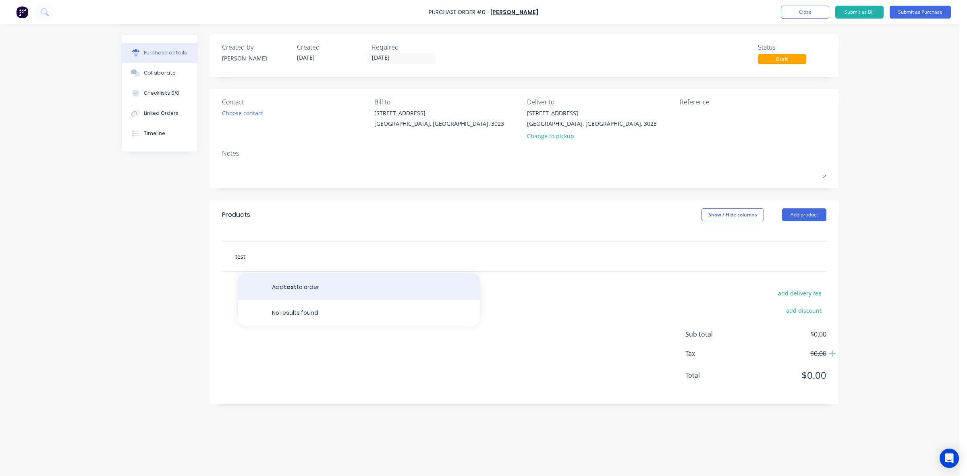
click at [317, 293] on button "Add test to order" at bounding box center [359, 287] width 242 height 26
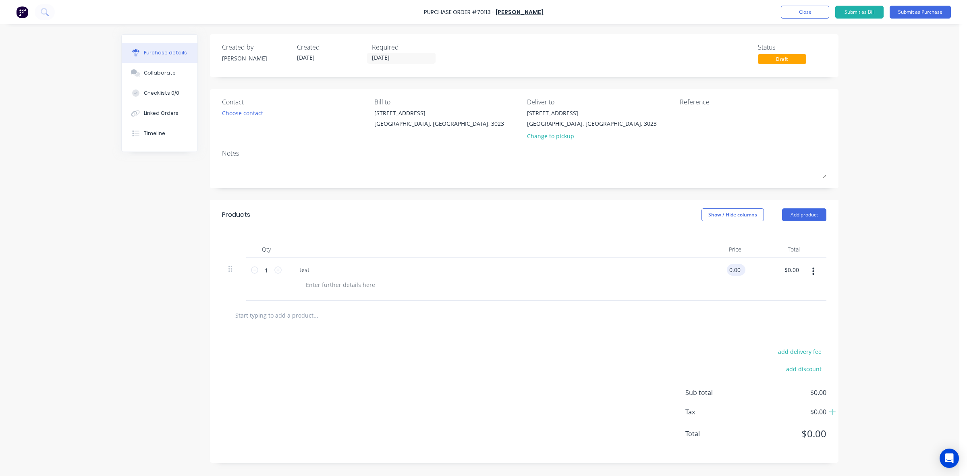
click at [732, 273] on input "0.00" at bounding box center [734, 270] width 15 height 12
click at [746, 269] on div "$0.00 $0.00" at bounding box center [719, 279] width 58 height 43
drag, startPoint x: 742, startPoint y: 270, endPoint x: 712, endPoint y: 276, distance: 30.0
click at [712, 276] on div "0.00 0.00" at bounding box center [719, 279] width 58 height 43
click at [782, 295] on div "$0.00 $0.00" at bounding box center [777, 279] width 58 height 43
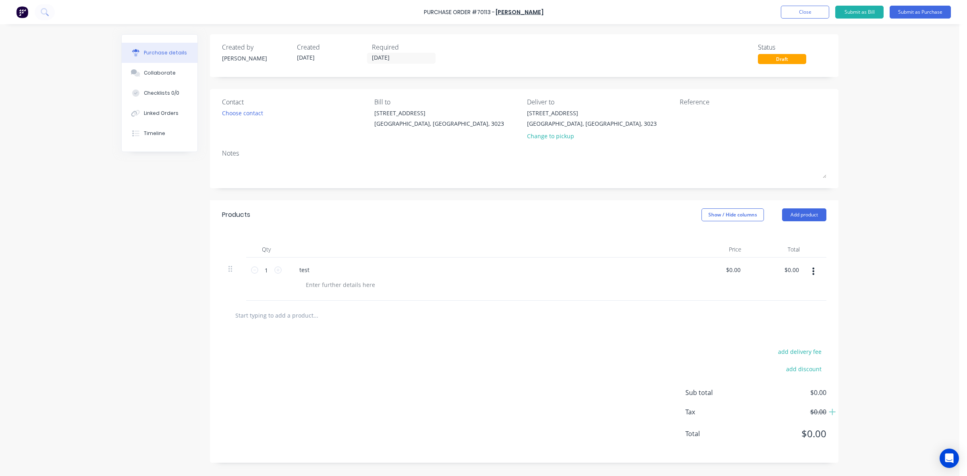
click at [338, 206] on div "Products Show / Hide columns Add product" at bounding box center [524, 214] width 629 height 29
drag, startPoint x: 728, startPoint y: 270, endPoint x: 762, endPoint y: 272, distance: 34.3
click at [762, 272] on div "1 1 test 0.00 0.00 $0.00 $0.00" at bounding box center [524, 279] width 604 height 43
drag, startPoint x: 739, startPoint y: 271, endPoint x: 743, endPoint y: 272, distance: 4.1
click at [743, 272] on div "0.05 0.05" at bounding box center [736, 270] width 19 height 12
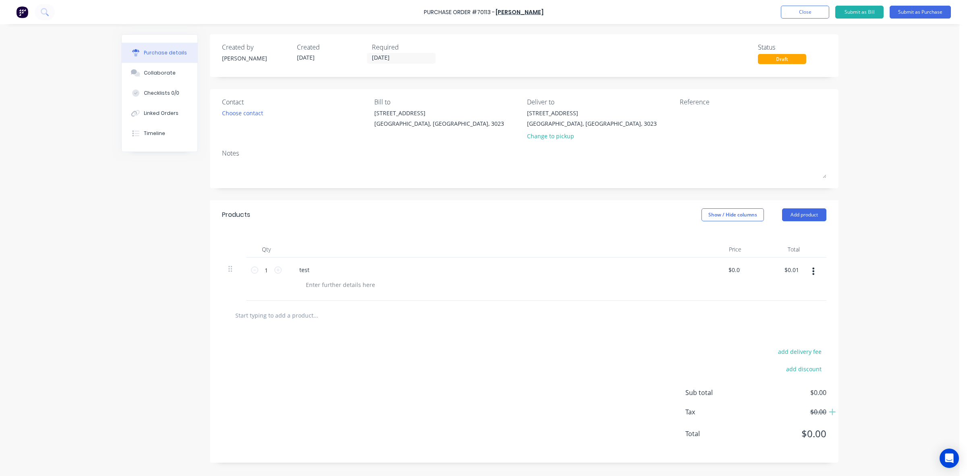
click at [758, 274] on div "$0.01 $0.00" at bounding box center [777, 279] width 58 height 43
click at [871, 333] on div "Purchase Order #70113 - Hayden Lim Add product Close Submit as Bill Submit as P…" at bounding box center [480, 238] width 960 height 476
click at [168, 74] on div "Collaborate" at bounding box center [160, 72] width 32 height 7
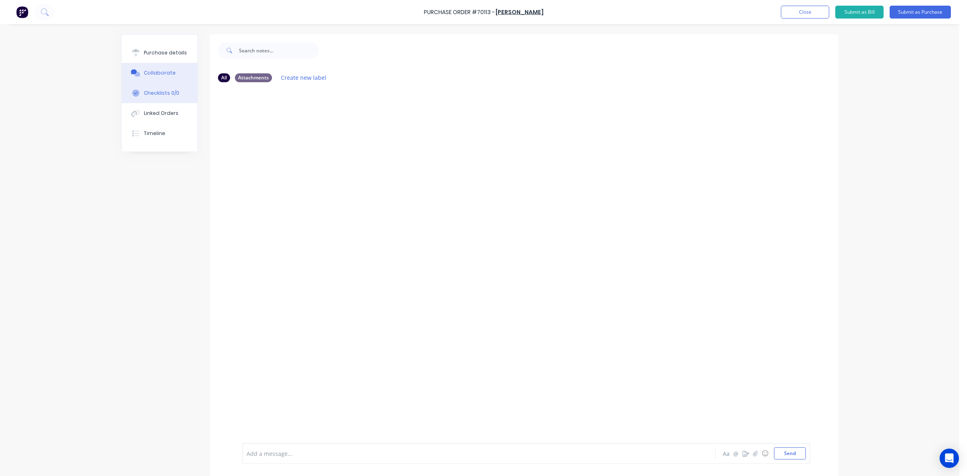
click at [170, 92] on div "Checklists 0/0" at bounding box center [161, 92] width 35 height 7
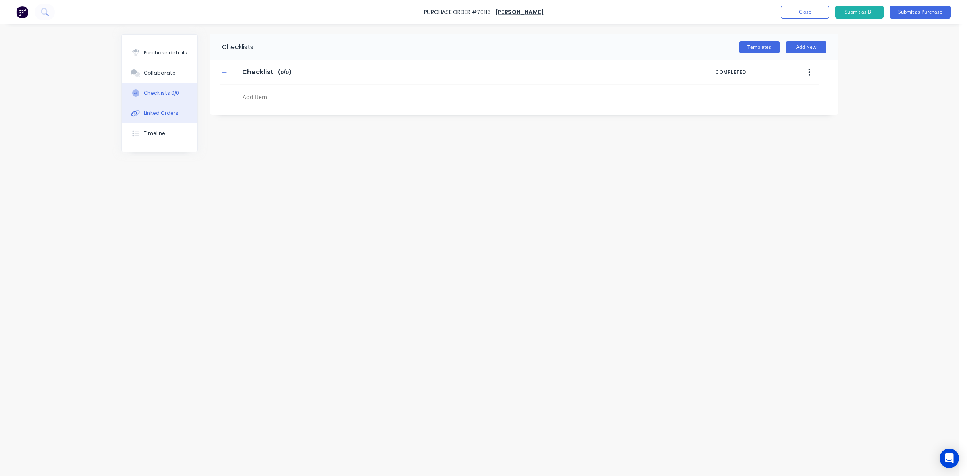
click at [165, 112] on div "Linked Orders" at bounding box center [161, 113] width 35 height 7
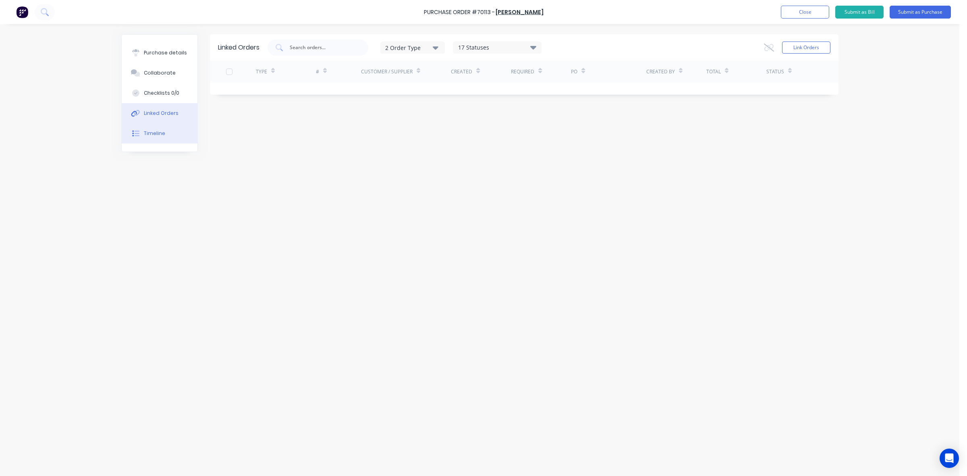
click at [172, 139] on button "Timeline" at bounding box center [160, 133] width 76 height 20
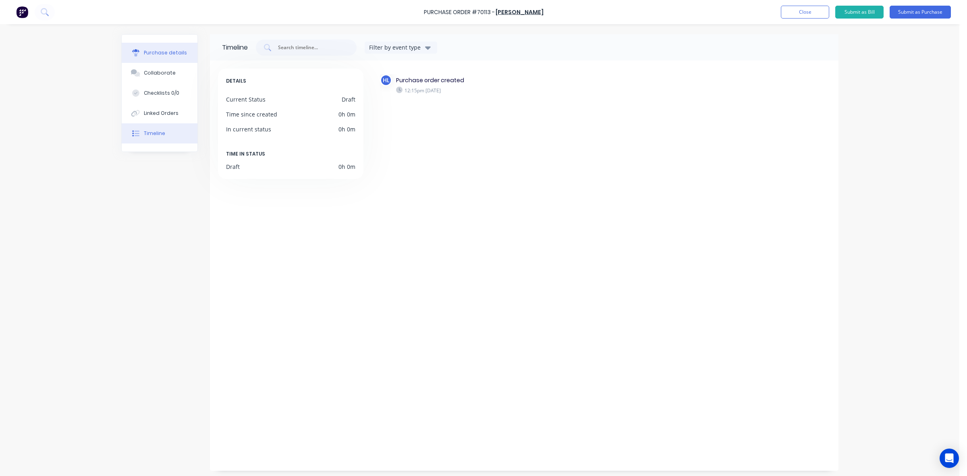
click at [170, 59] on button "Purchase details" at bounding box center [160, 53] width 76 height 20
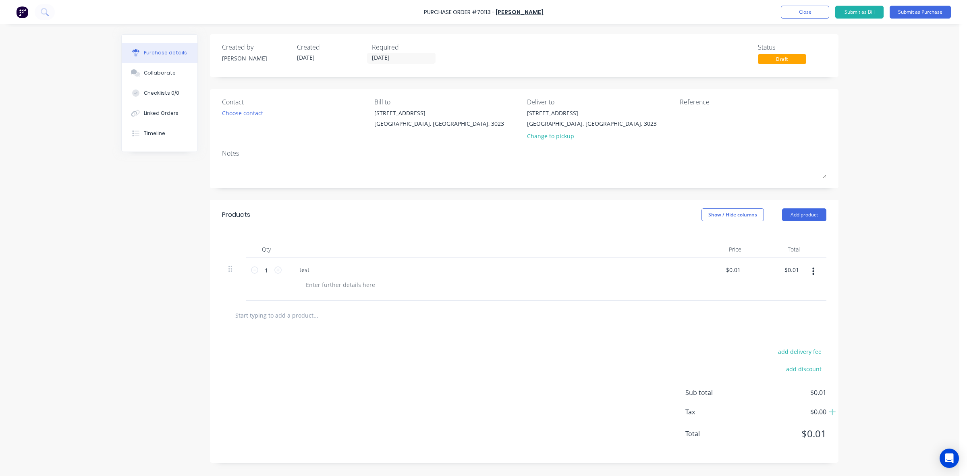
click at [692, 106] on div "Reference" at bounding box center [753, 102] width 147 height 10
click at [692, 113] on textarea at bounding box center [730, 118] width 101 height 18
click at [542, 69] on div "Created by Hayden Created 09/10/25 Required 09/10/25 Status Draft" at bounding box center [524, 55] width 629 height 43
click at [913, 16] on button "Submit as Purchase" at bounding box center [920, 12] width 61 height 13
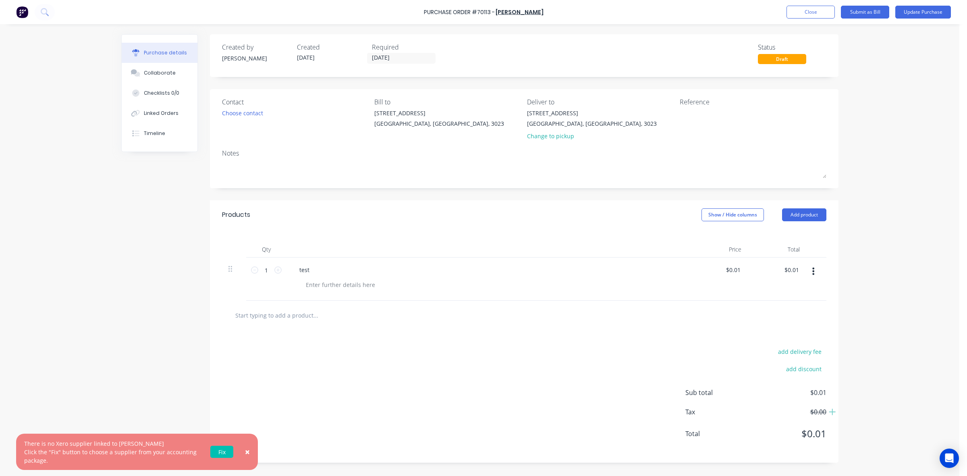
click at [246, 453] on span "×" at bounding box center [247, 451] width 5 height 11
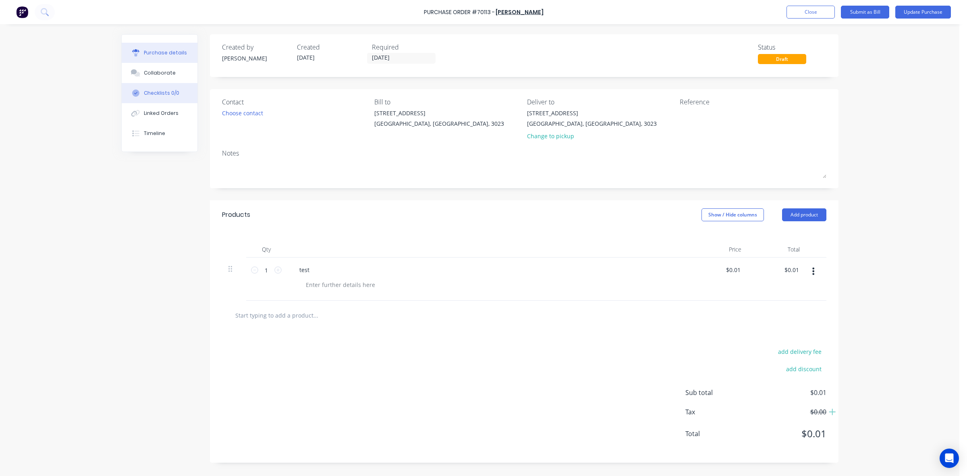
click at [172, 102] on button "Checklists 0/0" at bounding box center [160, 93] width 76 height 20
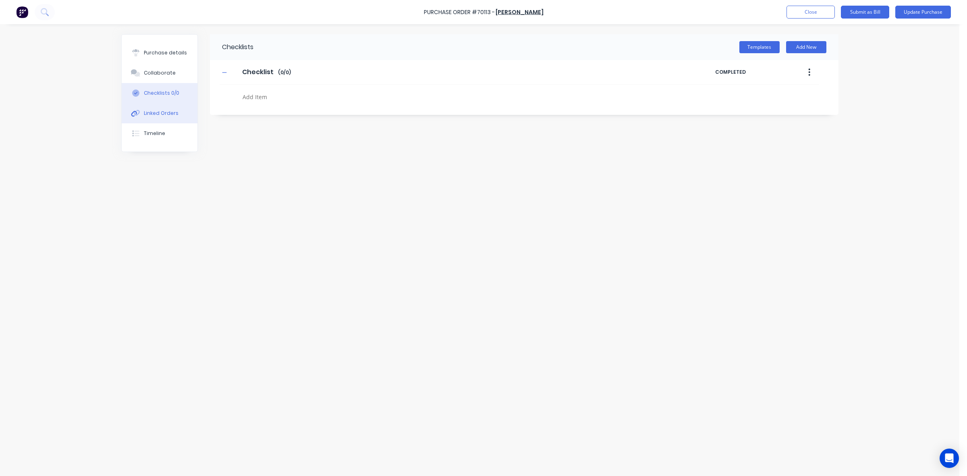
click at [170, 116] on div "Linked Orders" at bounding box center [161, 113] width 35 height 7
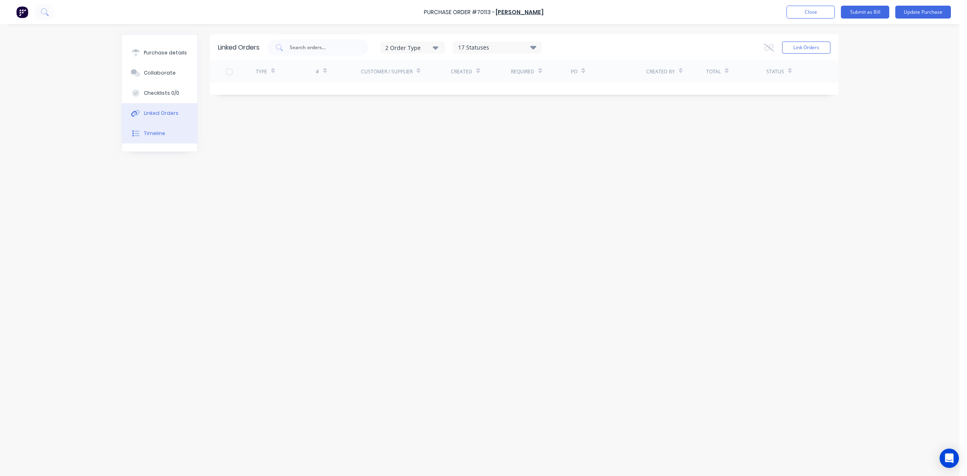
click at [168, 141] on button "Timeline" at bounding box center [160, 133] width 76 height 20
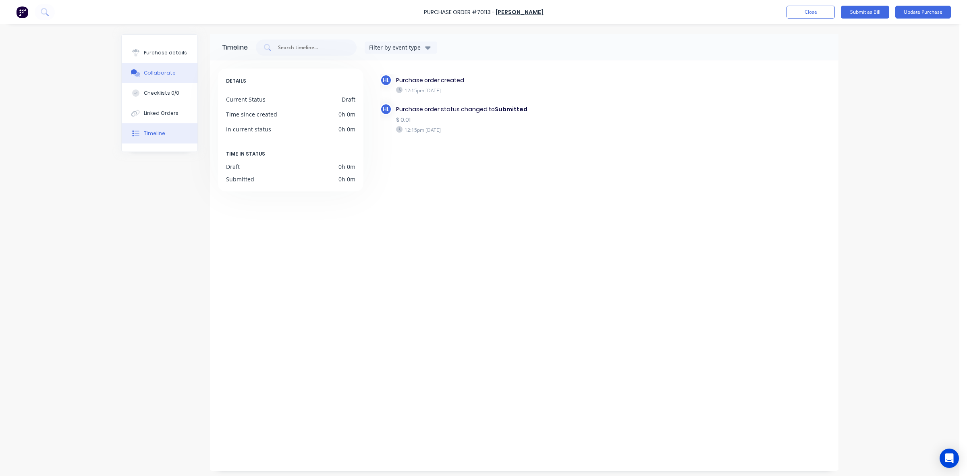
click at [160, 81] on button "Collaborate" at bounding box center [160, 73] width 76 height 20
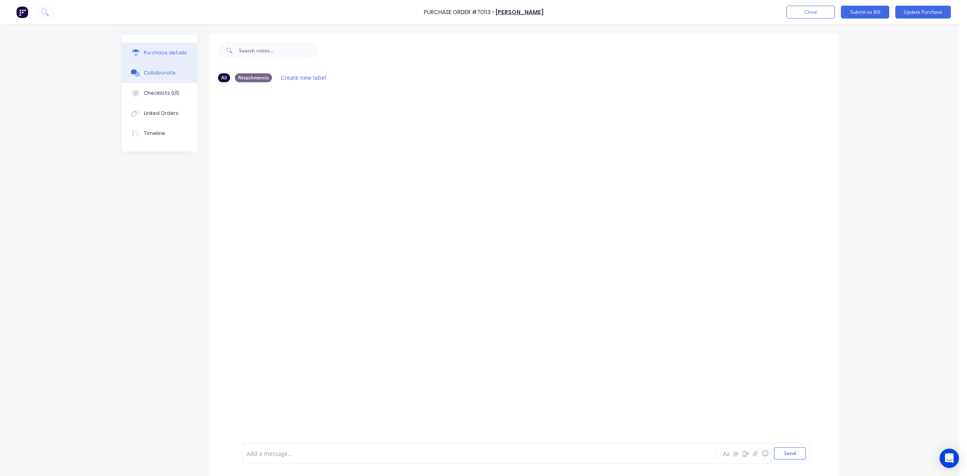
click at [156, 54] on div "Purchase details" at bounding box center [165, 52] width 43 height 7
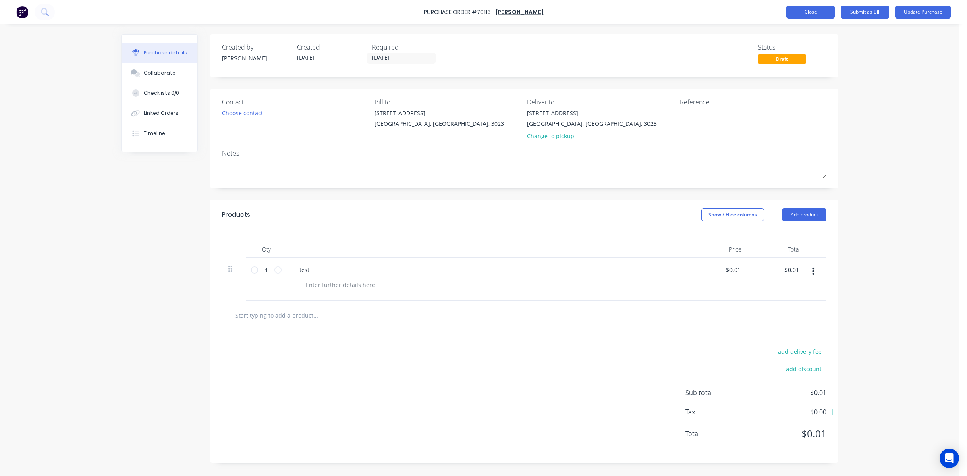
click at [805, 15] on button "Close" at bounding box center [811, 12] width 48 height 13
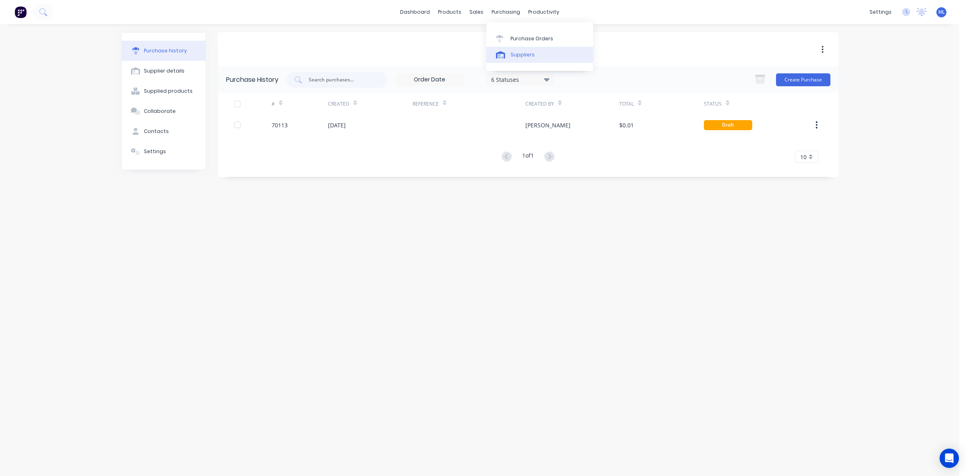
click at [509, 56] on link "Suppliers" at bounding box center [539, 55] width 107 height 16
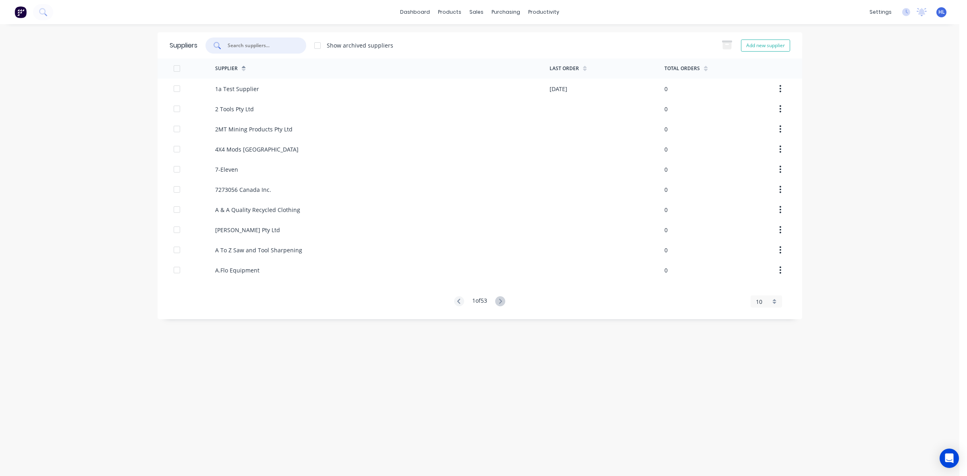
click at [272, 47] on input "text" at bounding box center [260, 46] width 67 height 8
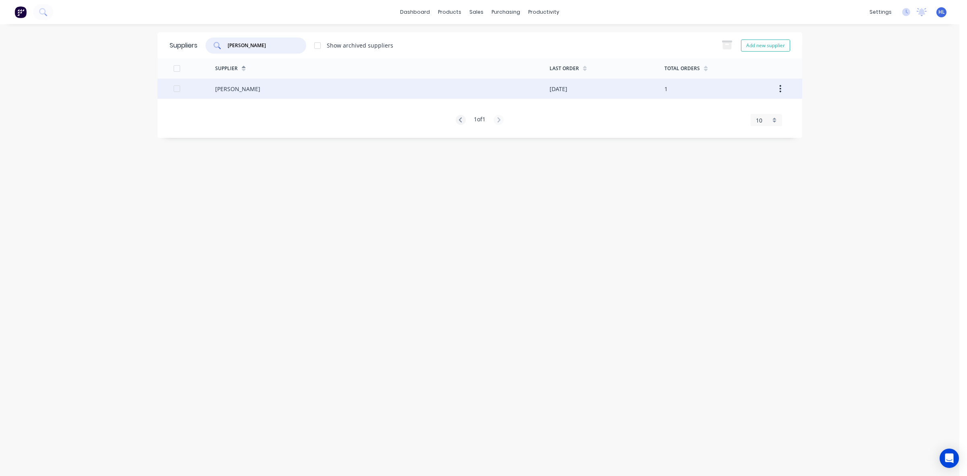
click at [224, 83] on div "[PERSON_NAME]" at bounding box center [382, 89] width 334 height 20
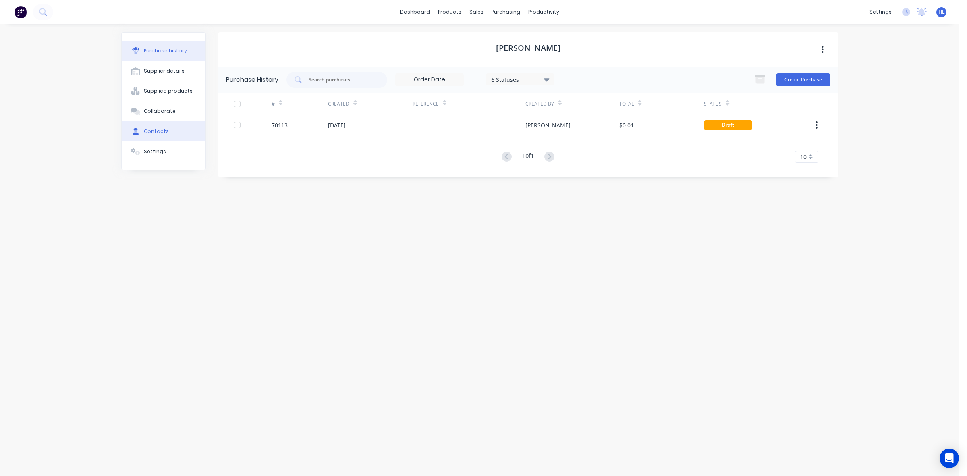
click at [154, 130] on div "Contacts" at bounding box center [156, 131] width 25 height 7
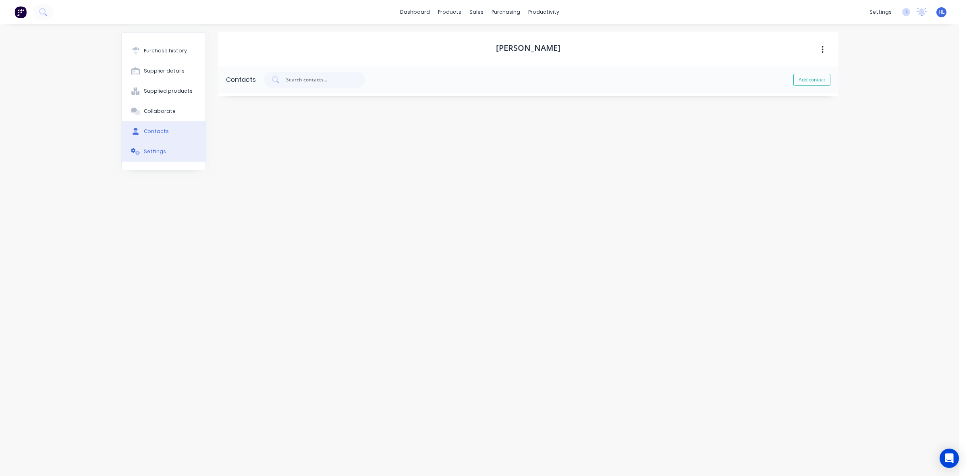
click at [158, 144] on button "Settings" at bounding box center [164, 151] width 84 height 20
click at [239, 162] on div at bounding box center [233, 162] width 16 height 16
click at [214, 196] on div "Purchase history Supplier details Supplied products Collaborate Contacts Settin…" at bounding box center [479, 246] width 717 height 428
click at [145, 131] on div "Contacts" at bounding box center [156, 131] width 25 height 7
click at [152, 147] on button "Settings" at bounding box center [164, 151] width 84 height 20
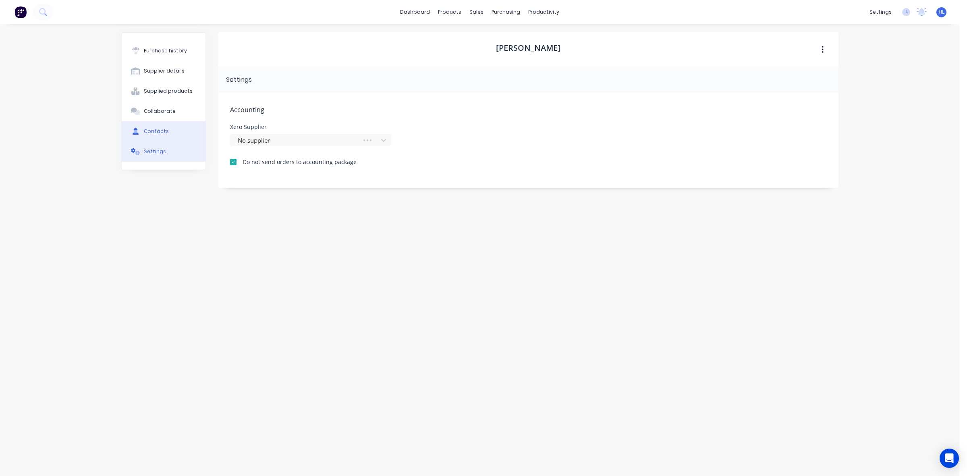
click at [157, 132] on div "Contacts" at bounding box center [156, 131] width 25 height 7
click at [157, 106] on button "Collaborate" at bounding box center [164, 111] width 84 height 20
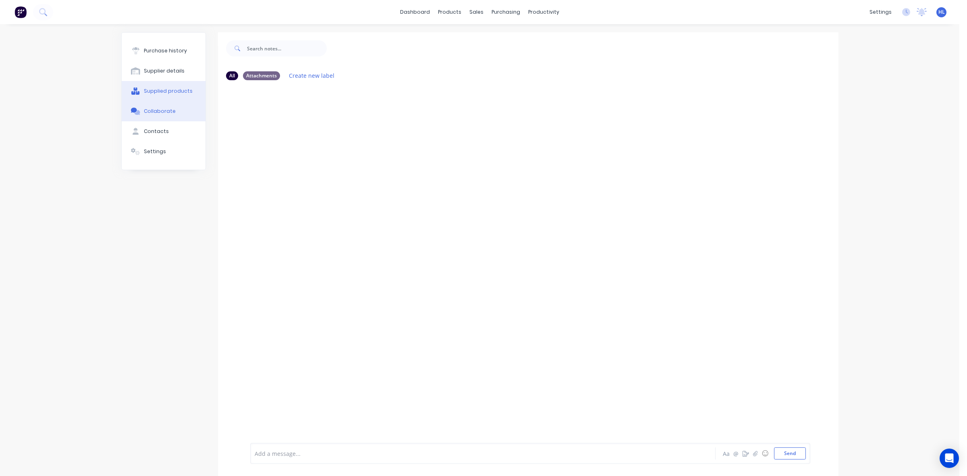
click at [156, 87] on button "Supplied products" at bounding box center [164, 91] width 84 height 20
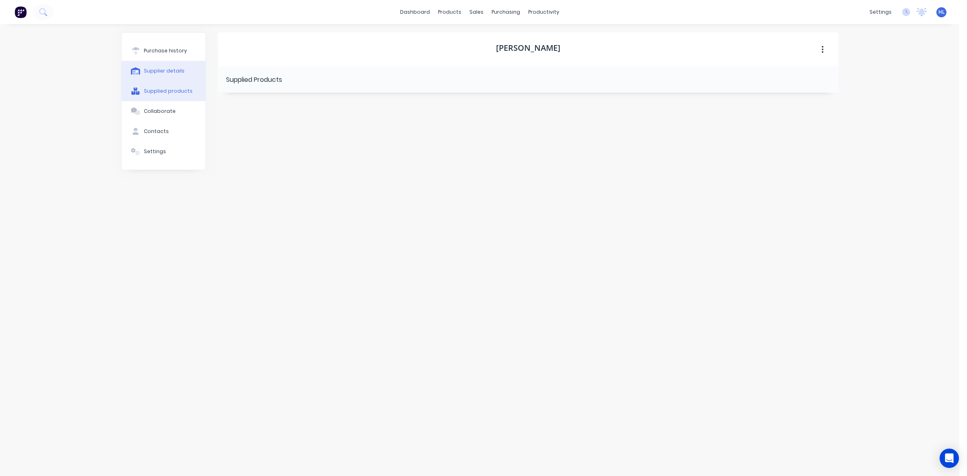
click at [148, 69] on div "Supplier details" at bounding box center [164, 70] width 41 height 7
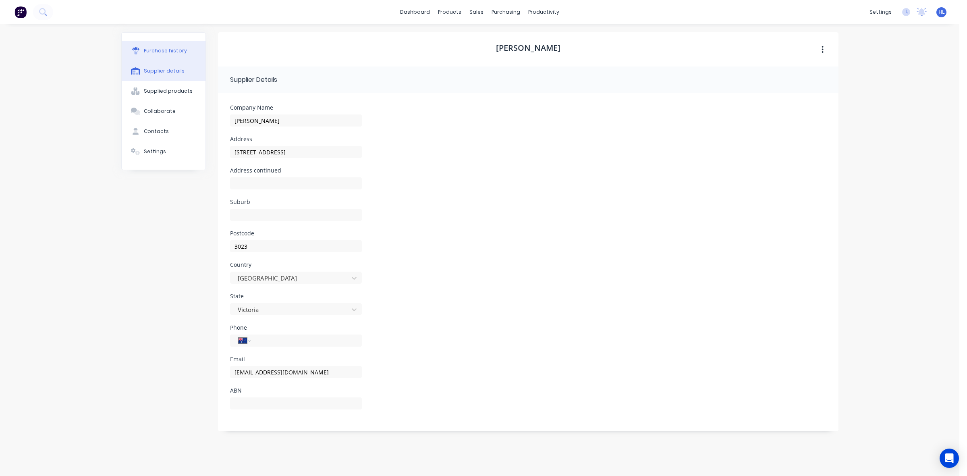
click at [160, 48] on div "Purchase history" at bounding box center [165, 50] width 43 height 7
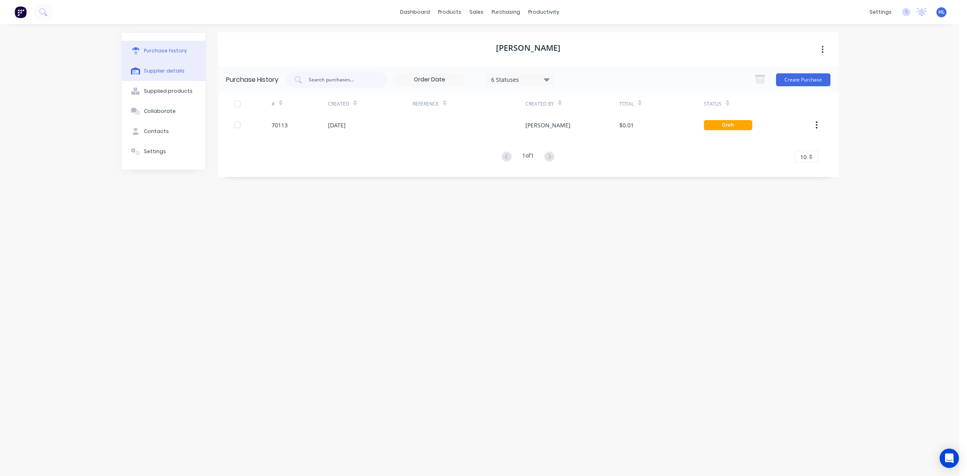
click at [145, 64] on button "Supplier details" at bounding box center [164, 71] width 84 height 20
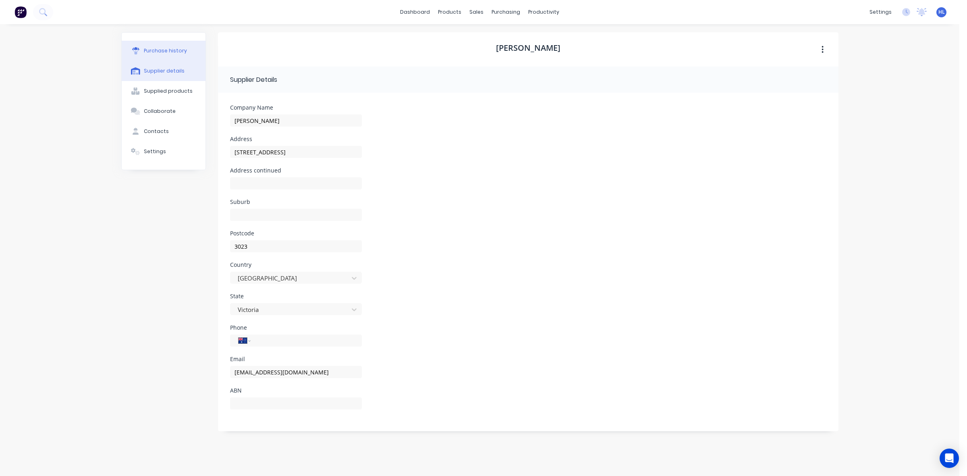
click at [168, 56] on button "Purchase history" at bounding box center [164, 51] width 84 height 20
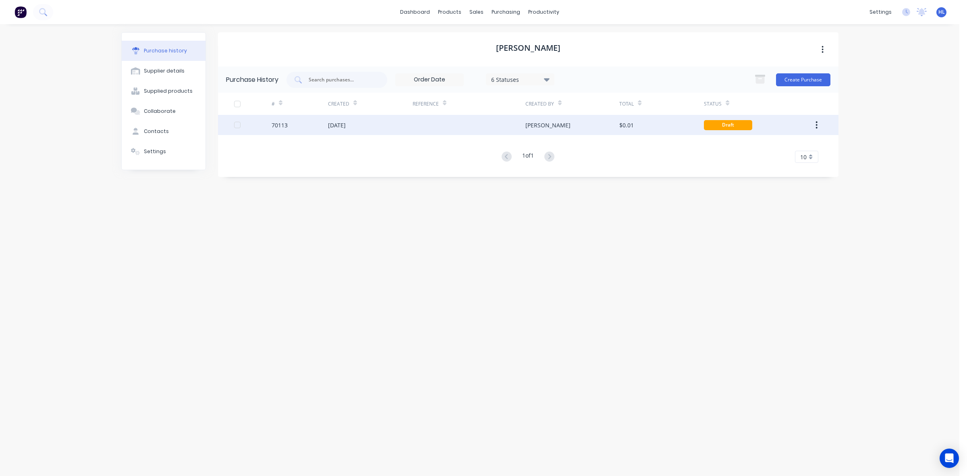
click at [285, 129] on div "70113" at bounding box center [280, 125] width 16 height 8
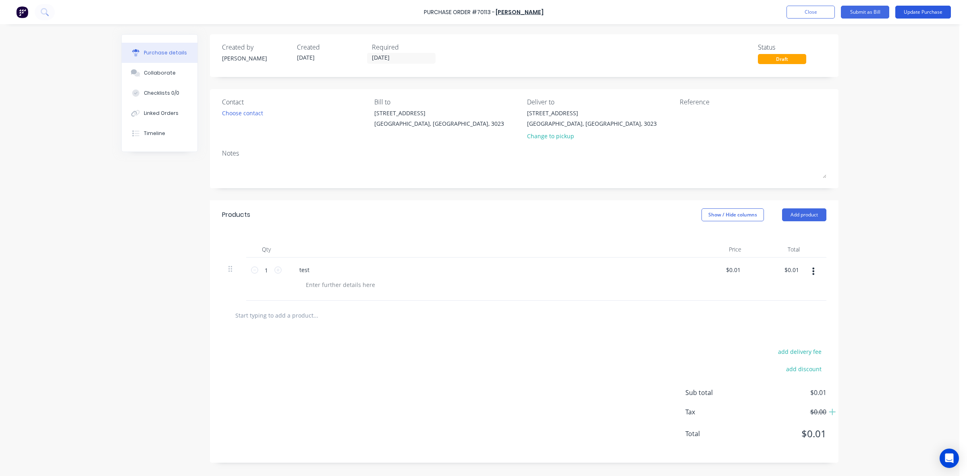
click at [916, 12] on button "Update Purchase" at bounding box center [923, 12] width 56 height 13
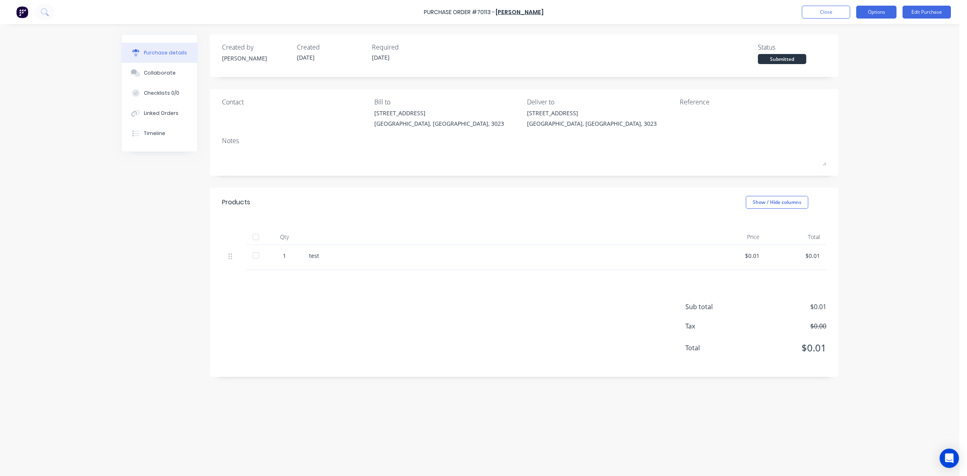
click at [870, 8] on button "Options" at bounding box center [876, 12] width 40 height 13
click at [857, 38] on div "Print / Email" at bounding box center [858, 33] width 62 height 12
click at [849, 53] on div "With pricing" at bounding box center [858, 49] width 62 height 12
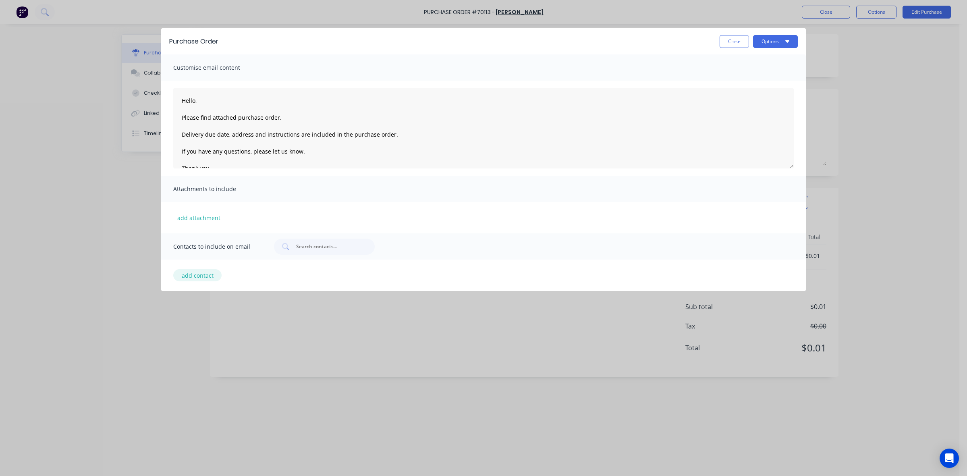
click at [209, 271] on button "add contact" at bounding box center [197, 275] width 48 height 12
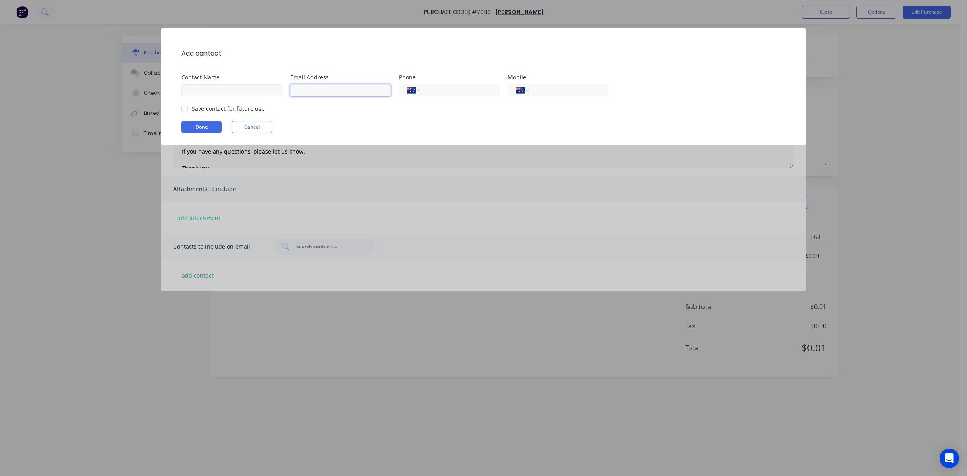
drag, startPoint x: 329, startPoint y: 84, endPoint x: 228, endPoint y: 96, distance: 101.9
click at [329, 84] on input at bounding box center [340, 90] width 101 height 12
click at [222, 94] on input at bounding box center [231, 90] width 101 height 12
click at [318, 95] on input at bounding box center [340, 90] width 101 height 12
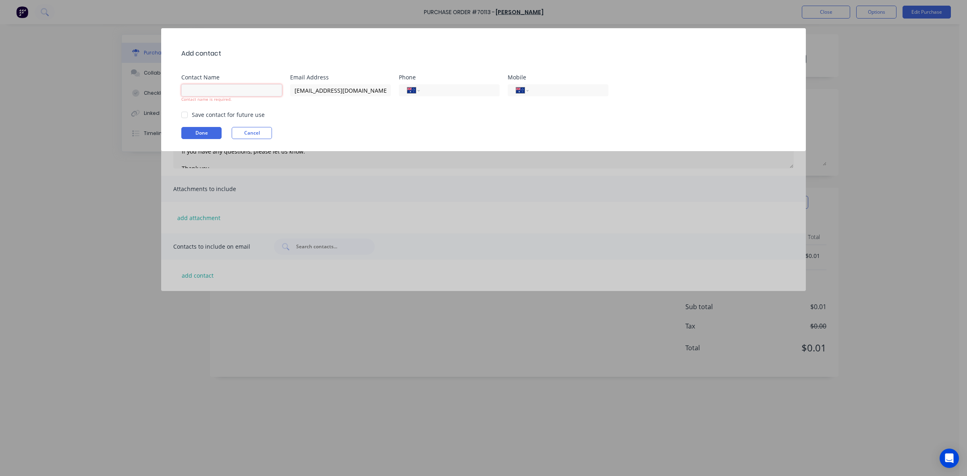
click at [221, 87] on input at bounding box center [231, 90] width 101 height 12
click at [357, 52] on div "Add contact" at bounding box center [487, 53] width 613 height 26
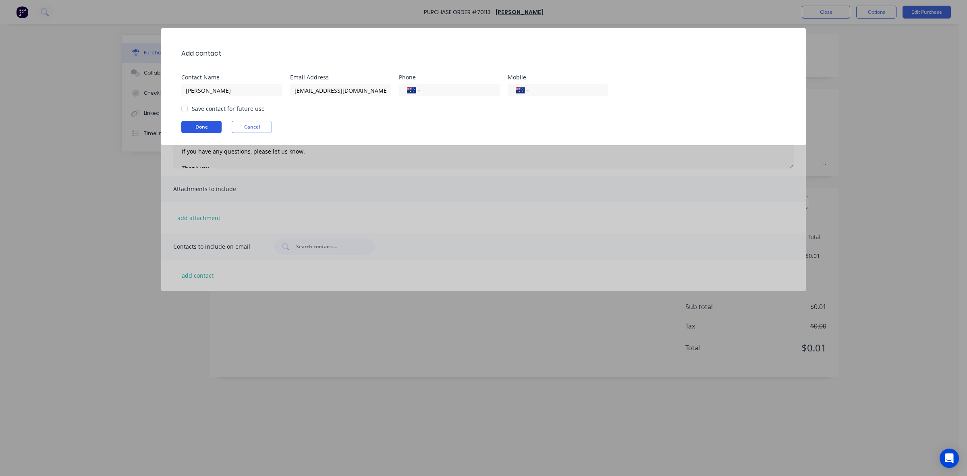
click at [200, 126] on button "Done" at bounding box center [201, 127] width 40 height 12
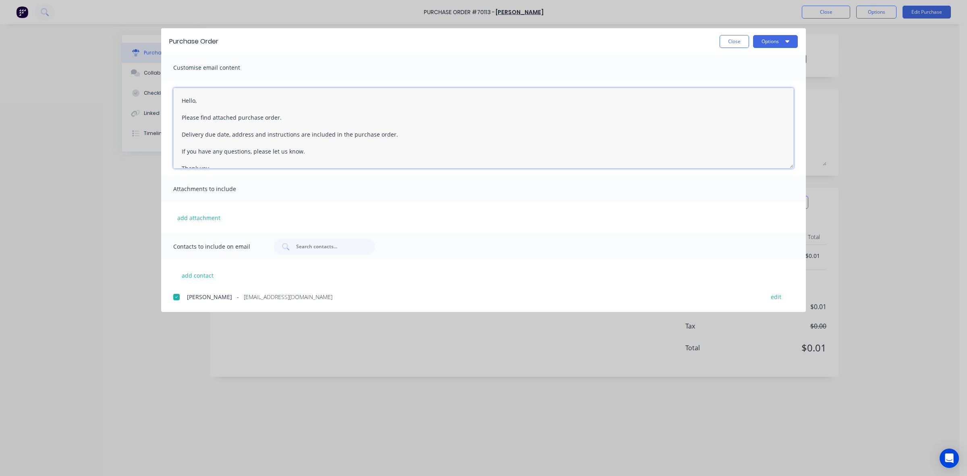
click at [196, 101] on textarea "Hello, Please find attached purchase order. Delivery due date, address and inst…" at bounding box center [483, 128] width 621 height 81
click at [283, 116] on textarea "Hello Hayden, Please find attached purchase order. Delivery due date, address a…" at bounding box center [483, 128] width 621 height 81
click at [274, 119] on textarea "Hello Hayden, Please find attached purchase order. Delivery due date, address a…" at bounding box center [483, 128] width 621 height 81
click at [275, 119] on textarea "Hello Hayden, Please find attached purchase order. Delivery due date, address a…" at bounding box center [483, 128] width 621 height 81
click at [786, 43] on icon "button" at bounding box center [787, 41] width 4 height 6
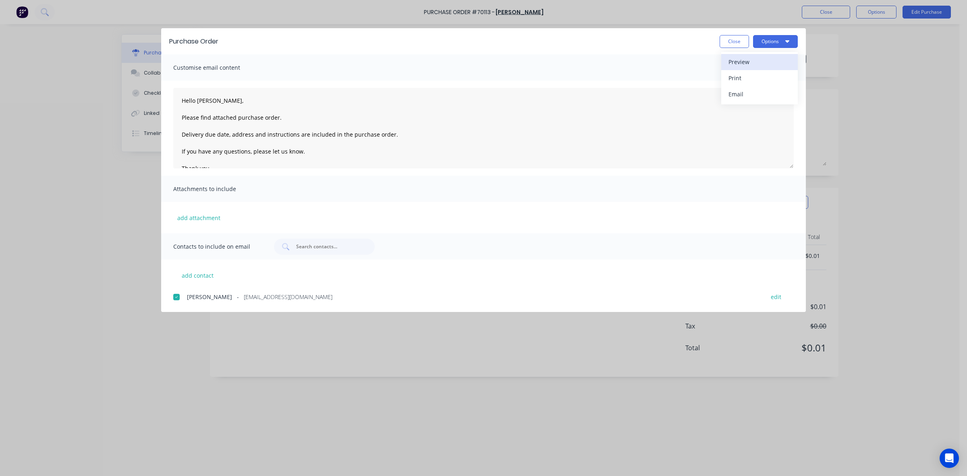
click at [755, 58] on div "Preview" at bounding box center [760, 62] width 62 height 12
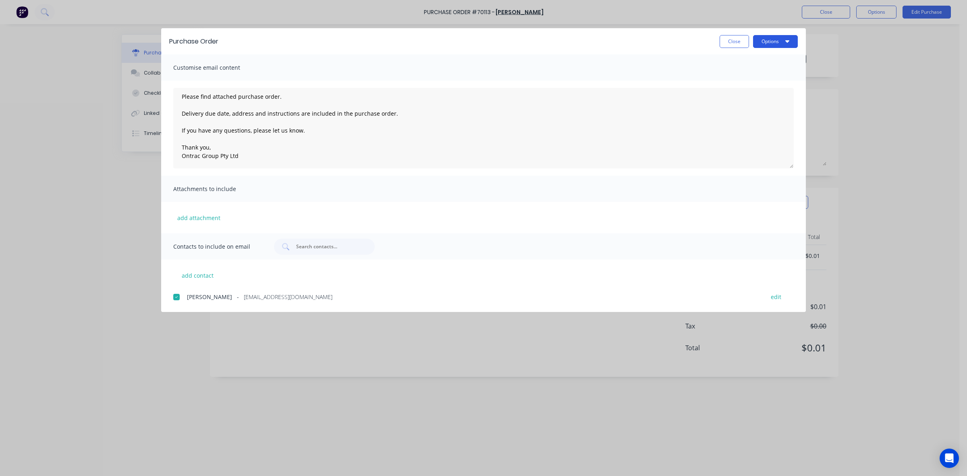
click at [768, 42] on button "Options" at bounding box center [775, 41] width 45 height 13
click at [758, 88] on div "Email" at bounding box center [760, 94] width 62 height 12
drag, startPoint x: 67, startPoint y: 460, endPoint x: 89, endPoint y: 448, distance: 24.9
click at [67, 460] on span "×" at bounding box center [66, 460] width 5 height 11
click at [732, 43] on button "Close" at bounding box center [734, 41] width 29 height 13
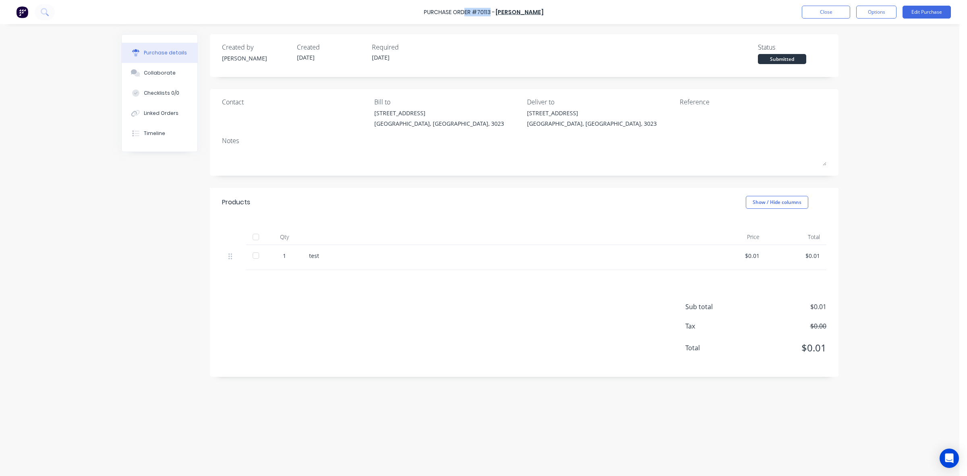
drag, startPoint x: 498, startPoint y: 12, endPoint x: 472, endPoint y: 12, distance: 25.4
click at [472, 12] on div "Purchase Order #70113 -" at bounding box center [459, 12] width 71 height 8
drag, startPoint x: 496, startPoint y: 27, endPoint x: 498, endPoint y: 32, distance: 5.6
click at [495, 27] on div "Purchase details Collaborate Checklists 0/0 Linked Orders Timeline Created by H…" at bounding box center [479, 226] width 733 height 436
click at [835, 10] on button "Close" at bounding box center [826, 12] width 48 height 13
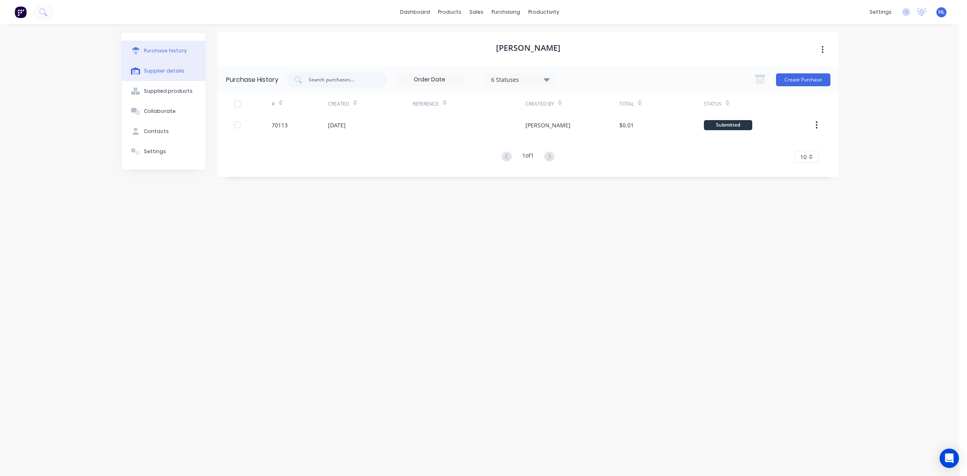
click at [147, 63] on button "Supplier details" at bounding box center [164, 71] width 84 height 20
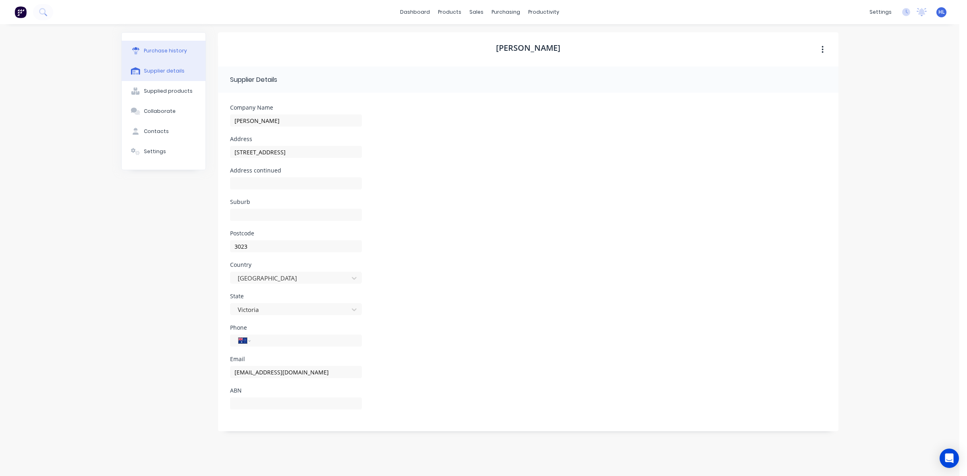
click at [163, 51] on div "Purchase history" at bounding box center [165, 50] width 43 height 7
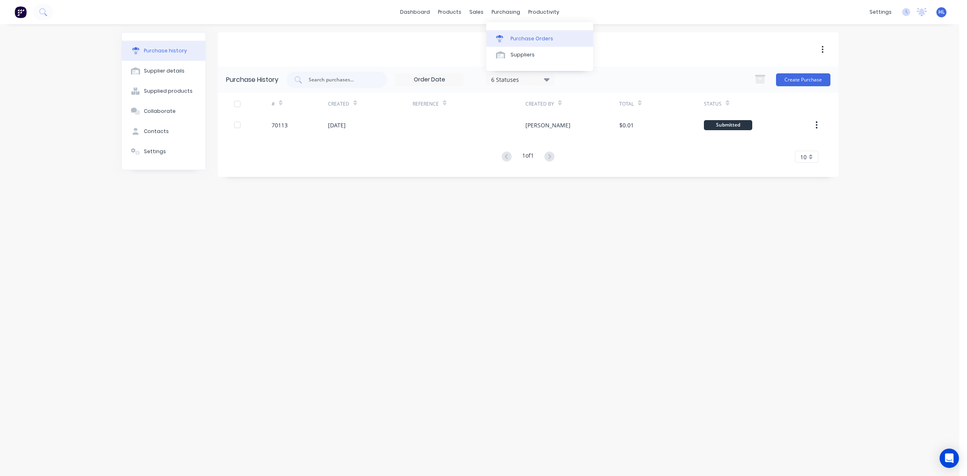
click at [511, 35] on div "Purchase Orders" at bounding box center [532, 38] width 43 height 7
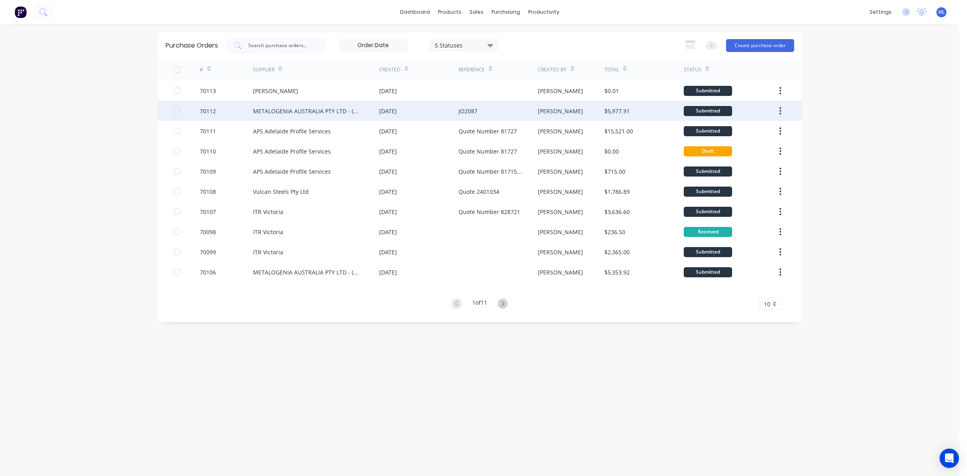
click at [277, 113] on div "METALOGENIA AUSTRALIA PTY LTD - (MTG)" at bounding box center [308, 111] width 110 height 8
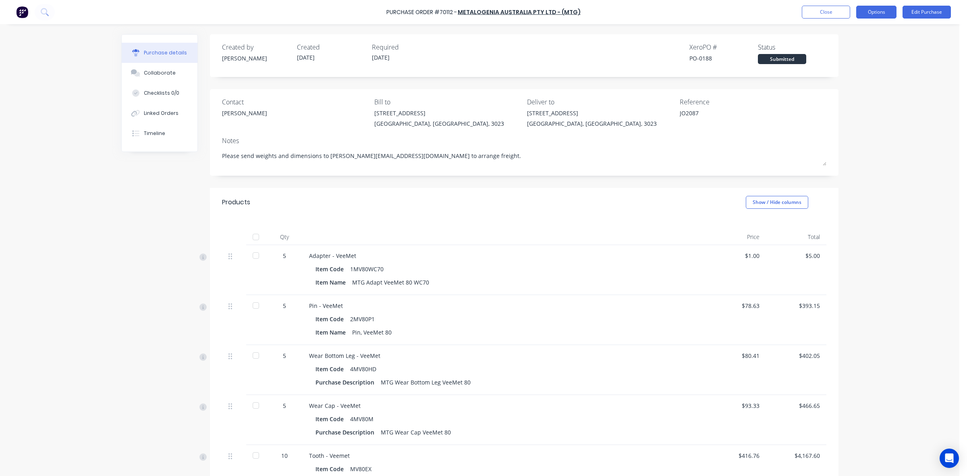
click at [866, 7] on button "Options" at bounding box center [876, 12] width 40 height 13
click at [860, 31] on div "Print / Email" at bounding box center [858, 33] width 62 height 12
click at [847, 51] on div "With pricing" at bounding box center [858, 49] width 62 height 12
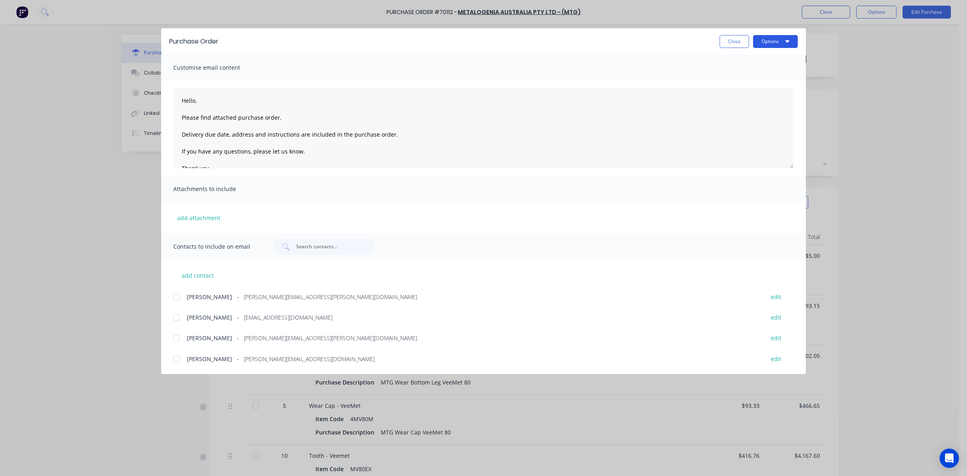
click at [787, 39] on icon "button" at bounding box center [787, 41] width 4 height 6
click at [779, 62] on div "Preview" at bounding box center [760, 62] width 62 height 12
click at [732, 43] on button "Close" at bounding box center [734, 41] width 29 height 13
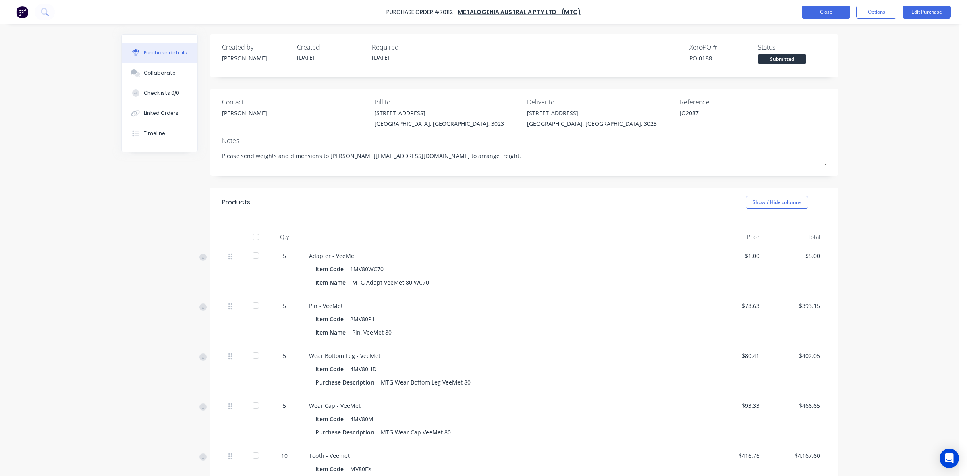
click at [813, 12] on button "Close" at bounding box center [826, 12] width 48 height 13
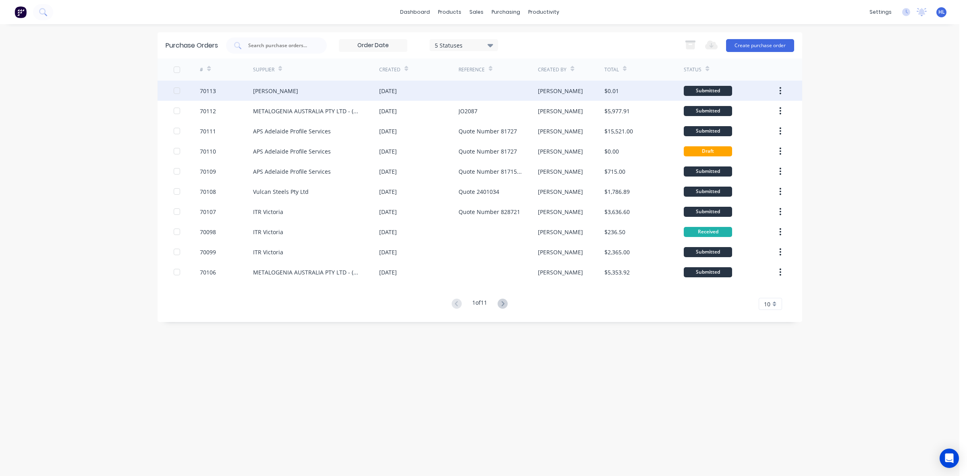
click at [351, 87] on div "[PERSON_NAME]" at bounding box center [316, 91] width 126 height 20
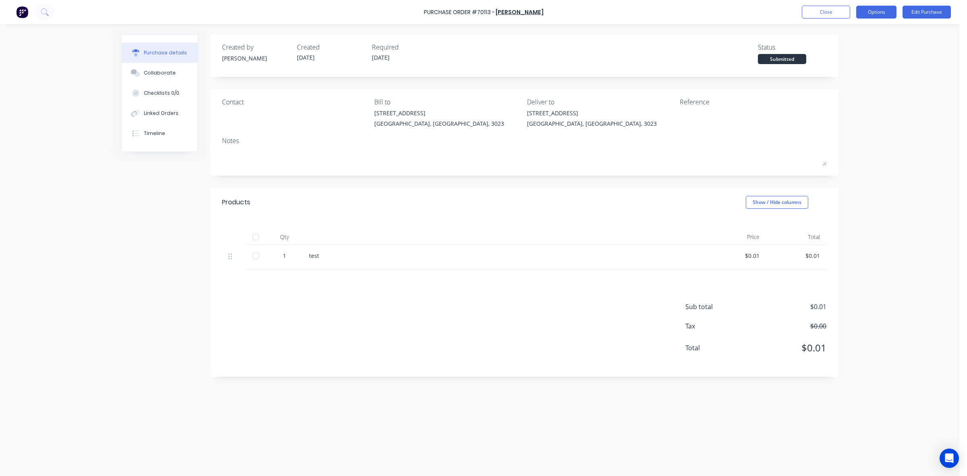
click at [881, 13] on button "Options" at bounding box center [876, 12] width 40 height 13
click at [868, 33] on div "Print / Email" at bounding box center [858, 33] width 62 height 12
click at [855, 50] on div "With pricing" at bounding box center [858, 49] width 62 height 12
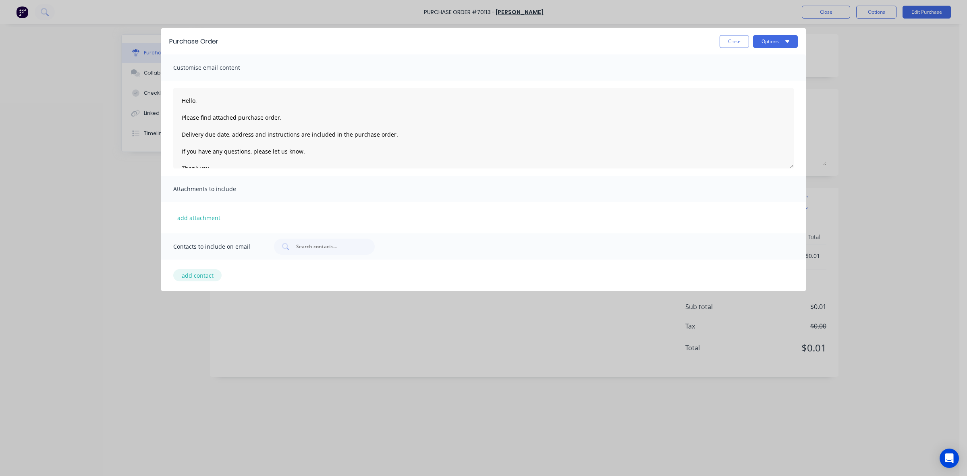
click at [204, 270] on button "add contact" at bounding box center [197, 275] width 48 height 12
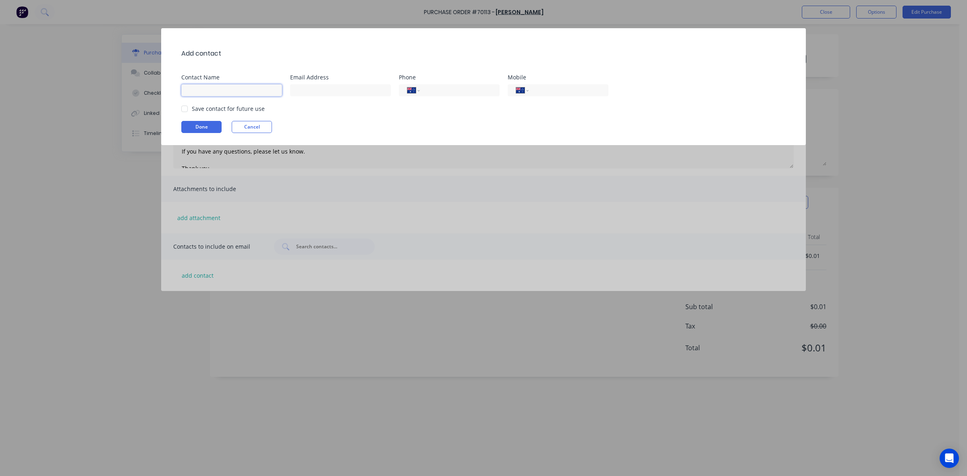
click at [258, 89] on input at bounding box center [231, 90] width 101 height 12
click at [181, 106] on div at bounding box center [185, 109] width 16 height 16
click at [194, 125] on button "Done" at bounding box center [201, 127] width 40 height 12
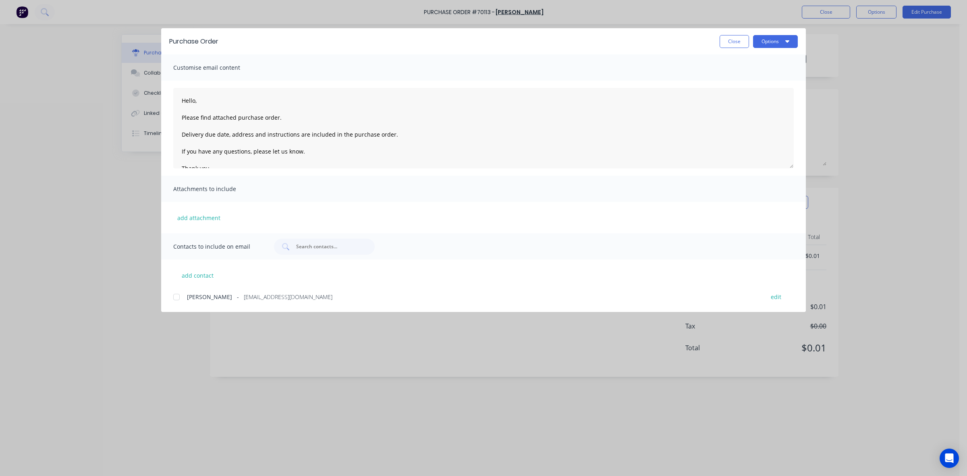
click at [175, 295] on div at bounding box center [176, 297] width 16 height 16
click at [776, 37] on button "Options" at bounding box center [775, 41] width 45 height 13
click at [752, 93] on div "Email" at bounding box center [760, 94] width 62 height 12
click at [723, 45] on button "Close" at bounding box center [734, 41] width 29 height 13
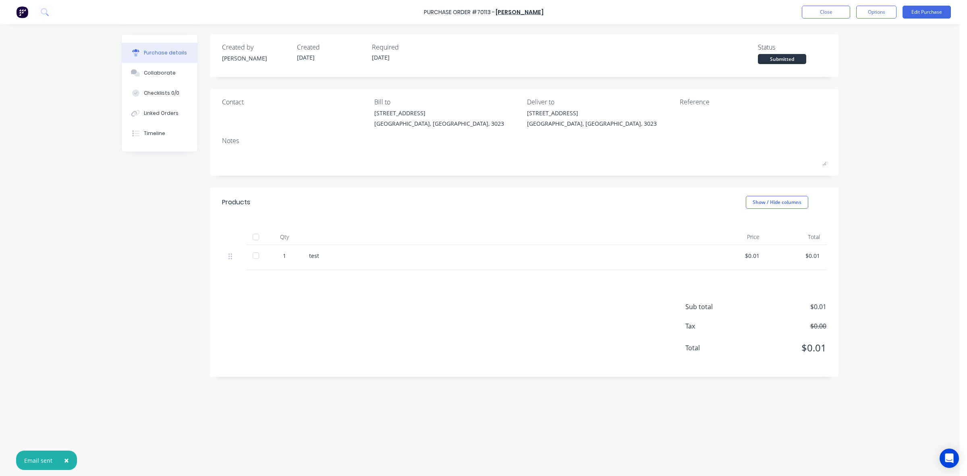
click at [66, 462] on span "×" at bounding box center [66, 460] width 5 height 11
click at [375, 346] on div "Sub total $0.01 Tax $0.00 Total $0.01" at bounding box center [524, 323] width 629 height 107
click at [820, 15] on button "Close" at bounding box center [826, 12] width 48 height 13
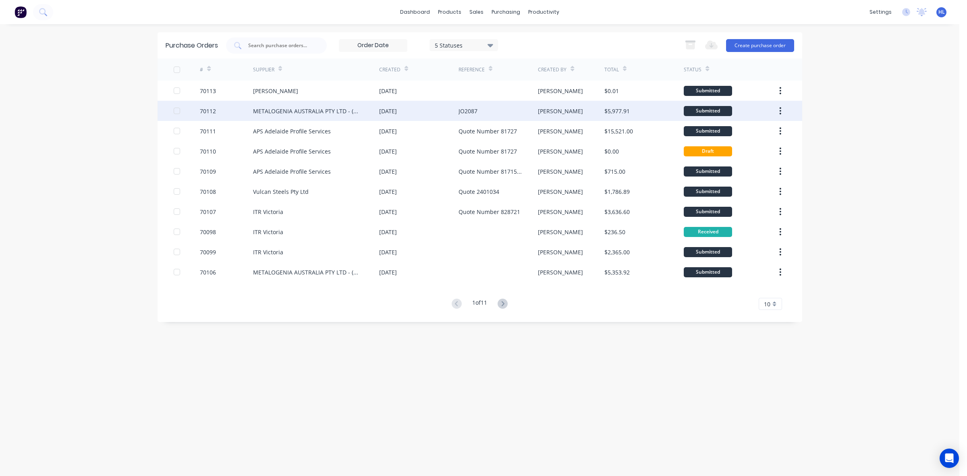
click at [215, 108] on div "70112" at bounding box center [208, 111] width 16 height 8
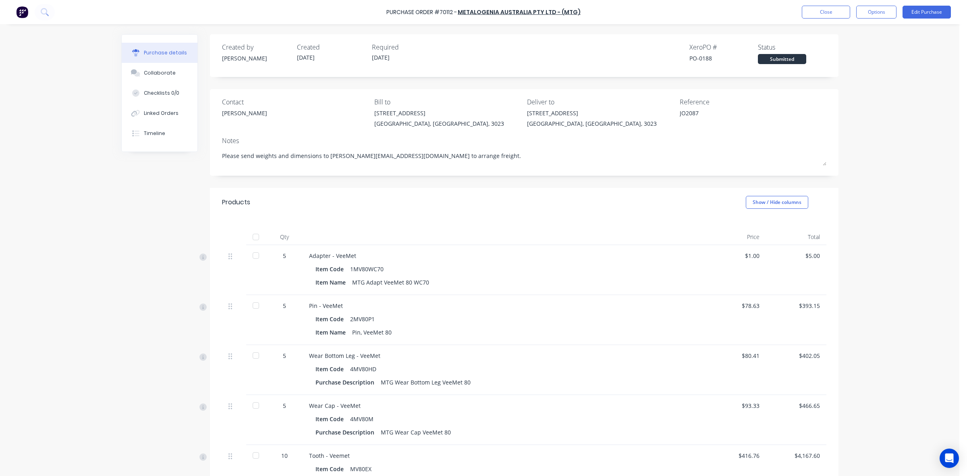
click at [876, 11] on button "Options" at bounding box center [876, 12] width 40 height 13
click at [864, 29] on div "Print / Email" at bounding box center [858, 33] width 62 height 12
click at [846, 45] on div "With pricing" at bounding box center [858, 49] width 62 height 12
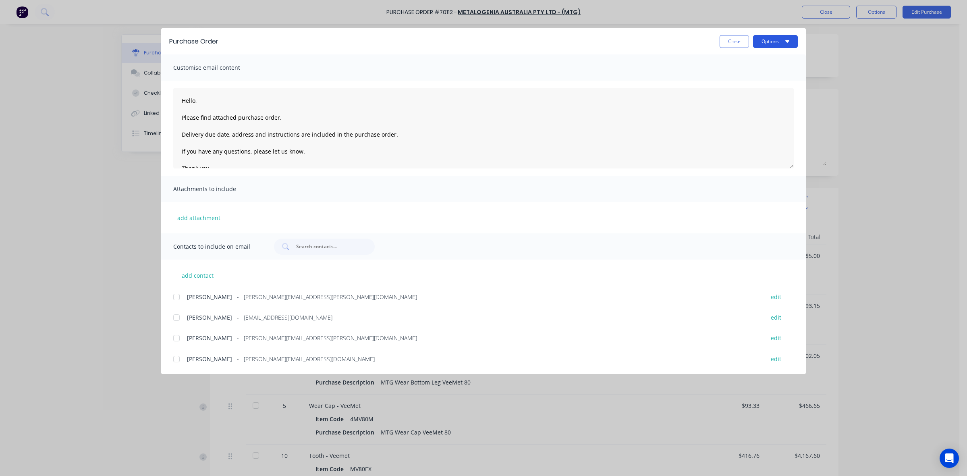
click at [795, 45] on button "Options" at bounding box center [775, 41] width 45 height 13
click at [766, 67] on div "Preview" at bounding box center [760, 62] width 62 height 12
click at [779, 37] on button "Options" at bounding box center [775, 41] width 45 height 13
click at [760, 59] on div "Preview" at bounding box center [760, 62] width 62 height 12
click at [782, 41] on button "Options" at bounding box center [775, 41] width 45 height 13
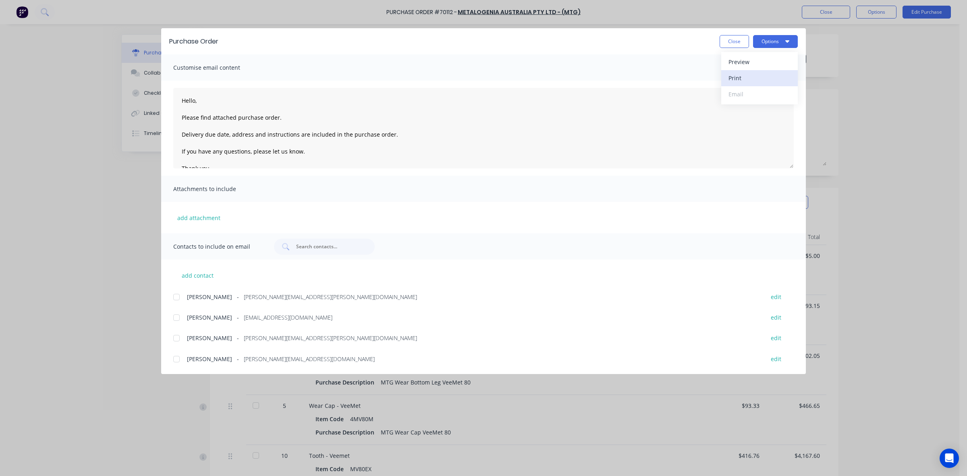
click at [762, 77] on div "Print" at bounding box center [760, 78] width 62 height 12
drag, startPoint x: 737, startPoint y: 47, endPoint x: 743, endPoint y: 43, distance: 7.3
click at [737, 46] on button "Close" at bounding box center [734, 41] width 29 height 13
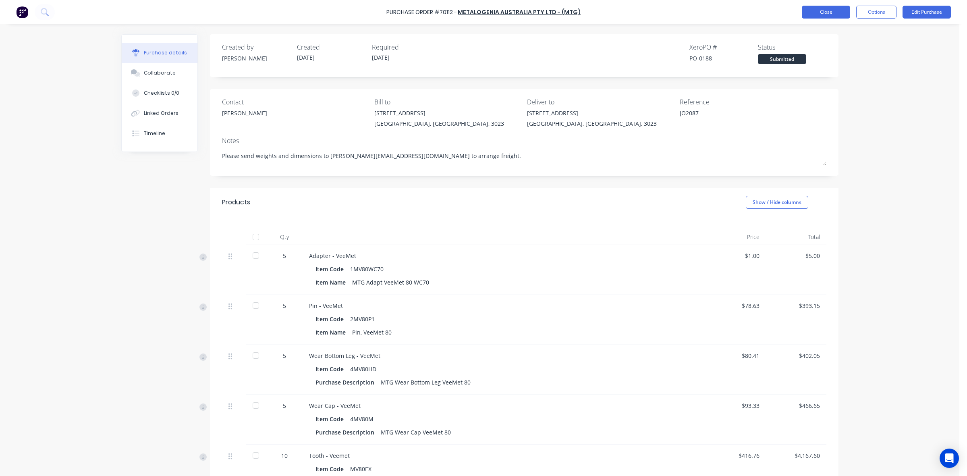
click at [806, 13] on button "Close" at bounding box center [826, 12] width 48 height 13
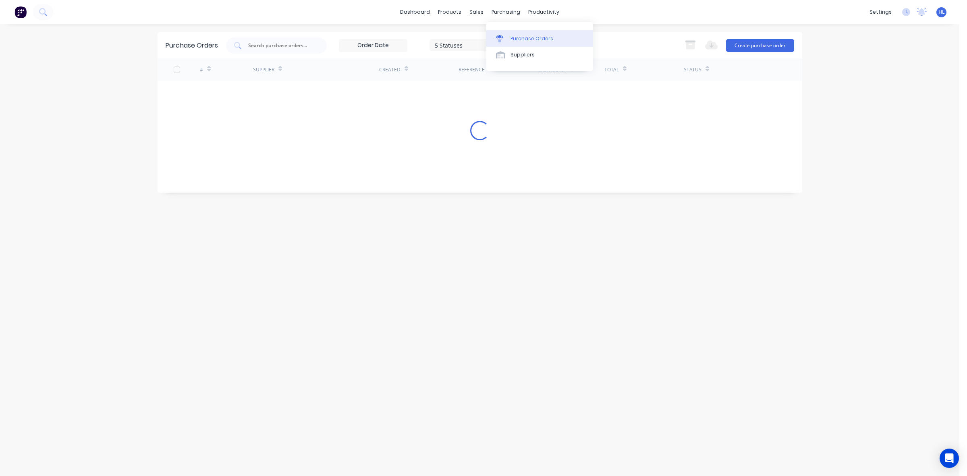
click at [528, 37] on div "Purchase Orders" at bounding box center [532, 38] width 43 height 7
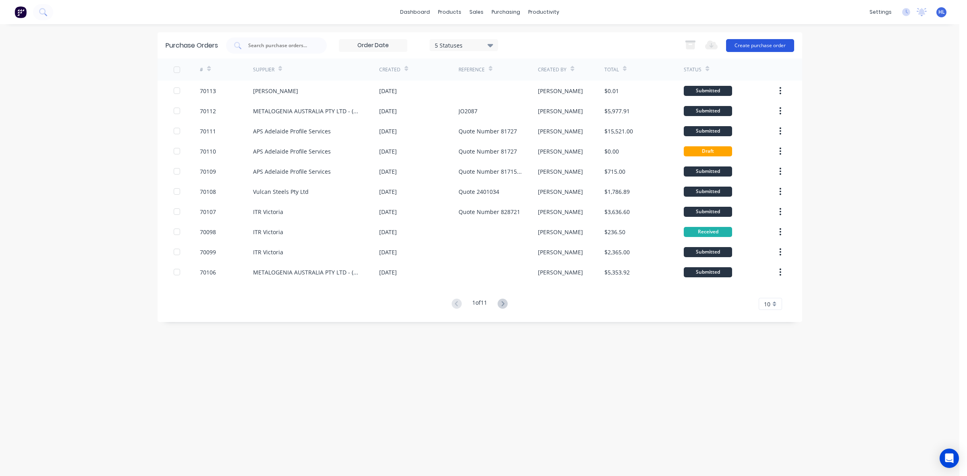
click at [773, 49] on button "Create purchase order" at bounding box center [760, 45] width 68 height 13
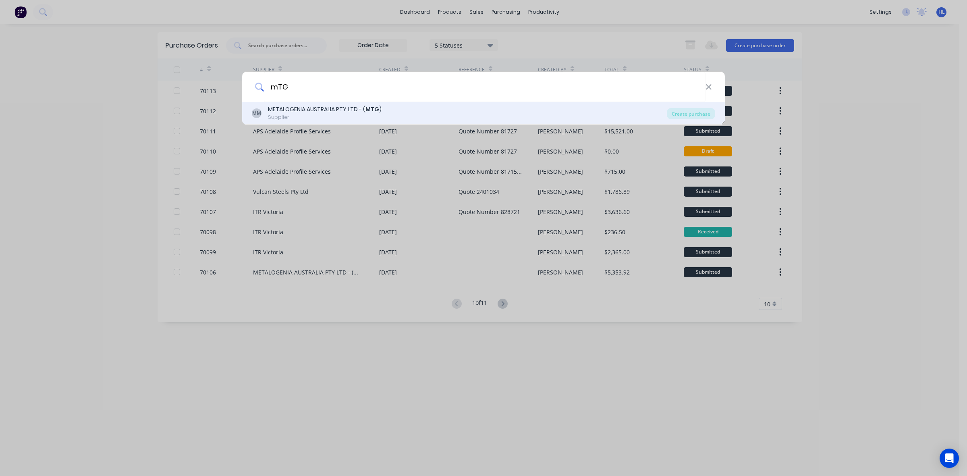
click at [322, 108] on div "METALOGENIA AUSTRALIA PTY LTD - ( MTG )" at bounding box center [325, 109] width 114 height 8
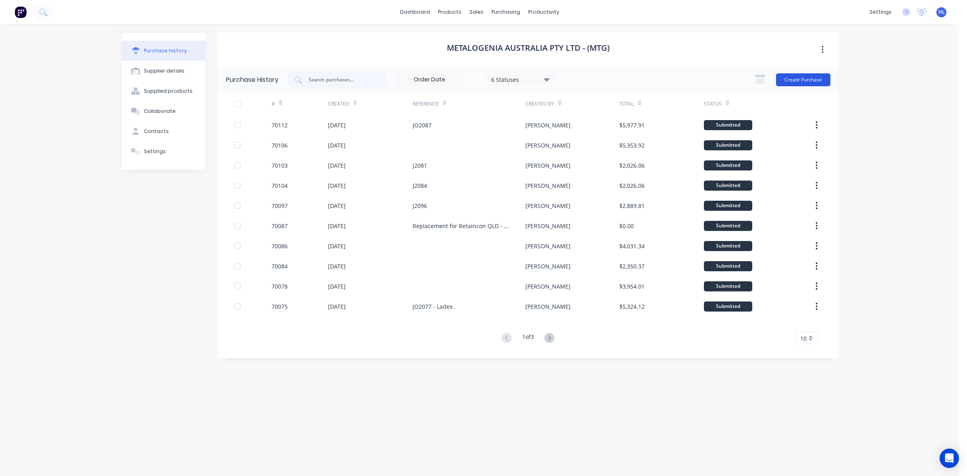
click at [803, 73] on button "Create Purchase" at bounding box center [803, 79] width 54 height 13
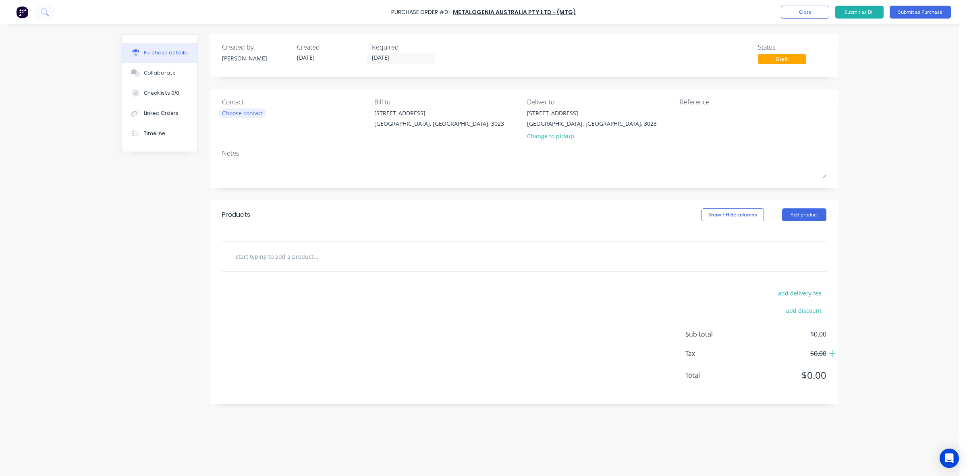
click at [234, 109] on div "Choose contact" at bounding box center [242, 113] width 41 height 8
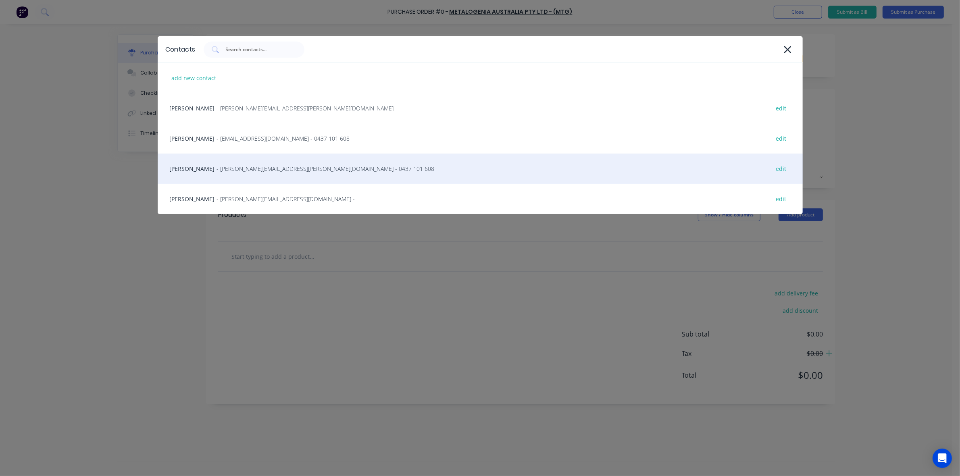
click at [295, 164] on span "- jason.allardice@mtgcorp.com - 0437 101 608" at bounding box center [326, 168] width 218 height 8
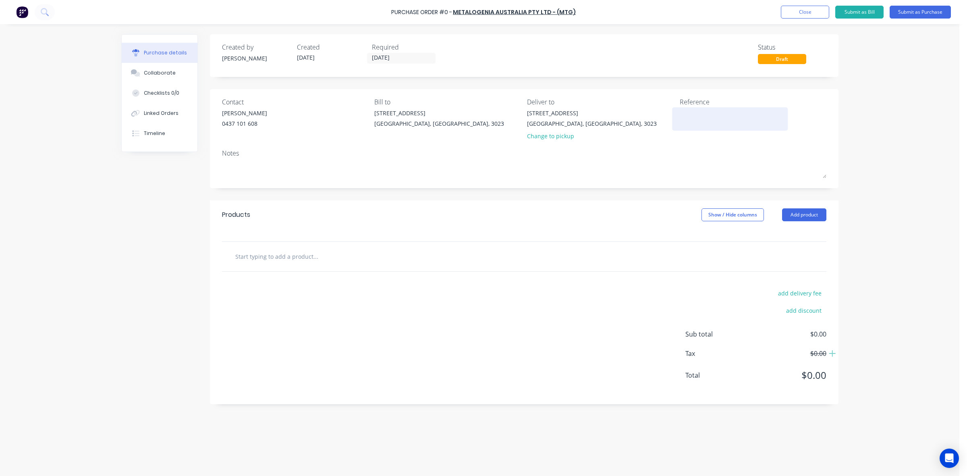
click at [698, 115] on textarea at bounding box center [730, 118] width 101 height 18
click at [827, 155] on div "Contact Jason Allardice 0437 101 608 Bill to 20 Ravenhall Way Ravenhall, Victor…" at bounding box center [524, 138] width 629 height 99
drag, startPoint x: 714, startPoint y: 112, endPoint x: 612, endPoint y: 115, distance: 102.8
click at [610, 117] on div "Contact Jason Allardice 0437 101 608 Bill to 20 Ravenhall Way Ravenhall, Victor…" at bounding box center [524, 120] width 604 height 47
click at [704, 144] on div "Contact Jason Allardice 0437 101 608 Bill to 20 Ravenhall Way Ravenhall, Victor…" at bounding box center [524, 138] width 629 height 99
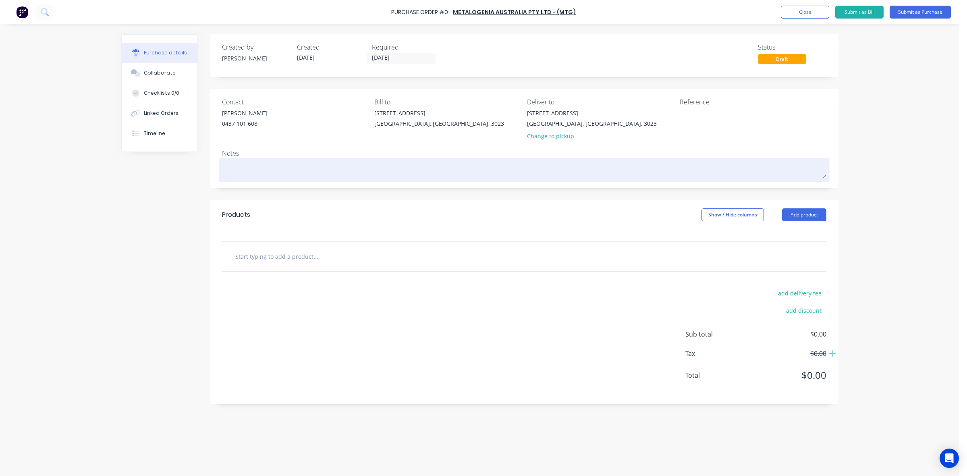
click at [264, 168] on textarea at bounding box center [524, 169] width 604 height 18
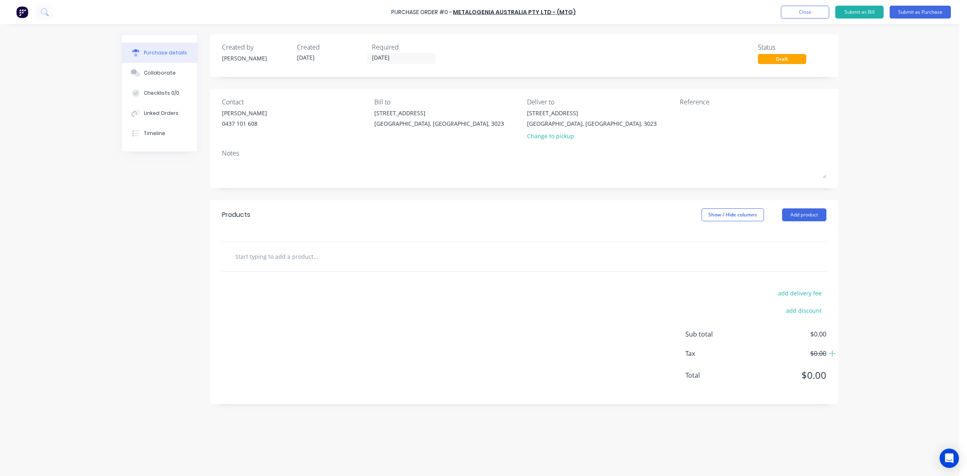
drag, startPoint x: 261, startPoint y: 248, endPoint x: 274, endPoint y: 246, distance: 13.8
click at [261, 248] on div at bounding box center [524, 256] width 604 height 29
click at [804, 205] on div "Products Show / Hide columns Add product" at bounding box center [524, 214] width 629 height 29
click at [799, 216] on button "Add product" at bounding box center [804, 214] width 44 height 13
click at [786, 236] on div "Product catalogue" at bounding box center [788, 236] width 62 height 12
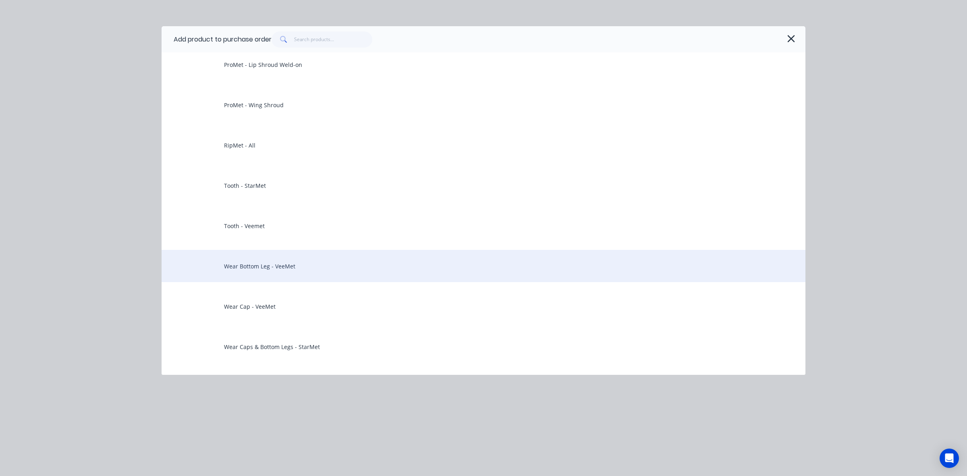
scroll to position [403, 0]
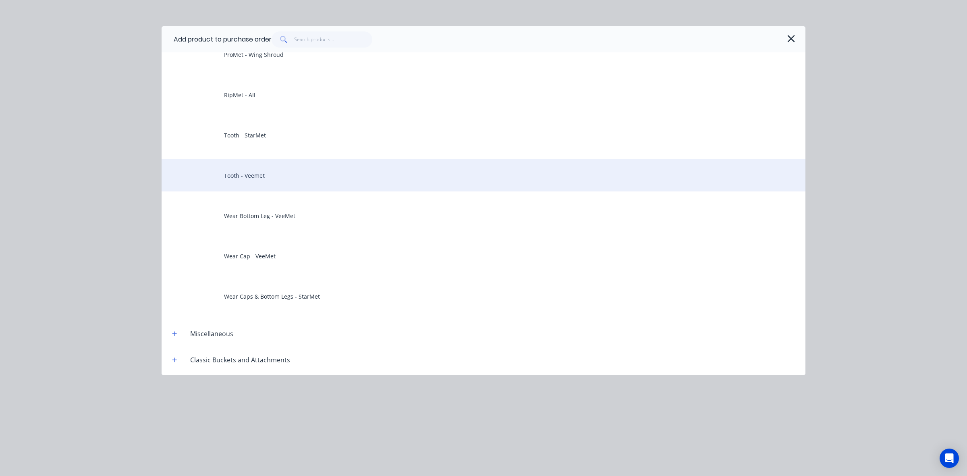
click at [263, 172] on div "Tooth - Veemet" at bounding box center [484, 175] width 644 height 32
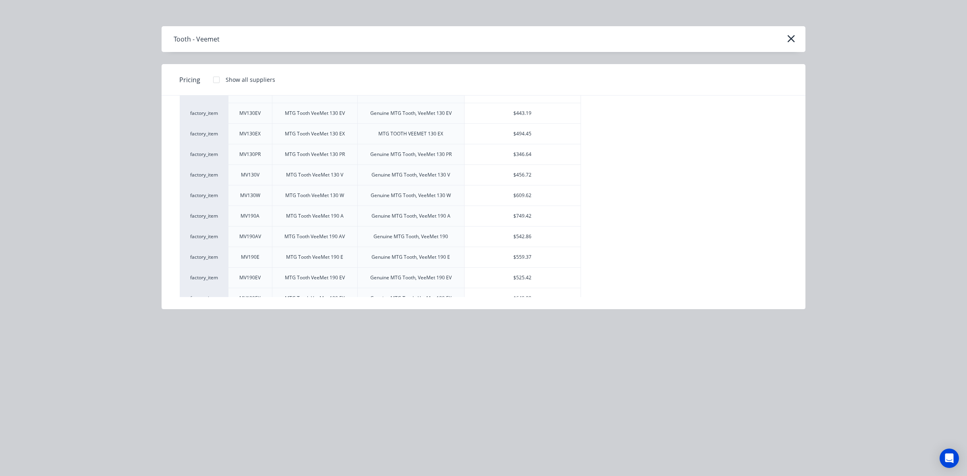
scroll to position [201, 0]
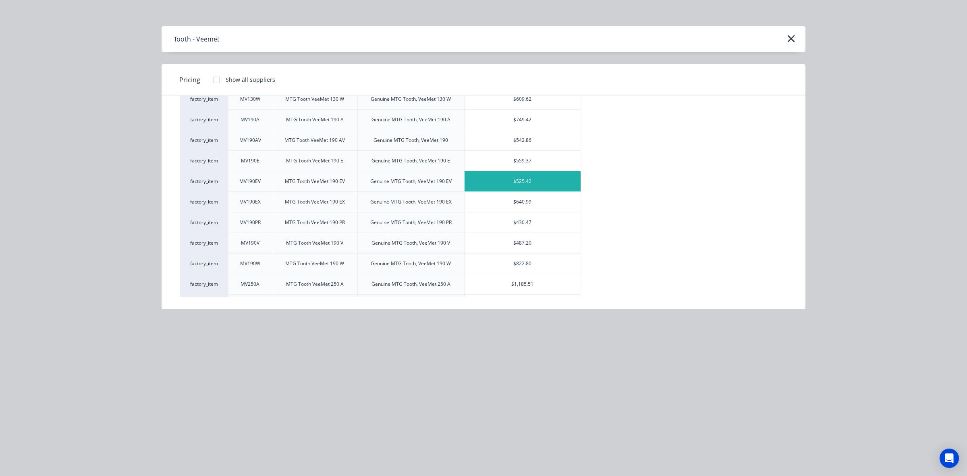
click at [522, 191] on div "$525.42" at bounding box center [523, 181] width 116 height 20
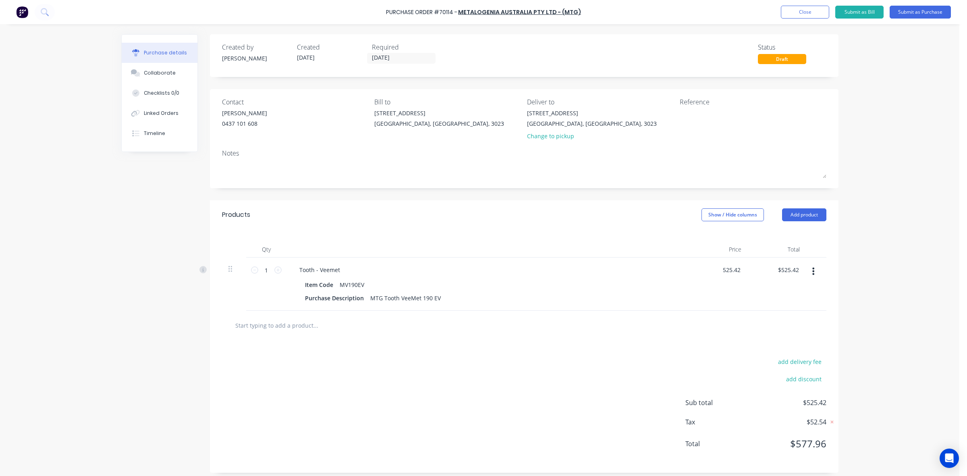
drag, startPoint x: 736, startPoint y: 271, endPoint x: 708, endPoint y: 277, distance: 29.3
click at [708, 277] on div "525.42 525.42" at bounding box center [719, 284] width 58 height 53
click at [771, 303] on div "$1.00 $525.42" at bounding box center [777, 284] width 58 height 53
click at [759, 283] on div "$1.00 $1.00" at bounding box center [777, 284] width 58 height 53
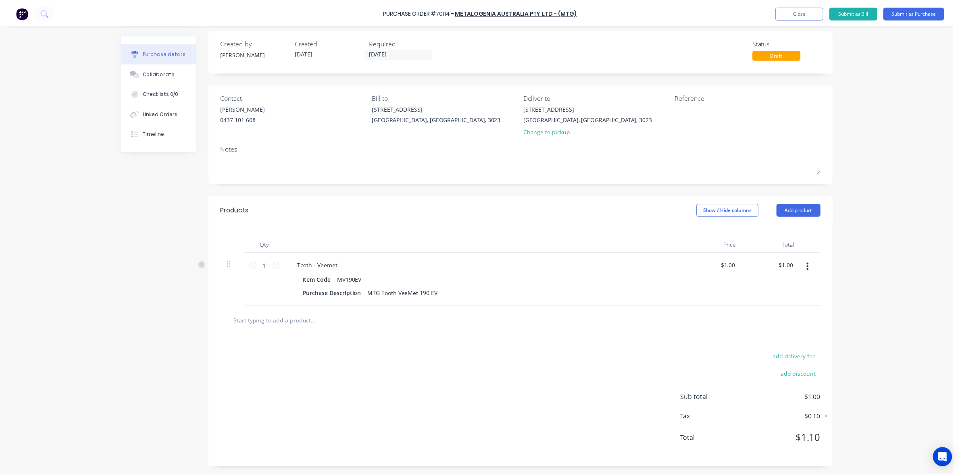
scroll to position [6, 0]
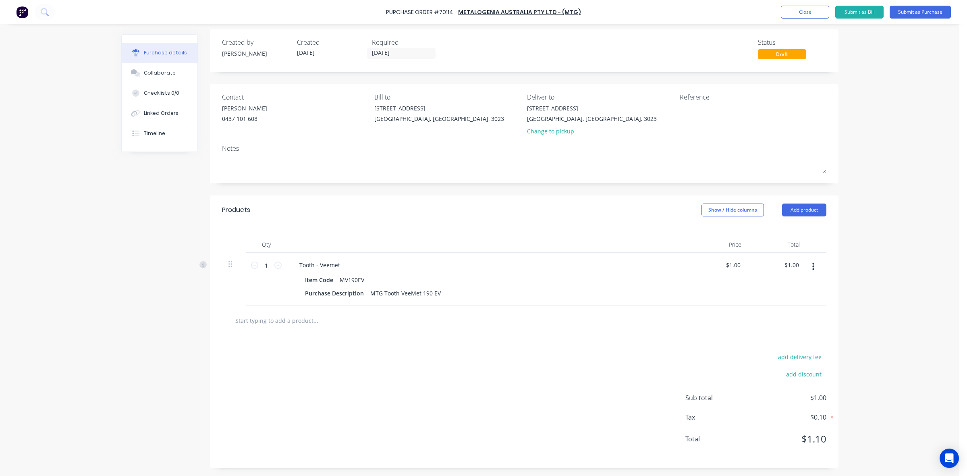
click at [552, 99] on div "Deliver to" at bounding box center [600, 97] width 147 height 10
click at [549, 104] on div "20 Ravenhall Way" at bounding box center [592, 108] width 130 height 8
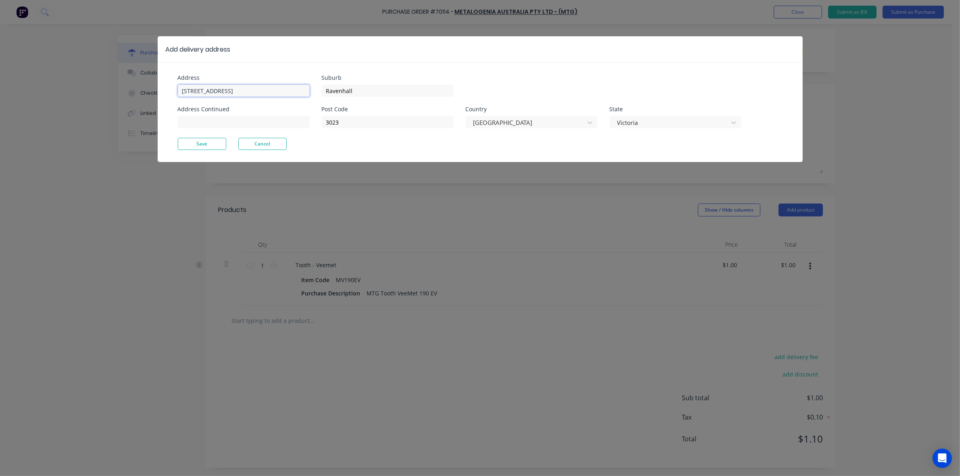
drag, startPoint x: 253, startPoint y: 91, endPoint x: 170, endPoint y: 93, distance: 82.7
click at [170, 93] on div "Address 20 Ravenhall Way Address Continued Suburb Ravenhall Post Code 3023 Coun…" at bounding box center [480, 112] width 645 height 100
click at [271, 89] on input "20 Ravenhall Way" at bounding box center [244, 91] width 132 height 12
paste input "ADBRI Quarries Penrice 256 Penrice Rd, Penrice SA 5353"
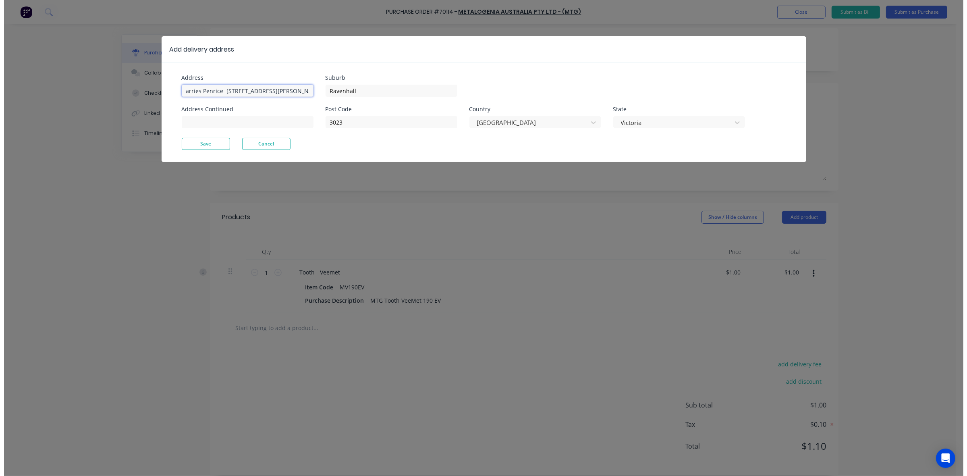
scroll to position [0, 0]
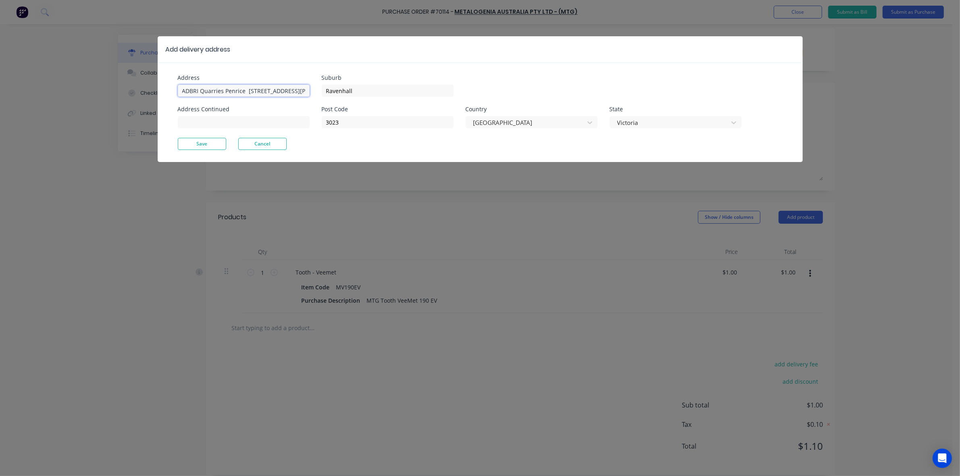
drag, startPoint x: 307, startPoint y: 92, endPoint x: 224, endPoint y: 99, distance: 82.5
click at [224, 99] on div "Address ADBRI Quarries Penrice 256 Penrice Rd, Penrice SA 5353 Address Continued" at bounding box center [250, 106] width 144 height 63
drag, startPoint x: 378, startPoint y: 92, endPoint x: 205, endPoint y: 83, distance: 173.1
click at [205, 83] on div "Address ADBRI Quarries Address Continued Suburb Ravenhall Post Code 3023 Countr…" at bounding box center [329, 106] width 302 height 63
click at [256, 93] on input "ADBRI Quarries" at bounding box center [244, 91] width 132 height 12
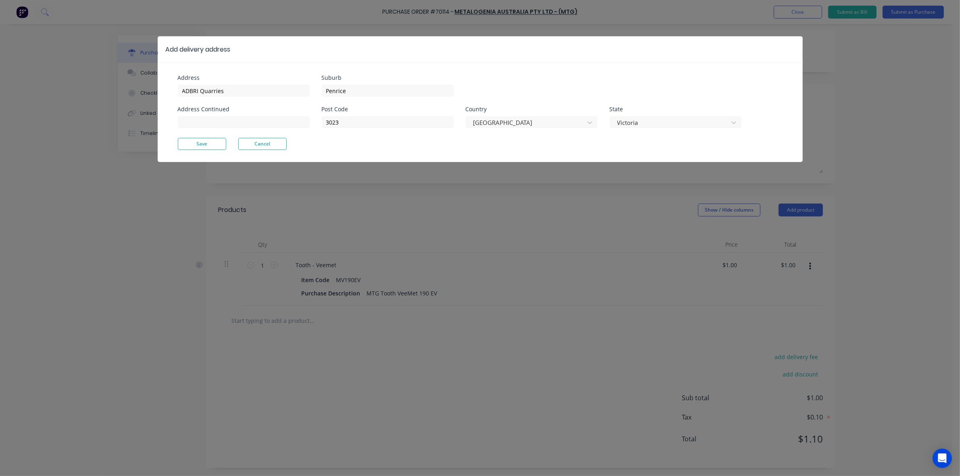
click at [204, 115] on div at bounding box center [244, 121] width 132 height 14
click at [194, 123] on input at bounding box center [244, 122] width 132 height 12
paste input "256 Penrice Rd"
click at [266, 110] on div "Address Continued" at bounding box center [244, 109] width 132 height 6
click at [351, 126] on input "3023" at bounding box center [388, 122] width 132 height 12
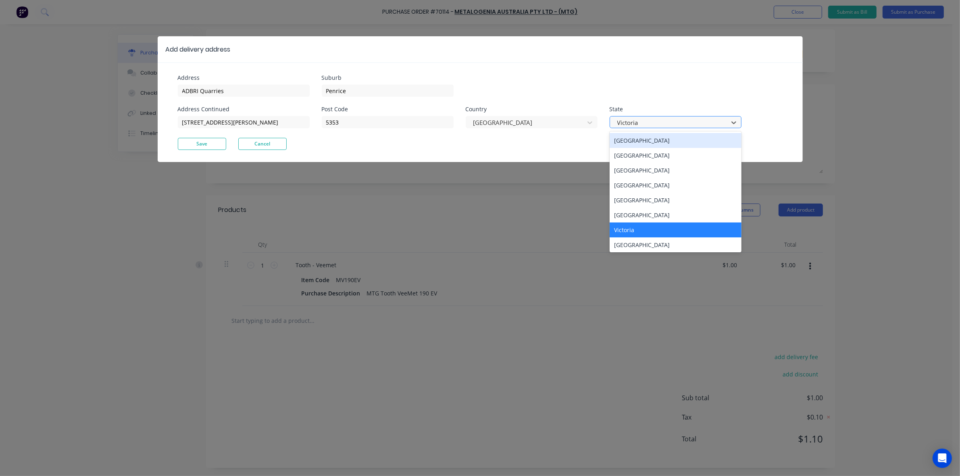
click at [648, 124] on div at bounding box center [670, 123] width 108 height 10
click at [655, 201] on div "South Australia" at bounding box center [675, 200] width 132 height 15
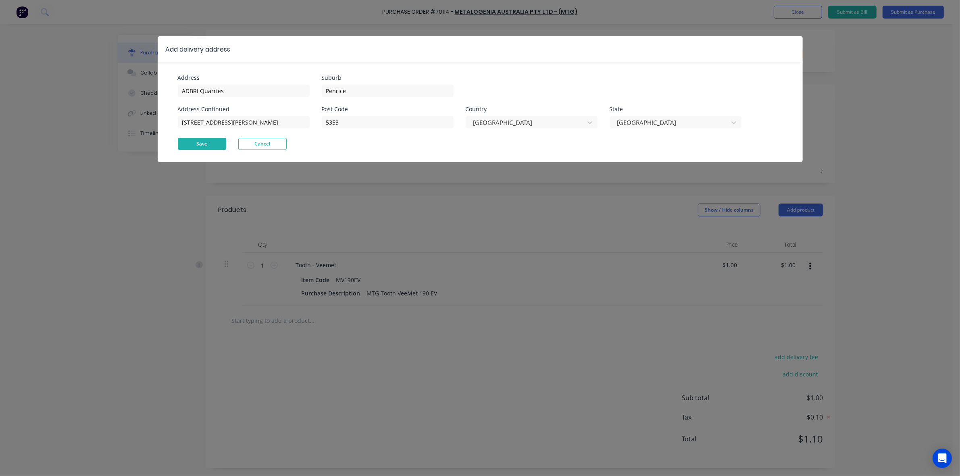
click at [194, 142] on button "Save" at bounding box center [202, 144] width 48 height 12
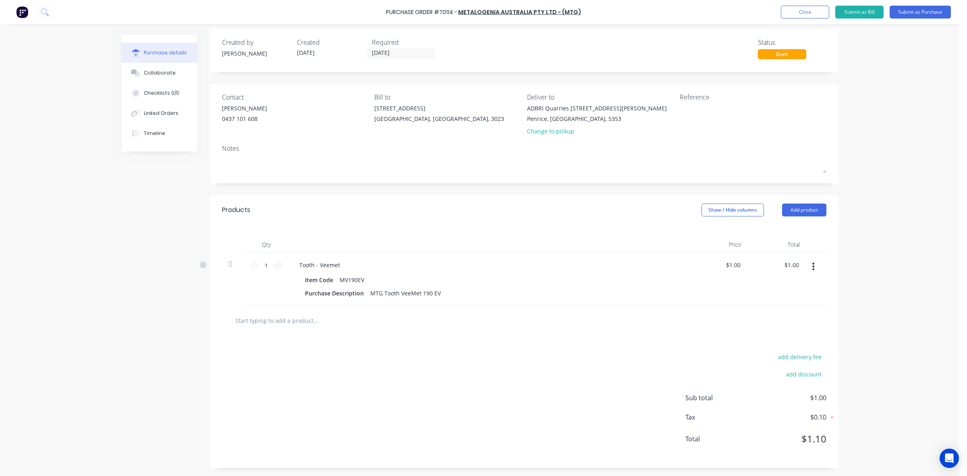
click at [646, 143] on div "Notes" at bounding box center [524, 148] width 604 height 10
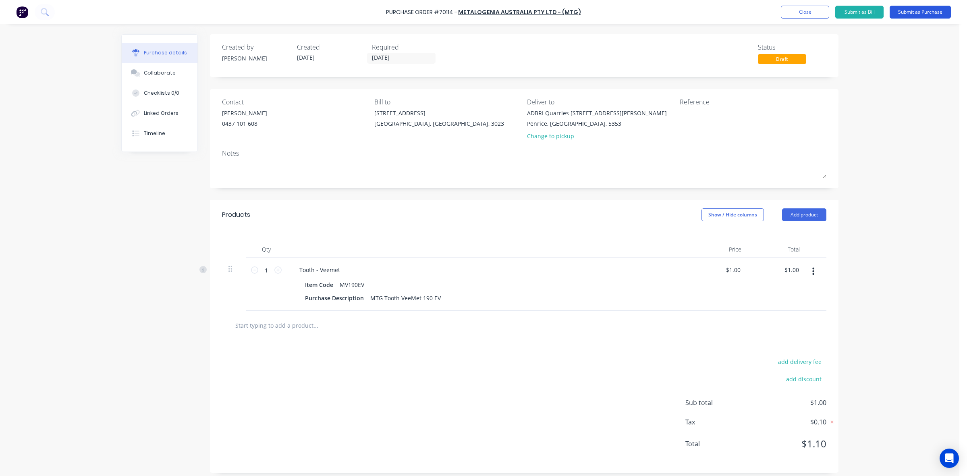
click at [929, 13] on button "Submit as Purchase" at bounding box center [920, 12] width 61 height 13
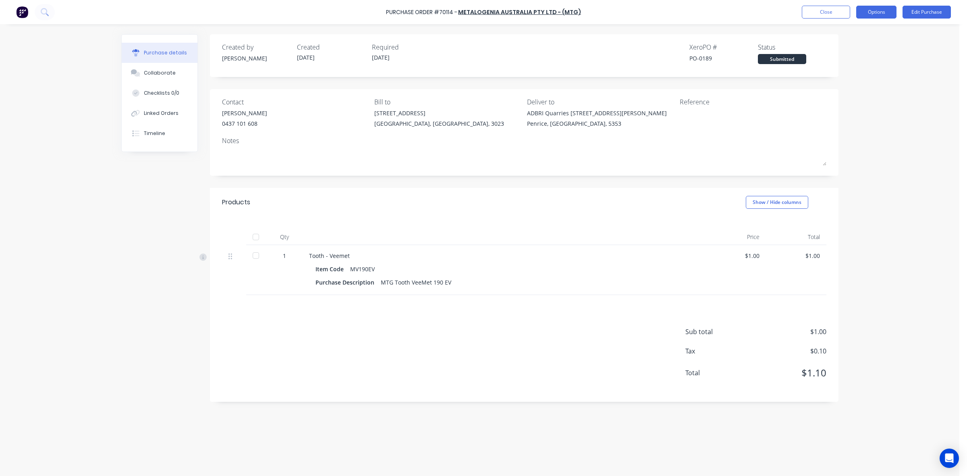
click at [872, 13] on button "Options" at bounding box center [876, 12] width 40 height 13
click at [852, 35] on div "Print / Email" at bounding box center [858, 33] width 62 height 12
click at [849, 50] on div "With pricing" at bounding box center [858, 49] width 62 height 12
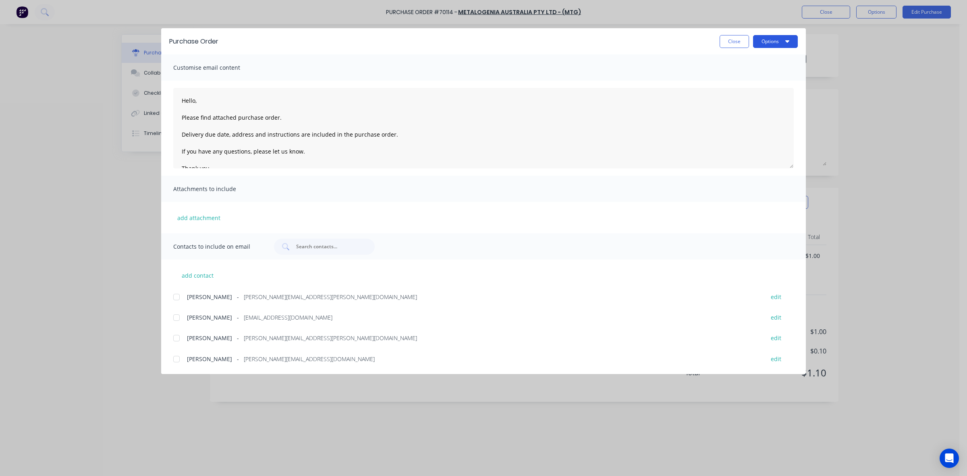
click at [772, 37] on button "Options" at bounding box center [775, 41] width 45 height 13
click at [754, 75] on div "Print" at bounding box center [760, 78] width 62 height 12
drag, startPoint x: 322, startPoint y: 299, endPoint x: 242, endPoint y: 299, distance: 80.6
click at [242, 299] on div "Amanda Harvey - amanda.harvey@mtgcorp.com" at bounding box center [471, 297] width 569 height 8
copy span "manda.harvey@mtgcorp.com"
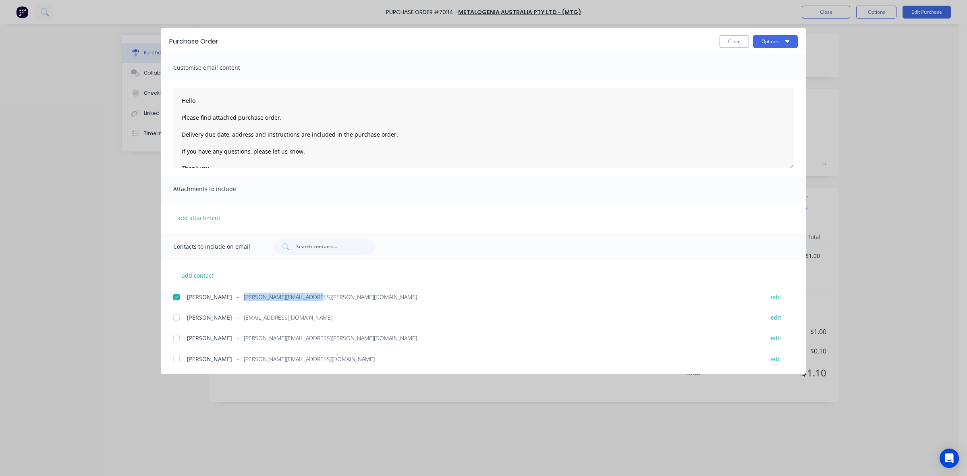
copy span "amanda.harvey@mtgcorp.com"
drag, startPoint x: 361, startPoint y: 309, endPoint x: 334, endPoint y: 318, distance: 28.7
click at [361, 309] on div "add contact Amanda Harvey - amanda.harvey@mtgcorp.com edit Erik Haasnoot - mtga…" at bounding box center [483, 312] width 645 height 105
drag, startPoint x: 333, startPoint y: 318, endPoint x: 234, endPoint y: 321, distance: 98.8
click at [234, 321] on div "Erik Haasnoot - mtgaustraliacustomerservice@mtg.es" at bounding box center [471, 317] width 569 height 8
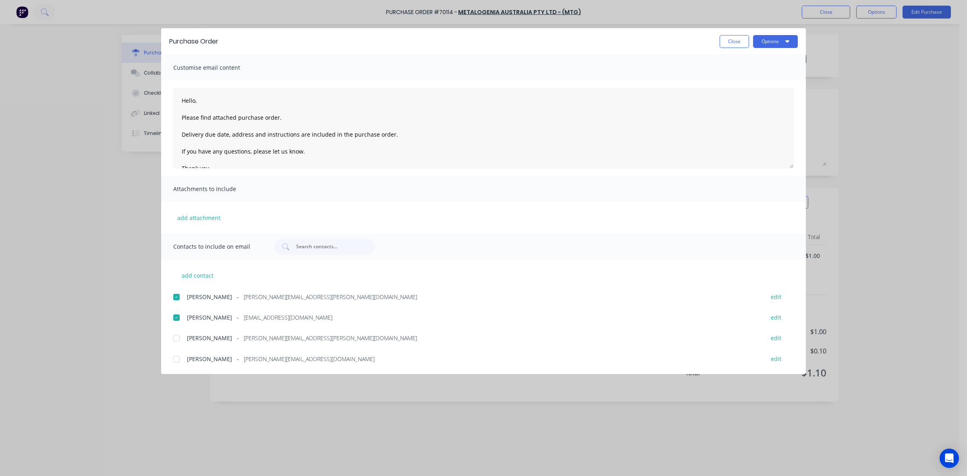
copy span "mtgaustraliacustomerservice@mtg.es"
drag, startPoint x: 309, startPoint y: 339, endPoint x: 237, endPoint y: 339, distance: 72.5
click at [244, 339] on span "jason.allardice@mtgcorp.com" at bounding box center [330, 338] width 173 height 8
copy span "jason.allardice@mtgcorp.com"
drag, startPoint x: 313, startPoint y: 361, endPoint x: 241, endPoint y: 369, distance: 73.0
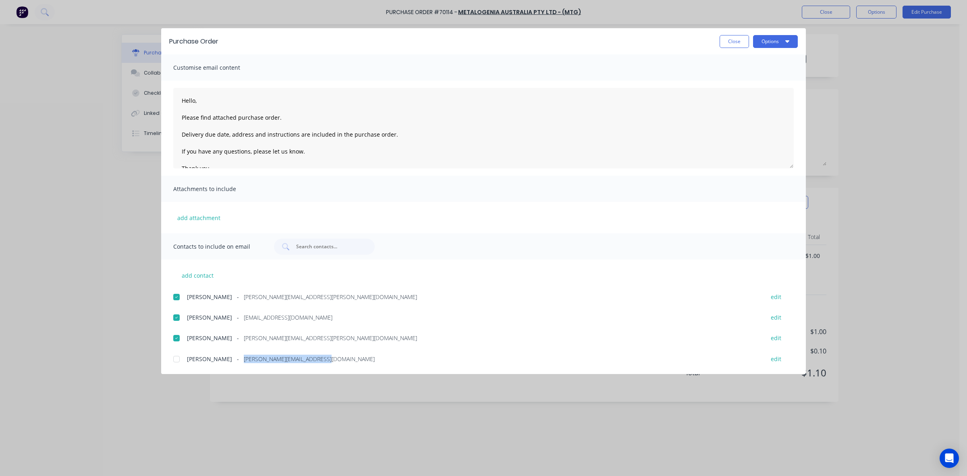
click at [241, 369] on div "Customise email content Hello, Please find attached purchase order. Delivery du…" at bounding box center [483, 214] width 645 height 320
copy span "kelisha.a@ontracgroup.com.au"
click at [267, 150] on textarea "Hello, Please find attached purchase order. Delivery due date, address and inst…" at bounding box center [483, 128] width 621 height 81
click at [726, 43] on button "Close" at bounding box center [734, 41] width 29 height 13
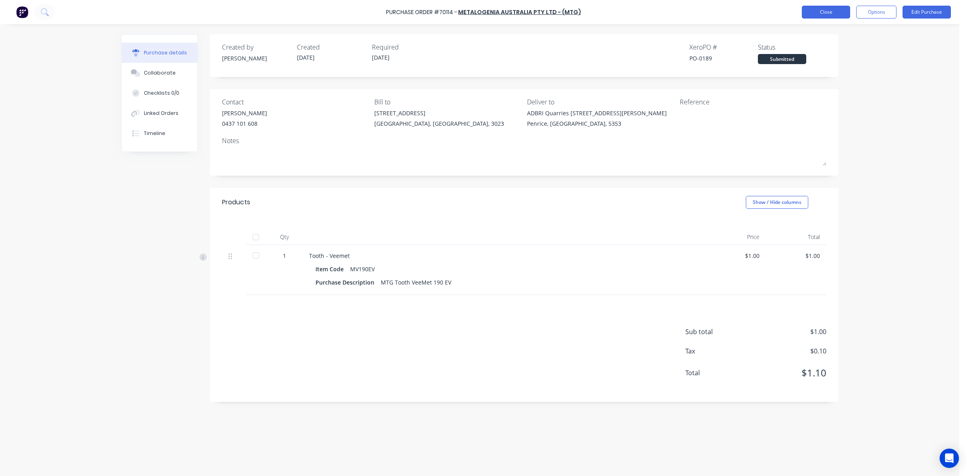
click at [816, 12] on button "Close" at bounding box center [826, 12] width 48 height 13
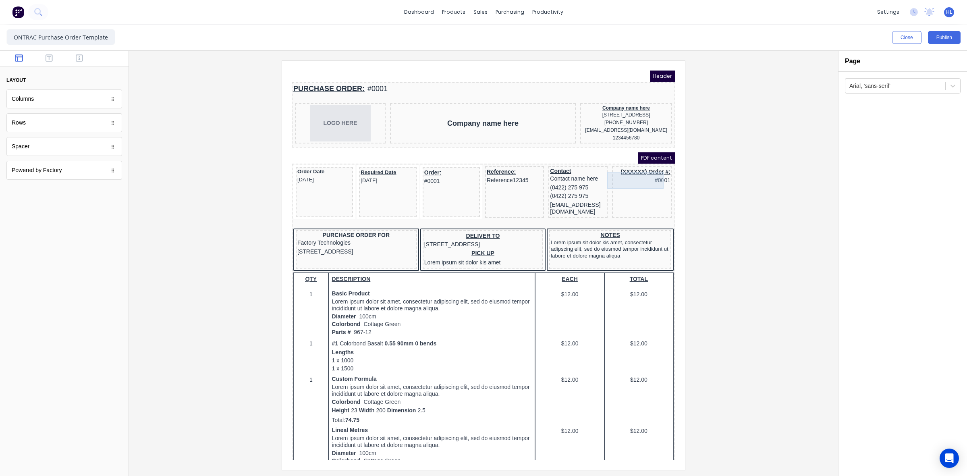
click at [638, 169] on div "(XXXXXX) Order #: #0001" at bounding box center [632, 166] width 57 height 17
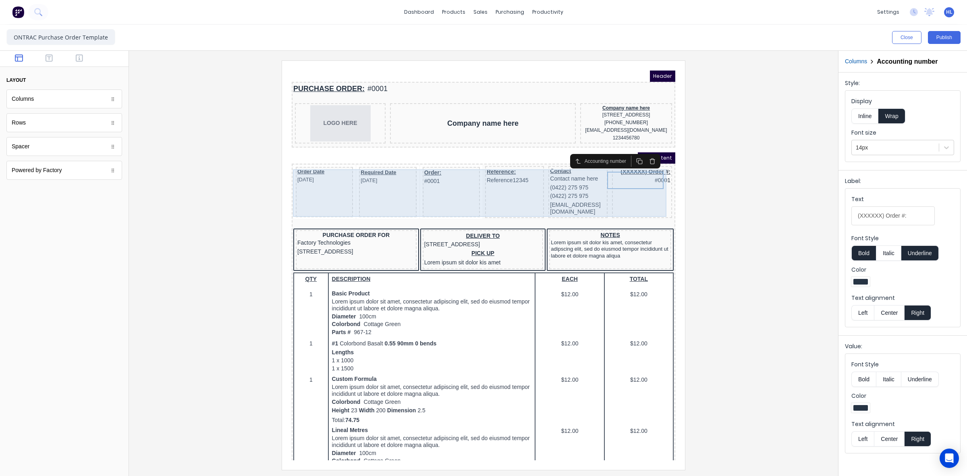
click at [638, 193] on div "(XXXXXX) Order #: #0001" at bounding box center [632, 182] width 60 height 52
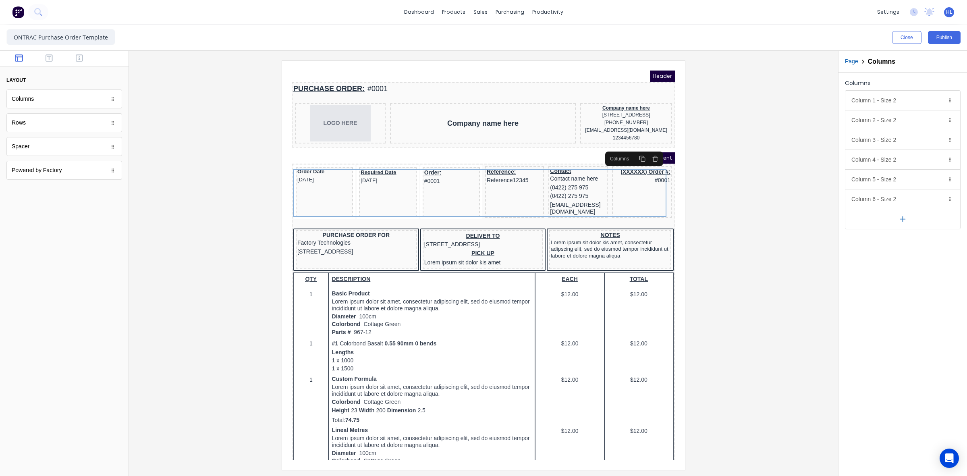
click at [758, 184] on div at bounding box center [483, 264] width 696 height 409
click at [774, 194] on div at bounding box center [483, 264] width 696 height 409
click at [819, 242] on div at bounding box center [483, 264] width 696 height 409
click at [636, 173] on div "(XXXXXX) Order #: #0001" at bounding box center [632, 166] width 57 height 17
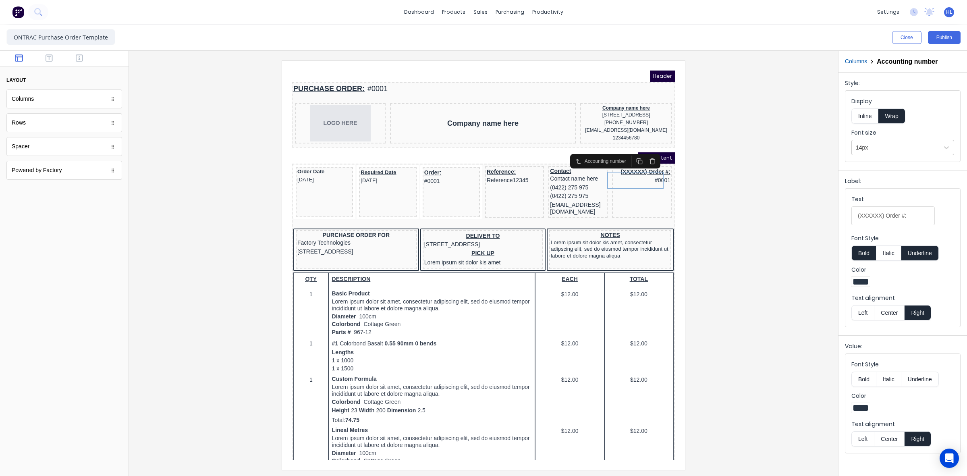
click at [627, 151] on icon "button" at bounding box center [630, 151] width 6 height 6
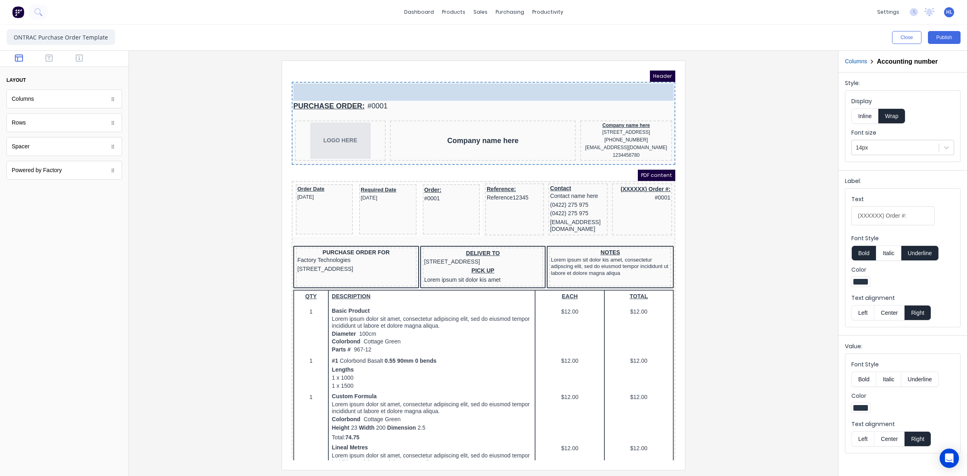
drag, startPoint x: 625, startPoint y: 187, endPoint x: 319, endPoint y: 75, distance: 326.4
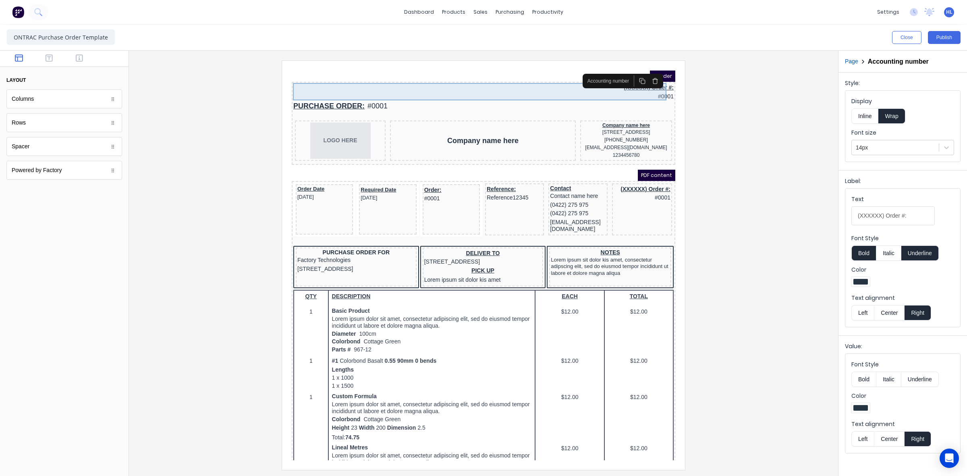
click at [622, 87] on div "(XXXXXX) Order #: #0001" at bounding box center [474, 82] width 380 height 17
click at [861, 314] on button "Left" at bounding box center [863, 312] width 23 height 15
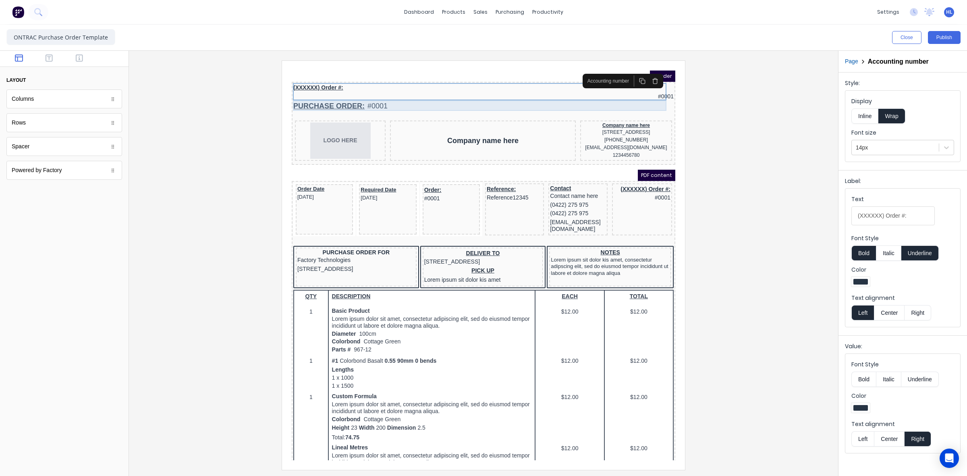
click at [364, 96] on div "PURCHASE ORDER: #0001" at bounding box center [474, 96] width 380 height 11
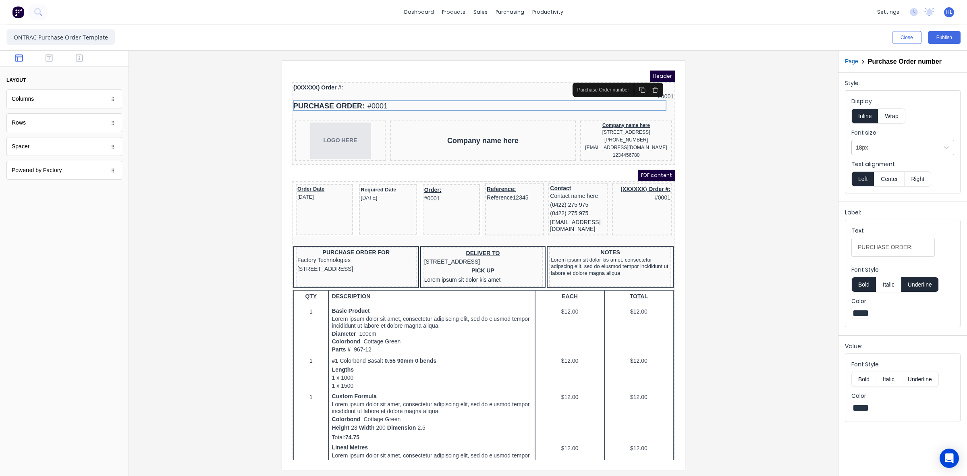
click at [644, 79] on icon "button" at bounding box center [645, 79] width 5 height 0
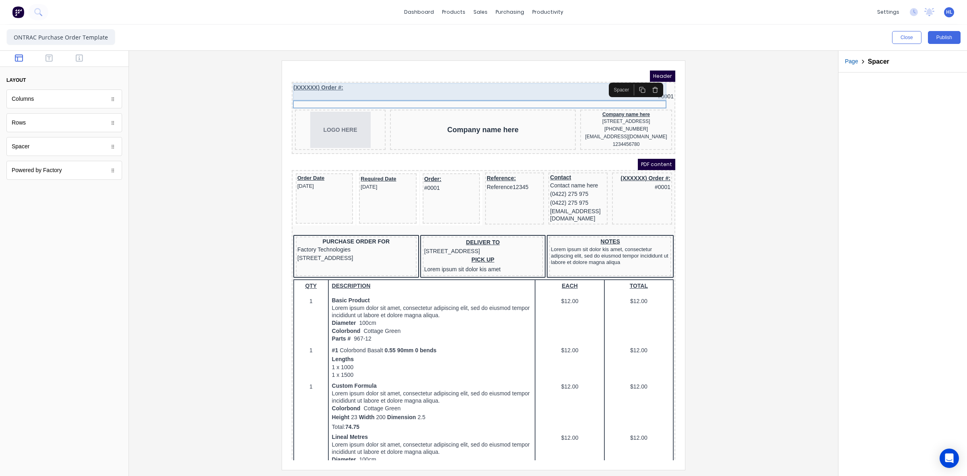
click at [350, 76] on div "(XXXXXX) Order #: #0001" at bounding box center [474, 82] width 380 height 17
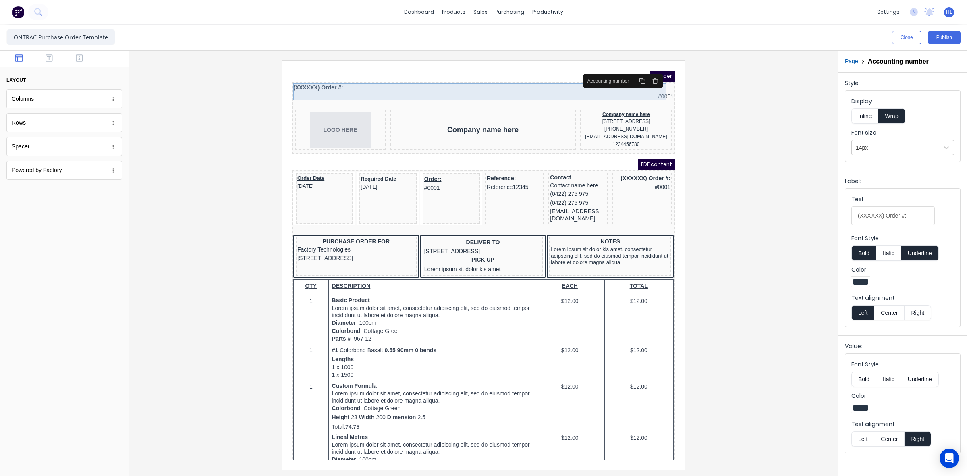
click at [645, 84] on div "(XXXXXX) Order #: #0001" at bounding box center [474, 82] width 380 height 17
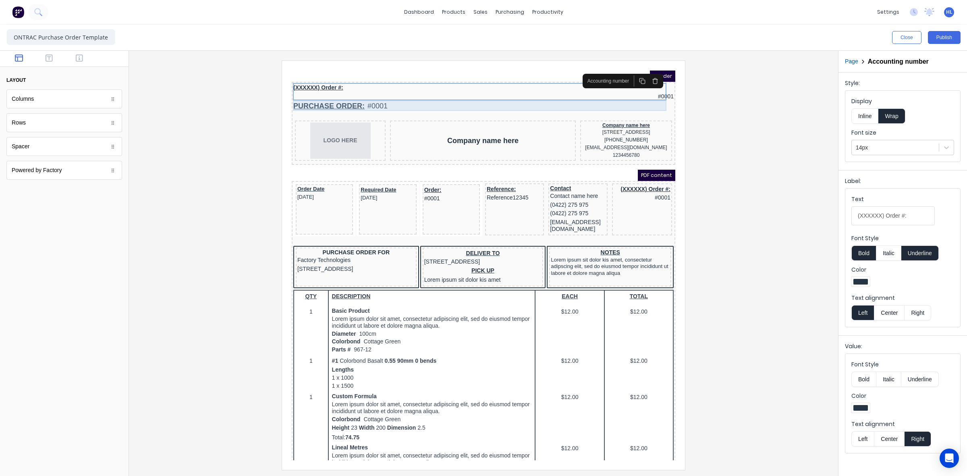
click at [390, 94] on div "PURCHASE ORDER: #0001" at bounding box center [474, 96] width 380 height 11
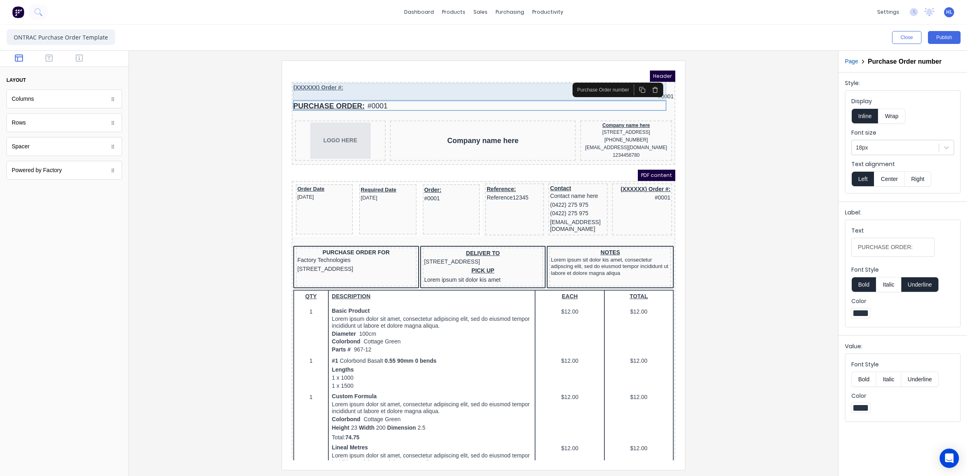
drag, startPoint x: 399, startPoint y: 74, endPoint x: 1098, endPoint y: 211, distance: 712.9
click at [399, 74] on div "(XXXXXX) Order #: #0001" at bounding box center [474, 82] width 380 height 17
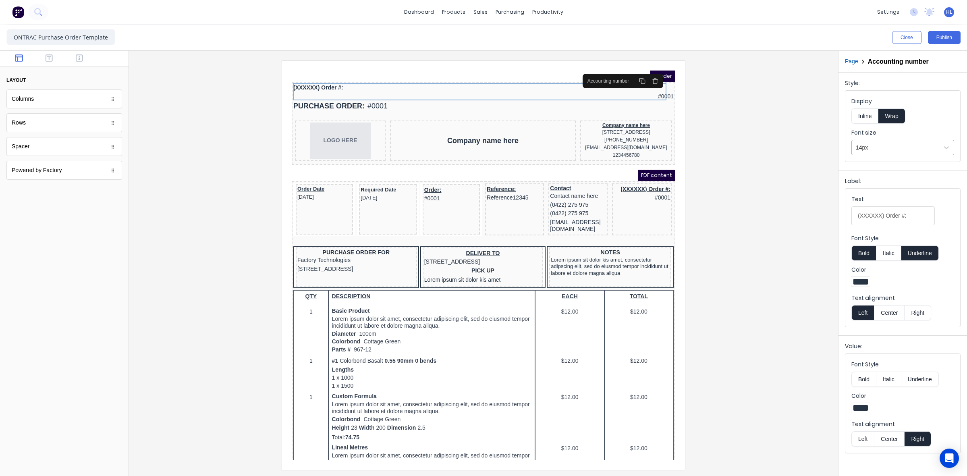
click at [893, 148] on div at bounding box center [895, 148] width 79 height 10
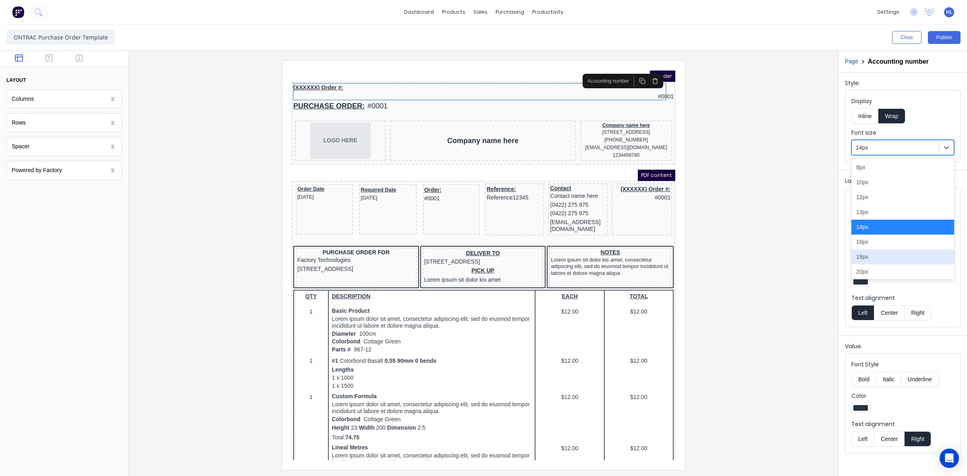
click at [893, 261] on div "18px" at bounding box center [903, 256] width 103 height 15
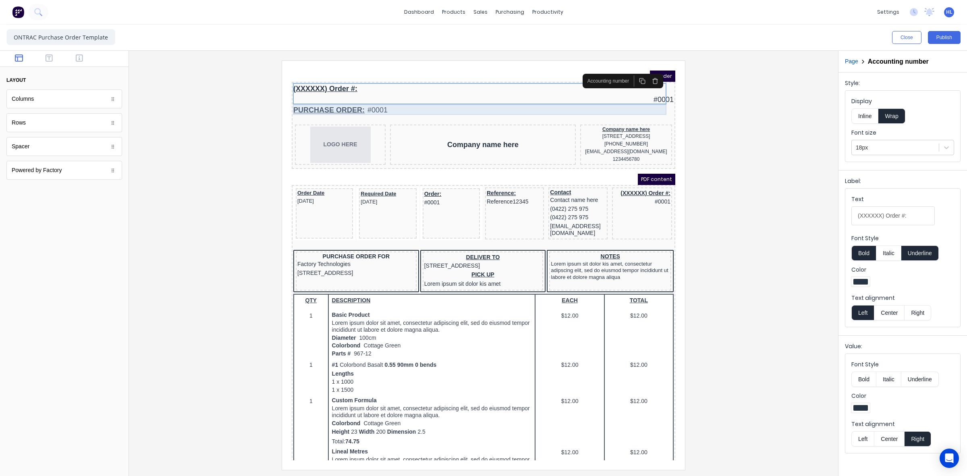
click at [388, 99] on div "PURCHASE ORDER: #0001" at bounding box center [474, 100] width 380 height 11
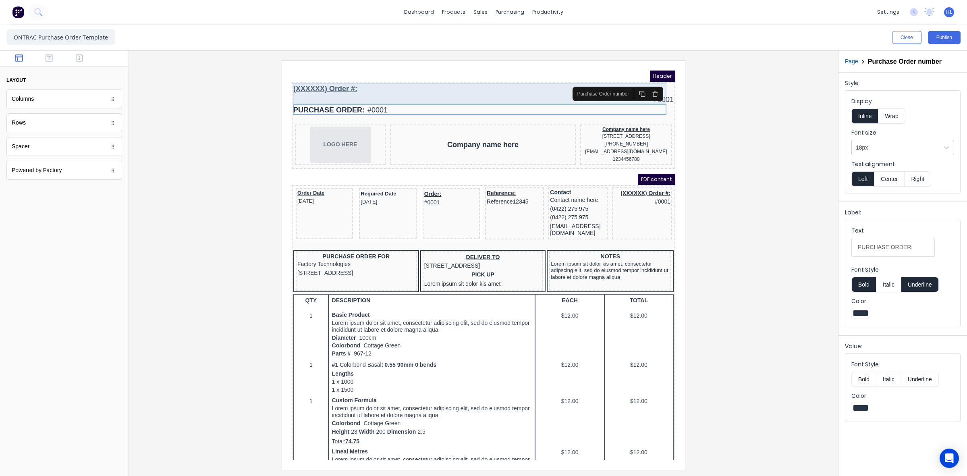
click at [378, 82] on div "(XXXXXX) Order #: #0001" at bounding box center [474, 84] width 380 height 21
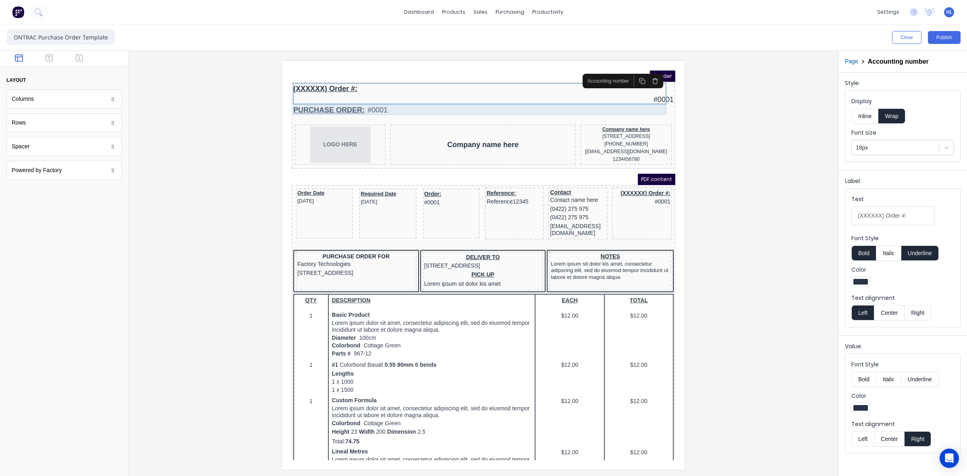
click at [378, 99] on div "PURCHASE ORDER: #0001" at bounding box center [474, 100] width 380 height 11
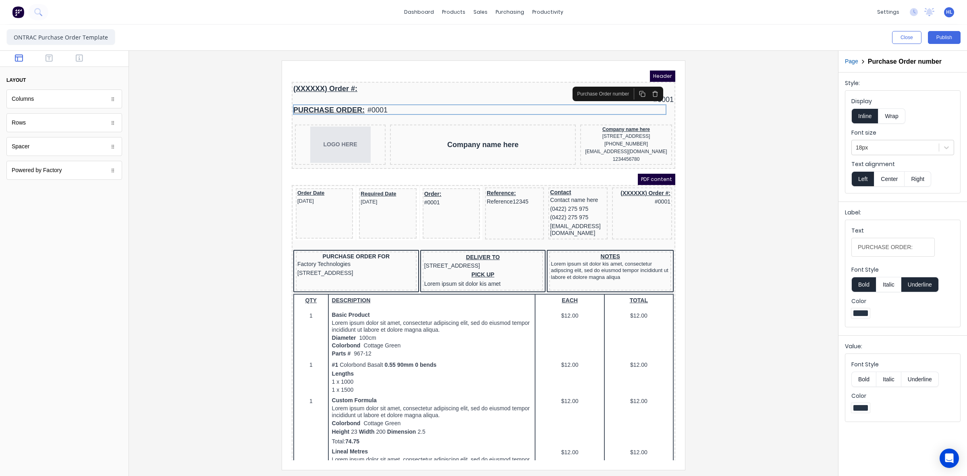
click at [376, 71] on div "Header" at bounding box center [474, 66] width 384 height 11
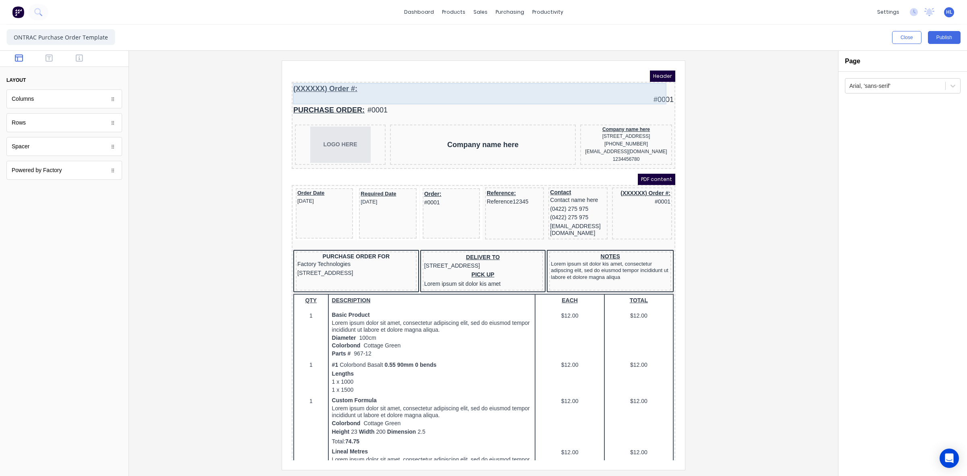
click at [369, 81] on div "(XXXXXX) Order #: #0001" at bounding box center [474, 84] width 380 height 21
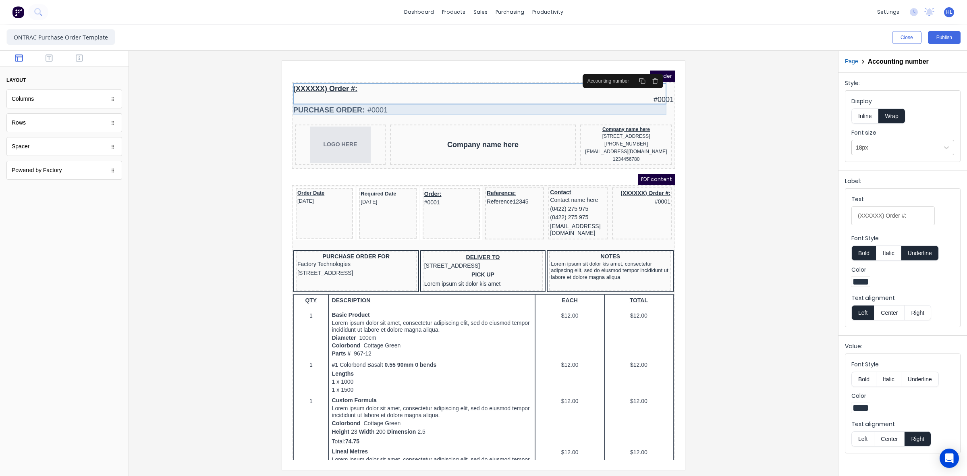
click at [349, 104] on div "PURCHASE ORDER: #0001" at bounding box center [474, 100] width 380 height 11
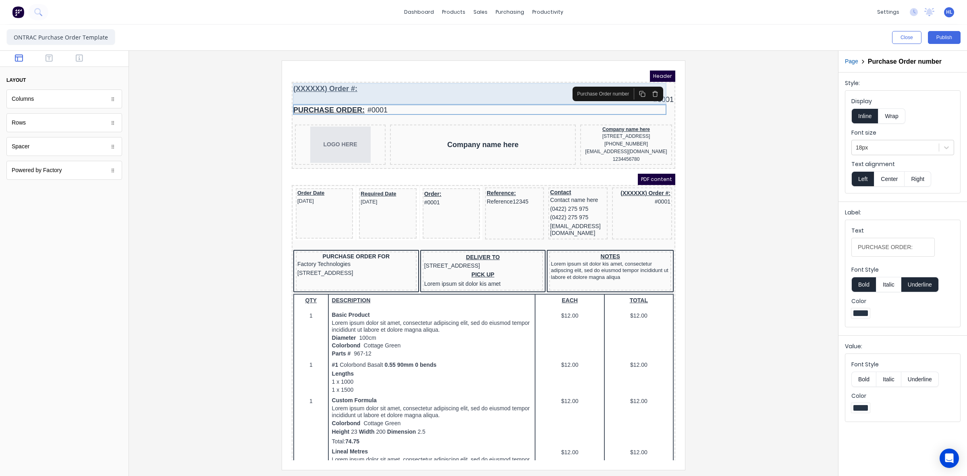
click at [349, 82] on div "(XXXXXX) Order #: #0001" at bounding box center [474, 84] width 380 height 21
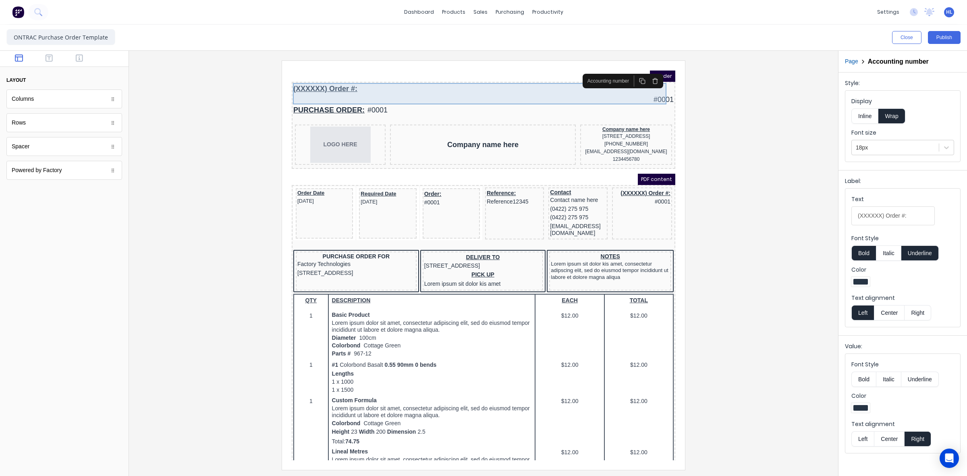
click at [648, 89] on div "(XXXXXX) Order #: #0001" at bounding box center [474, 84] width 380 height 21
click at [858, 438] on button "Left" at bounding box center [863, 438] width 23 height 15
click at [330, 78] on div "(XXXXXX) Order #: #0001" at bounding box center [474, 84] width 380 height 21
click at [294, 90] on div "(XXXXXX) Order #: #0001" at bounding box center [474, 84] width 380 height 21
drag, startPoint x: 553, startPoint y: 90, endPoint x: 356, endPoint y: 69, distance: 198.3
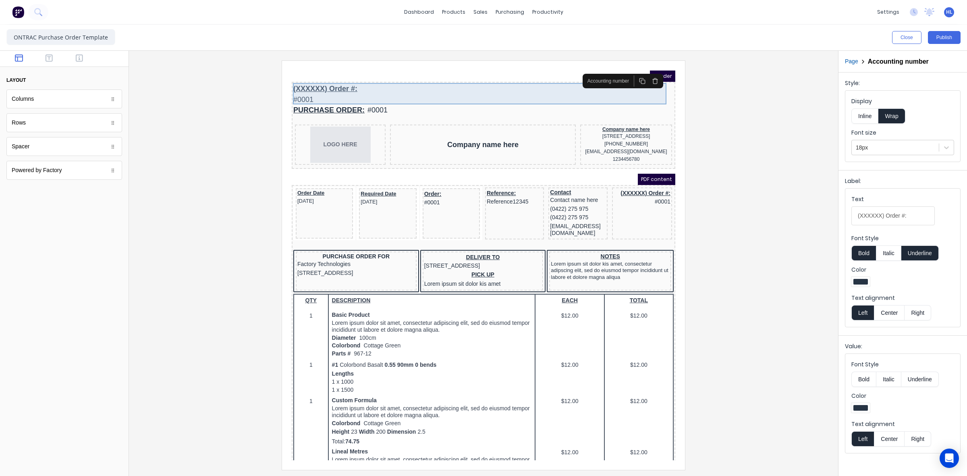
click at [552, 90] on div "(XXXXXX) Order #: #0001" at bounding box center [474, 84] width 380 height 21
click at [337, 79] on div "(XXXXXX) Order #: #0001" at bounding box center [474, 84] width 380 height 21
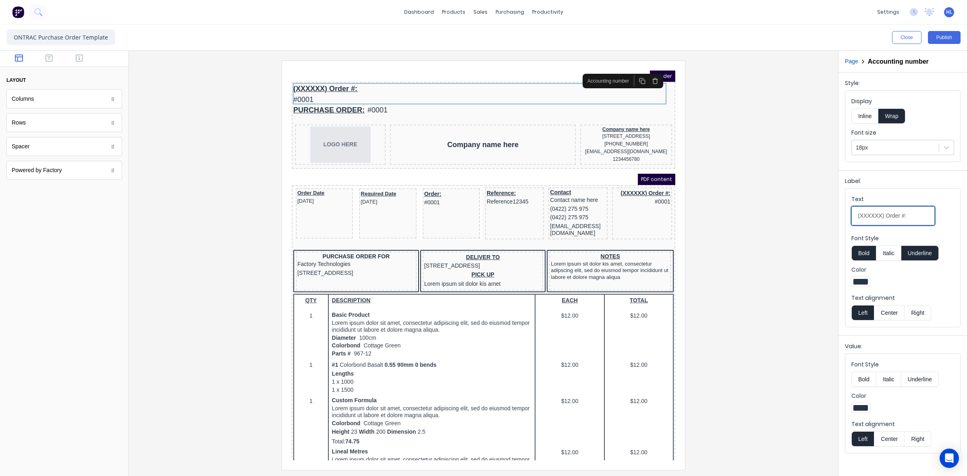
drag, startPoint x: 881, startPoint y: 216, endPoint x: 874, endPoint y: 216, distance: 7.7
click at [881, 216] on input "(XXXXXX) Order #:" at bounding box center [893, 215] width 83 height 19
click at [885, 222] on input "(XXXXXX) Order #:" at bounding box center [893, 215] width 83 height 19
drag, startPoint x: 884, startPoint y: 220, endPoint x: 838, endPoint y: 218, distance: 45.6
click at [838, 218] on div "Page Accounting number Style: Display Inline Wrap Font size 18px Label: Text (X…" at bounding box center [902, 263] width 129 height 425
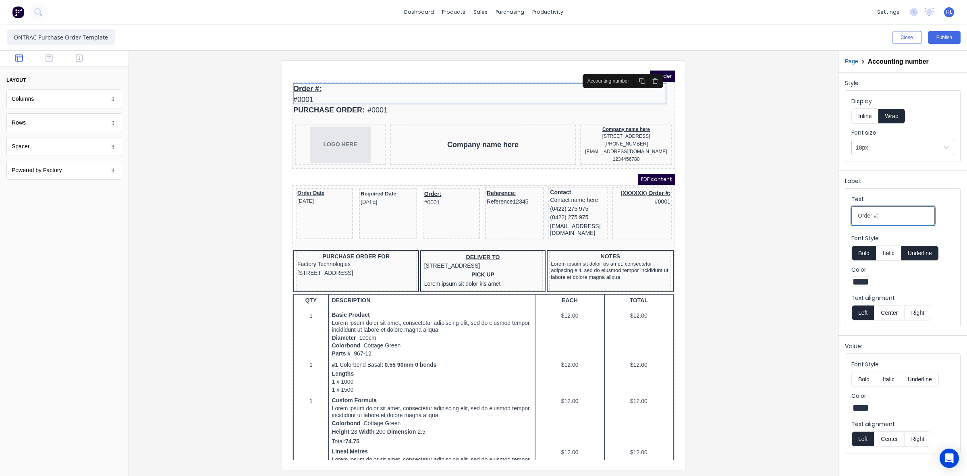
type input "Order #:"
click at [927, 203] on div "Text" at bounding box center [893, 200] width 83 height 11
click at [927, 206] on input "Order #:" at bounding box center [893, 215] width 83 height 19
click at [936, 188] on div "Label:" at bounding box center [903, 182] width 116 height 11
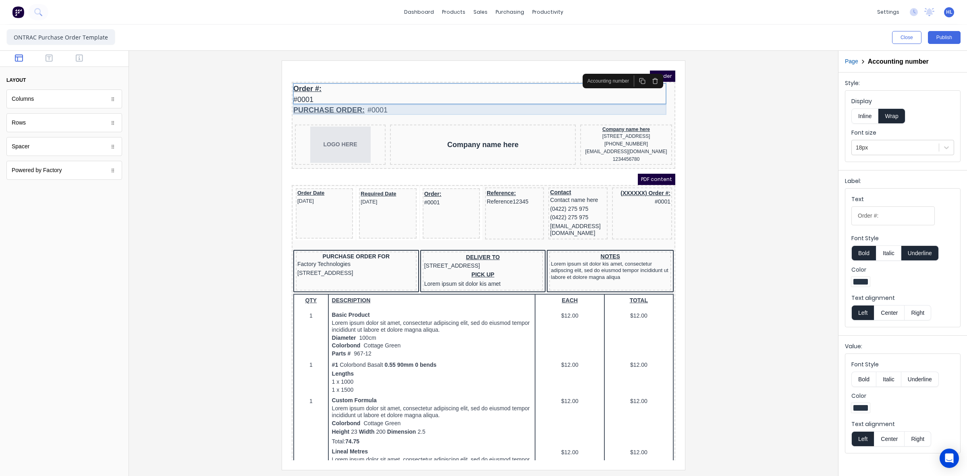
click at [419, 98] on div "PURCHASE ORDER: #0001" at bounding box center [474, 100] width 380 height 11
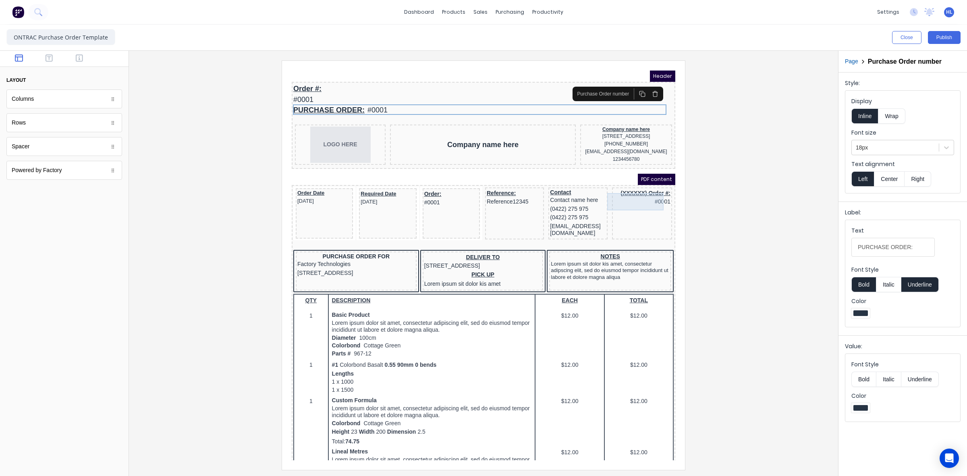
click at [621, 189] on div "(XXXXXX) Order #: #0001" at bounding box center [632, 187] width 57 height 17
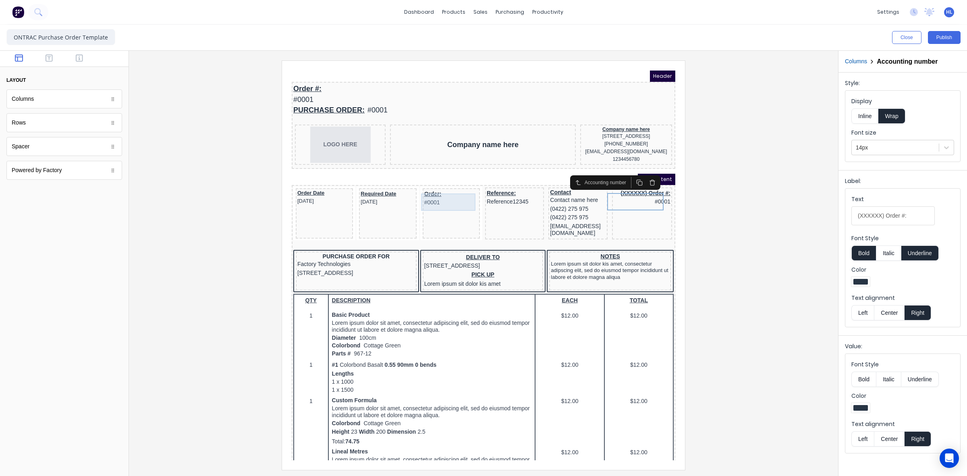
click at [420, 187] on div "Order: #0001" at bounding box center [442, 188] width 54 height 17
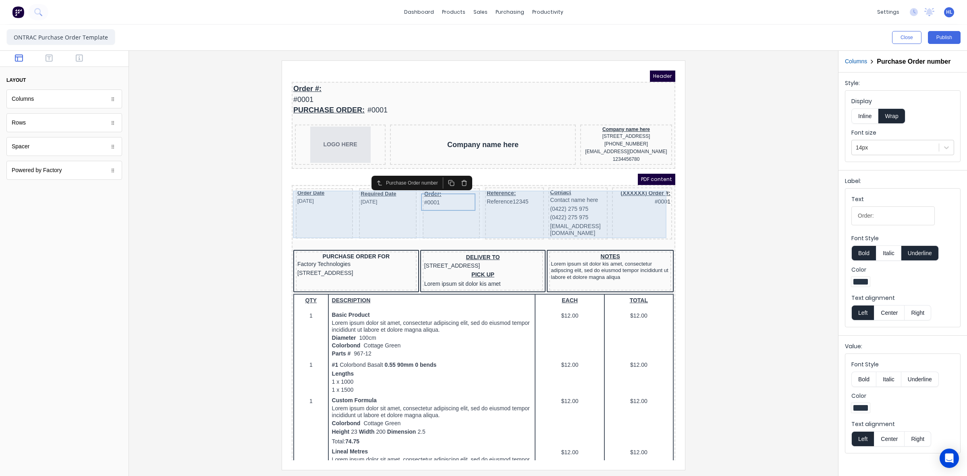
click at [426, 207] on div "Order: #0001" at bounding box center [441, 204] width 57 height 50
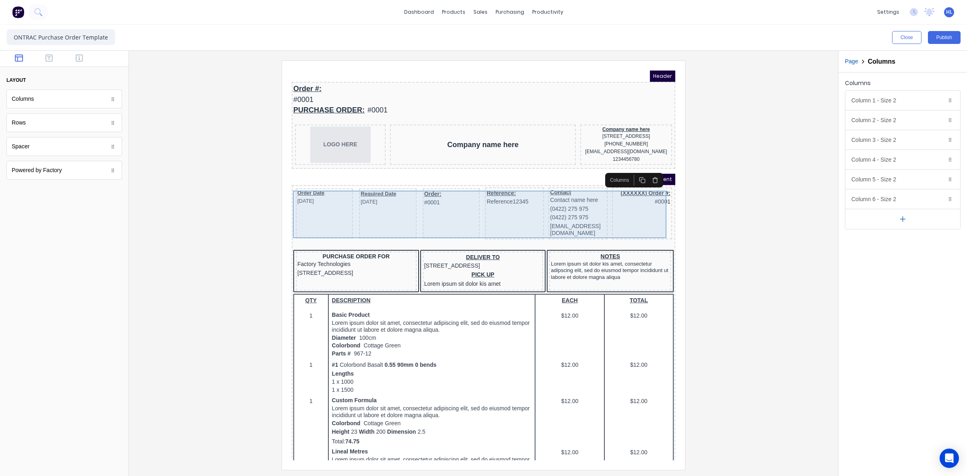
click at [629, 222] on div "(XXXXXX) Order #: #0001" at bounding box center [632, 204] width 60 height 52
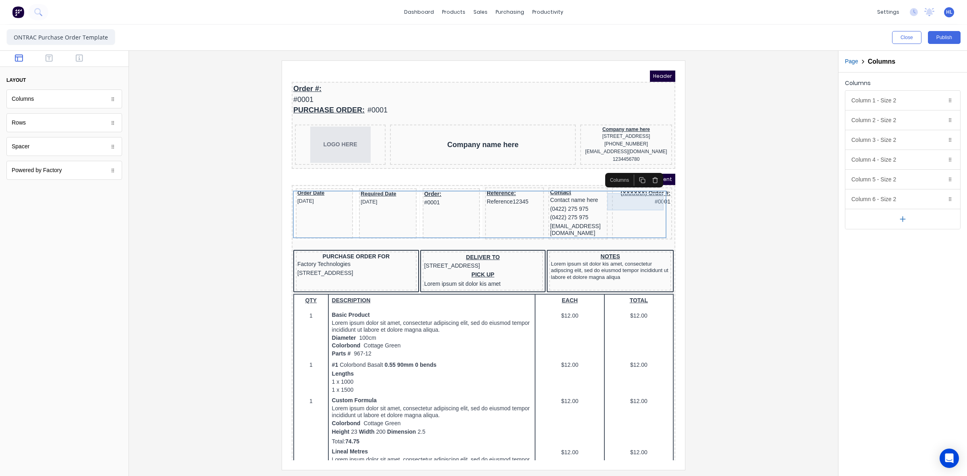
click at [638, 187] on div "(XXXXXX) Order #: #0001" at bounding box center [632, 187] width 57 height 17
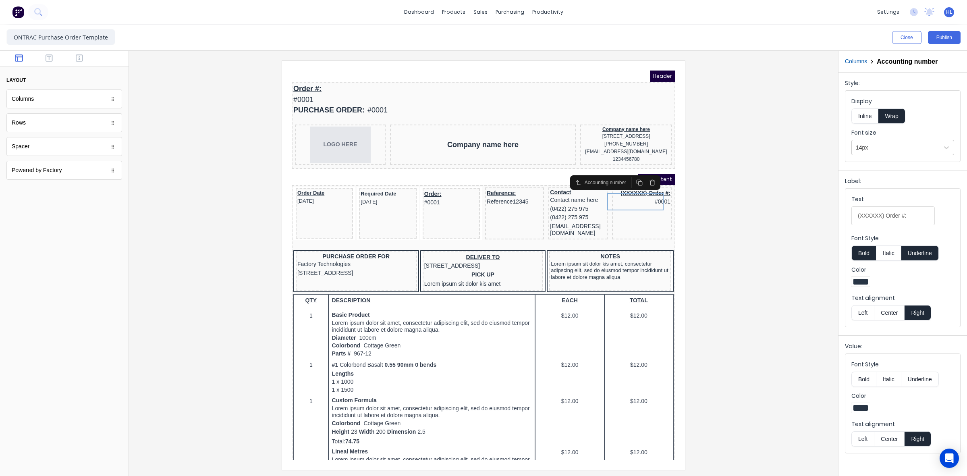
click at [631, 172] on rect "button" at bounding box center [631, 174] width 4 height 4
drag, startPoint x: 633, startPoint y: 209, endPoint x: 435, endPoint y: 190, distance: 199.2
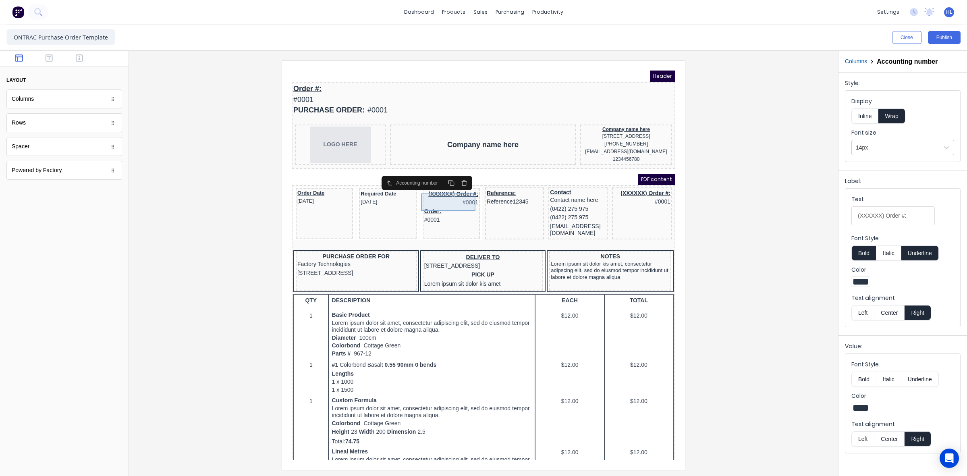
click at [442, 191] on div "(XXXXXX) Order #: #0001" at bounding box center [442, 188] width 54 height 17
drag, startPoint x: 885, startPoint y: 218, endPoint x: 846, endPoint y: 214, distance: 38.5
click at [846, 214] on fieldset "Text (XXXXXX) Order #: Font Style Bold Italic Underline Color Text alignment Le…" at bounding box center [902, 258] width 115 height 138
type input "Order #:"
click at [450, 207] on div "Order: #0001" at bounding box center [442, 205] width 54 height 17
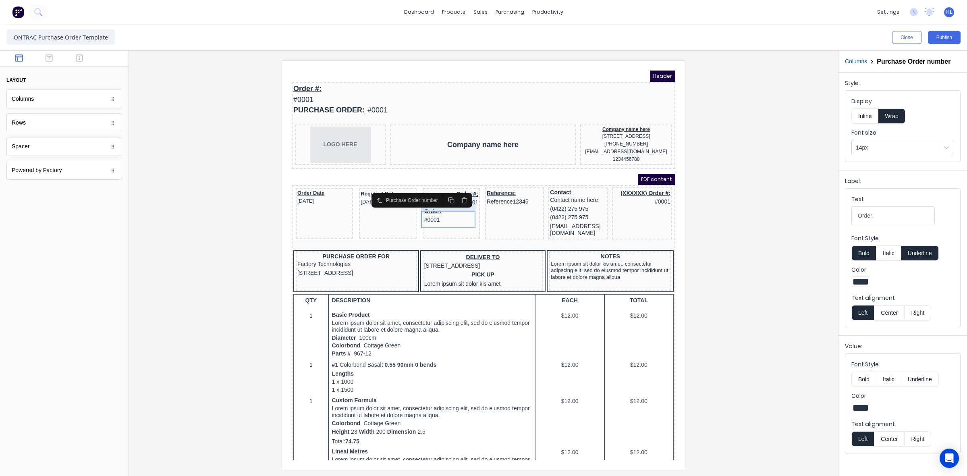
click at [453, 197] on div "Order #: #0001" at bounding box center [442, 188] width 54 height 17
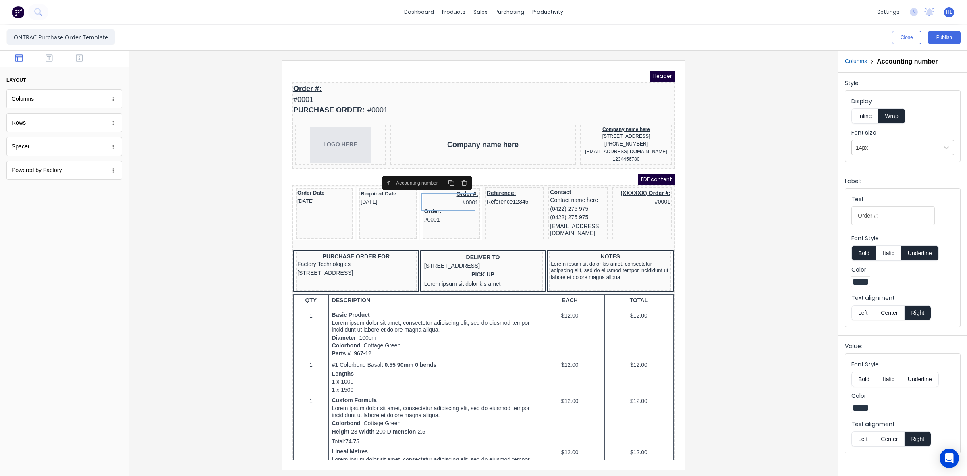
click at [860, 315] on button "Left" at bounding box center [863, 312] width 23 height 15
click at [864, 438] on button "Left" at bounding box center [863, 438] width 23 height 15
click at [446, 210] on div "Order: #0001" at bounding box center [442, 205] width 54 height 17
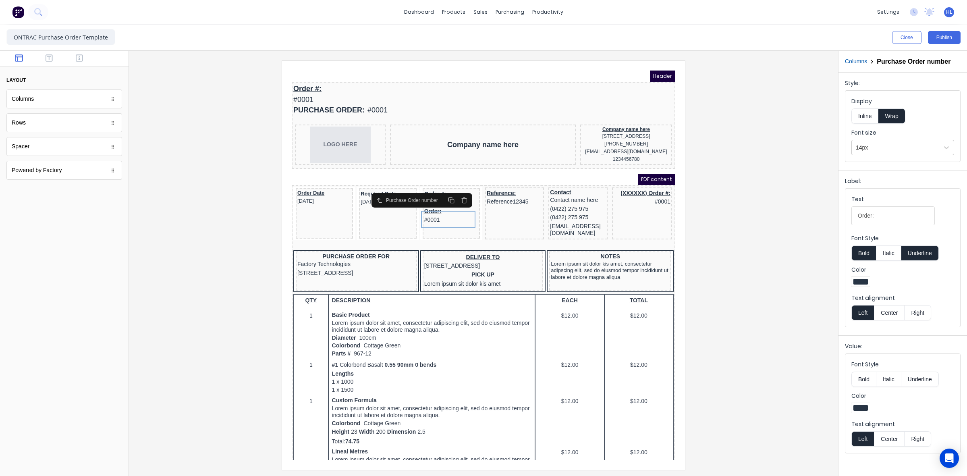
click at [454, 190] on icon "button" at bounding box center [454, 190] width 6 height 6
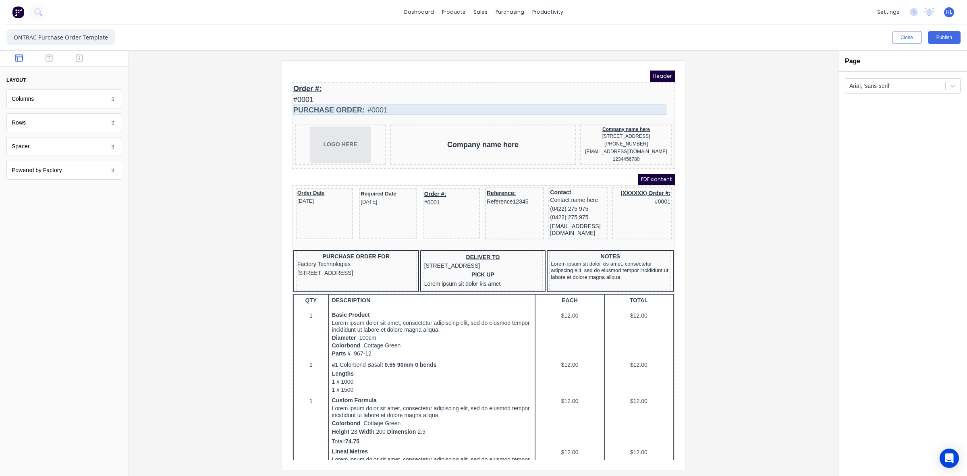
click at [325, 98] on div "PURCHASE ORDER: #0001" at bounding box center [474, 100] width 380 height 11
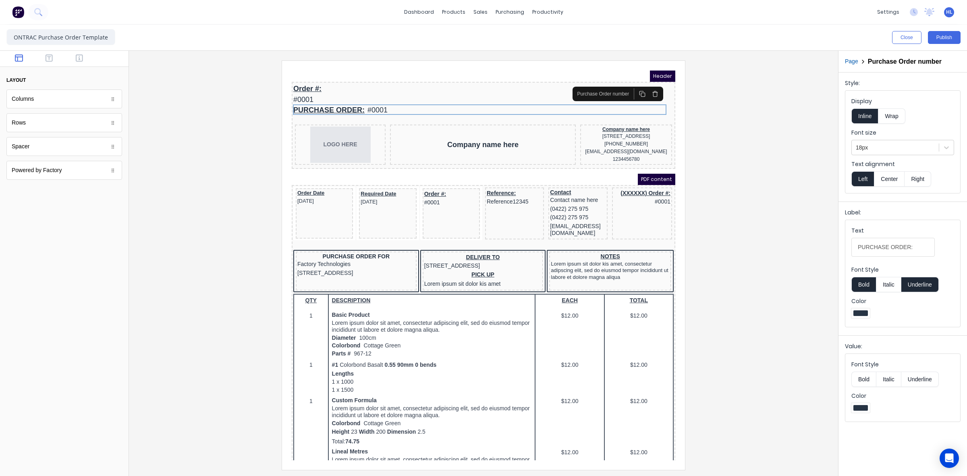
click at [642, 87] on icon "button" at bounding box center [645, 84] width 6 height 6
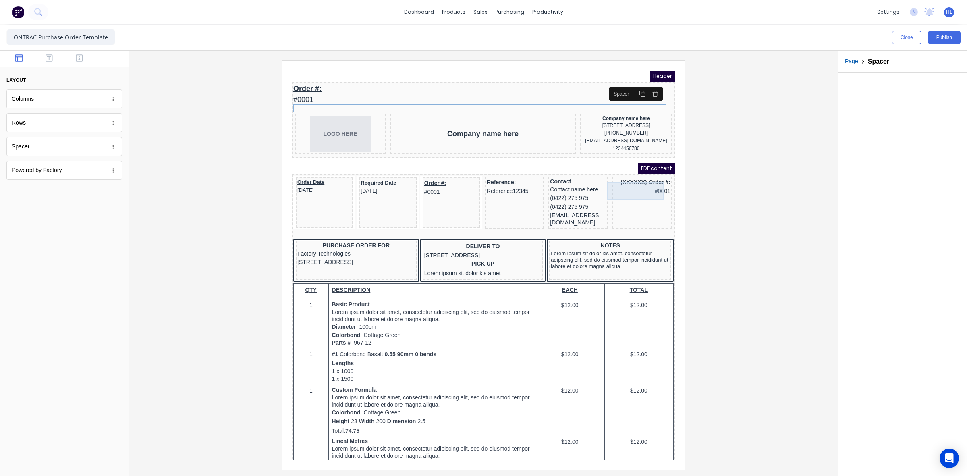
click at [640, 185] on div "(XXXXXX) Order #: #0001" at bounding box center [632, 176] width 57 height 17
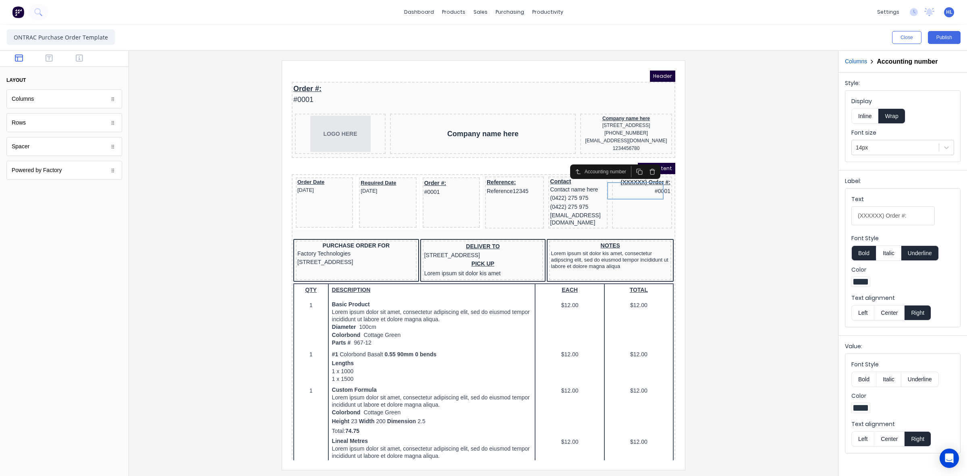
click at [752, 199] on div at bounding box center [483, 264] width 696 height 409
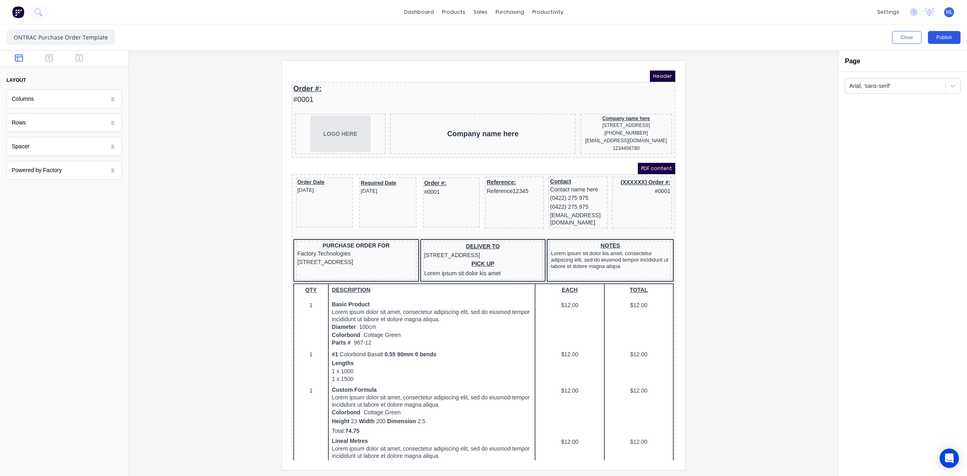
click at [947, 39] on button "Publish" at bounding box center [944, 37] width 33 height 13
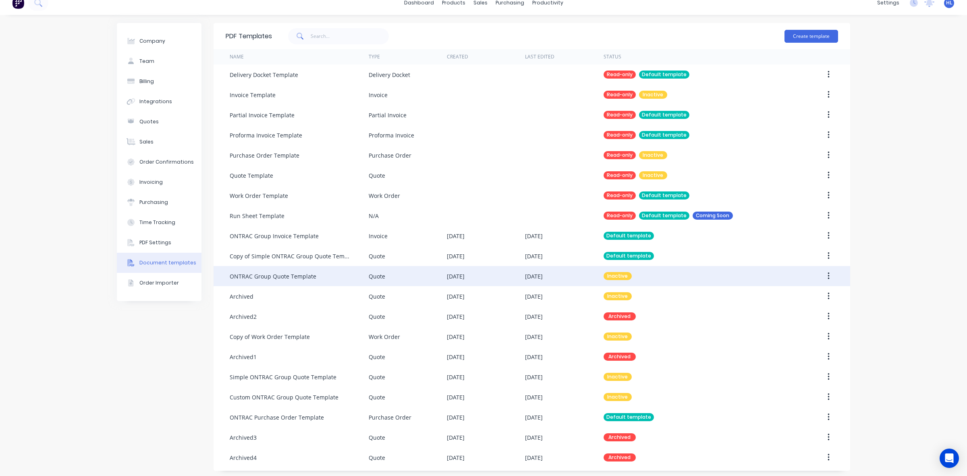
scroll to position [12, 0]
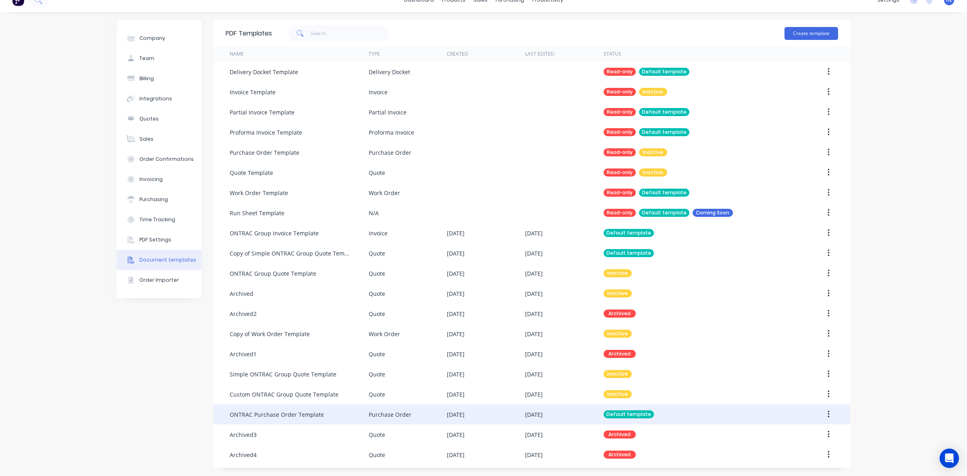
click at [820, 413] on button "button" at bounding box center [828, 414] width 19 height 15
click at [816, 428] on button "Edit" at bounding box center [800, 436] width 77 height 16
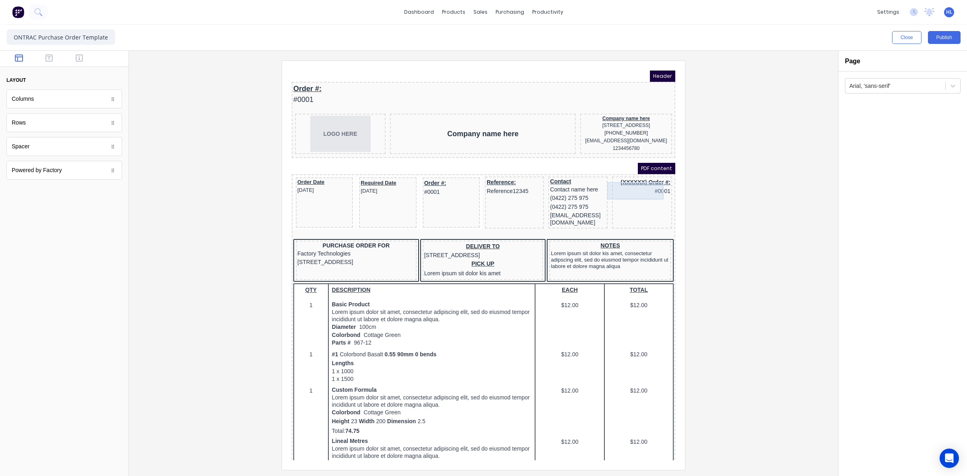
click at [626, 183] on div "(XXXXXX) Order #: #0001" at bounding box center [632, 176] width 57 height 17
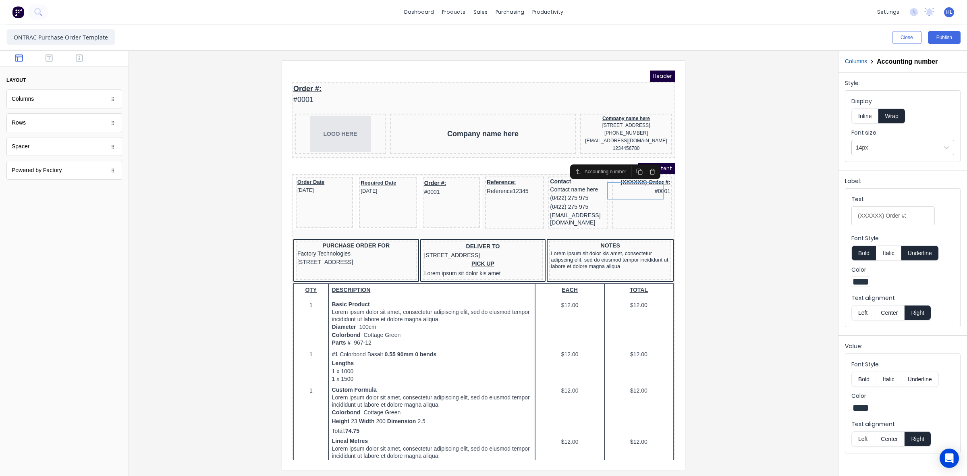
click at [644, 162] on icon "button" at bounding box center [643, 162] width 6 height 6
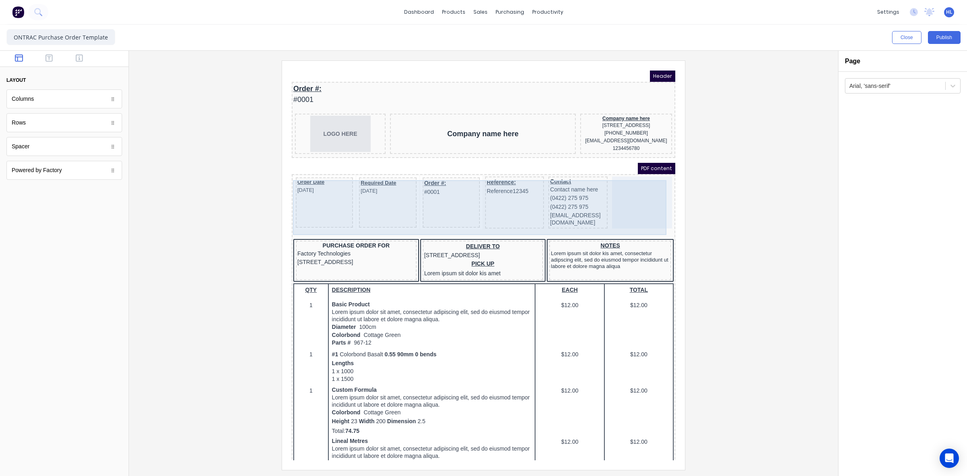
click at [632, 207] on div at bounding box center [632, 193] width 60 height 52
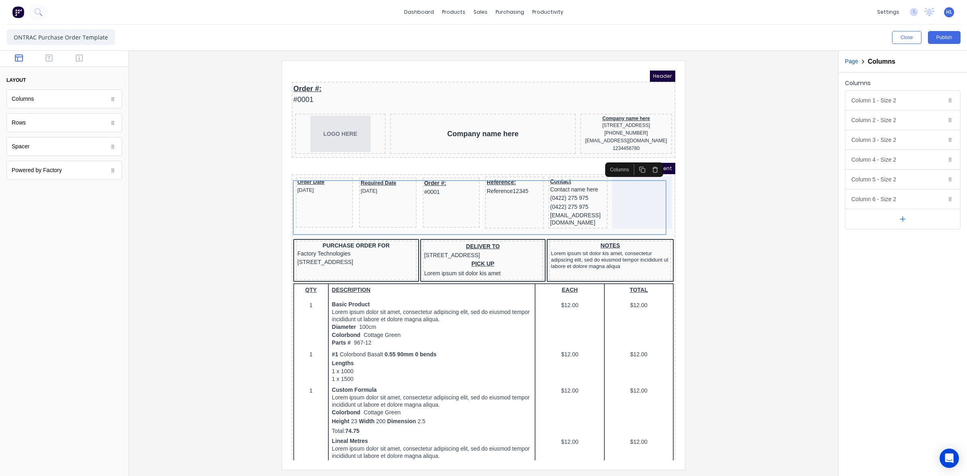
click at [648, 160] on icon "button" at bounding box center [645, 160] width 6 height 6
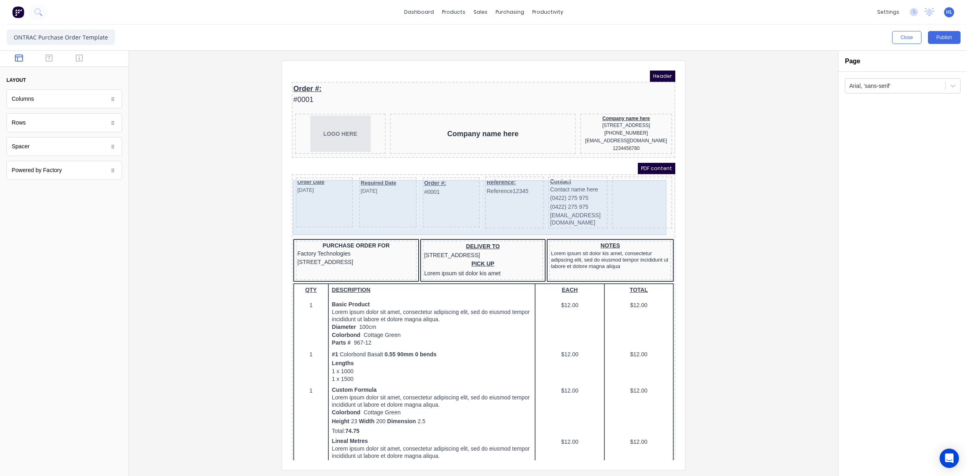
click at [646, 206] on div at bounding box center [632, 193] width 60 height 52
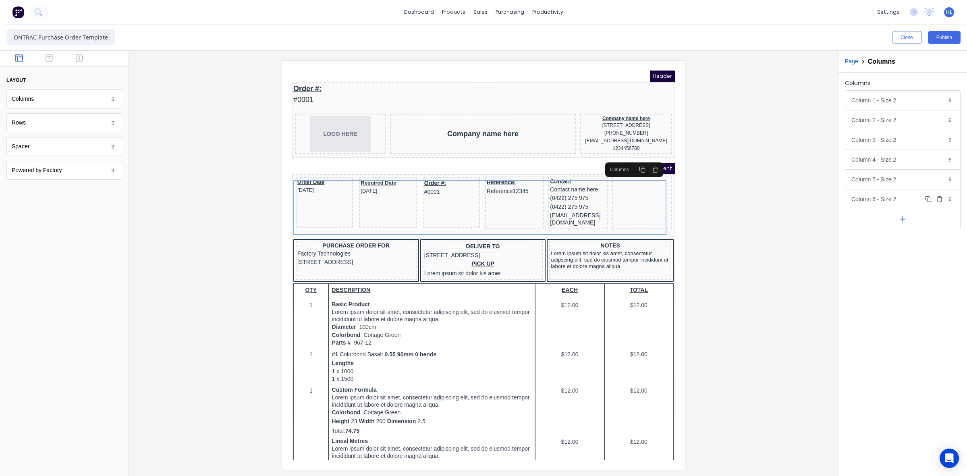
click at [937, 199] on icon "button" at bounding box center [940, 199] width 6 height 6
click at [895, 180] on div "Column 5 - Size 2 Duplicate Delete" at bounding box center [902, 179] width 115 height 19
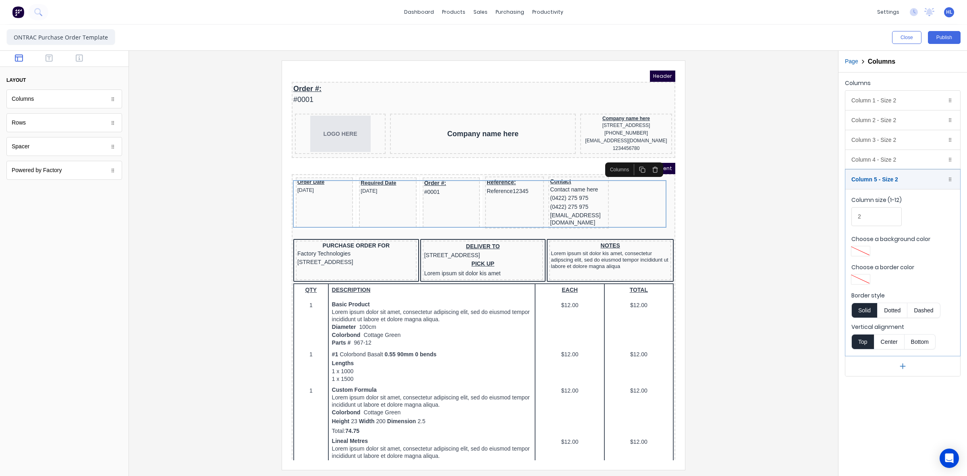
drag, startPoint x: 879, startPoint y: 227, endPoint x: 867, endPoint y: 221, distance: 12.8
click at [867, 222] on div "Column size (1-12) 2" at bounding box center [903, 213] width 103 height 34
drag, startPoint x: 869, startPoint y: 219, endPoint x: 823, endPoint y: 221, distance: 45.6
click at [823, 221] on div "Close Publish Components layout Columns Columns Rows Rows Spacer Spacer Powered…" at bounding box center [483, 250] width 967 height 451
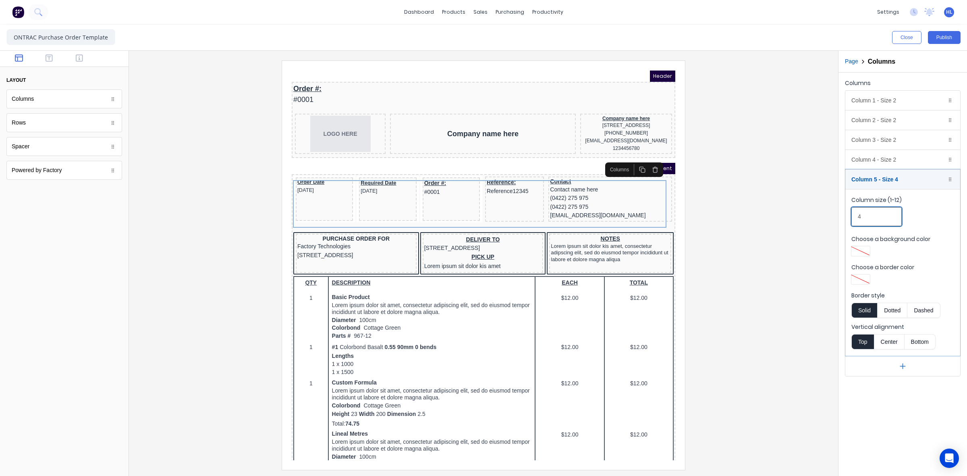
type input "4"
click at [799, 220] on div at bounding box center [483, 264] width 696 height 409
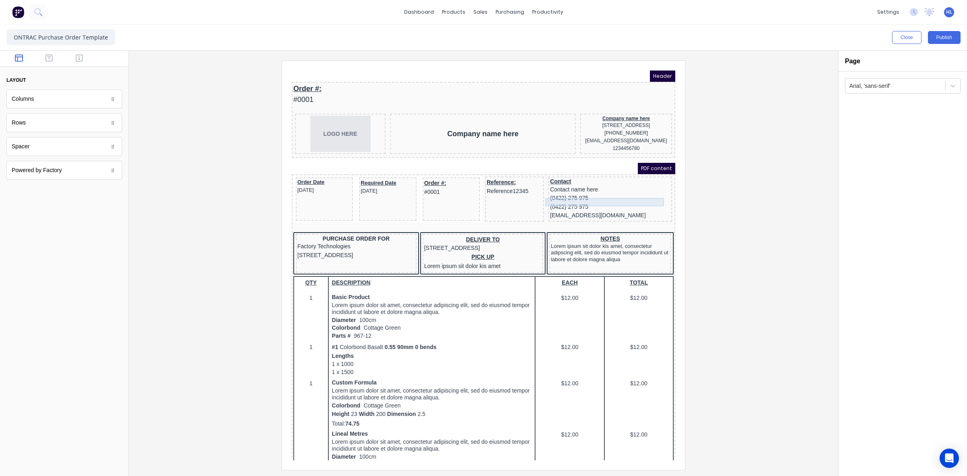
click at [594, 190] on div "(0422) 275 975" at bounding box center [600, 188] width 120 height 9
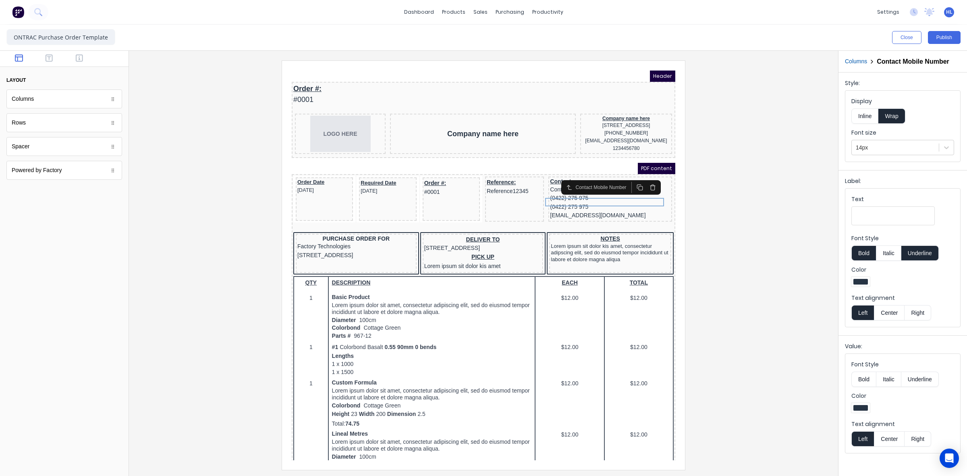
click at [714, 192] on div at bounding box center [483, 264] width 696 height 409
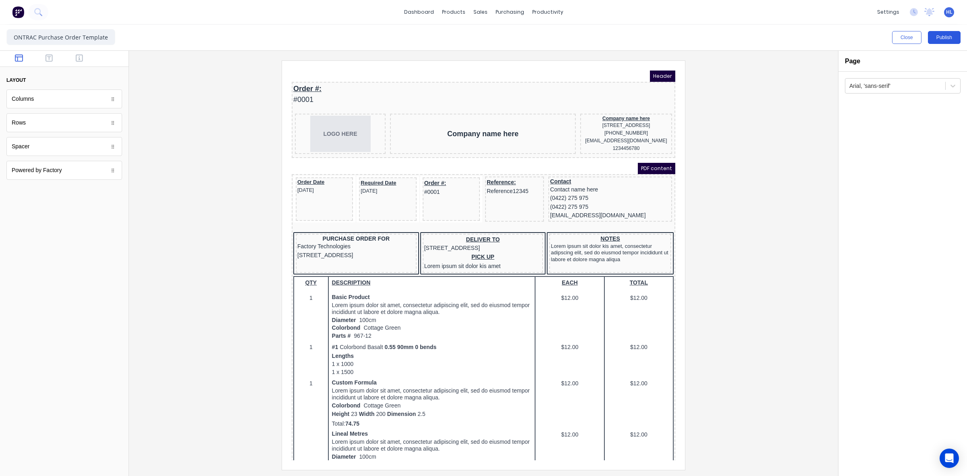
click at [951, 35] on button "Publish" at bounding box center [944, 37] width 33 height 13
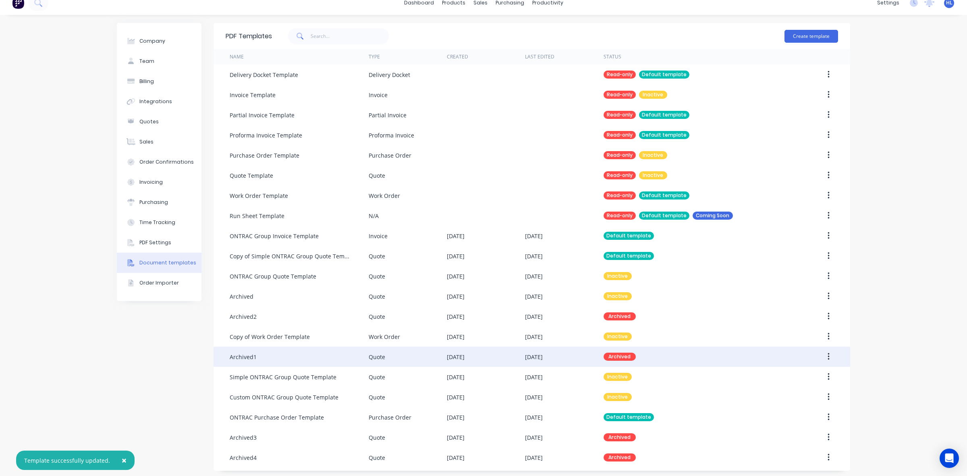
scroll to position [12, 0]
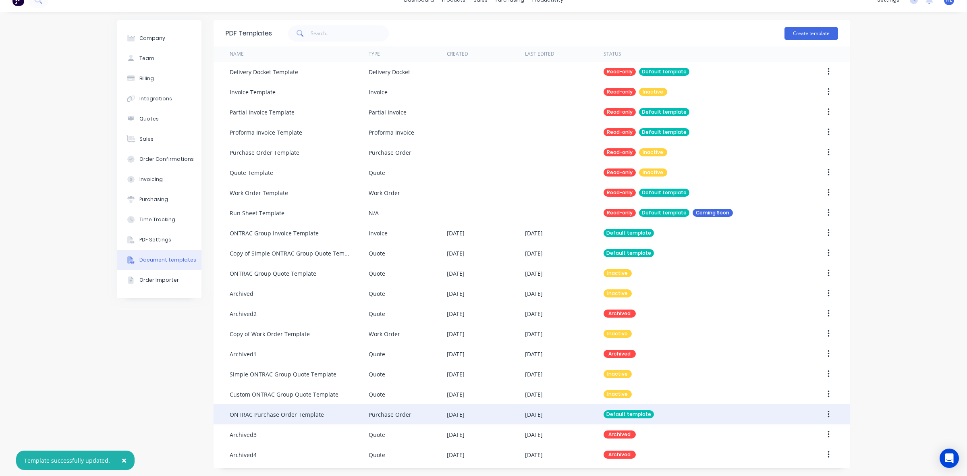
click at [828, 416] on icon "button" at bounding box center [829, 414] width 2 height 7
click at [818, 429] on button "Edit" at bounding box center [800, 436] width 77 height 16
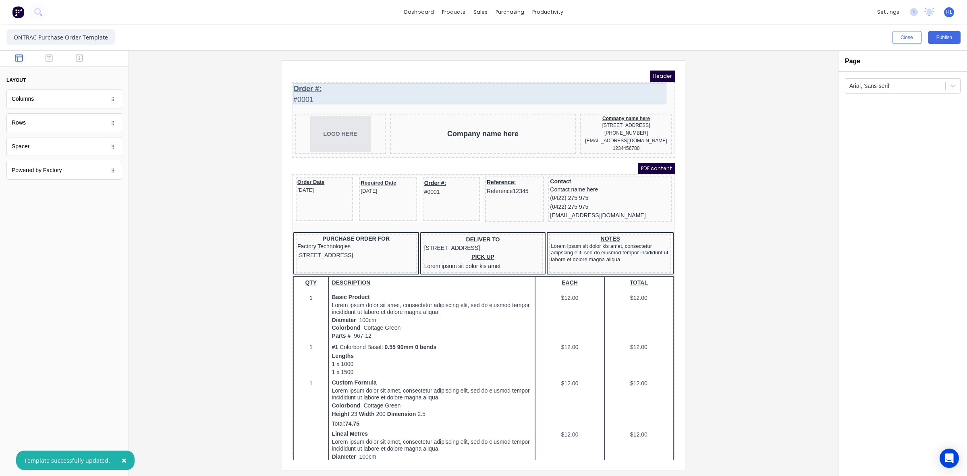
click at [285, 81] on div "Order #: #0001" at bounding box center [474, 84] width 380 height 21
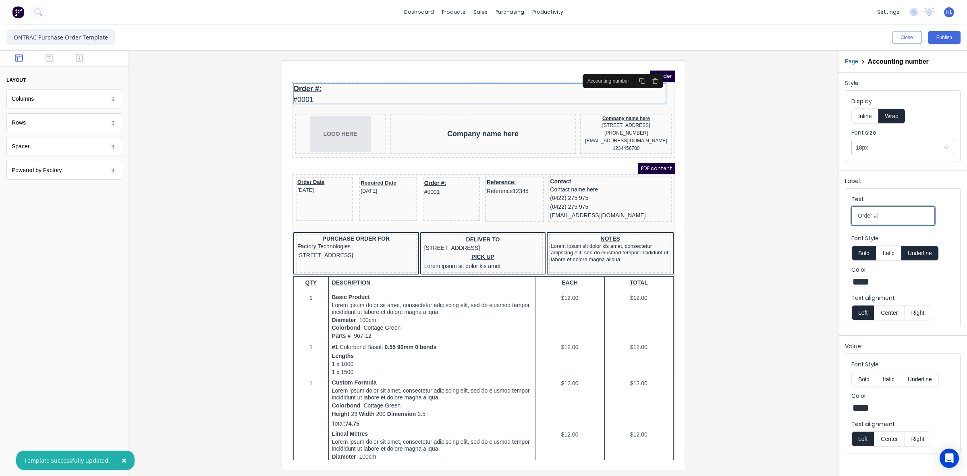
click at [861, 216] on input "Order #:" at bounding box center [893, 215] width 83 height 19
drag, startPoint x: 897, startPoint y: 218, endPoint x: 744, endPoint y: 209, distance: 153.0
click at [744, 209] on div "Close Publish Components layout Columns Columns Rows Rows Spacer Spacer Powered…" at bounding box center [483, 250] width 967 height 451
click at [926, 219] on input "Purchase Order #:" at bounding box center [893, 215] width 83 height 19
type input "Purchase Order #:"
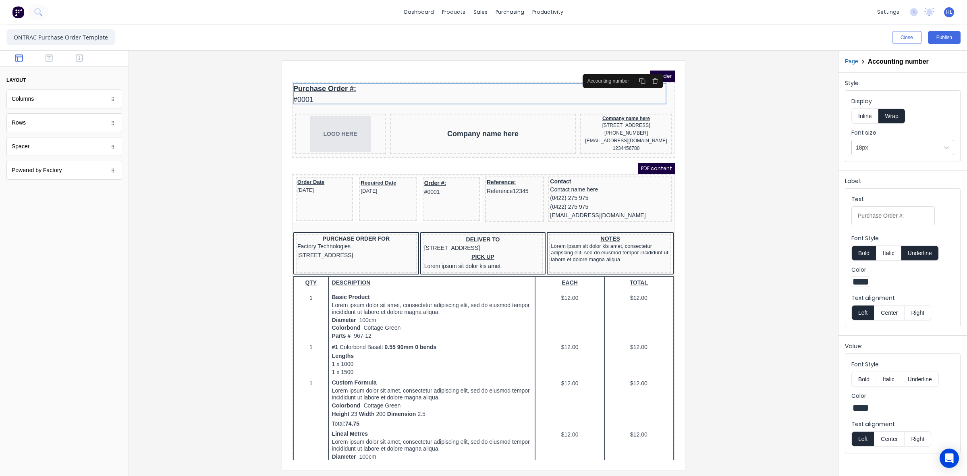
click at [940, 216] on div "Text Purchase Order #:" at bounding box center [903, 212] width 103 height 34
click at [422, 177] on div "Order #: #0001" at bounding box center [442, 177] width 54 height 17
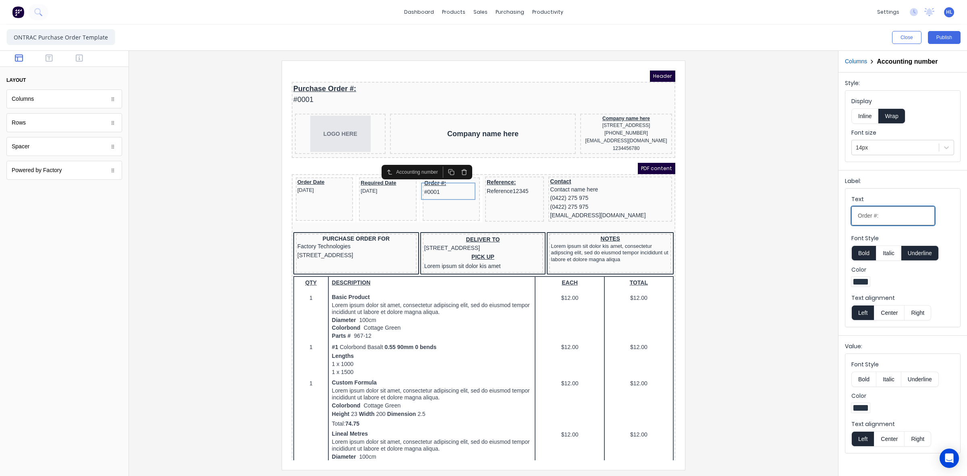
click at [857, 214] on input "Order #:" at bounding box center [893, 215] width 83 height 19
type input "Purchase Order #:"
click at [939, 39] on button "Publish" at bounding box center [944, 37] width 33 height 13
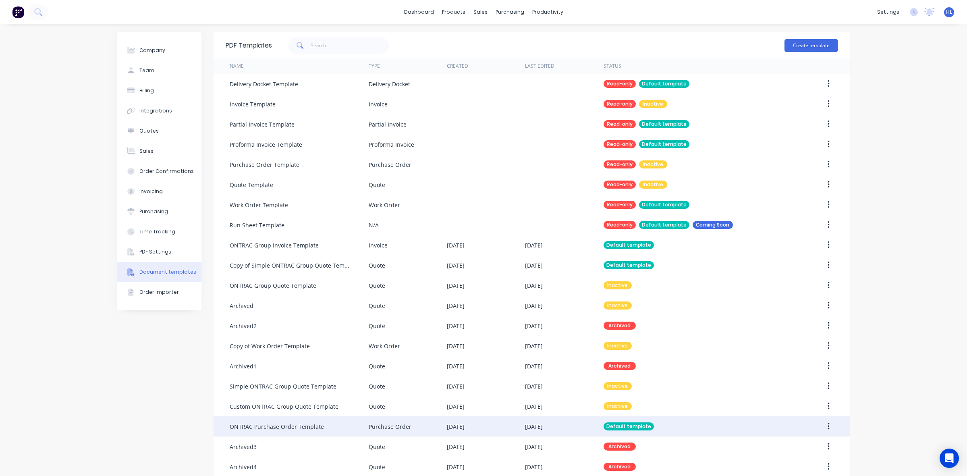
click at [829, 423] on button "button" at bounding box center [828, 426] width 19 height 15
click at [806, 447] on div "Edit" at bounding box center [800, 448] width 62 height 12
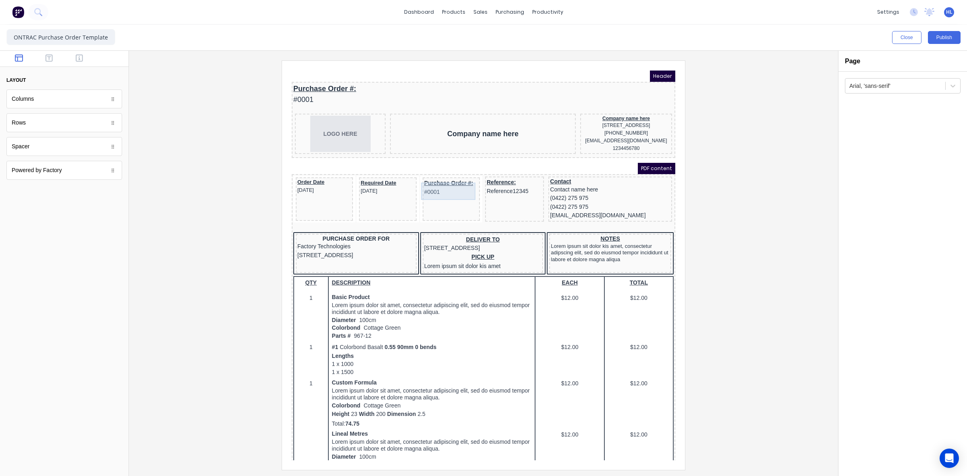
click at [438, 177] on div "Purchase Order #: #0001" at bounding box center [442, 177] width 54 height 17
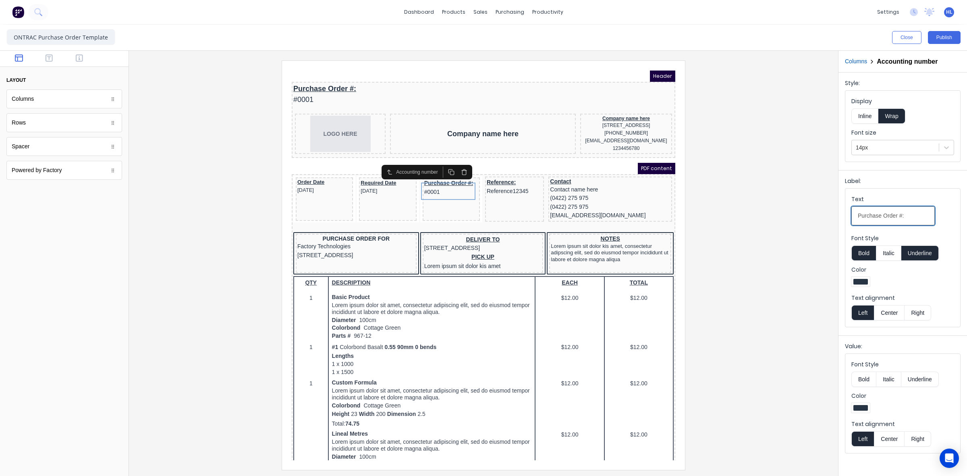
drag, startPoint x: 883, startPoint y: 216, endPoint x: 860, endPoint y: 219, distance: 22.7
click at [860, 219] on input "Purchase Order #:" at bounding box center [893, 215] width 83 height 19
drag, startPoint x: 877, startPoint y: 220, endPoint x: 865, endPoint y: 220, distance: 11.7
click at [865, 220] on input "[PERSON_NAME] #:" at bounding box center [893, 215] width 83 height 19
click at [894, 220] on input "PO#:" at bounding box center [893, 215] width 83 height 19
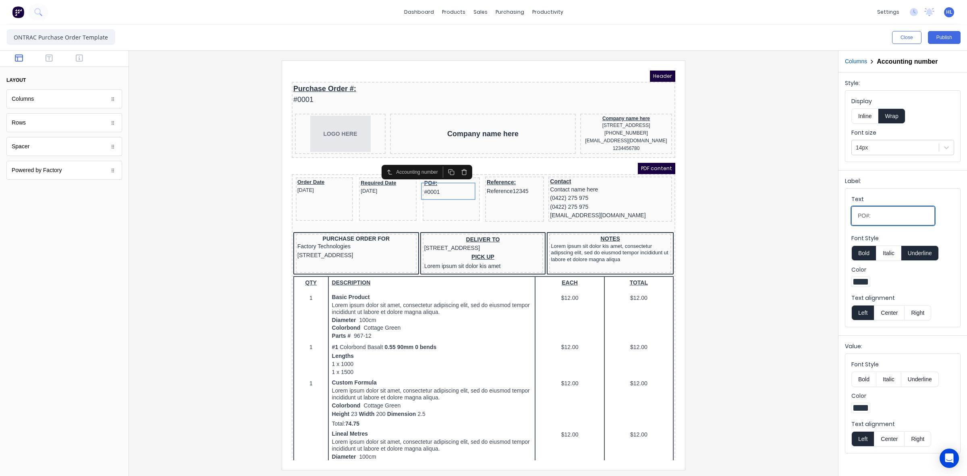
click at [866, 218] on input "PO#:" at bounding box center [893, 215] width 83 height 19
click at [864, 218] on input "PO#:" at bounding box center [893, 215] width 83 height 19
type input "PO #:"
click at [692, 222] on div at bounding box center [483, 264] width 696 height 409
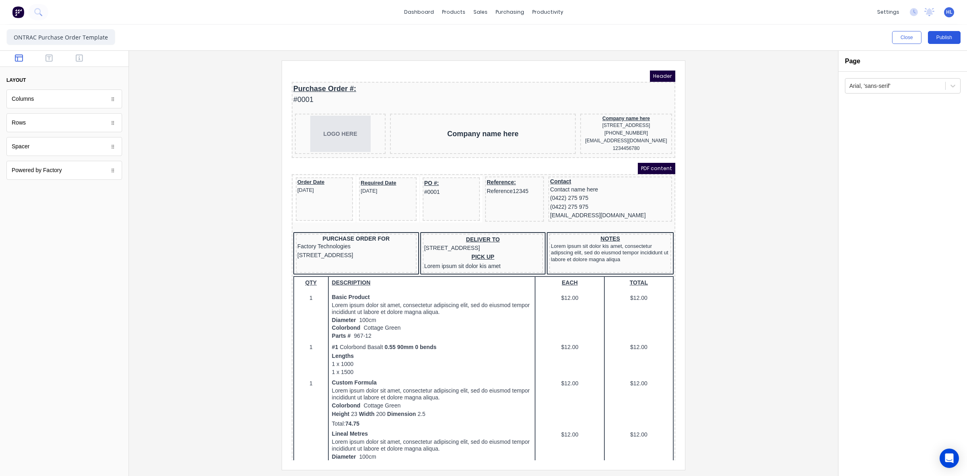
click at [946, 42] on button "Publish" at bounding box center [944, 37] width 33 height 13
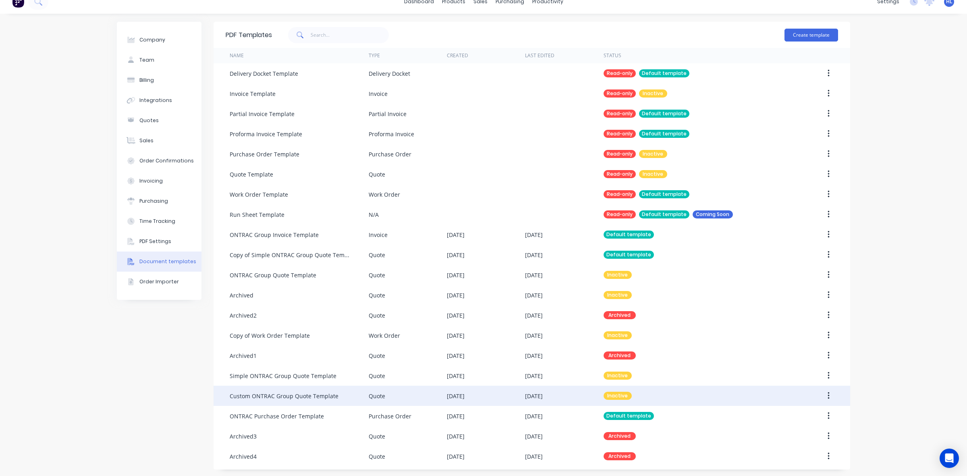
scroll to position [12, 0]
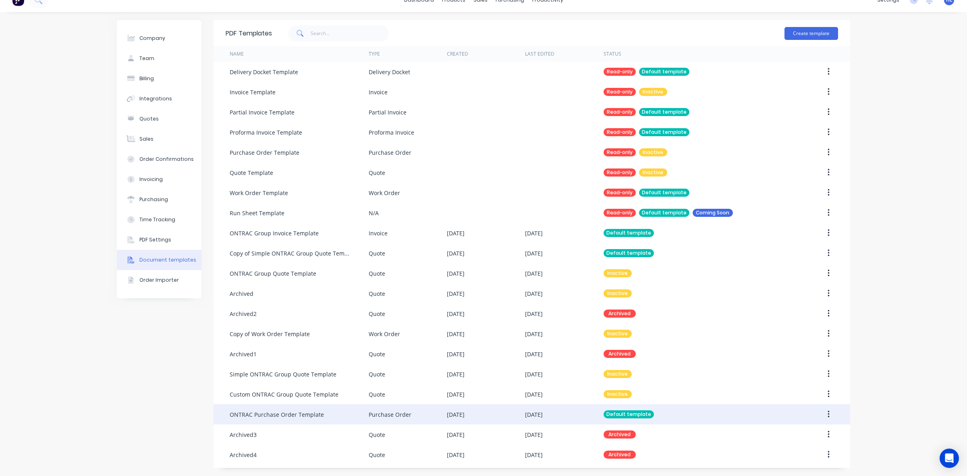
drag, startPoint x: 826, startPoint y: 415, endPoint x: 825, endPoint y: 423, distance: 8.2
click at [825, 415] on button "button" at bounding box center [828, 414] width 19 height 15
click at [821, 430] on div "Edit" at bounding box center [800, 436] width 62 height 12
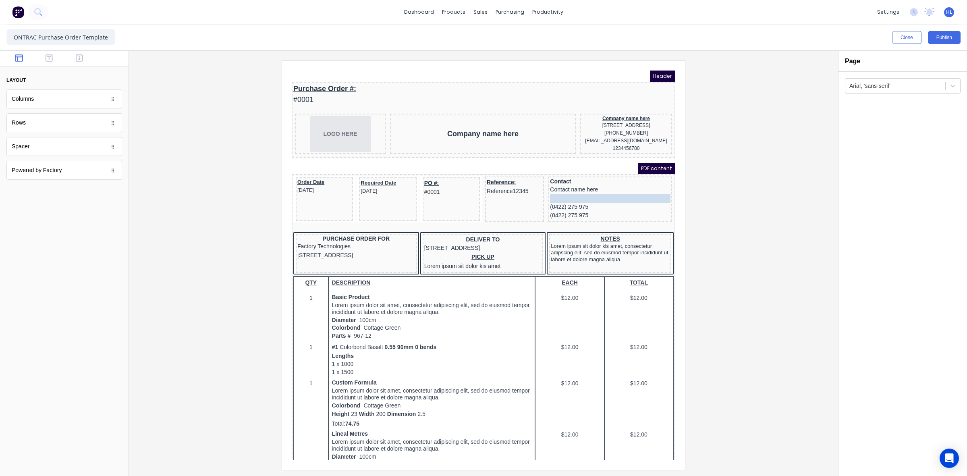
drag, startPoint x: 563, startPoint y: 208, endPoint x: 565, endPoint y: 189, distance: 19.5
click at [565, 189] on body "Header Purchase Order #: #0001 LOGO HERE Company name here Company name here [S…" at bounding box center [474, 256] width 384 height 390
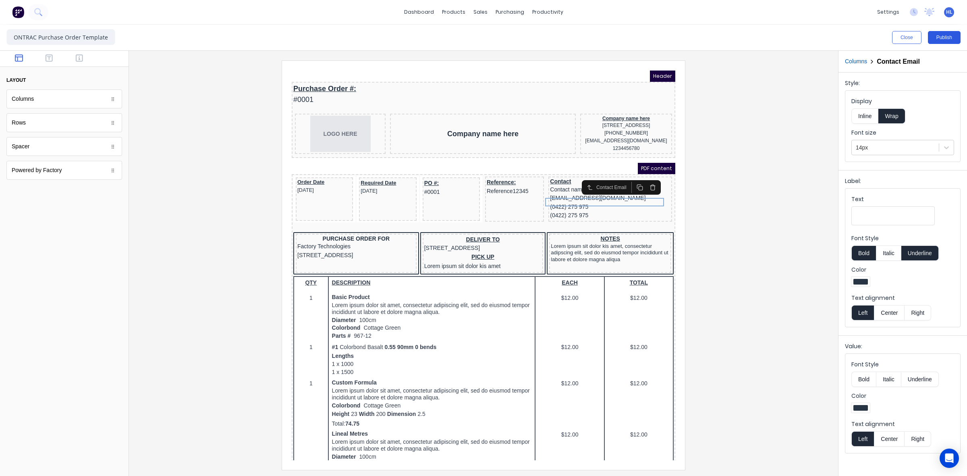
click at [942, 38] on button "Publish" at bounding box center [944, 37] width 33 height 13
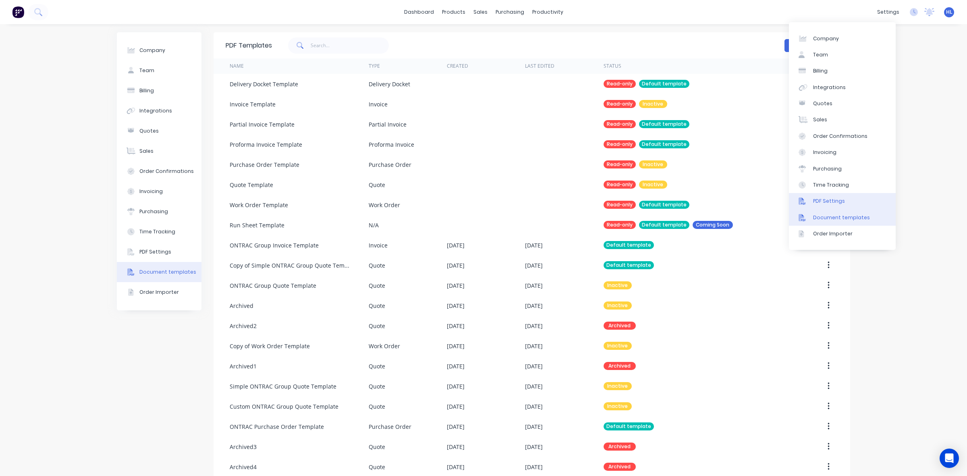
click at [843, 201] on link "PDF Settings" at bounding box center [842, 201] width 107 height 16
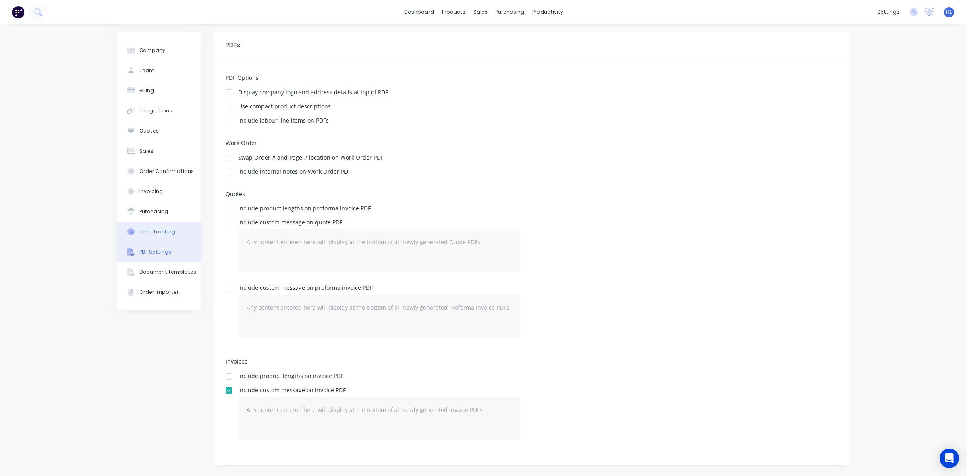
click at [143, 227] on button "Time Tracking" at bounding box center [159, 232] width 85 height 20
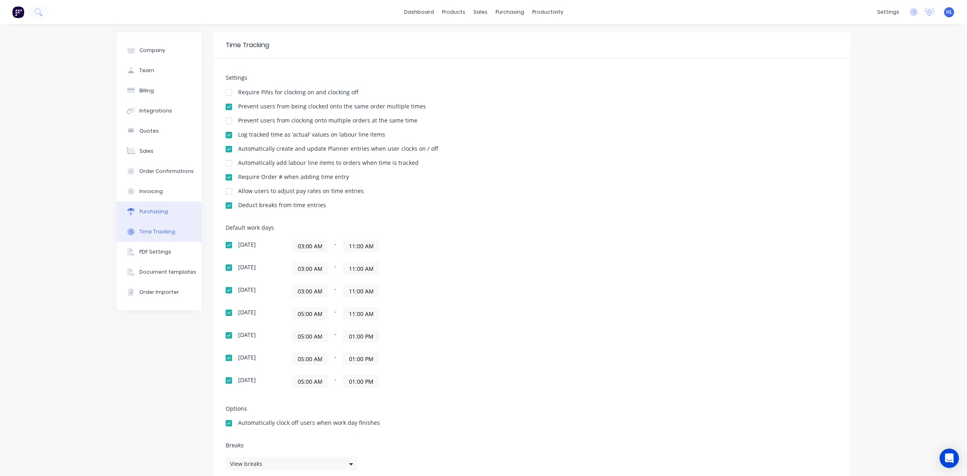
click at [155, 208] on div "Purchasing" at bounding box center [153, 211] width 29 height 7
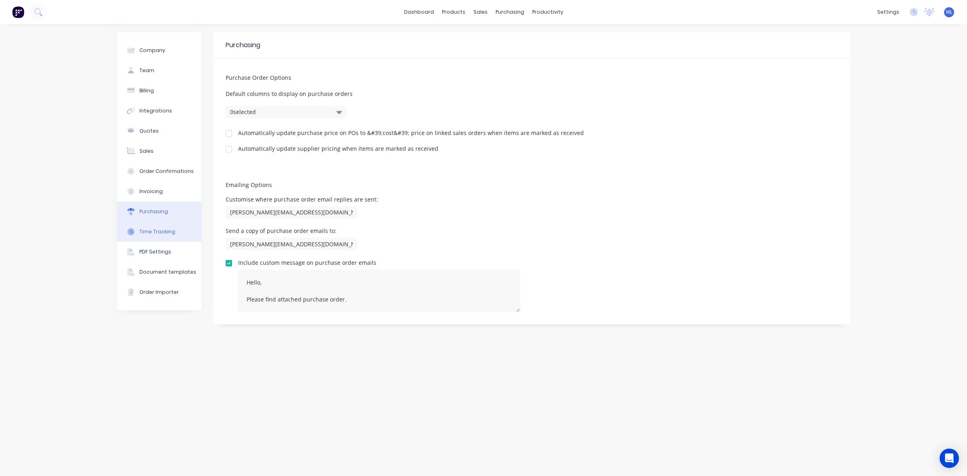
click at [158, 222] on button "Time Tracking" at bounding box center [159, 232] width 85 height 20
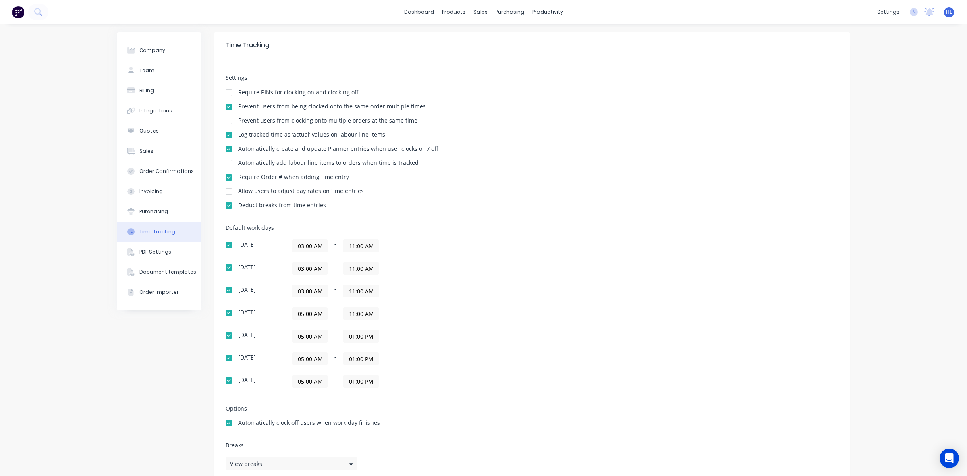
click at [299, 250] on input "03:00 AM" at bounding box center [309, 246] width 35 height 12
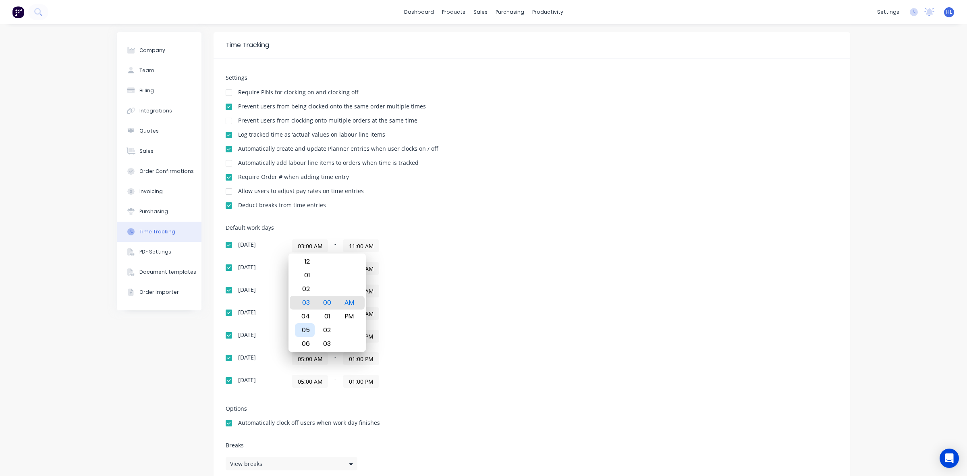
click at [309, 329] on div "05" at bounding box center [305, 330] width 20 height 14
type input "05:00 AM"
click at [300, 246] on input "05:00 AM" at bounding box center [309, 246] width 35 height 12
click at [514, 242] on div "Default work days [DATE] 05:00 AM - 11:00 AM [DATE] 03:00 AM - 11:00 AM [DATE] …" at bounding box center [532, 310] width 613 height 173
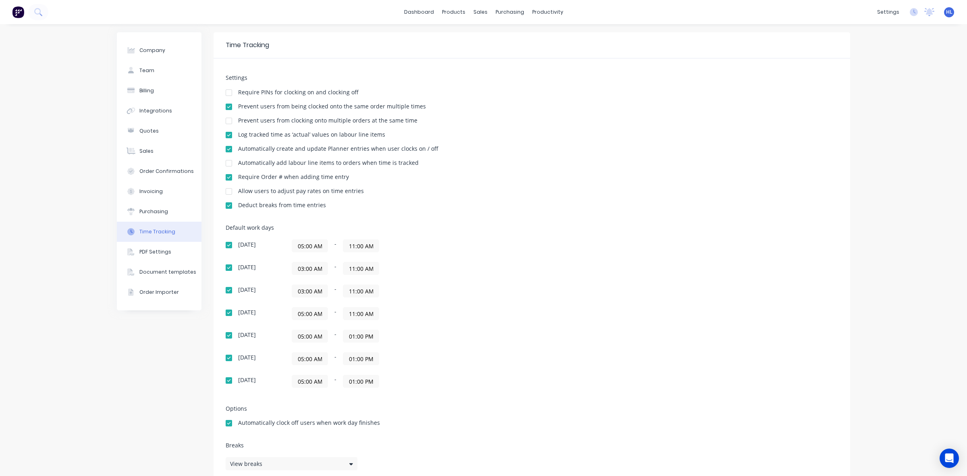
click at [310, 269] on input "03:00 AM" at bounding box center [309, 268] width 35 height 12
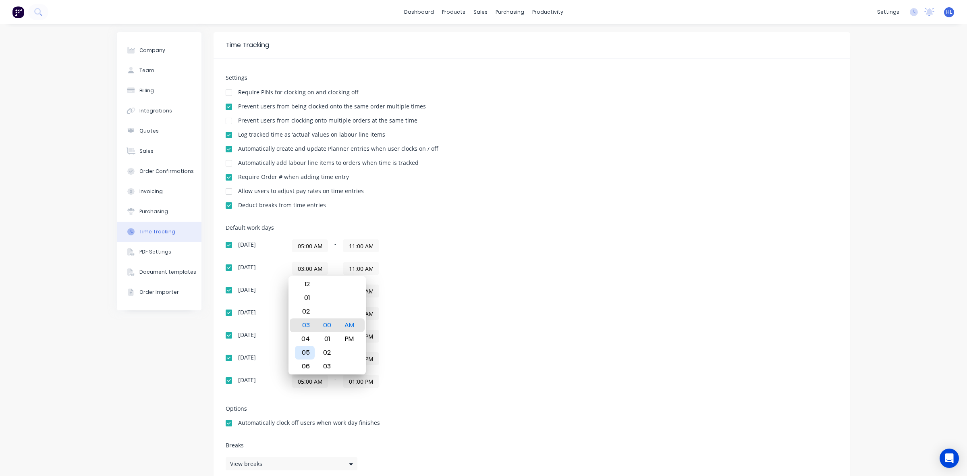
click at [309, 352] on div "05" at bounding box center [305, 353] width 20 height 14
type input "05:00 AM"
click at [630, 337] on div "Default work days [DATE] 05:00 AM - 11:00 AM [DATE] 05:00 AM - 11:00 AM [DATE] …" at bounding box center [532, 310] width 613 height 173
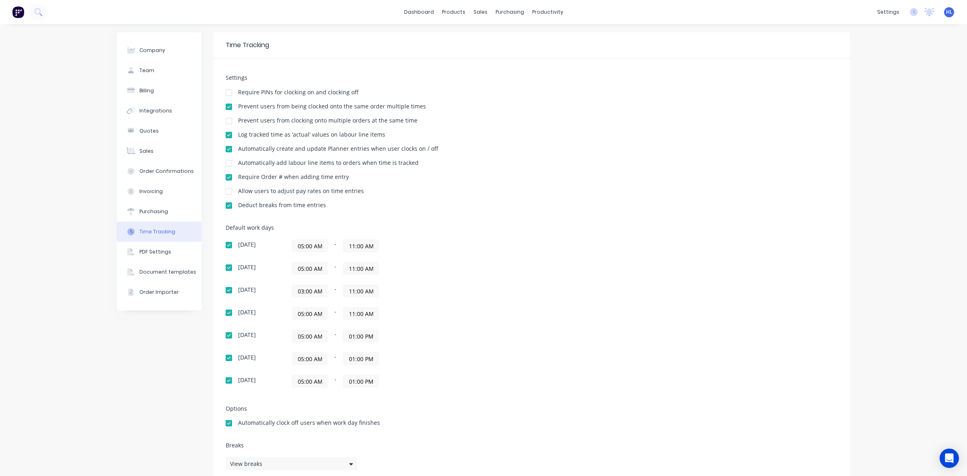
click at [299, 289] on input "03:00 AM" at bounding box center [309, 291] width 35 height 12
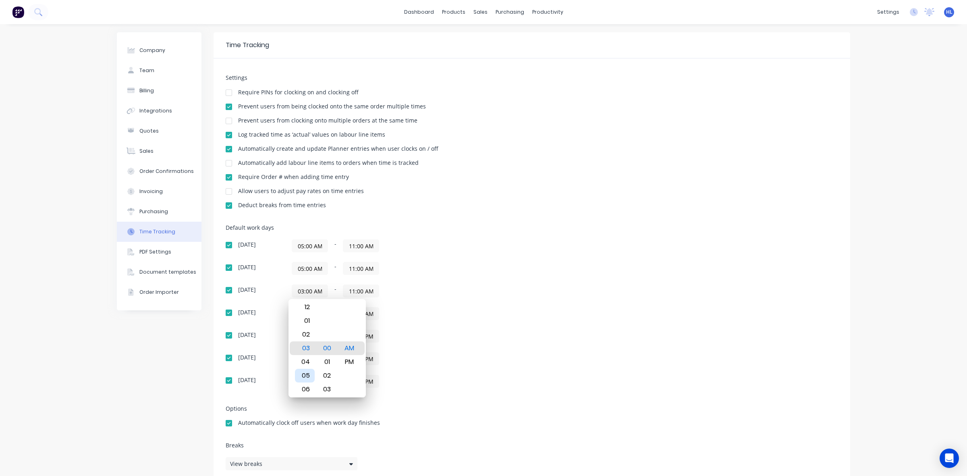
drag, startPoint x: 307, startPoint y: 379, endPoint x: 462, endPoint y: 366, distance: 155.3
click at [307, 378] on div "05" at bounding box center [305, 376] width 20 height 14
type input "05:00 AM"
drag, startPoint x: 630, startPoint y: 359, endPoint x: 559, endPoint y: 355, distance: 70.6
click at [630, 359] on div "Default work days [DATE] 05:00 AM - 11:00 AM [DATE] 05:00 AM - 11:00 AM [DATE] …" at bounding box center [532, 310] width 613 height 173
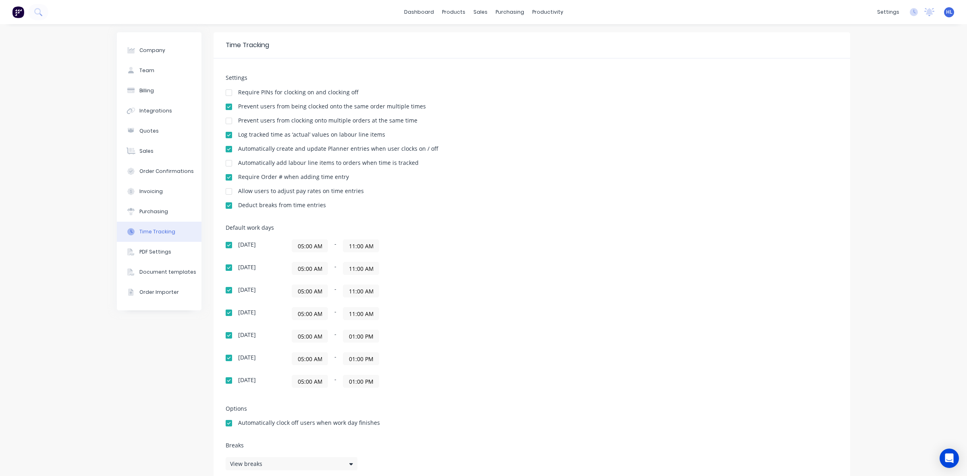
click at [303, 316] on input "05:00 AM" at bounding box center [309, 313] width 35 height 12
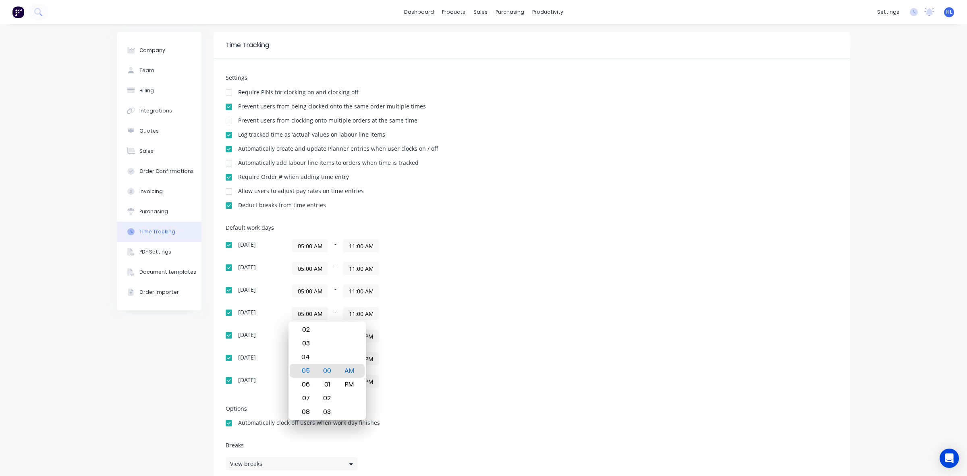
click at [515, 315] on div "Default work days [DATE] 05:00 AM - 11:00 AM [DATE] 05:00 AM - 11:00 AM [DATE] …" at bounding box center [532, 310] width 613 height 173
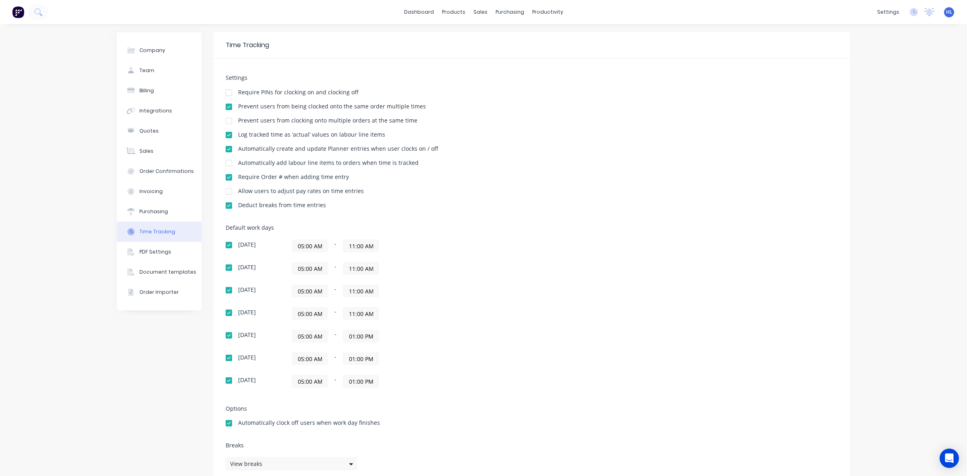
click at [355, 246] on input "11:00 AM" at bounding box center [360, 246] width 35 height 12
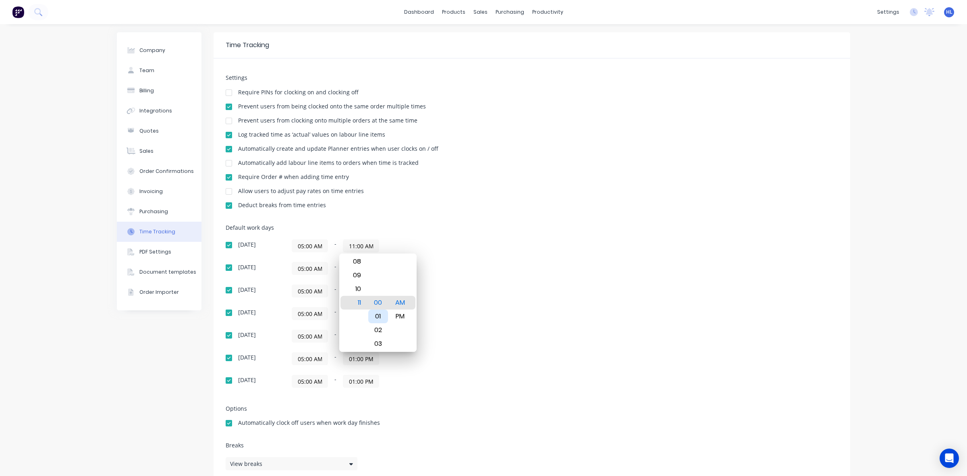
click at [378, 317] on div "01" at bounding box center [378, 316] width 20 height 14
click at [401, 316] on div "PM" at bounding box center [400, 316] width 20 height 14
type input "11:01 PM"
click at [492, 313] on div "[DATE] 05:00 AM - 11:00 AM" at bounding box center [367, 313] width 282 height 13
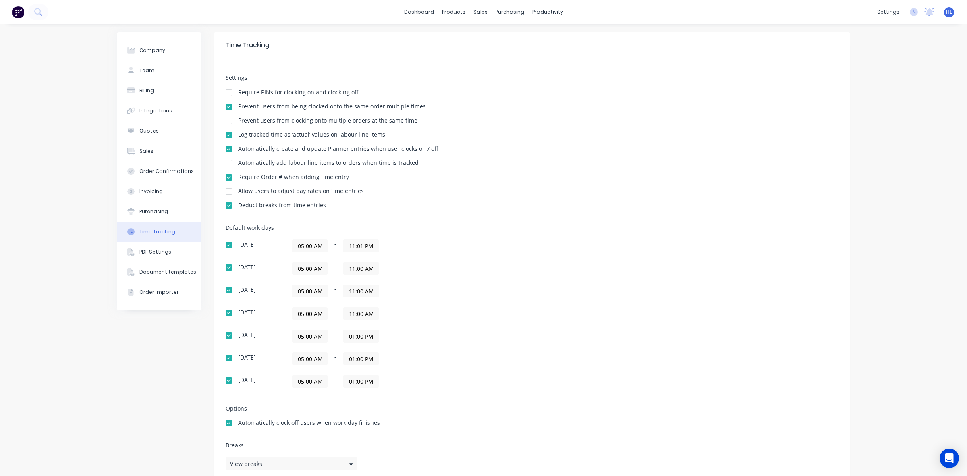
click at [362, 273] on input "11:00 AM" at bounding box center [360, 268] width 35 height 12
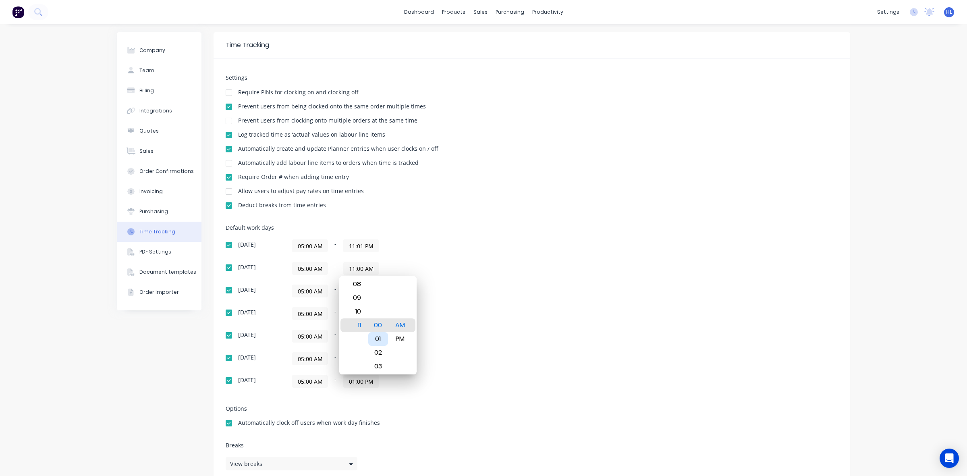
click at [381, 339] on div "01" at bounding box center [378, 339] width 20 height 14
click at [395, 339] on div "PM" at bounding box center [400, 339] width 20 height 14
click at [378, 315] on div "00" at bounding box center [378, 312] width 20 height 14
type input "11:00 PM"
click at [417, 236] on div "Default work days [DATE] 05:00 AM - 11:01 PM [DATE] 05:00 AM - 11:00 PM [DATE] …" at bounding box center [532, 310] width 613 height 173
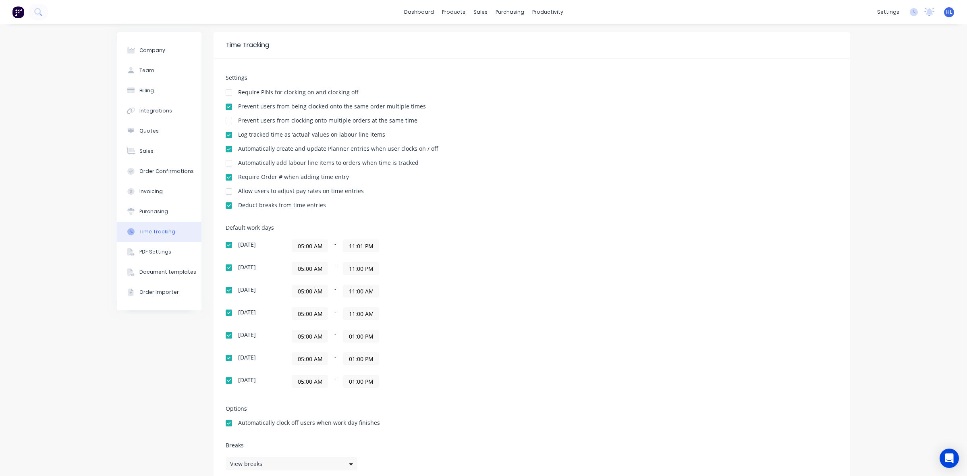
click at [361, 245] on input "11:01 PM" at bounding box center [360, 246] width 35 height 12
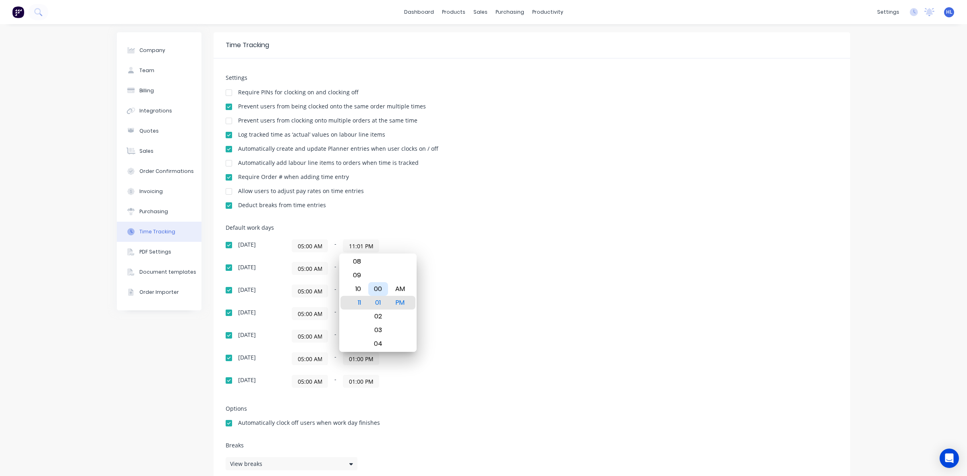
click at [379, 285] on div "00" at bounding box center [378, 289] width 20 height 14
click at [374, 315] on div "01" at bounding box center [378, 316] width 20 height 14
click at [376, 290] on div "00" at bounding box center [378, 289] width 20 height 14
click at [397, 301] on div "PM" at bounding box center [400, 303] width 20 height 14
drag, startPoint x: 359, startPoint y: 274, endPoint x: 458, endPoint y: 276, distance: 99.2
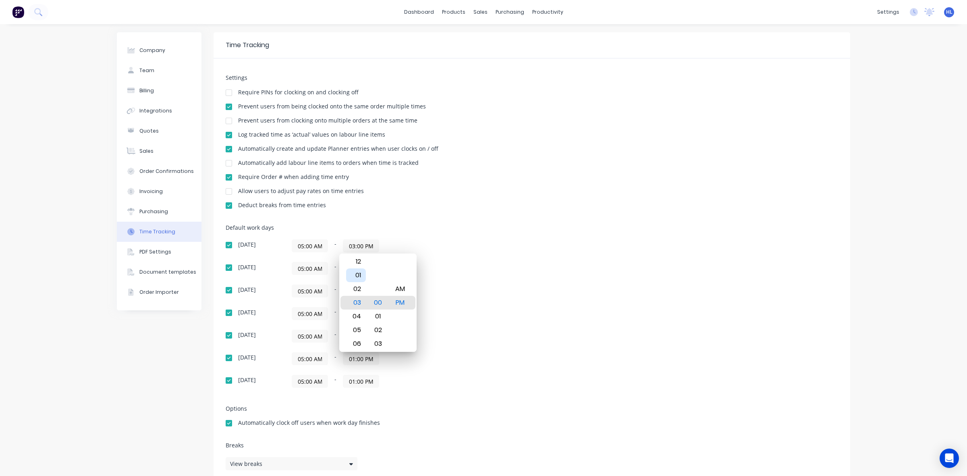
click at [360, 274] on div "01" at bounding box center [356, 275] width 20 height 14
type input "01:00 PM"
click at [546, 281] on div "Default work days [DATE] 05:00 AM - 01:00 PM [DATE] 05:00 AM - 11:00 PM [DATE] …" at bounding box center [532, 310] width 613 height 173
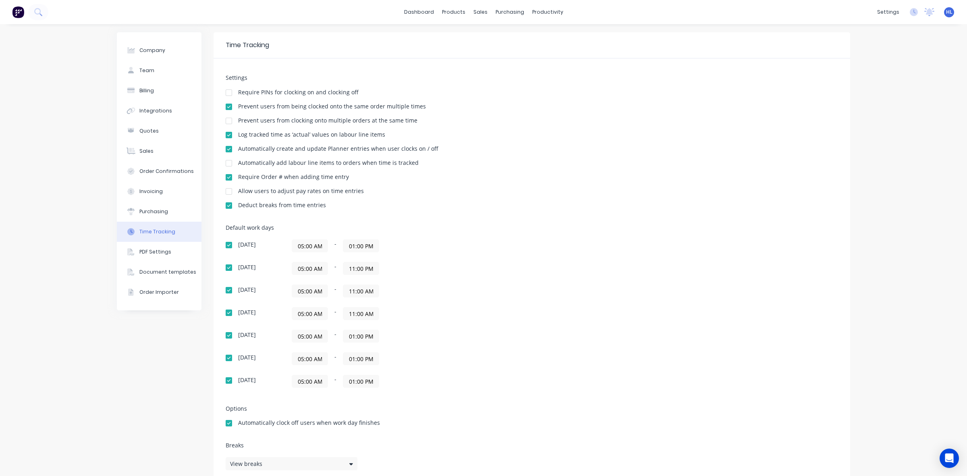
click at [354, 268] on input "11:00 PM" at bounding box center [360, 268] width 35 height 12
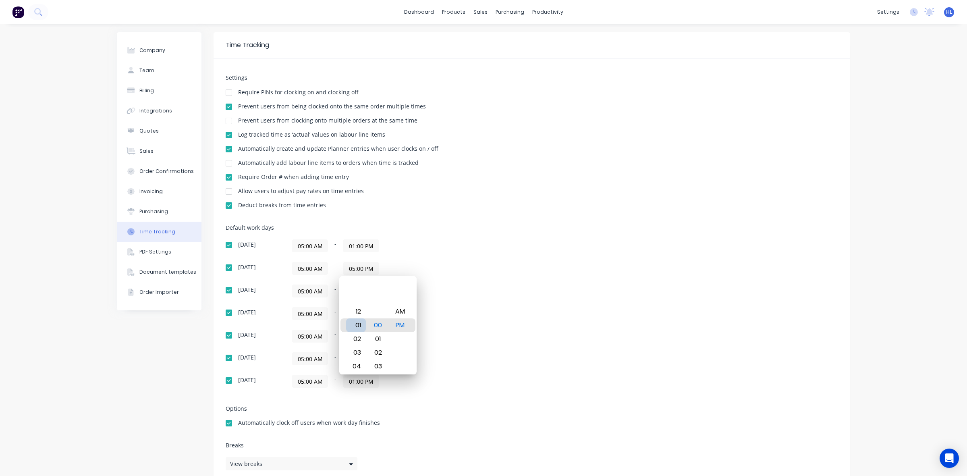
type input "01:00 PM"
click at [361, 327] on div "01" at bounding box center [356, 325] width 20 height 14
click at [537, 303] on div "Default work days [DATE] 05:00 AM - 01:00 PM [DATE] 05:00 AM - 01:00 PM [DATE] …" at bounding box center [532, 310] width 613 height 173
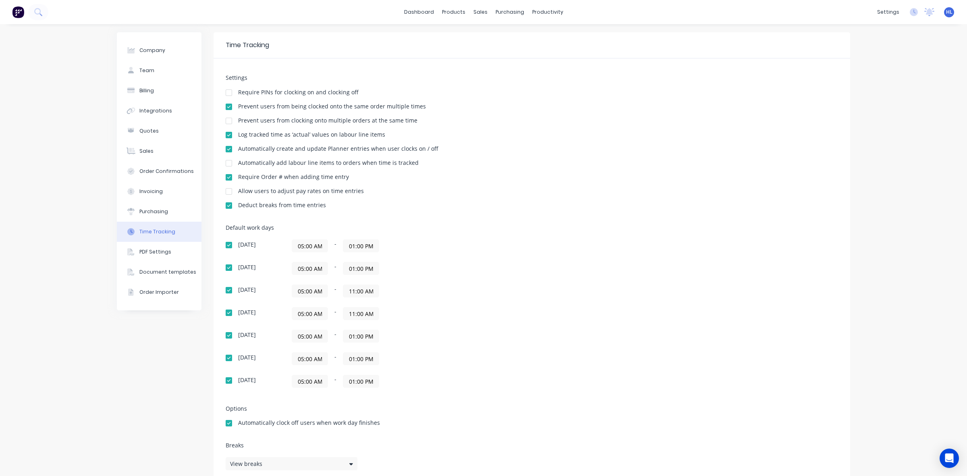
click at [369, 293] on input "11:00 AM" at bounding box center [360, 291] width 35 height 12
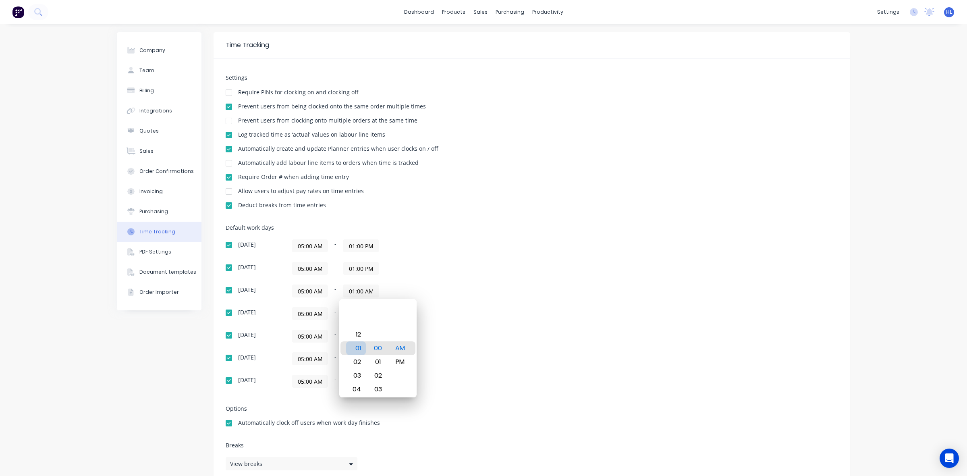
click at [359, 351] on div "01" at bounding box center [356, 348] width 20 height 14
click at [403, 365] on div "PM" at bounding box center [400, 362] width 20 height 14
type input "01:00 PM"
click at [524, 357] on div "Default work days [DATE] 05:00 AM - 01:00 PM [DATE] 05:00 AM - 01:00 PM [DATE] …" at bounding box center [532, 310] width 613 height 173
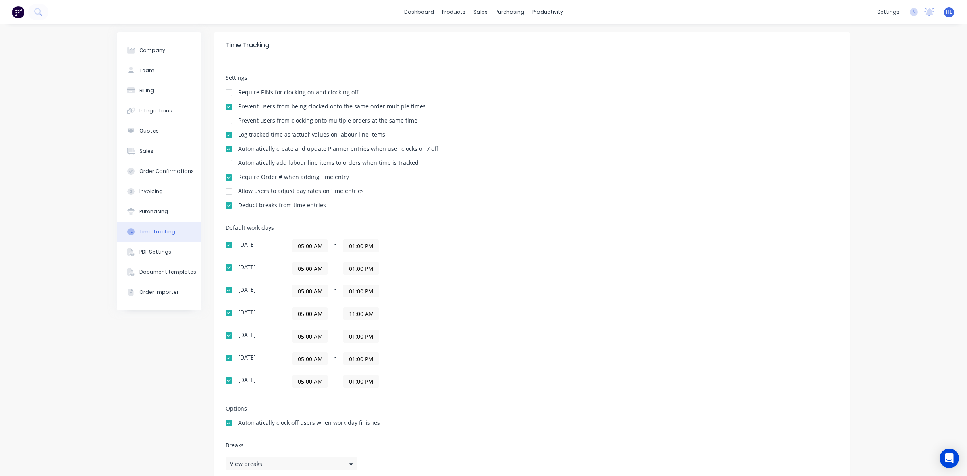
drag, startPoint x: 359, startPoint y: 316, endPoint x: 360, endPoint y: 324, distance: 7.4
click at [359, 316] on input "11:00 AM" at bounding box center [360, 313] width 35 height 12
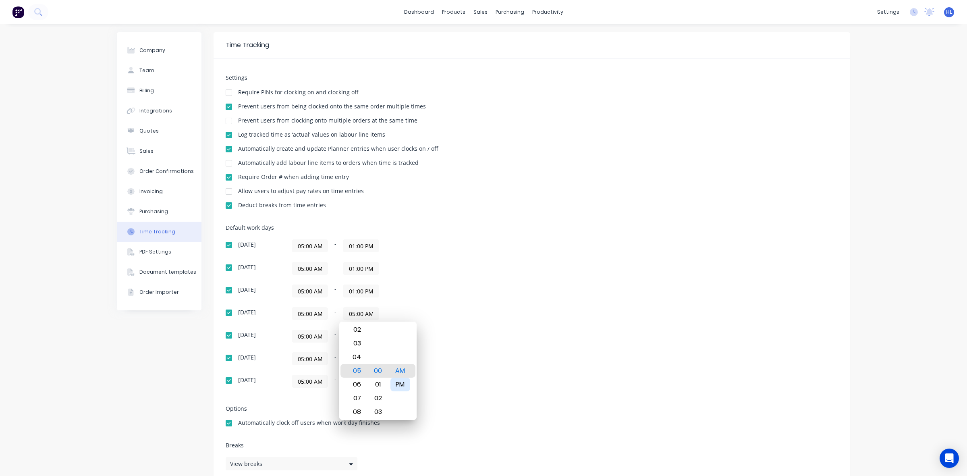
click at [397, 382] on div "PM" at bounding box center [400, 385] width 20 height 14
click at [359, 345] on div "01" at bounding box center [356, 343] width 20 height 14
type input "01:00 PM"
click at [552, 351] on div "Default work days [DATE] 05:00 AM - 01:00 PM [DATE] 05:00 AM - 01:00 PM [DATE] …" at bounding box center [532, 310] width 613 height 173
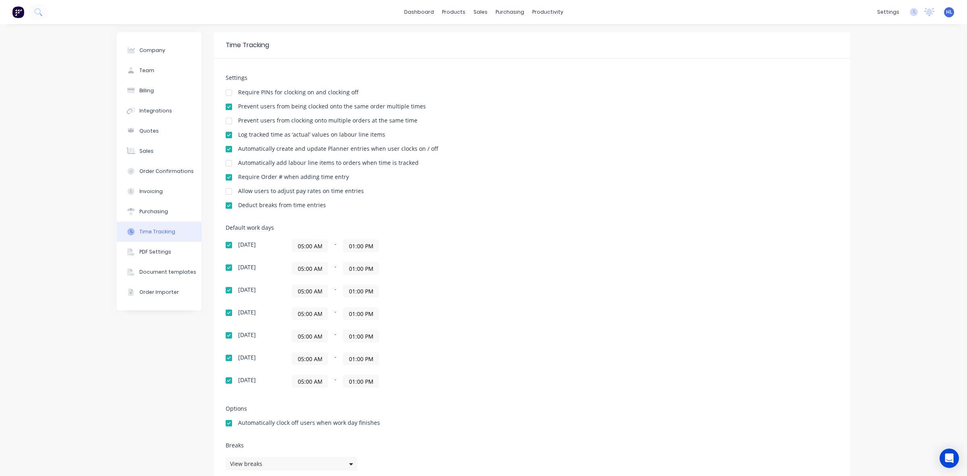
click at [471, 359] on div "05:00 AM - 01:00 PM" at bounding box center [392, 358] width 201 height 13
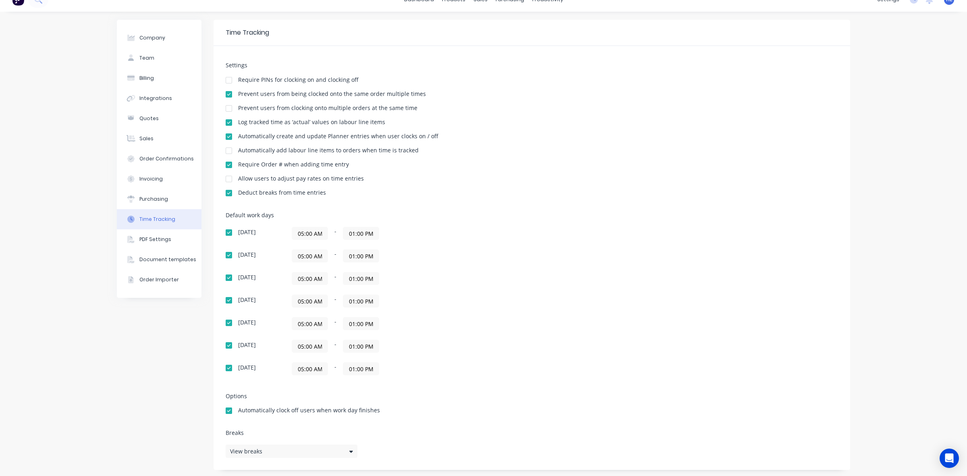
scroll to position [16, 0]
click at [150, 235] on div "PDF Settings" at bounding box center [155, 237] width 32 height 7
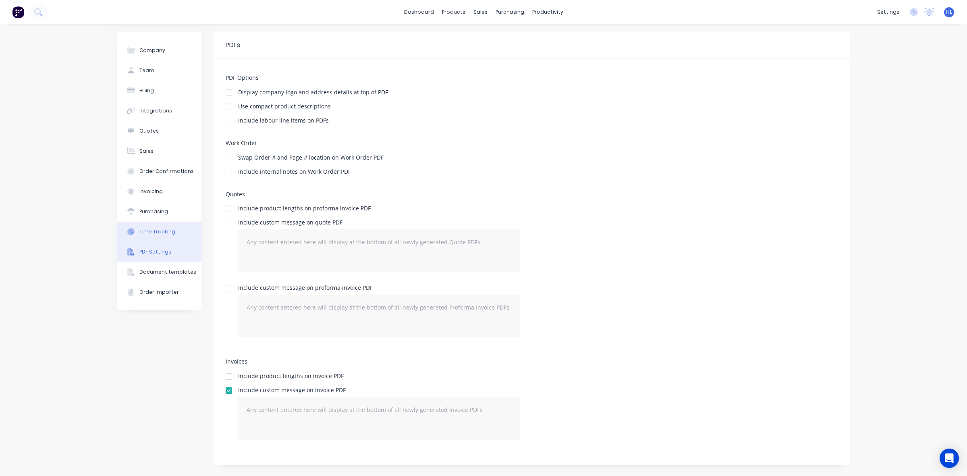
click at [158, 233] on div "Time Tracking" at bounding box center [157, 231] width 36 height 7
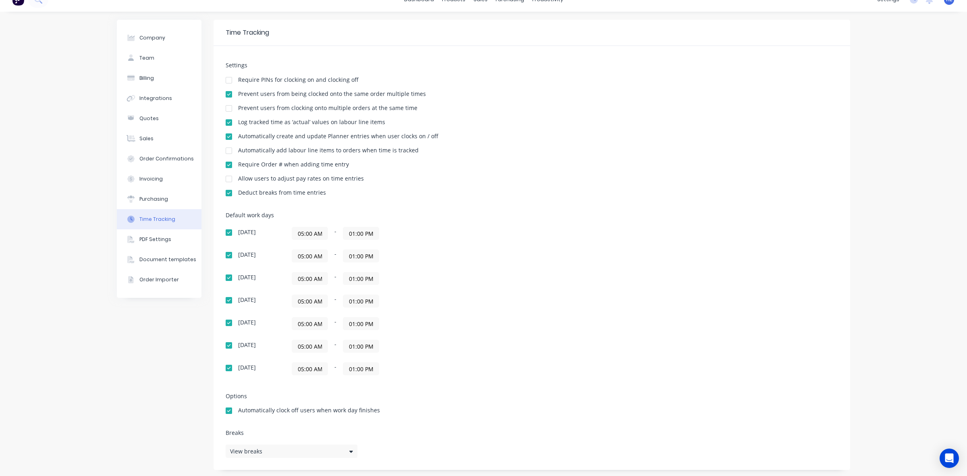
scroll to position [16, 0]
click at [324, 451] on div "View breaks" at bounding box center [292, 448] width 132 height 13
click at [455, 415] on button "Add break" at bounding box center [422, 410] width 101 height 13
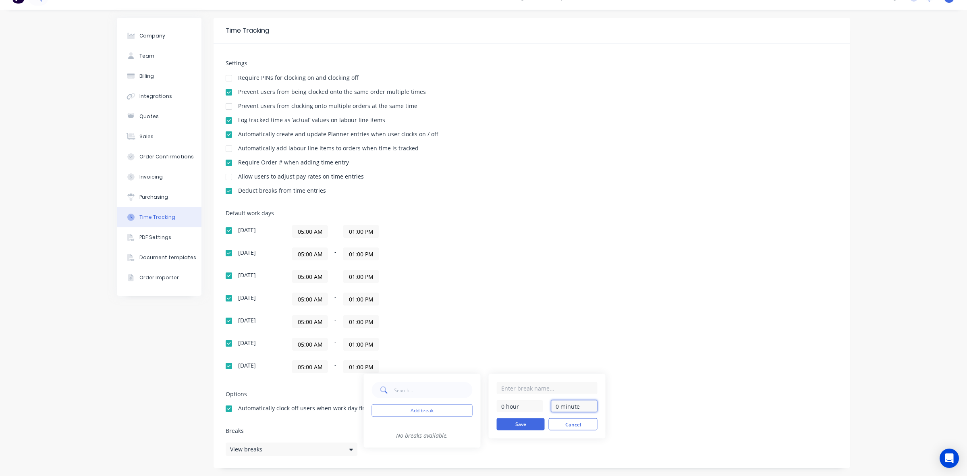
click at [558, 406] on input "0 minute" at bounding box center [574, 406] width 46 height 12
type input "30 minutes"
click at [586, 416] on form "0 hour 30 minutes Save Cancel" at bounding box center [547, 406] width 101 height 48
click at [531, 392] on input "text" at bounding box center [547, 388] width 101 height 12
drag, startPoint x: 514, startPoint y: 390, endPoint x: 496, endPoint y: 384, distance: 19.1
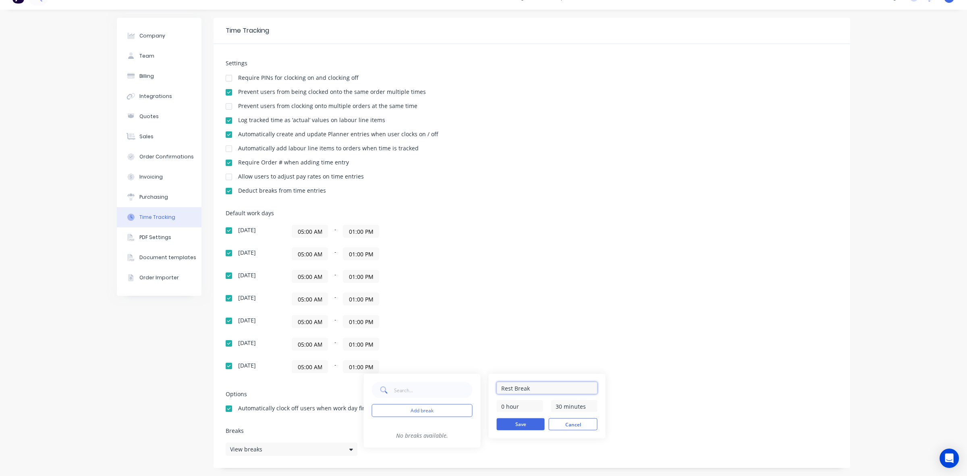
click at [496, 384] on div "Rest Break 0 hour 30 minutes Save Cancel" at bounding box center [547, 406] width 117 height 64
click at [503, 390] on input "Rest Break" at bounding box center [547, 388] width 101 height 12
drag, startPoint x: 539, startPoint y: 386, endPoint x: 404, endPoint y: 389, distance: 135.0
click at [404, 389] on div "Add break No breaks available. Rest Break 0 hour 30 minutes Save Cancel" at bounding box center [485, 411] width 242 height 74
type input "Rest Break"
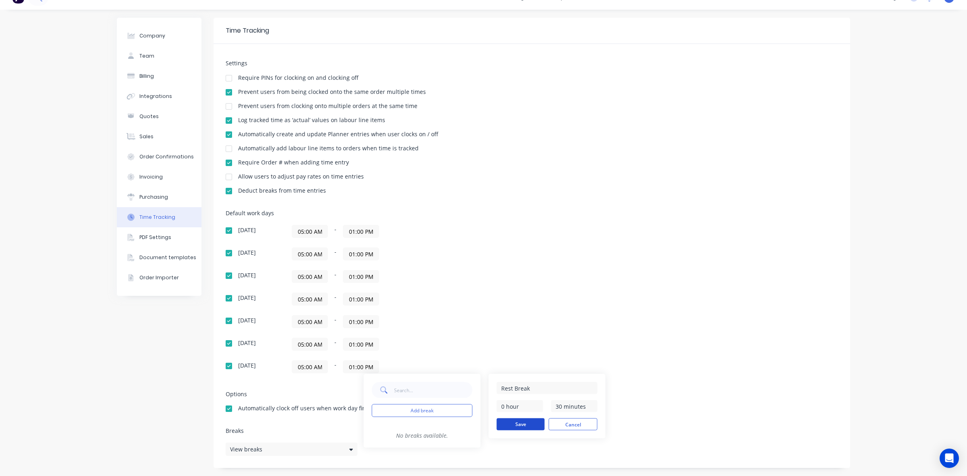
click at [533, 424] on button "Save" at bounding box center [521, 424] width 48 height 12
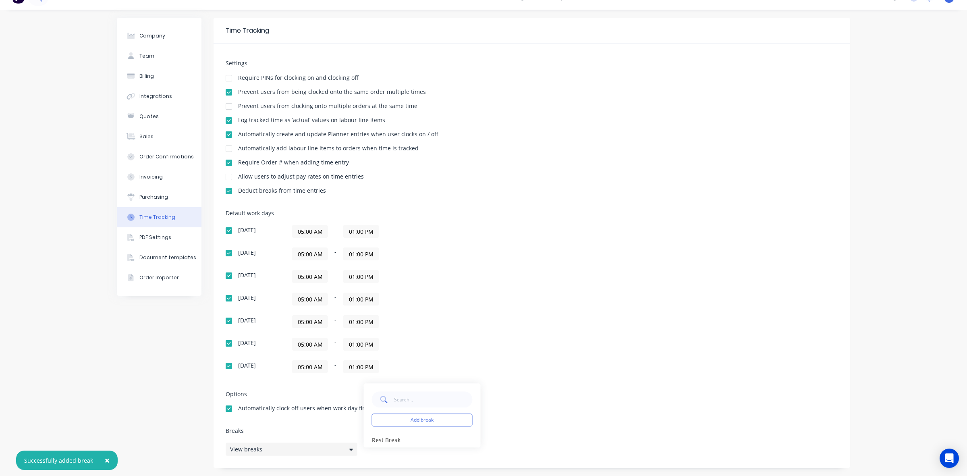
click at [265, 454] on div "View breaks" at bounding box center [292, 448] width 132 height 13
click at [266, 451] on div "View breaks" at bounding box center [292, 448] width 132 height 13
click at [267, 451] on div "View breaks" at bounding box center [292, 448] width 132 height 13
click at [101, 459] on button "×" at bounding box center [107, 460] width 21 height 19
click at [129, 413] on div "Company Team Billing Integrations Quotes Sales Order Confirmations Invoicing Pu…" at bounding box center [159, 243] width 85 height 450
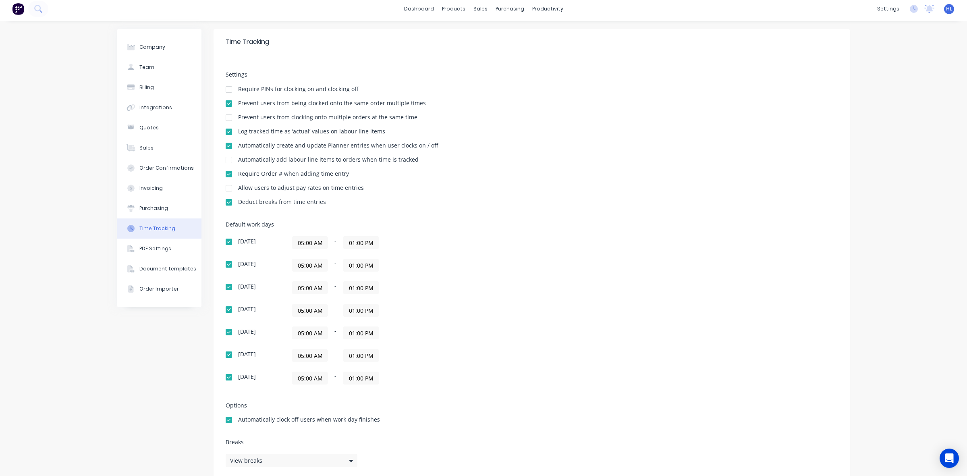
scroll to position [0, 0]
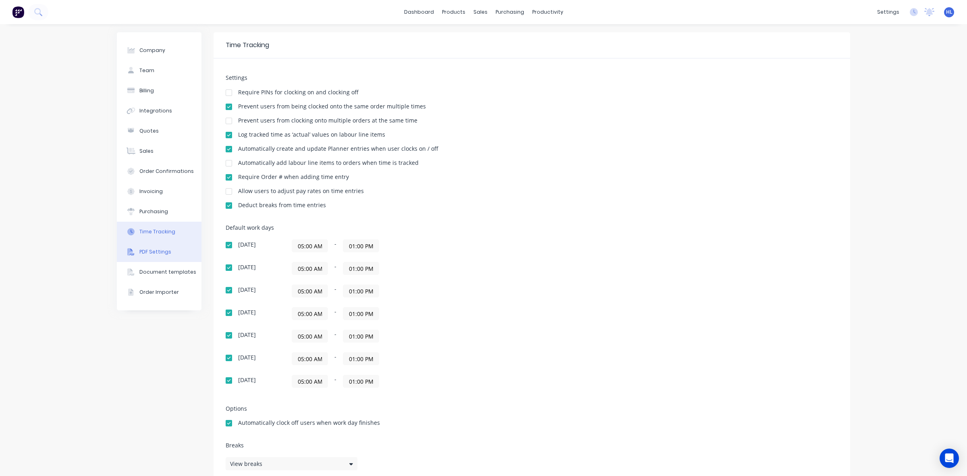
click at [143, 255] on div "PDF Settings" at bounding box center [155, 251] width 32 height 7
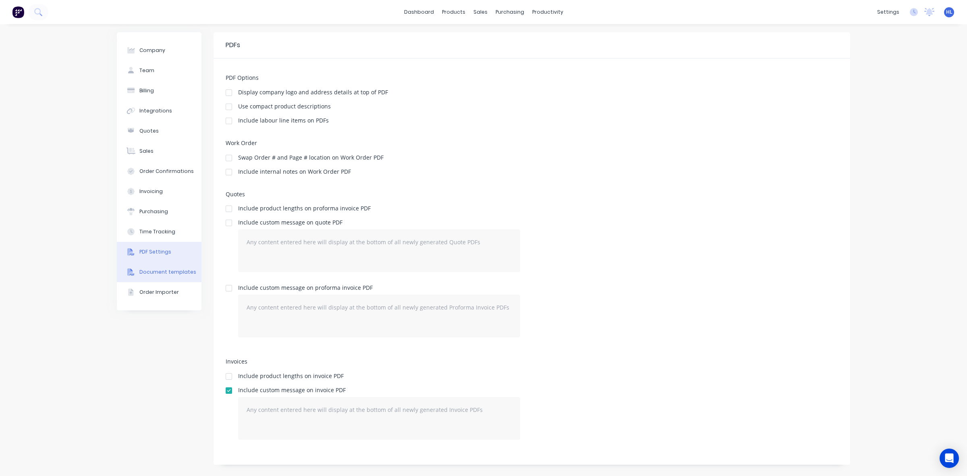
click at [163, 275] on div "Document templates" at bounding box center [167, 271] width 57 height 7
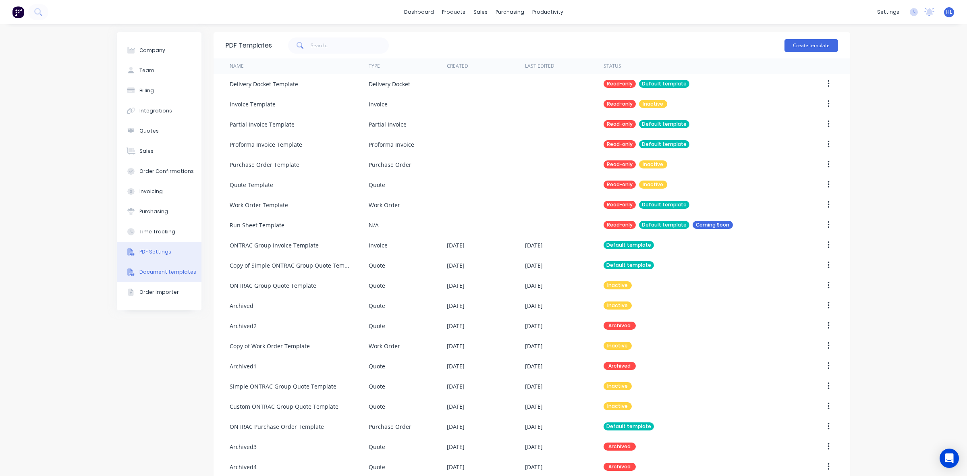
click at [164, 250] on div "PDF Settings" at bounding box center [155, 251] width 32 height 7
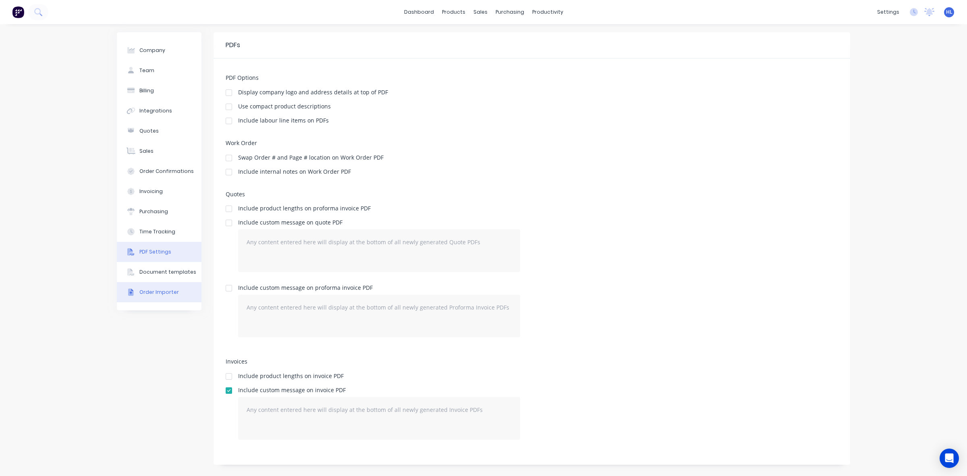
click at [156, 296] on button "Order Importer" at bounding box center [159, 292] width 85 height 20
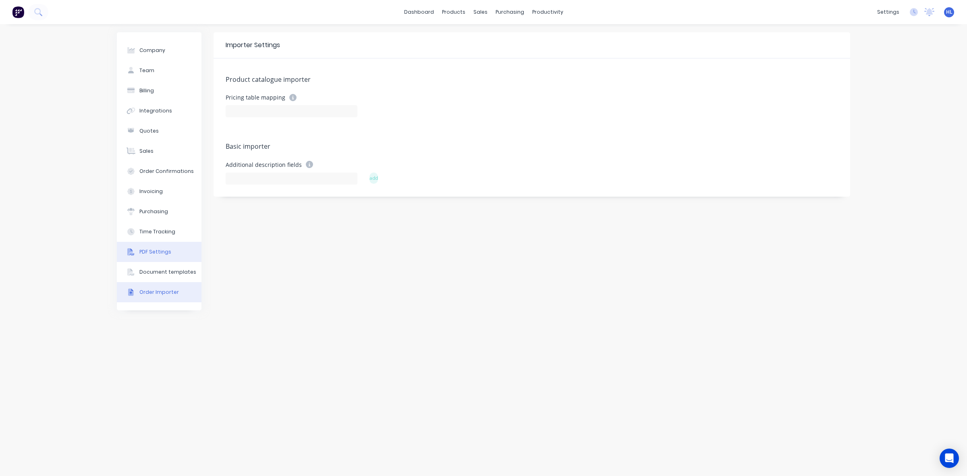
click at [160, 253] on div "PDF Settings" at bounding box center [155, 251] width 32 height 7
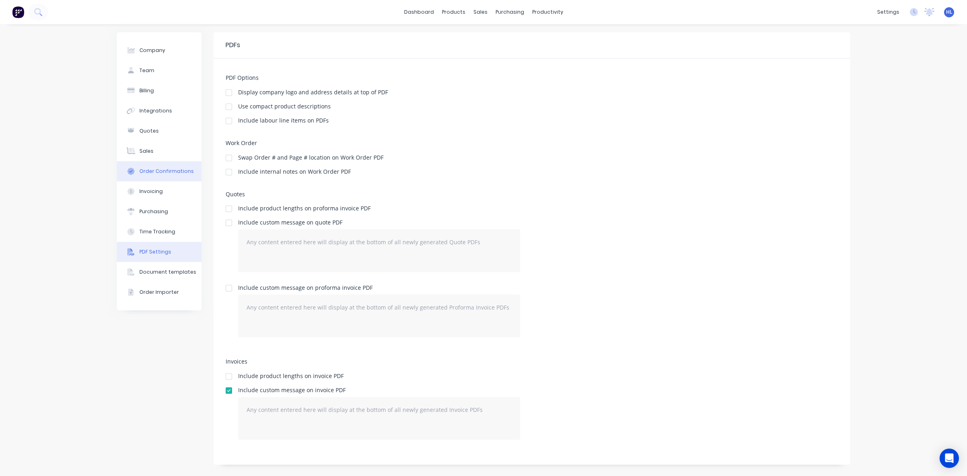
click at [169, 171] on div "Order Confirmations" at bounding box center [166, 171] width 54 height 7
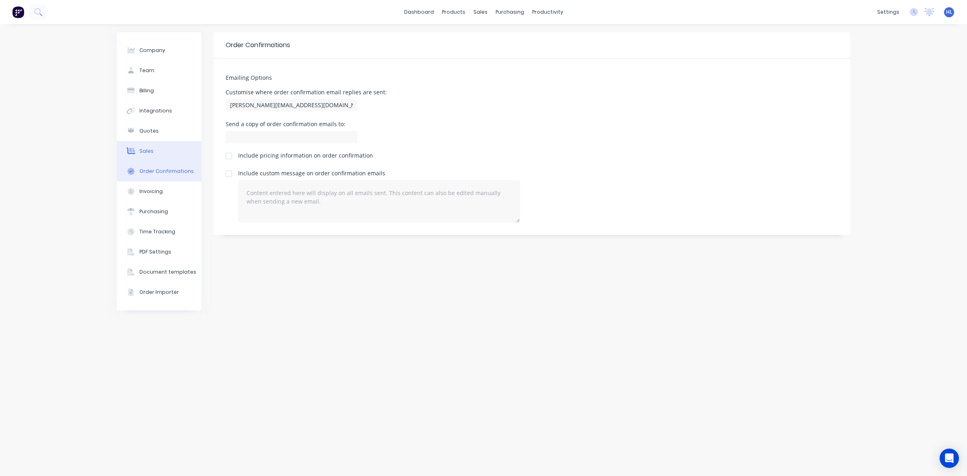
click at [152, 148] on button "Sales" at bounding box center [159, 151] width 85 height 20
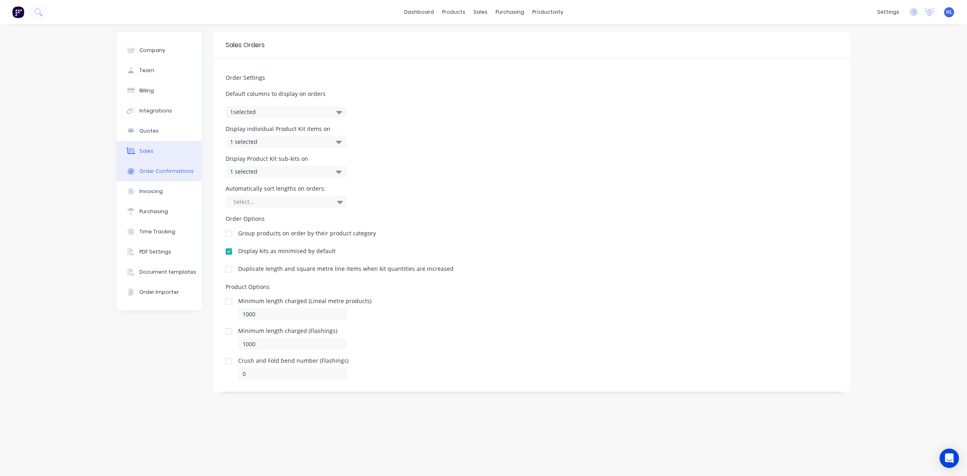
click at [165, 170] on div "Order Confirmations" at bounding box center [166, 171] width 54 height 7
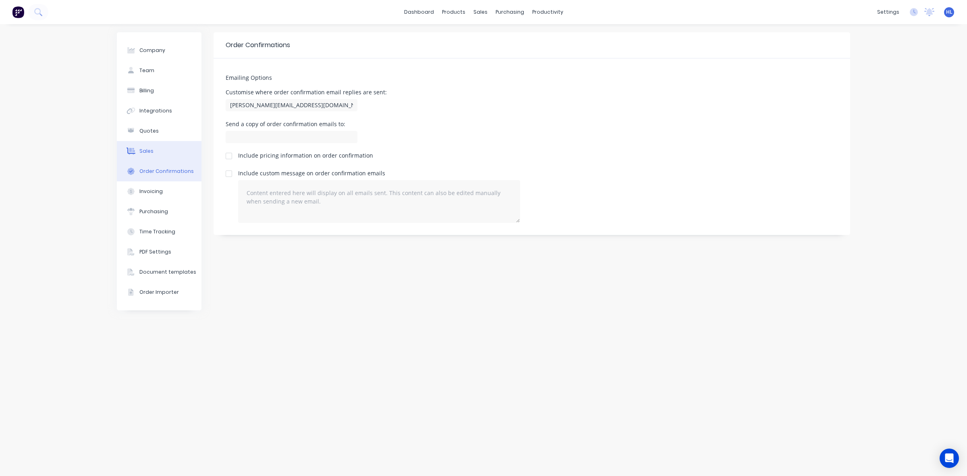
click at [169, 146] on button "Sales" at bounding box center [159, 151] width 85 height 20
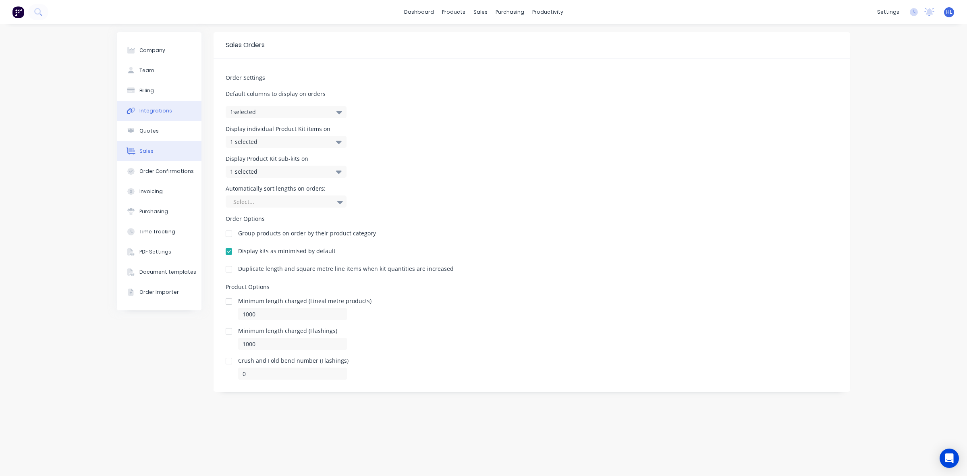
click at [162, 110] on div "Integrations" at bounding box center [155, 110] width 33 height 7
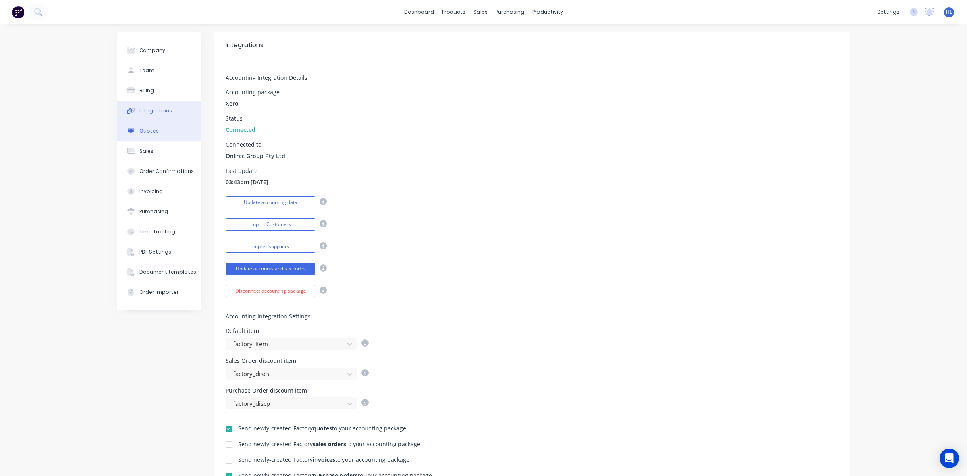
click at [157, 127] on button "Quotes" at bounding box center [159, 131] width 85 height 20
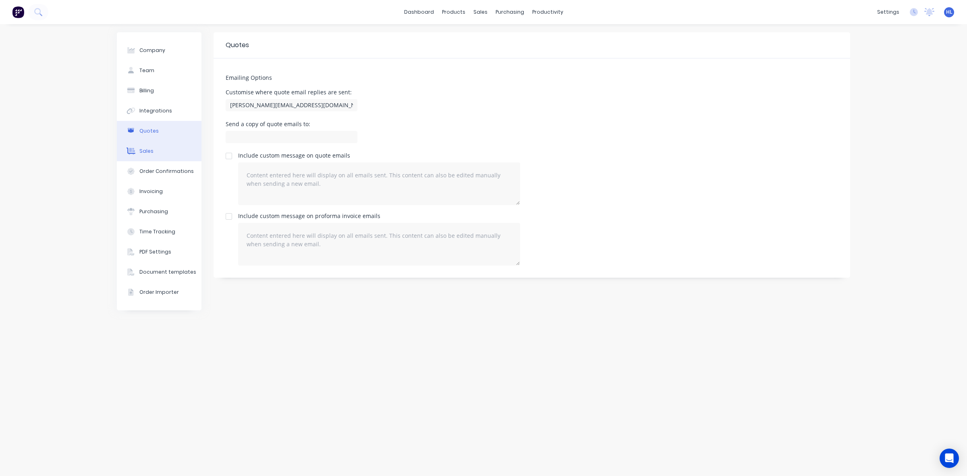
click at [155, 147] on button "Sales" at bounding box center [159, 151] width 85 height 20
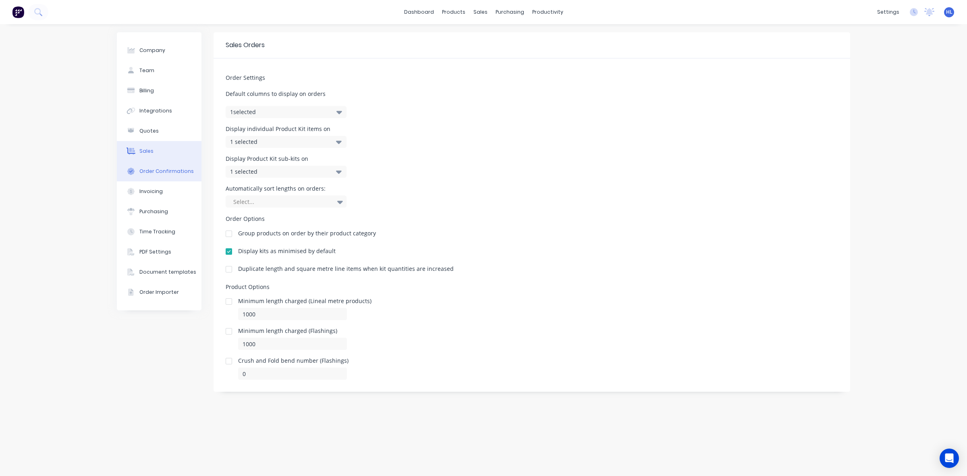
click at [162, 168] on div "Order Confirmations" at bounding box center [166, 171] width 54 height 7
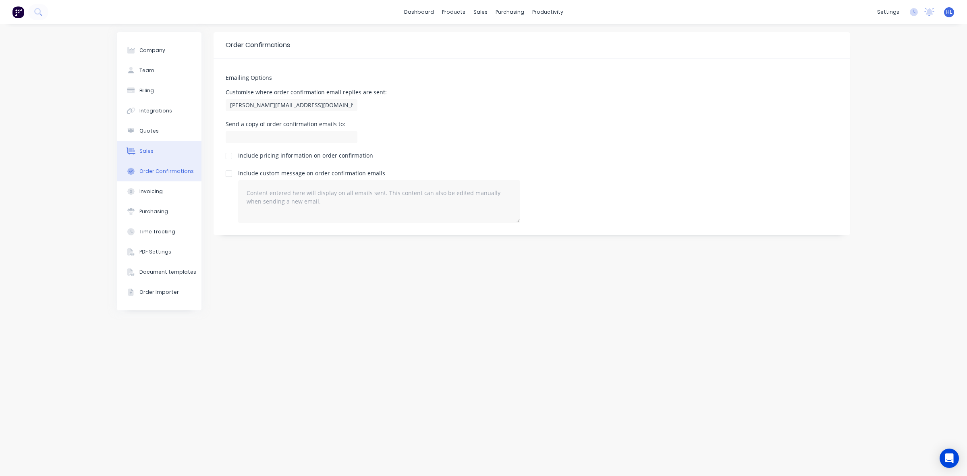
click at [150, 154] on div "Sales" at bounding box center [146, 150] width 14 height 7
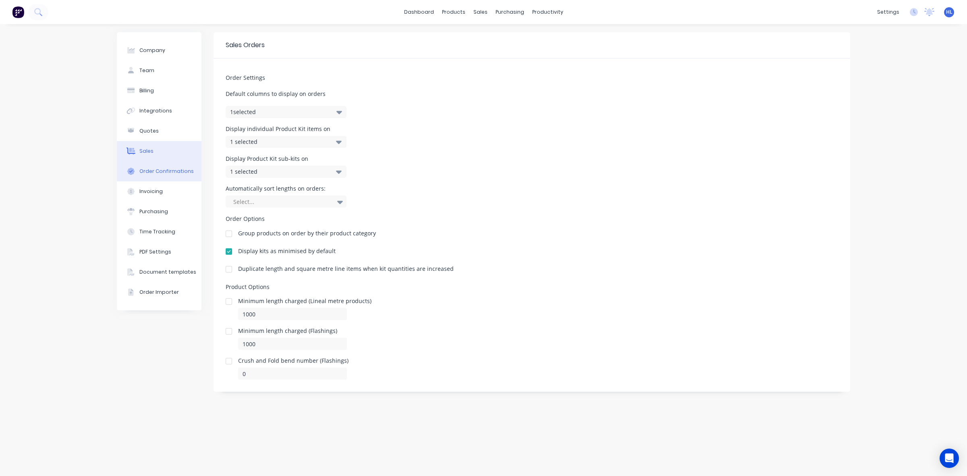
click at [161, 168] on div "Order Confirmations" at bounding box center [166, 171] width 54 height 7
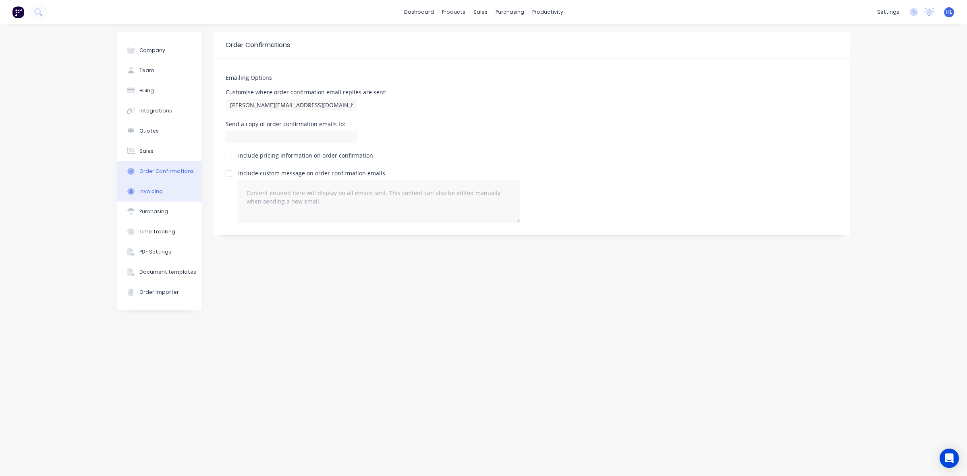
click at [161, 194] on button "Invoicing" at bounding box center [159, 191] width 85 height 20
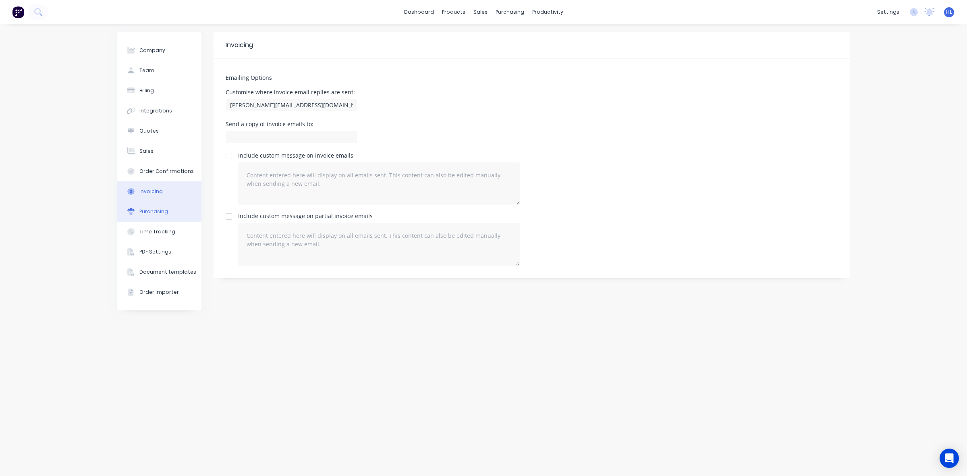
click at [160, 210] on div "Purchasing" at bounding box center [153, 211] width 29 height 7
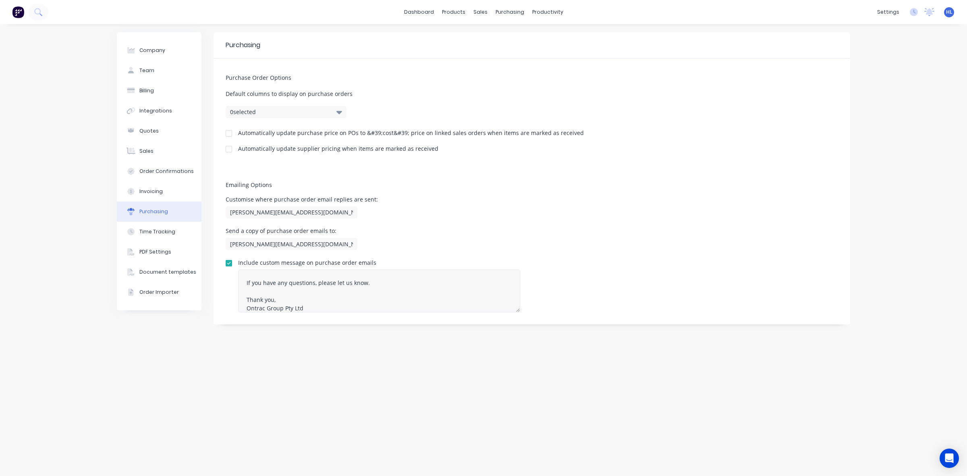
scroll to position [59, 0]
click at [158, 238] on button "Time Tracking" at bounding box center [159, 232] width 85 height 20
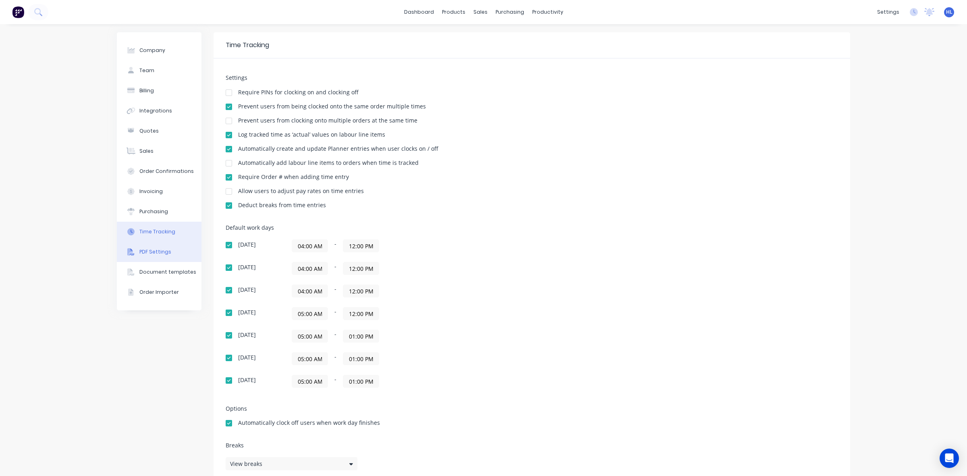
click at [161, 249] on div "PDF Settings" at bounding box center [155, 251] width 32 height 7
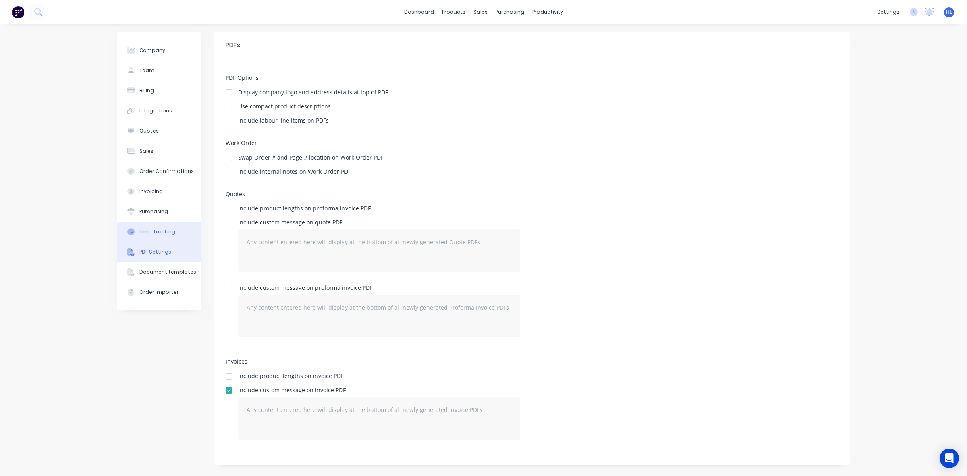
click at [164, 230] on div "Time Tracking" at bounding box center [157, 231] width 36 height 7
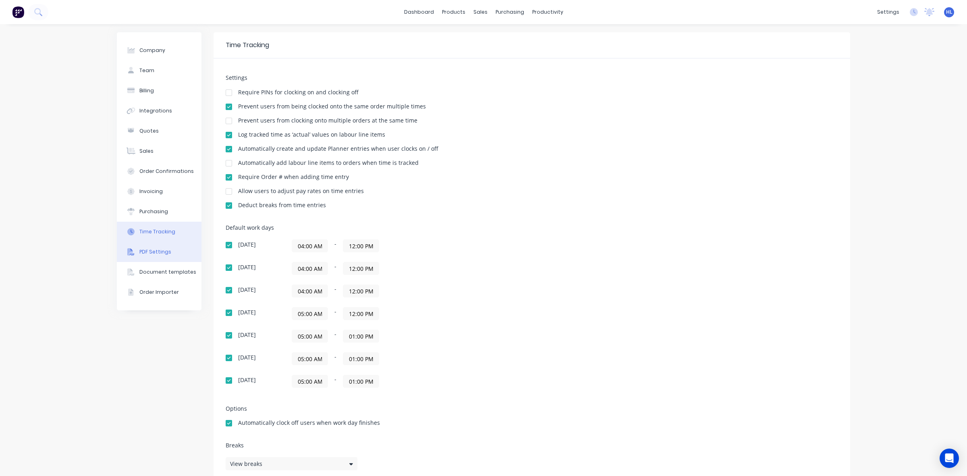
click at [161, 255] on div "PDF Settings" at bounding box center [155, 251] width 32 height 7
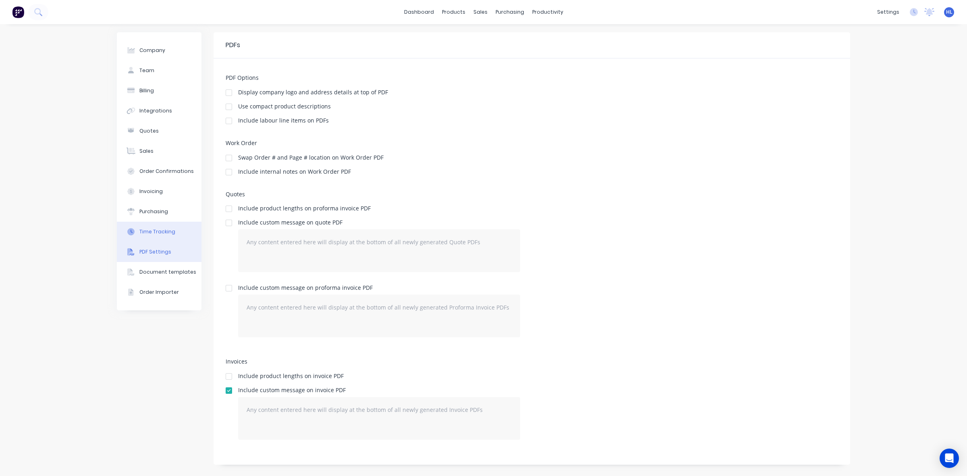
click at [160, 239] on button "Time Tracking" at bounding box center [159, 232] width 85 height 20
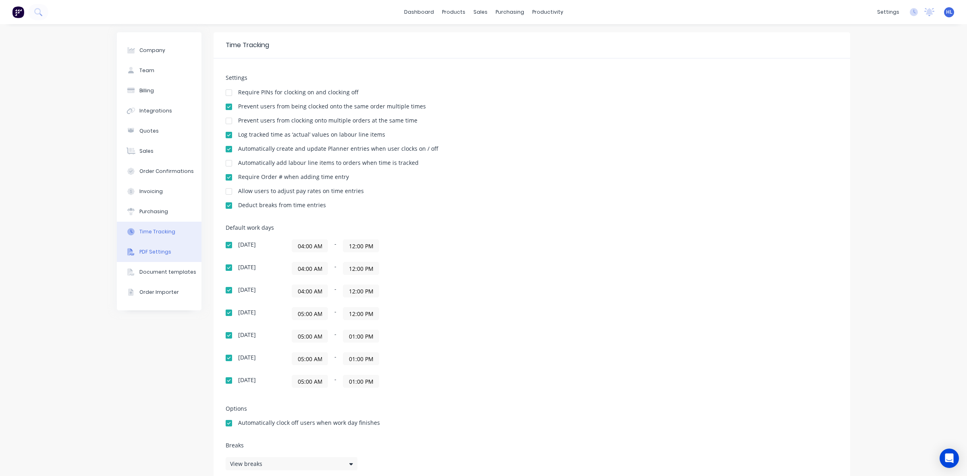
click at [154, 259] on button "PDF Settings" at bounding box center [159, 252] width 85 height 20
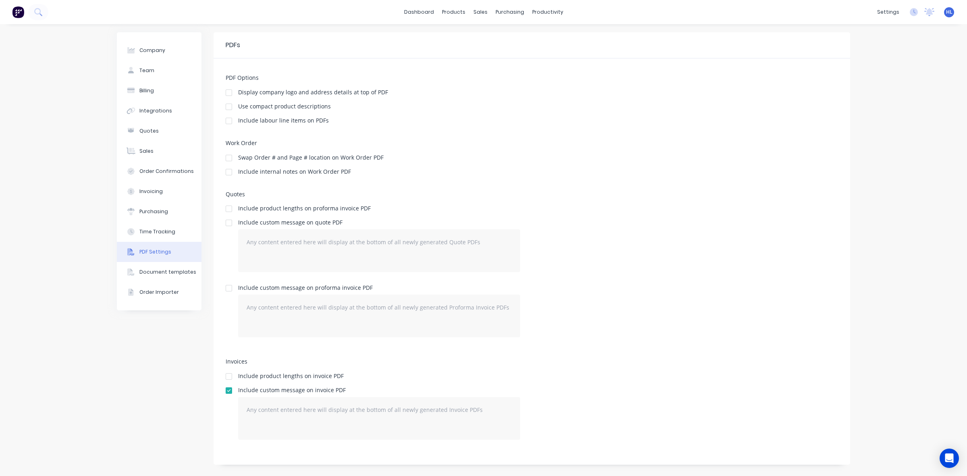
click at [144, 245] on button "PDF Settings" at bounding box center [159, 252] width 85 height 20
click at [152, 236] on button "Time Tracking" at bounding box center [159, 232] width 85 height 20
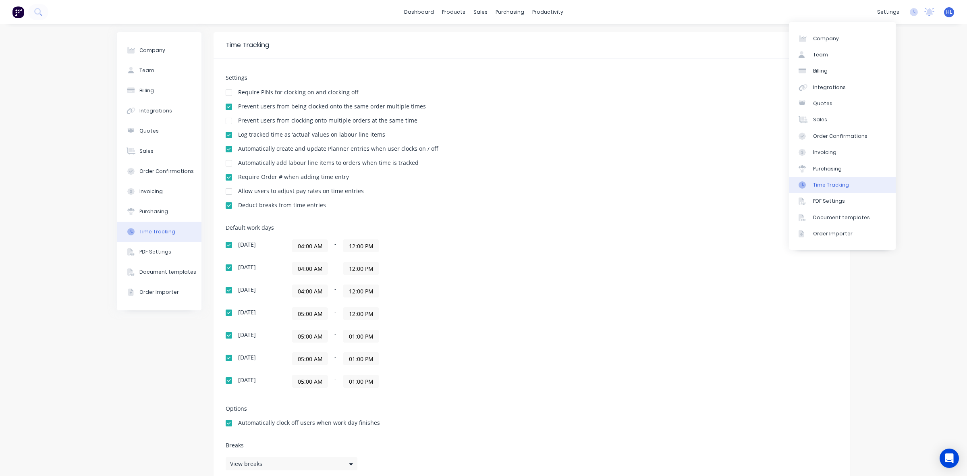
click at [897, 12] on div "settings No new notifications [PERSON_NAME] all as read Test mentioned you in a…" at bounding box center [920, 12] width 94 height 12
click at [910, 12] on icon at bounding box center [914, 12] width 8 height 8
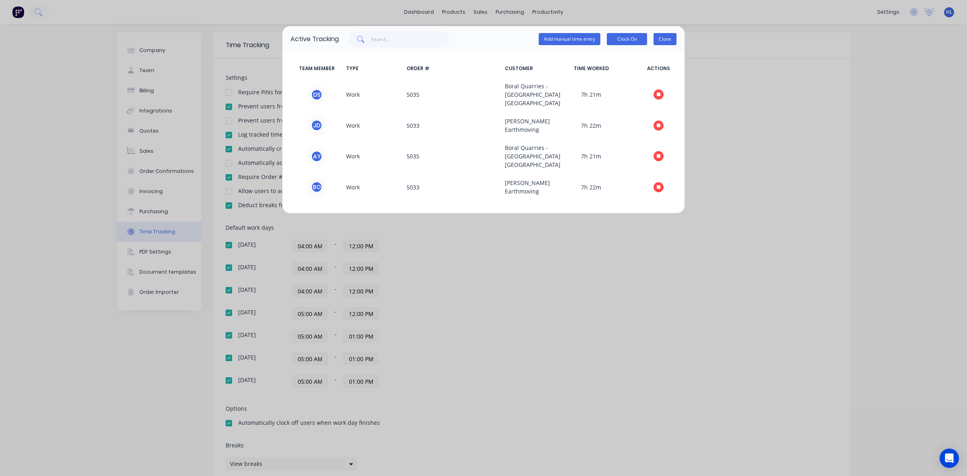
click at [673, 38] on button "Close" at bounding box center [665, 39] width 23 height 12
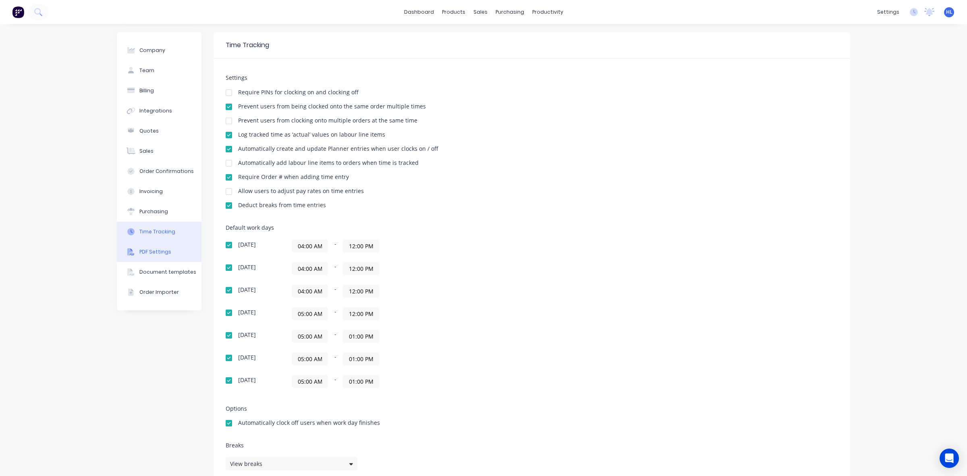
click at [159, 259] on button "PDF Settings" at bounding box center [159, 252] width 85 height 20
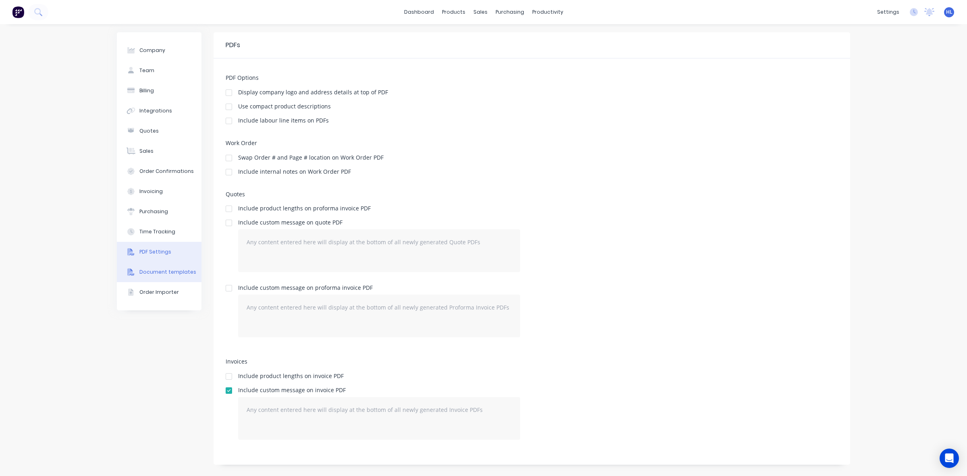
click at [170, 279] on button "Document templates" at bounding box center [159, 272] width 85 height 20
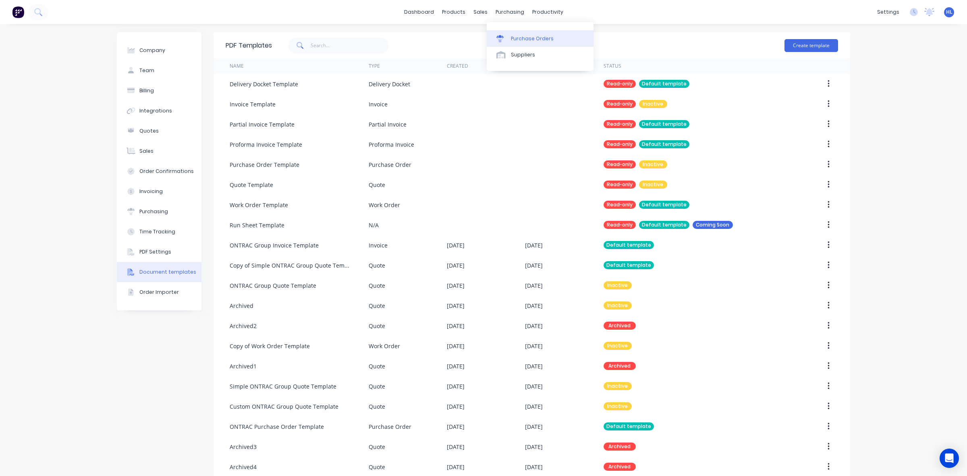
click at [526, 42] on link "Purchase Orders" at bounding box center [540, 38] width 107 height 16
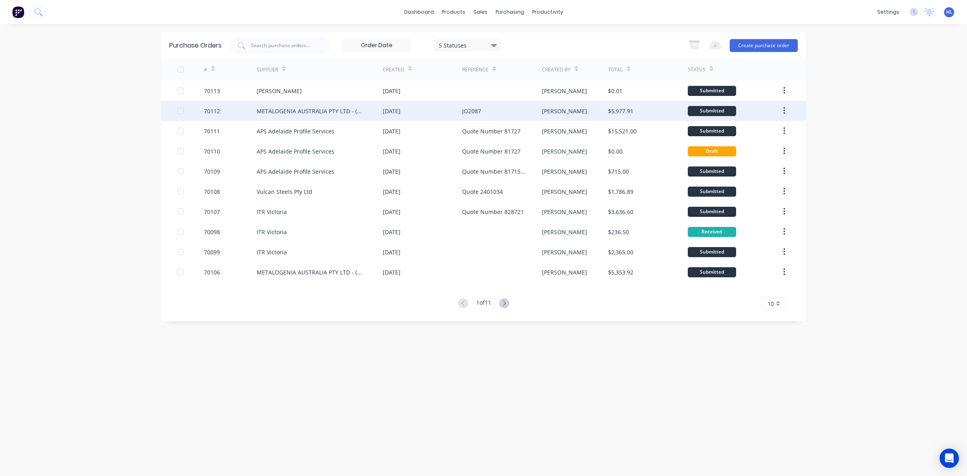
click at [220, 113] on div "70112" at bounding box center [230, 111] width 53 height 20
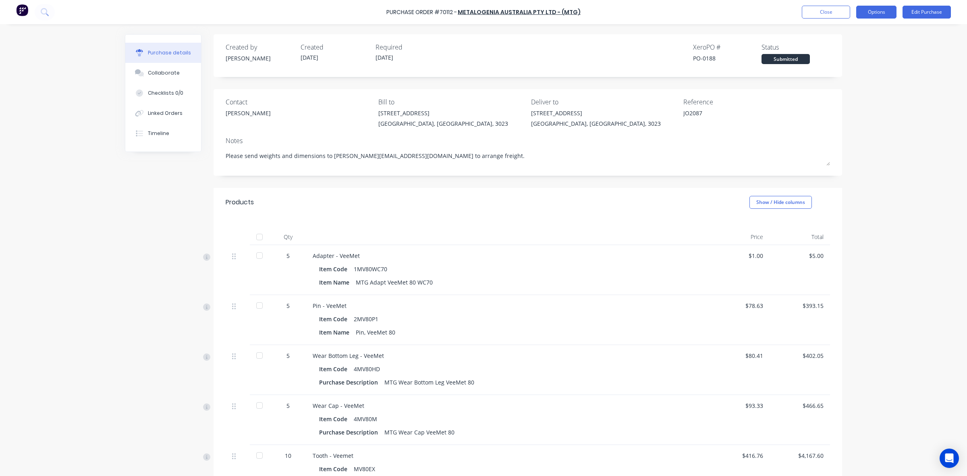
click at [866, 6] on button "Options" at bounding box center [876, 12] width 40 height 13
drag, startPoint x: 452, startPoint y: 11, endPoint x: 424, endPoint y: 21, distance: 29.8
click at [422, 21] on div "Purchase Order #70112 - METALOGENIA AUSTRALIA PTY LTD - (MTG) Close Options Edi…" at bounding box center [483, 12] width 967 height 24
click at [430, 17] on div "Purchase Order #70112 - METALOGENIA AUSTRALIA PTY LTD - (MTG) Close Options Edi…" at bounding box center [483, 12] width 967 height 24
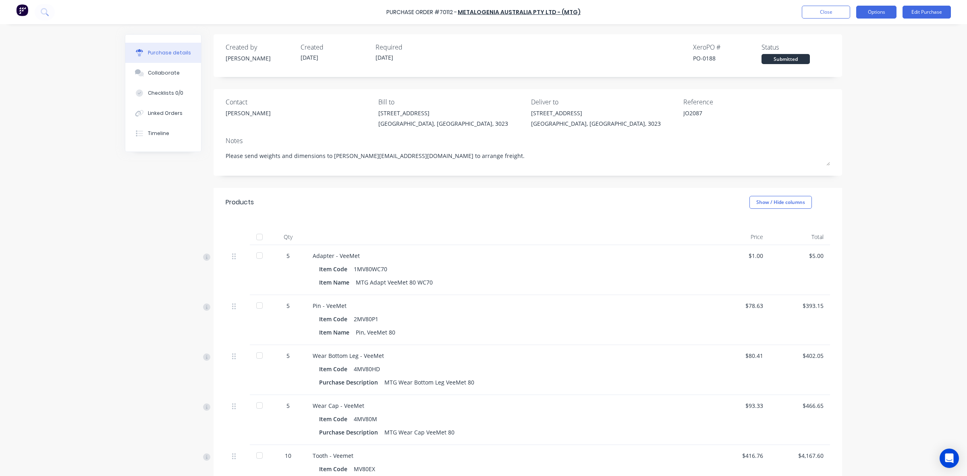
click at [873, 9] on button "Options" at bounding box center [876, 12] width 40 height 13
click at [863, 33] on div "Print / Email" at bounding box center [858, 33] width 62 height 12
click at [851, 45] on div "With pricing" at bounding box center [858, 49] width 62 height 12
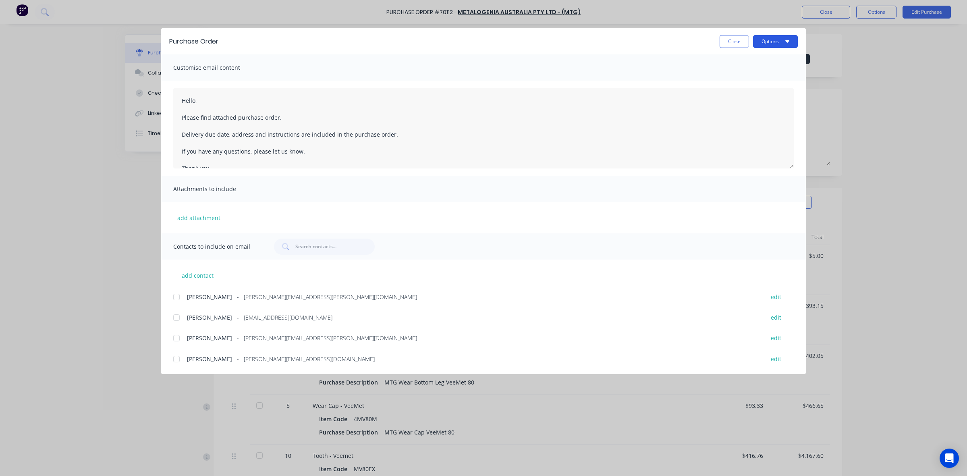
click at [788, 35] on button "Options" at bounding box center [775, 41] width 45 height 13
click at [766, 64] on div "Preview" at bounding box center [760, 62] width 62 height 12
click at [737, 42] on button "Close" at bounding box center [734, 41] width 29 height 13
type textarea "x"
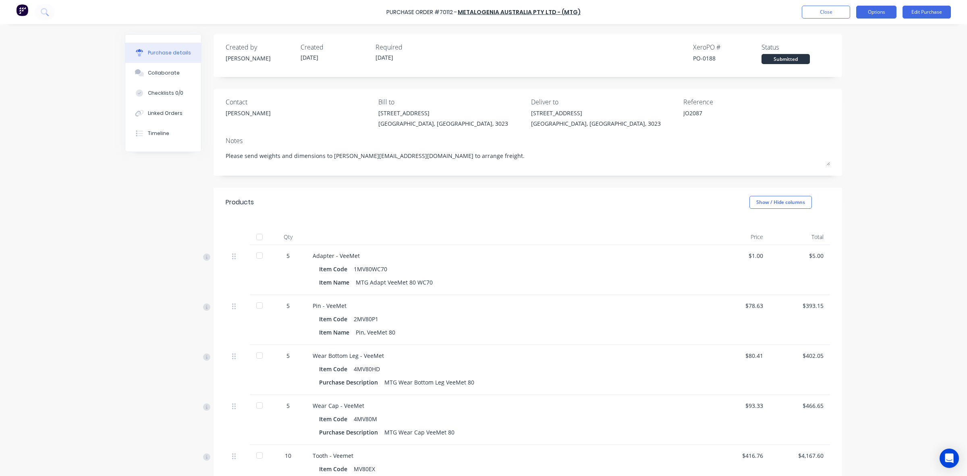
click at [893, 15] on button "Options" at bounding box center [876, 12] width 40 height 13
click at [874, 10] on button "Options" at bounding box center [876, 12] width 40 height 13
click at [811, 11] on button "Close" at bounding box center [826, 12] width 48 height 13
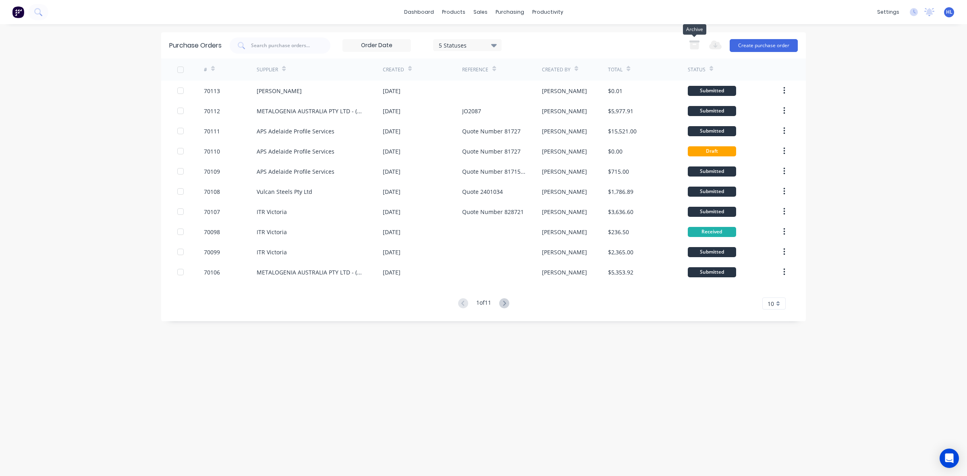
drag, startPoint x: 695, startPoint y: 44, endPoint x: 573, endPoint y: 41, distance: 122.1
click at [590, 41] on div "5 Statuses 5 Statuses Export to Excel (XLSX) Create purchase order" at bounding box center [514, 45] width 568 height 16
click at [436, 40] on div "5 Statuses" at bounding box center [467, 45] width 69 height 12
click at [469, 41] on div "5 Statuses" at bounding box center [468, 45] width 58 height 8
click at [392, 45] on input at bounding box center [377, 45] width 68 height 12
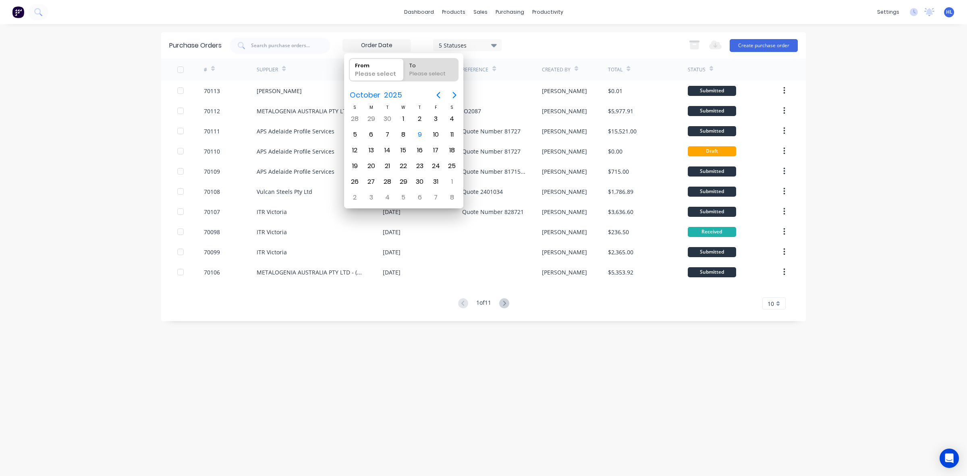
click at [338, 32] on div "Purchase Orders 5 Statuses 5 Statuses Export to Excel (XLSX) Create purchase or…" at bounding box center [483, 45] width 645 height 26
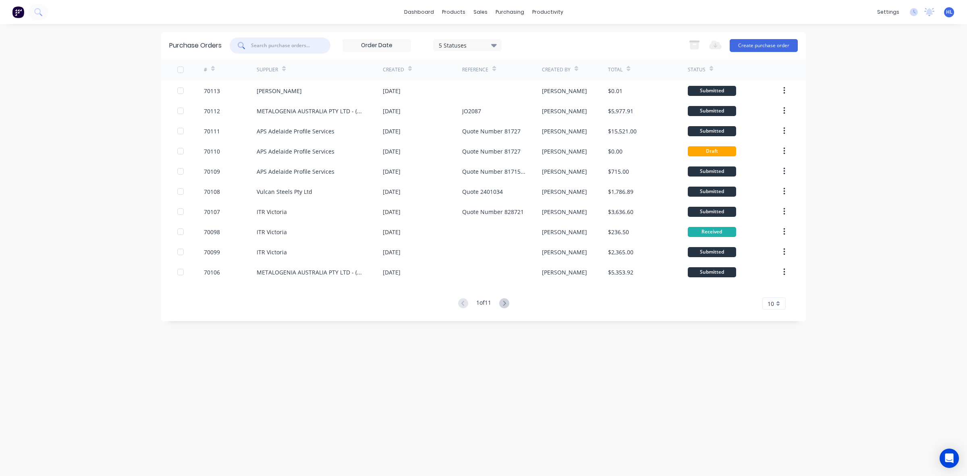
click at [287, 42] on input "text" at bounding box center [283, 45] width 65 height 7
click at [281, 19] on div "dashboard products sales purchasing productivity dashboard products Product Cat…" at bounding box center [483, 12] width 967 height 24
click at [208, 69] on div "#" at bounding box center [209, 69] width 11 height 14
drag, startPoint x: 471, startPoint y: 15, endPoint x: 317, endPoint y: 19, distance: 154.4
click at [317, 19] on div "dashboard products sales purchasing productivity dashboard products Product Cat…" at bounding box center [483, 12] width 967 height 24
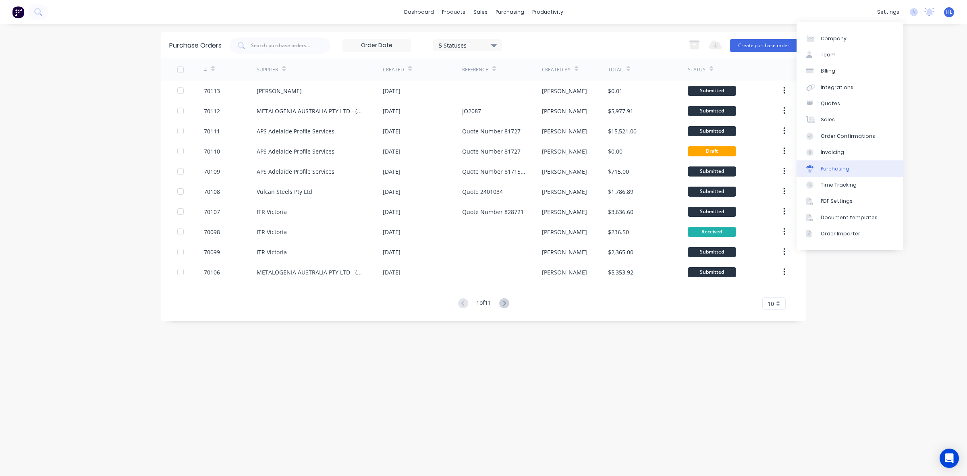
click at [867, 166] on link "Purchasing" at bounding box center [850, 168] width 107 height 16
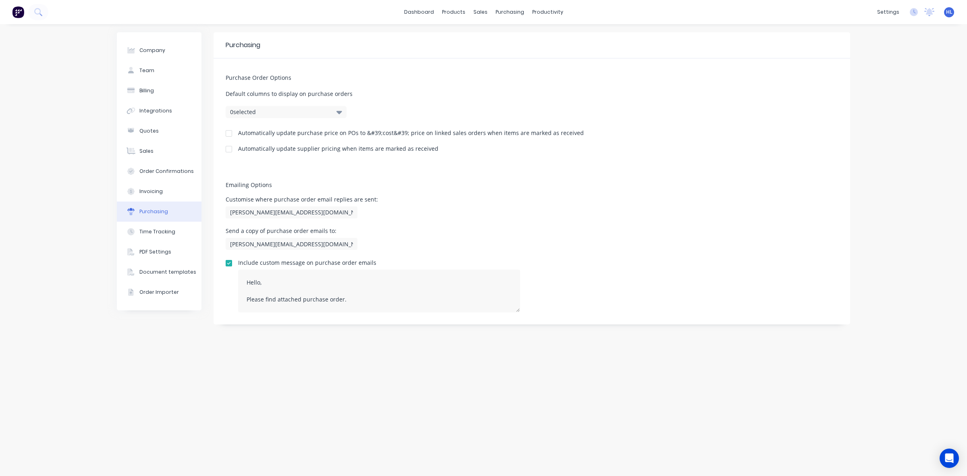
click at [297, 112] on button "0 selected" at bounding box center [286, 112] width 121 height 12
click at [298, 111] on button "0 selected" at bounding box center [286, 112] width 121 height 12
drag, startPoint x: 366, startPoint y: 133, endPoint x: 405, endPoint y: 133, distance: 39.5
click at [405, 133] on div "Automatically update purchase price on POs to &#39;cost&#39; price on linked sa…" at bounding box center [411, 133] width 346 height 6
click at [406, 137] on div "Automatically update purchase price on POs to &#39;cost&#39; price on linked sa…" at bounding box center [411, 134] width 346 height 8
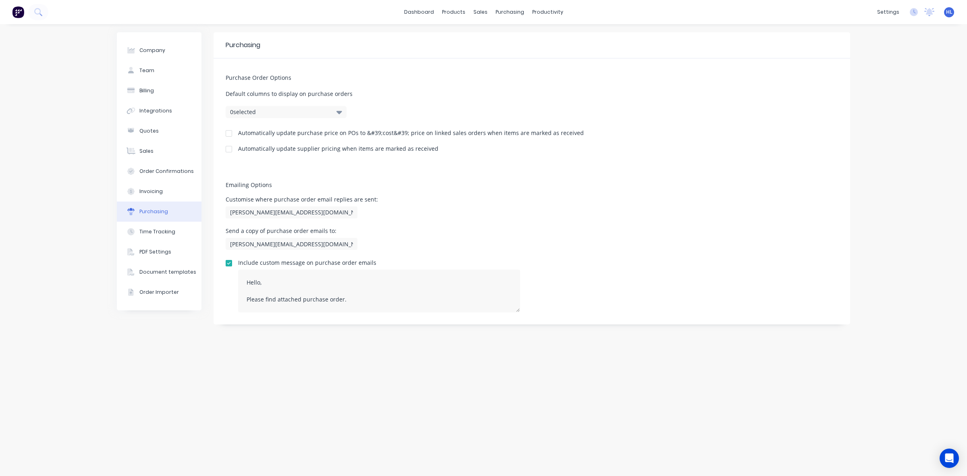
click at [407, 135] on div "Automatically update purchase price on POs to &#39;cost&#39; price on linked sa…" at bounding box center [411, 133] width 346 height 6
click at [138, 249] on button "PDF Settings" at bounding box center [159, 252] width 85 height 20
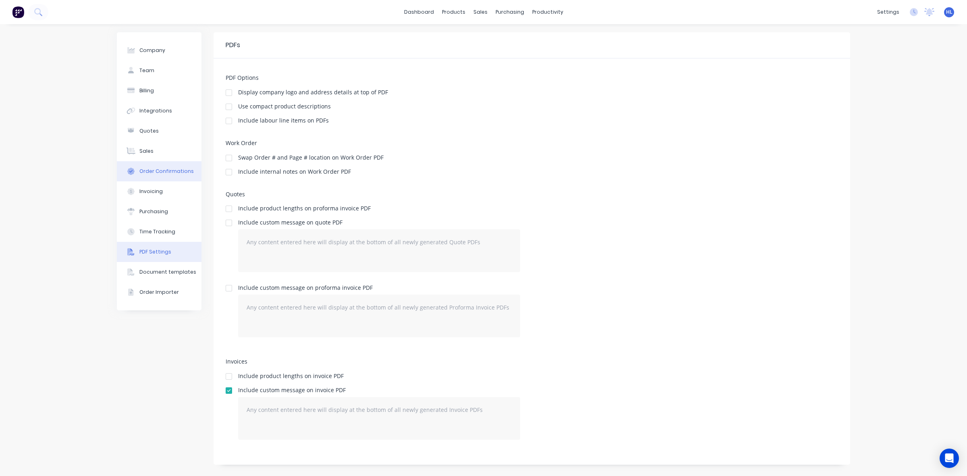
click at [170, 163] on button "Order Confirmations" at bounding box center [159, 171] width 85 height 20
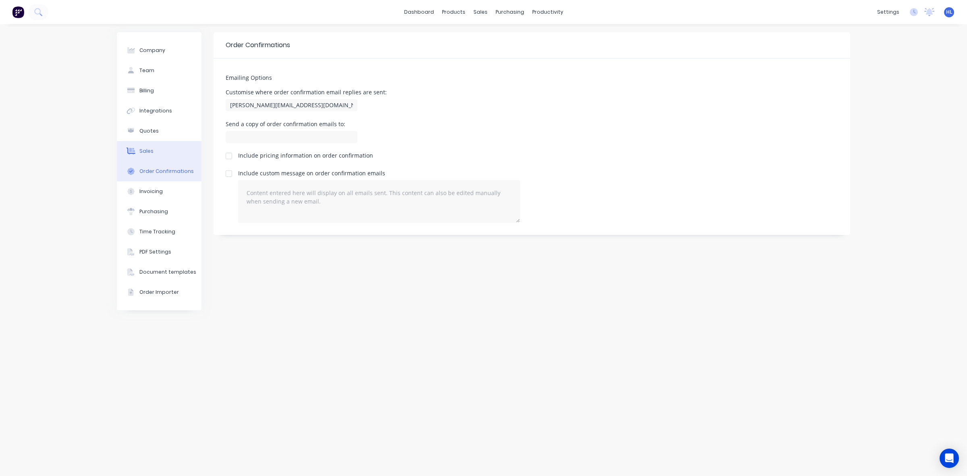
click at [170, 154] on button "Sales" at bounding box center [159, 151] width 85 height 20
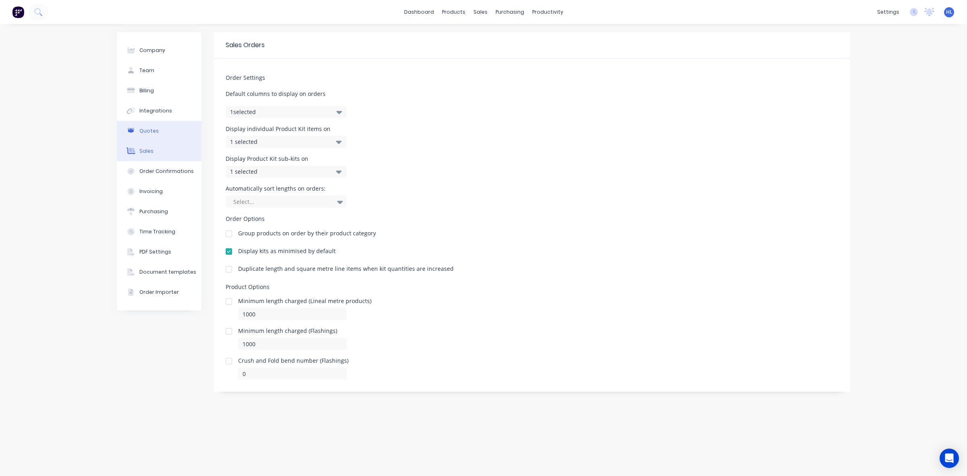
click at [166, 133] on button "Quotes" at bounding box center [159, 131] width 85 height 20
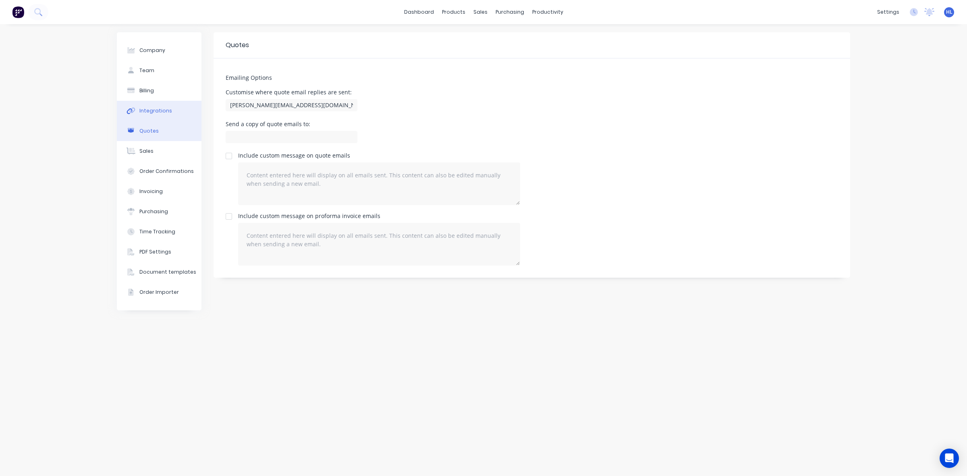
click at [168, 109] on div "Integrations" at bounding box center [155, 110] width 33 height 7
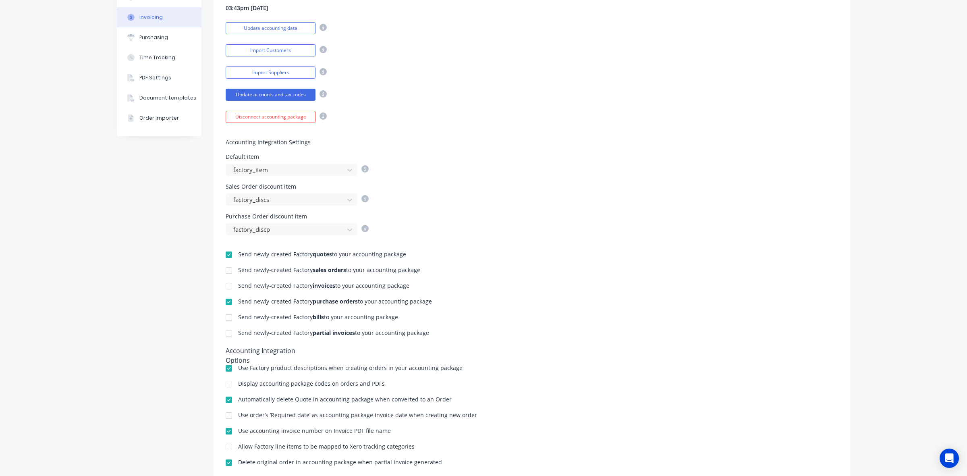
scroll to position [198, 0]
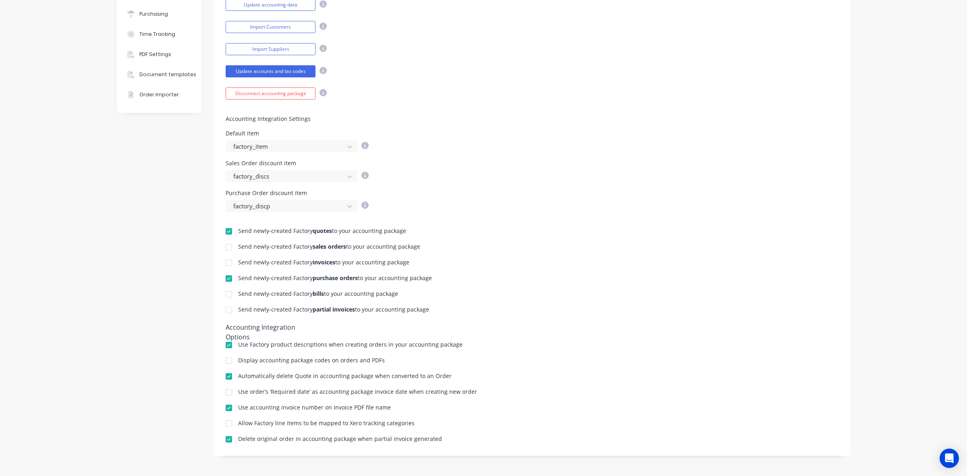
click at [224, 361] on div at bounding box center [229, 361] width 16 height 16
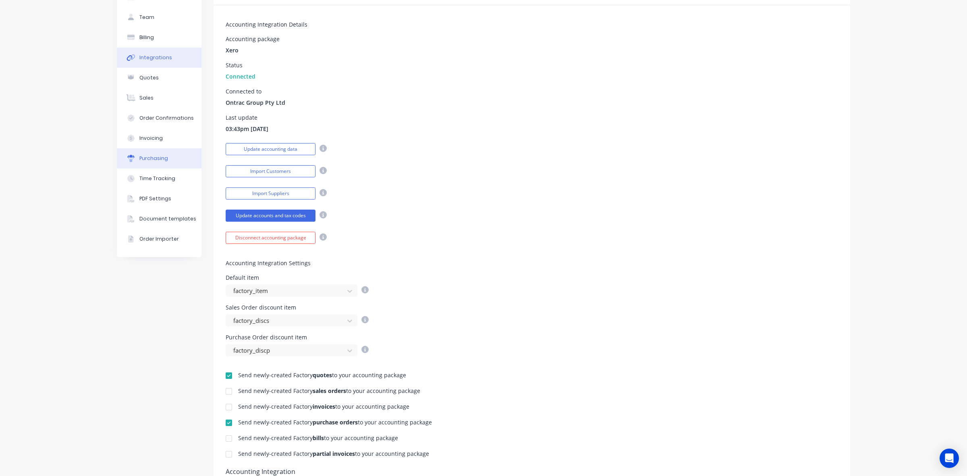
scroll to position [0, 0]
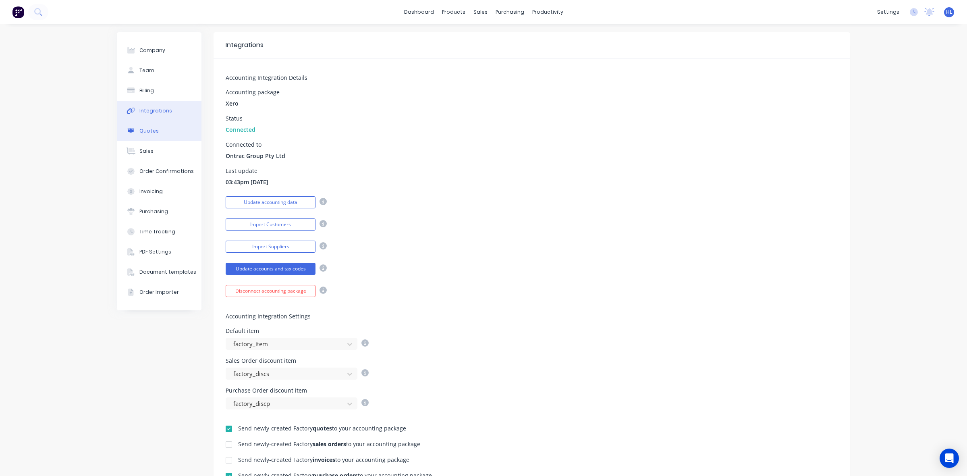
click at [160, 129] on button "Quotes" at bounding box center [159, 131] width 85 height 20
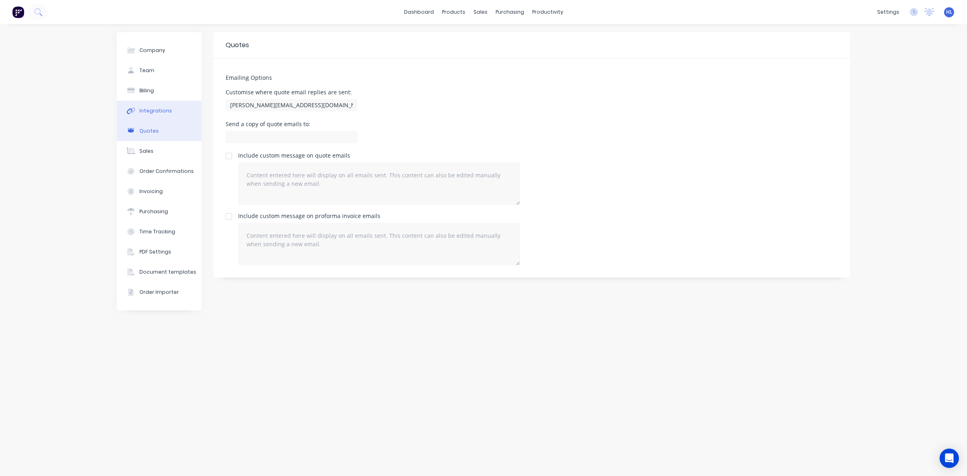
click at [164, 112] on div "Integrations" at bounding box center [155, 110] width 33 height 7
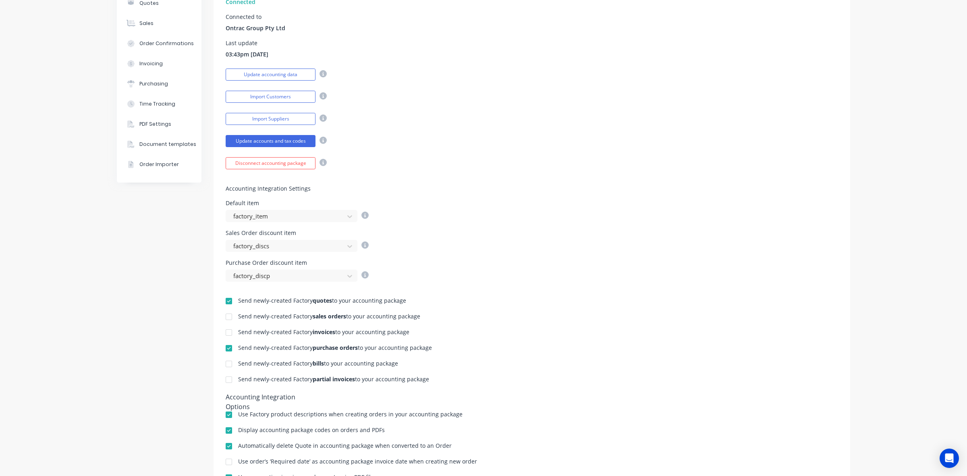
scroll to position [198, 0]
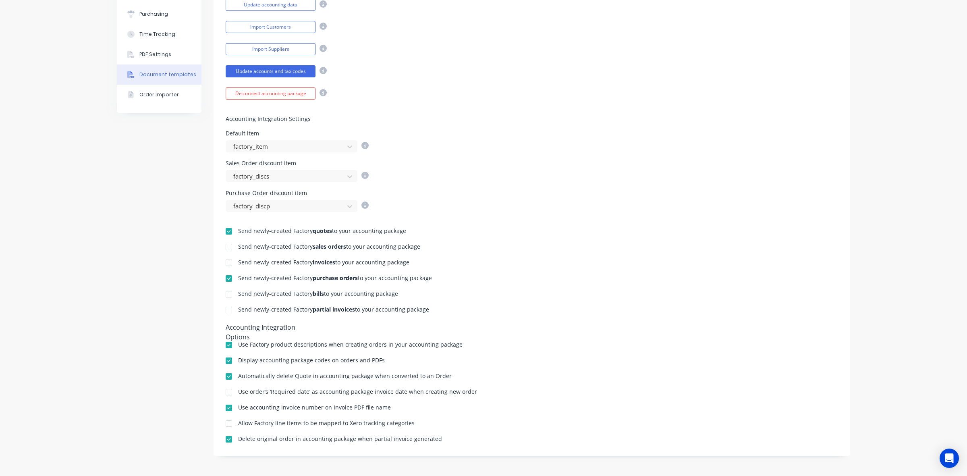
click at [170, 76] on div "Document templates" at bounding box center [167, 74] width 57 height 7
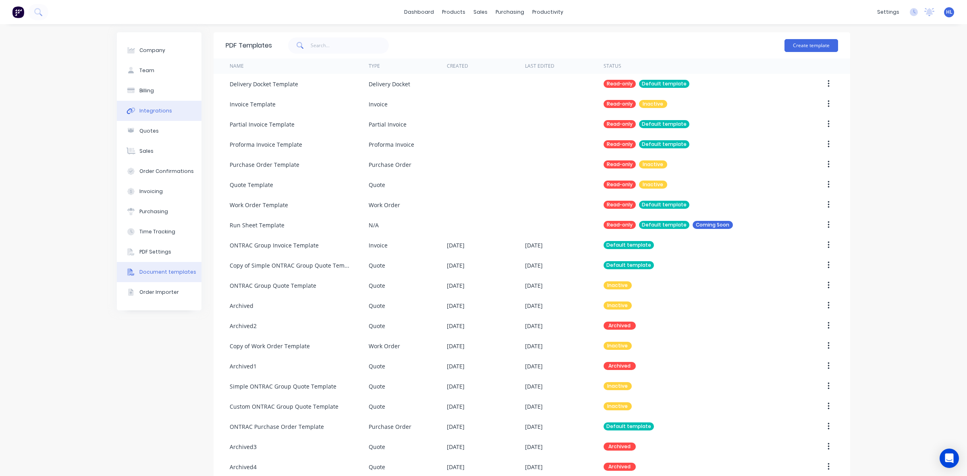
click at [168, 113] on button "Integrations" at bounding box center [159, 111] width 85 height 20
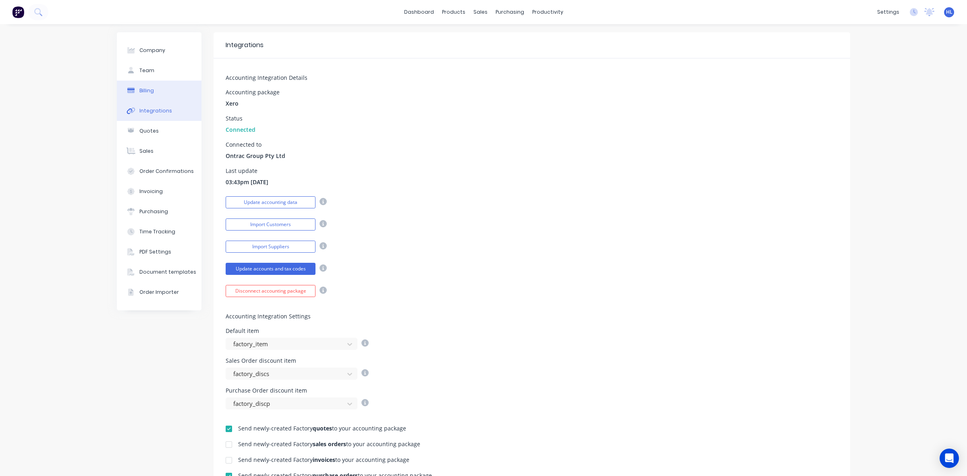
click at [169, 89] on button "Billing" at bounding box center [159, 91] width 85 height 20
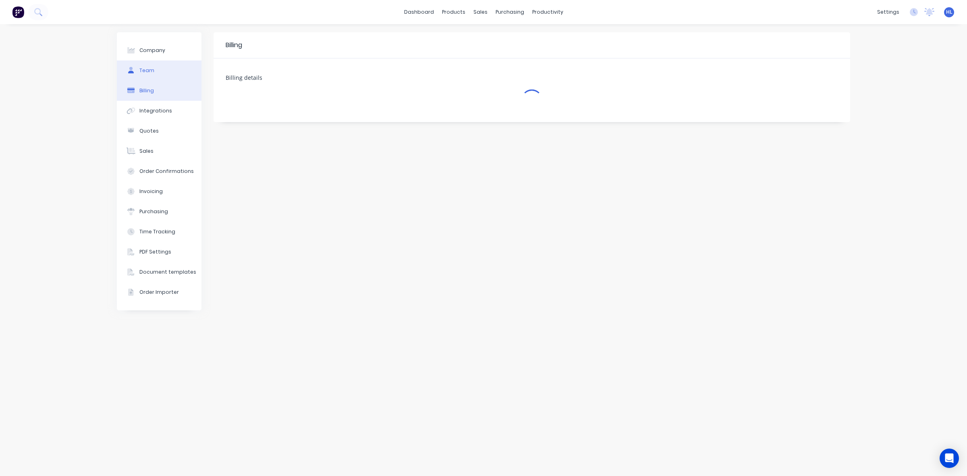
click at [170, 75] on button "Team" at bounding box center [159, 70] width 85 height 20
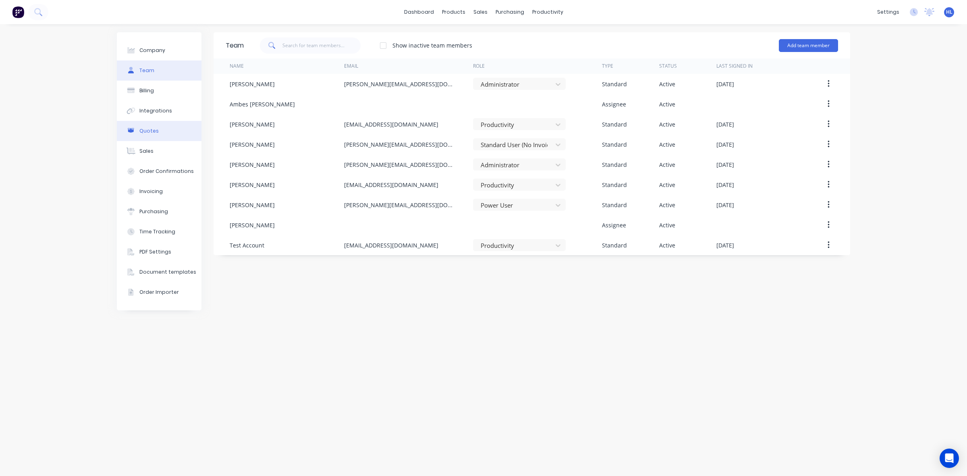
click at [143, 130] on div "Quotes" at bounding box center [148, 130] width 19 height 7
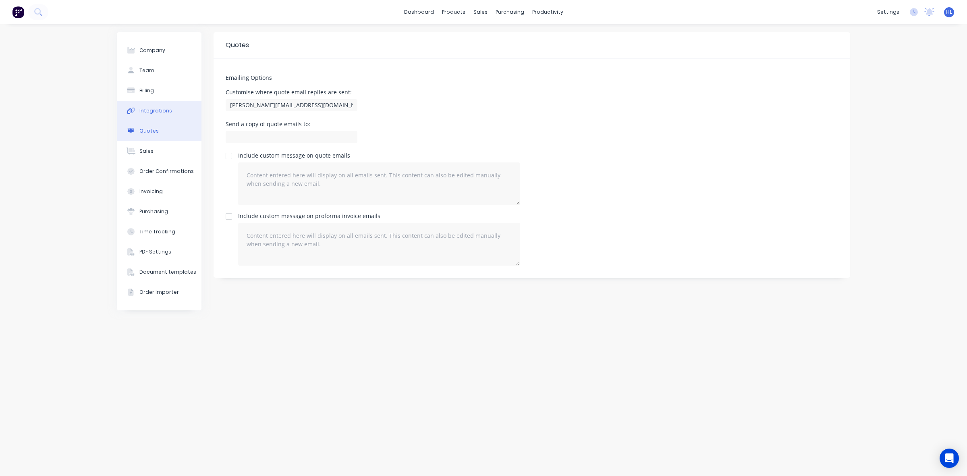
click at [164, 112] on div "Integrations" at bounding box center [155, 110] width 33 height 7
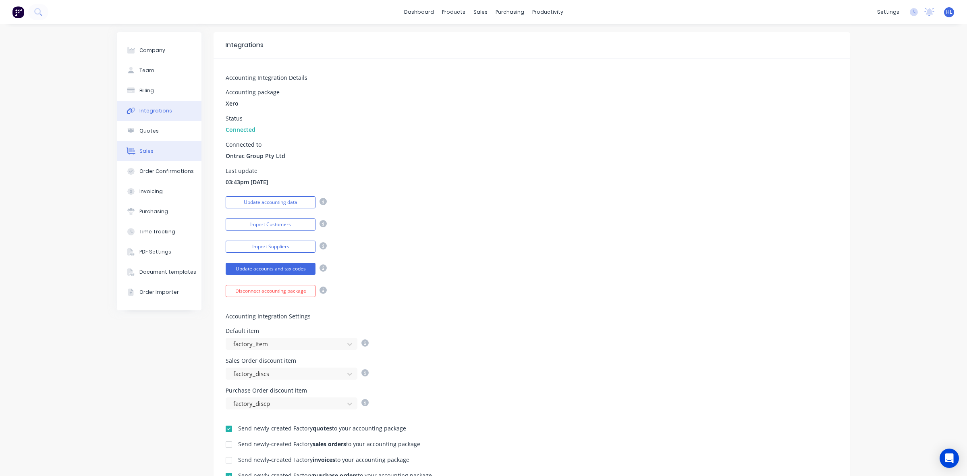
click at [150, 156] on button "Sales" at bounding box center [159, 151] width 85 height 20
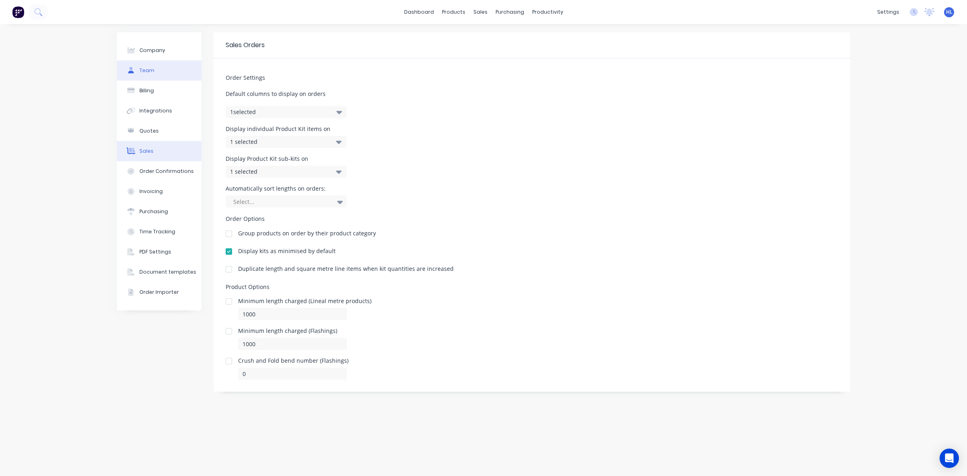
click at [180, 70] on button "Team" at bounding box center [159, 70] width 85 height 20
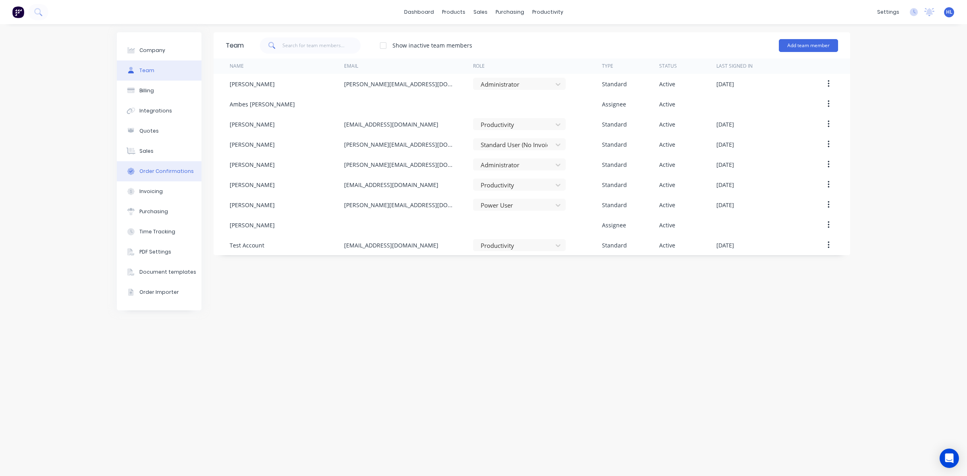
click at [164, 170] on div "Order Confirmations" at bounding box center [166, 171] width 54 height 7
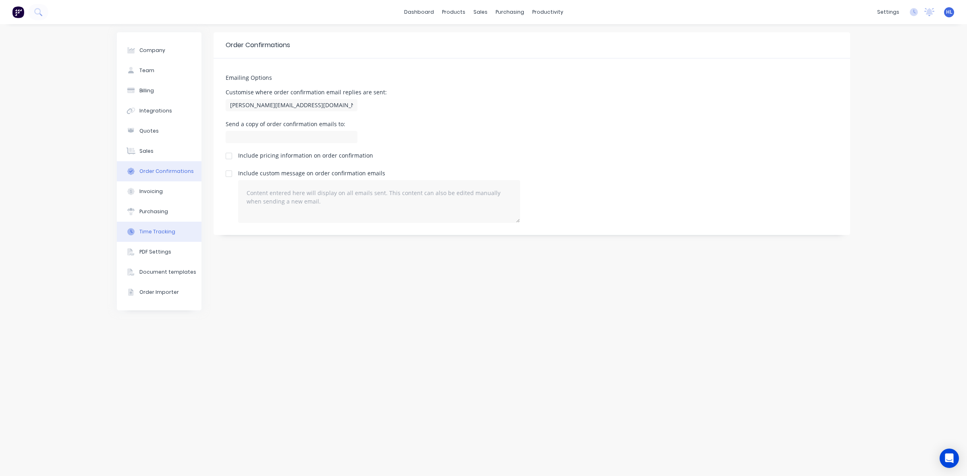
click at [167, 222] on button "Time Tracking" at bounding box center [159, 232] width 85 height 20
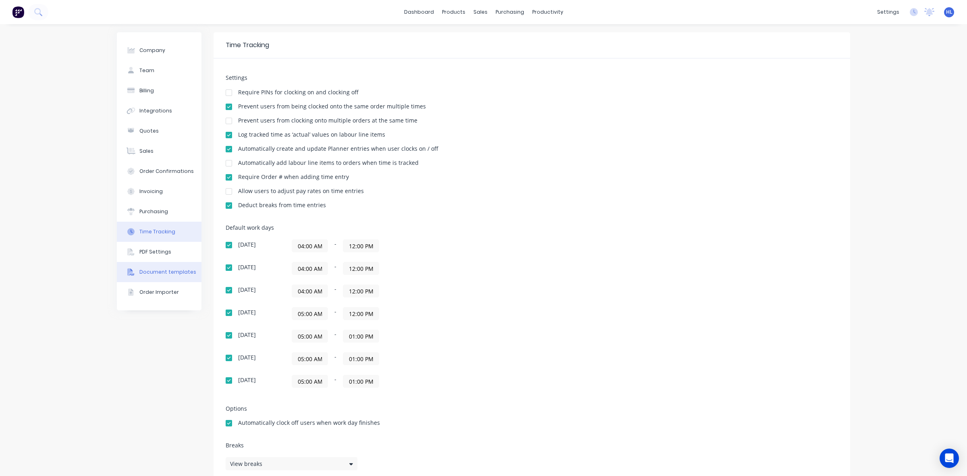
click at [156, 274] on div "Document templates" at bounding box center [167, 271] width 57 height 7
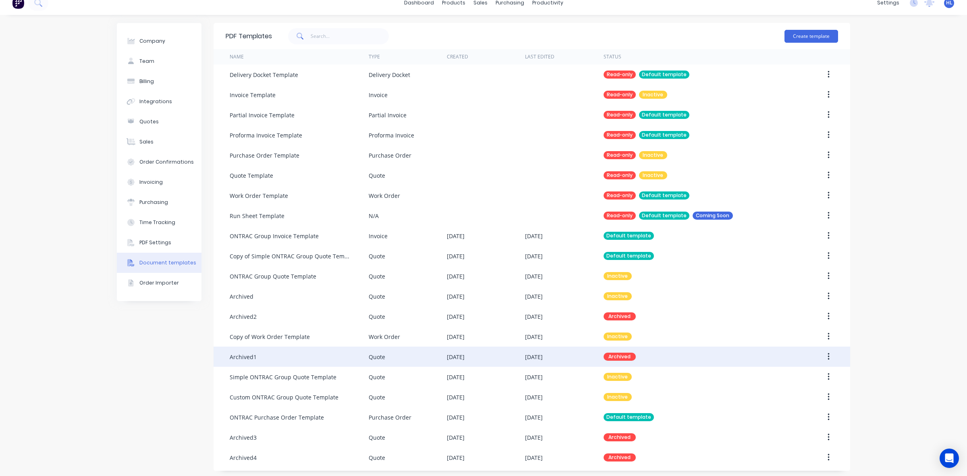
scroll to position [12, 0]
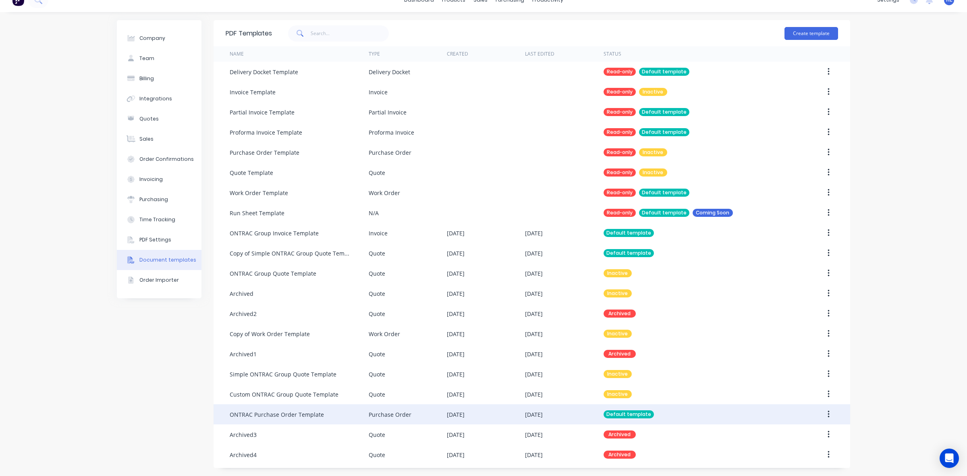
click at [814, 414] on div at bounding box center [812, 414] width 52 height 20
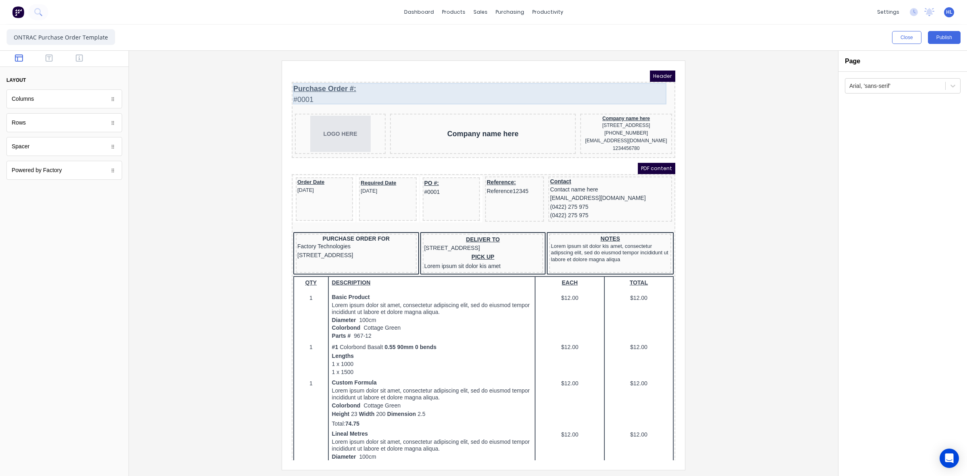
click at [326, 83] on div "Purchase Order #: #0001" at bounding box center [474, 84] width 380 height 21
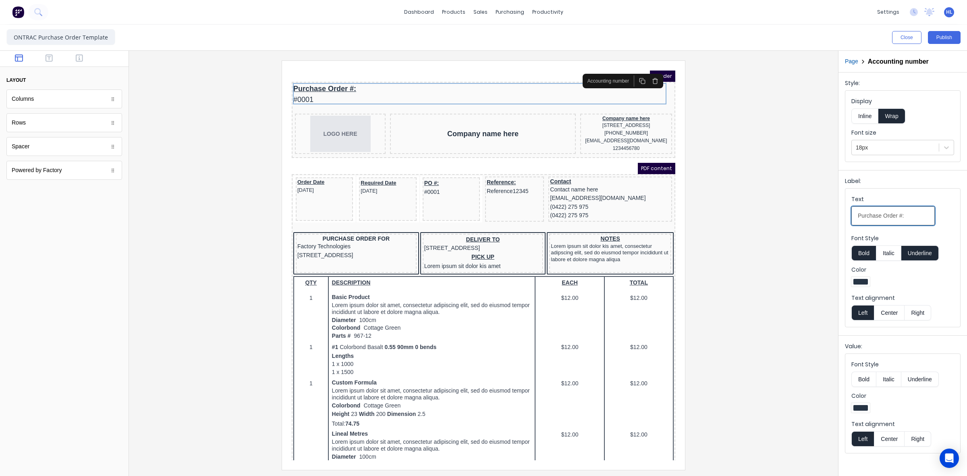
drag, startPoint x: 896, startPoint y: 218, endPoint x: 860, endPoint y: 216, distance: 36.4
click at [860, 216] on input "Purchase Order #:" at bounding box center [893, 215] width 83 height 19
click at [921, 224] on input "PURCHASE ORDER #:" at bounding box center [893, 215] width 83 height 19
type input "PURCHASE ORDER #:"
click at [871, 119] on button "Inline" at bounding box center [865, 115] width 27 height 15
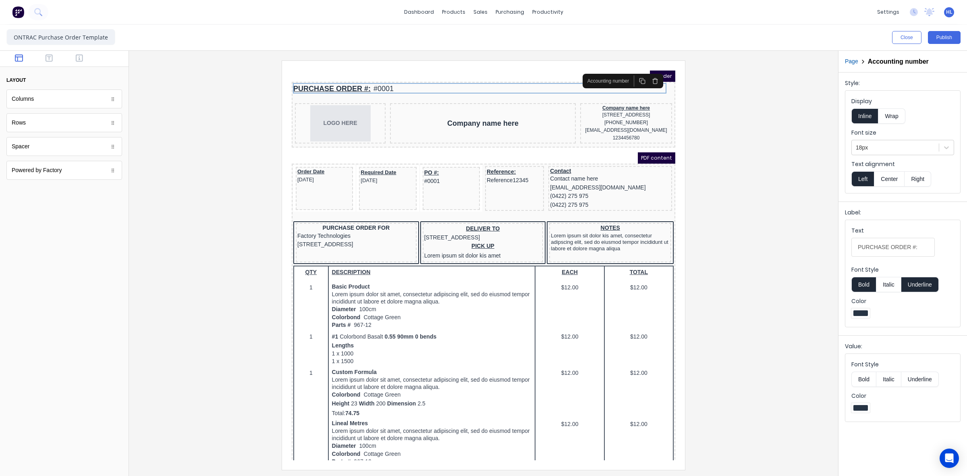
click at [796, 124] on div at bounding box center [483, 264] width 696 height 409
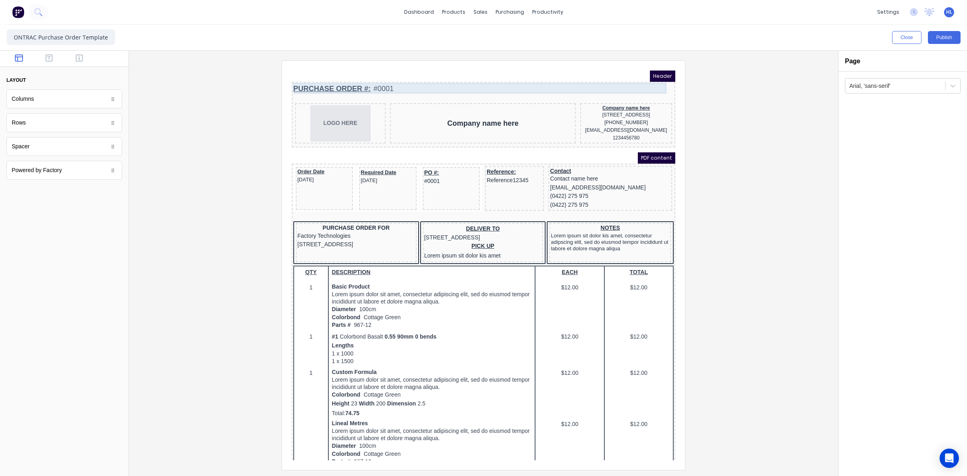
click at [387, 76] on div "PURCHASE ORDER #: #0001" at bounding box center [474, 79] width 380 height 11
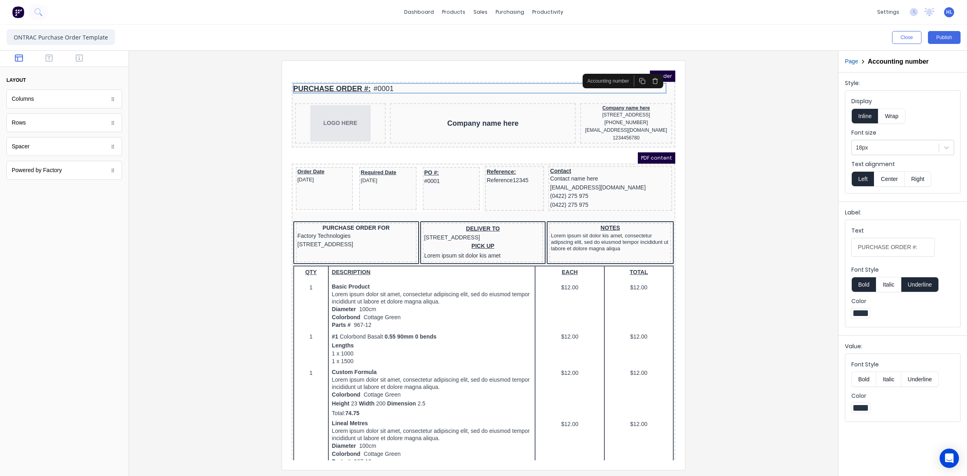
click at [739, 150] on div at bounding box center [483, 264] width 696 height 409
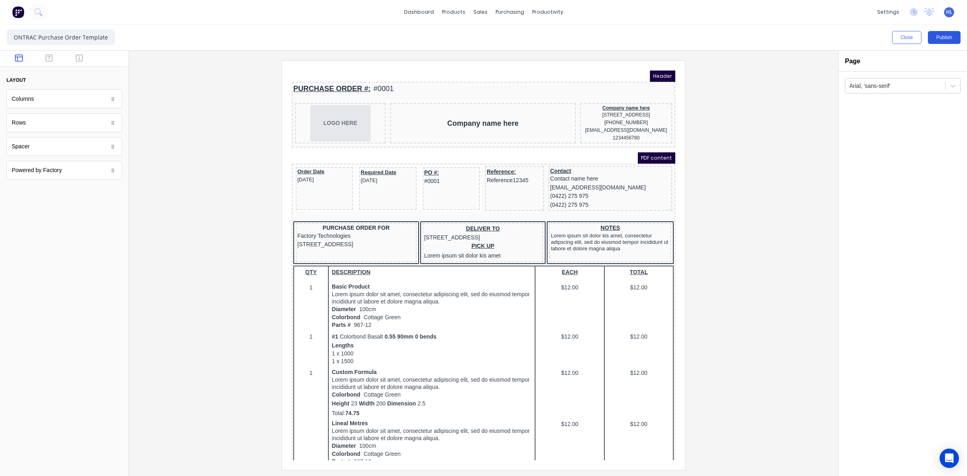
click at [951, 39] on button "Publish" at bounding box center [944, 37] width 33 height 13
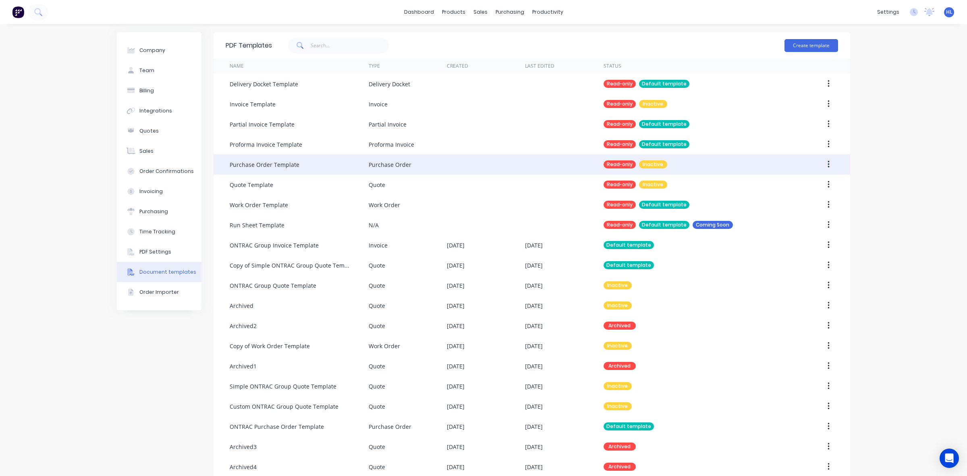
click at [822, 164] on button "button" at bounding box center [828, 164] width 19 height 15
click at [800, 185] on div "Make default" at bounding box center [800, 186] width 62 height 12
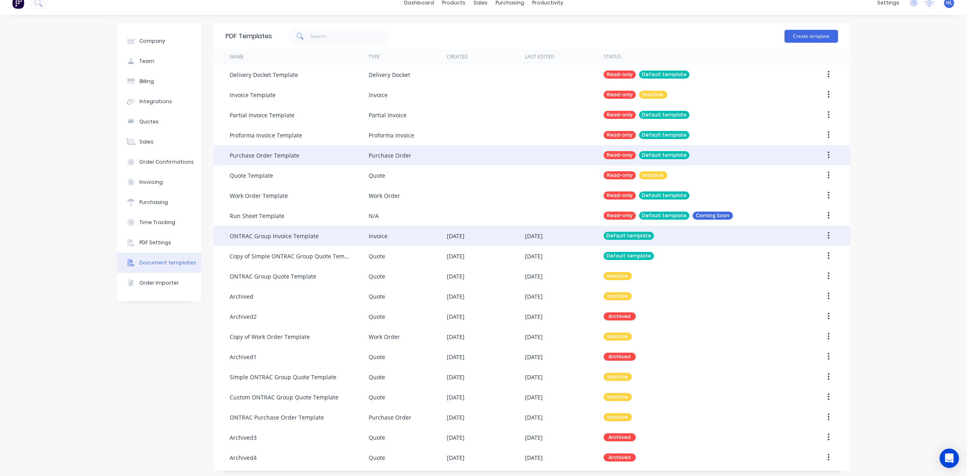
scroll to position [12, 0]
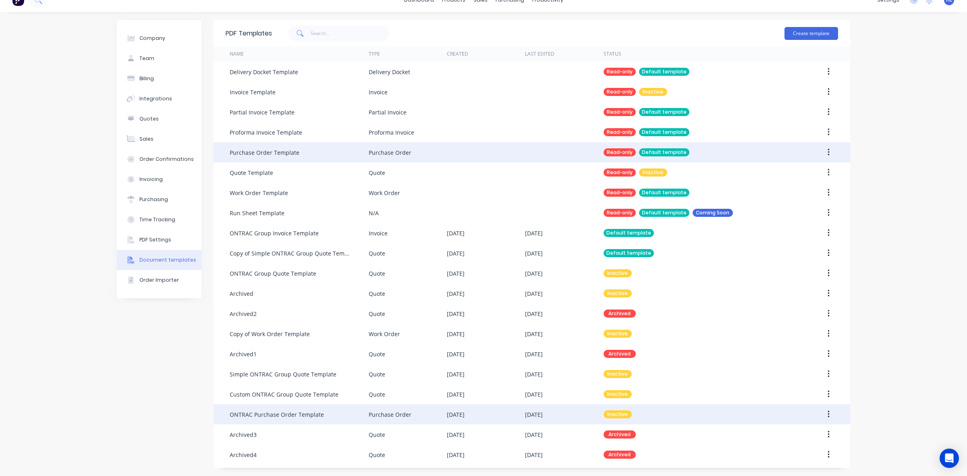
click at [820, 411] on button "button" at bounding box center [828, 414] width 19 height 15
click at [802, 454] on div "Make default" at bounding box center [800, 452] width 62 height 12
click at [828, 413] on icon "button" at bounding box center [829, 414] width 2 height 7
click at [807, 432] on div "Edit" at bounding box center [800, 436] width 62 height 12
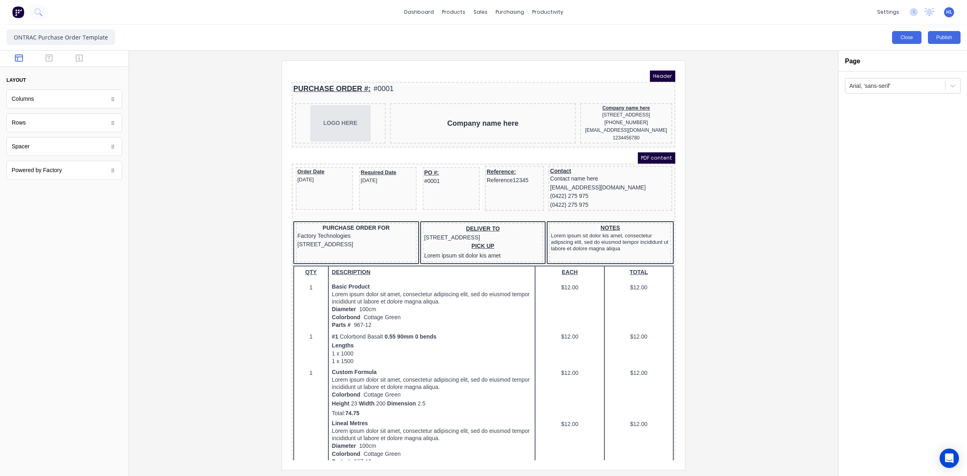
click at [899, 37] on button "Close" at bounding box center [906, 37] width 29 height 13
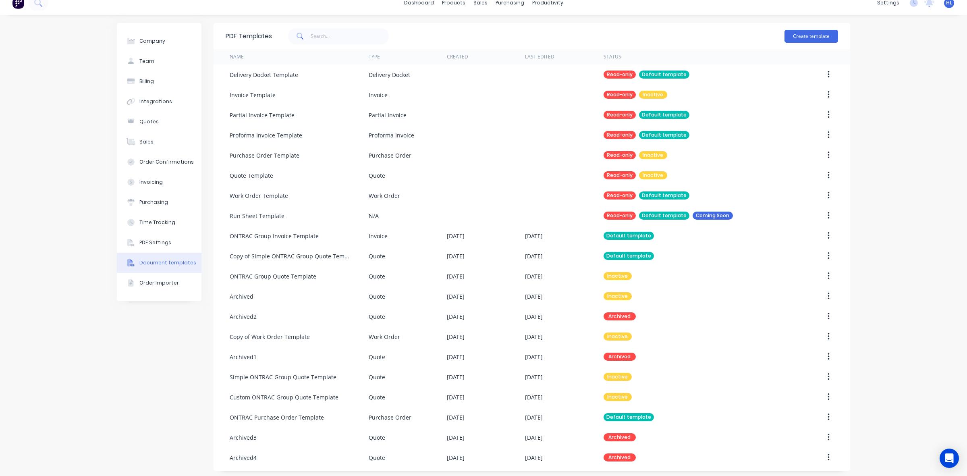
scroll to position [12, 0]
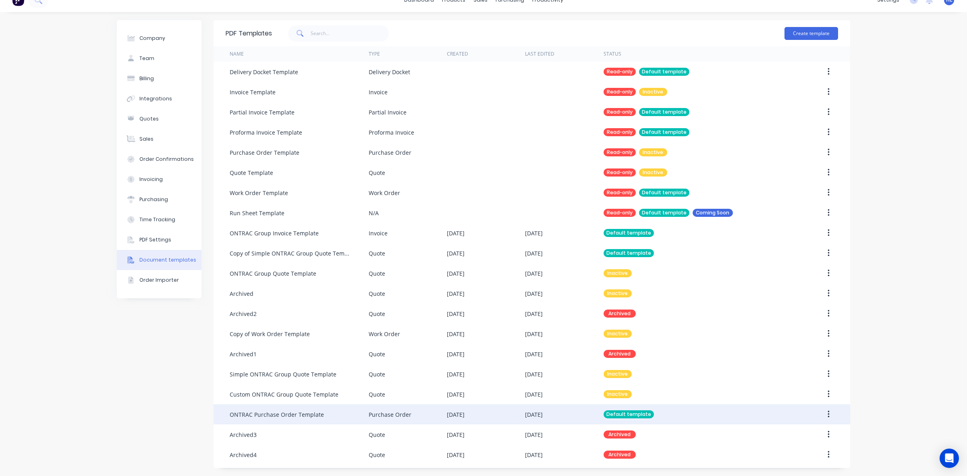
click at [828, 415] on icon "button" at bounding box center [829, 414] width 2 height 9
click at [811, 432] on div "Edit" at bounding box center [800, 436] width 62 height 12
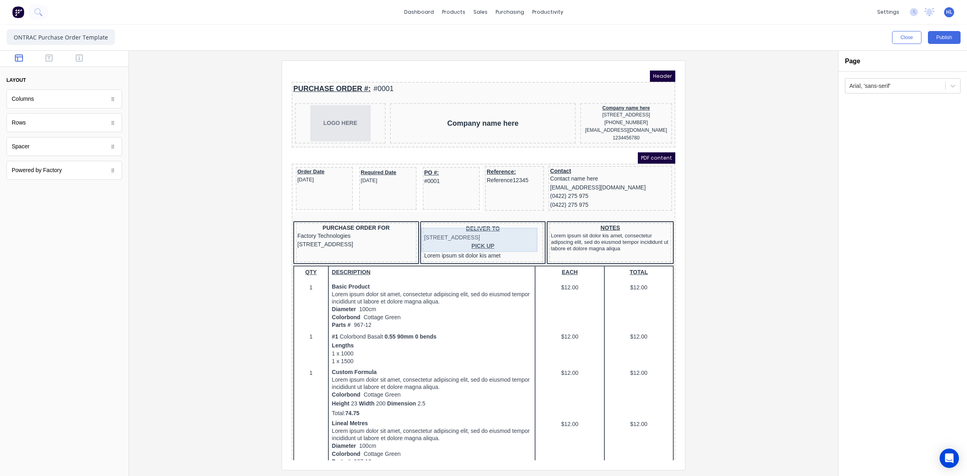
click at [434, 232] on div "DELIVER TO [STREET_ADDRESS]" at bounding box center [474, 223] width 118 height 17
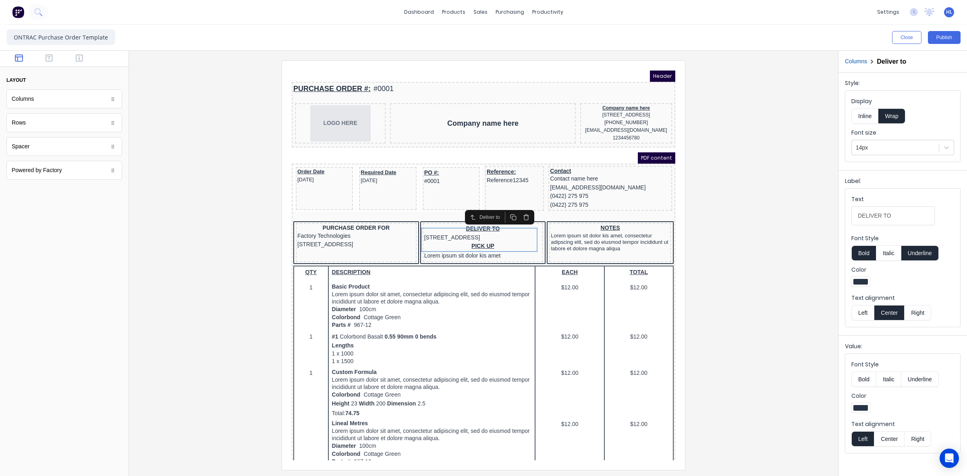
click at [876, 121] on button "Inline" at bounding box center [865, 115] width 27 height 15
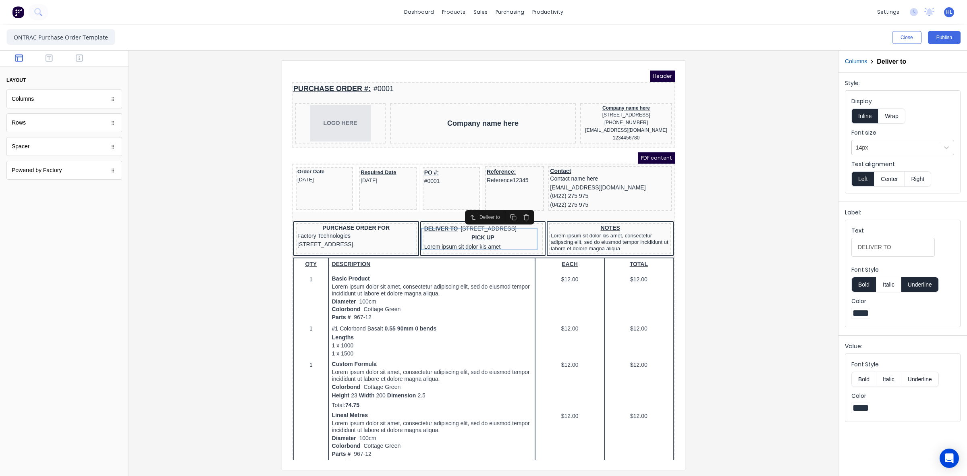
click at [896, 118] on button "Wrap" at bounding box center [892, 115] width 27 height 15
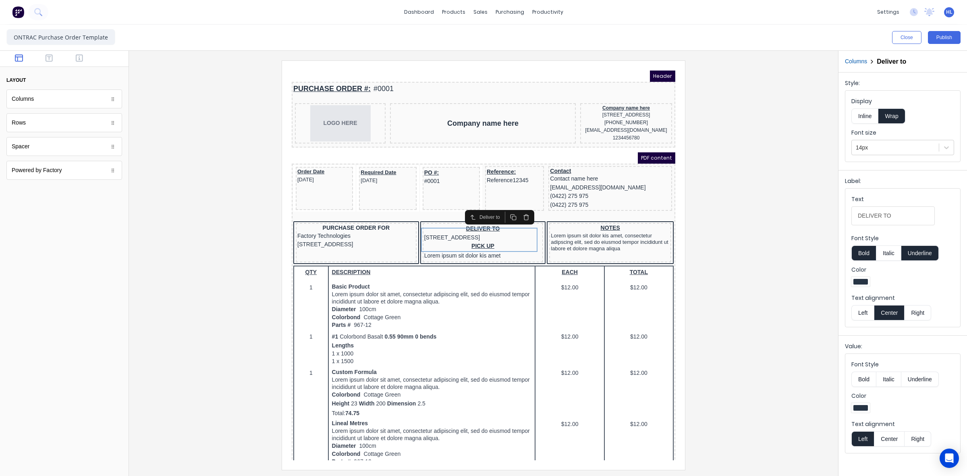
click at [866, 120] on button "Inline" at bounding box center [865, 115] width 27 height 15
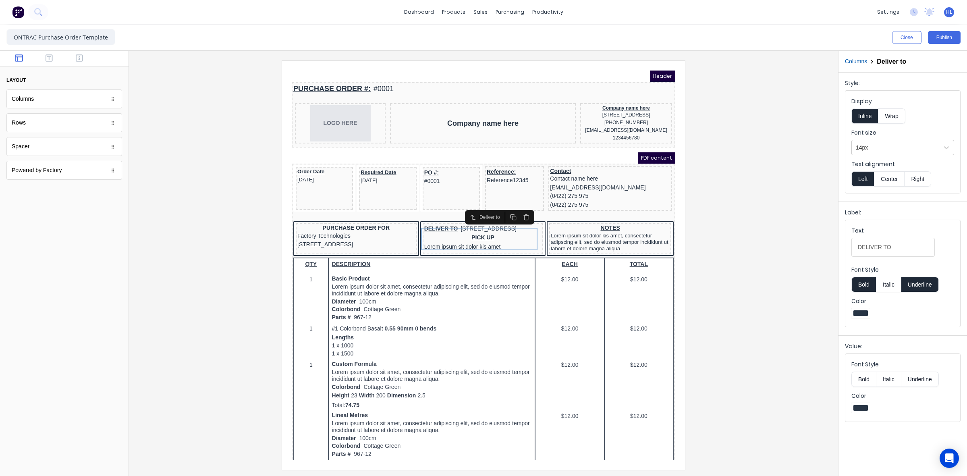
click at [889, 119] on button "Wrap" at bounding box center [892, 115] width 27 height 15
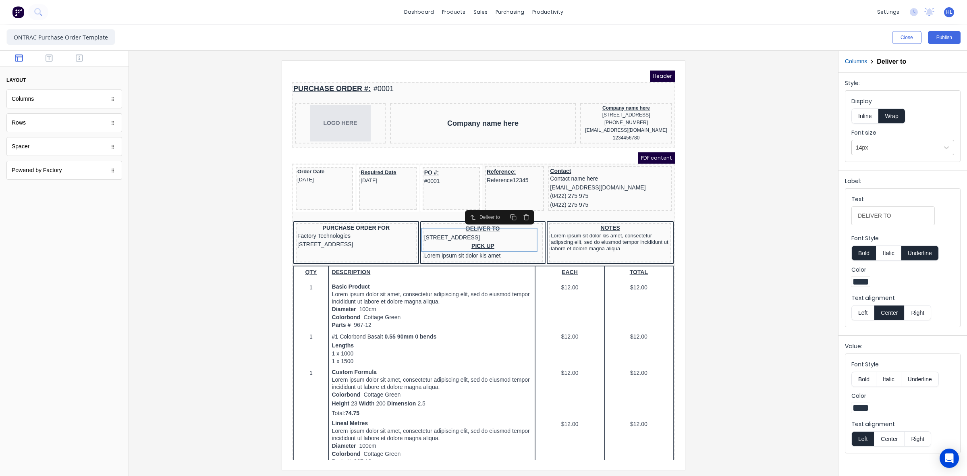
click at [865, 119] on button "Inline" at bounding box center [865, 115] width 27 height 15
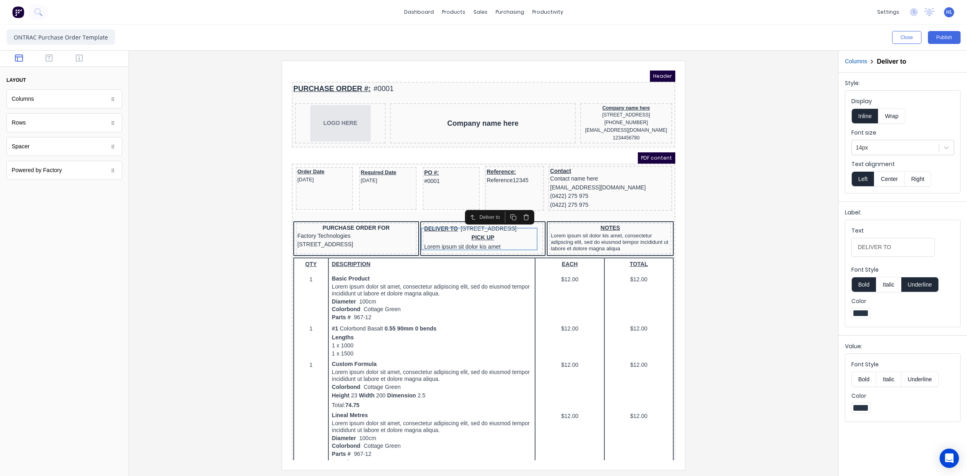
click at [885, 119] on button "Wrap" at bounding box center [892, 115] width 27 height 15
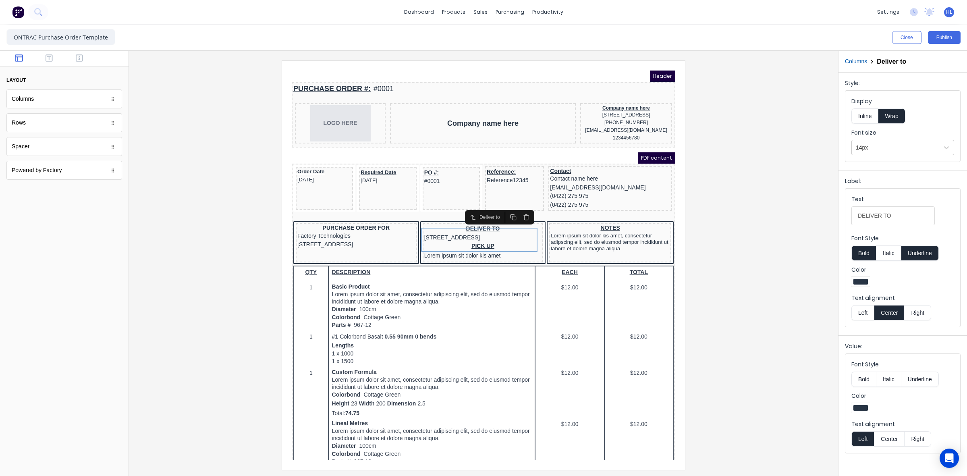
click at [868, 119] on button "Inline" at bounding box center [865, 115] width 27 height 15
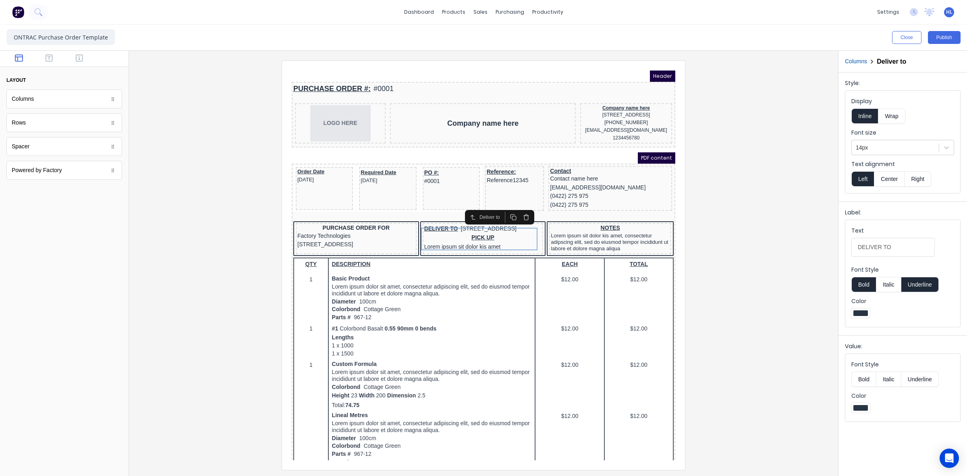
click at [891, 119] on button "Wrap" at bounding box center [892, 115] width 27 height 15
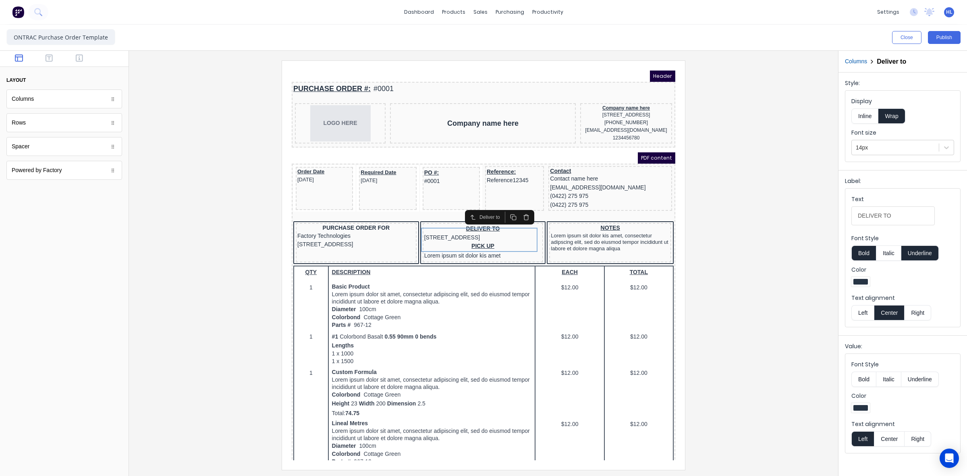
click at [870, 120] on button "Inline" at bounding box center [865, 115] width 27 height 15
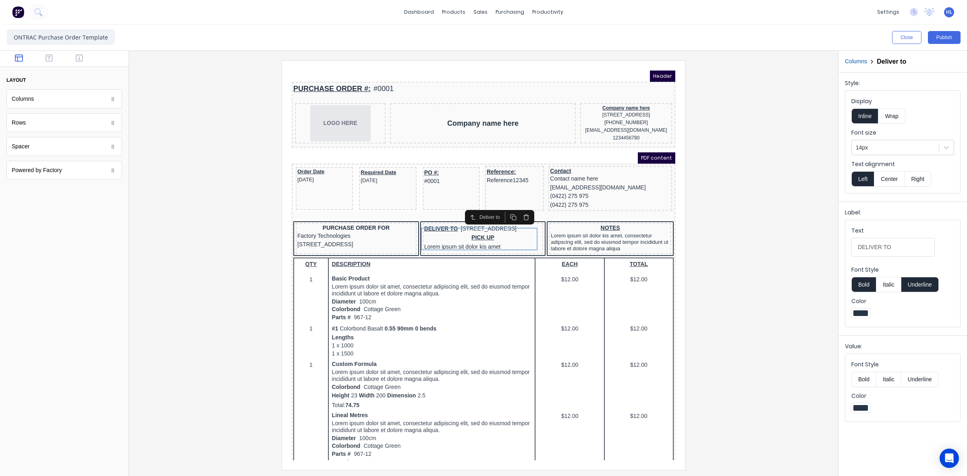
click at [893, 118] on button "Wrap" at bounding box center [892, 115] width 27 height 15
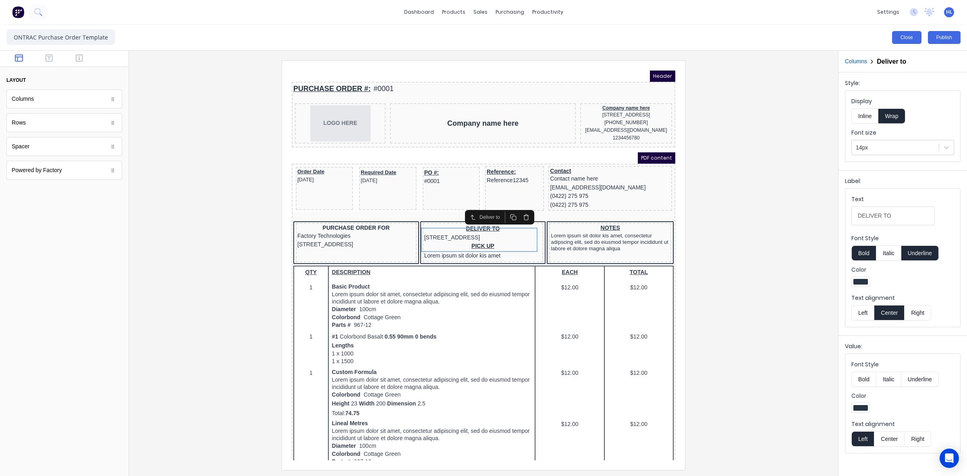
click at [899, 37] on button "Close" at bounding box center [906, 37] width 29 height 13
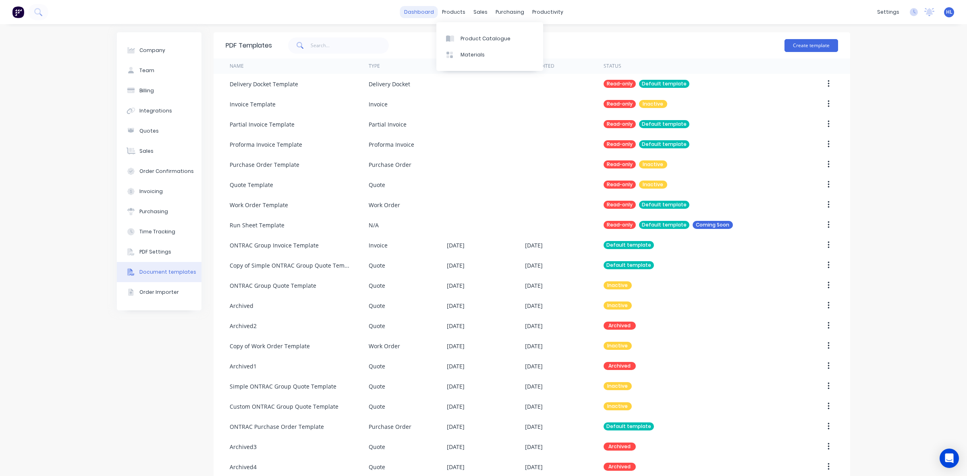
click at [423, 13] on link "dashboard" at bounding box center [419, 12] width 38 height 12
